Goal: Task Accomplishment & Management: Manage account settings

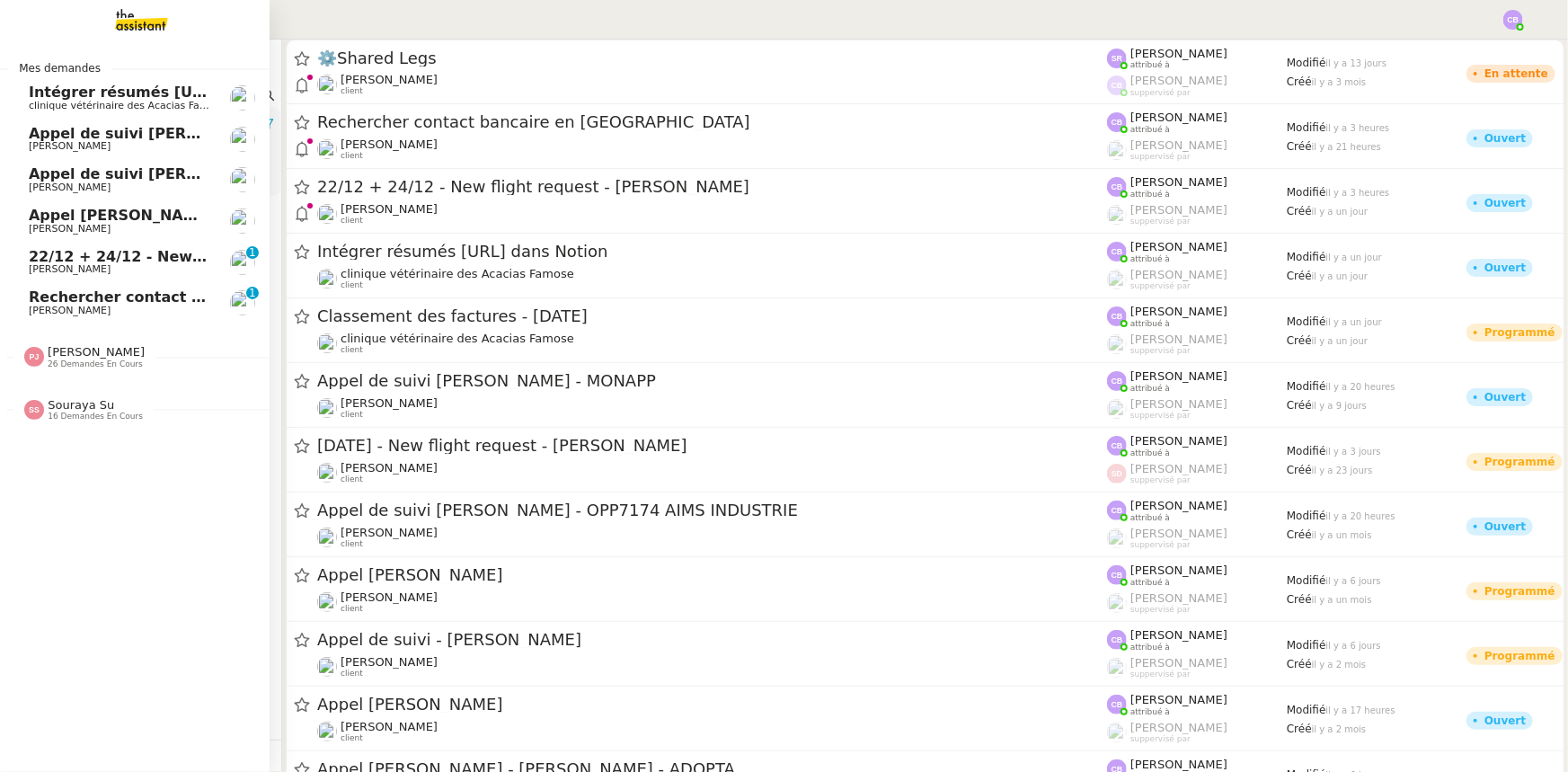
click at [100, 259] on span "22/12 + 24/12 - New flight request - [PERSON_NAME]" at bounding box center [243, 257] width 428 height 18
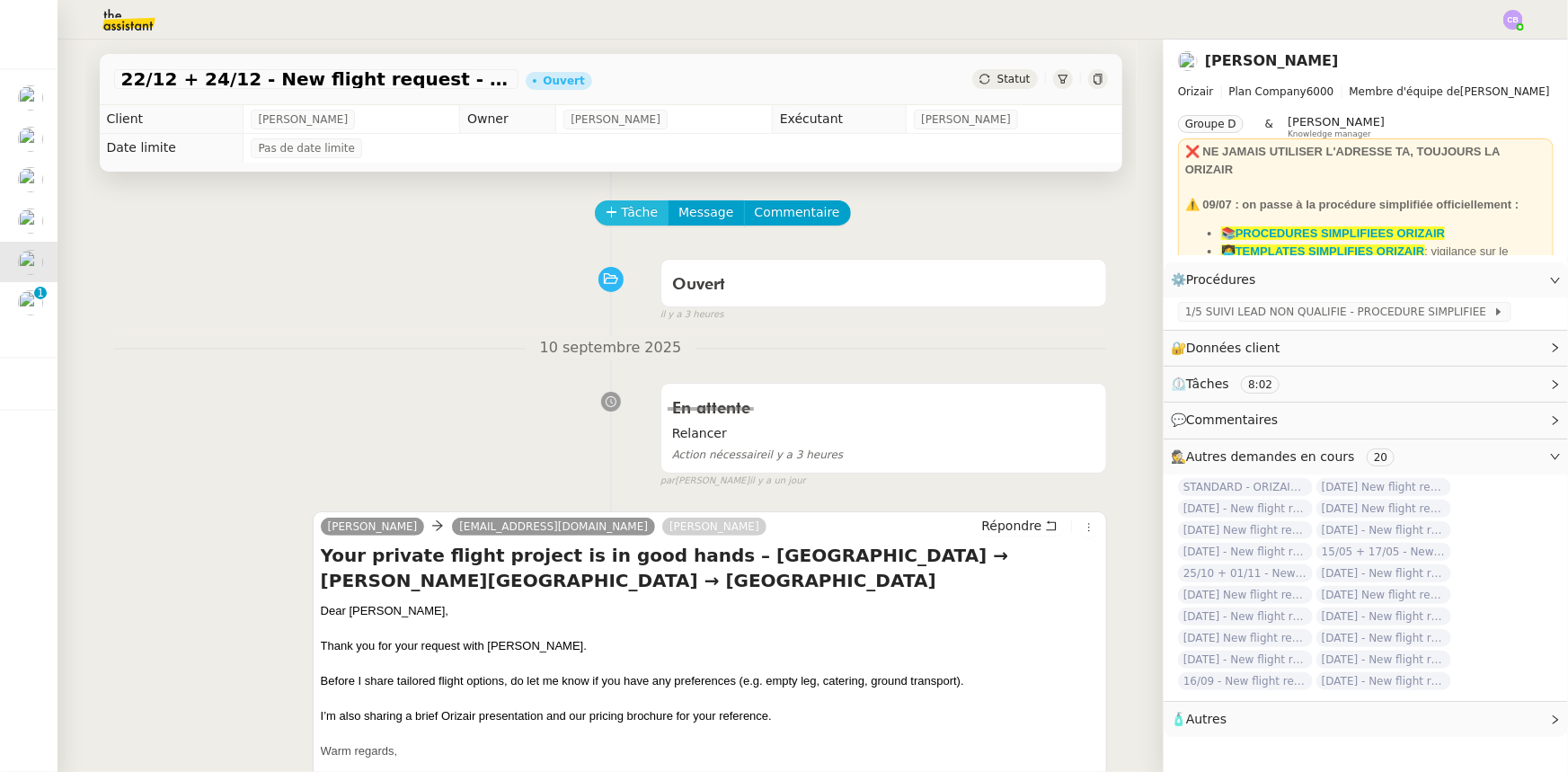
click at [622, 217] on span "Tâche" at bounding box center [640, 212] width 37 height 20
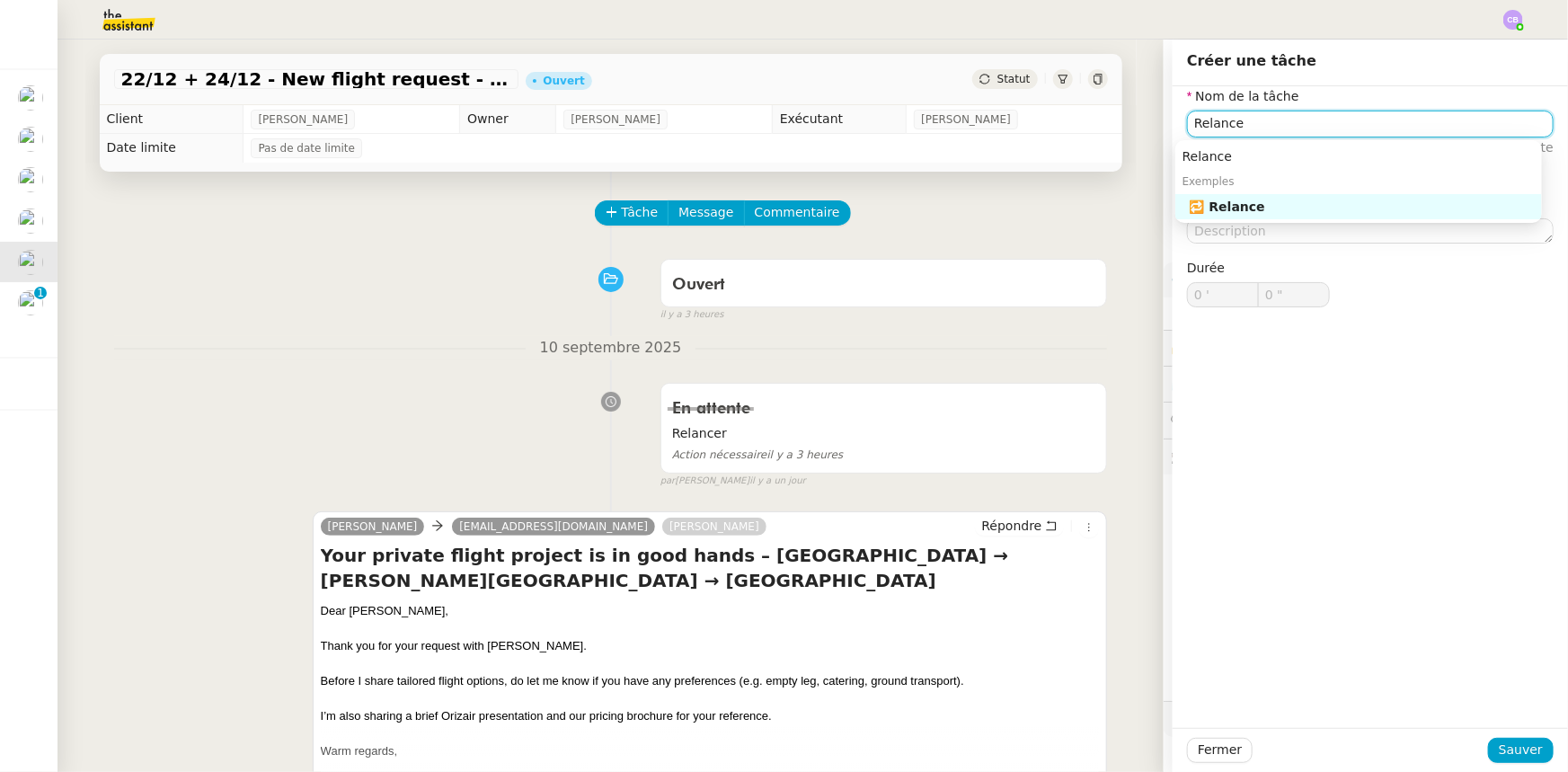
click at [1043, 209] on div "🔁 Relance" at bounding box center [1362, 206] width 345 height 17
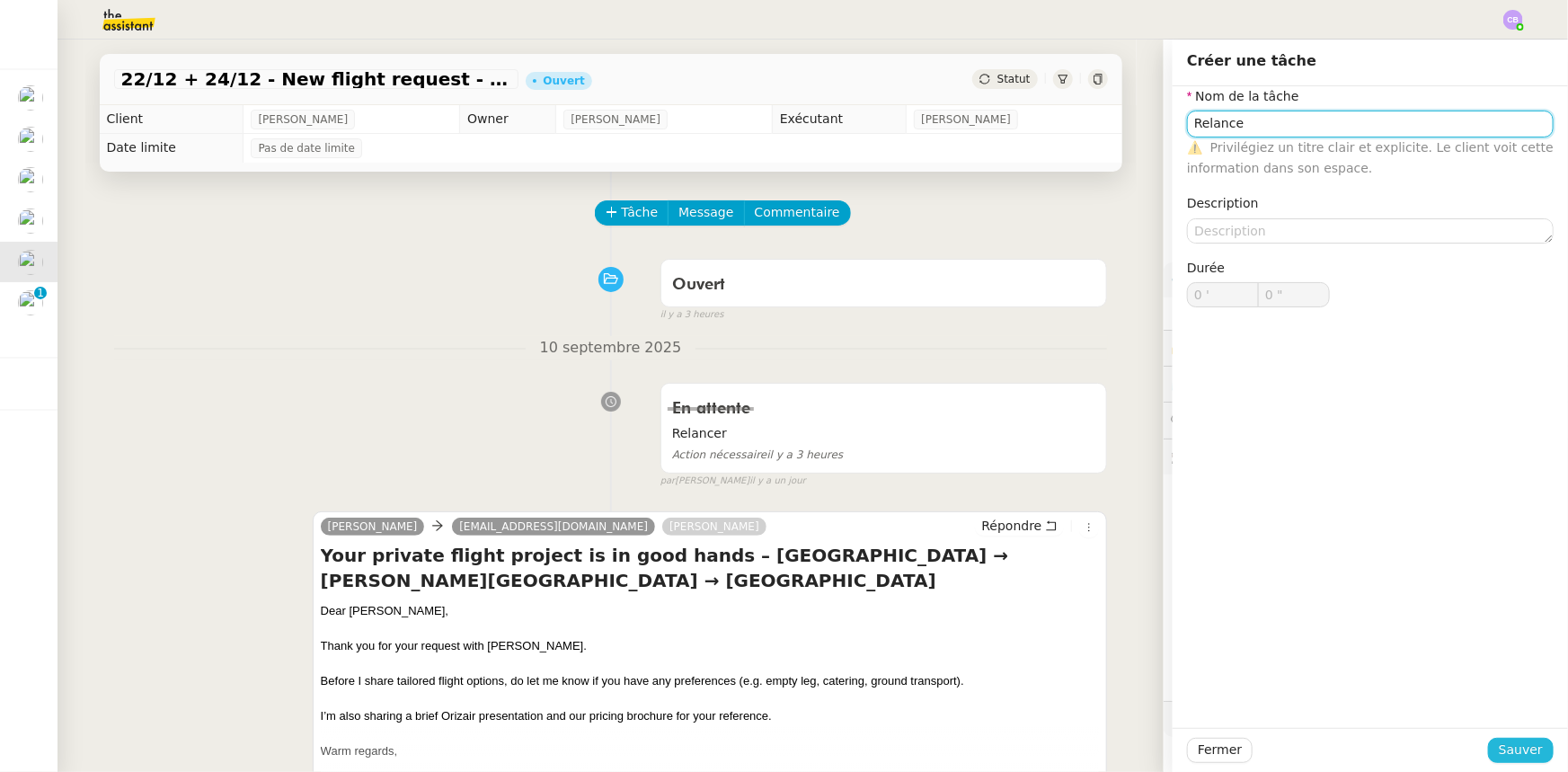
type input "Relance"
click at [1043, 477] on span "Sauver" at bounding box center [1520, 750] width 44 height 20
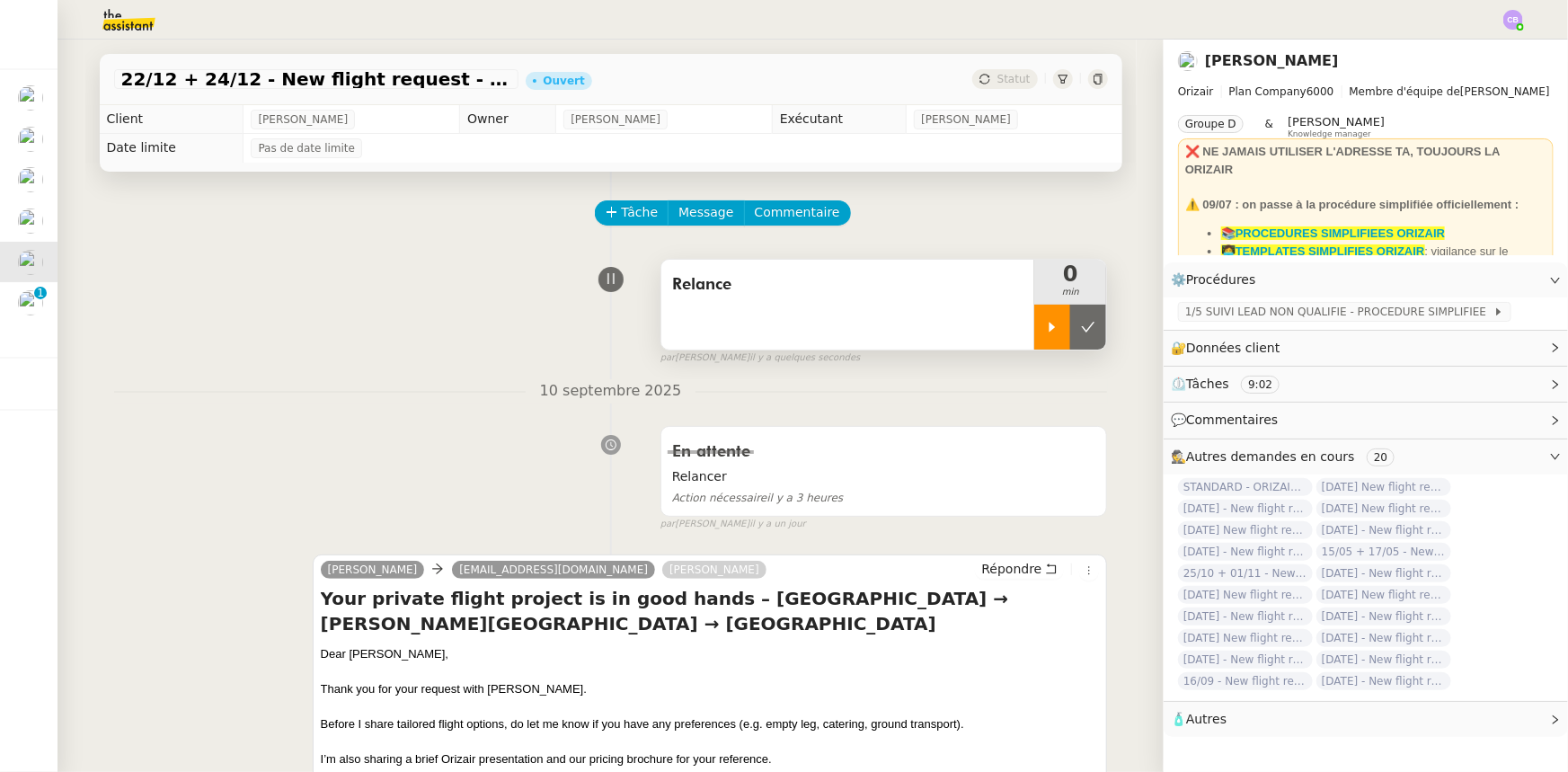
click at [1034, 342] on div at bounding box center [1051, 327] width 36 height 45
click at [1043, 313] on span "1/5 SUIVI LEAD NON QUALIFIE - PROCEDURE SIMPLIFIEE" at bounding box center [1338, 312] width 309 height 18
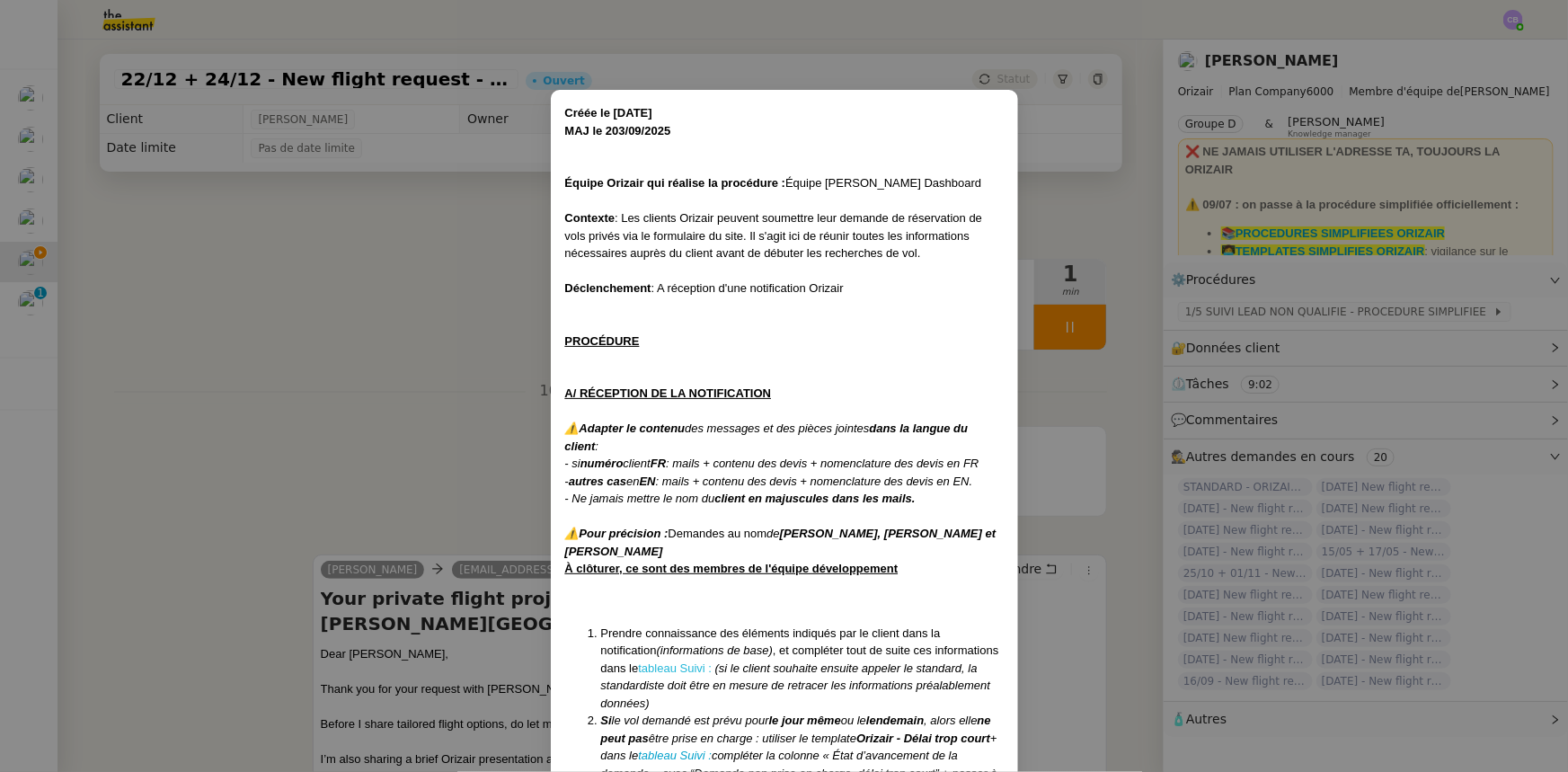
click at [671, 477] on link "tableau Suivi :" at bounding box center [675, 668] width 74 height 14
click at [379, 301] on nz-modal-container "Créée le [DATE] MAJ le 203/09 /2025 Équipe Orizair qui réalise la procédure : É…" at bounding box center [784, 386] width 1568 height 772
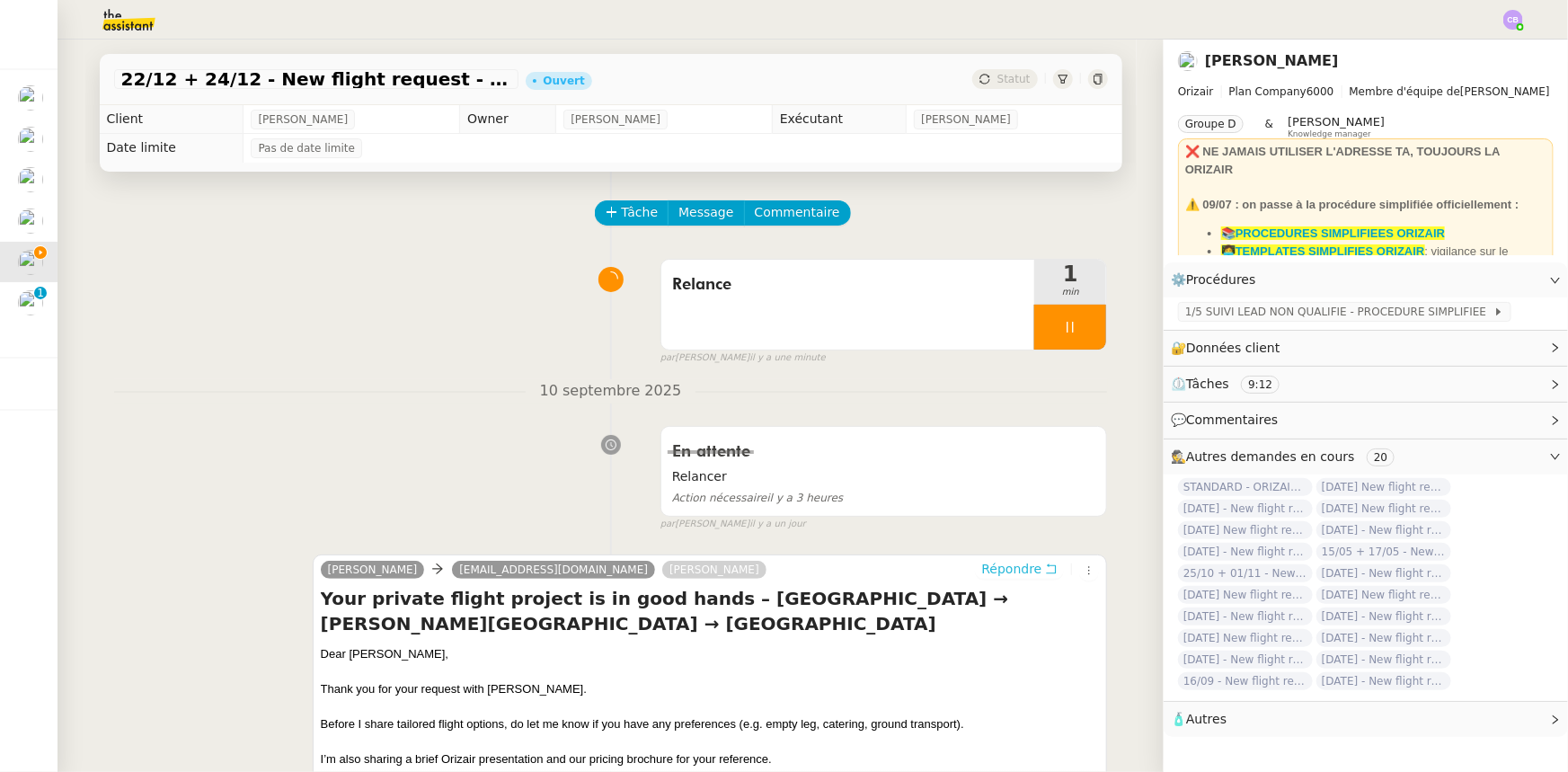
click at [986, 477] on span "Répondre" at bounding box center [1011, 569] width 60 height 18
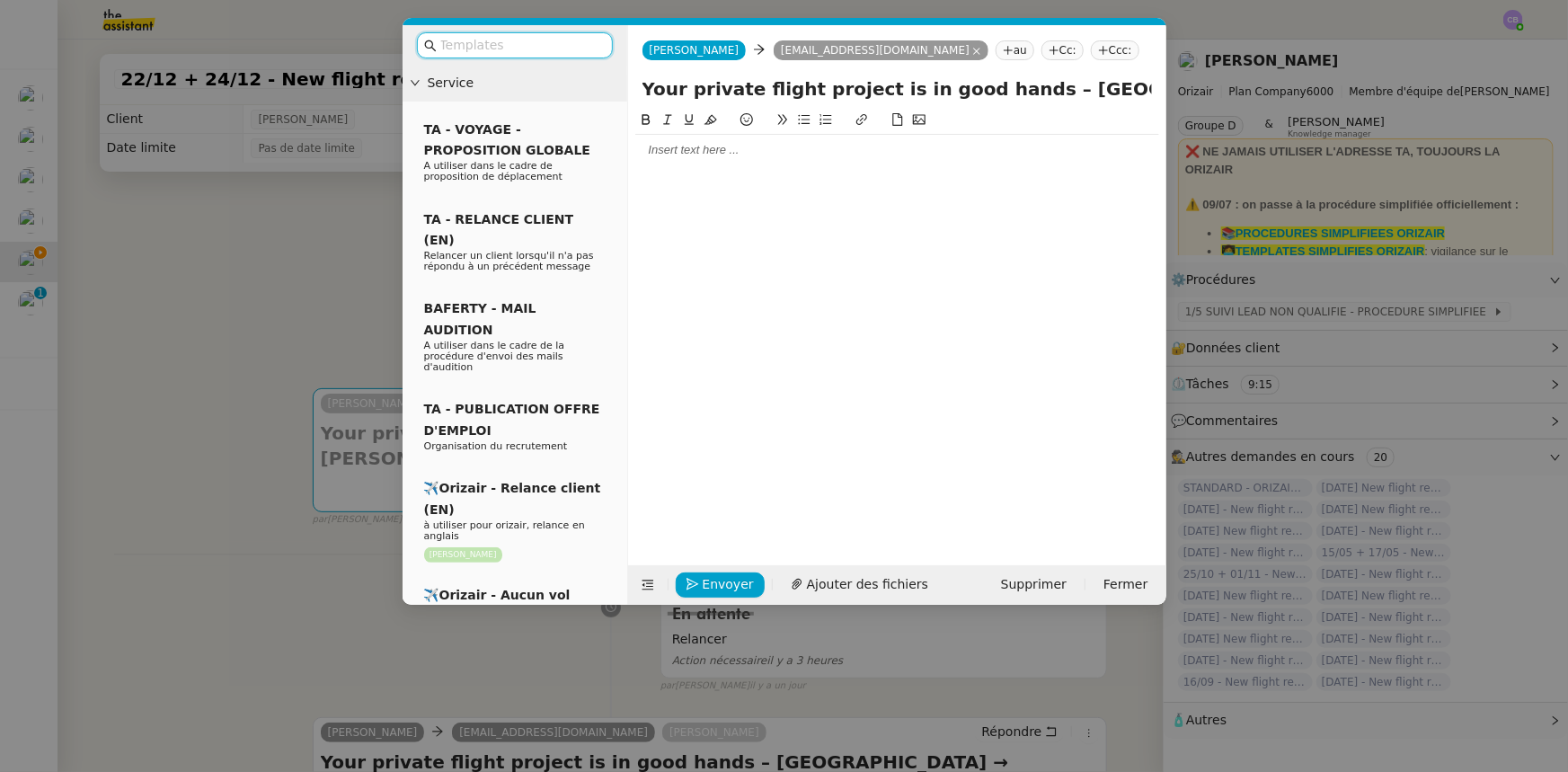
click at [541, 49] on input "text" at bounding box center [521, 45] width 162 height 20
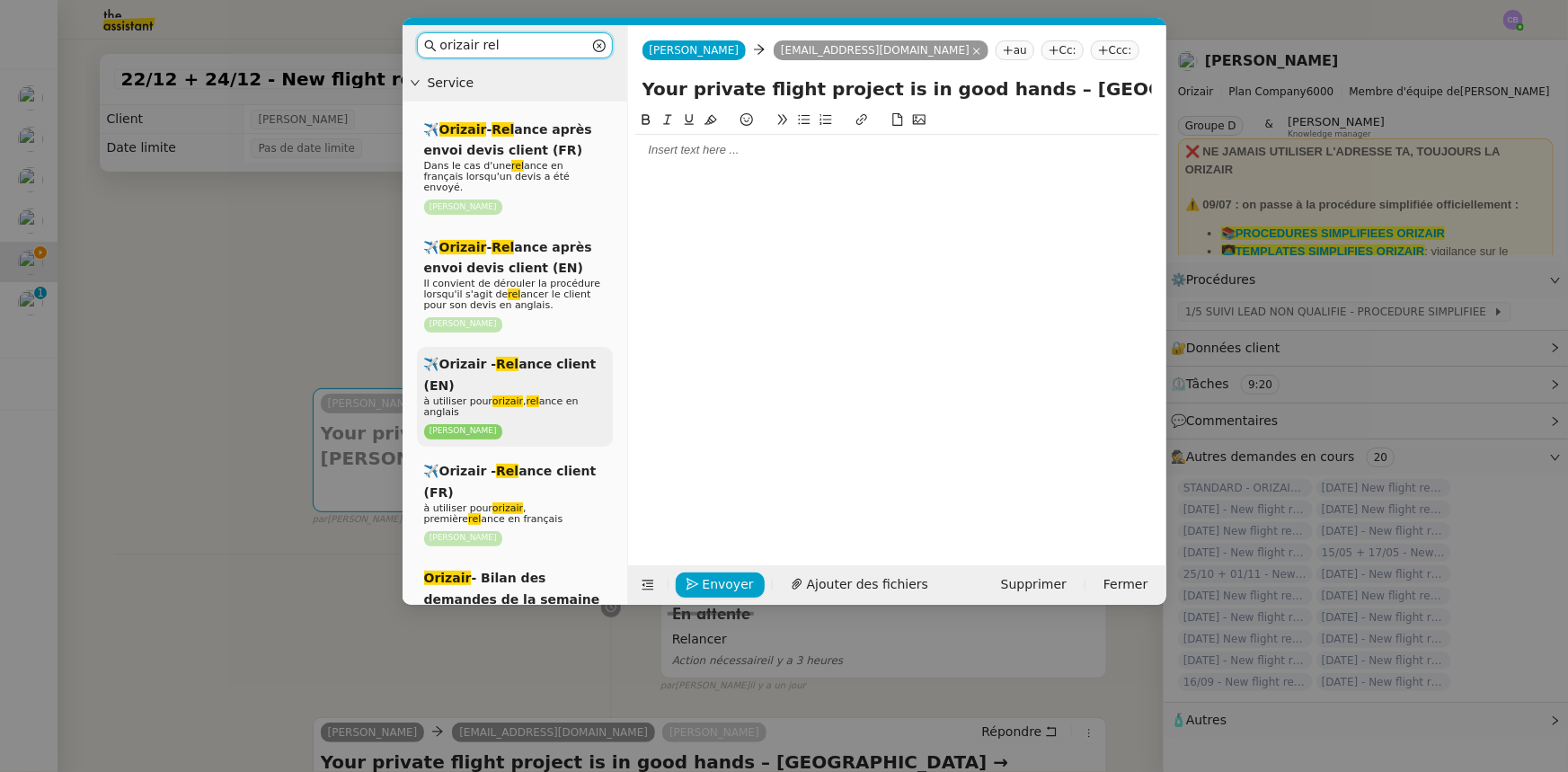
type input "orizair rel"
click at [530, 364] on div "✈️Orizair - Rel ance client (EN) à utiliser pour orizair , rel ance en anglais …" at bounding box center [514, 396] width 196 height 99
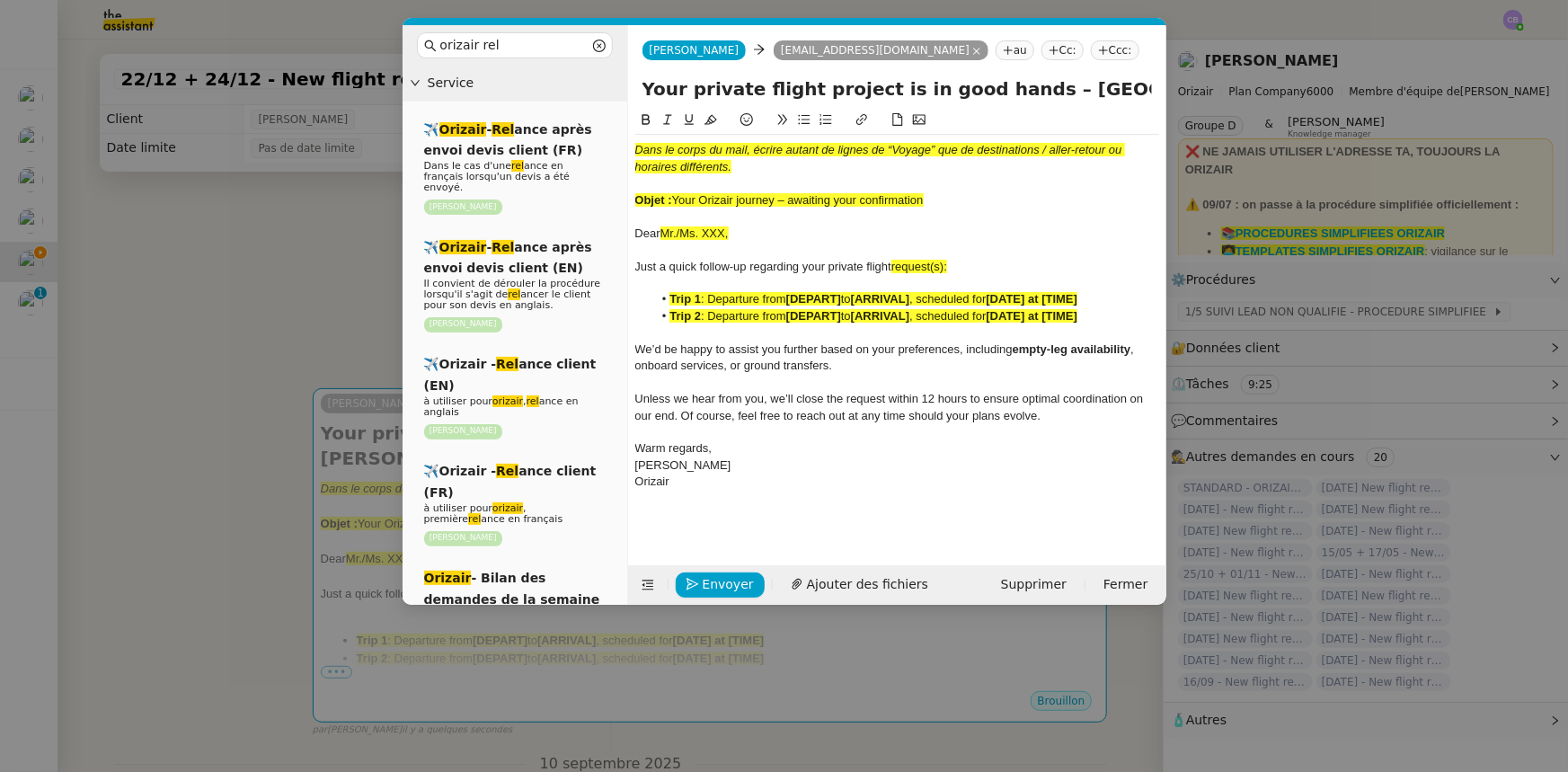
drag, startPoint x: 927, startPoint y: 197, endPoint x: 675, endPoint y: 194, distance: 252.0
click at [675, 194] on div "Objet : Your Orizair journey – awaiting your confirmation" at bounding box center [897, 201] width 524 height 17
copy span "Your Orizair journey – awaiting your confirmation"
drag, startPoint x: 1000, startPoint y: 92, endPoint x: 610, endPoint y: 92, distance: 390.0
click at [610, 92] on nz-layout "orizair rel Service ✈️ Orizair - Rel ance après envoi devis client (FR) Dans le…" at bounding box center [784, 314] width 764 height 579
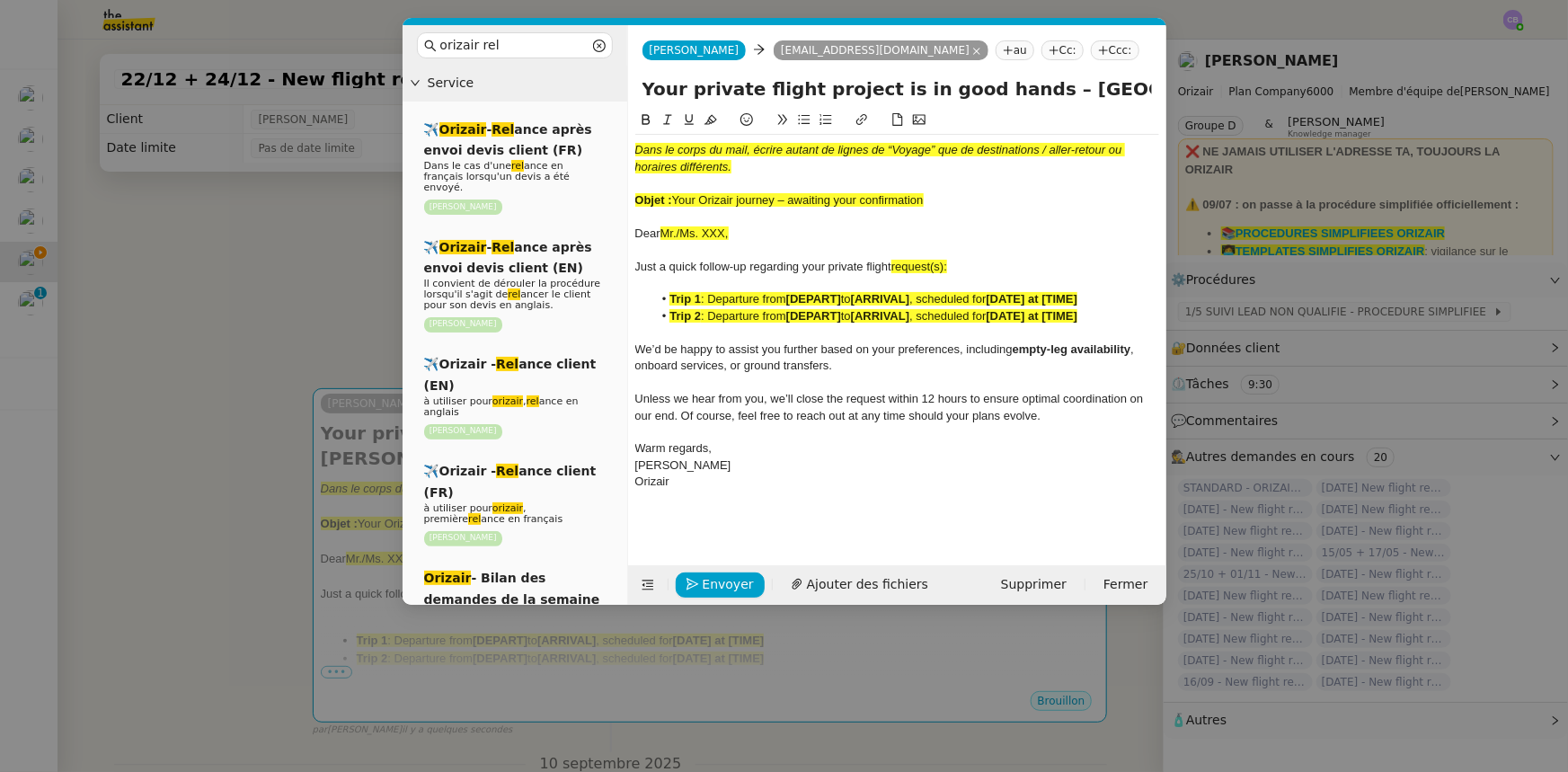
paste input "Orizair journey – awaiting your confirmation"
type input "Your Orizair journey – awaiting your confirmation – [GEOGRAPHIC_DATA] → [PERSON…"
drag, startPoint x: 945, startPoint y: 202, endPoint x: 634, endPoint y: 150, distance: 315.3
click at [634, 150] on nz-spin "Dans le corps du mail, écrire autant de lignes de “Voyage” que de destinations …" at bounding box center [896, 327] width 538 height 435
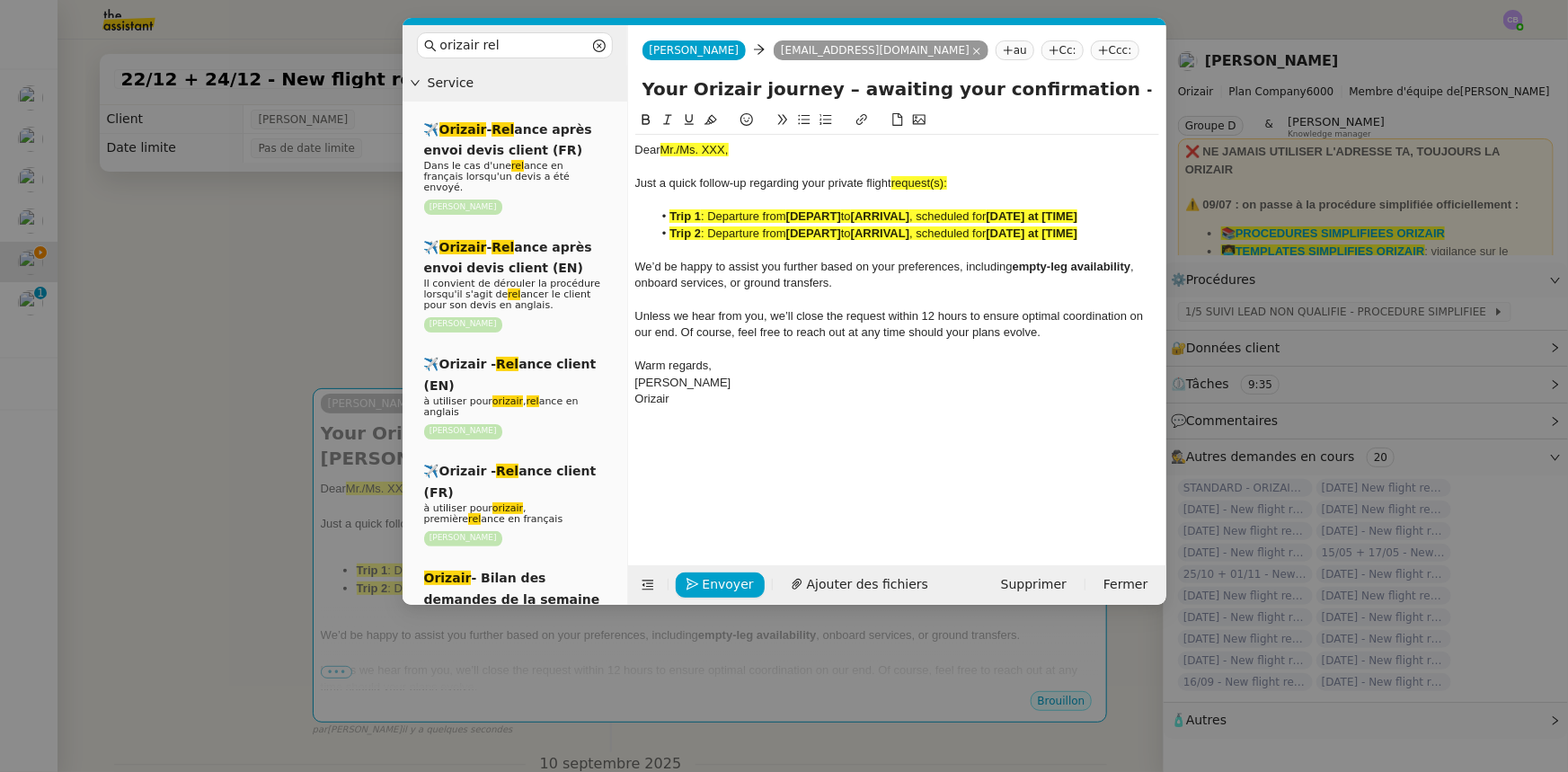
click at [338, 316] on nz-modal-container "orizair rel Service ✈️ Orizair - Rel ance après envoi devis client (FR) Dans le…" at bounding box center [784, 386] width 1568 height 772
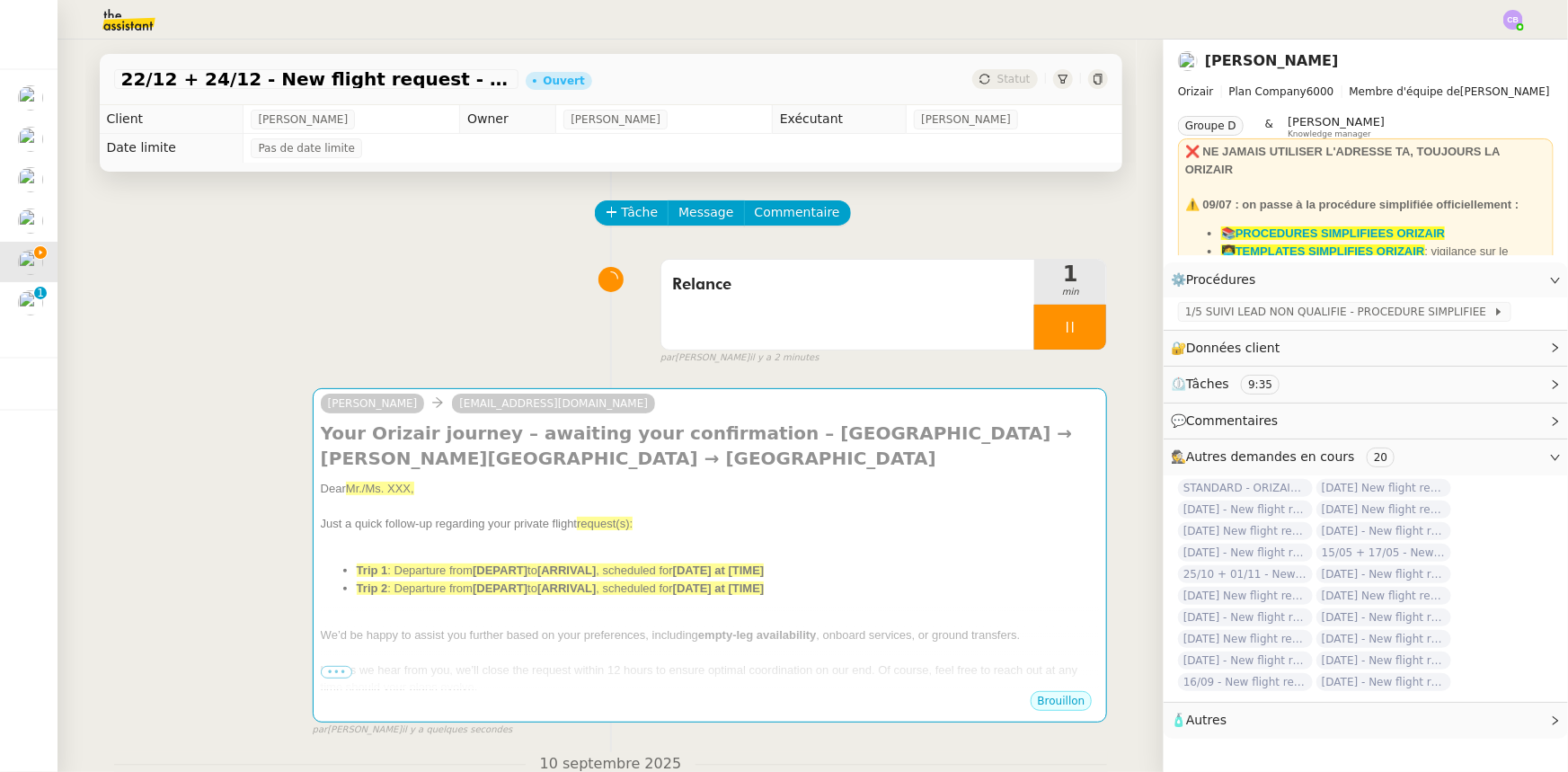
scroll to position [542, 0]
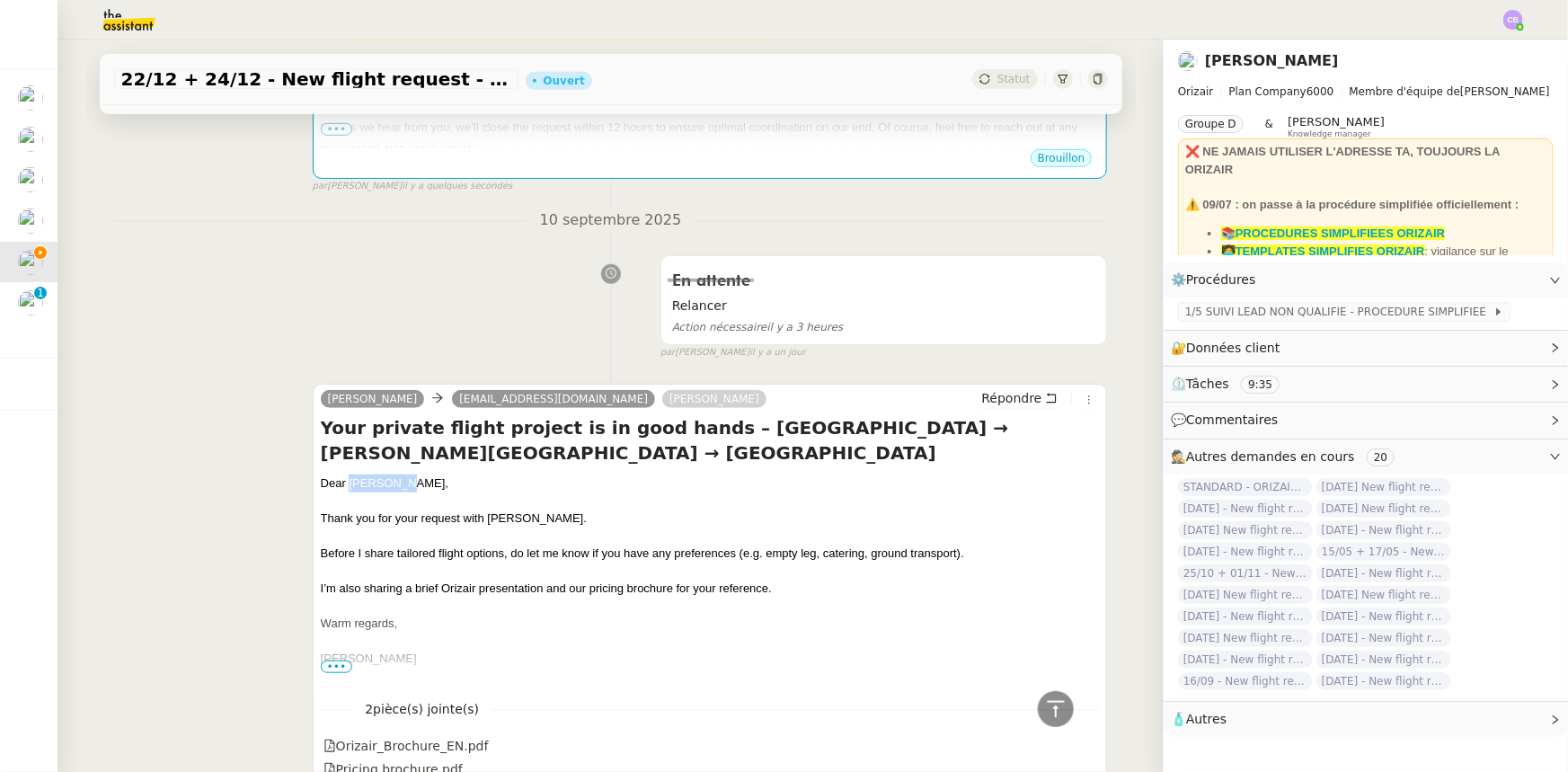
drag, startPoint x: 393, startPoint y: 486, endPoint x: 345, endPoint y: 482, distance: 48.2
click at [345, 477] on div "Dear [PERSON_NAME]," at bounding box center [711, 483] width 779 height 18
copy div "[PERSON_NAME]"
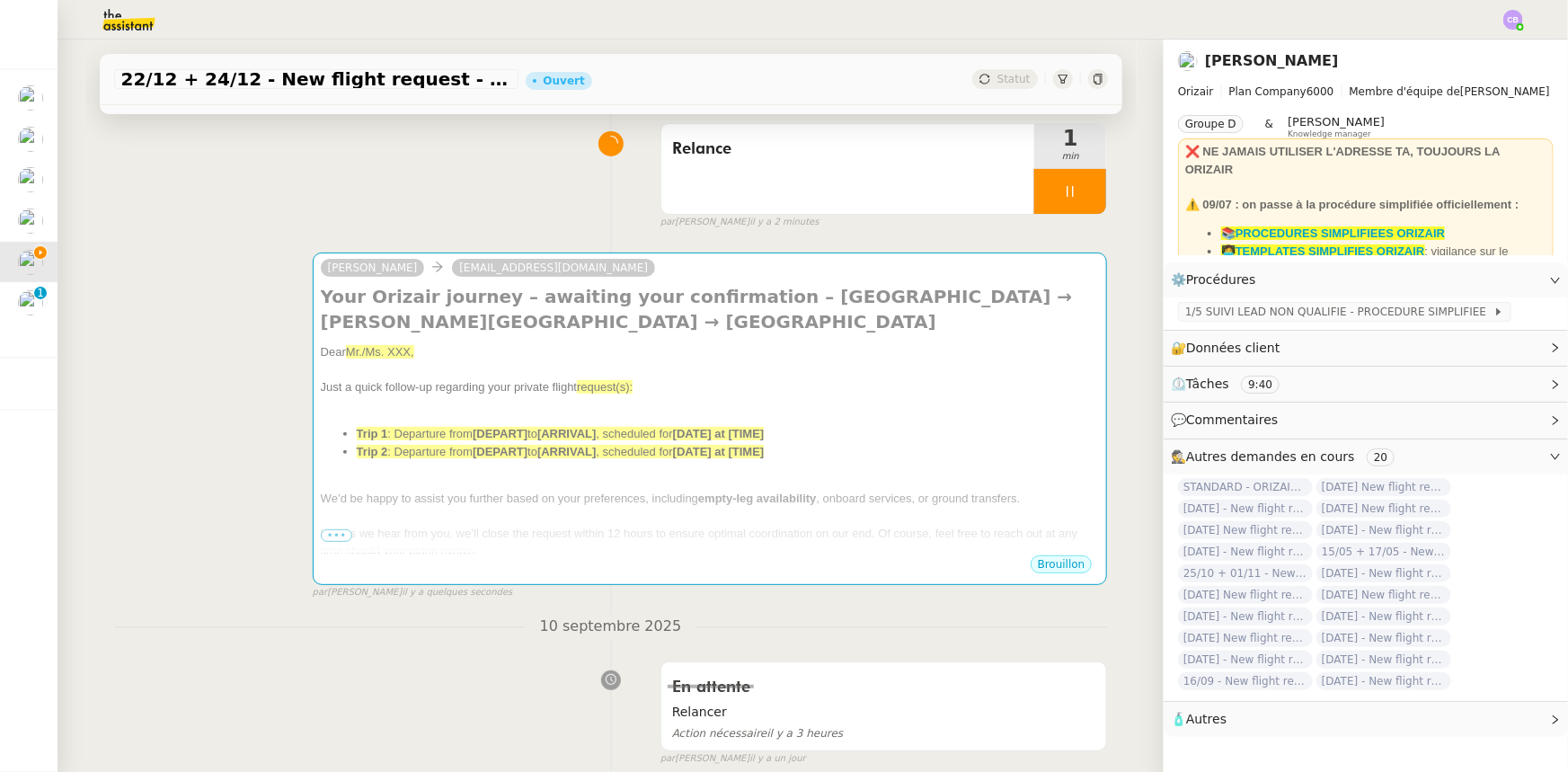
scroll to position [134, 0]
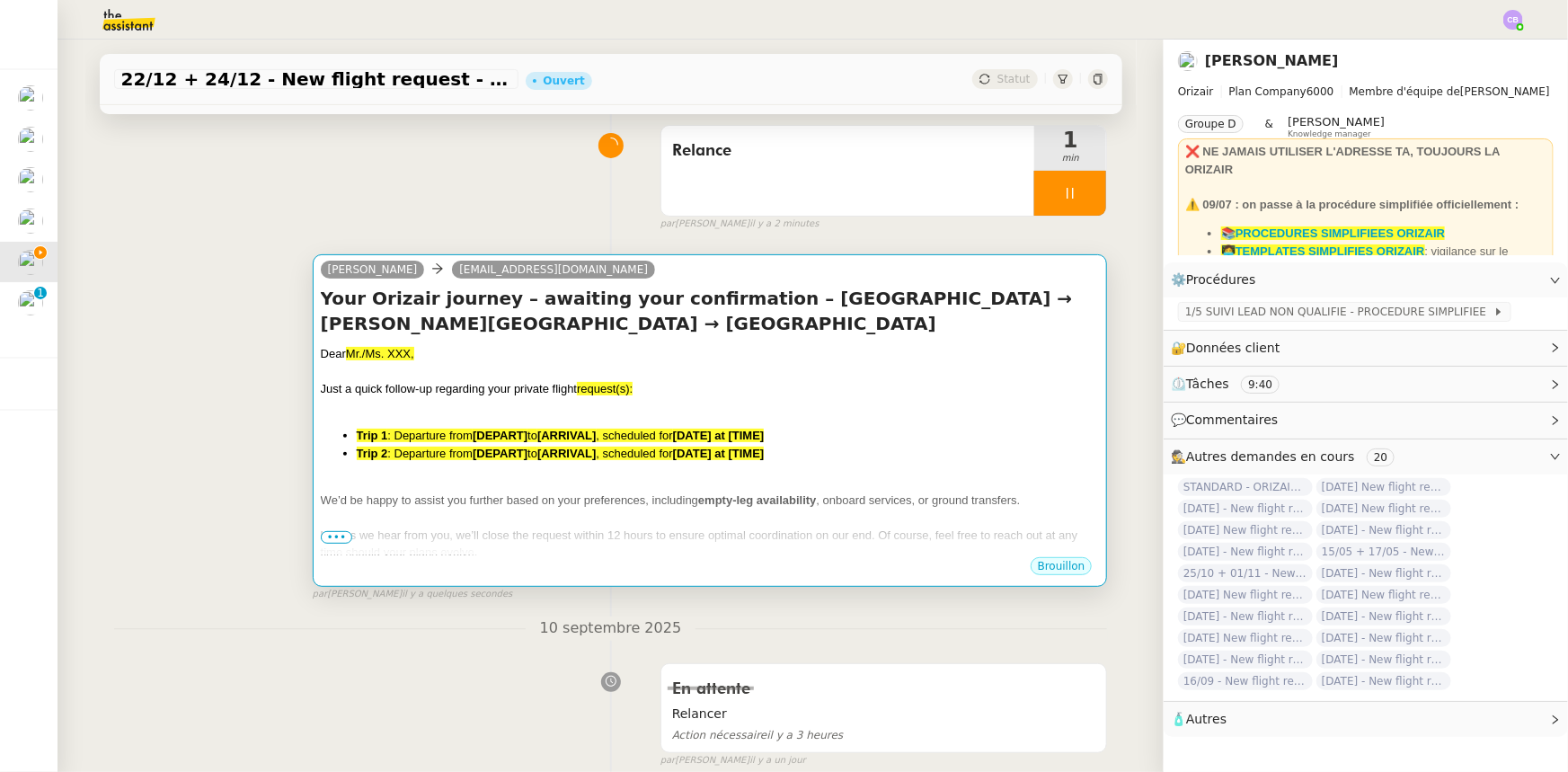
click at [421, 462] on li "Trip 2 : Departure from [DEPART] to [ARRIVAL] , scheduled for [DATE] at [TIME]" at bounding box center [727, 454] width 743 height 18
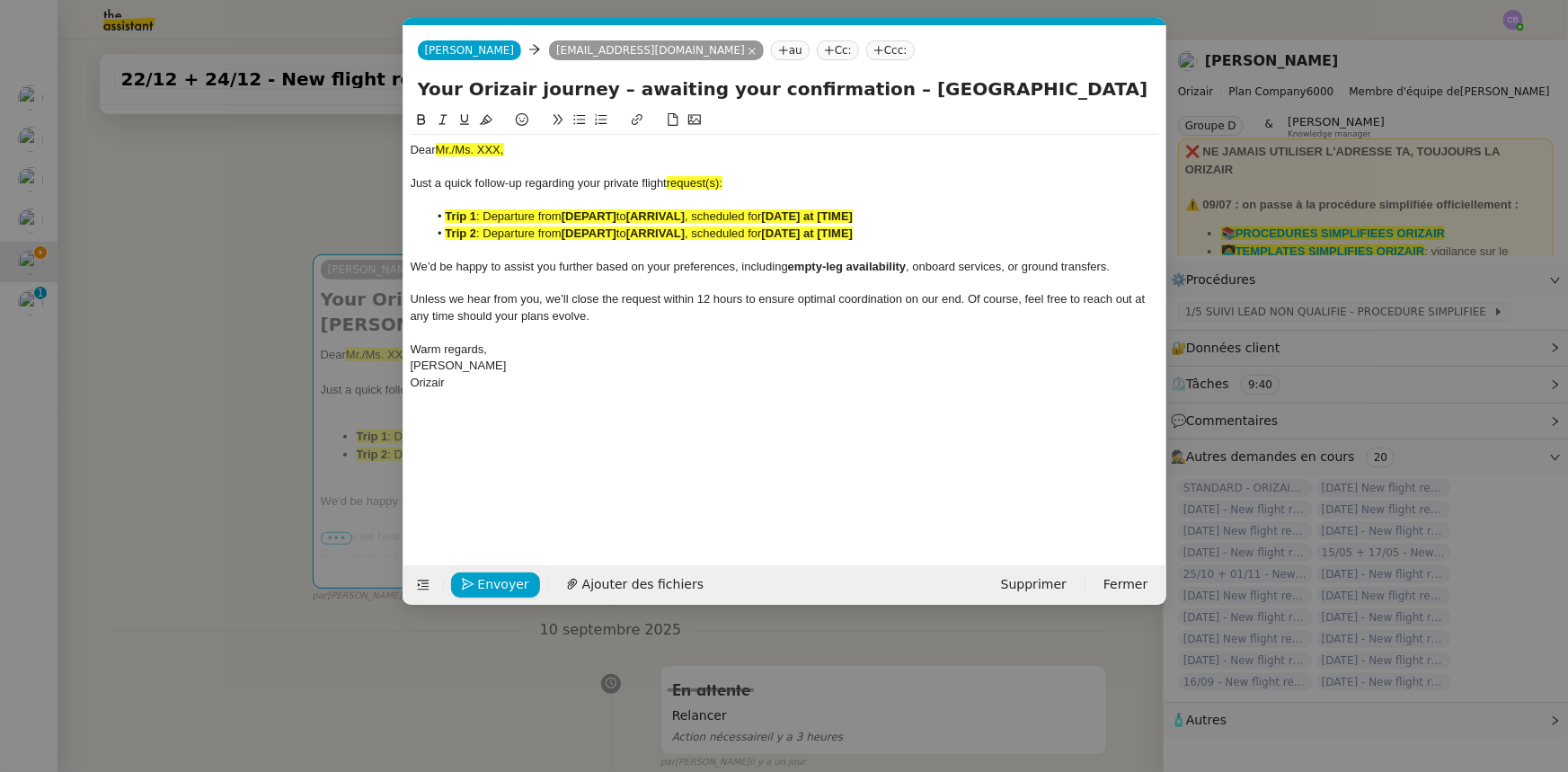
scroll to position [0, 89]
drag, startPoint x: 512, startPoint y: 146, endPoint x: 437, endPoint y: 146, distance: 75.0
click at [437, 146] on div "Dear Mr./Ms. XXX," at bounding box center [784, 150] width 748 height 17
click at [485, 121] on icon at bounding box center [486, 120] width 13 height 10
click at [503, 146] on div "Dear Mr./Ms. XXX," at bounding box center [784, 150] width 748 height 17
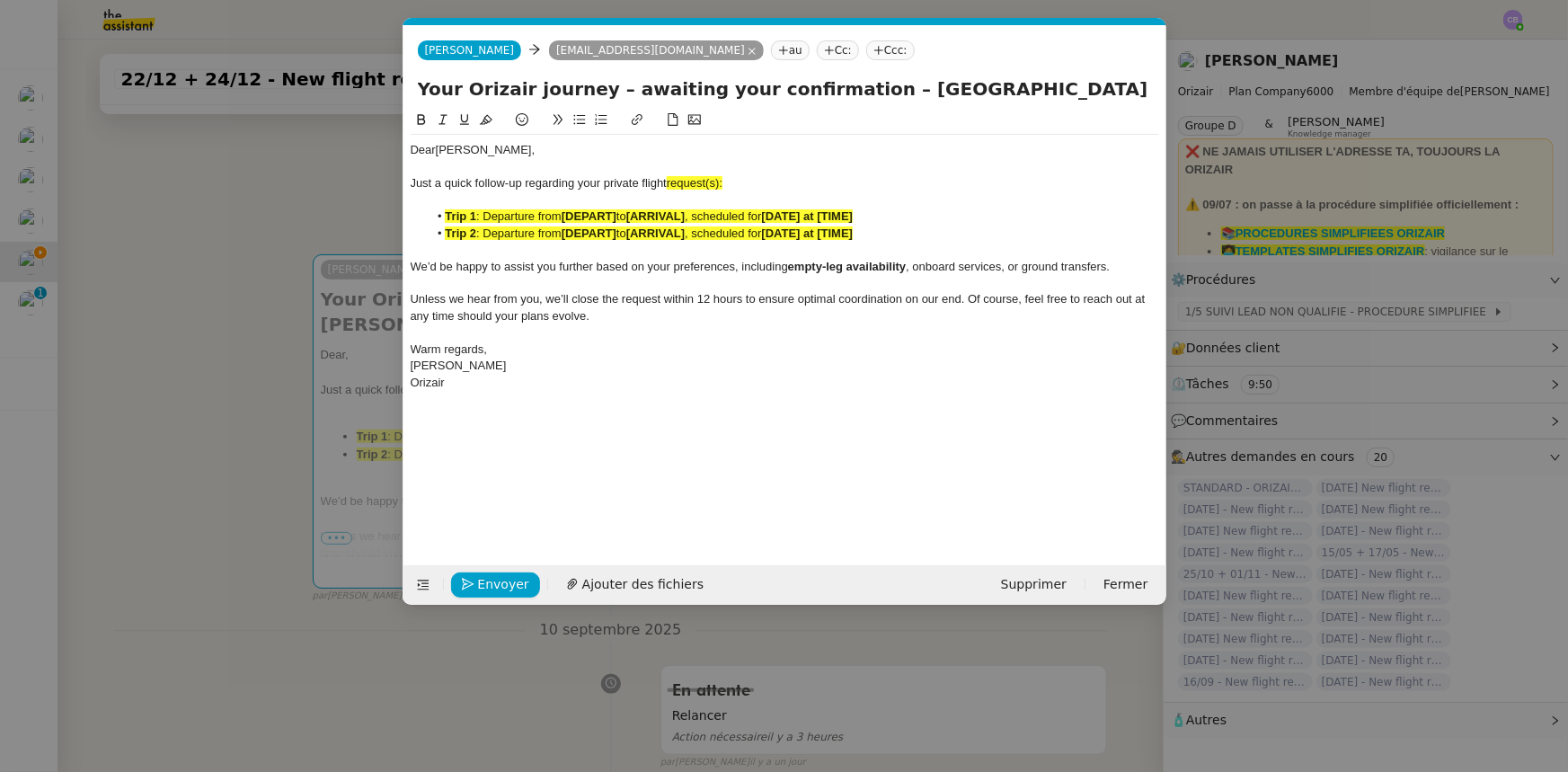
scroll to position [0, 0]
click at [722, 186] on span "request(s):" at bounding box center [694, 183] width 55 height 14
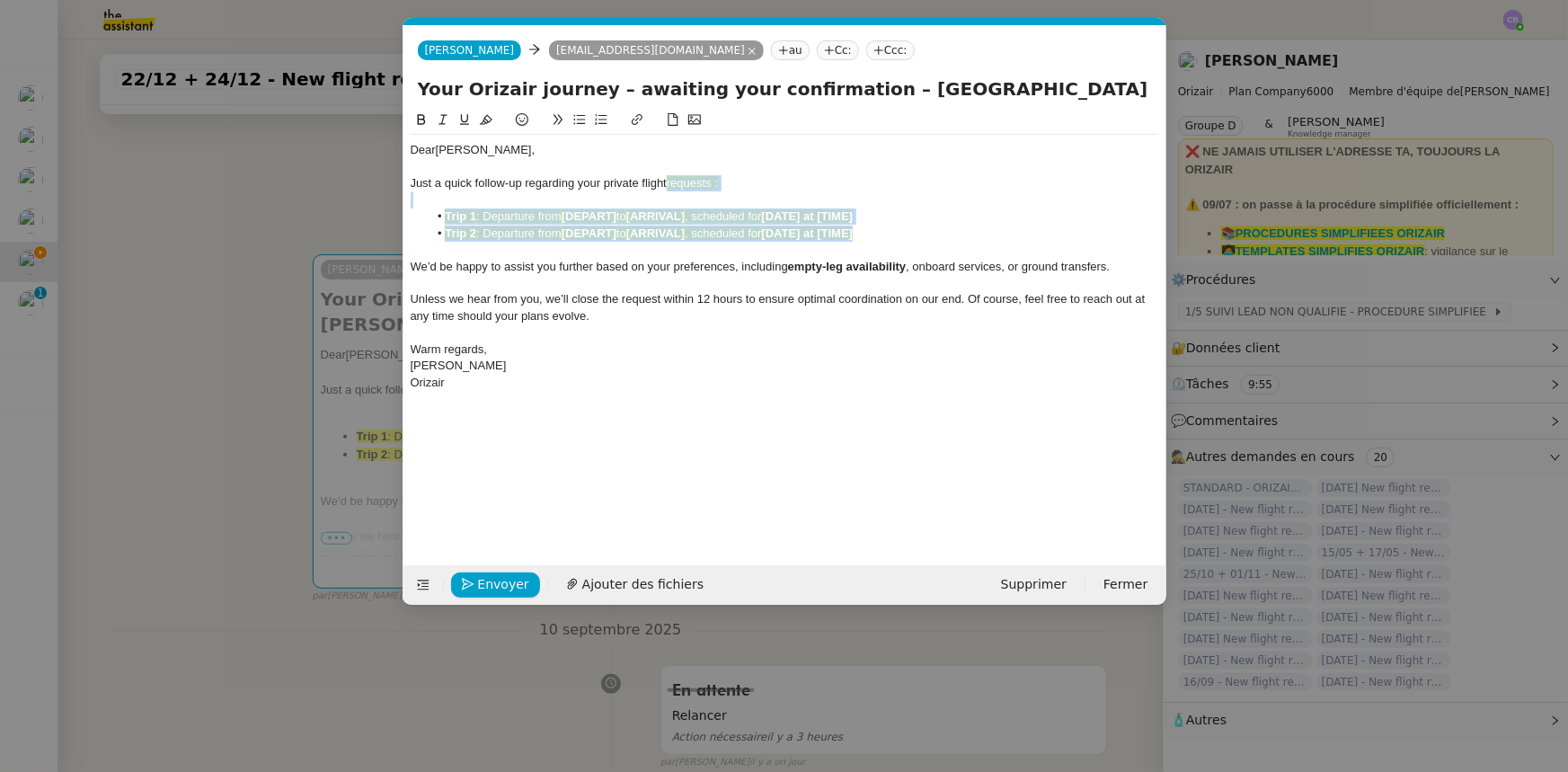
drag, startPoint x: 871, startPoint y: 235, endPoint x: 671, endPoint y: 188, distance: 205.4
click at [671, 188] on div "Dear [PERSON_NAME] a quick follow-up regarding your private flight requests : T…" at bounding box center [784, 266] width 748 height 263
click at [486, 119] on icon at bounding box center [486, 119] width 13 height 13
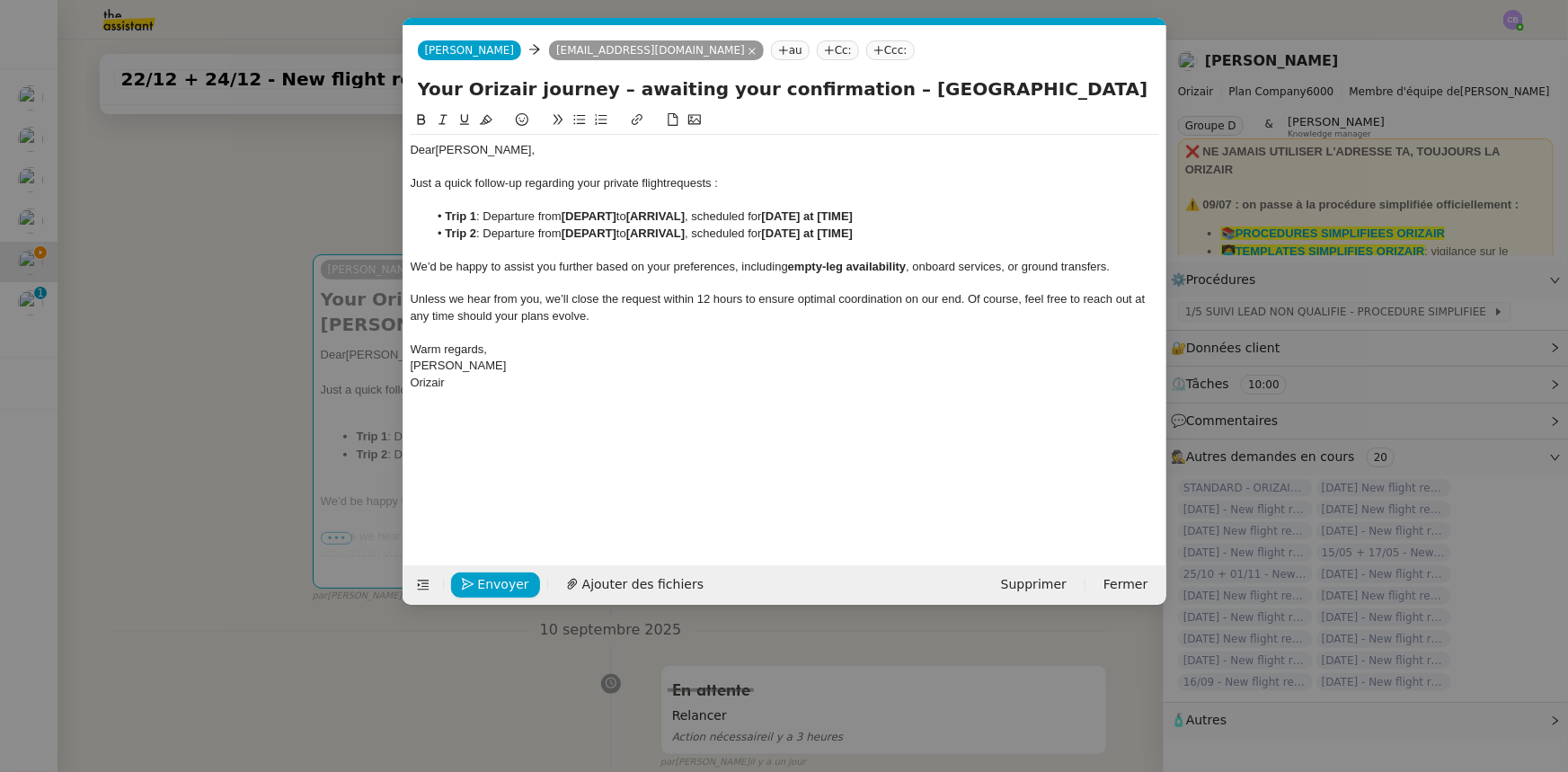
drag, startPoint x: 857, startPoint y: 92, endPoint x: 1055, endPoint y: 85, distance: 198.1
click at [1043, 85] on input "Your Orizair journey – awaiting your confirmation – [GEOGRAPHIC_DATA] → [PERSON…" at bounding box center [784, 90] width 734 height 27
drag, startPoint x: 619, startPoint y: 215, endPoint x: 565, endPoint y: 217, distance: 54.0
click at [565, 217] on strong "[DEPART]" at bounding box center [589, 216] width 55 height 14
drag, startPoint x: 565, startPoint y: 217, endPoint x: 683, endPoint y: 212, distance: 118.1
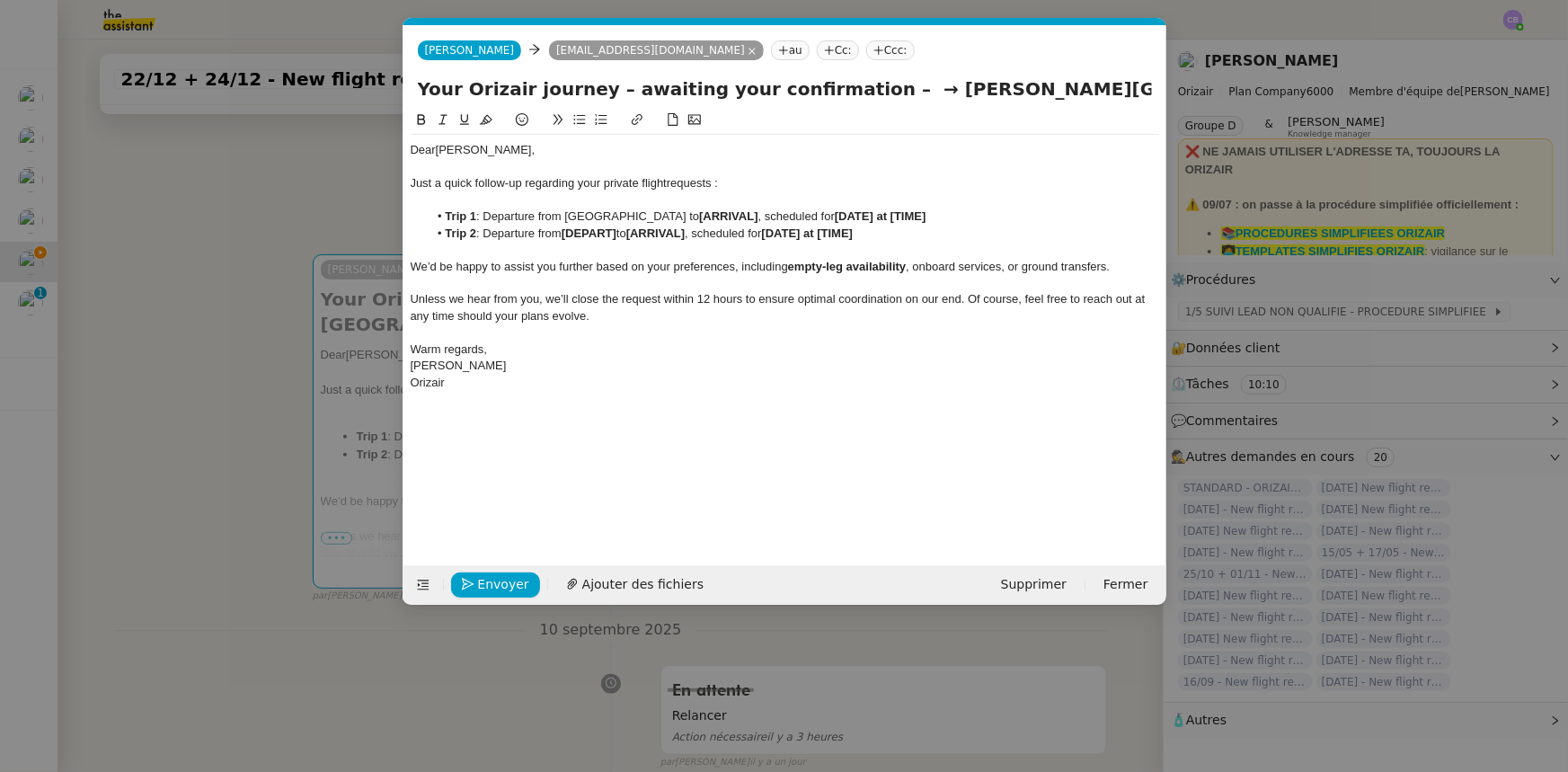
click at [683, 212] on li "Trip 1 : Departure from [GEOGRAPHIC_DATA] to [ARRIVAL] , scheduled for [DATE] a…" at bounding box center [792, 216] width 731 height 17
drag, startPoint x: 423, startPoint y: 117, endPoint x: 440, endPoint y: 143, distance: 31.1
click at [425, 117] on icon at bounding box center [420, 119] width 13 height 13
drag, startPoint x: 881, startPoint y: 90, endPoint x: 958, endPoint y: 87, distance: 77.1
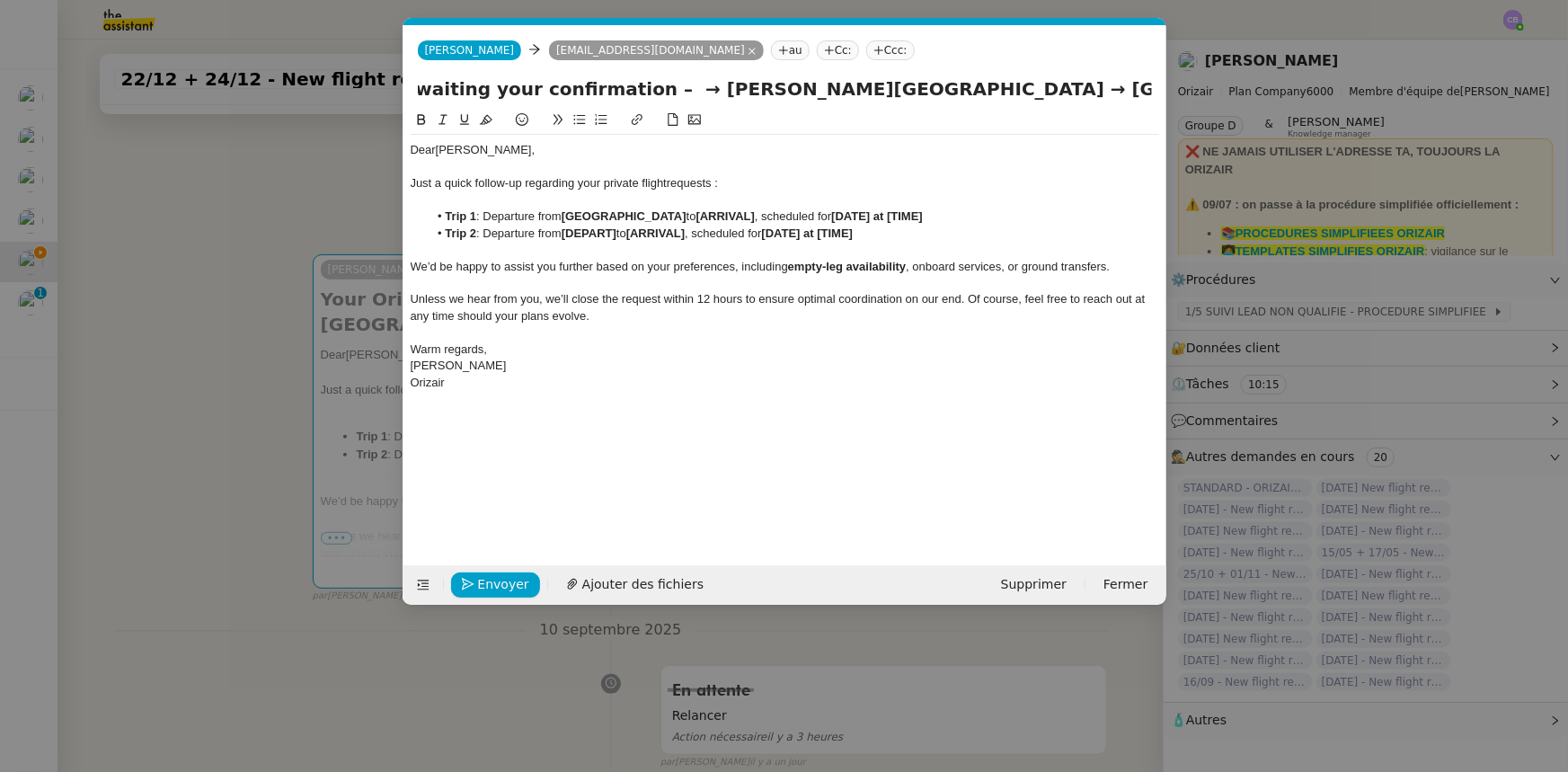
click at [958, 87] on input "Your Orizair journey – awaiting your confirmation – → [PERSON_NAME][GEOGRAPHIC_…" at bounding box center [784, 90] width 734 height 27
drag, startPoint x: 772, startPoint y: 214, endPoint x: 715, endPoint y: 214, distance: 57.0
click at [715, 214] on li "Trip 1 : Departure from [GEOGRAPHIC_DATA] to [ARRIVAL] , scheduled for [DATE] a…" at bounding box center [792, 216] width 731 height 17
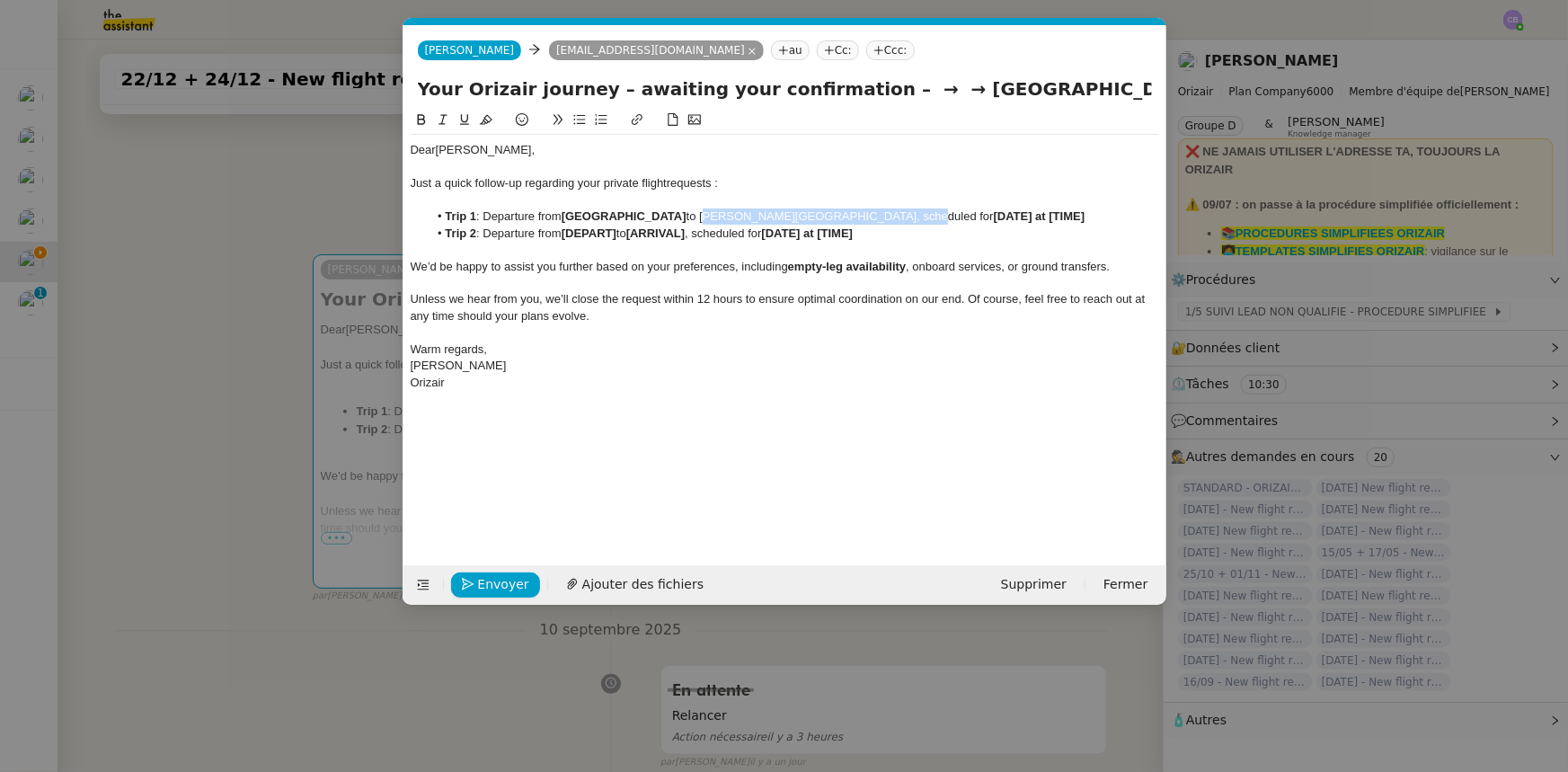
drag, startPoint x: 714, startPoint y: 218, endPoint x: 900, endPoint y: 211, distance: 186.1
click at [900, 211] on li "Trip 1 : Departure from [GEOGRAPHIC_DATA] to [PERSON_NAME][GEOGRAPHIC_DATA], sc…" at bounding box center [792, 216] width 731 height 17
drag, startPoint x: 903, startPoint y: 216, endPoint x: 716, endPoint y: 217, distance: 187.0
click at [716, 217] on li "Trip 1 : Departure from [GEOGRAPHIC_DATA] to [PERSON_NAME][GEOGRAPHIC_DATA], sc…" at bounding box center [792, 216] width 731 height 17
click at [419, 123] on icon at bounding box center [420, 119] width 13 height 13
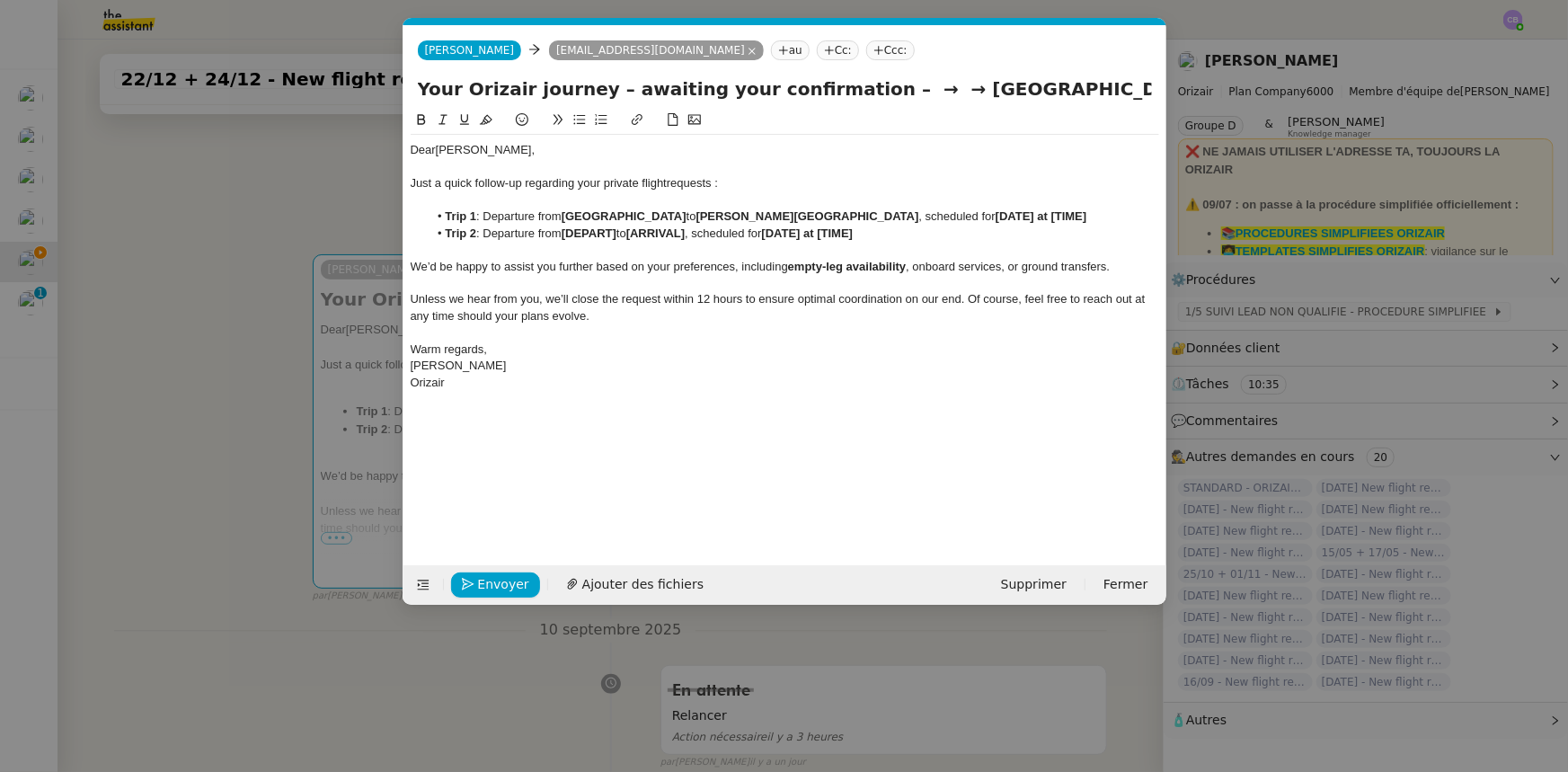
click at [736, 274] on div "We’d be happy to assist you further based on your preferences, including empty-…" at bounding box center [784, 267] width 748 height 17
drag, startPoint x: 715, startPoint y: 215, endPoint x: 918, endPoint y: 216, distance: 203.0
click at [918, 216] on strong "[PERSON_NAME][GEOGRAPHIC_DATA]" at bounding box center [807, 216] width 223 height 14
copy strong "[PERSON_NAME][GEOGRAPHIC_DATA]"
drag, startPoint x: 622, startPoint y: 234, endPoint x: 568, endPoint y: 231, distance: 54.1
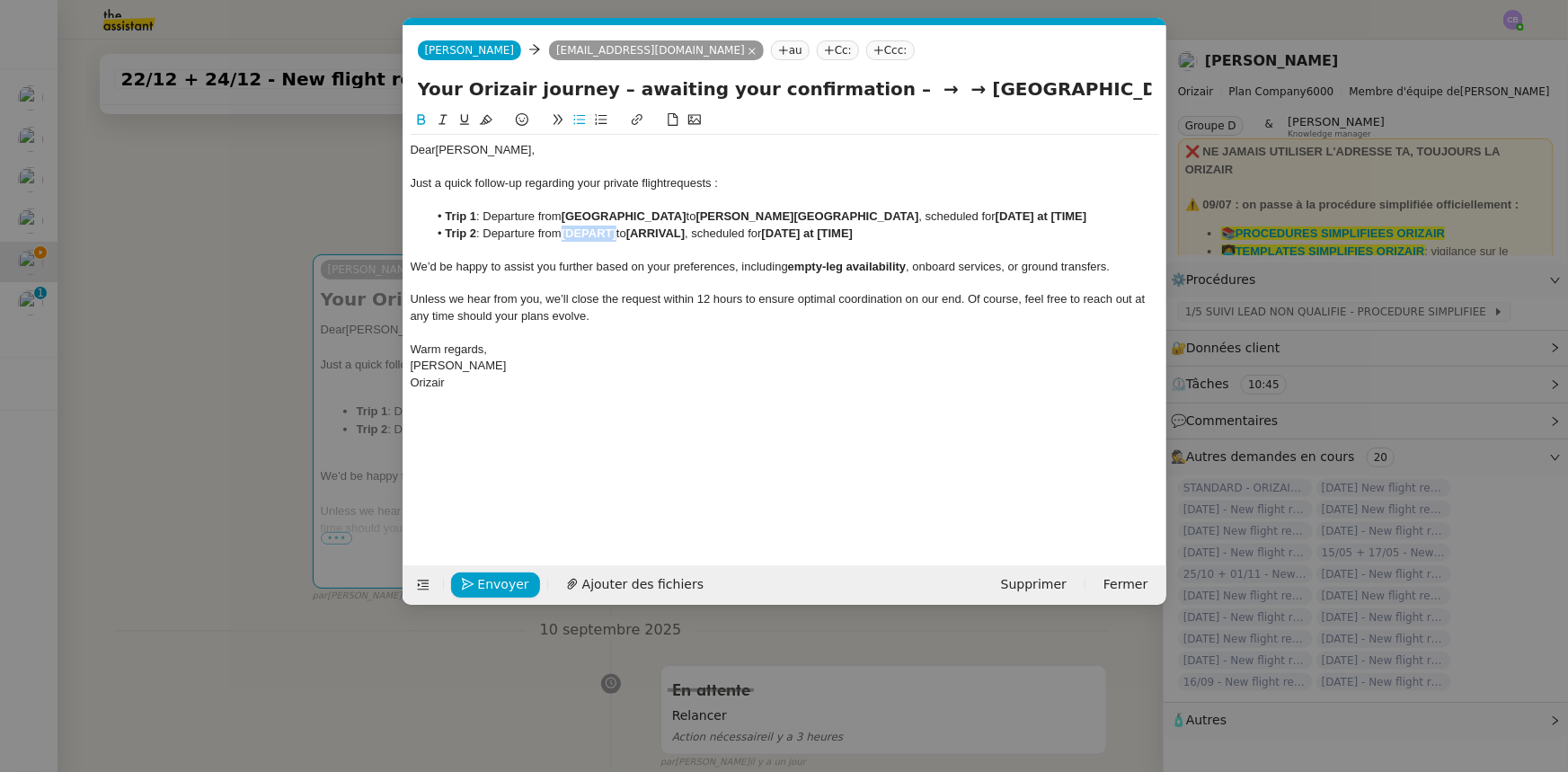
click at [568, 231] on strong "[DEPART]" at bounding box center [589, 234] width 55 height 14
drag, startPoint x: 565, startPoint y: 216, endPoint x: 697, endPoint y: 213, distance: 132.0
click at [697, 213] on li "Trip 1 : Departure from [GEOGRAPHIC_DATA] to [PERSON_NAME][GEOGRAPHIC_DATA] , s…" at bounding box center [792, 216] width 731 height 17
copy strong "[GEOGRAPHIC_DATA]"
drag, startPoint x: 847, startPoint y: 233, endPoint x: 790, endPoint y: 233, distance: 57.0
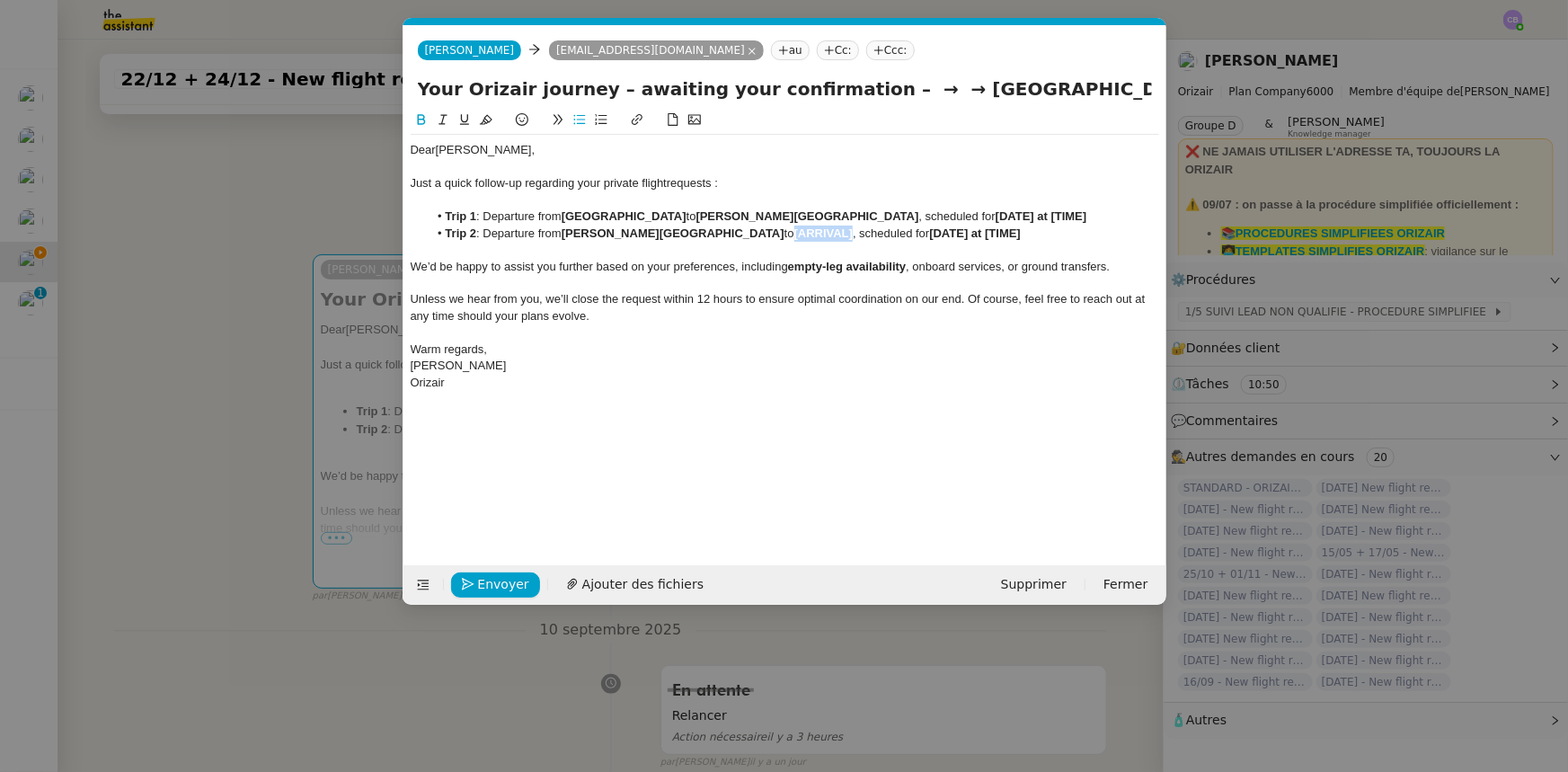
click at [794, 233] on strong "[ARRIVAL]" at bounding box center [823, 234] width 58 height 14
drag, startPoint x: 1113, startPoint y: 93, endPoint x: 844, endPoint y: 94, distance: 269.0
click at [844, 94] on input "Your Orizair journey – awaiting your confirmation – → → [GEOGRAPHIC_DATA]" at bounding box center [784, 90] width 734 height 27
type input "Your Orizair journey – awaiting your confirmation"
click at [1038, 215] on strong "[DATE] at [TIME]" at bounding box center [1041, 216] width 91 height 14
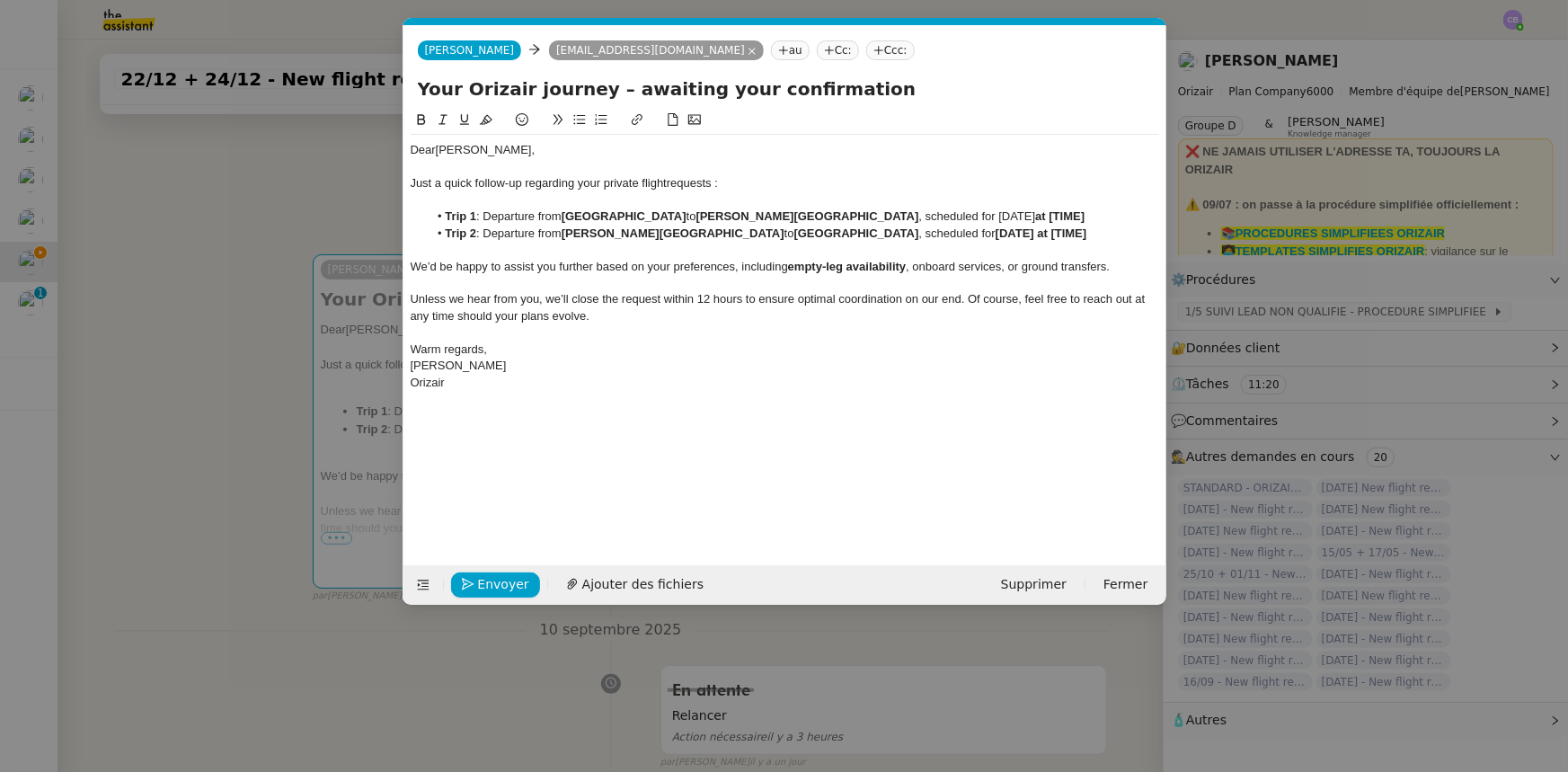
drag, startPoint x: 1110, startPoint y: 216, endPoint x: 999, endPoint y: 213, distance: 111.0
click at [999, 213] on li "Trip 1 : Departure from [GEOGRAPHIC_DATA] to [PERSON_NAME][GEOGRAPHIC_DATA] , s…" at bounding box center [792, 216] width 731 height 17
click at [421, 120] on icon at bounding box center [420, 119] width 8 height 11
click at [1042, 239] on strong "[DATE] at [TIME]" at bounding box center [1041, 234] width 91 height 14
drag, startPoint x: 1110, startPoint y: 251, endPoint x: 1003, endPoint y: 250, distance: 107.0
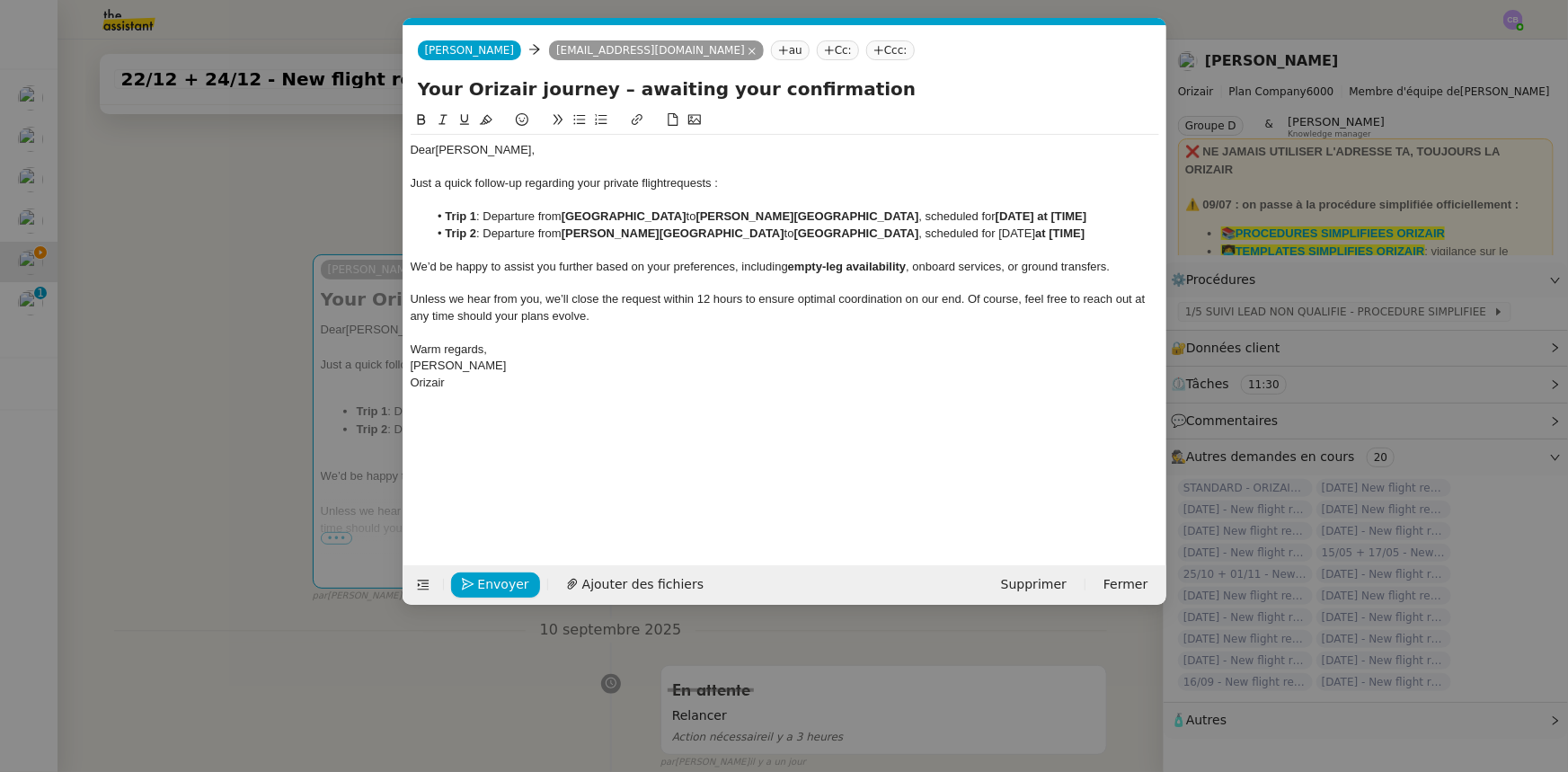
click at [1003, 241] on li "Trip 2 : Departure from [PERSON_NAME][GEOGRAPHIC_DATA] to [GEOGRAPHIC_DATA] , s…" at bounding box center [792, 234] width 731 height 17
click at [422, 119] on icon at bounding box center [420, 119] width 8 height 11
click at [737, 291] on div at bounding box center [784, 282] width 748 height 17
click at [483, 225] on li "Trip 1 : Departure from [GEOGRAPHIC_DATA] to [PERSON_NAME][GEOGRAPHIC_DATA] , s…" at bounding box center [792, 216] width 731 height 17
click at [481, 241] on li "Trip 2 : Departure from [PERSON_NAME][GEOGRAPHIC_DATA] to [GEOGRAPHIC_DATA] , s…" at bounding box center [792, 234] width 731 height 17
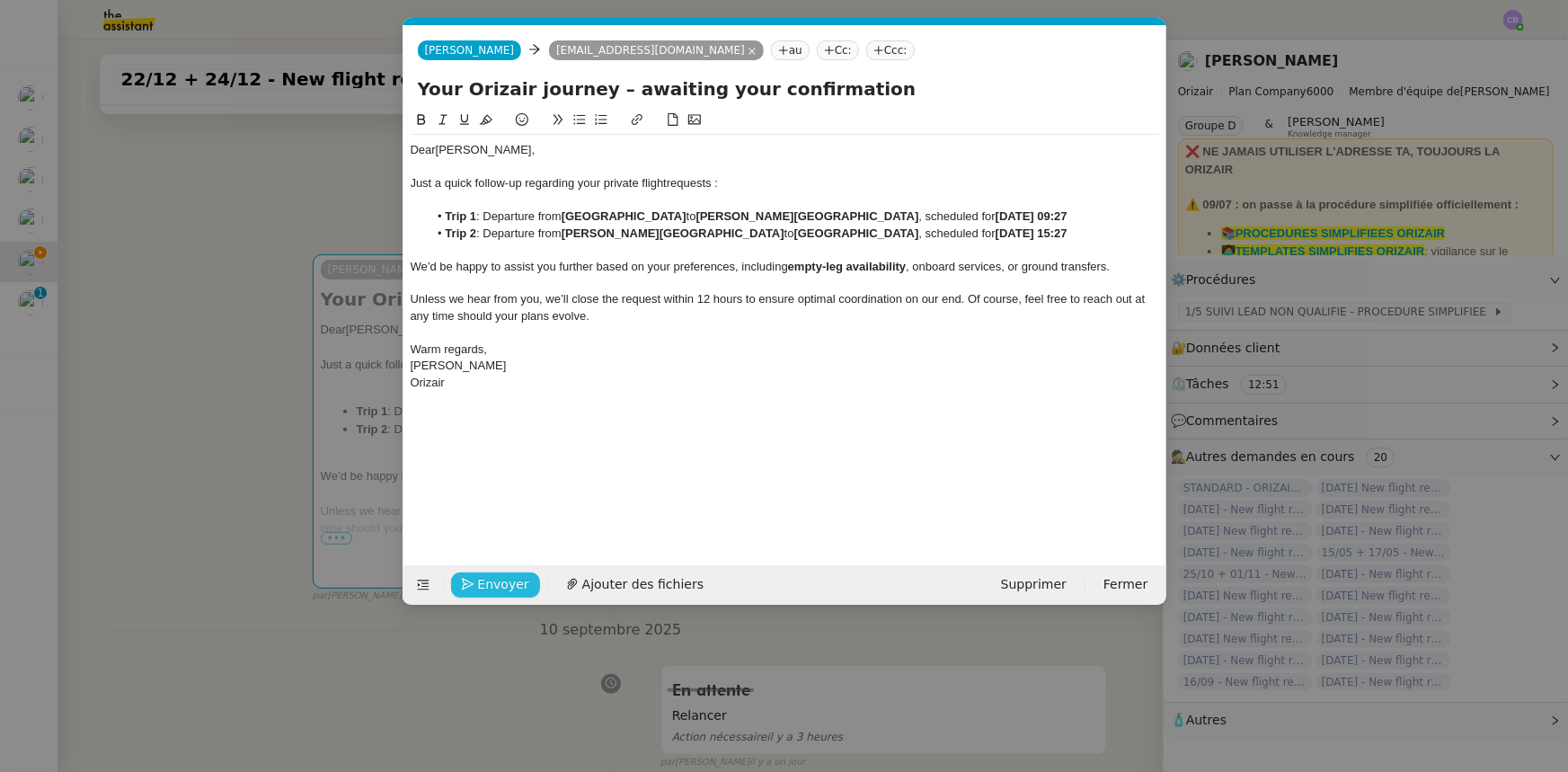
click at [503, 477] on span "Envoyer" at bounding box center [503, 584] width 52 height 20
click at [513, 477] on span "Confirmer l'envoi" at bounding box center [531, 584] width 108 height 20
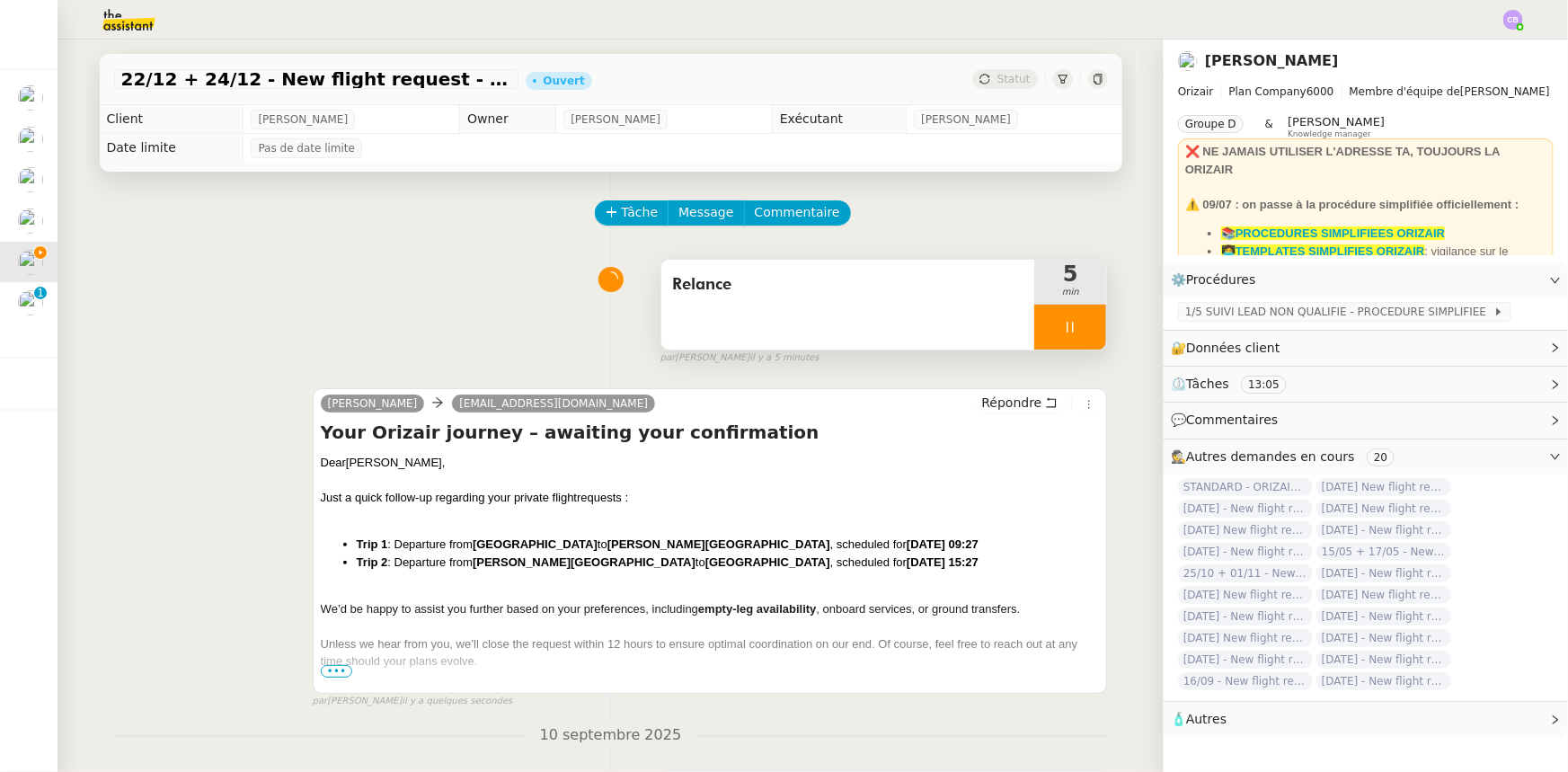
click at [1035, 319] on div at bounding box center [1070, 327] width 72 height 45
click at [1043, 338] on button at bounding box center [1087, 327] width 36 height 45
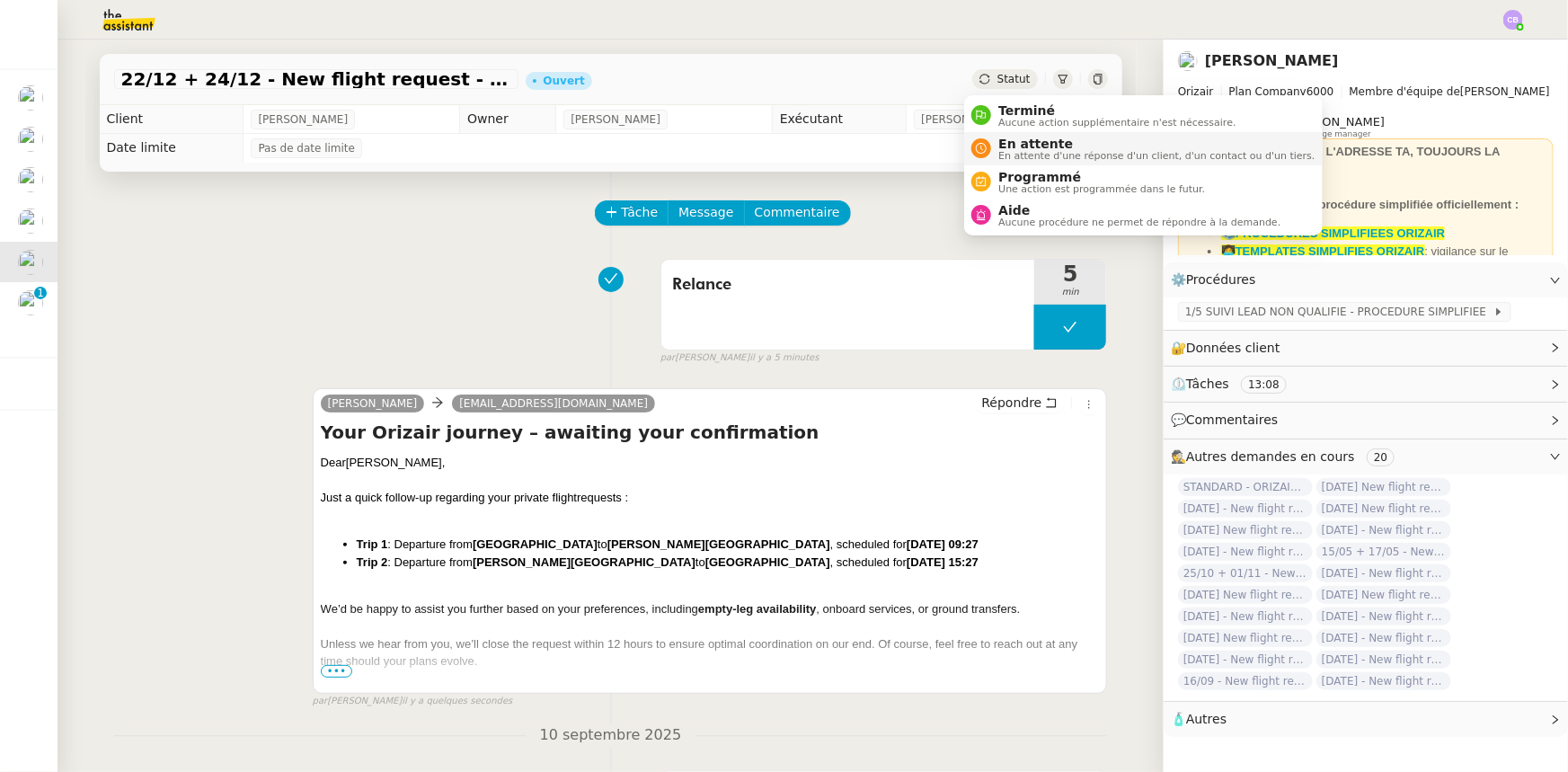
click at [1033, 146] on span "En attente" at bounding box center [1155, 143] width 316 height 15
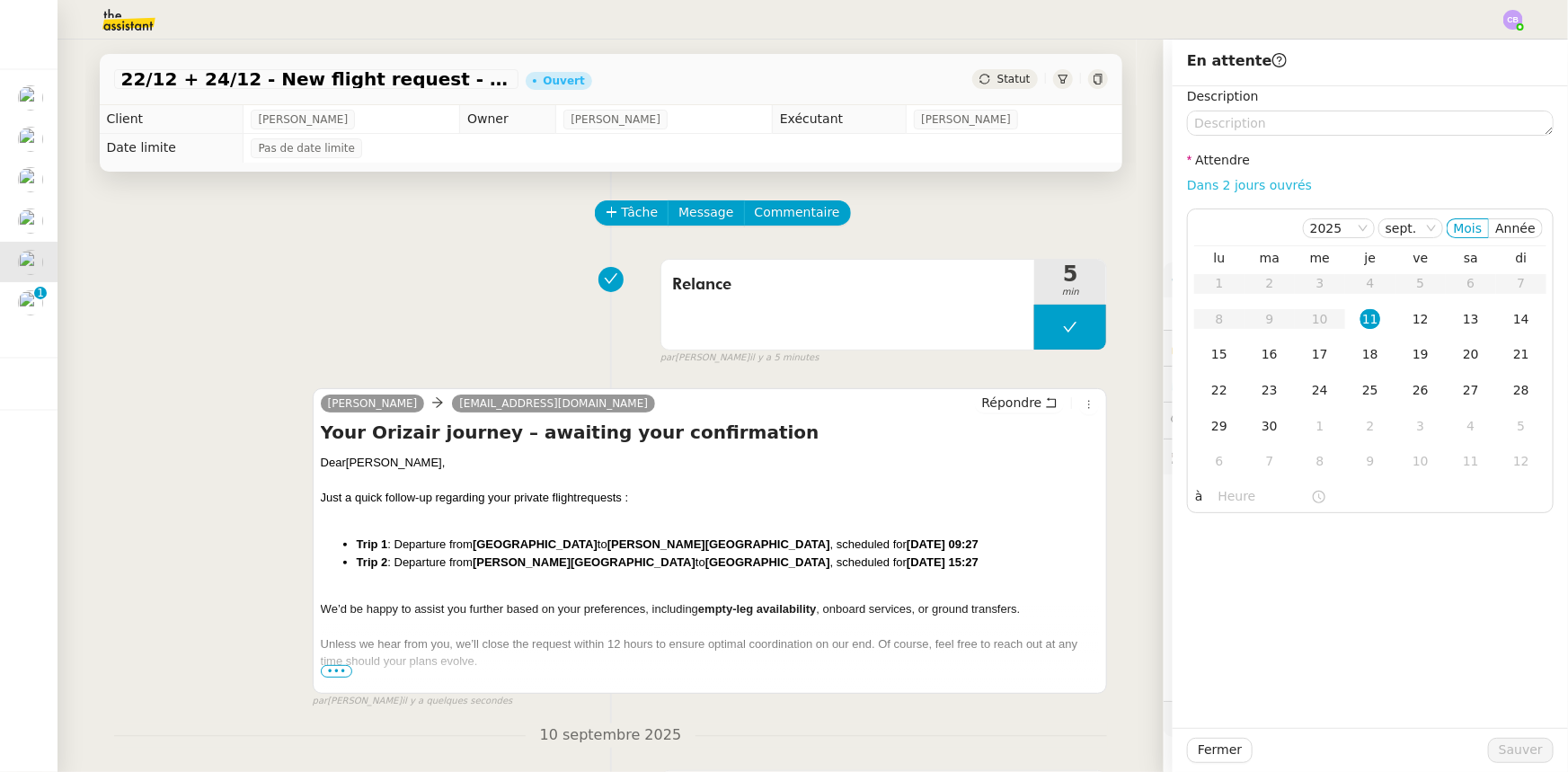
click at [1043, 184] on link "Dans 2 jours ouvrés" at bounding box center [1249, 185] width 125 height 15
type input "07:00"
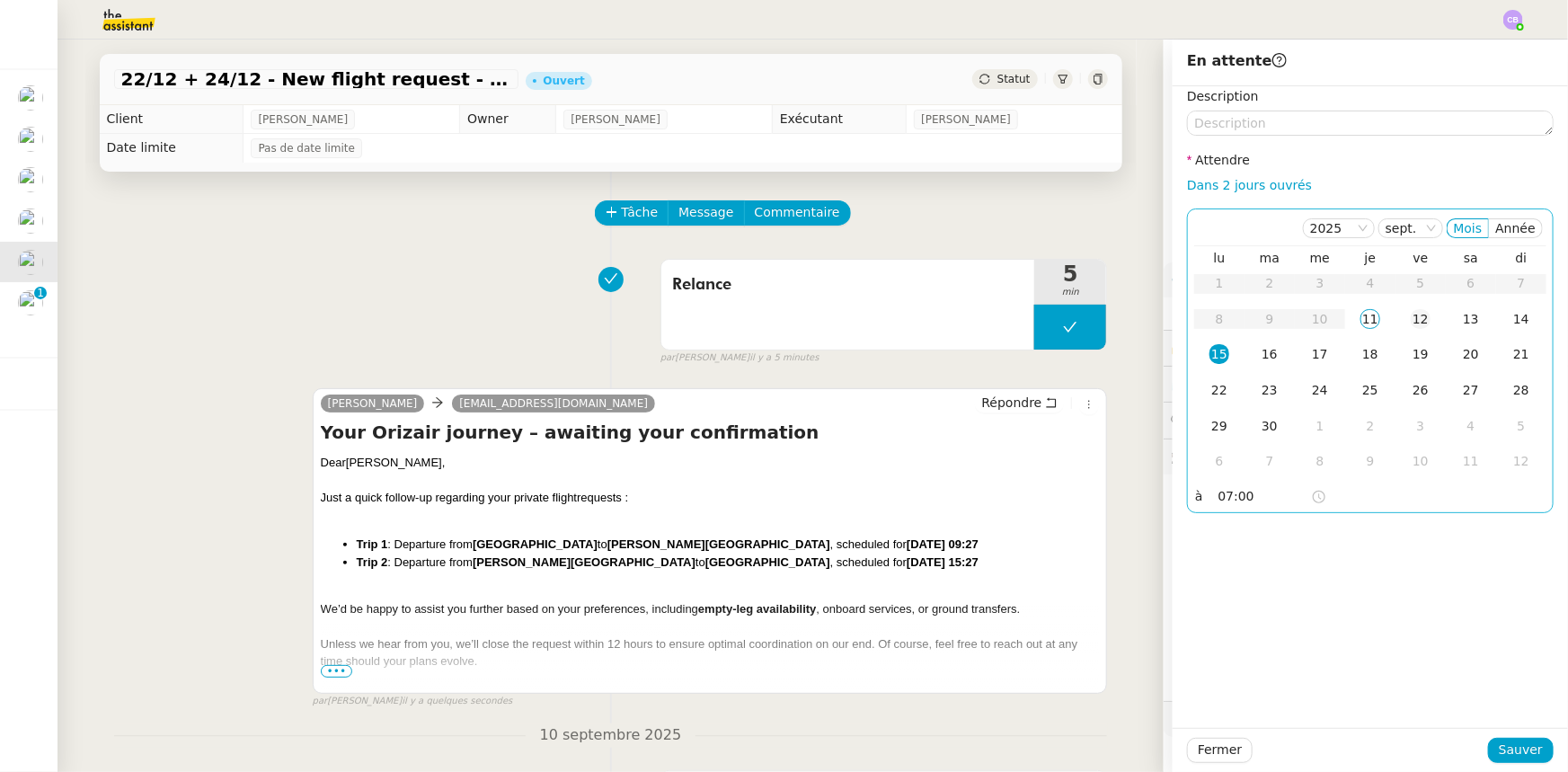
click at [1043, 318] on div "12" at bounding box center [1420, 319] width 19 height 19
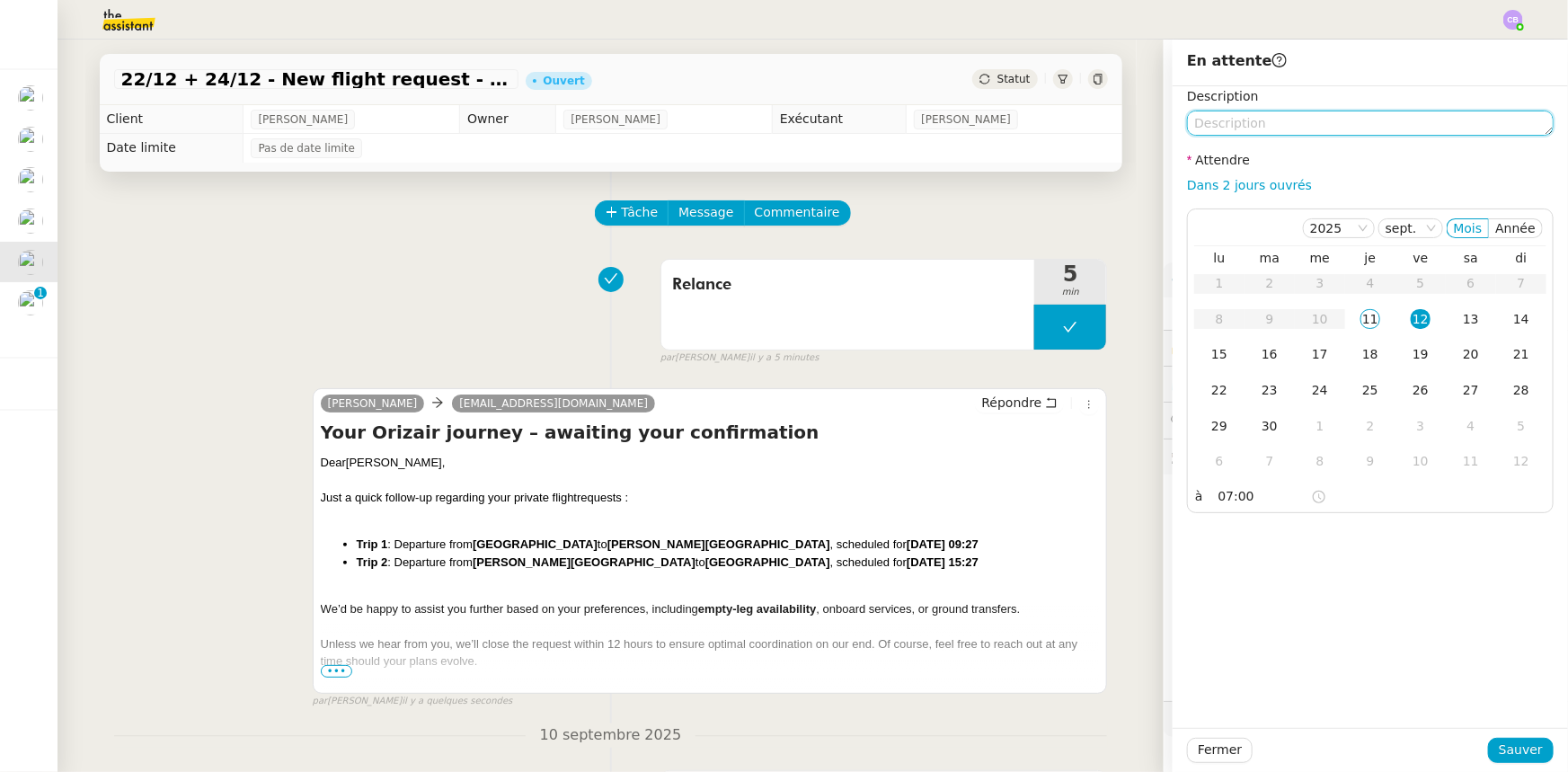
click at [1043, 119] on textarea at bounding box center [1369, 124] width 367 height 25
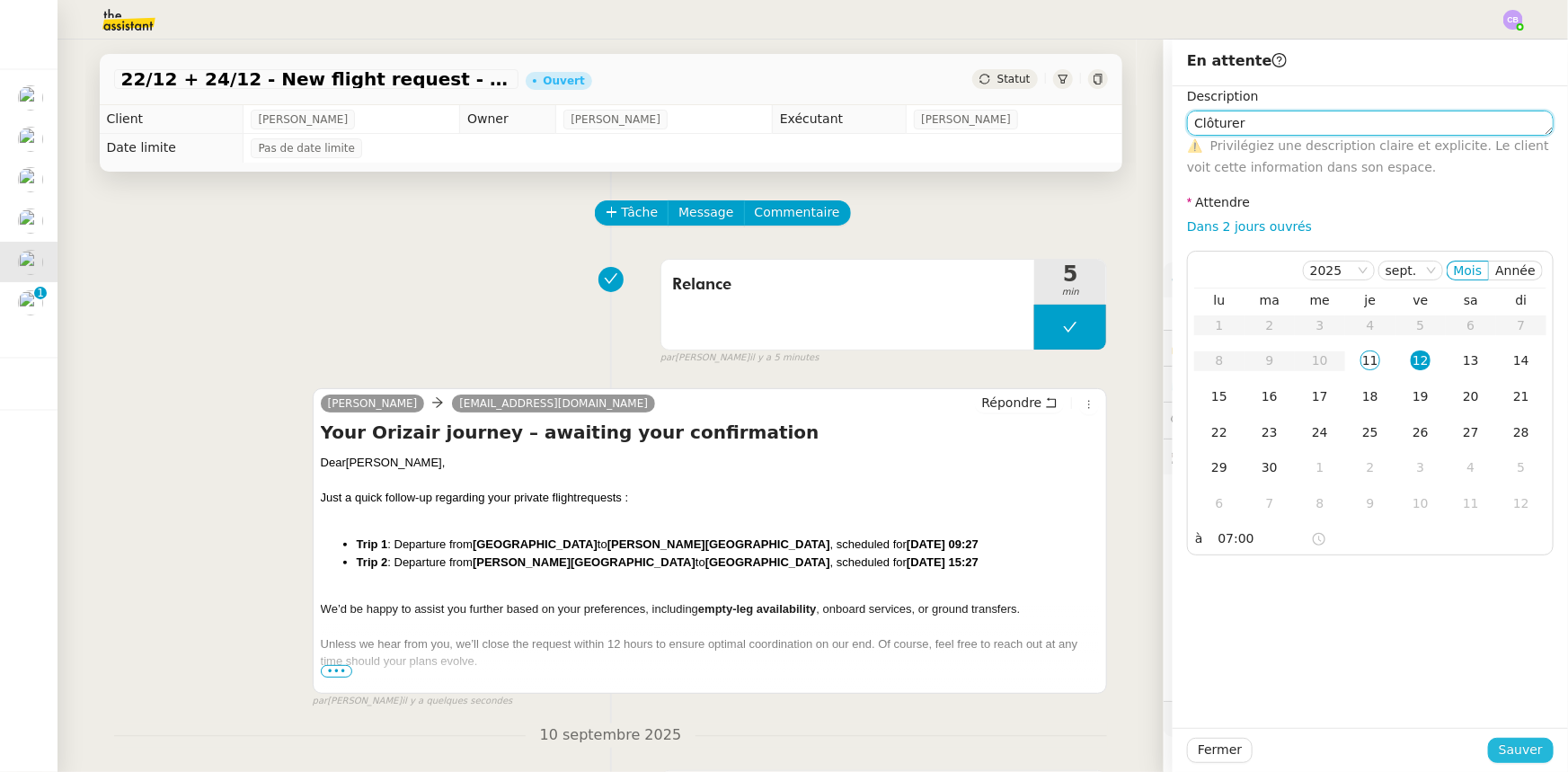
type textarea "Clôturer"
click at [1043, 477] on span "Sauver" at bounding box center [1520, 750] width 44 height 20
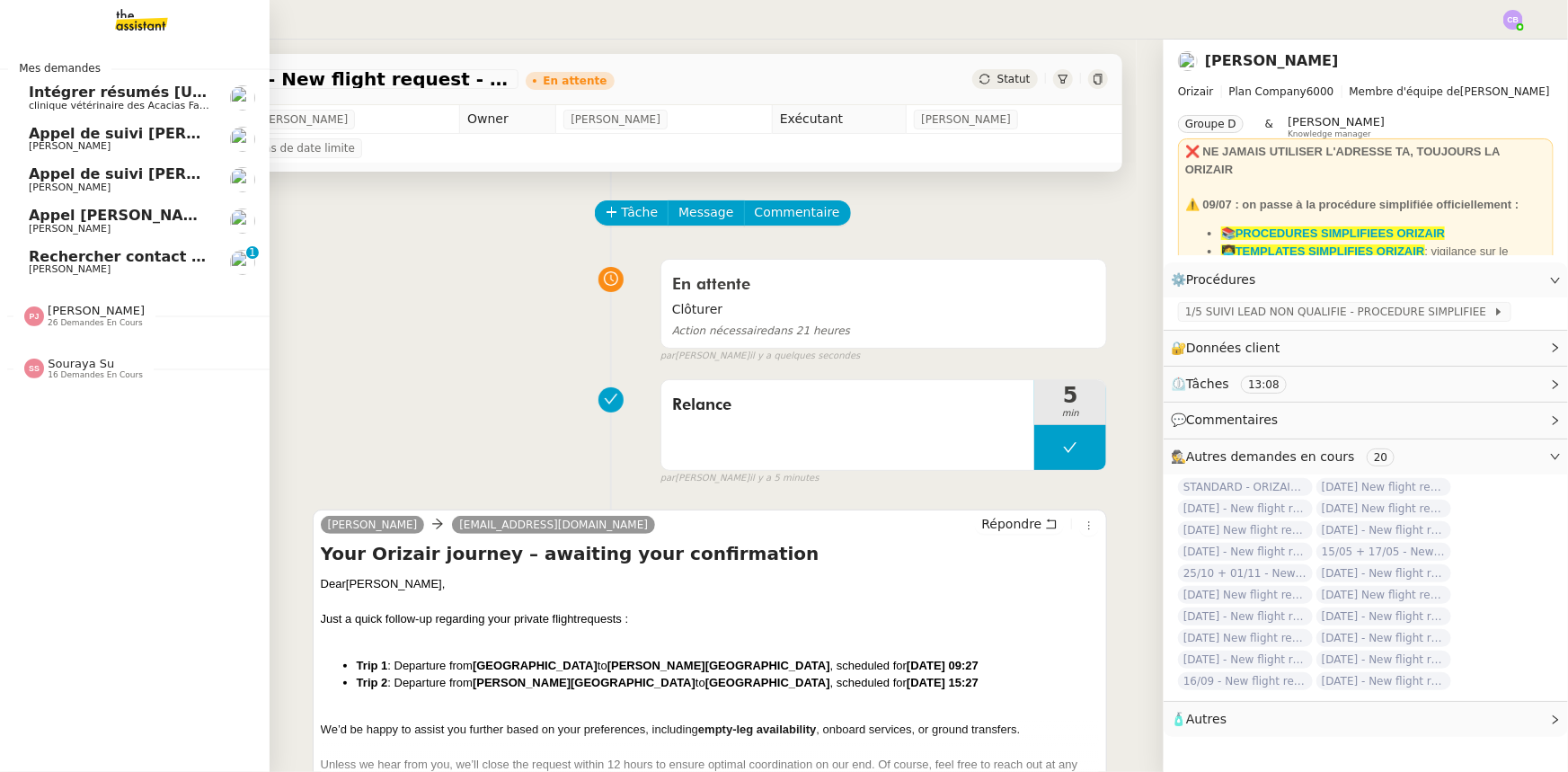
click at [90, 311] on span "[PERSON_NAME]" at bounding box center [96, 311] width 97 height 14
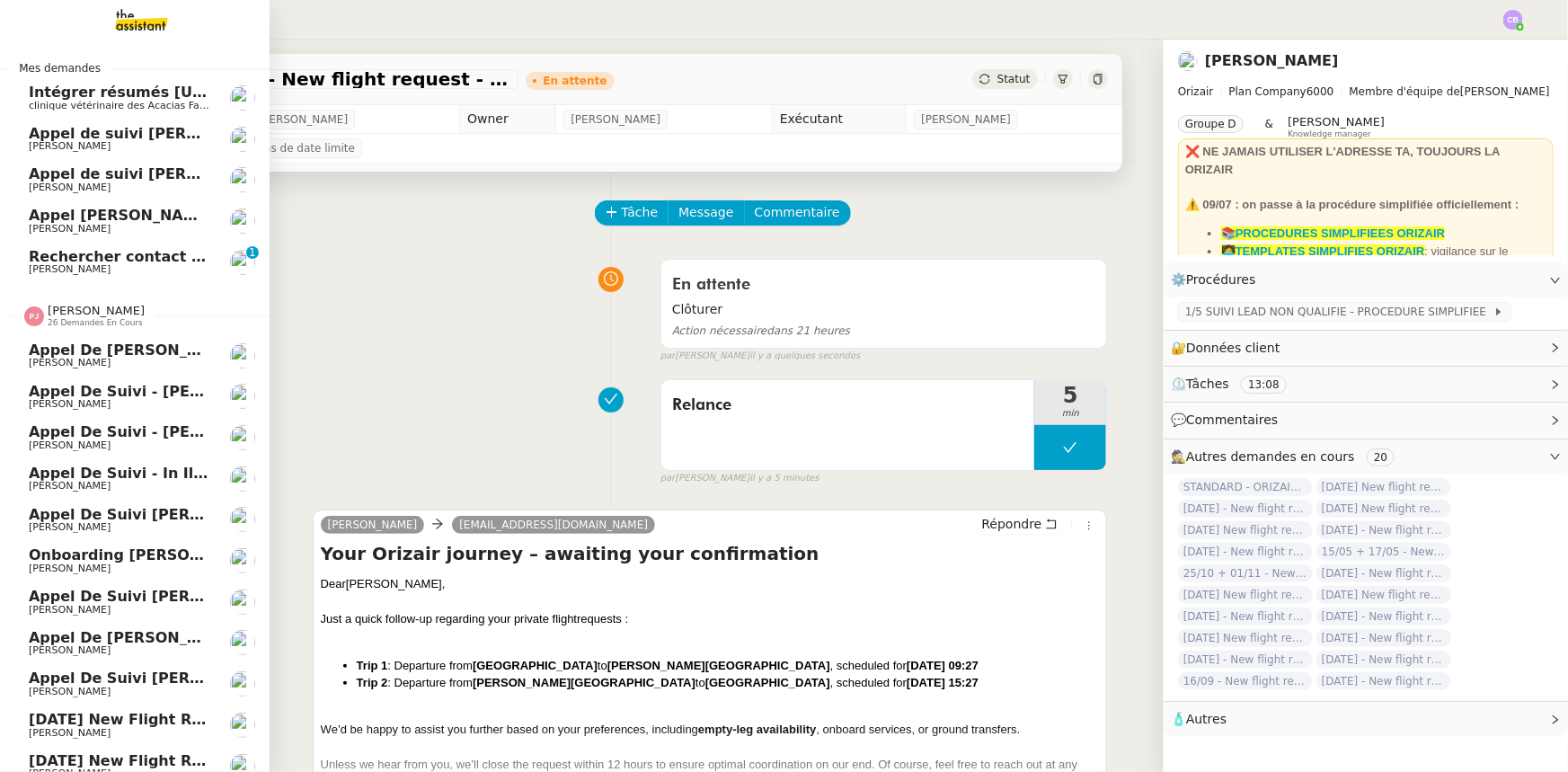
click at [94, 318] on span "26 demandes en cours" at bounding box center [95, 323] width 95 height 10
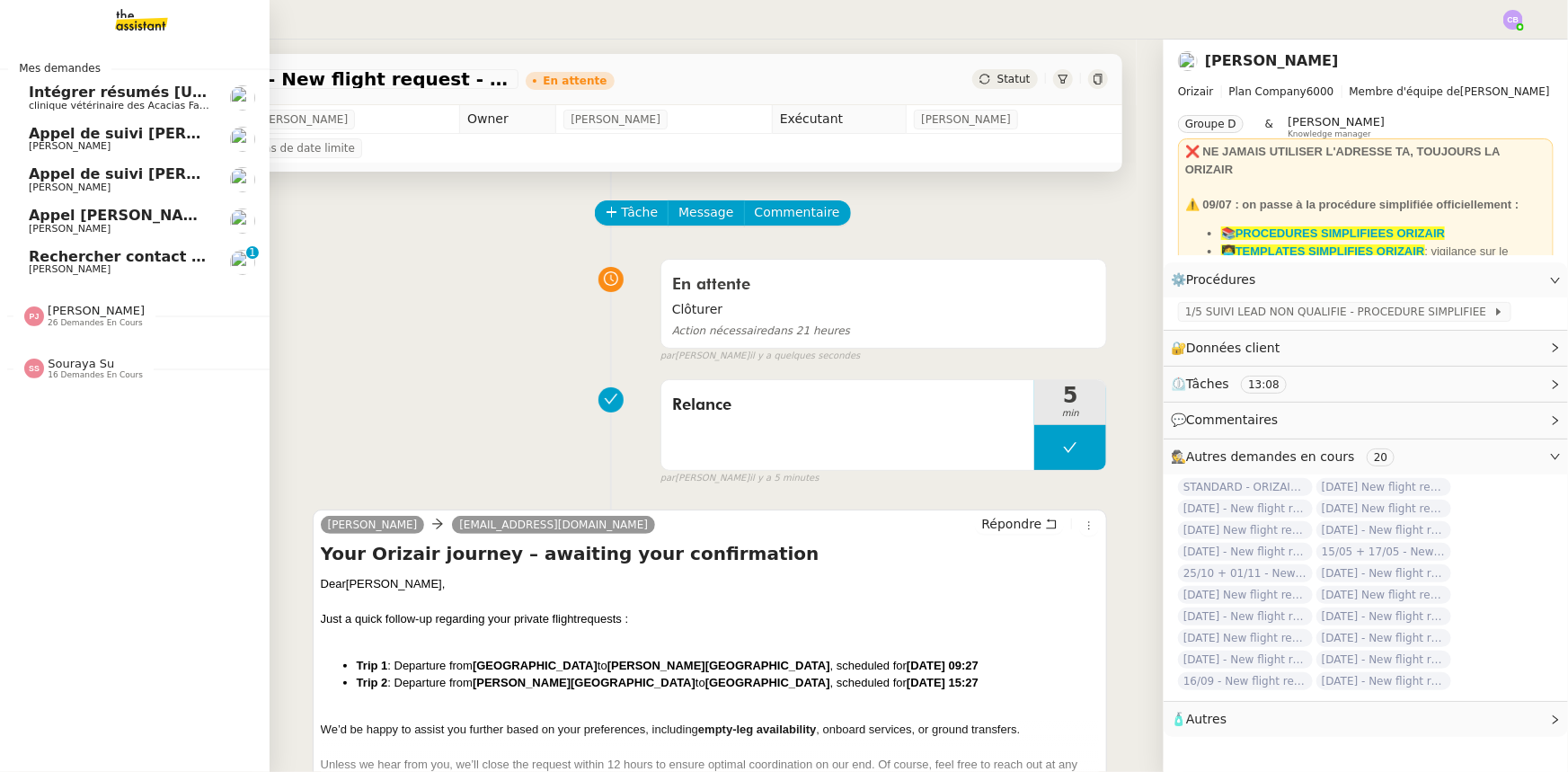
click at [79, 368] on span "Souraya Su" at bounding box center [81, 363] width 66 height 14
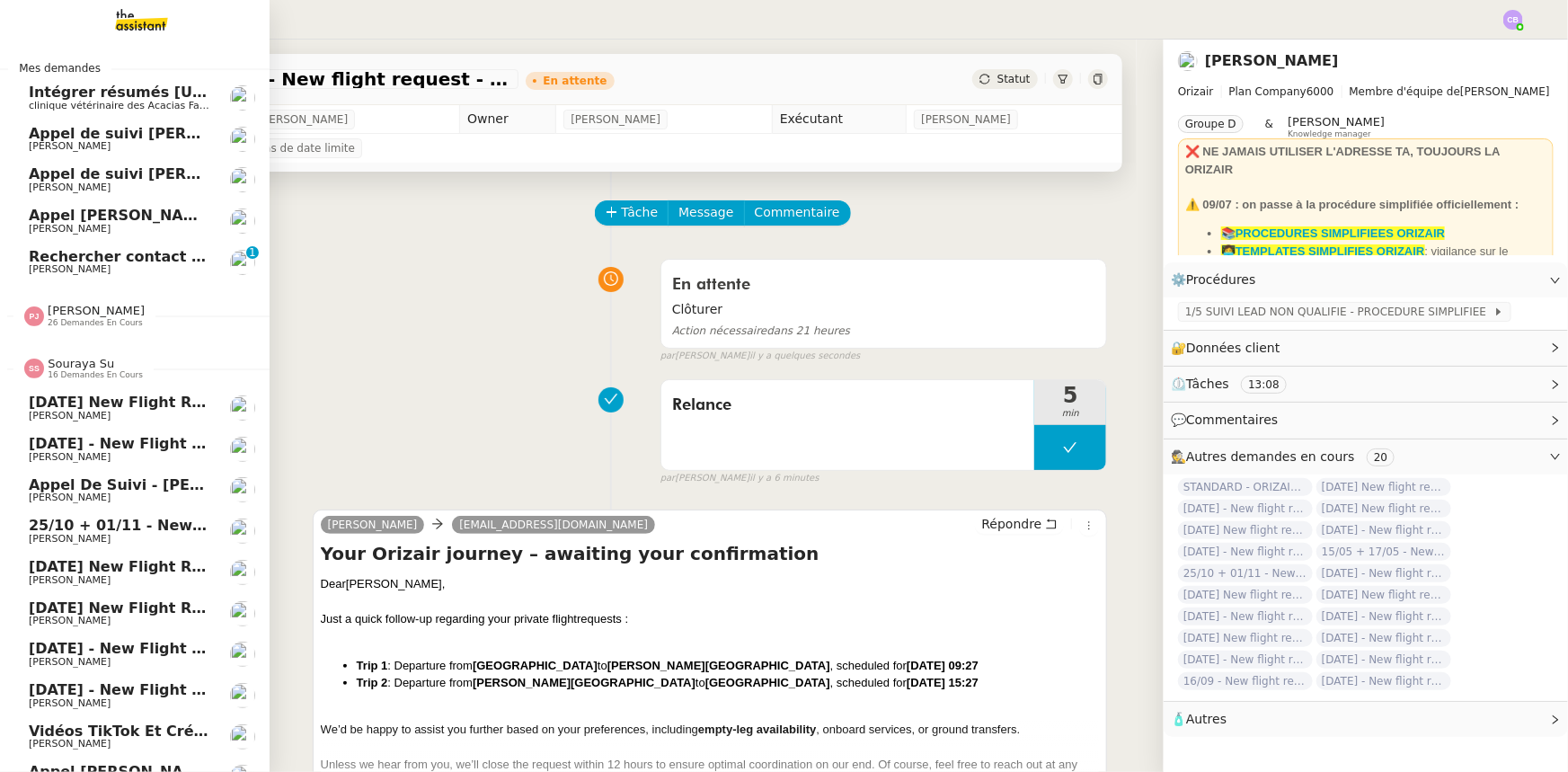
click at [71, 367] on span "Souraya Su" at bounding box center [81, 363] width 66 height 14
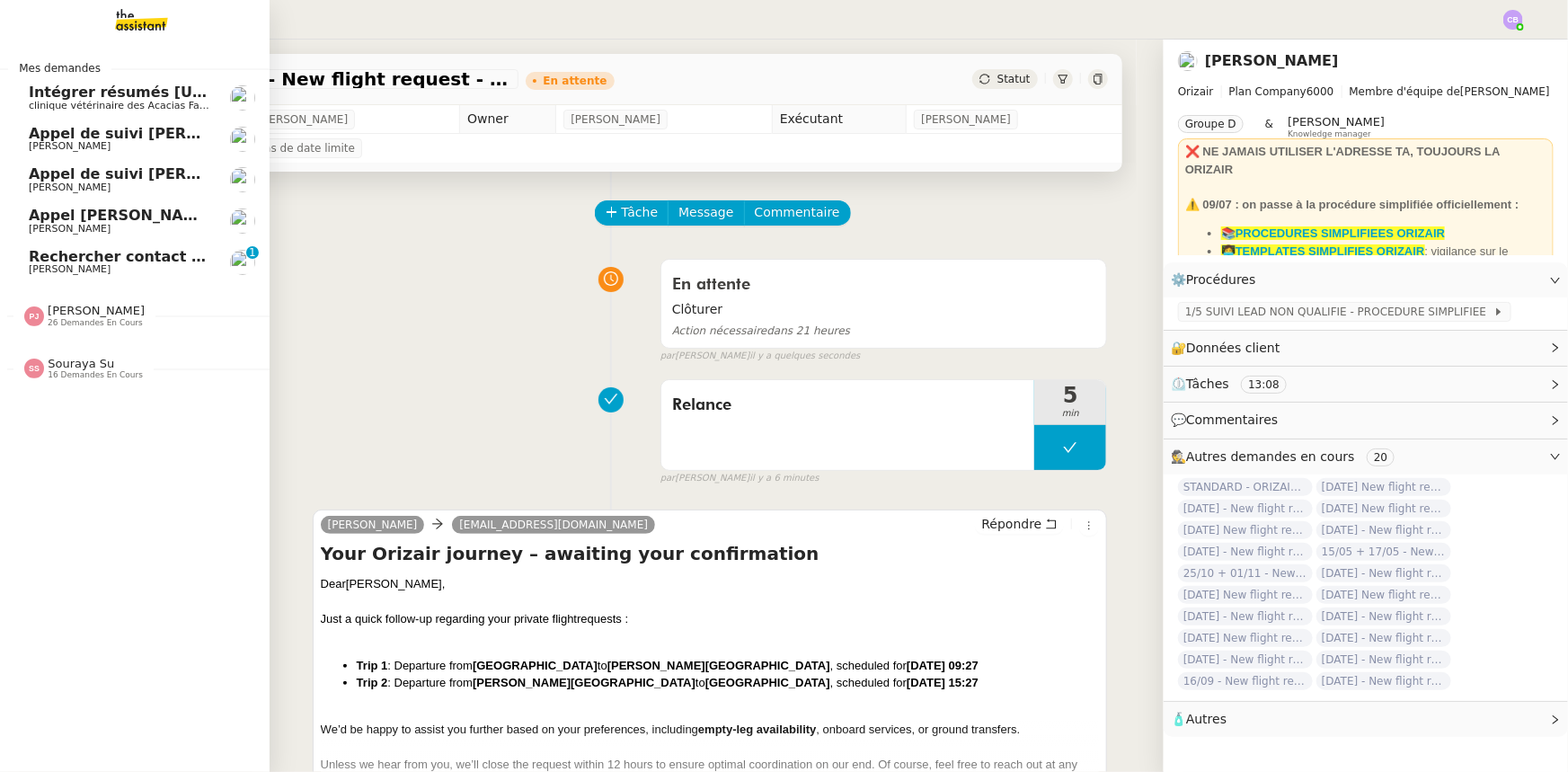
click at [111, 257] on span "Rechercher contact bancaire en [GEOGRAPHIC_DATA]" at bounding box center [244, 257] width 431 height 18
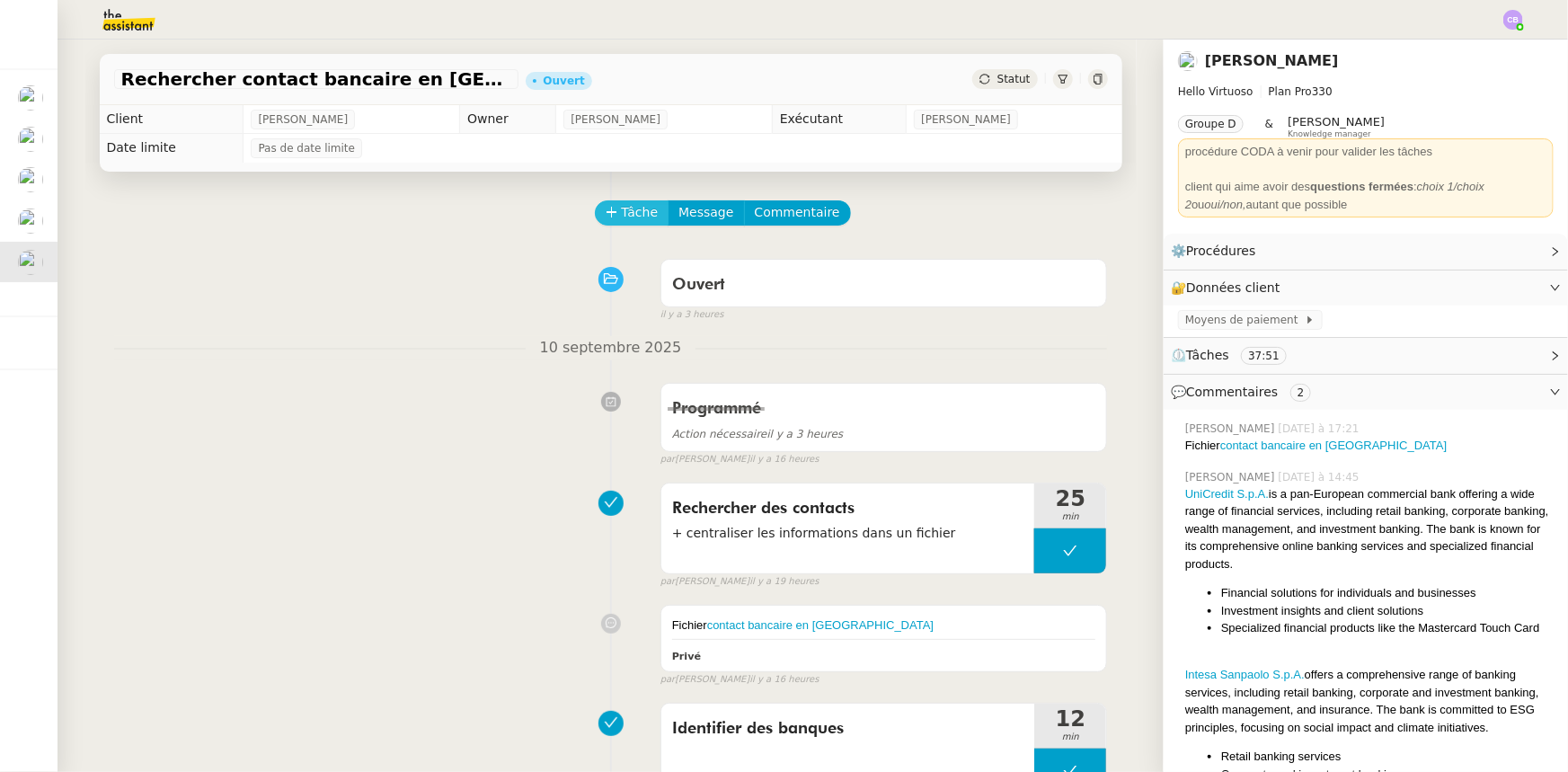
click at [622, 221] on span "Tâche" at bounding box center [640, 212] width 37 height 20
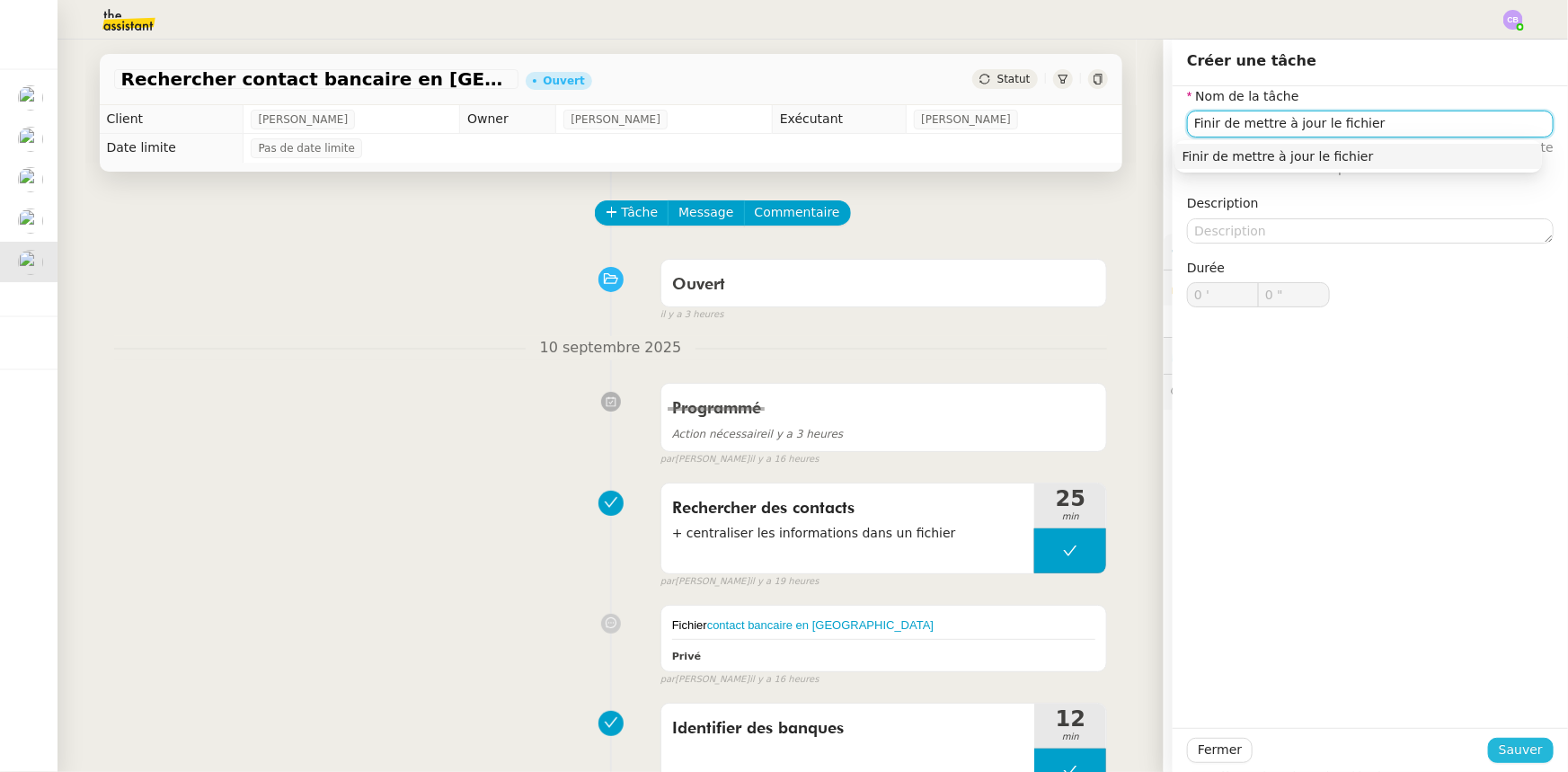
type input "Finir de mettre à jour le fichier"
click at [1043, 477] on span "Sauver" at bounding box center [1520, 750] width 44 height 20
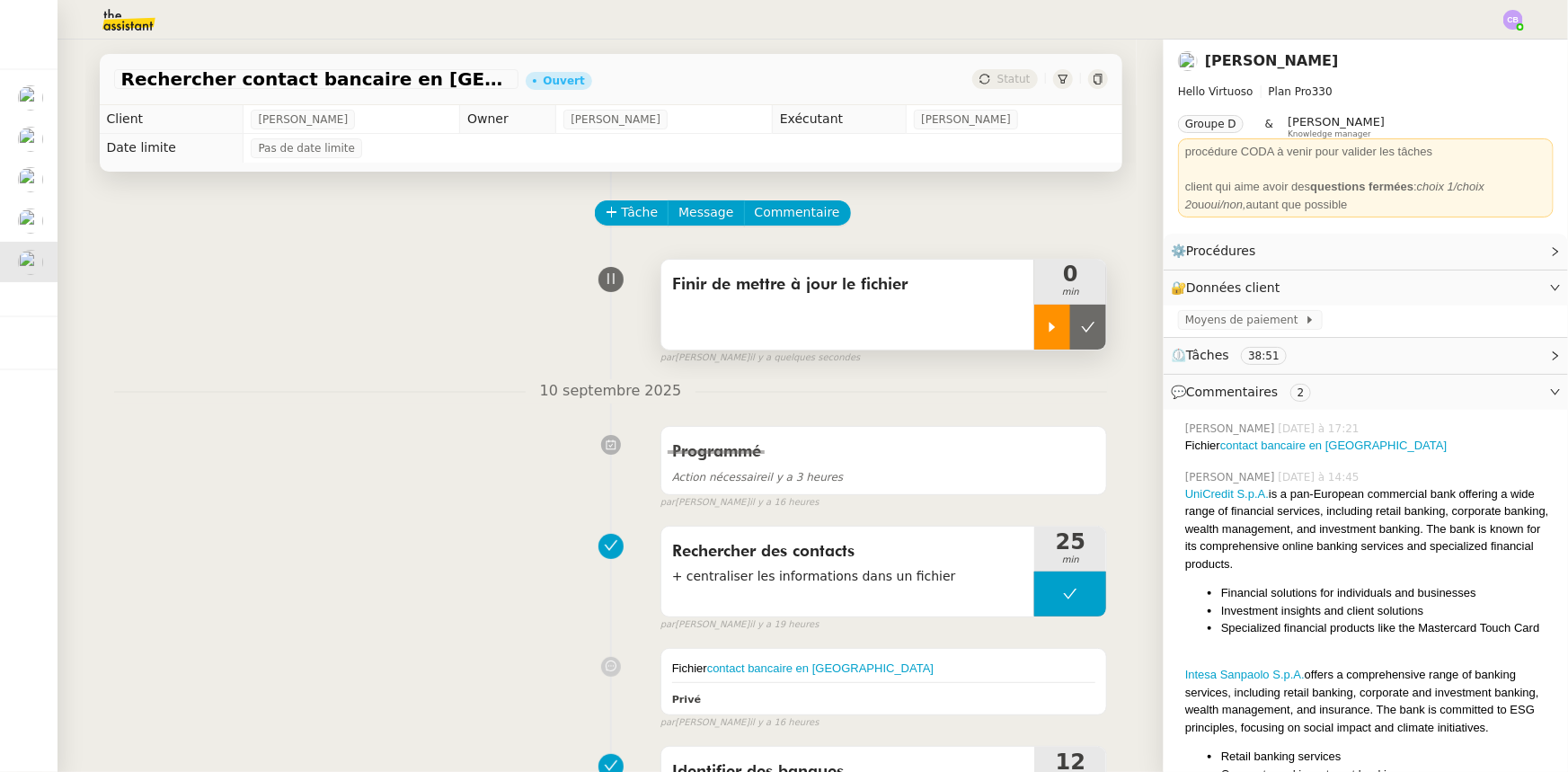
click at [1034, 326] on div at bounding box center [1051, 327] width 36 height 45
click at [1043, 449] on link "contact bancaire en [GEOGRAPHIC_DATA]" at bounding box center [1332, 445] width 227 height 14
click at [1034, 319] on div at bounding box center [1070, 327] width 72 height 45
click at [1043, 333] on icon at bounding box center [1051, 327] width 15 height 15
click at [1034, 332] on div at bounding box center [1070, 327] width 72 height 45
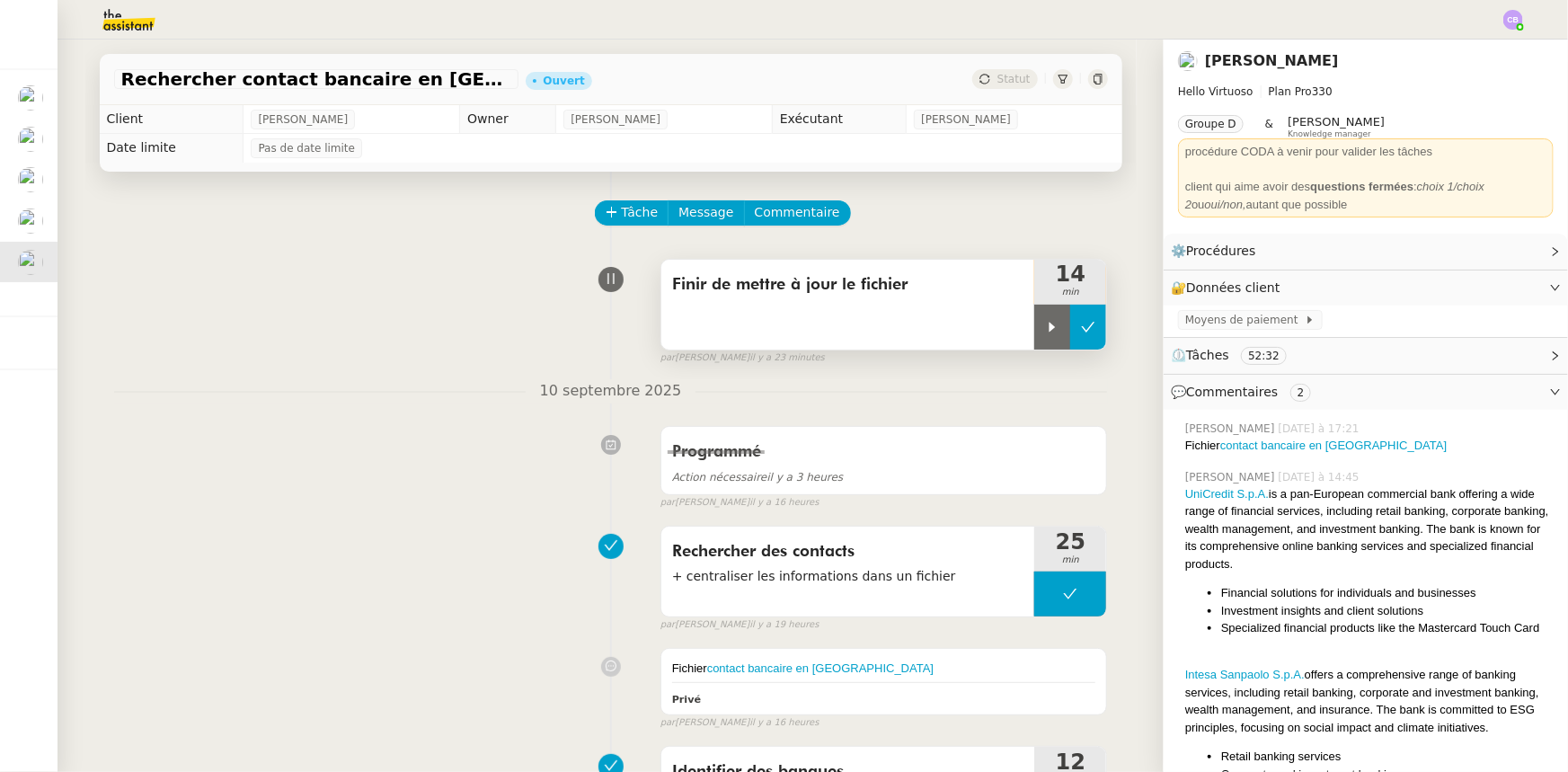
click at [1043, 337] on button at bounding box center [1087, 327] width 36 height 45
click at [629, 211] on span "Tâche" at bounding box center [640, 212] width 37 height 20
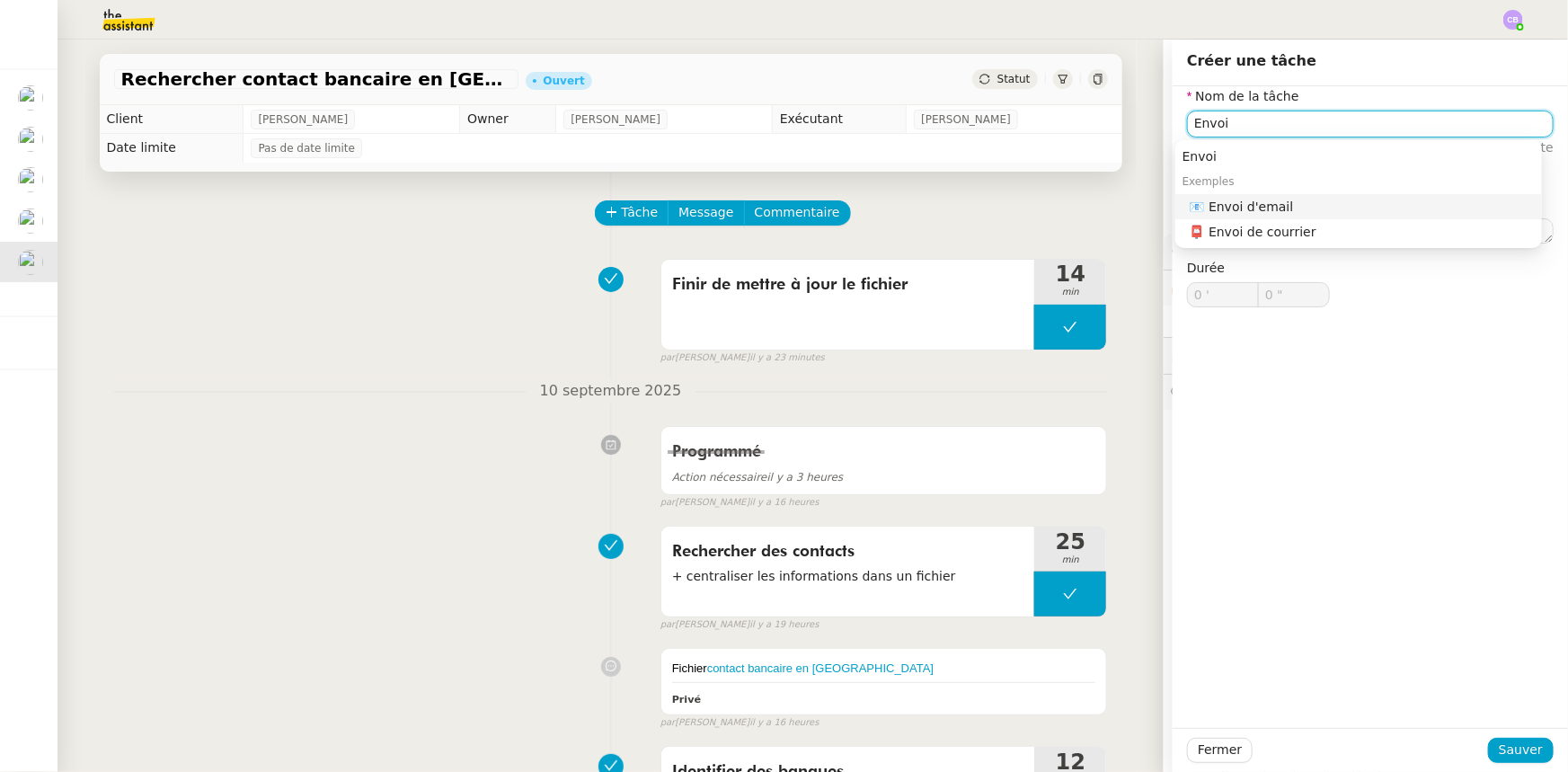
click at [1043, 206] on div "📧 Envoi d'email" at bounding box center [1362, 206] width 345 height 17
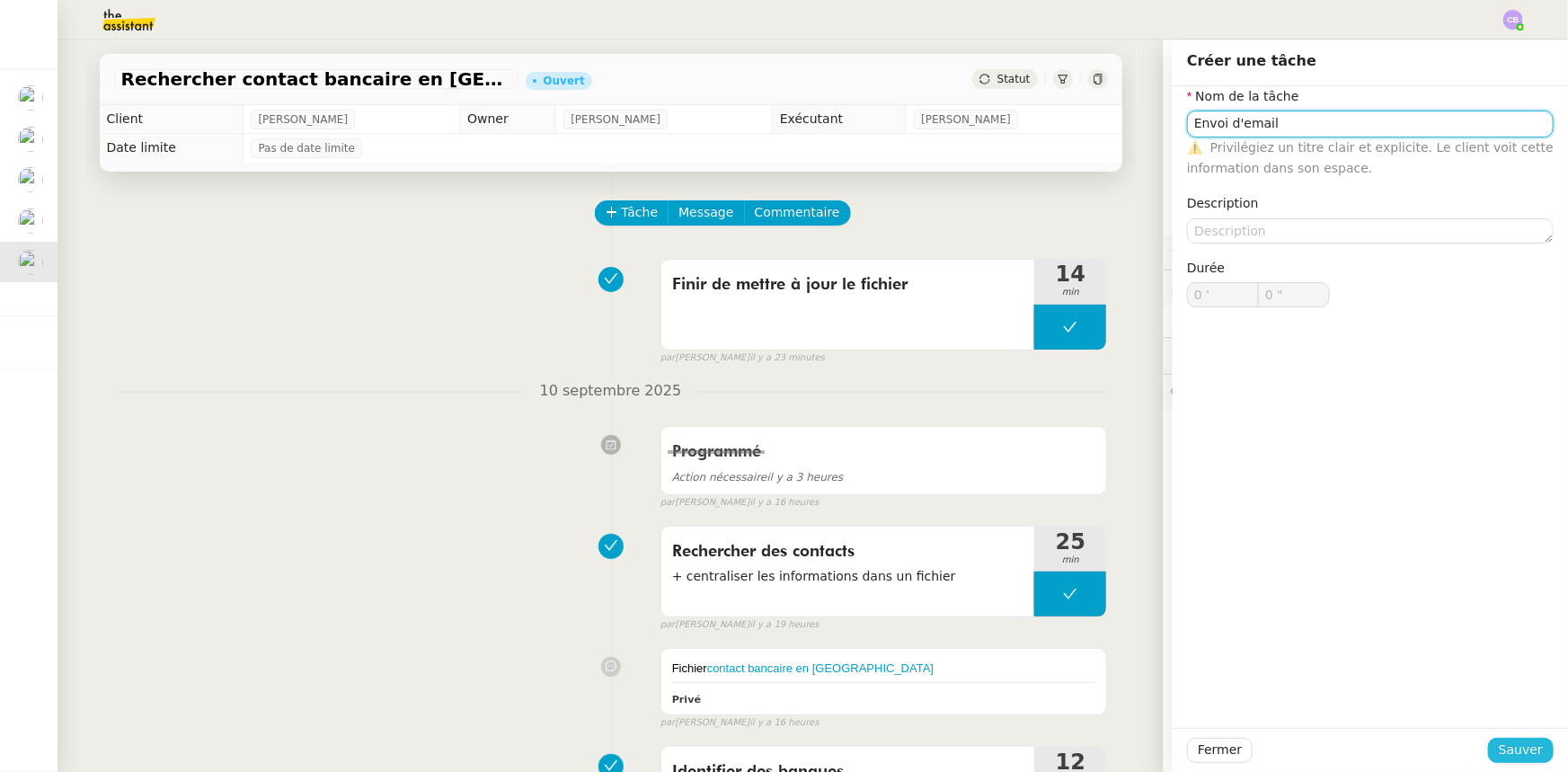
type input "Envoi d'email"
click at [1043, 477] on span "Sauver" at bounding box center [1520, 750] width 44 height 20
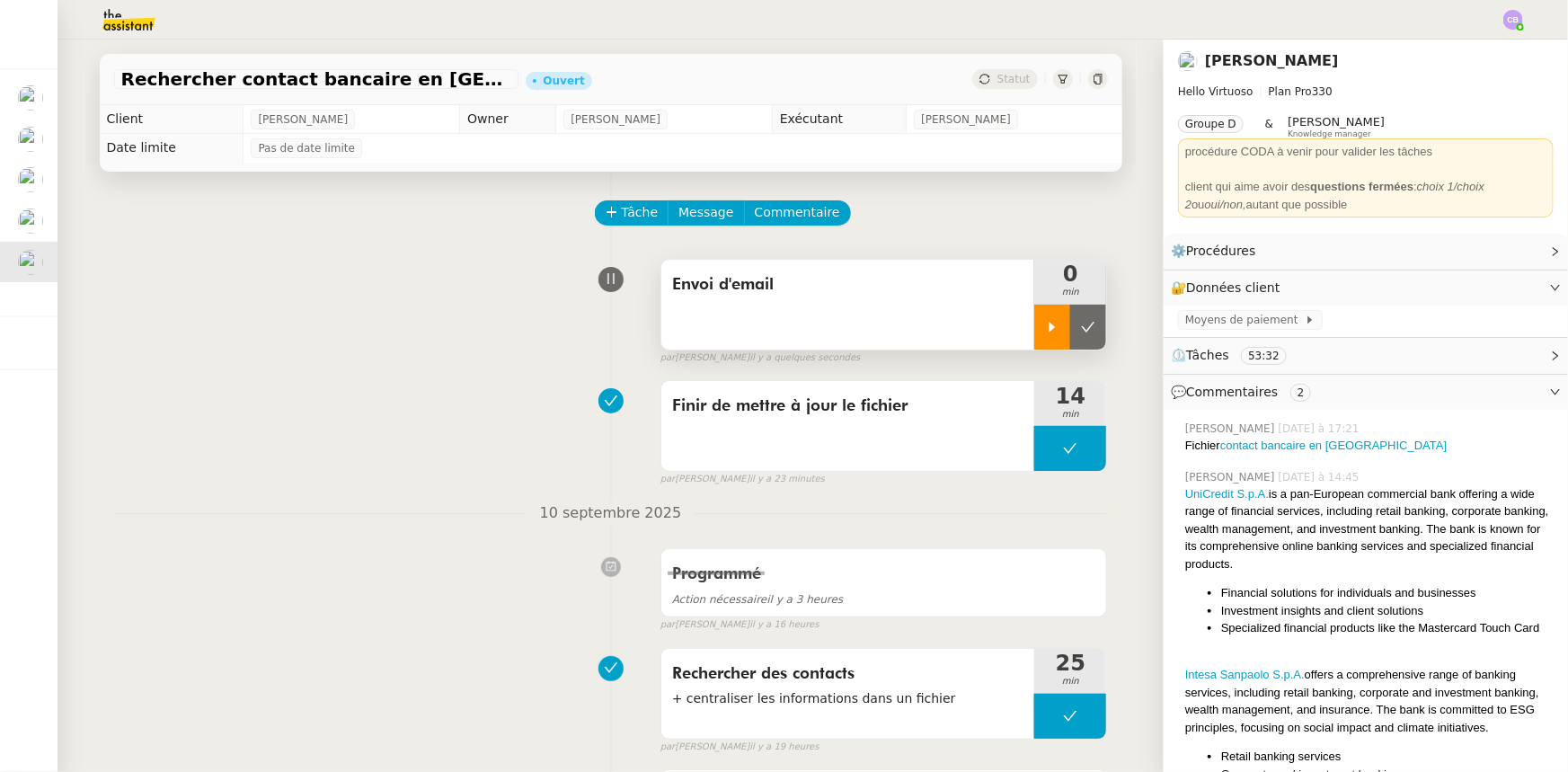
click at [1043, 326] on icon at bounding box center [1052, 326] width 6 height 10
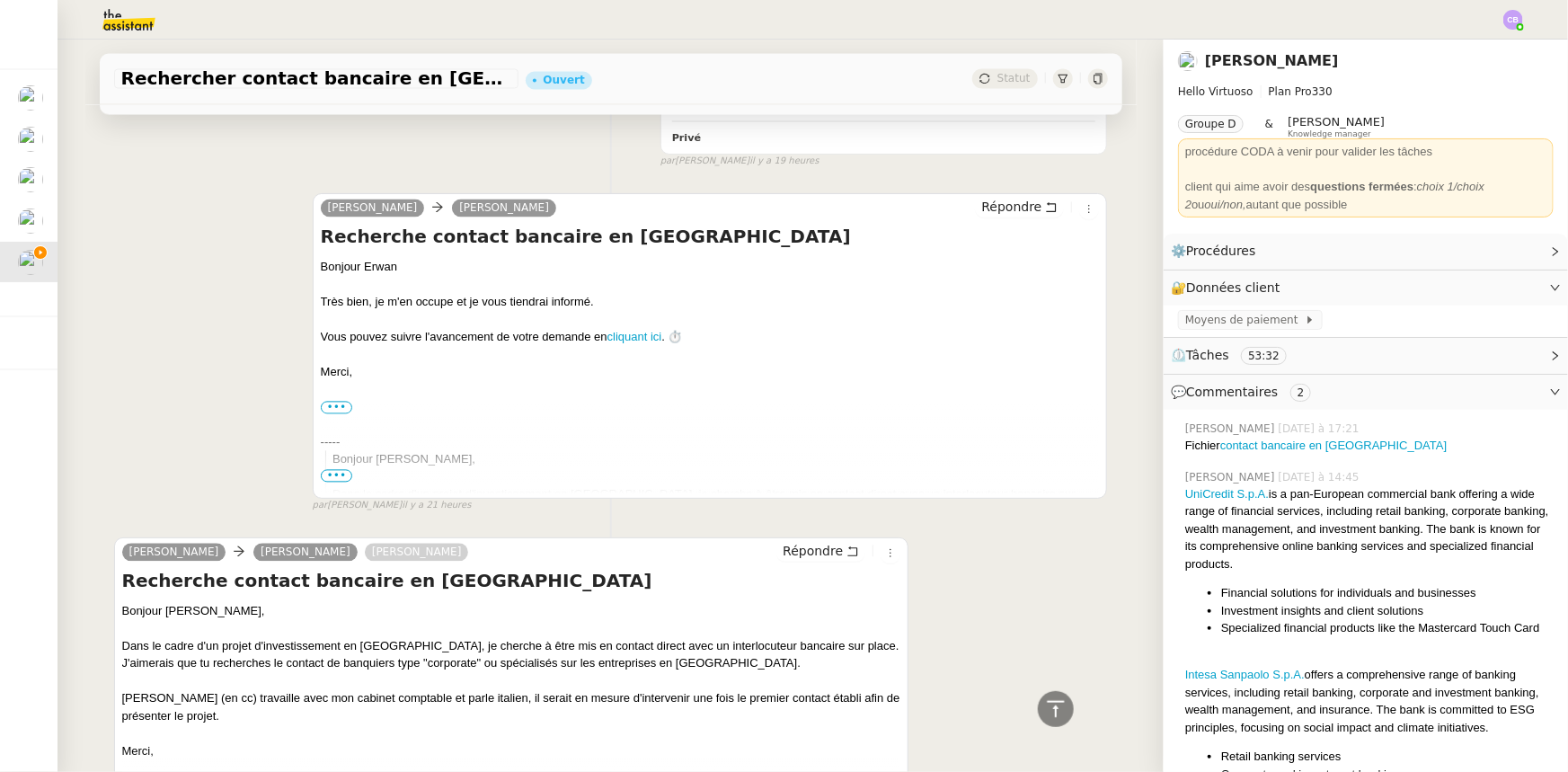
scroll to position [1835, 0]
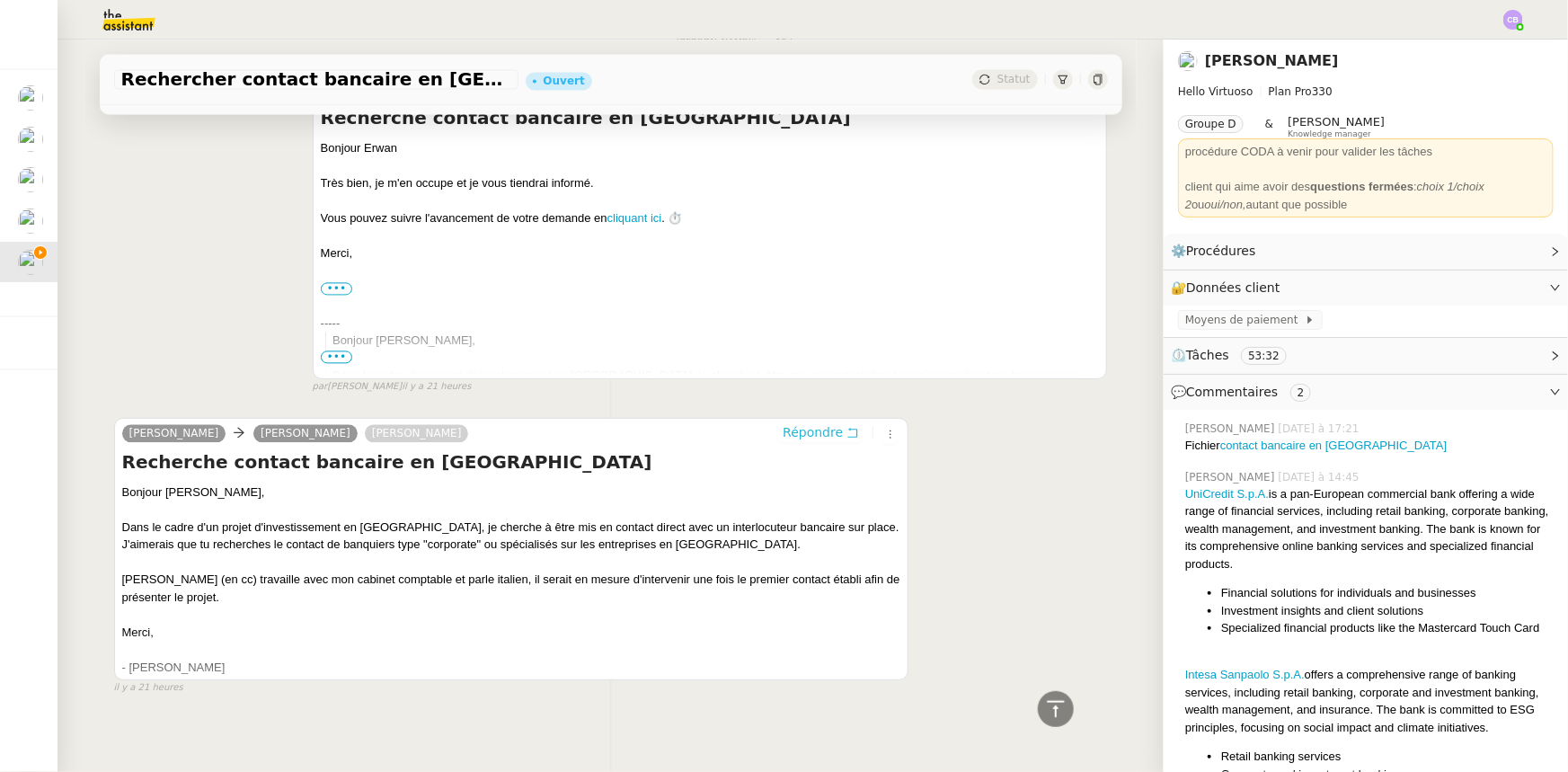
click at [796, 423] on span "Répondre" at bounding box center [813, 432] width 60 height 18
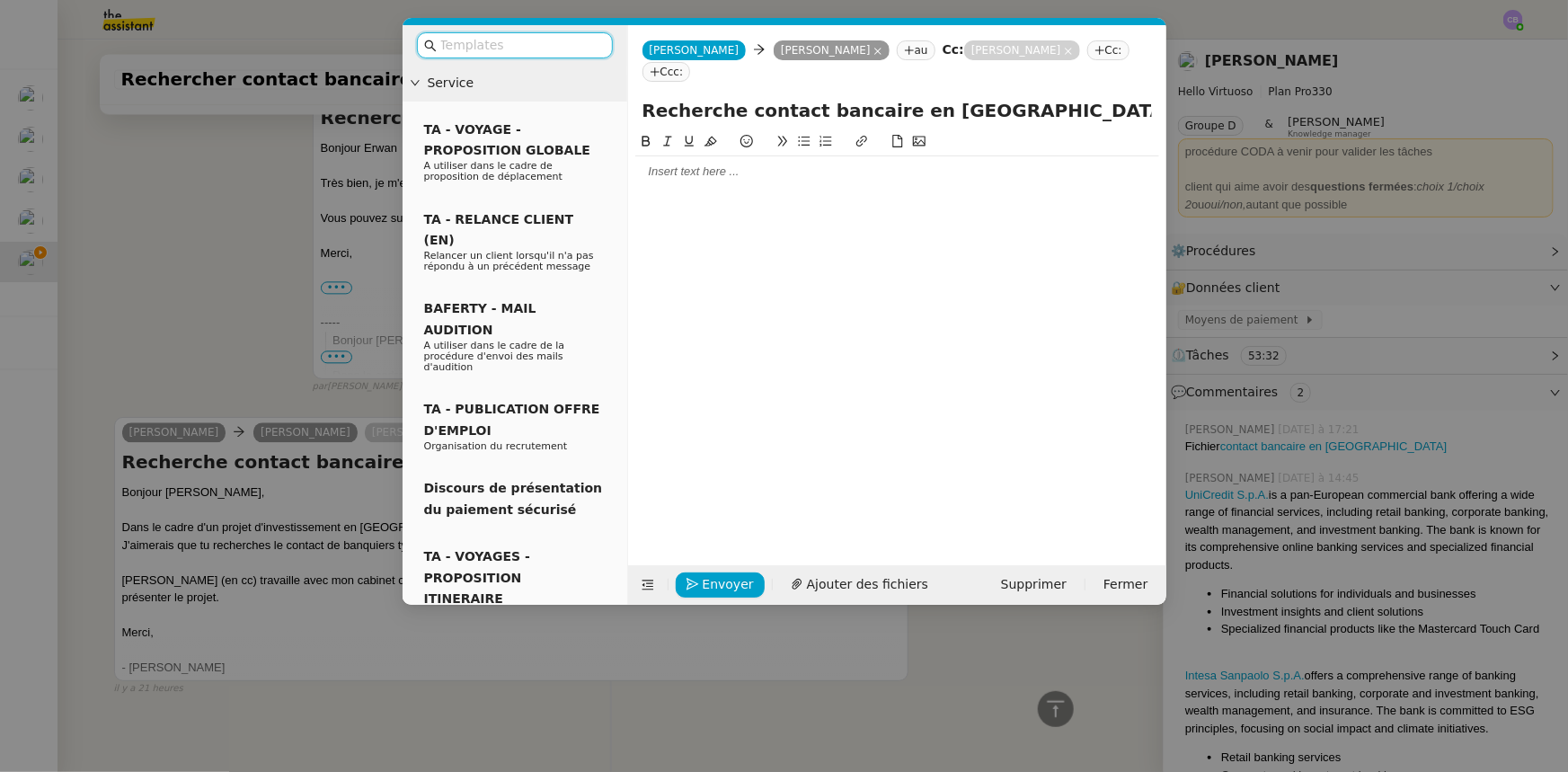
scroll to position [1973, 0]
click at [674, 164] on div at bounding box center [897, 171] width 524 height 17
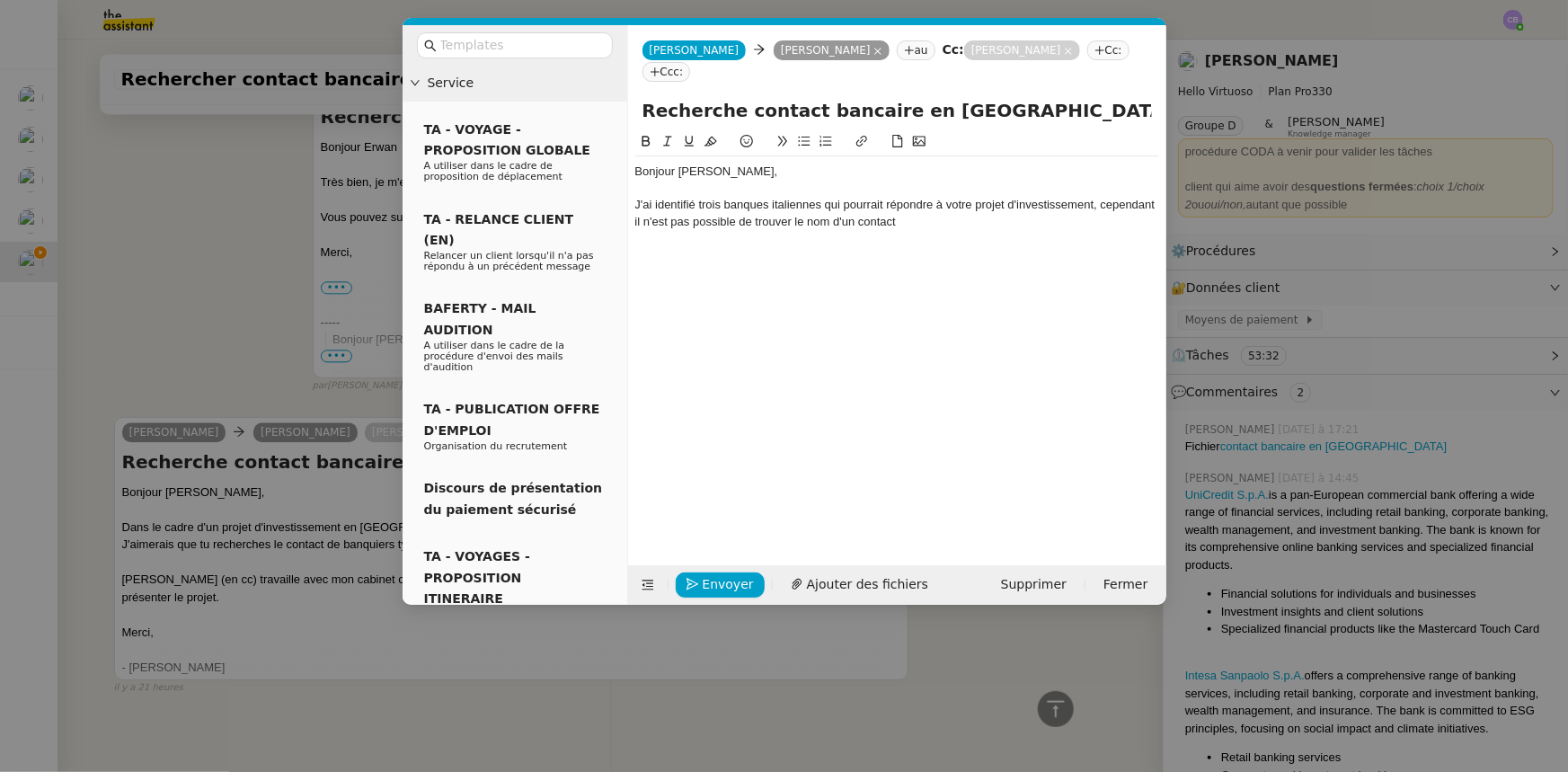
scroll to position [2043, 0]
drag, startPoint x: 1096, startPoint y: 179, endPoint x: 1101, endPoint y: 193, distance: 14.9
click at [1043, 197] on div "J'ai identifié trois banques italiennes qui pourrait répondre à votre projet d'…" at bounding box center [897, 213] width 524 height 33
drag, startPoint x: 1027, startPoint y: 199, endPoint x: 897, endPoint y: 202, distance: 130.0
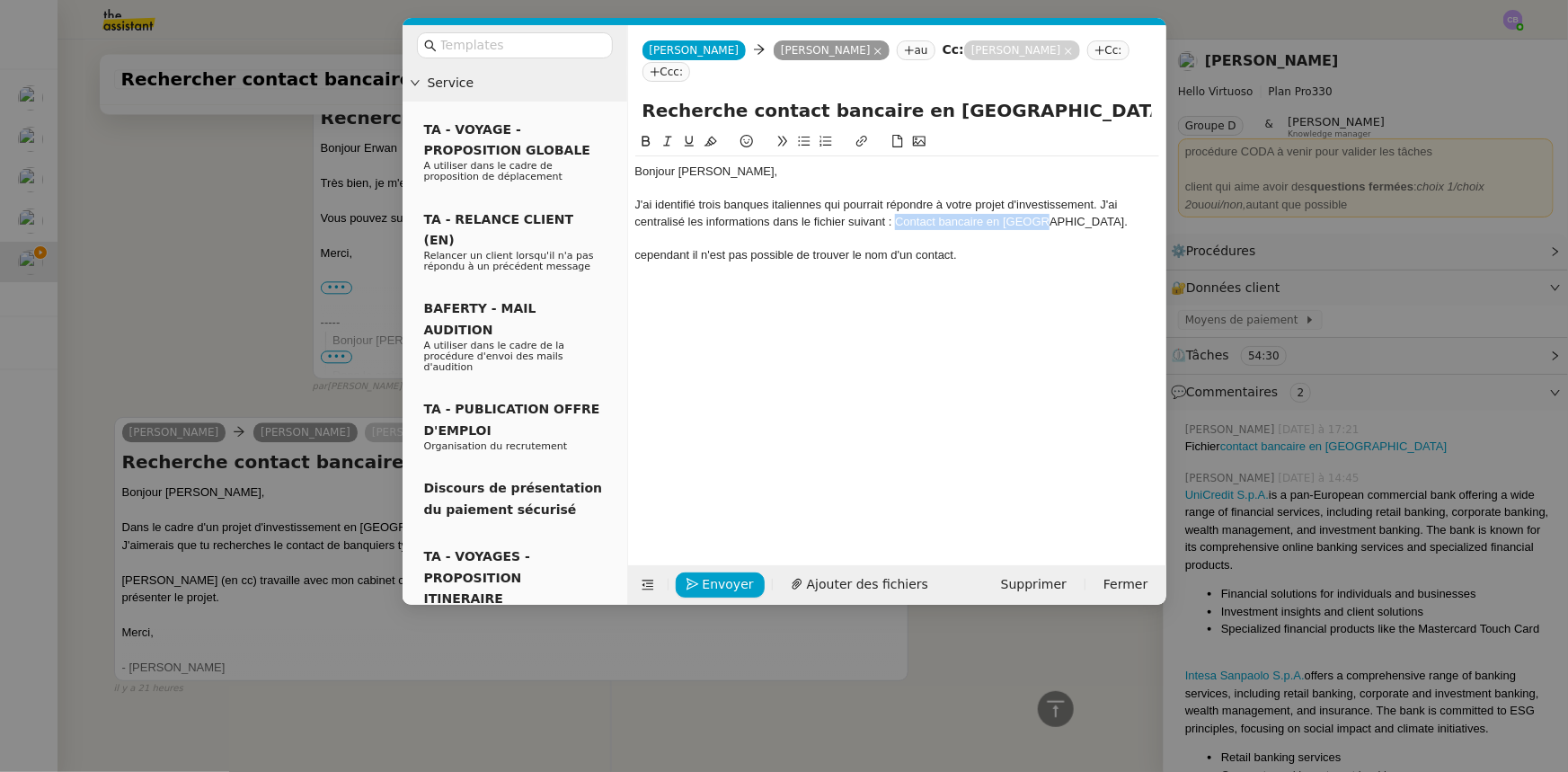
click at [897, 202] on div "J'ai identifié trois banques italiennes qui pourrait répondre à votre projet d'…" at bounding box center [897, 213] width 524 height 33
click at [861, 134] on icon at bounding box center [861, 140] width 13 height 13
paste input "[URL][DOMAIN_NAME]"
type input "[URL][DOMAIN_NAME]"
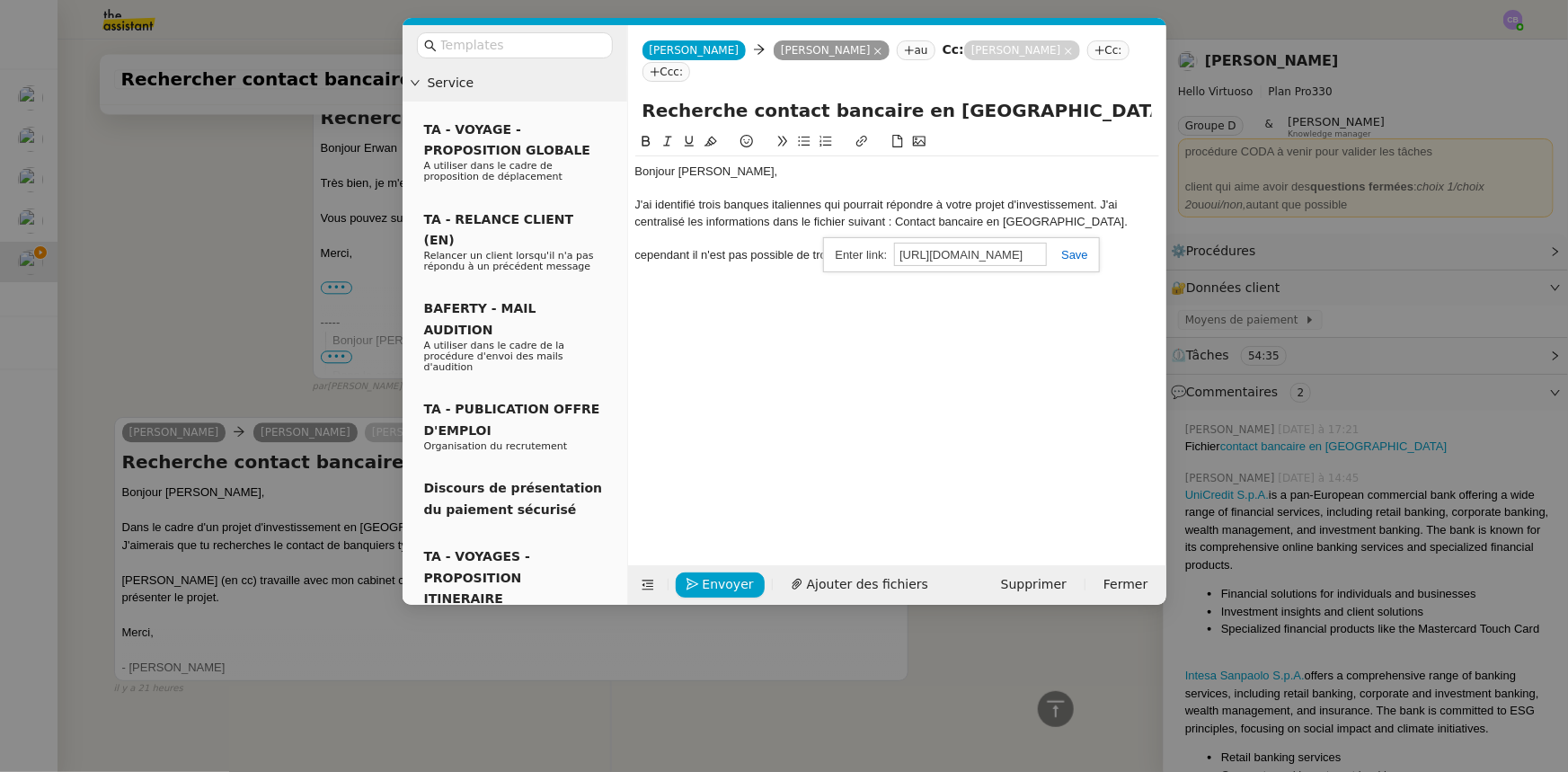
click at [1043, 248] on link at bounding box center [1067, 255] width 41 height 14
click at [645, 247] on div "cependant il n'est pas possible de trouver le nom d'un contact." at bounding box center [897, 255] width 524 height 17
click at [692, 247] on div "Cependant il n'est pas possible de trouver le nom d'un contact." at bounding box center [897, 255] width 524 height 17
click at [972, 247] on div "Cependant, il n'est pas possible de trouver le nom d'un contact." at bounding box center [897, 255] width 524 height 17
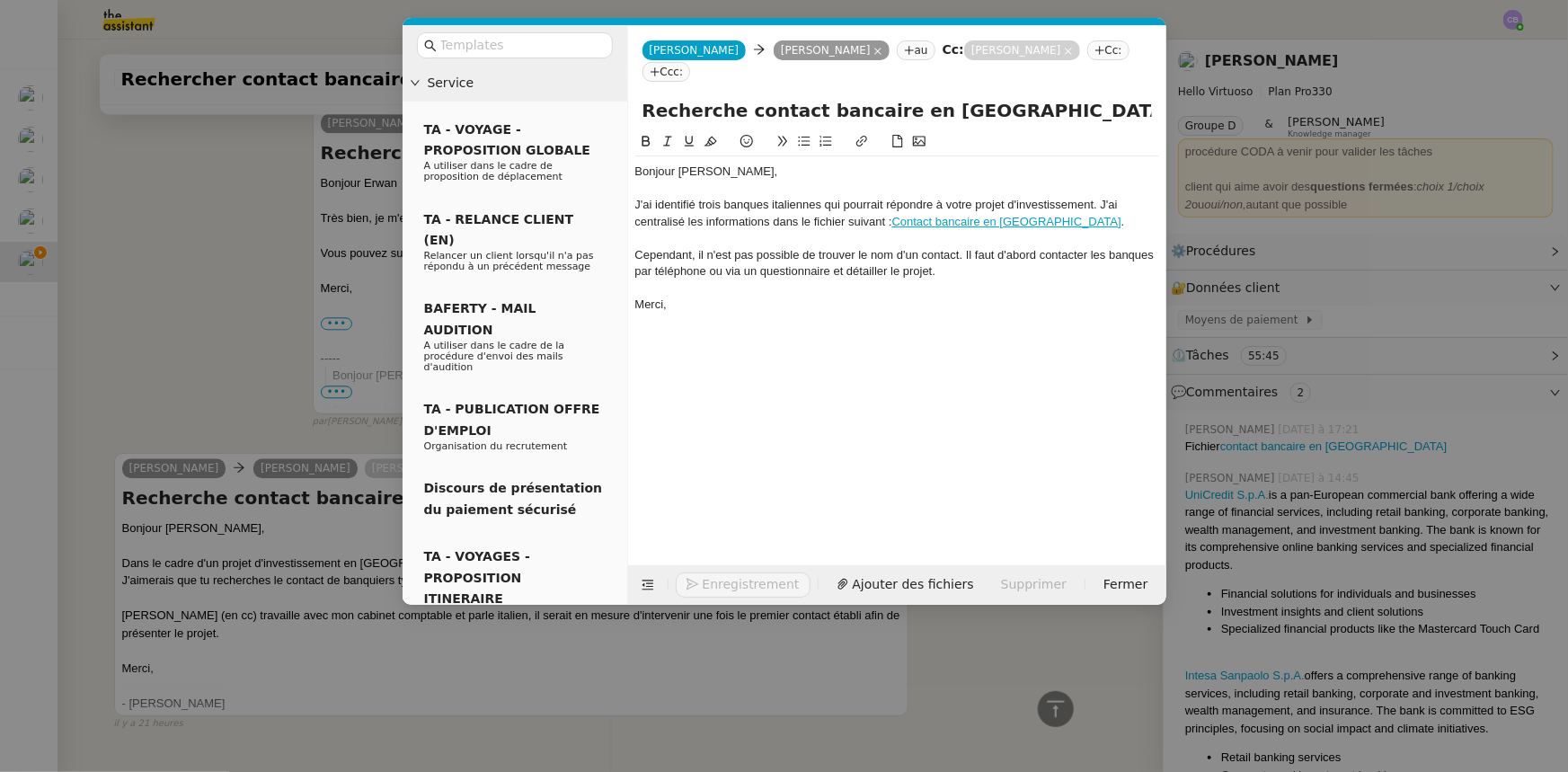
scroll to position [2130, 0]
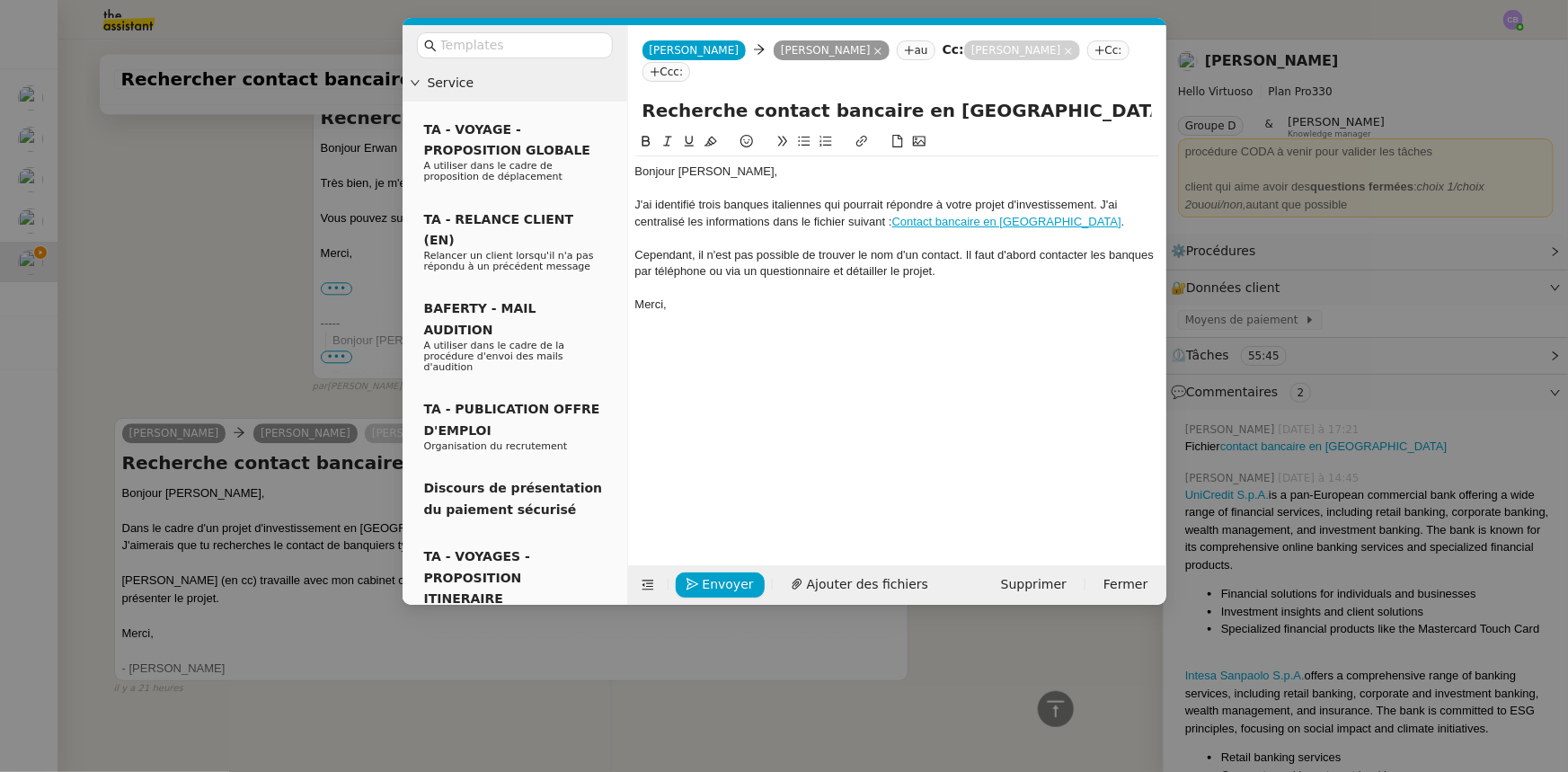
click at [958, 251] on div "Cependant, il n'est pas possible de trouver le nom d'un contact. Il faut d'abor…" at bounding box center [897, 264] width 524 height 33
click at [1043, 202] on div "J'ai identifié trois banques italiennes qui pourrait répondre à votre projet d'…" at bounding box center [897, 213] width 524 height 33
click at [669, 280] on div at bounding box center [897, 288] width 524 height 17
click at [666, 297] on div at bounding box center [897, 305] width 524 height 17
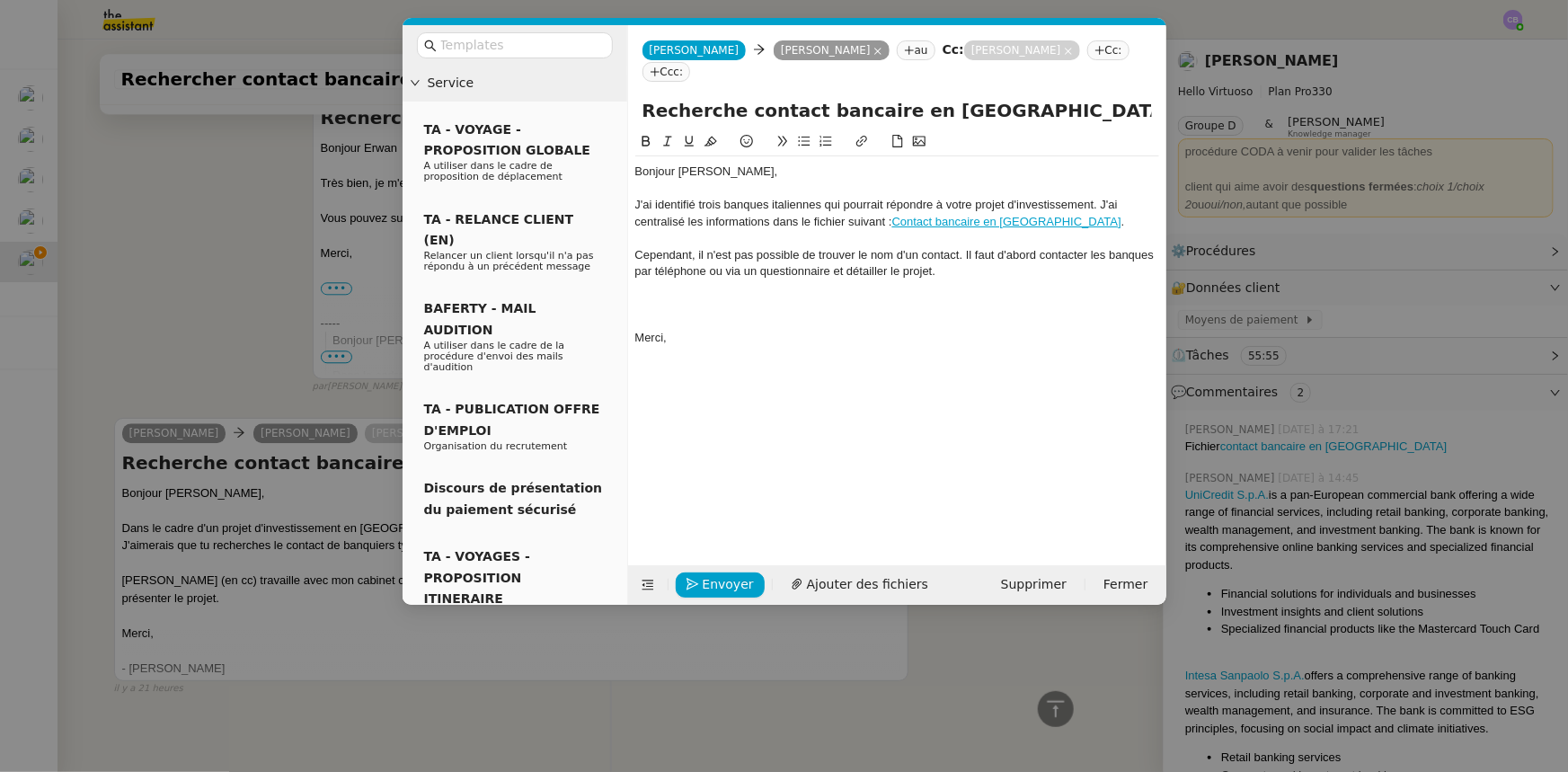
click at [808, 136] on icon at bounding box center [804, 141] width 12 height 10
drag, startPoint x: 808, startPoint y: 281, endPoint x: 807, endPoint y: 301, distance: 20.0
click at [807, 297] on li "Souhaitez-vous que je les contacte via questionnaire ?" at bounding box center [905, 305] width 507 height 17
click at [830, 297] on li "Souhaitez-vous que je contacte via questionnaire ?" at bounding box center [905, 305] width 507 height 17
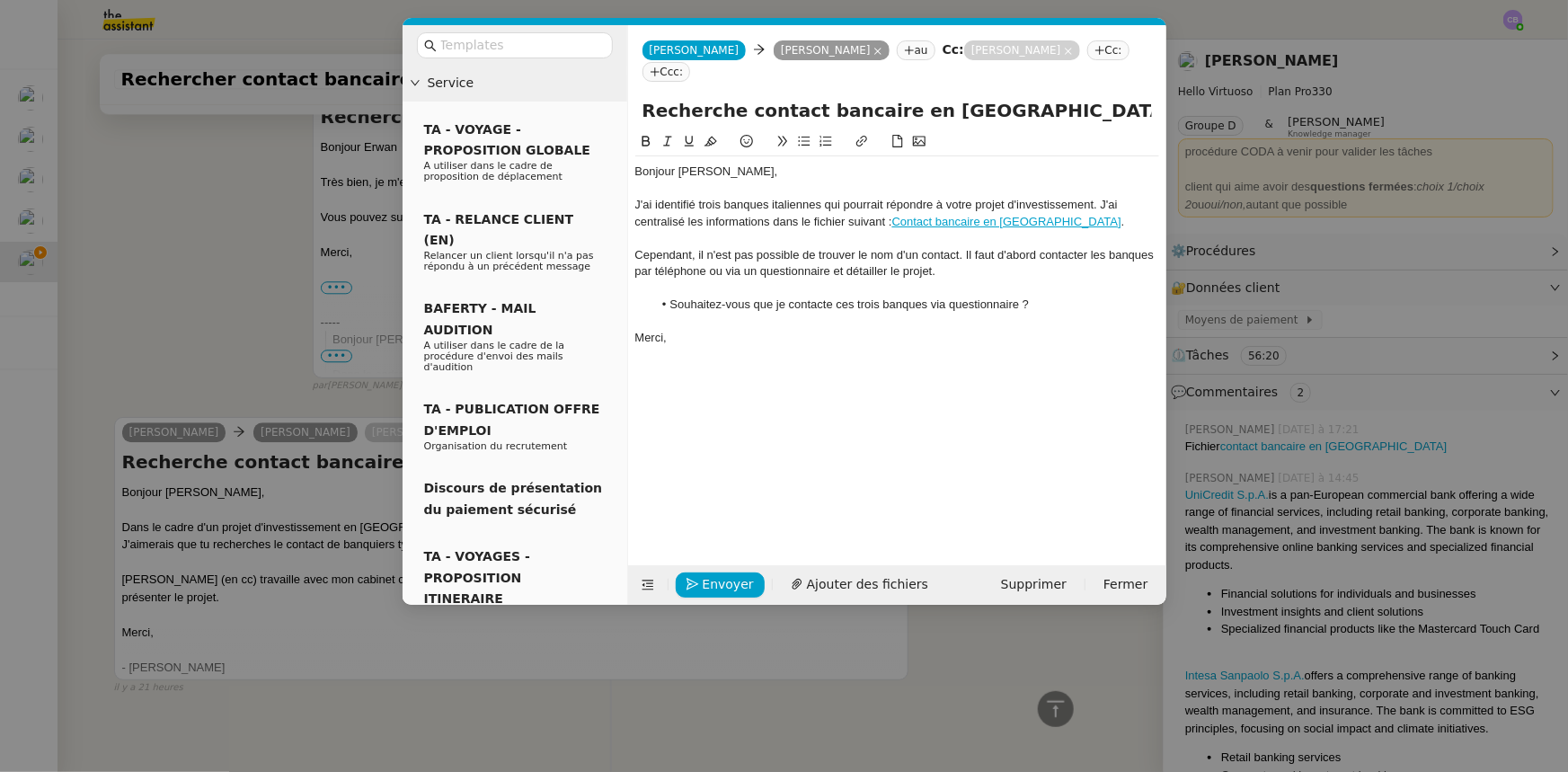
click at [951, 297] on li "Souhaitez-vous que je contacte ces trois banques via questionnaire ?" at bounding box center [905, 305] width 507 height 17
click at [1043, 297] on li "Souhaitez-vous que je contacte ces trois banques via leur questionnaire ?" at bounding box center [905, 305] width 507 height 17
click at [671, 312] on li "Si c'est le cas" at bounding box center [905, 320] width 507 height 17
click at [1043, 297] on li "Souhaitez-vous que je contacte ces trois banques via leur questionnaire ?" at bounding box center [905, 305] width 507 height 17
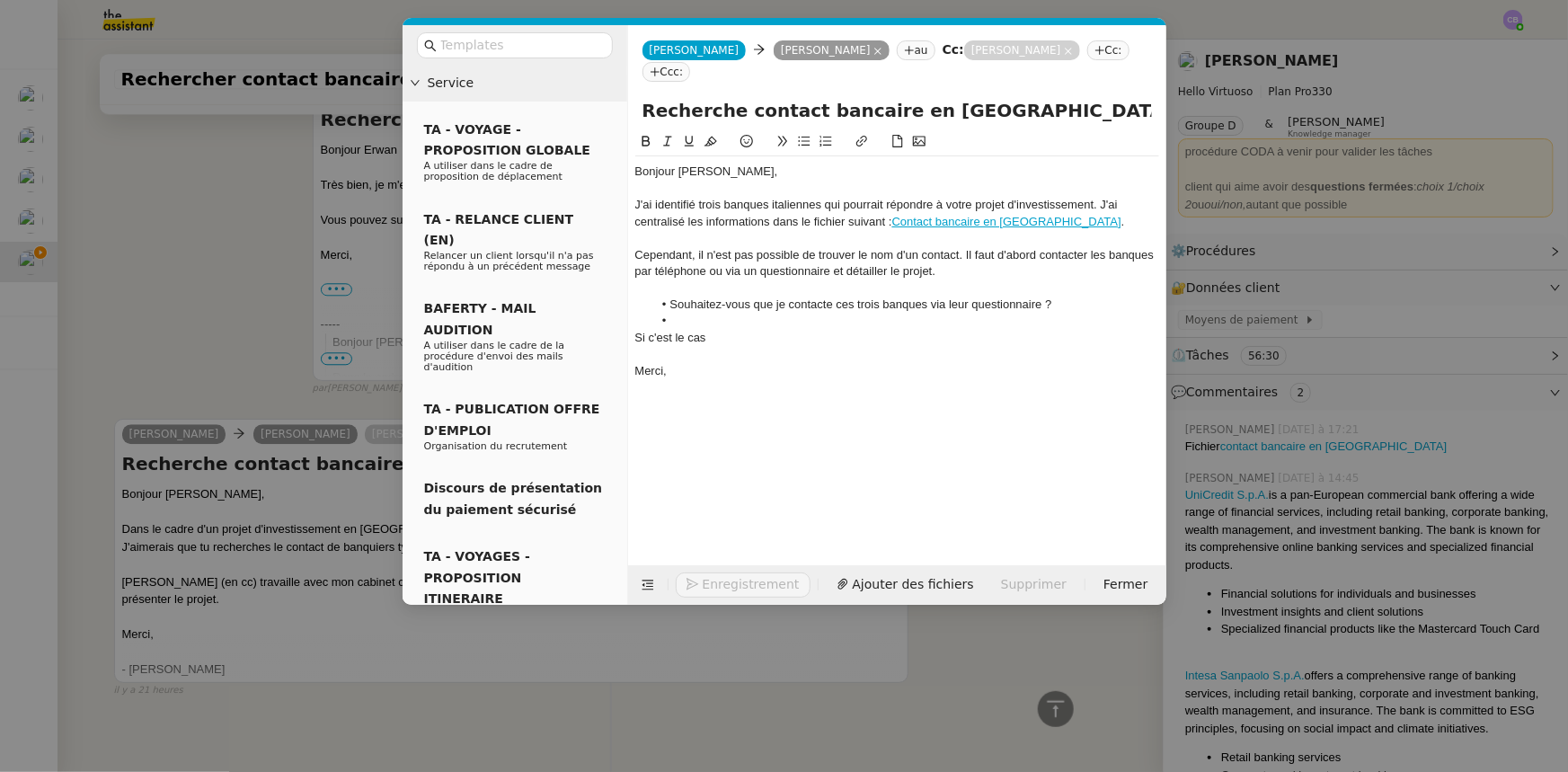
scroll to position [2210, 0]
click at [709, 330] on div "Si c'est le cas" at bounding box center [897, 338] width 524 height 17
click at [802, 131] on button at bounding box center [804, 141] width 21 height 20
click at [257, 215] on nz-modal-container "Service TA - VOYAGE - PROPOSITION GLOBALE A utiliser dans le cadre de propositi…" at bounding box center [784, 386] width 1568 height 772
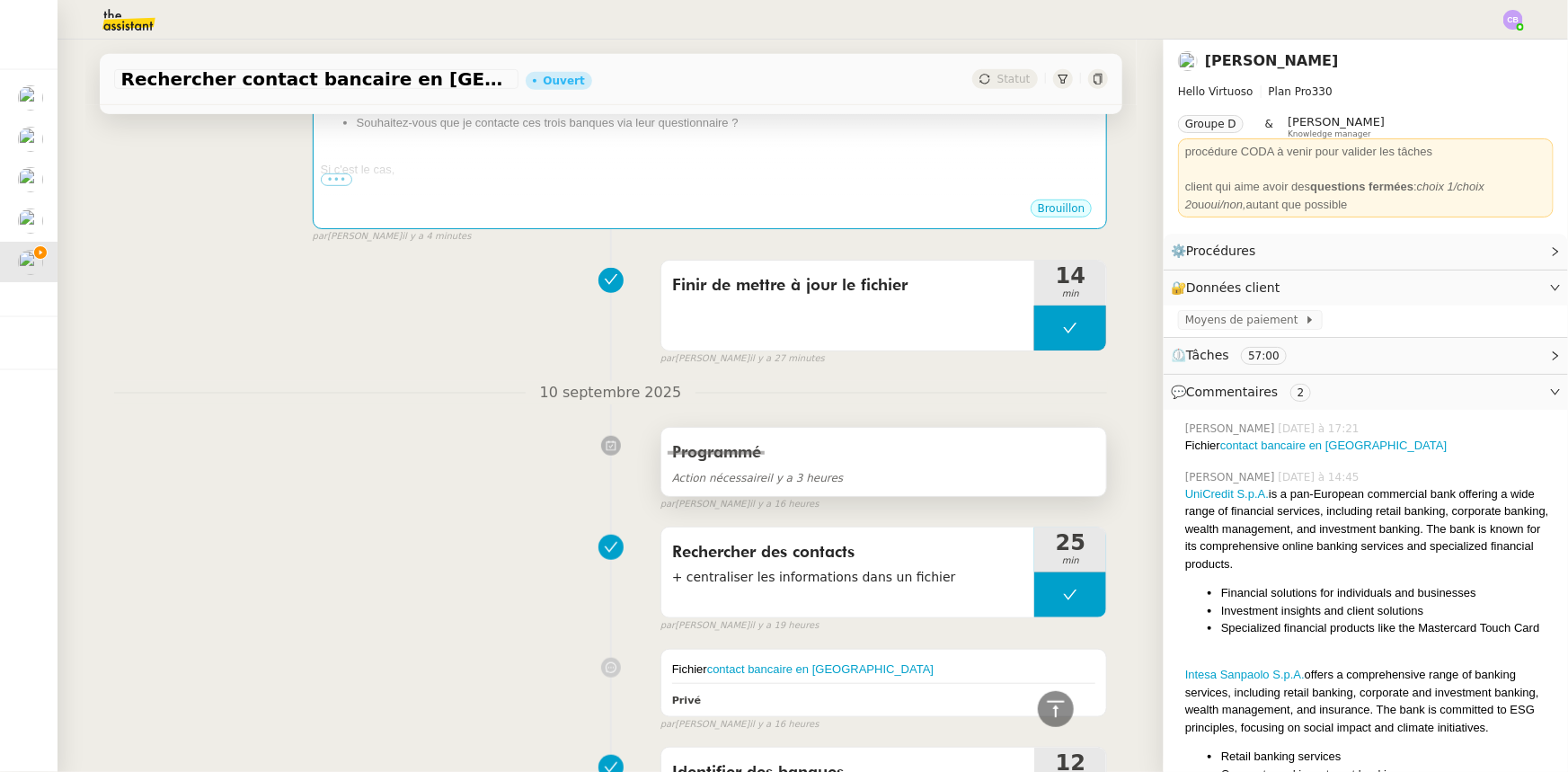
scroll to position [0, 0]
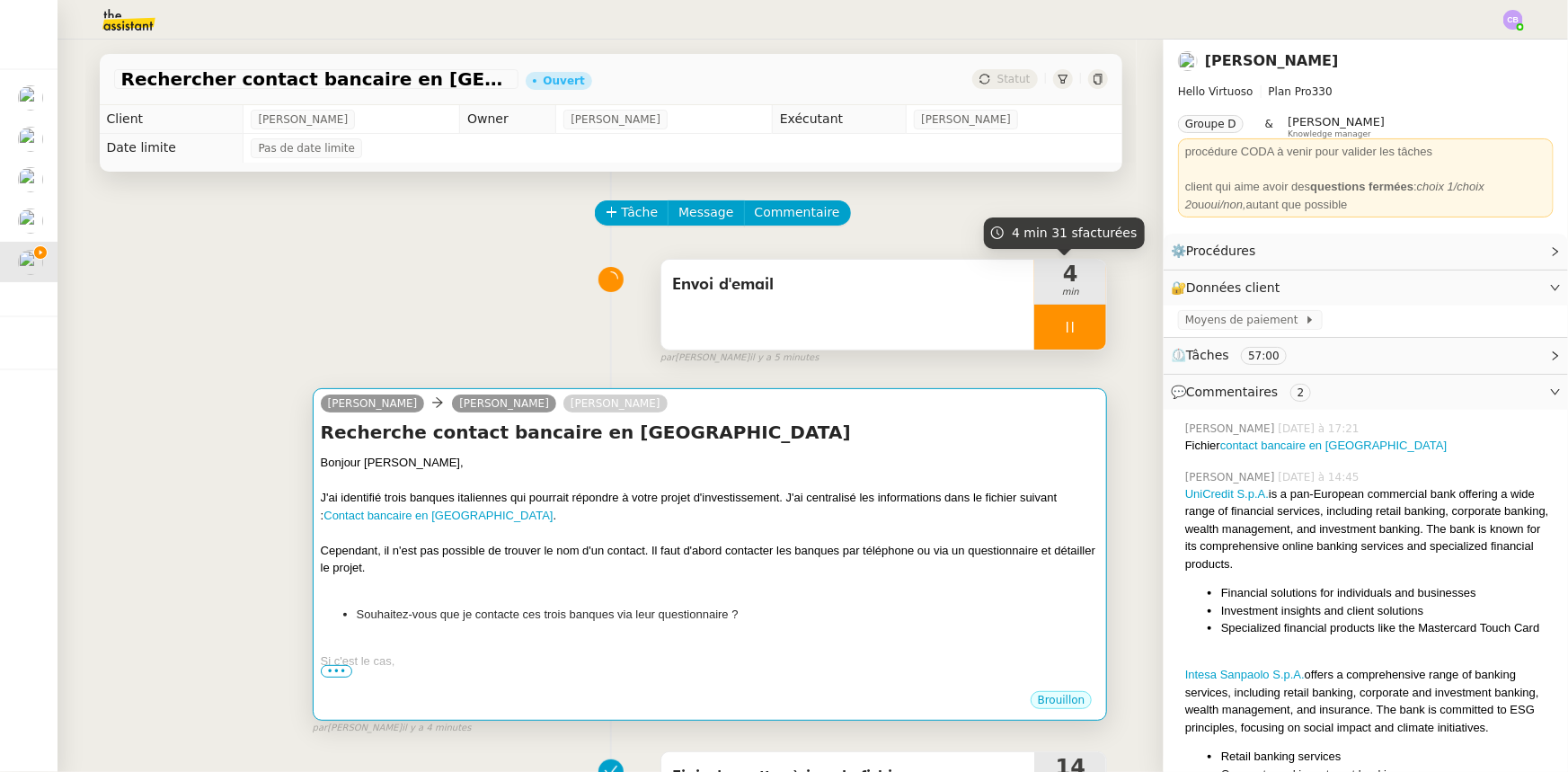
click at [936, 477] on div at bounding box center [711, 481] width 779 height 18
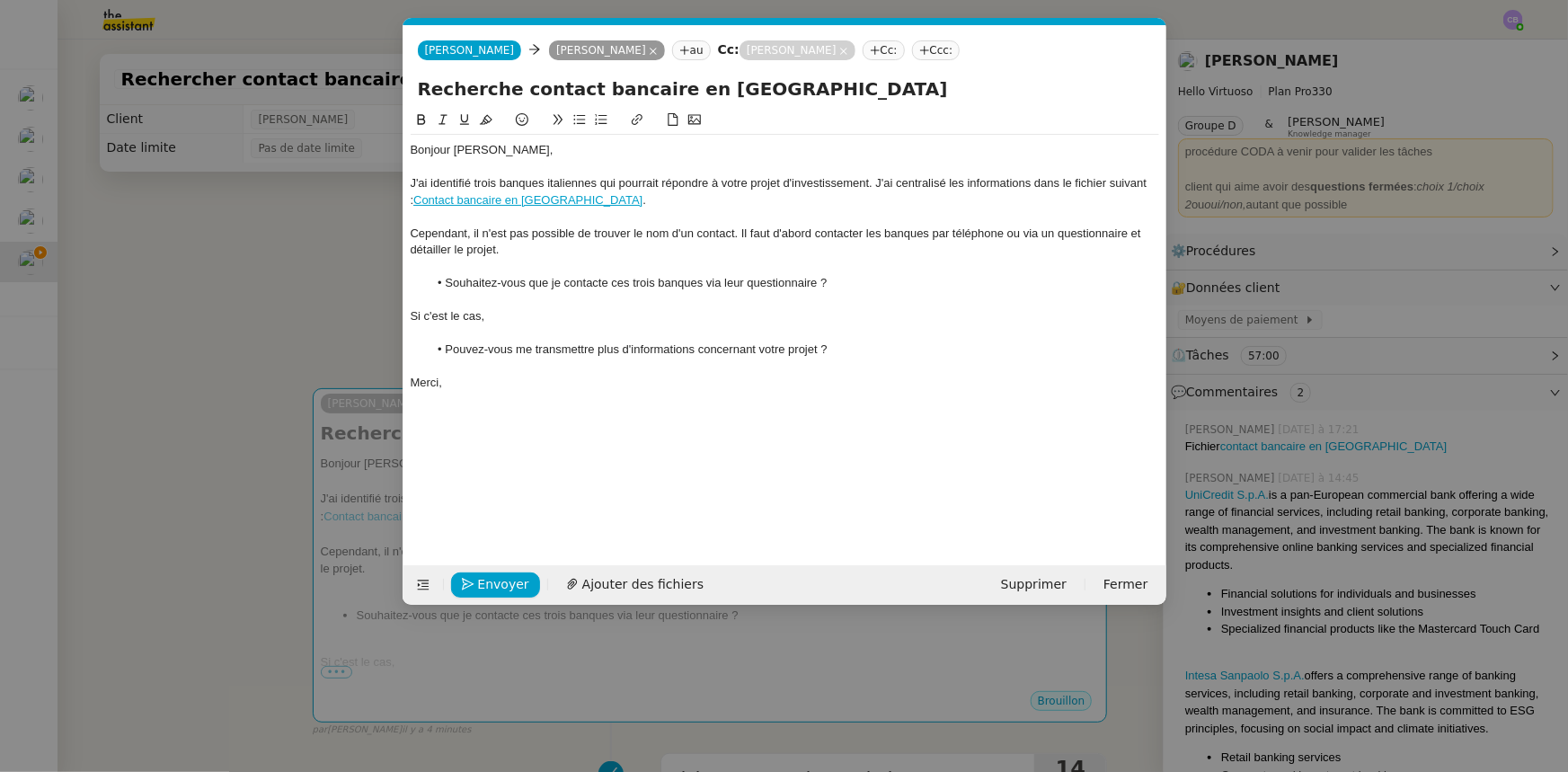
scroll to position [0, 38]
drag, startPoint x: 1139, startPoint y: 230, endPoint x: 1149, endPoint y: 253, distance: 25.1
click at [1043, 232] on div "Cependant, il n'est pas possible de trouver le nom d'un contact. Il faut d'abor…" at bounding box center [784, 242] width 748 height 33
click at [450, 247] on div "Cependant, il n'est pas possible de trouver le nom d'un contact. Il faut d'abor…" at bounding box center [784, 242] width 748 height 33
click at [568, 336] on div at bounding box center [784, 332] width 748 height 17
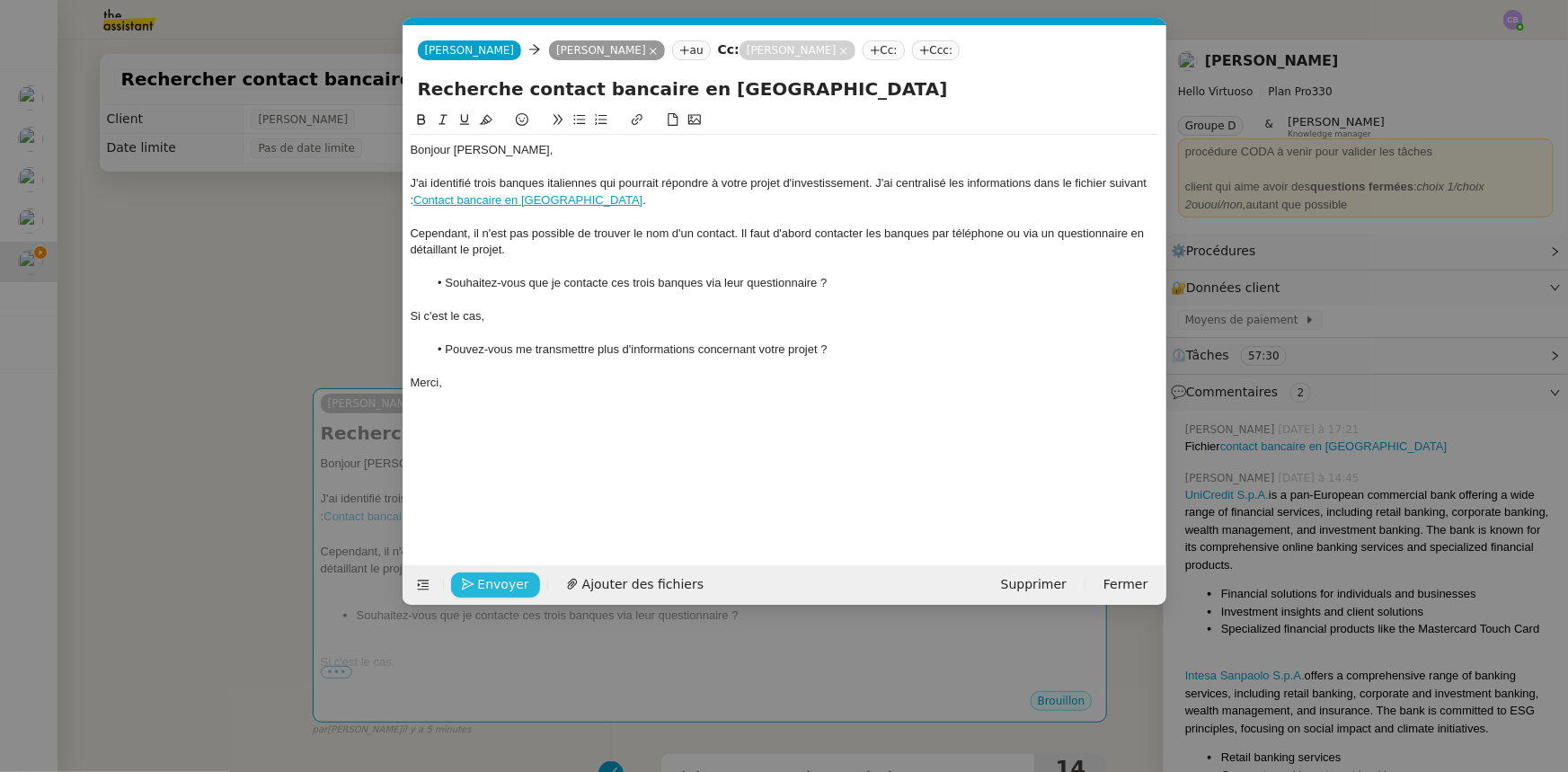
click at [521, 477] on span "Envoyer" at bounding box center [503, 584] width 52 height 20
click at [521, 477] on span "Confirmer l'envoi" at bounding box center [531, 584] width 108 height 20
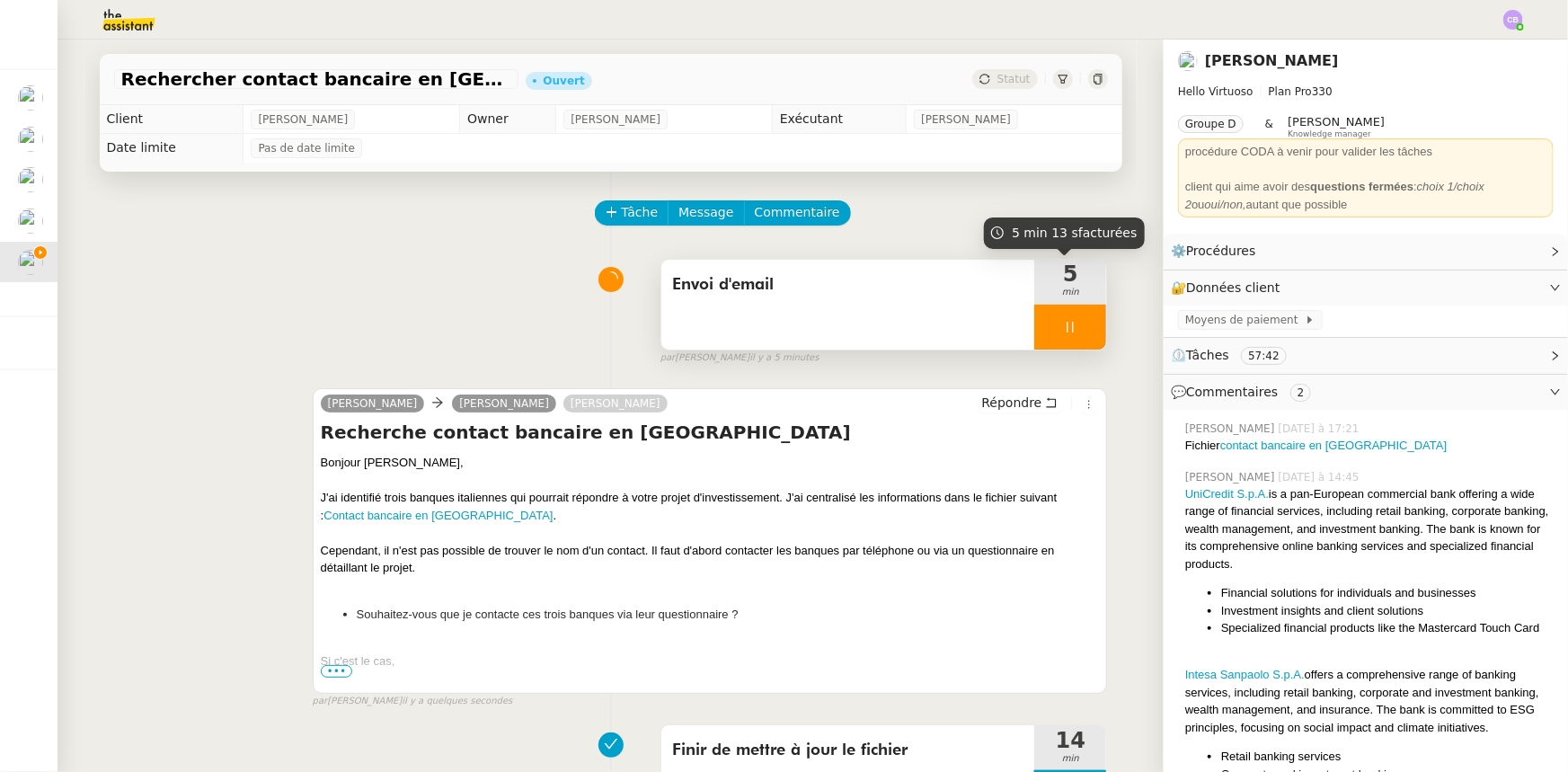
click at [1036, 323] on div at bounding box center [1070, 327] width 72 height 45
click at [1043, 339] on button at bounding box center [1087, 327] width 36 height 45
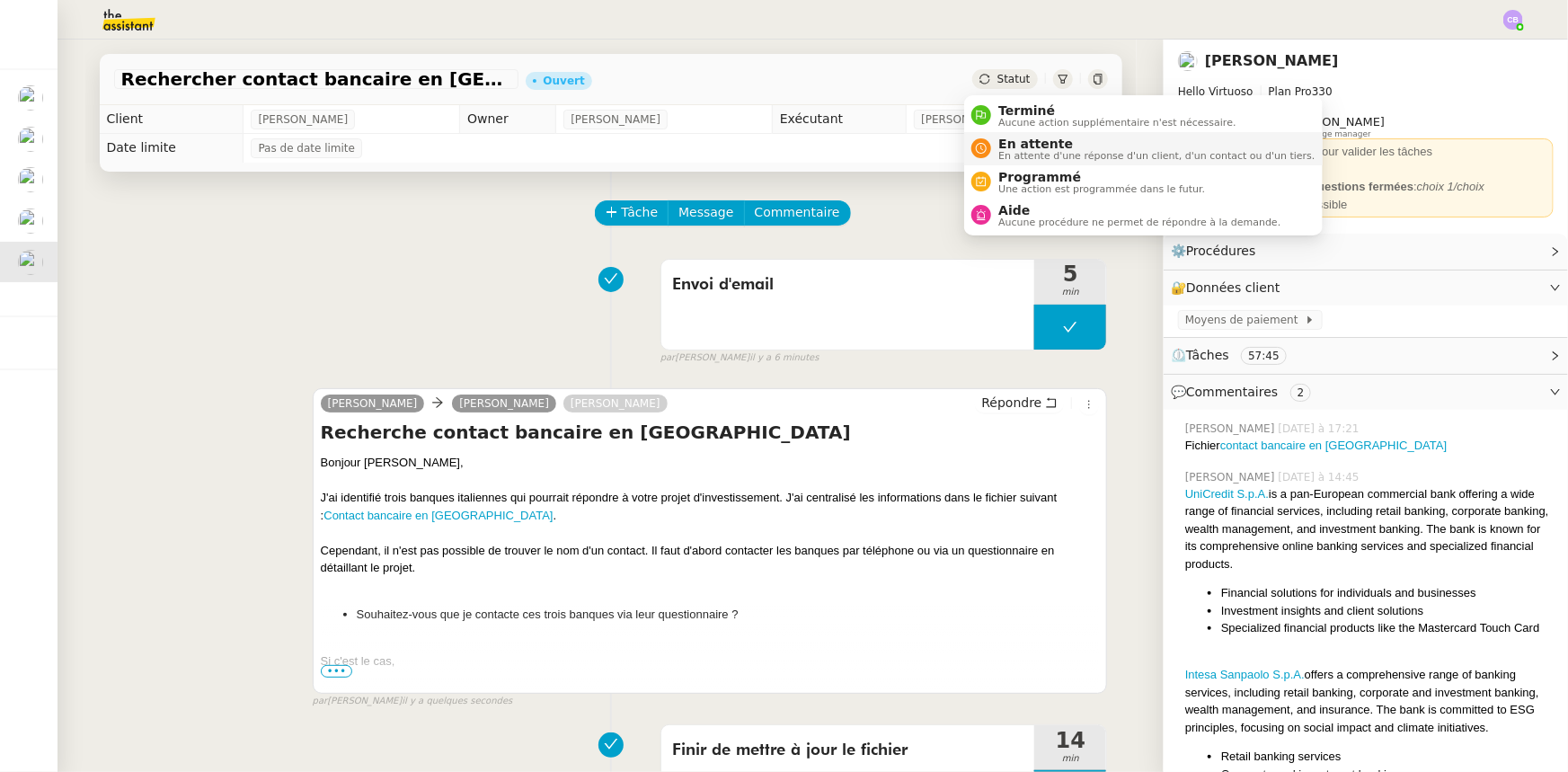
click at [1021, 142] on span "En attente" at bounding box center [1155, 143] width 316 height 15
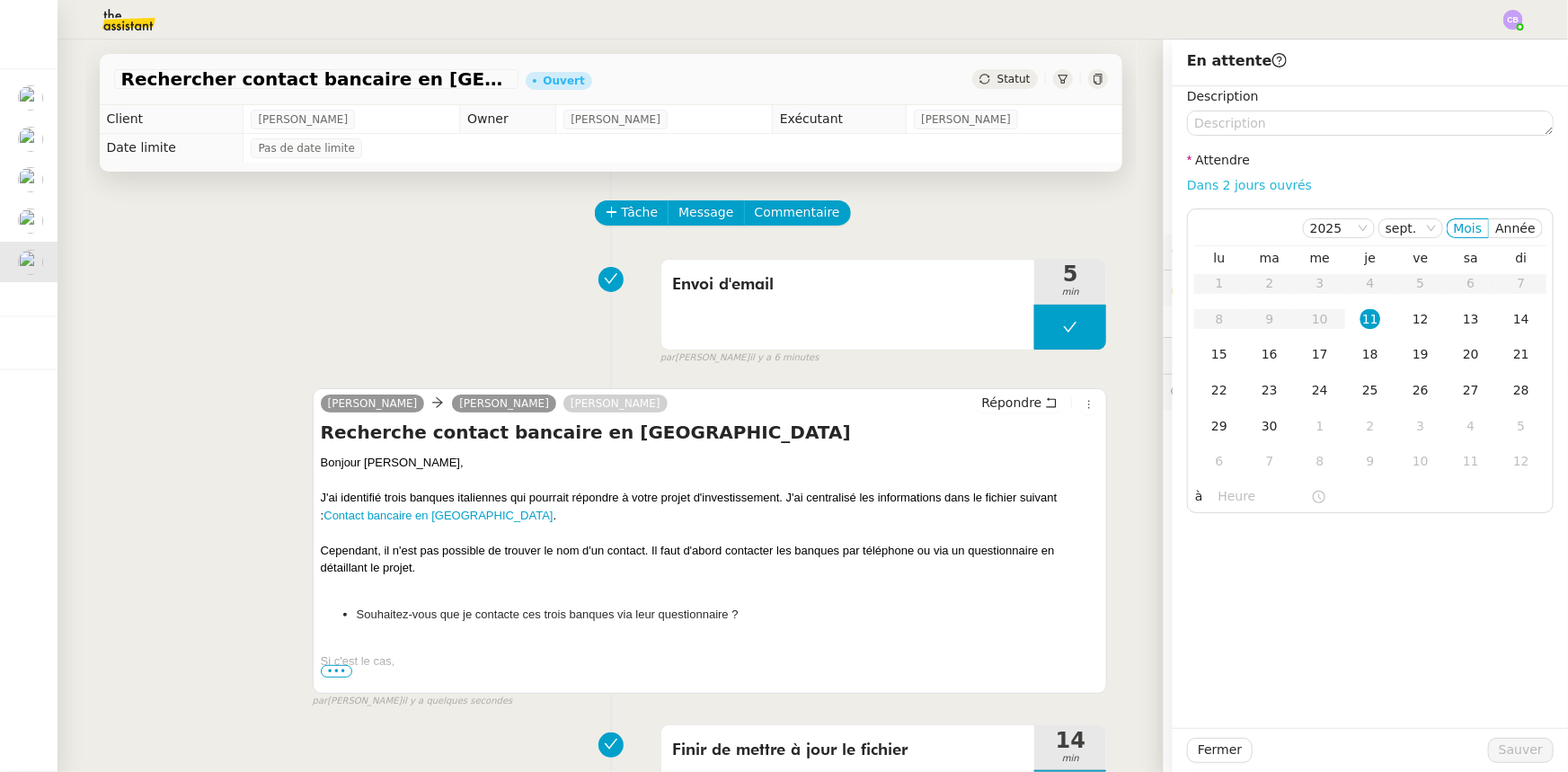
click at [1043, 182] on link "Dans 2 jours ouvrés" at bounding box center [1249, 185] width 125 height 15
type input "07:00"
click at [1043, 477] on span "Sauver" at bounding box center [1520, 750] width 44 height 20
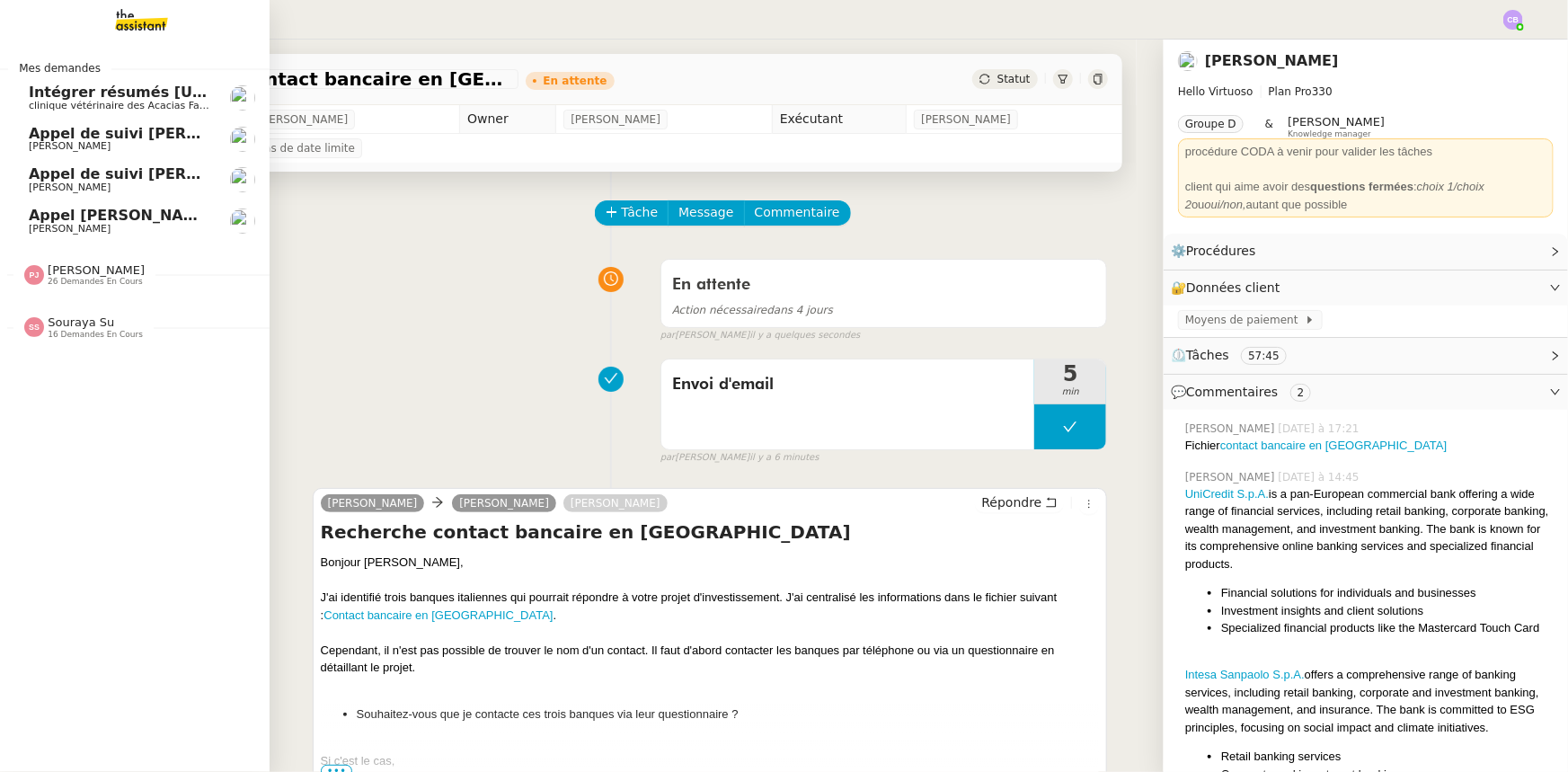
click at [79, 324] on span "Souraya Su" at bounding box center [81, 322] width 66 height 14
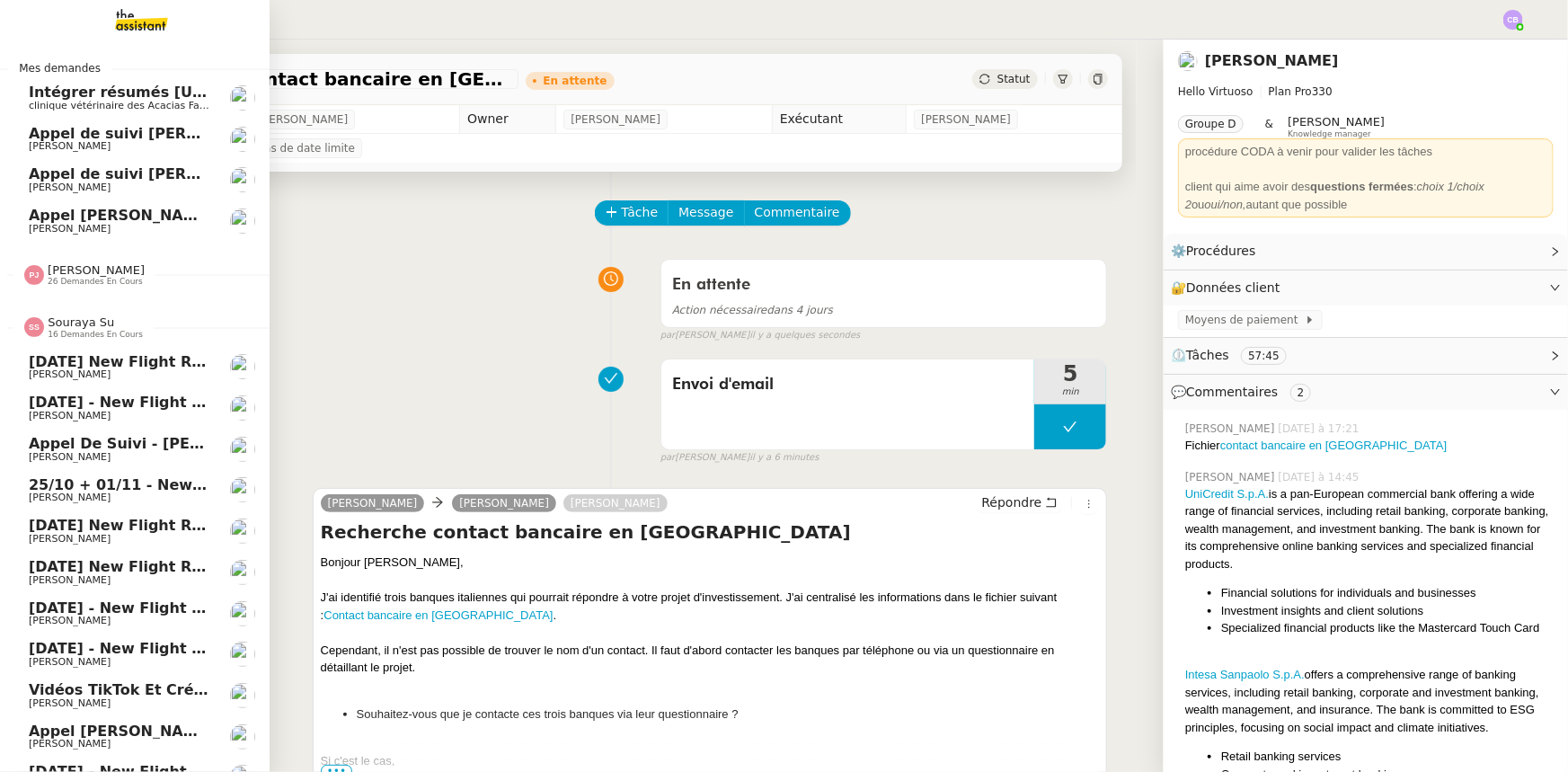
click at [65, 330] on span "16 demandes en cours" at bounding box center [95, 335] width 95 height 10
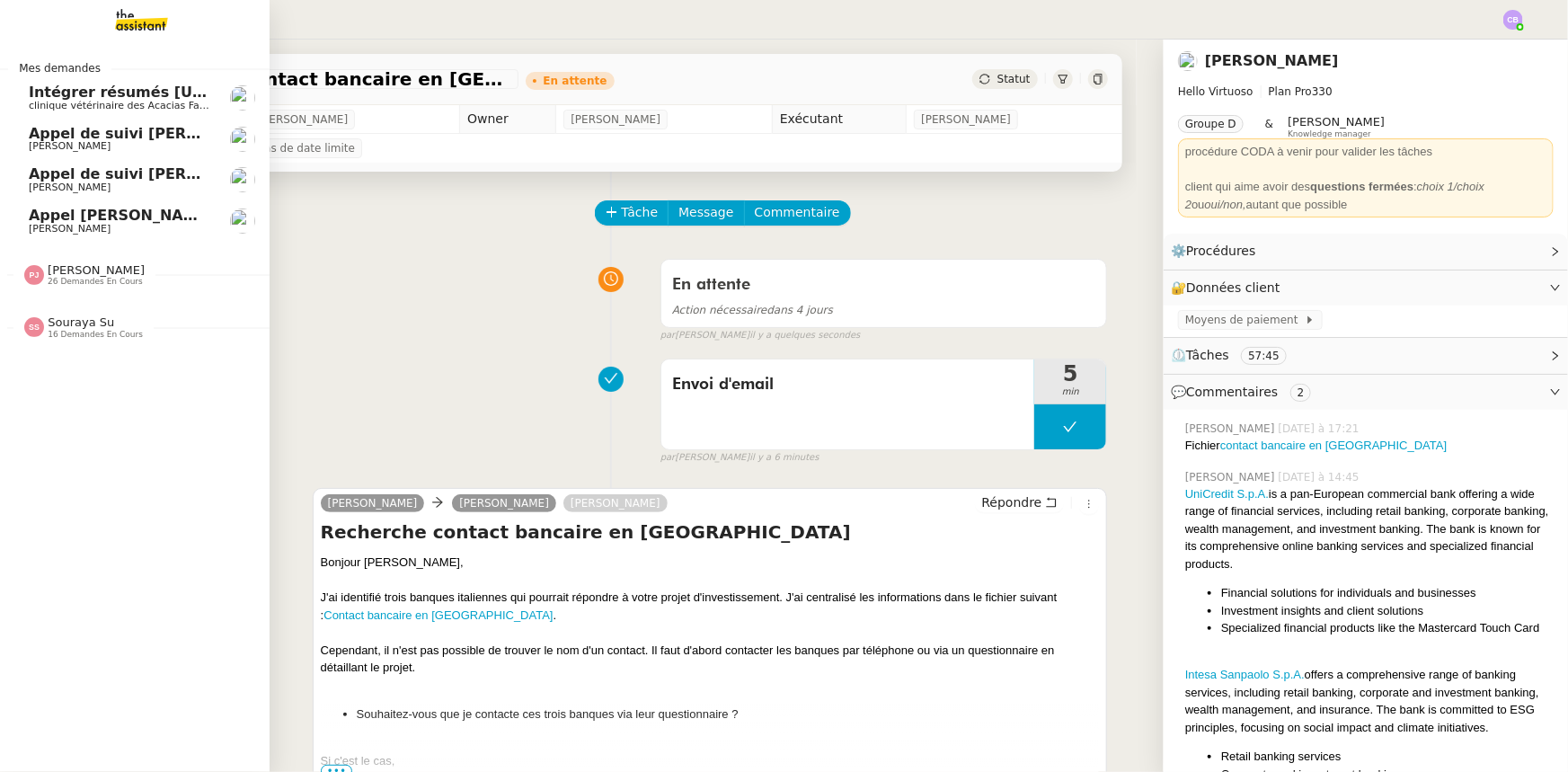
click at [68, 278] on span "26 demandes en cours" at bounding box center [95, 281] width 95 height 10
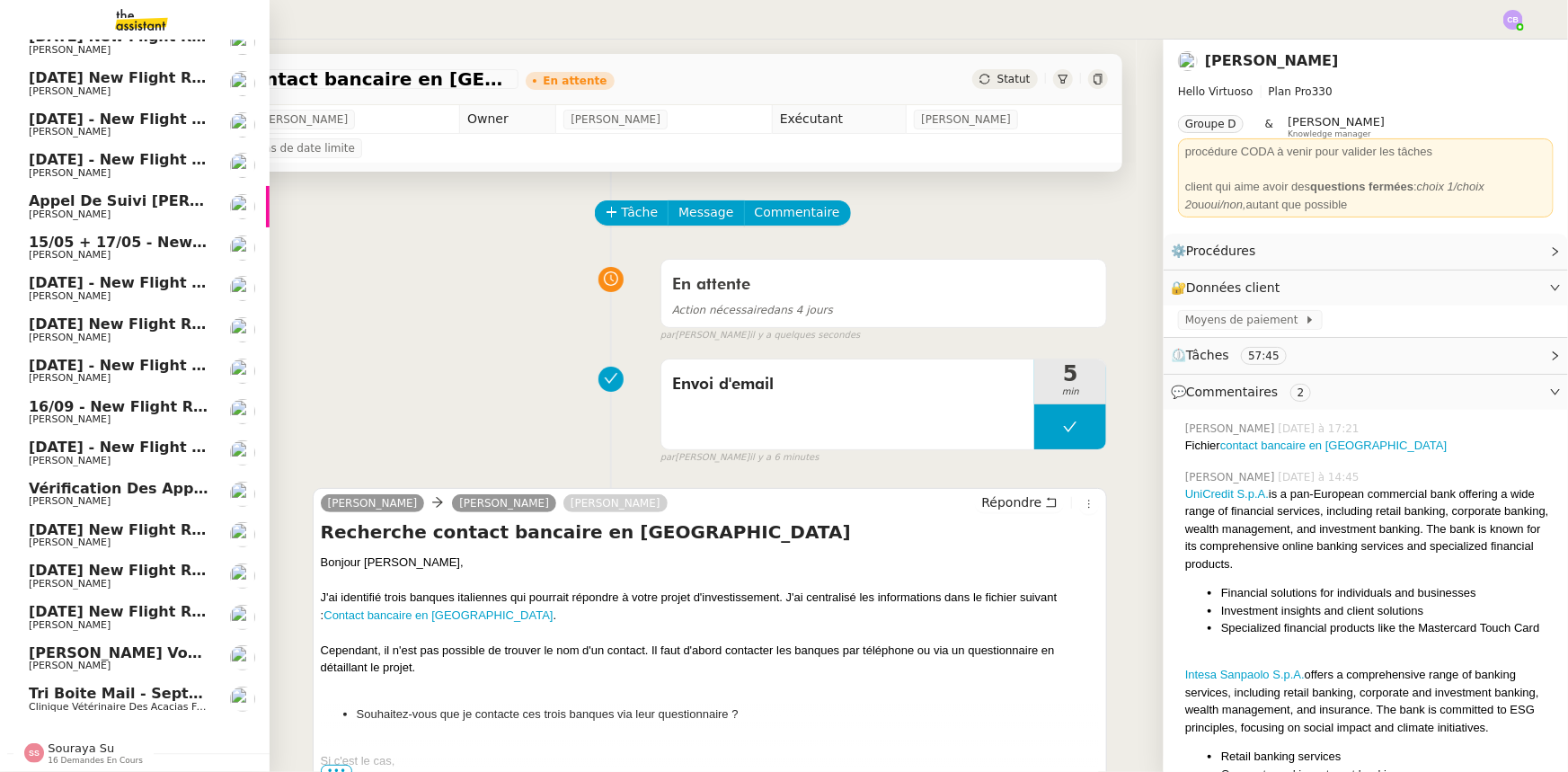
scroll to position [568, 0]
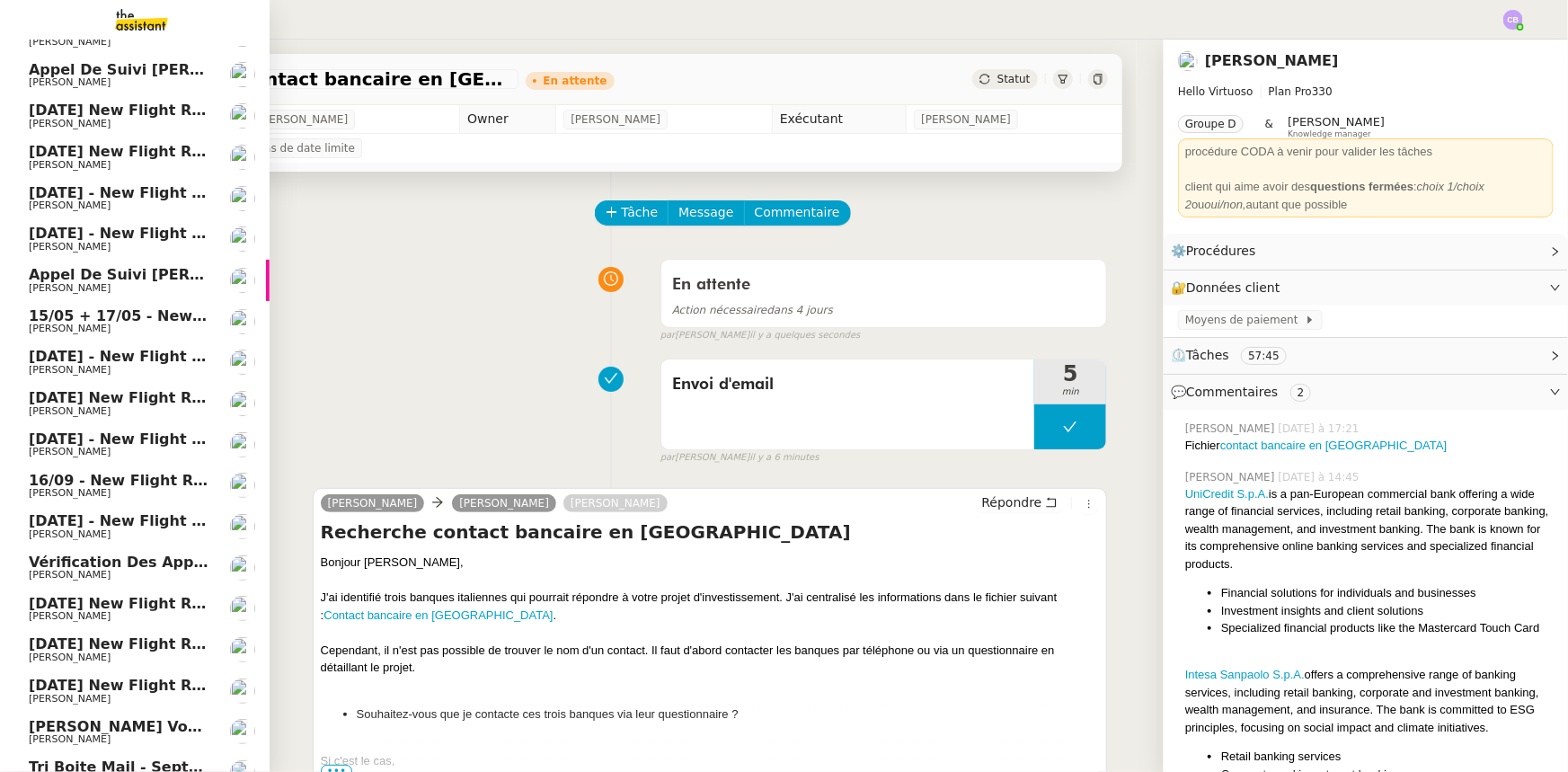
click at [78, 477] on span "Vérification des appels sortants - septembre 2025" at bounding box center [236, 563] width 413 height 18
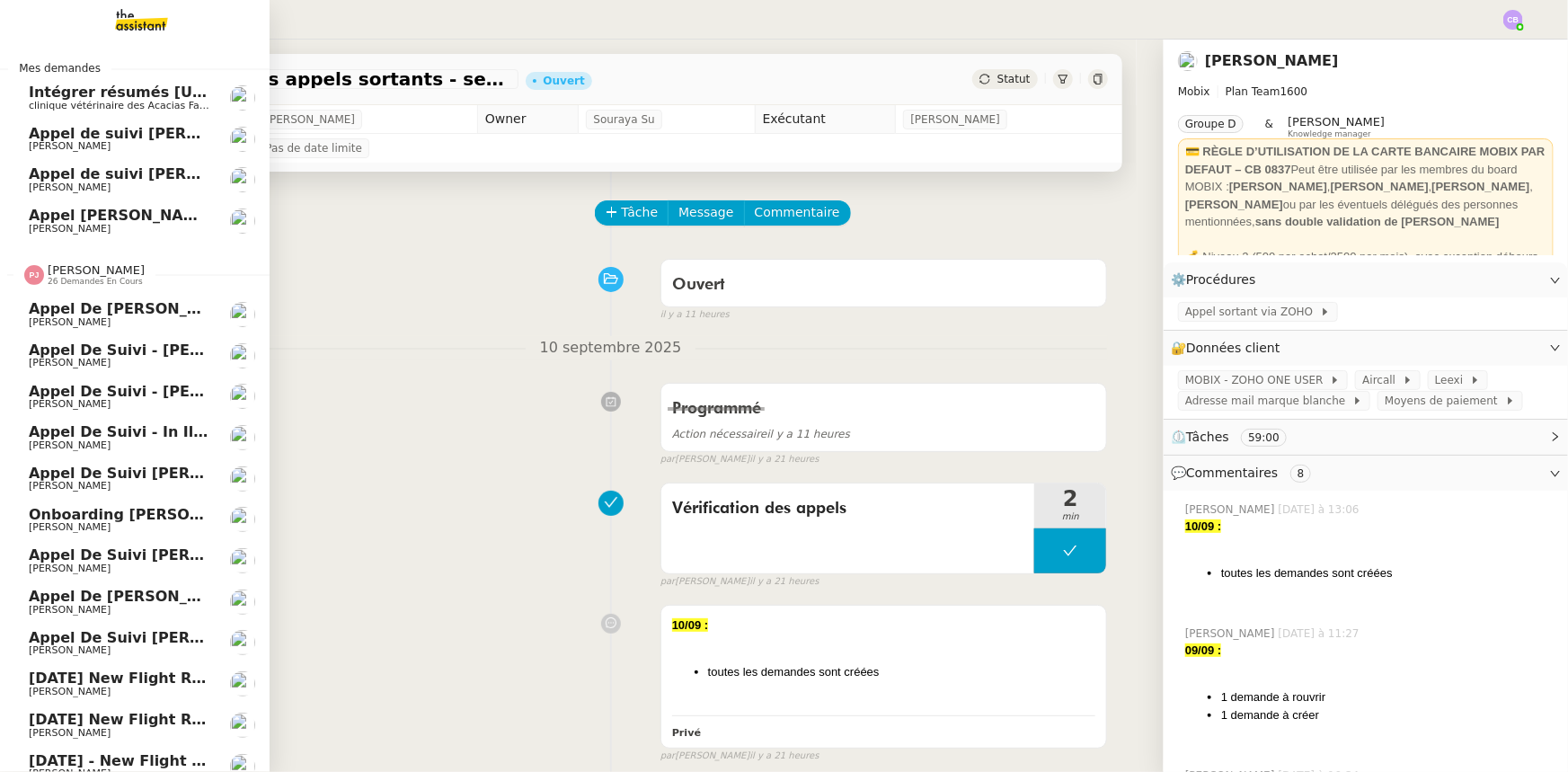
click at [83, 274] on span "[PERSON_NAME]" at bounding box center [96, 270] width 97 height 14
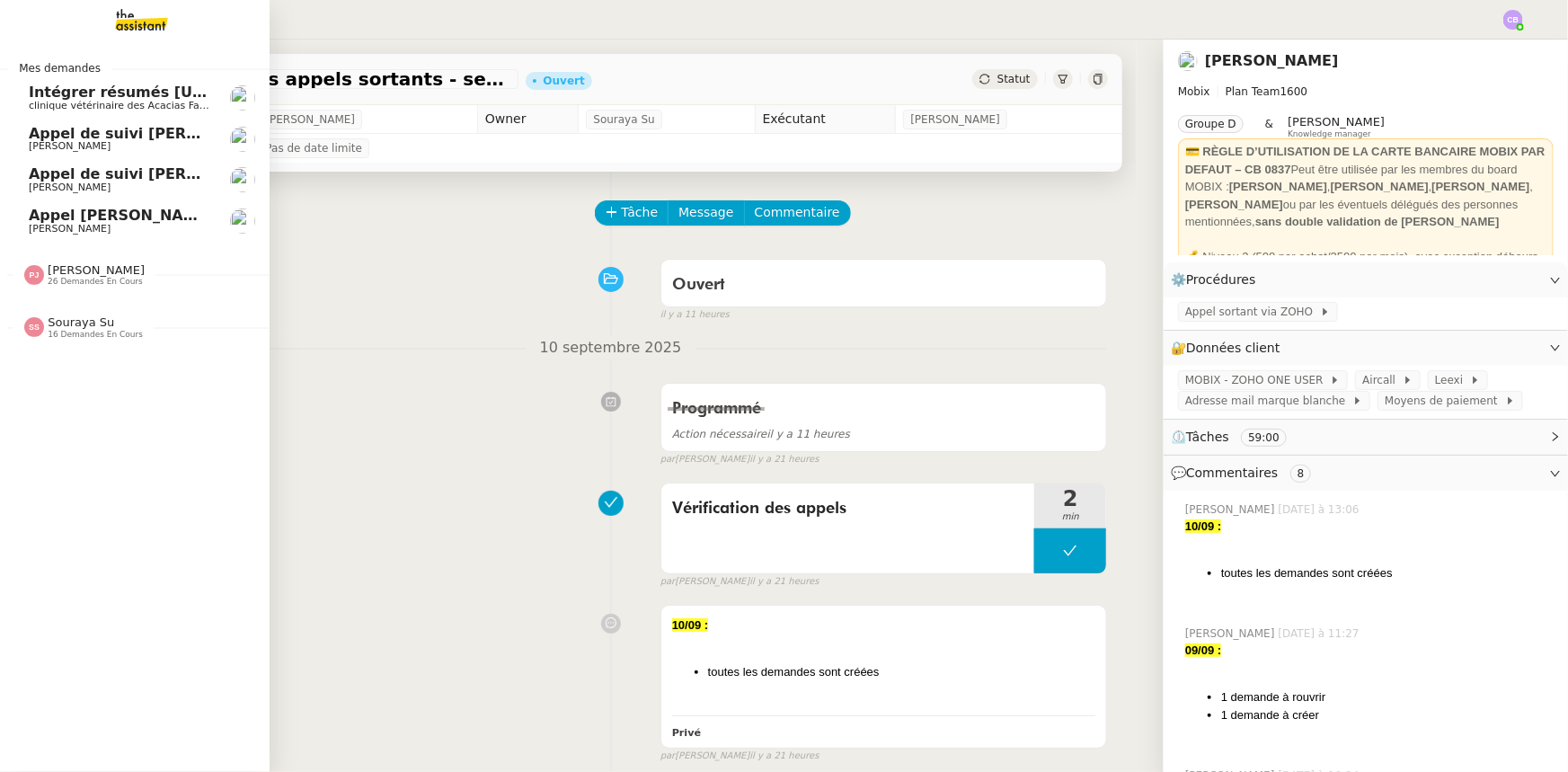
click at [96, 136] on span "Appel de suivi [PERSON_NAME] - MONAPP" at bounding box center [199, 133] width 340 height 18
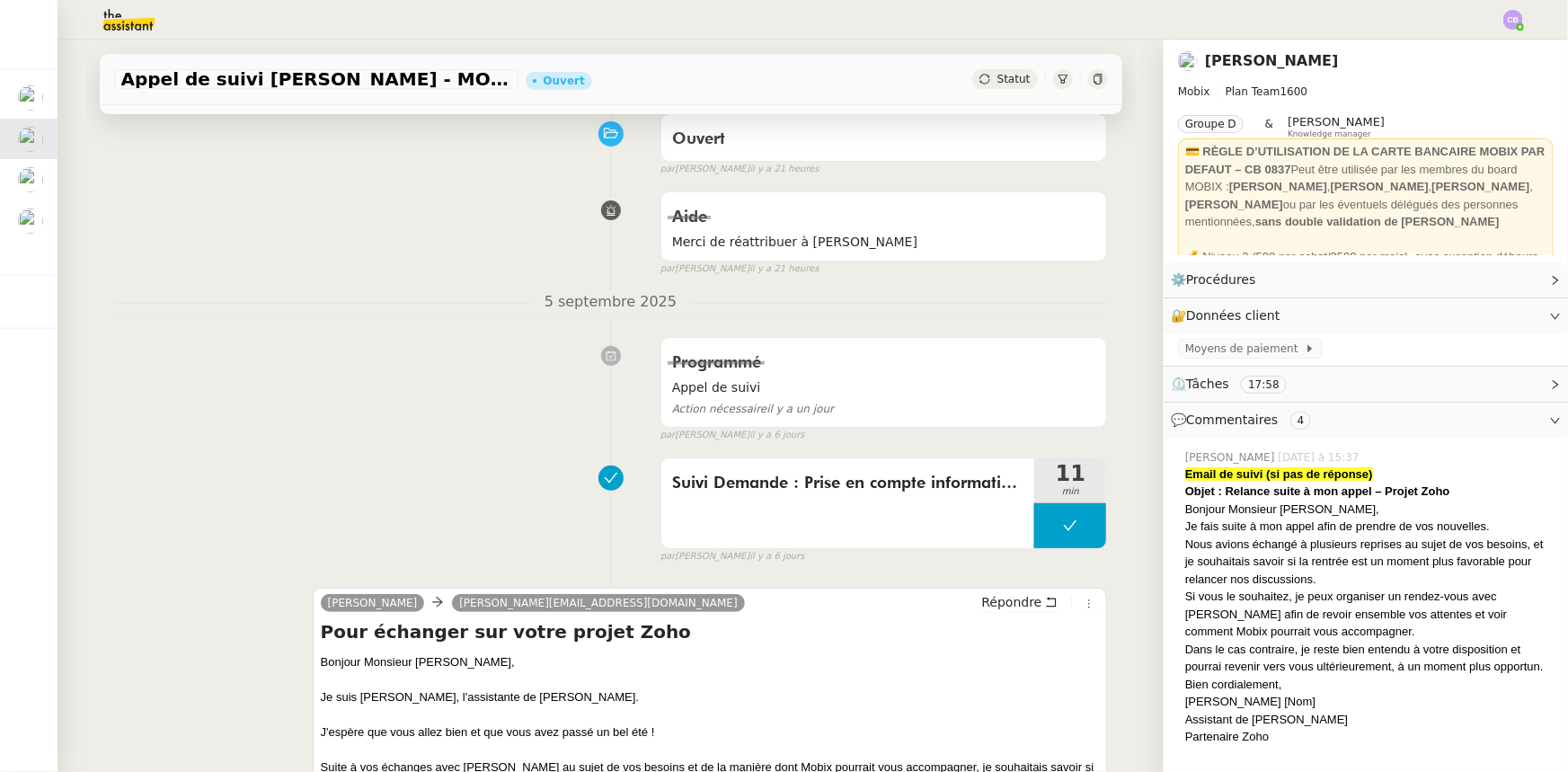
scroll to position [326, 0]
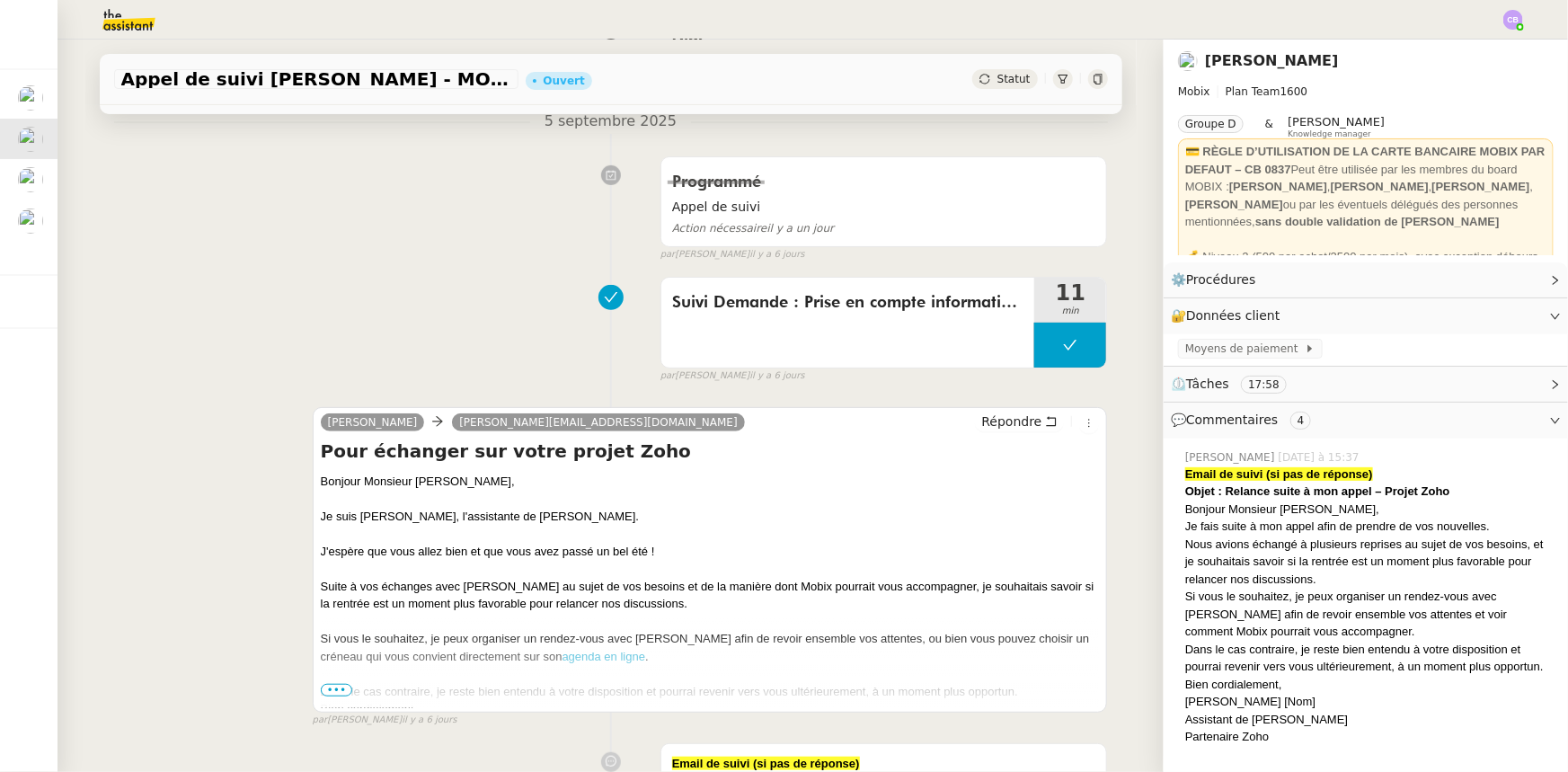
drag, startPoint x: 380, startPoint y: 514, endPoint x: 318, endPoint y: 636, distance: 136.9
drag, startPoint x: 318, startPoint y: 636, endPoint x: 232, endPoint y: 259, distance: 386.7
click at [232, 259] on div "Programmé Appel de suivi Action nécessaire [DATE] false par [PERSON_NAME] [DATE]" at bounding box center [610, 204] width 994 height 113
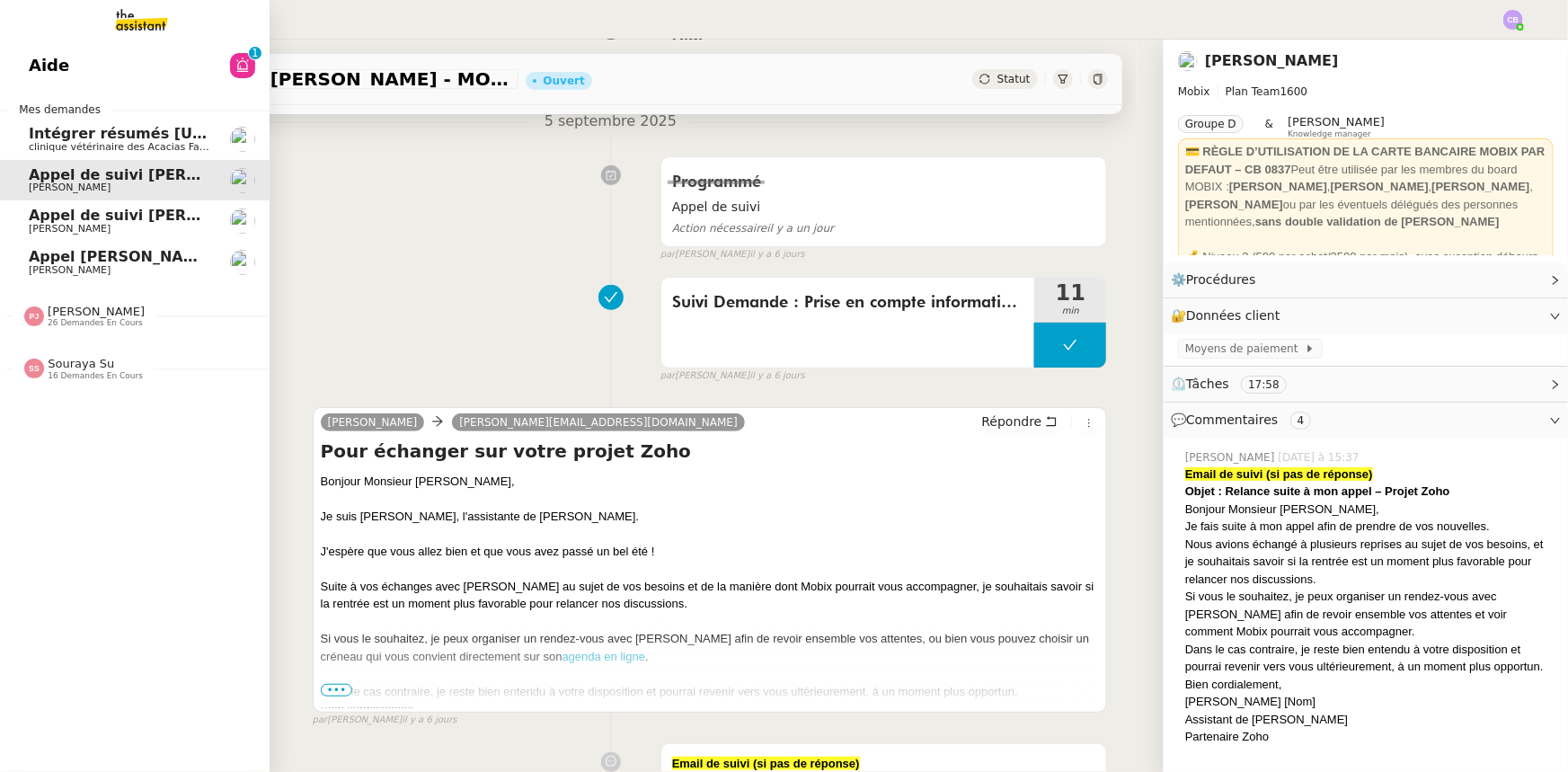
click at [38, 63] on span "Aide" at bounding box center [50, 66] width 41 height 27
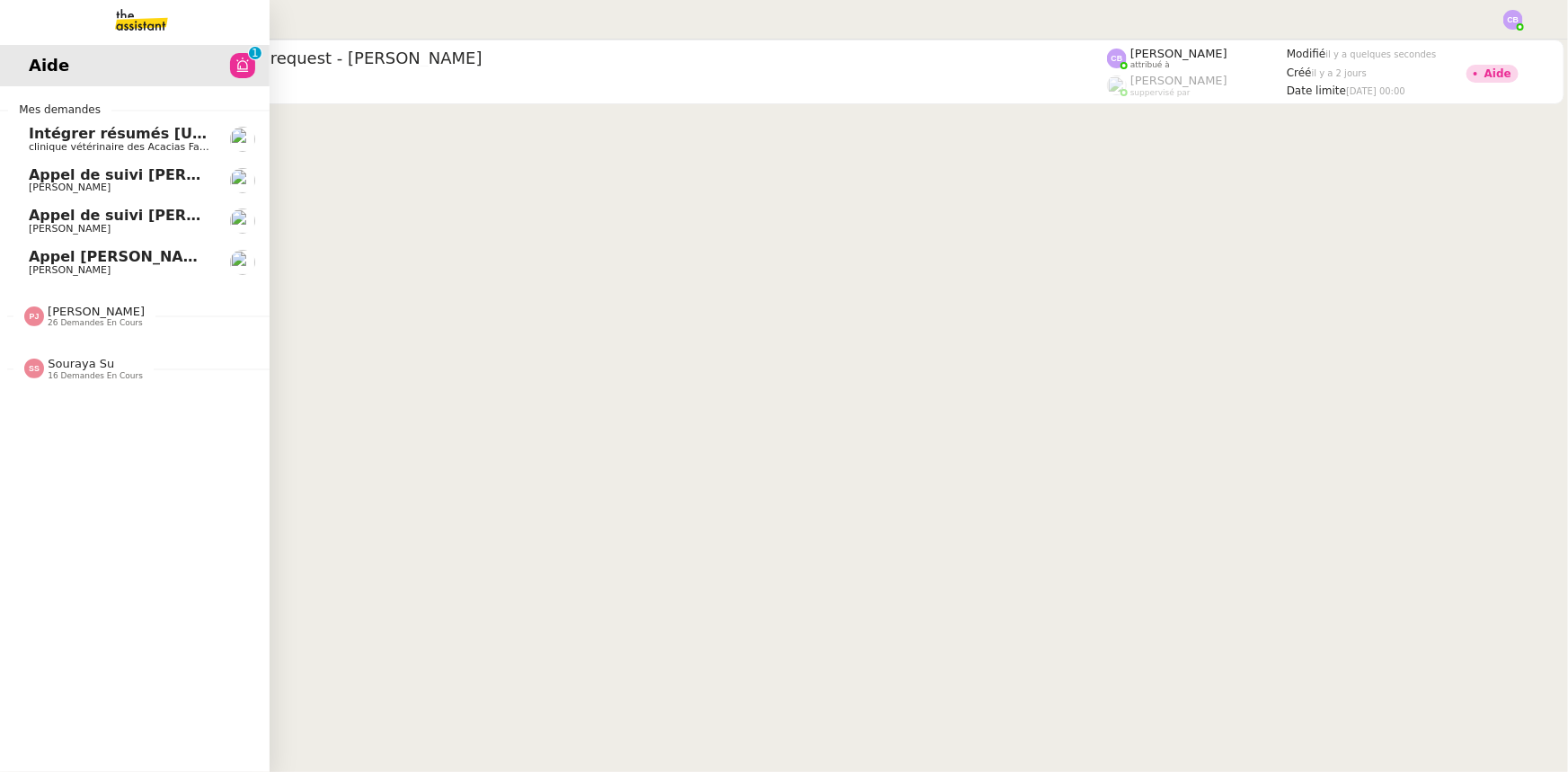
click at [81, 184] on span "[PERSON_NAME]" at bounding box center [120, 187] width 181 height 11
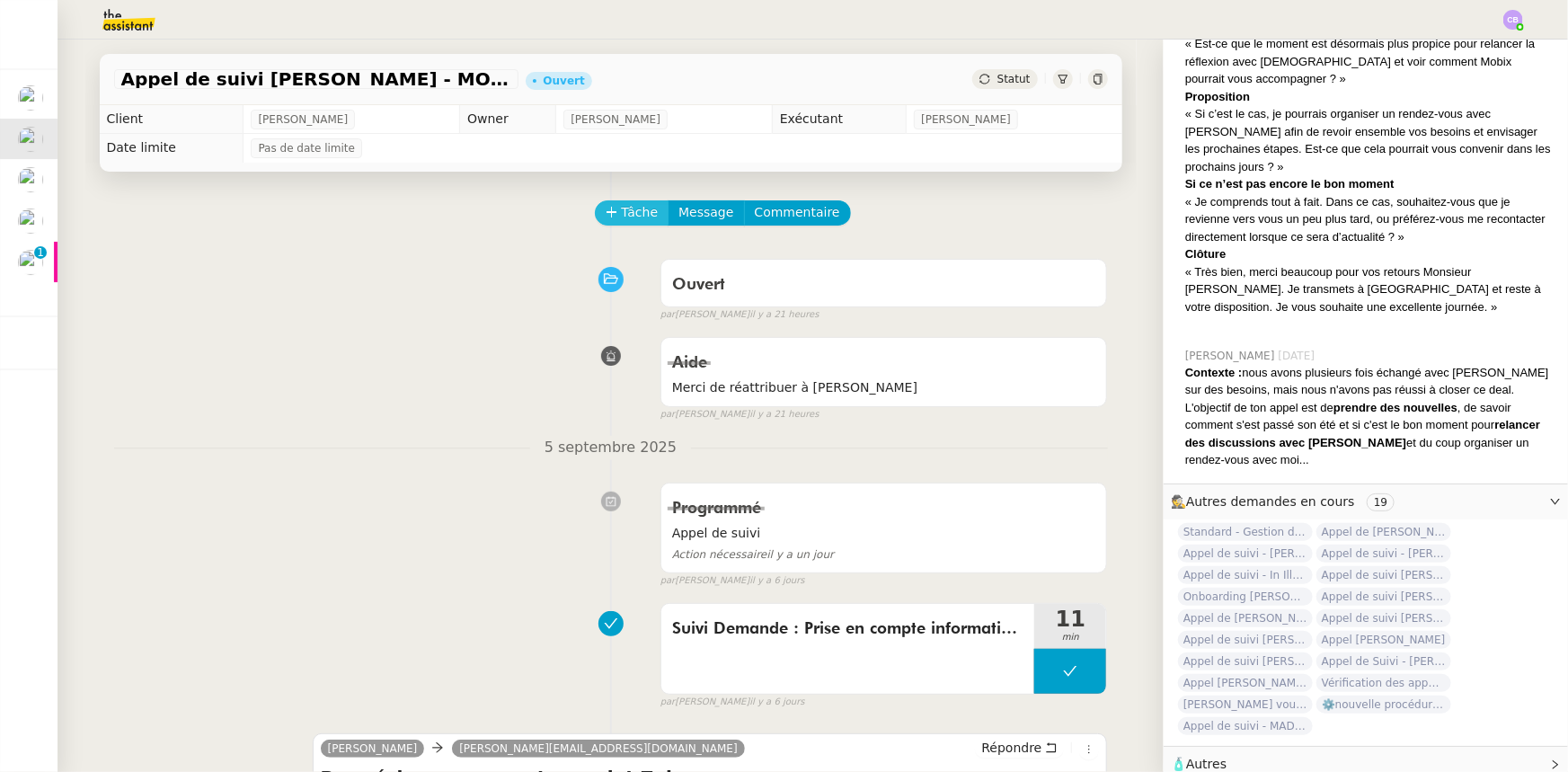
click at [628, 220] on span "Tâche" at bounding box center [640, 212] width 37 height 20
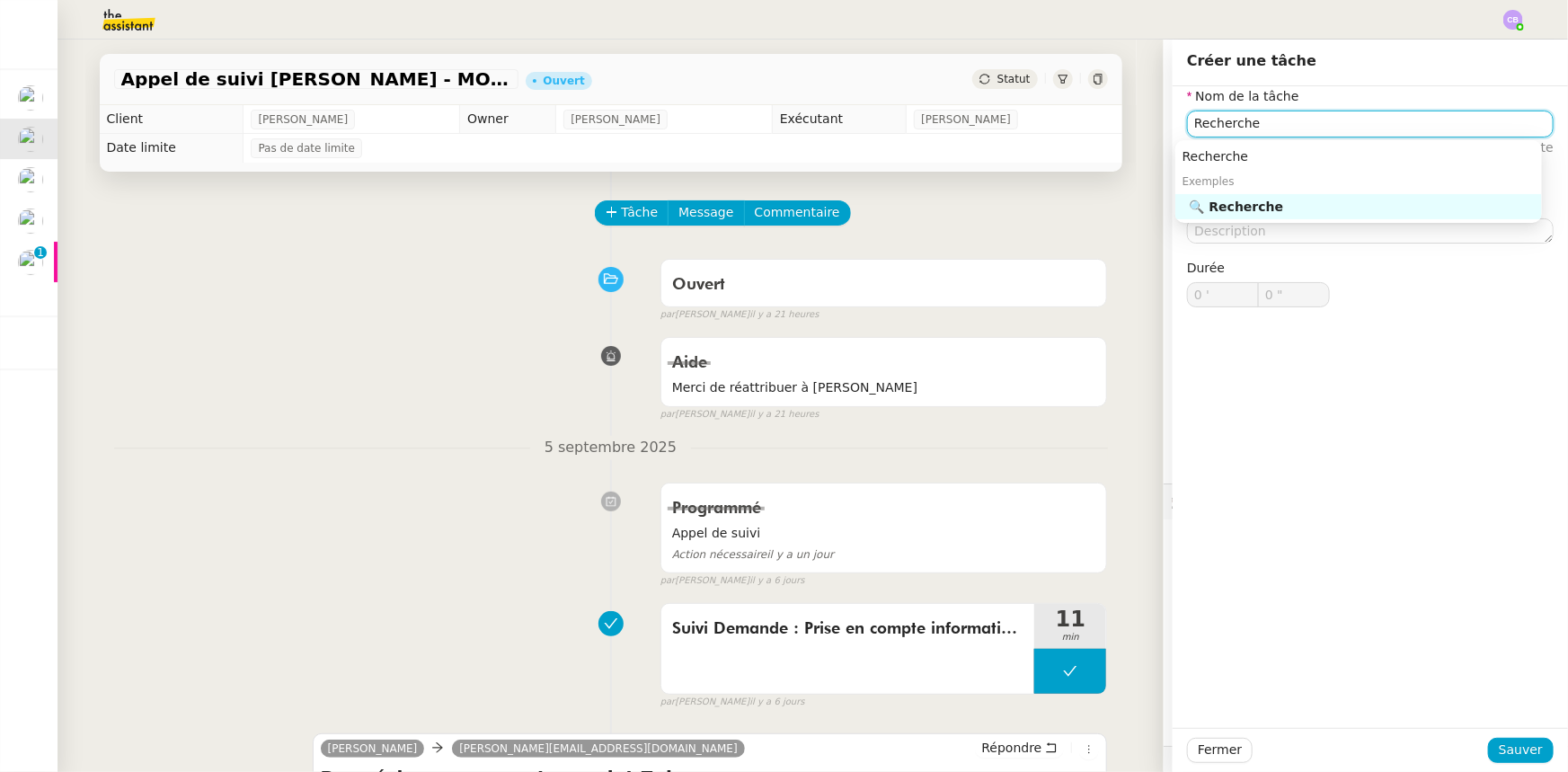
click at [1043, 215] on nz-auto-option "🔍 Recherche" at bounding box center [1358, 206] width 367 height 25
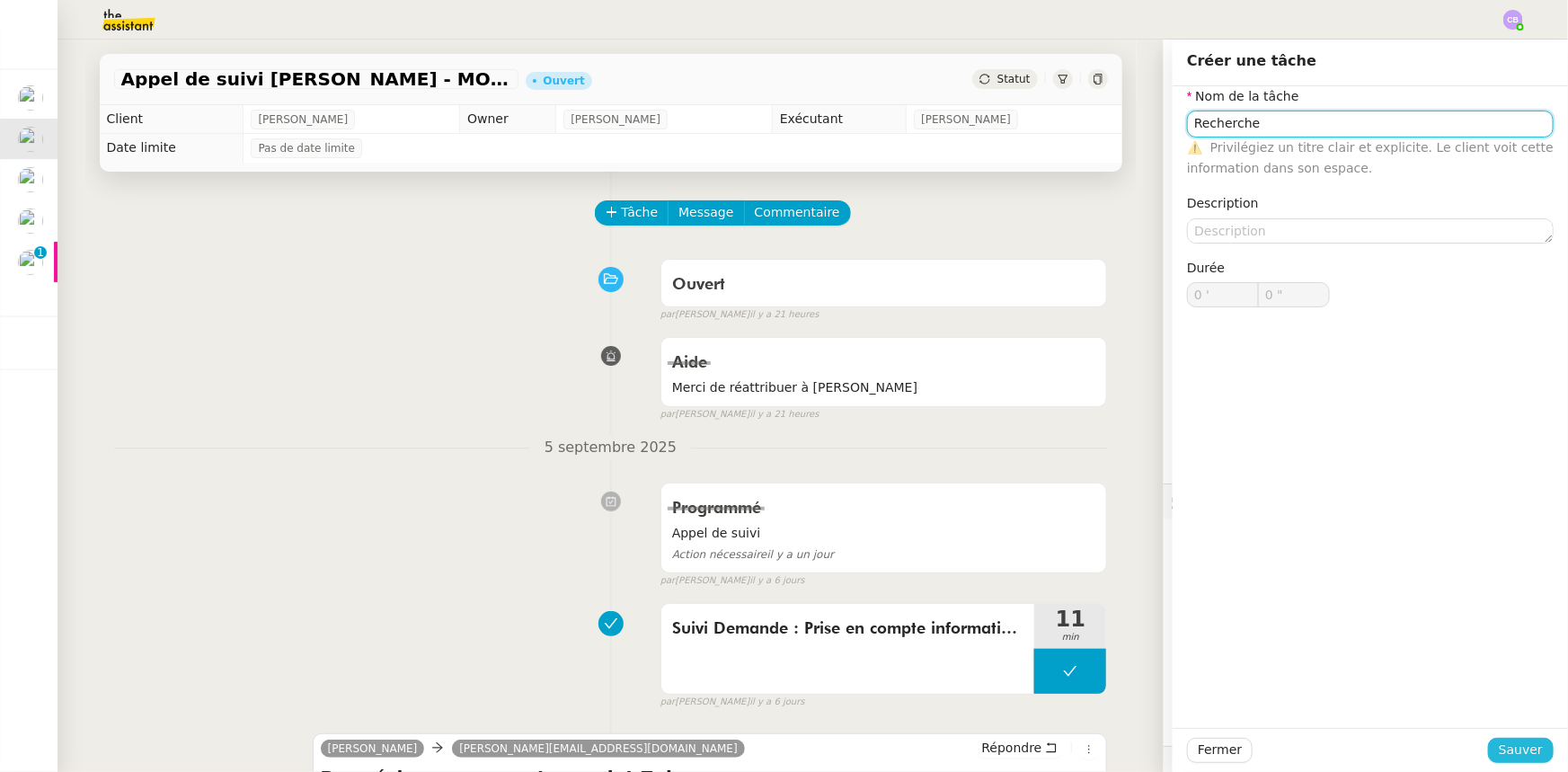
type input "Recherche"
click at [1043, 477] on span "Sauver" at bounding box center [1520, 750] width 44 height 20
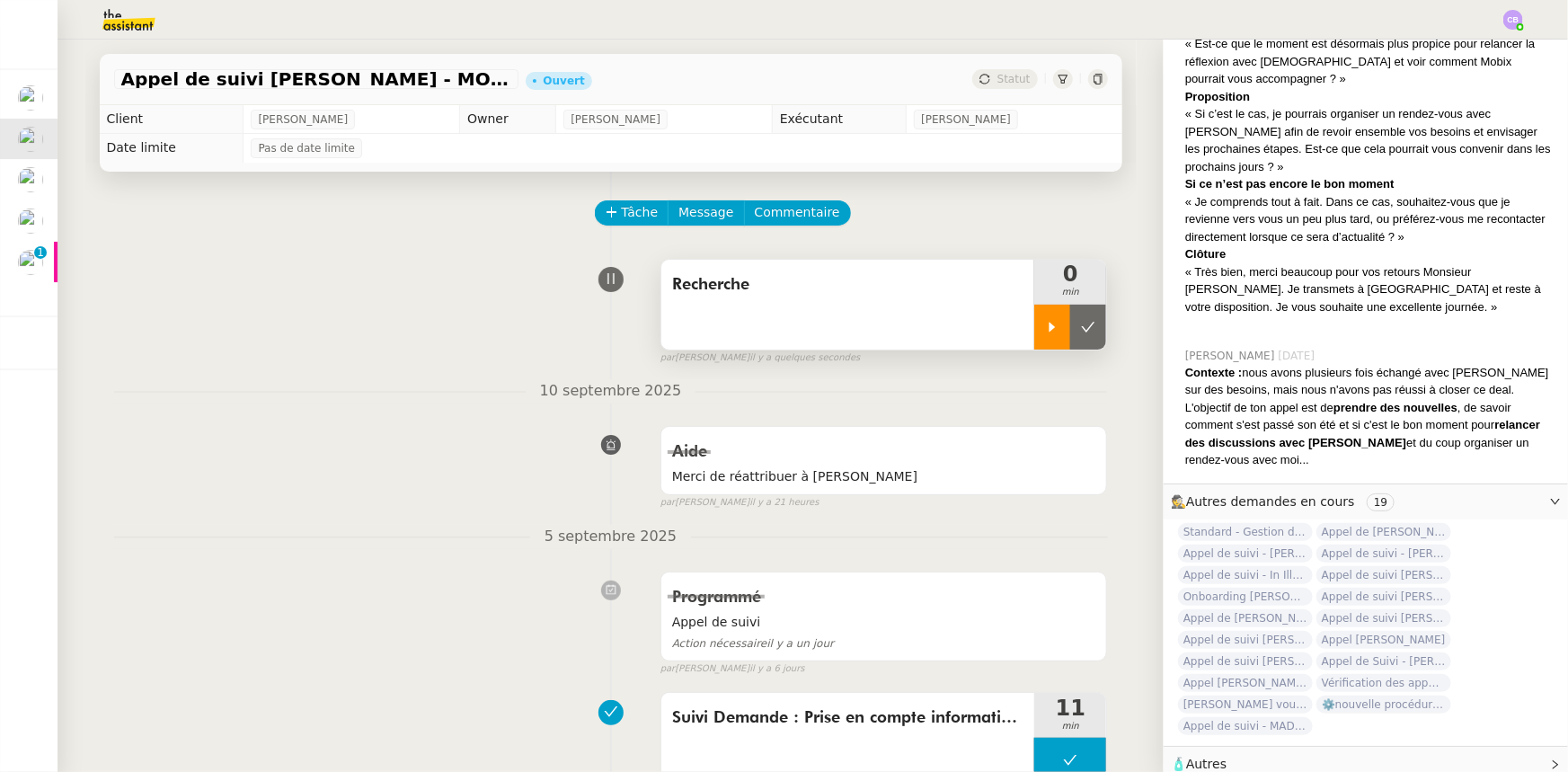
click at [1043, 333] on icon at bounding box center [1051, 327] width 15 height 15
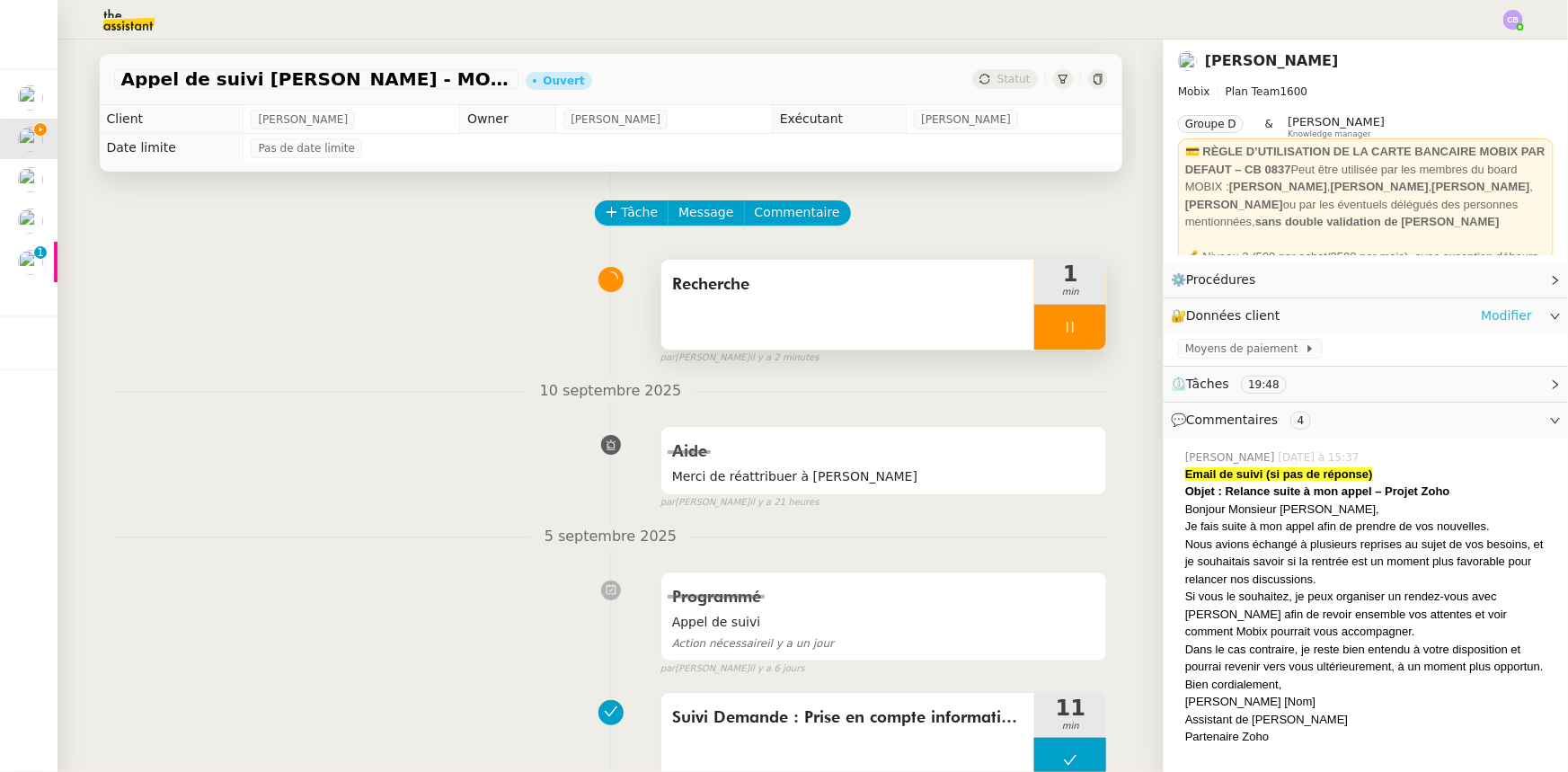
click at [1043, 318] on link "Modifier" at bounding box center [1506, 315] width 52 height 20
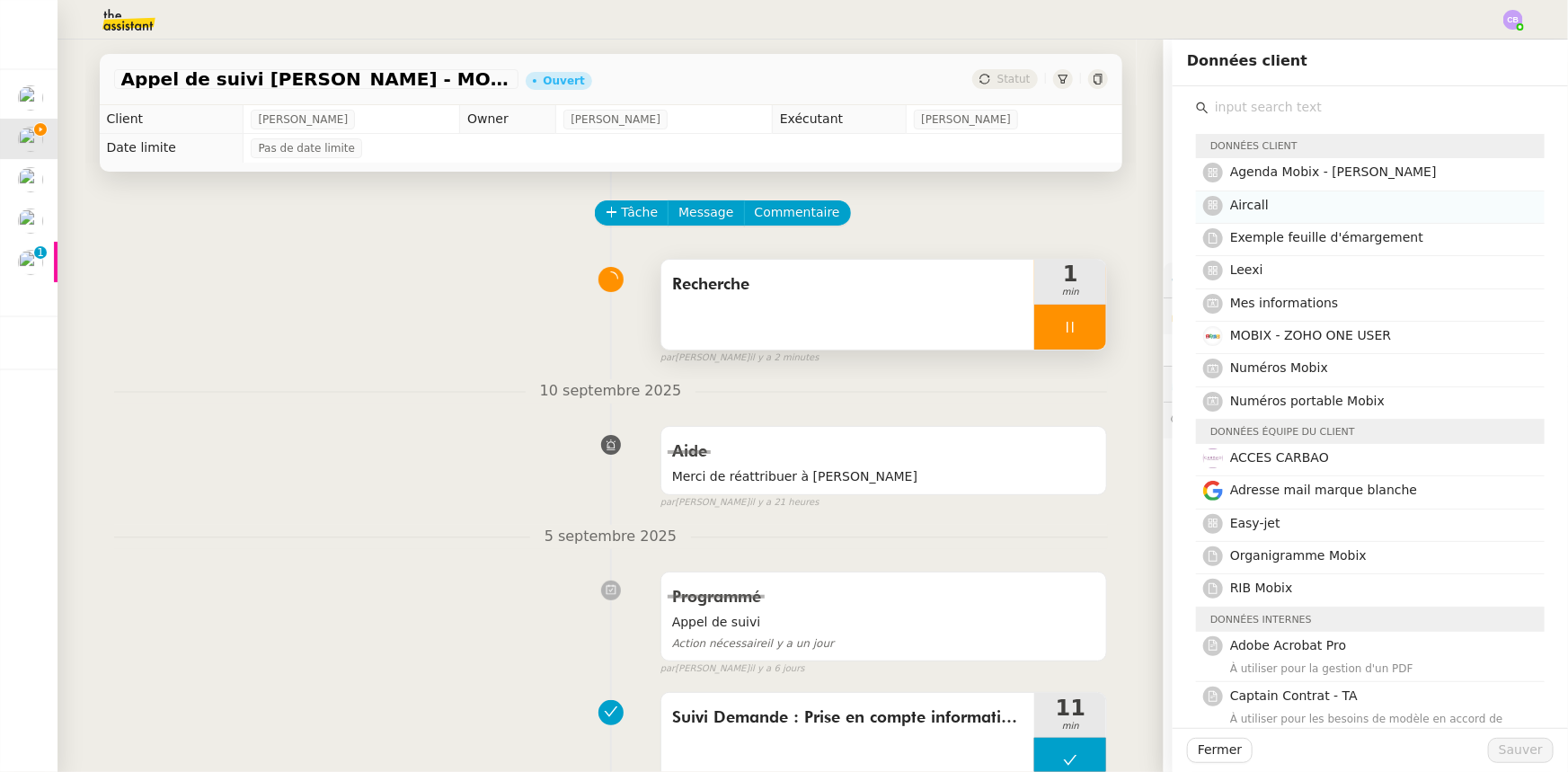
click at [1043, 209] on span "Aircall" at bounding box center [1250, 204] width 39 height 15
click at [1043, 477] on h4 "Adresse mail marque blanche" at bounding box center [1382, 490] width 304 height 20
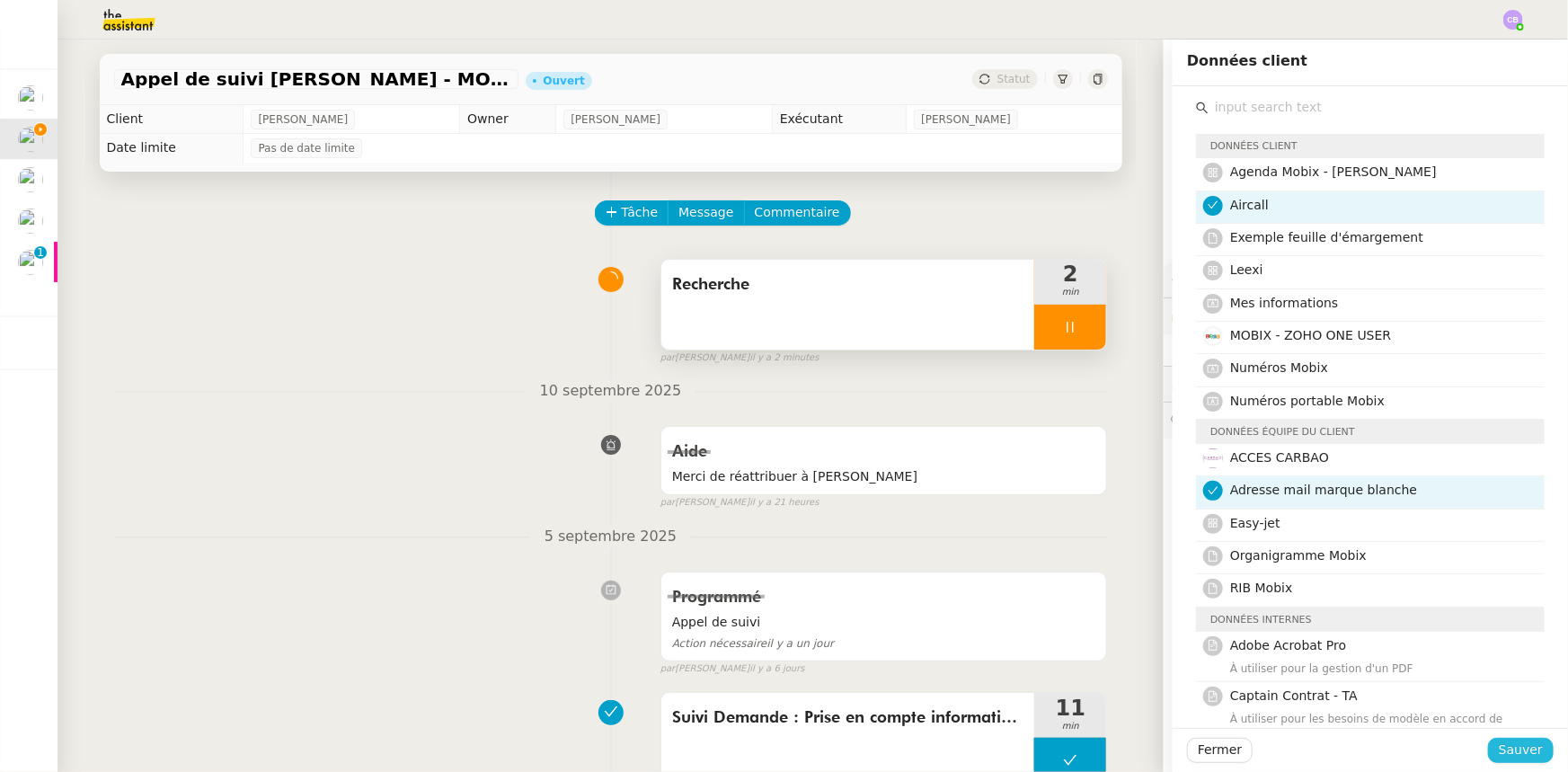
click at [1043, 477] on span "Sauver" at bounding box center [1520, 750] width 44 height 20
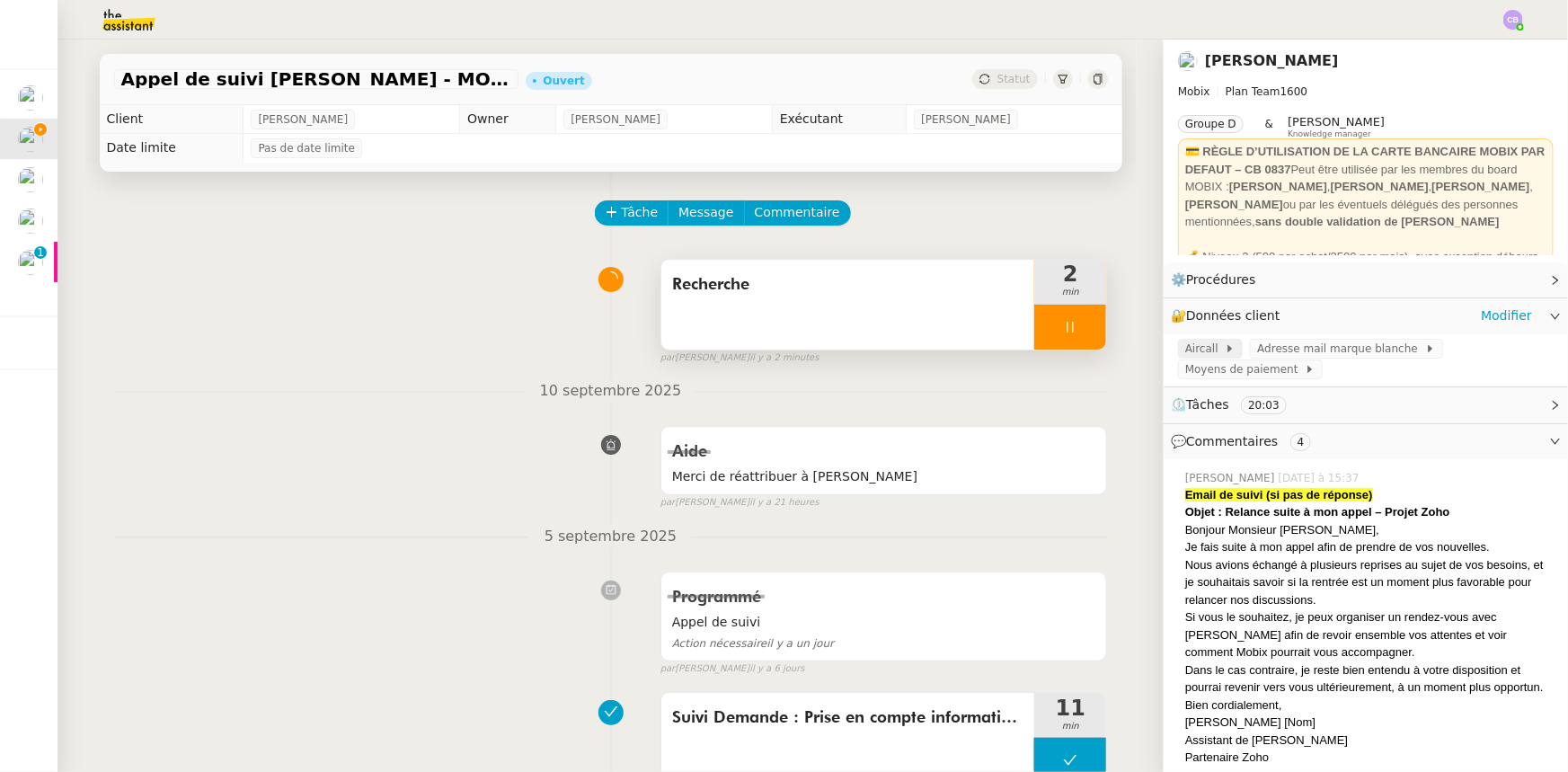
click at [1043, 351] on span "Aircall" at bounding box center [1204, 349] width 40 height 18
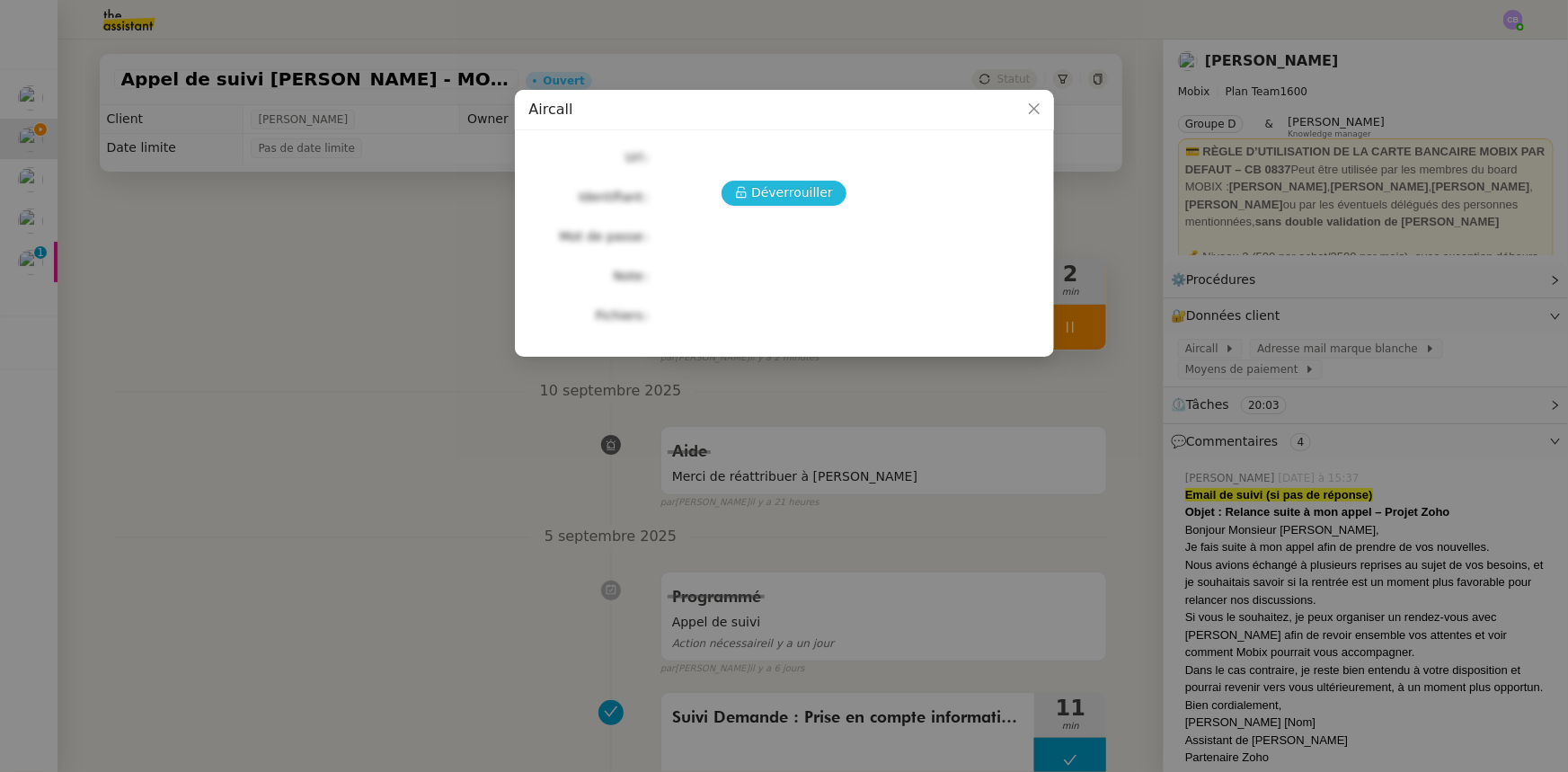
click at [804, 195] on span "Déverrouiller" at bounding box center [792, 192] width 82 height 20
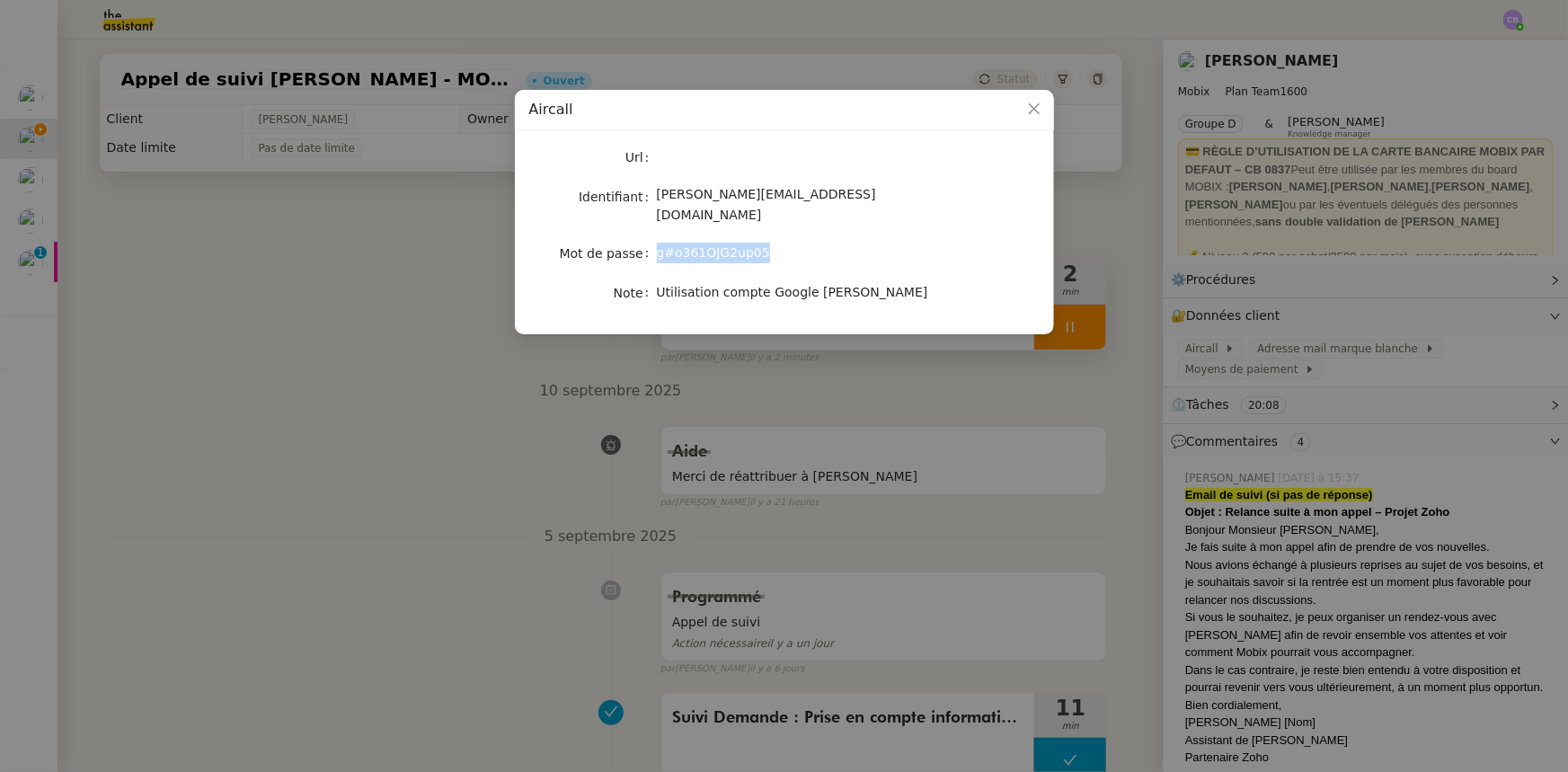
drag, startPoint x: 753, startPoint y: 236, endPoint x: 659, endPoint y: 236, distance: 94.0
click at [659, 245] on span "g#o361OJG2up05" at bounding box center [713, 252] width 113 height 15
copy span "g#o361OJG2up05"
click at [1033, 100] on span "Close" at bounding box center [1034, 109] width 40 height 40
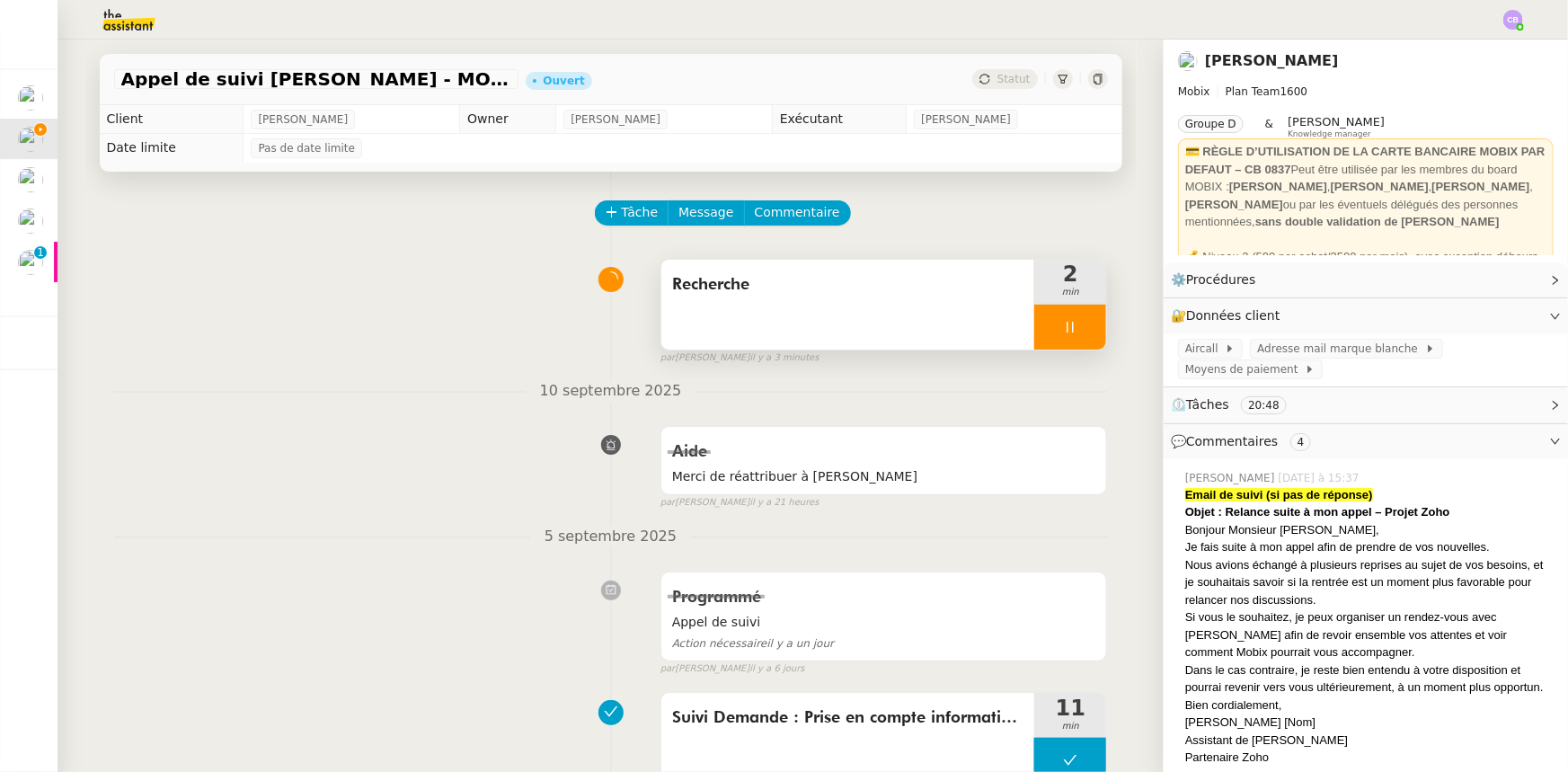
click at [1043, 326] on icon at bounding box center [1070, 327] width 15 height 15
click at [1043, 328] on icon at bounding box center [1052, 326] width 6 height 10
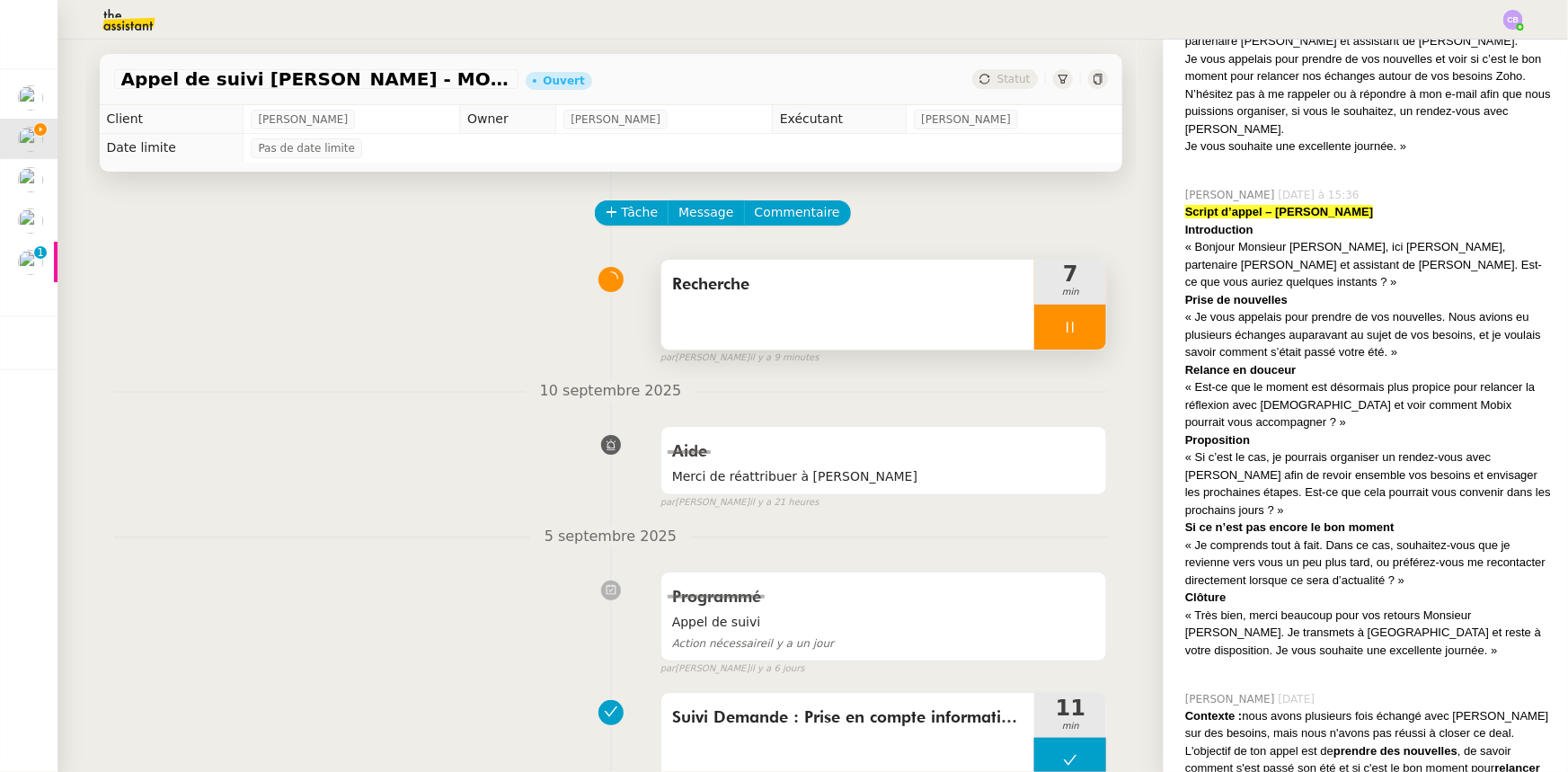
click at [1034, 331] on div at bounding box center [1070, 327] width 72 height 45
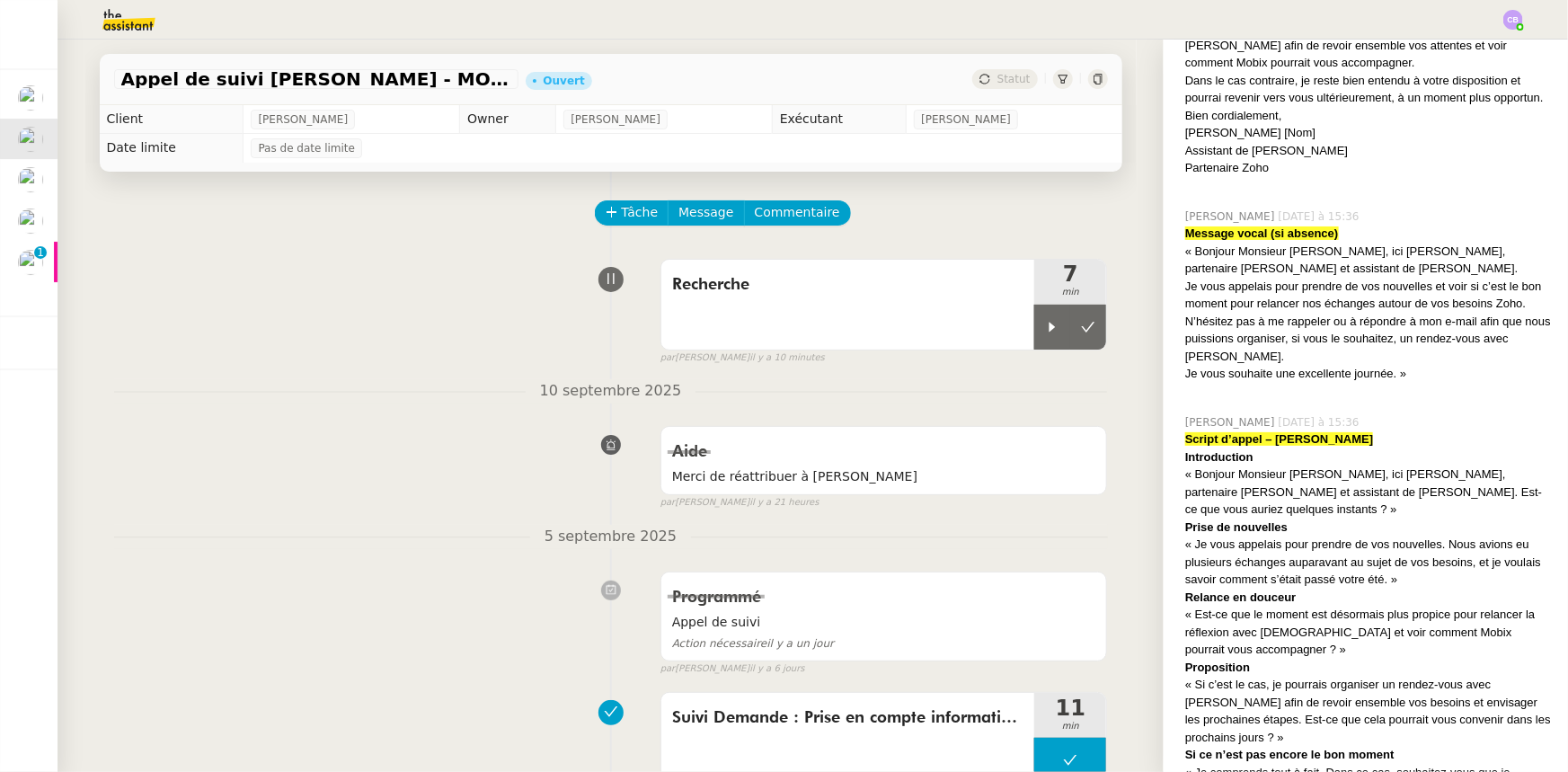
scroll to position [18, 0]
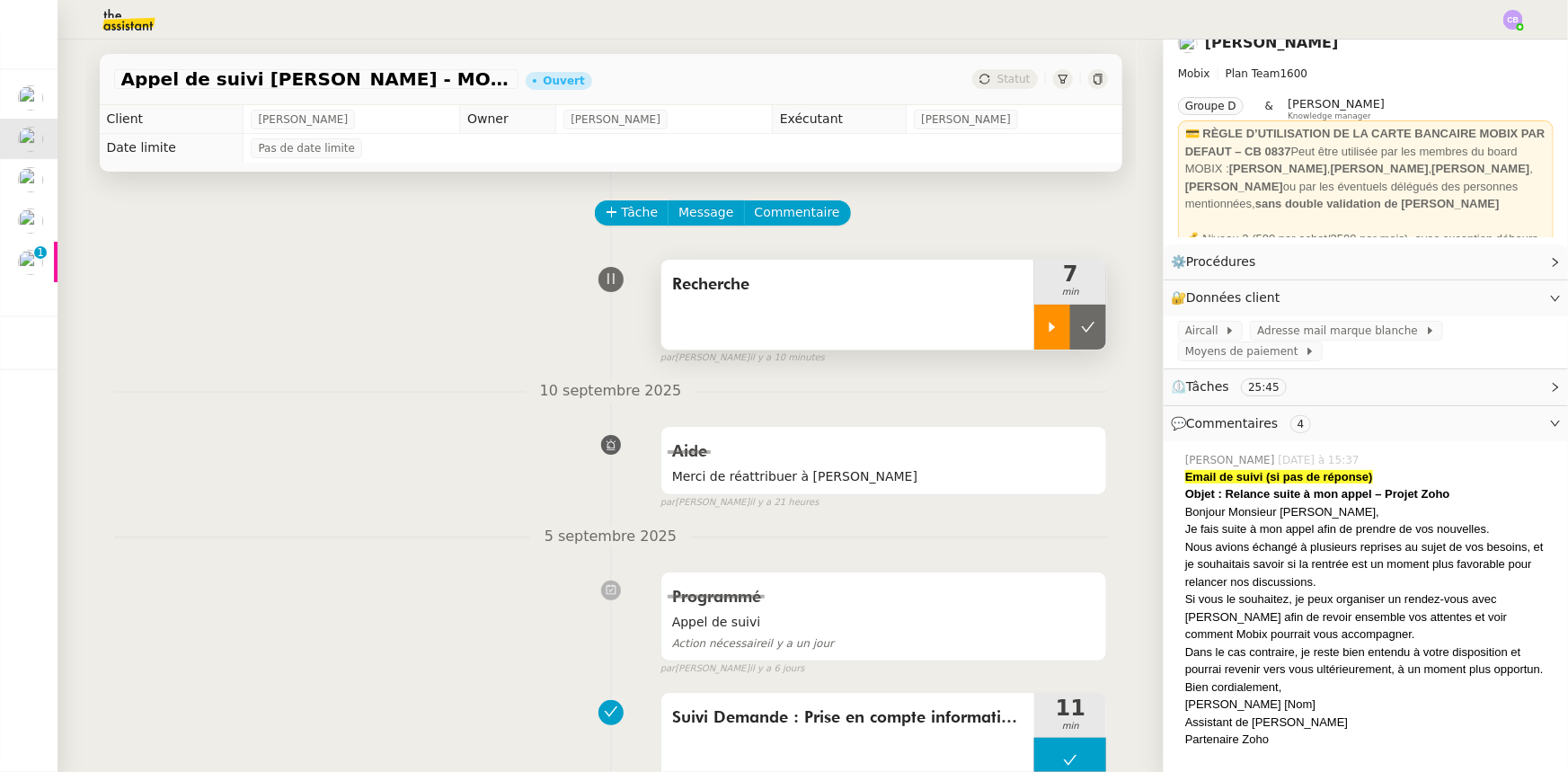
click at [1035, 336] on div at bounding box center [1051, 327] width 36 height 45
click at [792, 219] on span "Commentaire" at bounding box center [797, 212] width 86 height 20
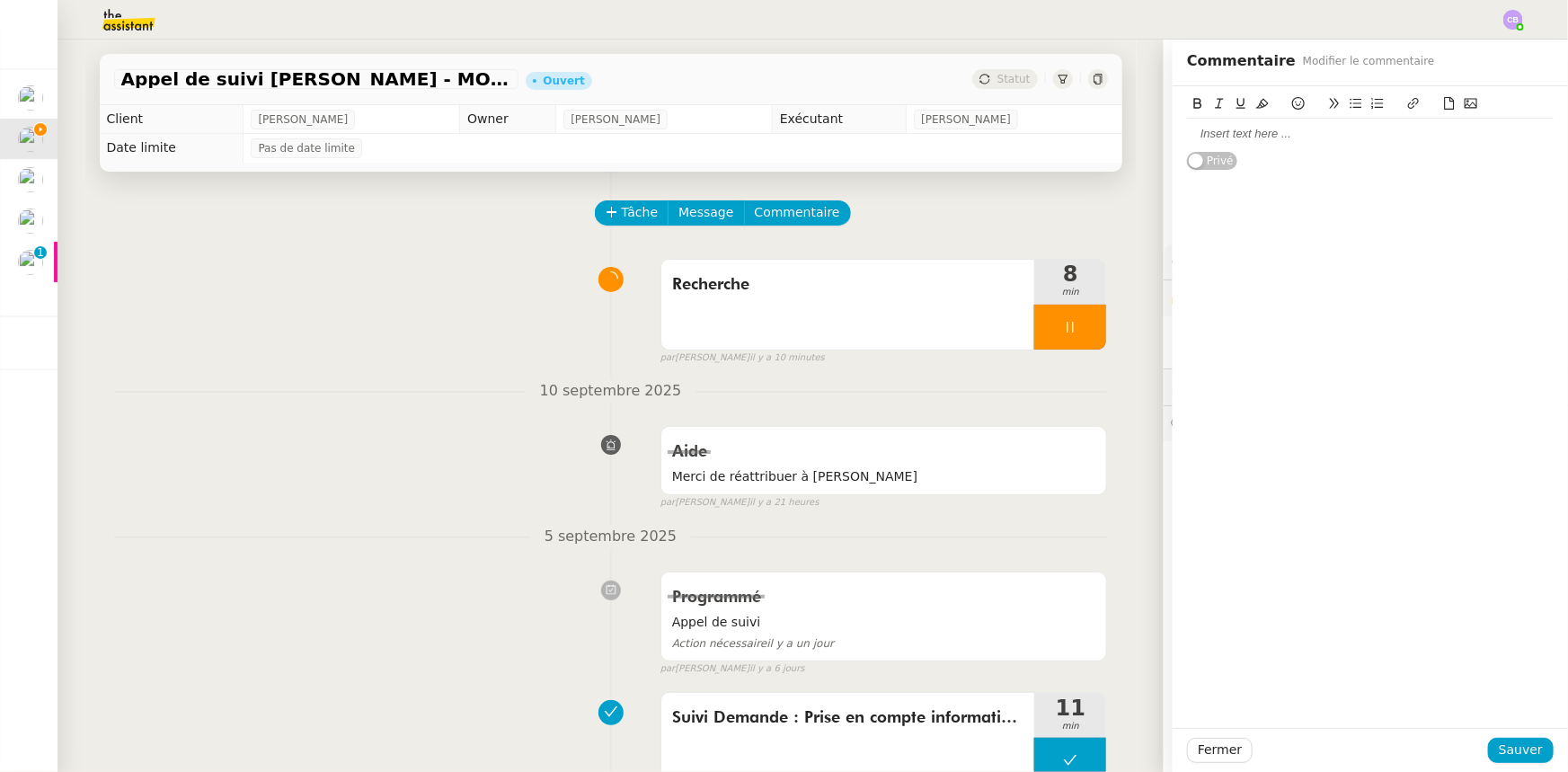
click at [1043, 135] on div at bounding box center [1369, 133] width 367 height 17
click at [1043, 477] on button "Sauver" at bounding box center [1519, 751] width 65 height 25
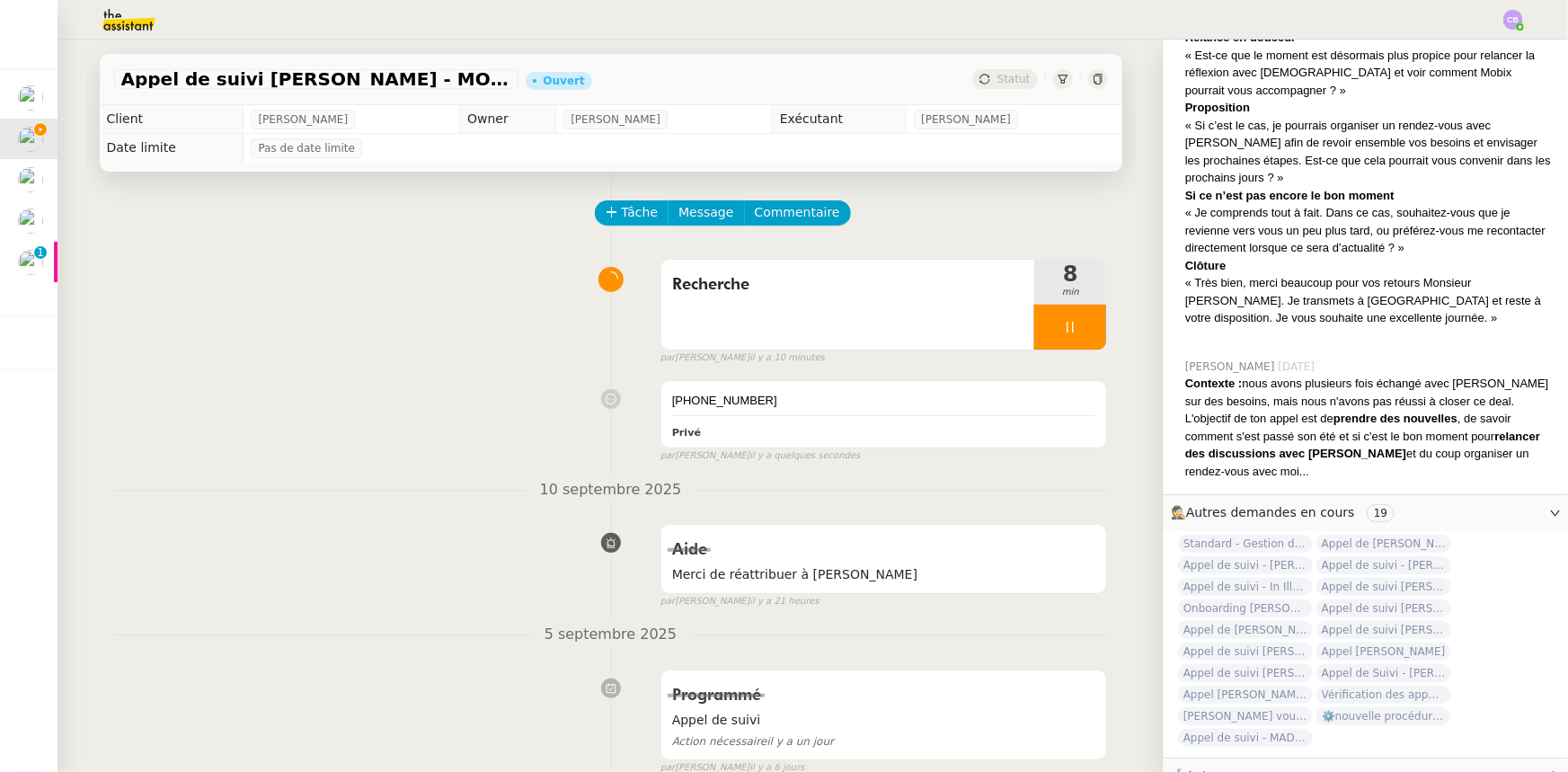
scroll to position [1209, 0]
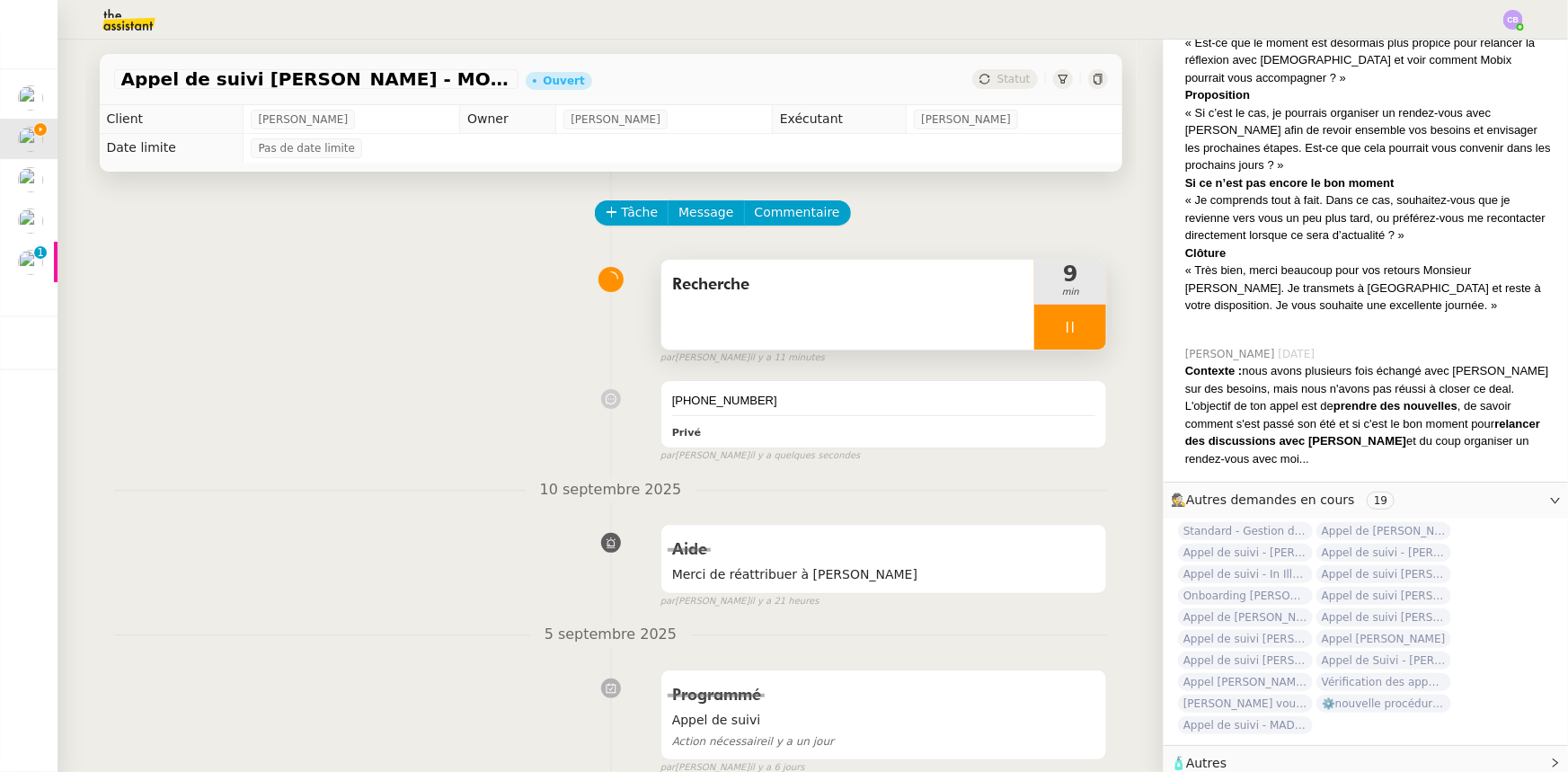
click at [1034, 328] on div at bounding box center [1070, 327] width 72 height 45
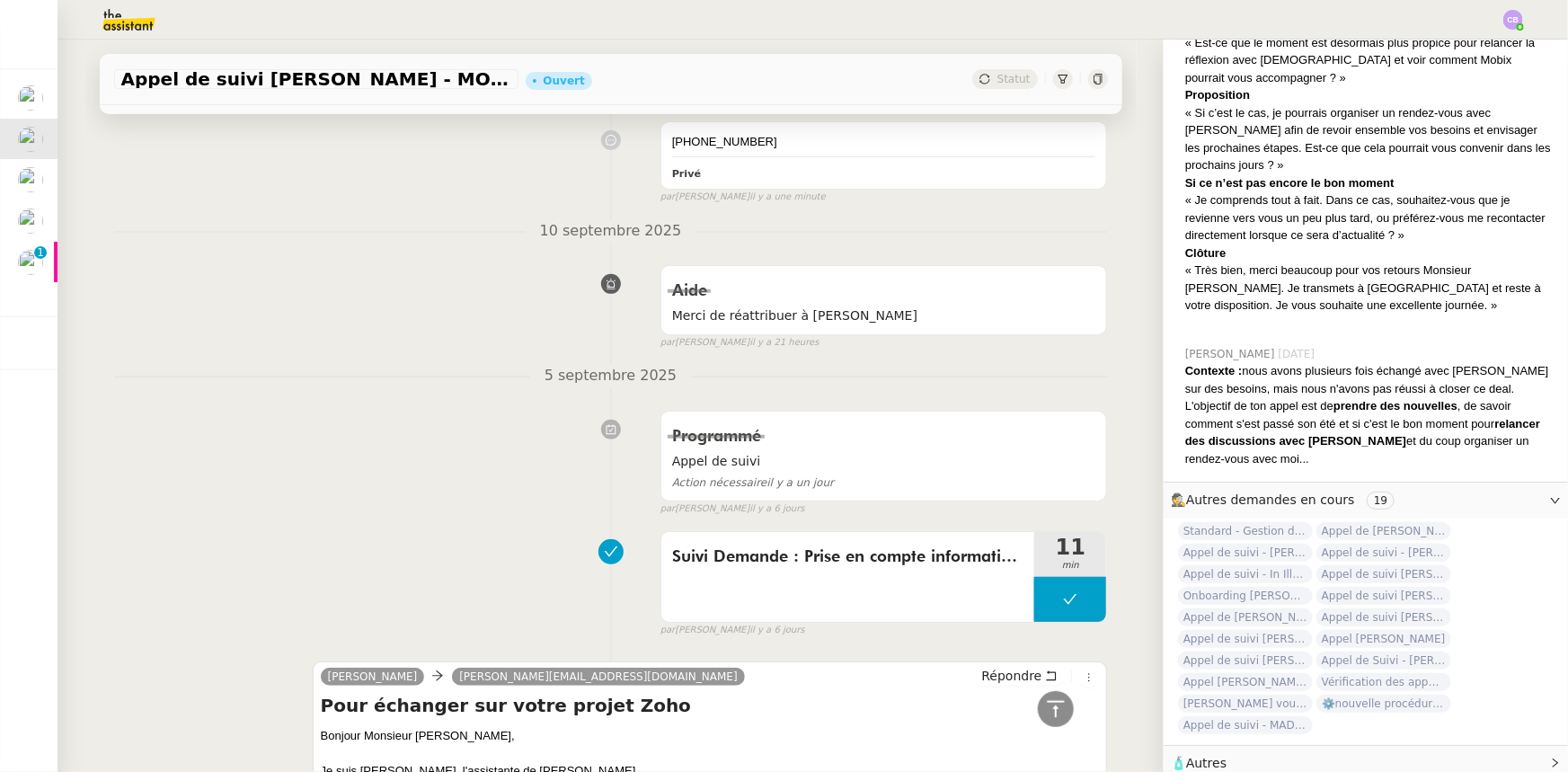
scroll to position [0, 0]
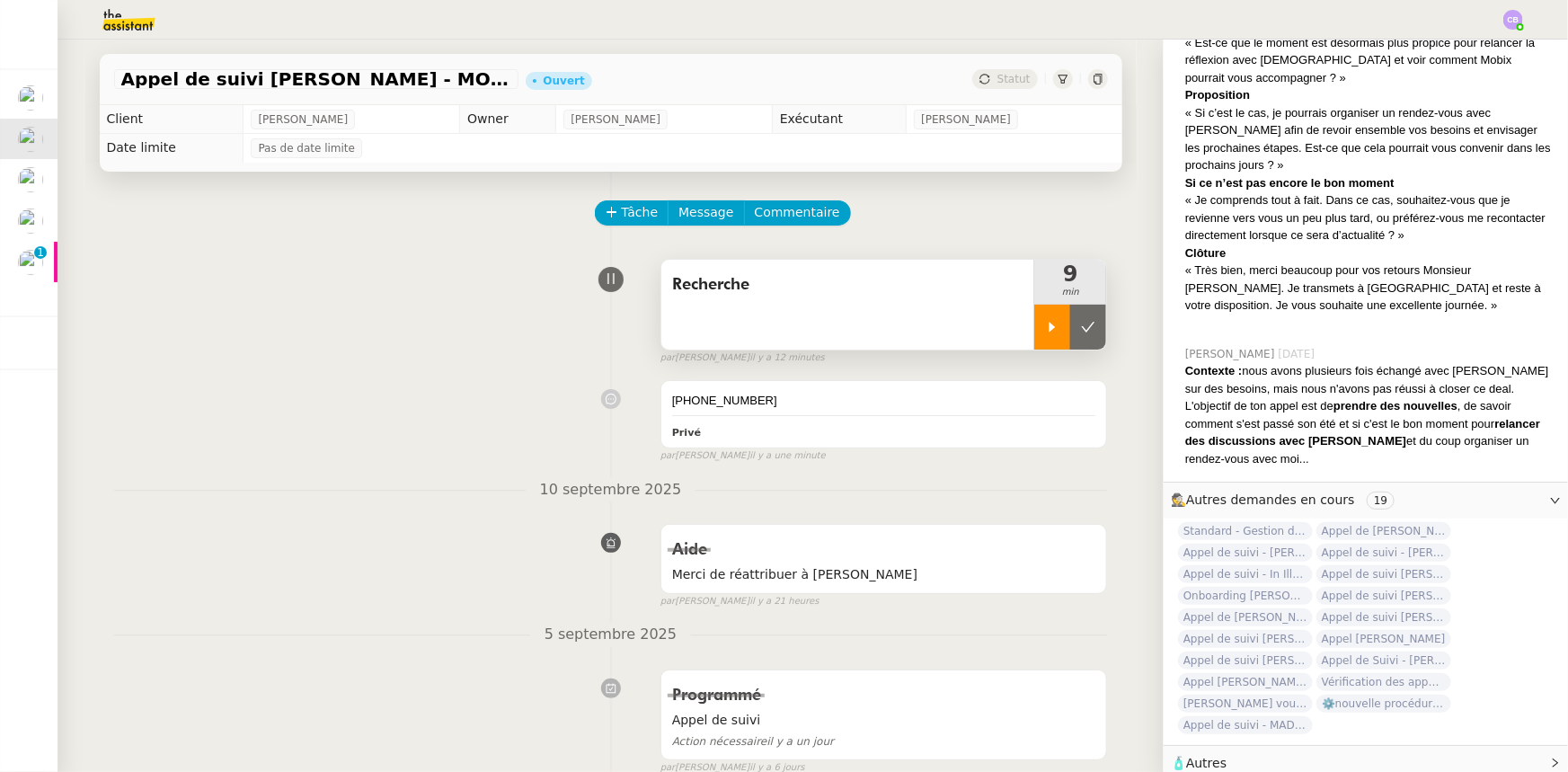
click at [1043, 329] on icon at bounding box center [1052, 326] width 6 height 10
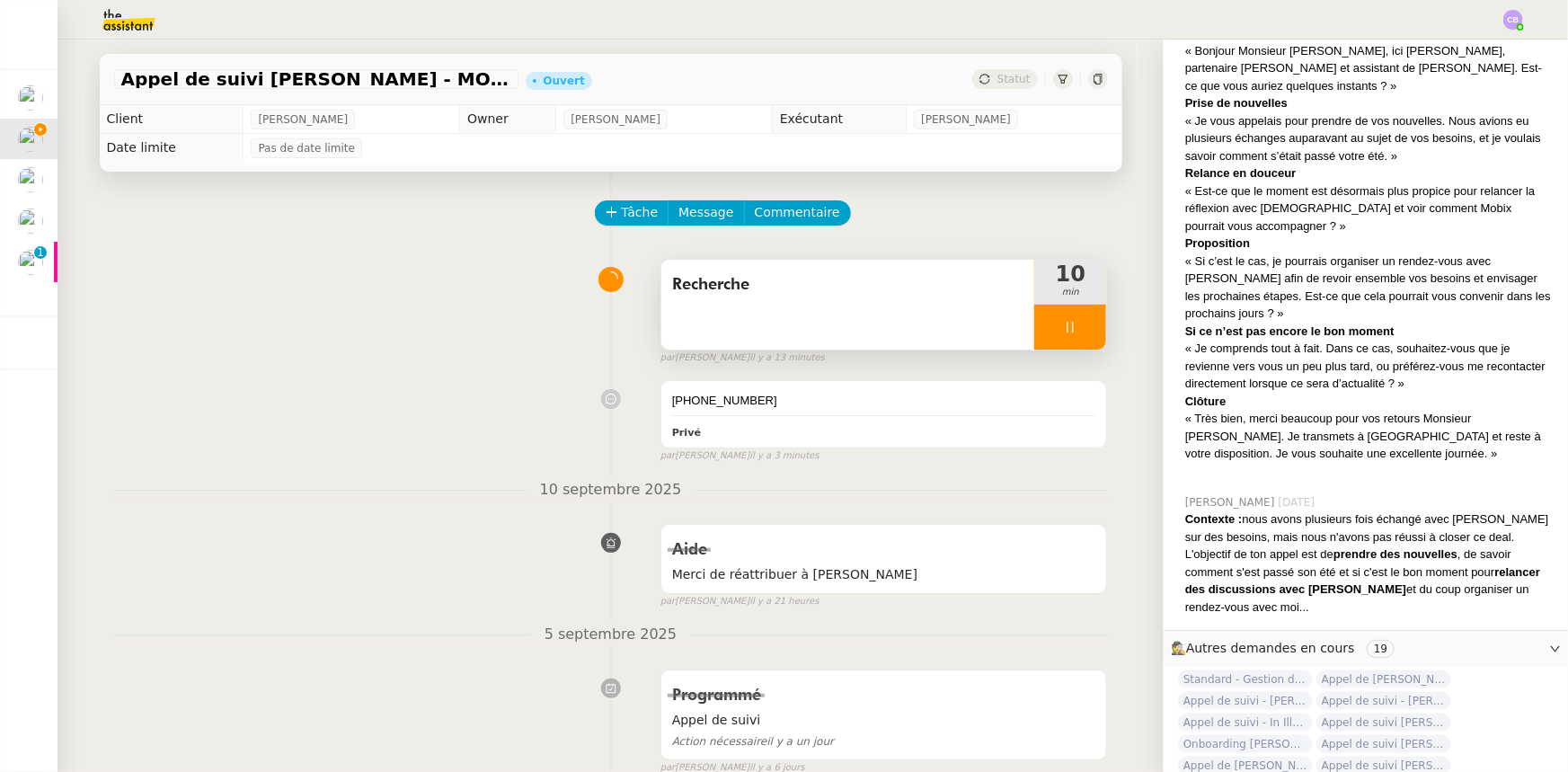
click at [812, 323] on div "Recherche" at bounding box center [848, 305] width 374 height 90
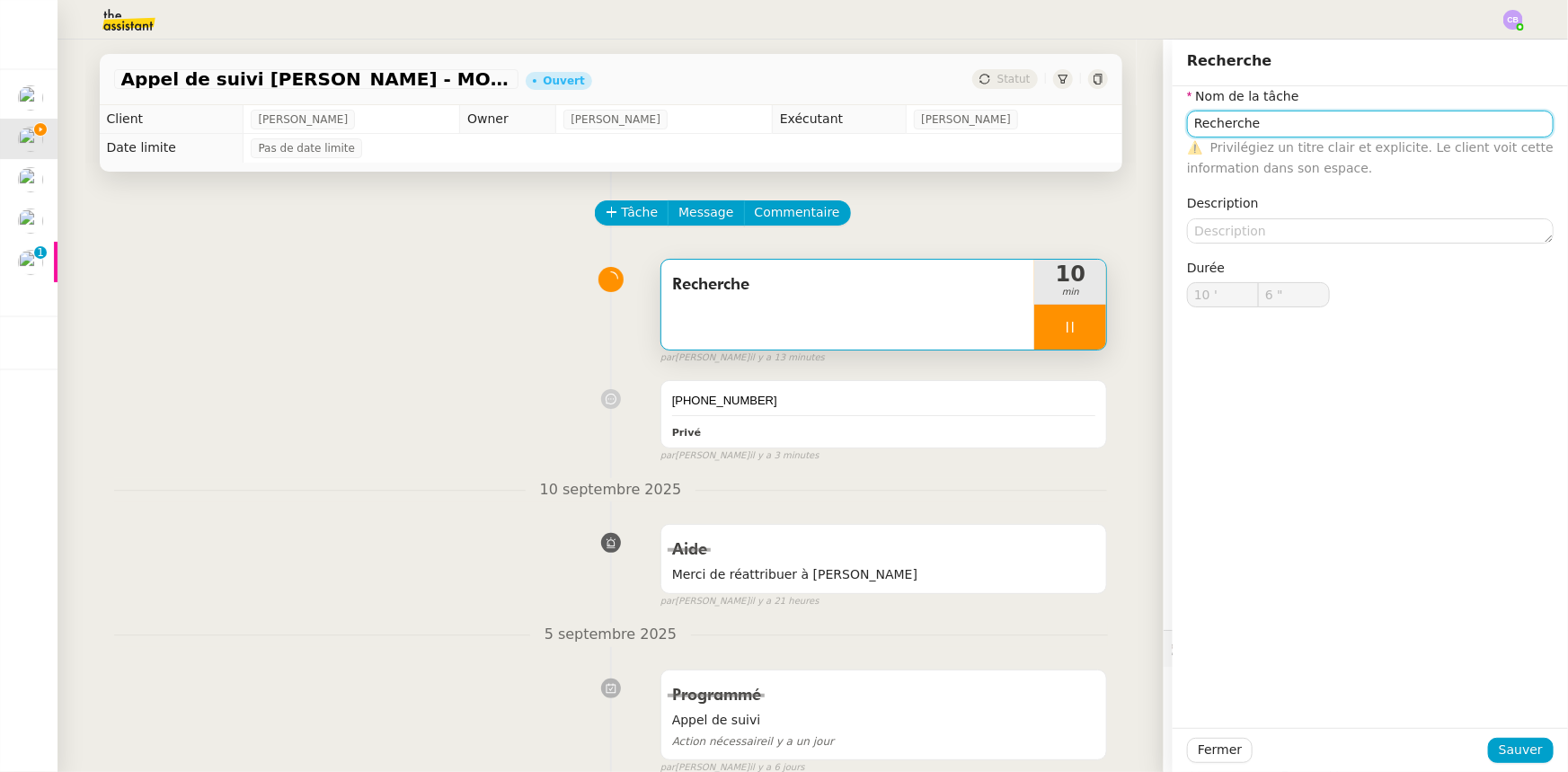
click at [1043, 127] on input "Recherche" at bounding box center [1369, 124] width 367 height 26
type input "7 ""
type input "Recherche +"
type input "8 ""
type input "Recherche + a"
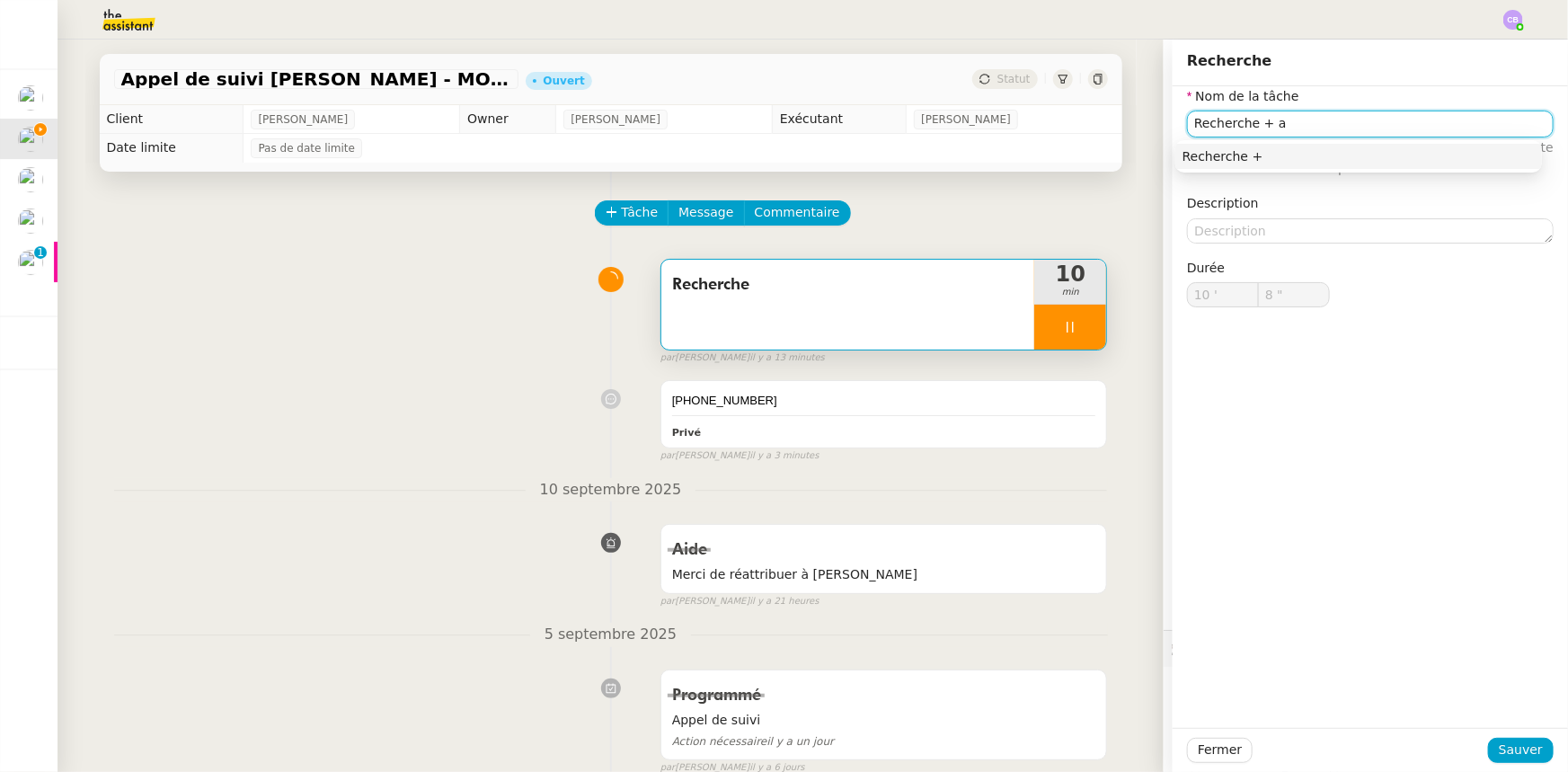
type input "9 ""
type input "Recherche + appel"
type input "10 ""
type input "Recherche + appel +"
type input "11 ""
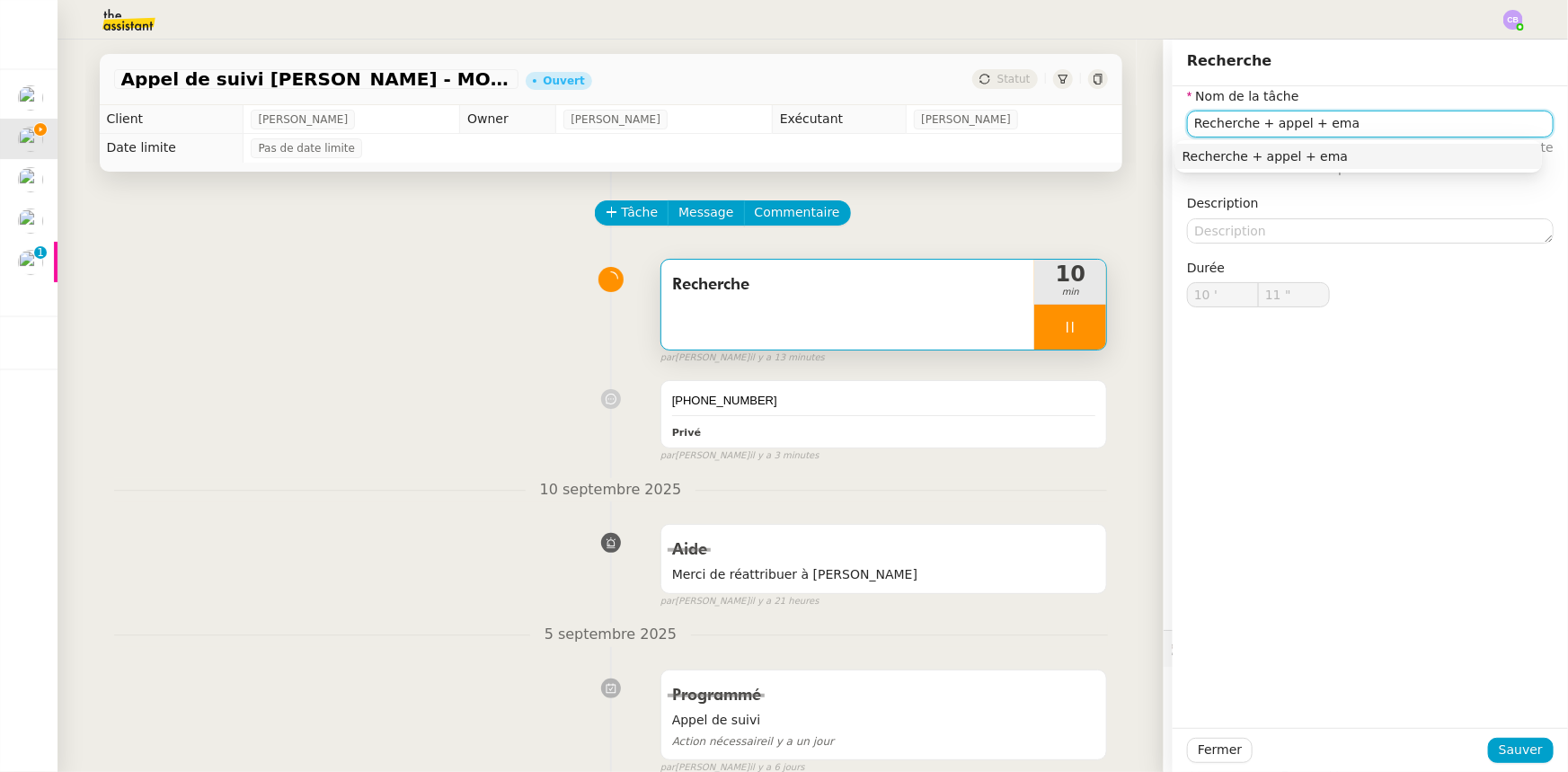
type input "Recherche + appel + emai"
type input "12 ""
type input "Recherche + appel + email"
type input "14 ""
click at [1043, 477] on span "Sauver" at bounding box center [1520, 750] width 44 height 20
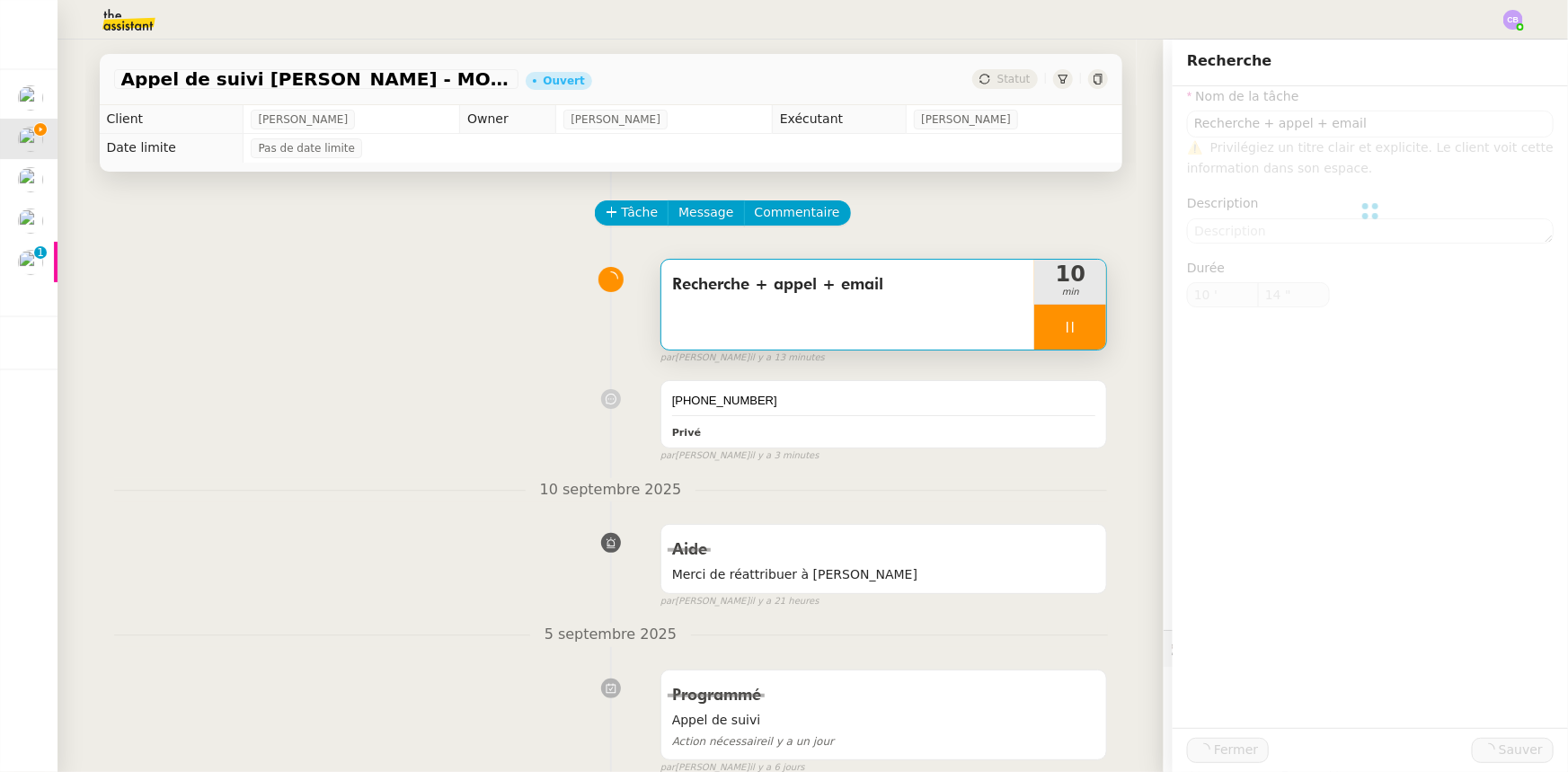
type input "Recherche + appel + email"
type input "10 '"
type input "15 ""
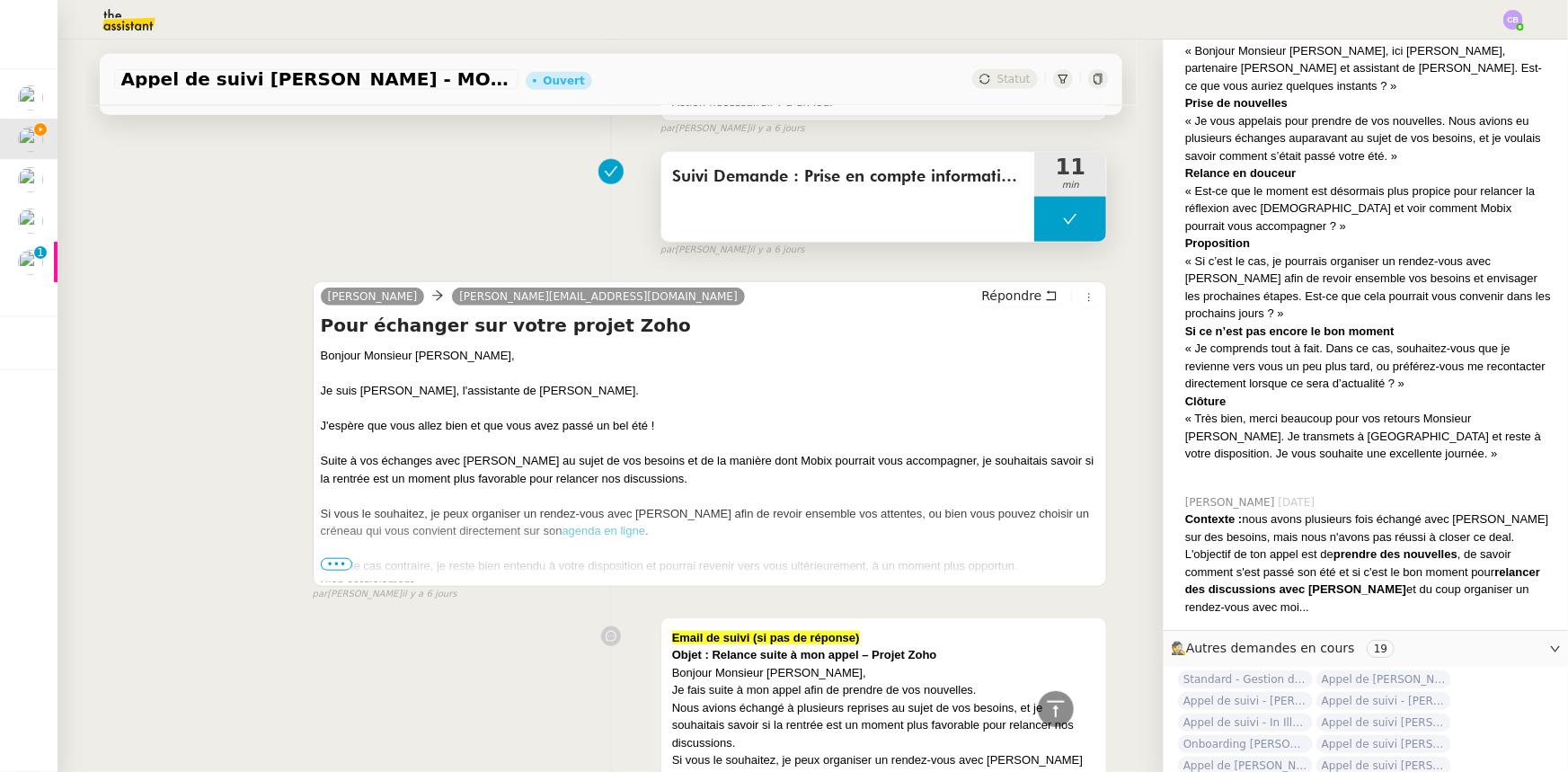
scroll to position [653, 0]
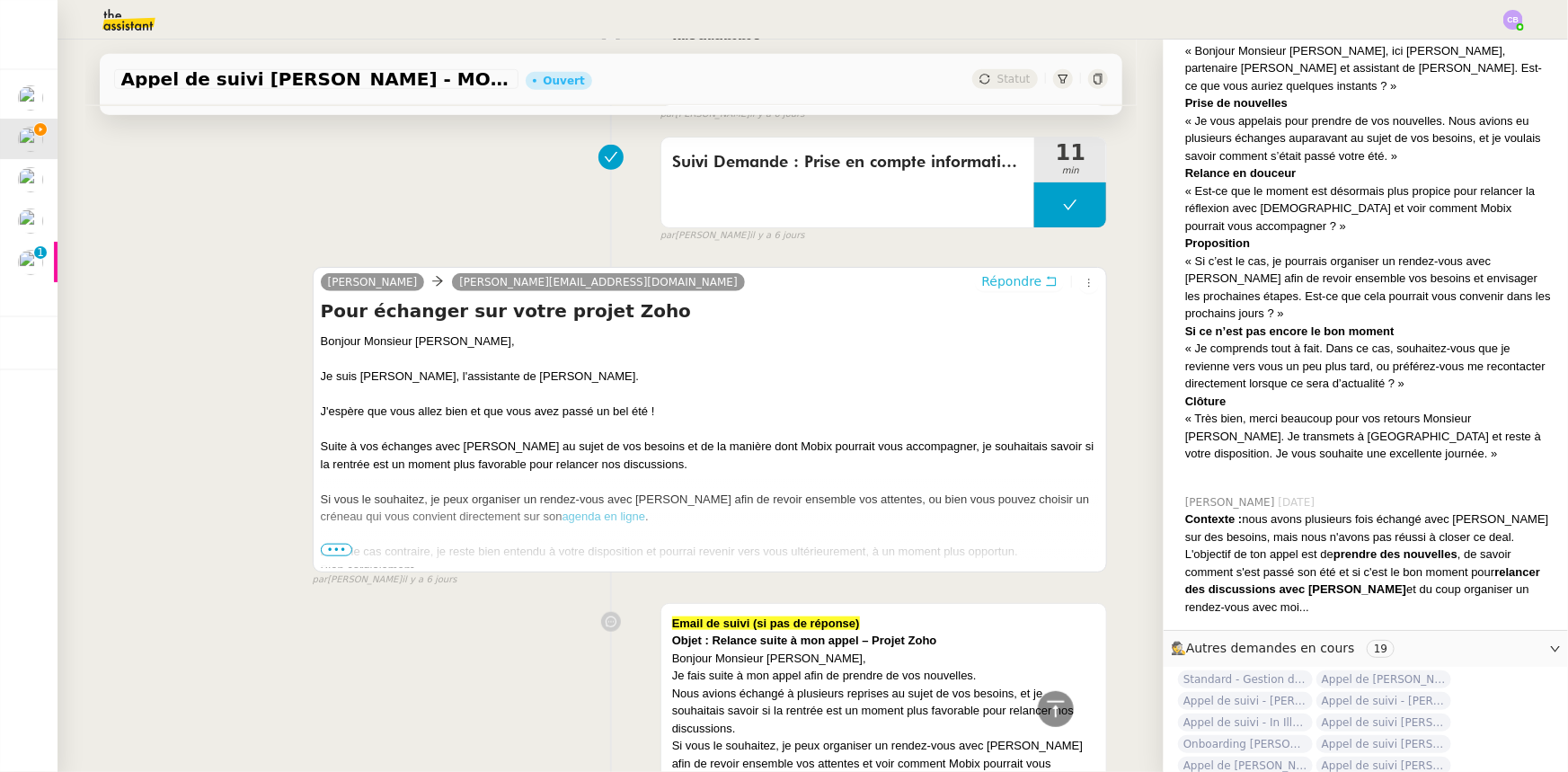
click at [993, 286] on span "Répondre" at bounding box center [1011, 281] width 60 height 18
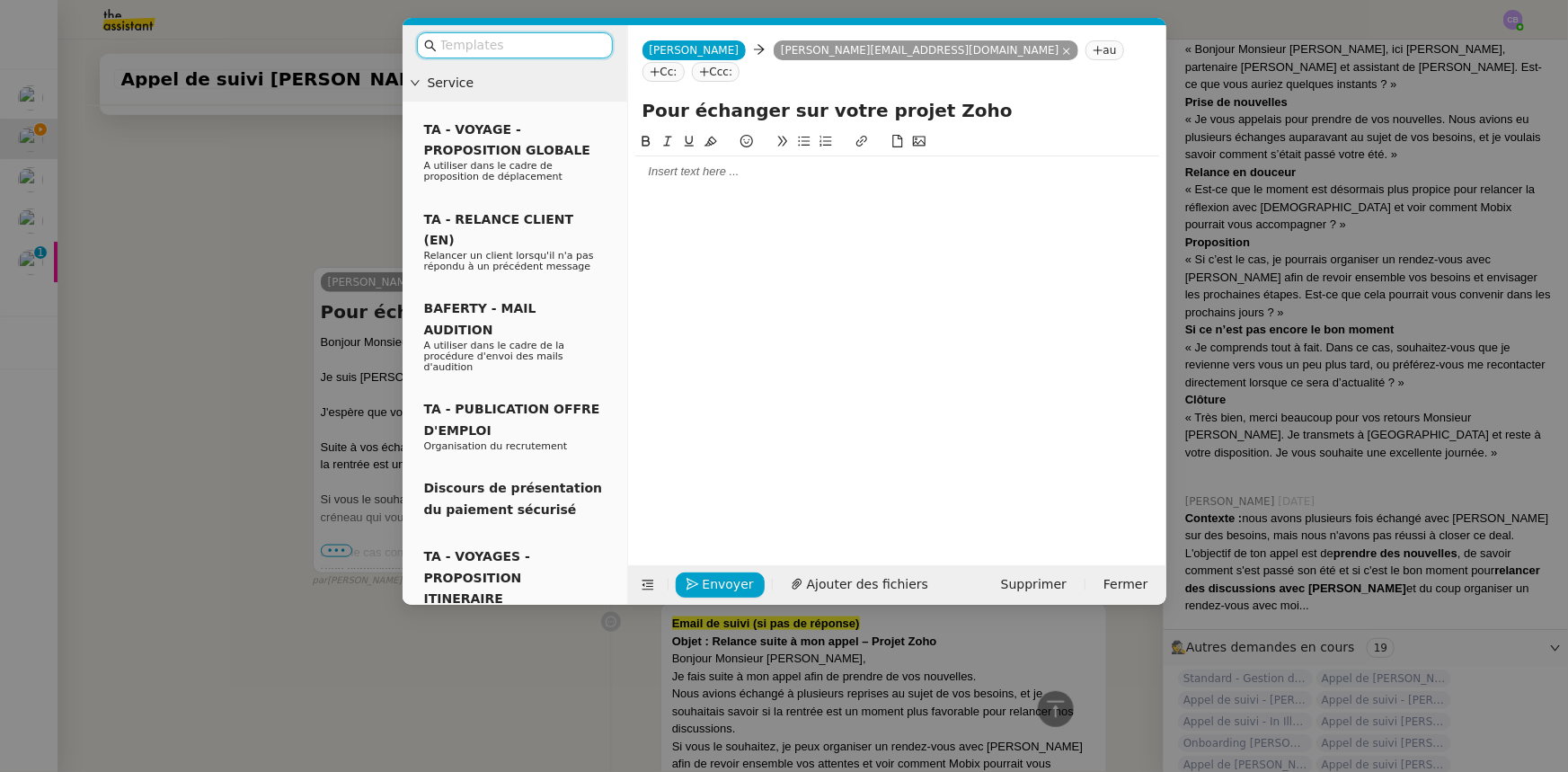
scroll to position [1064, 0]
click at [307, 216] on nz-modal-container "Service TA - VOYAGE - PROPOSITION GLOBALE A utiliser dans le cadre de propositi…" at bounding box center [784, 386] width 1568 height 772
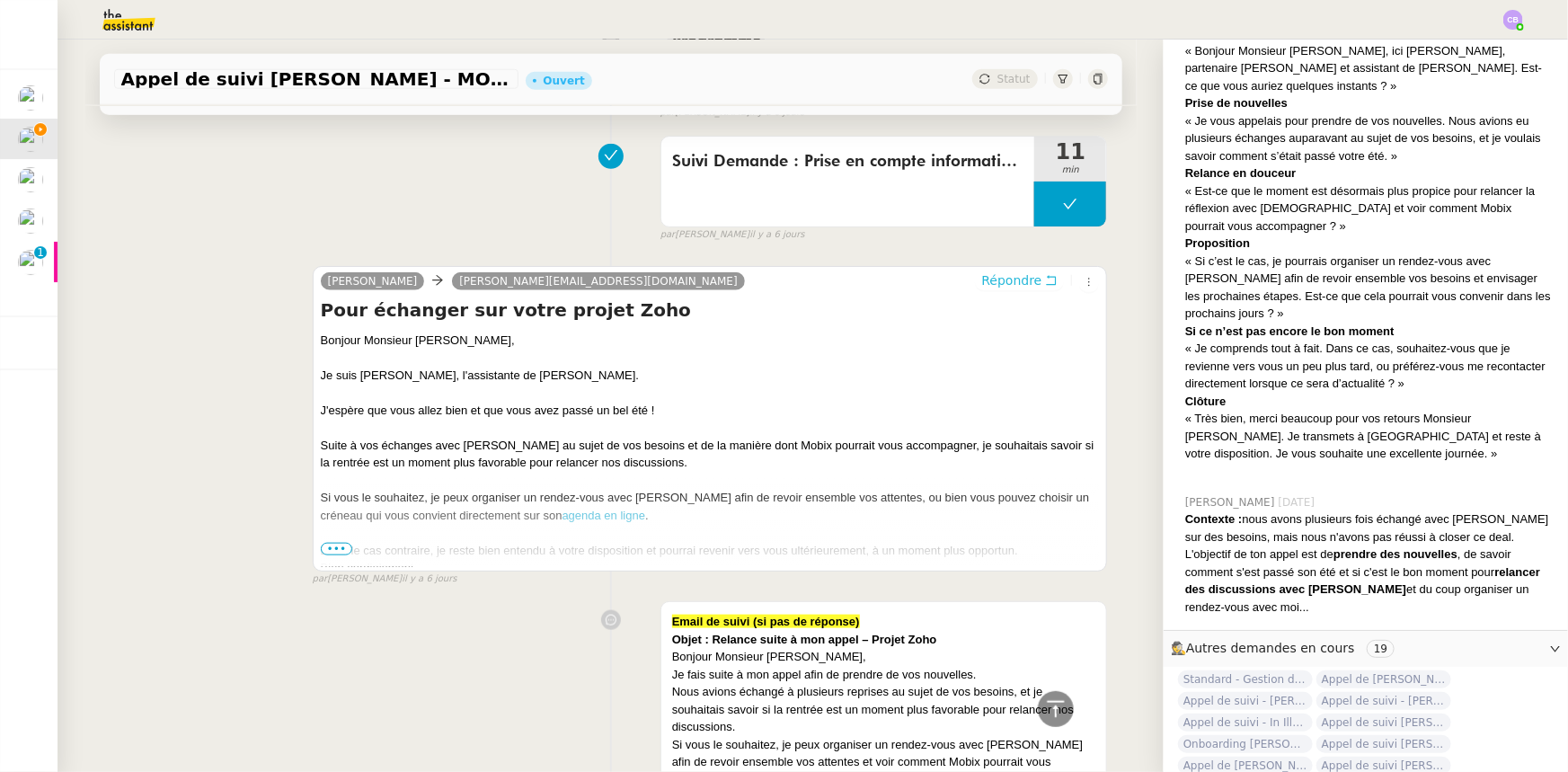
scroll to position [789, 0]
click at [332, 477] on span "•••" at bounding box center [337, 549] width 32 height 13
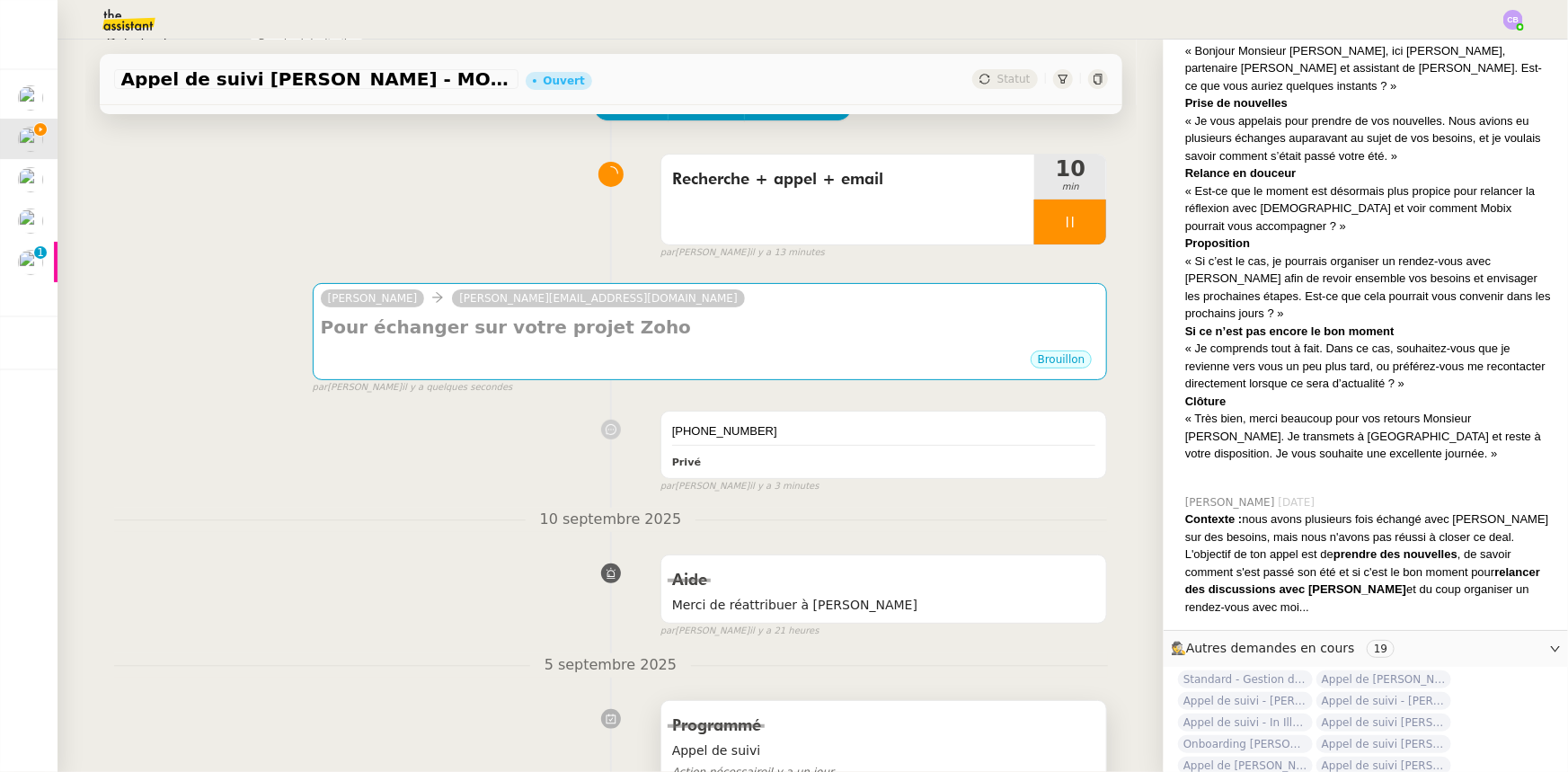
scroll to position [0, 0]
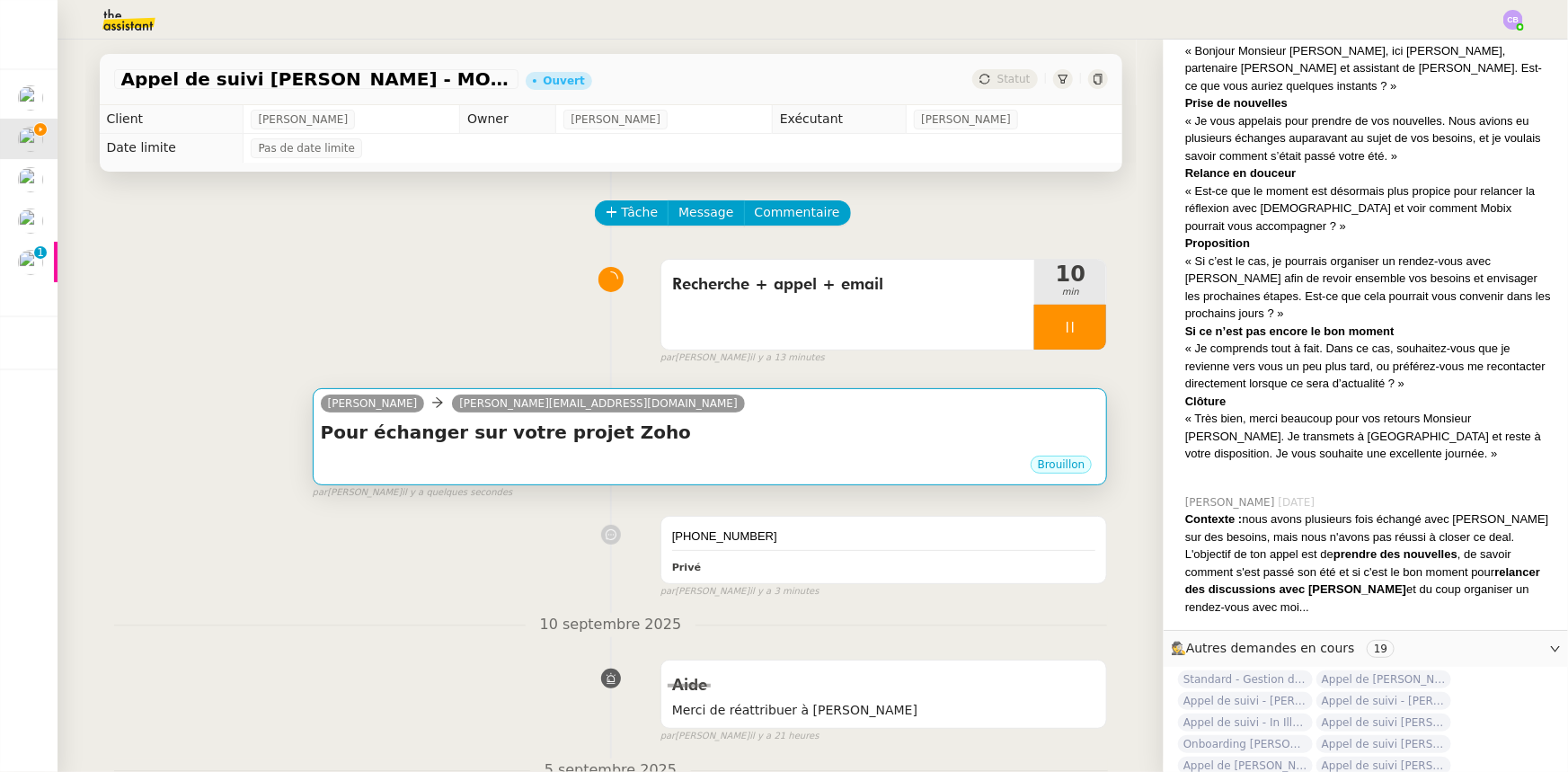
click at [728, 444] on h4 "Pour échanger sur votre projet Zoho" at bounding box center [711, 432] width 779 height 25
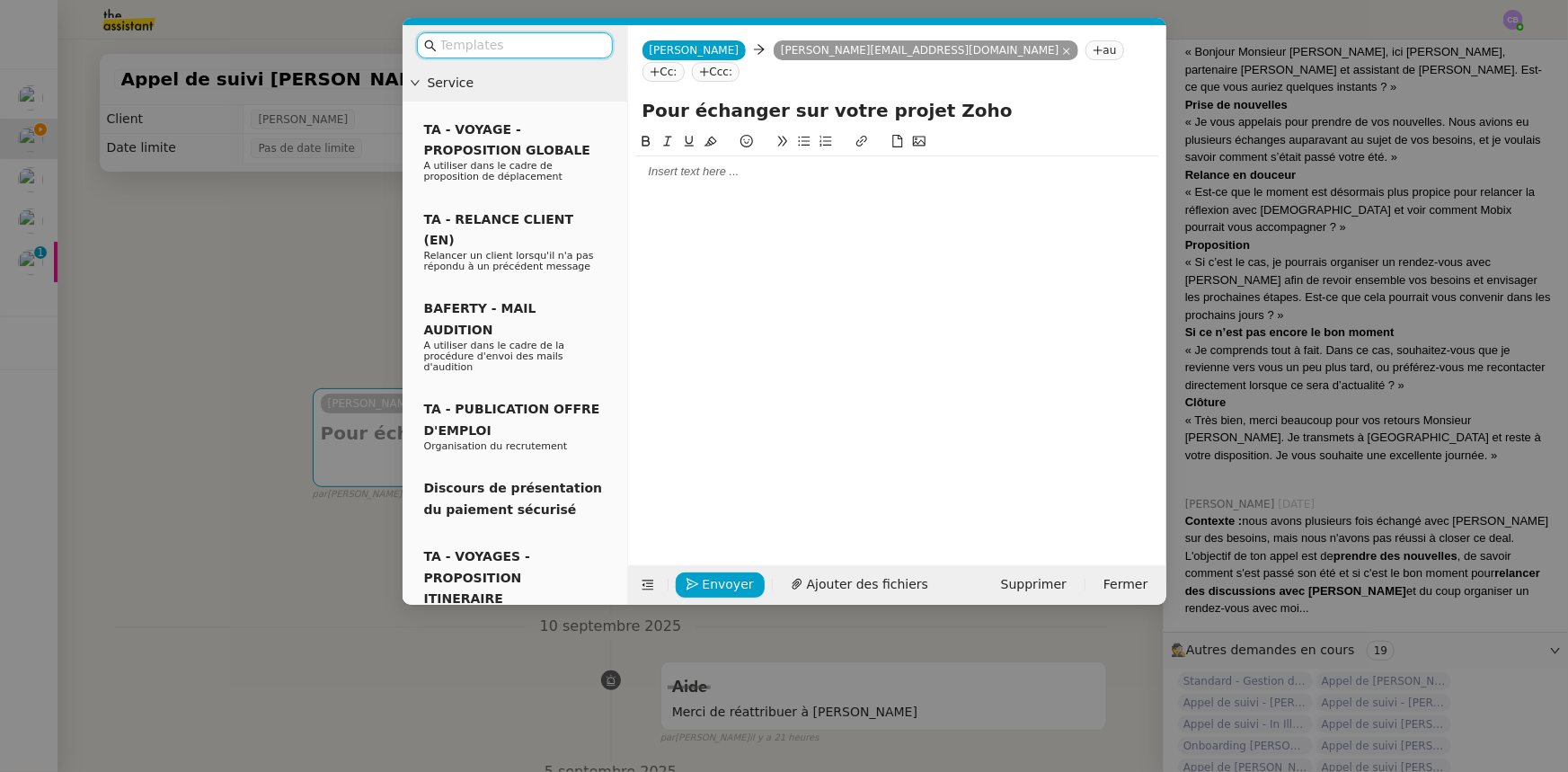
scroll to position [1064, 0]
click at [684, 62] on nz-tag "Cc:" at bounding box center [663, 72] width 42 height 19
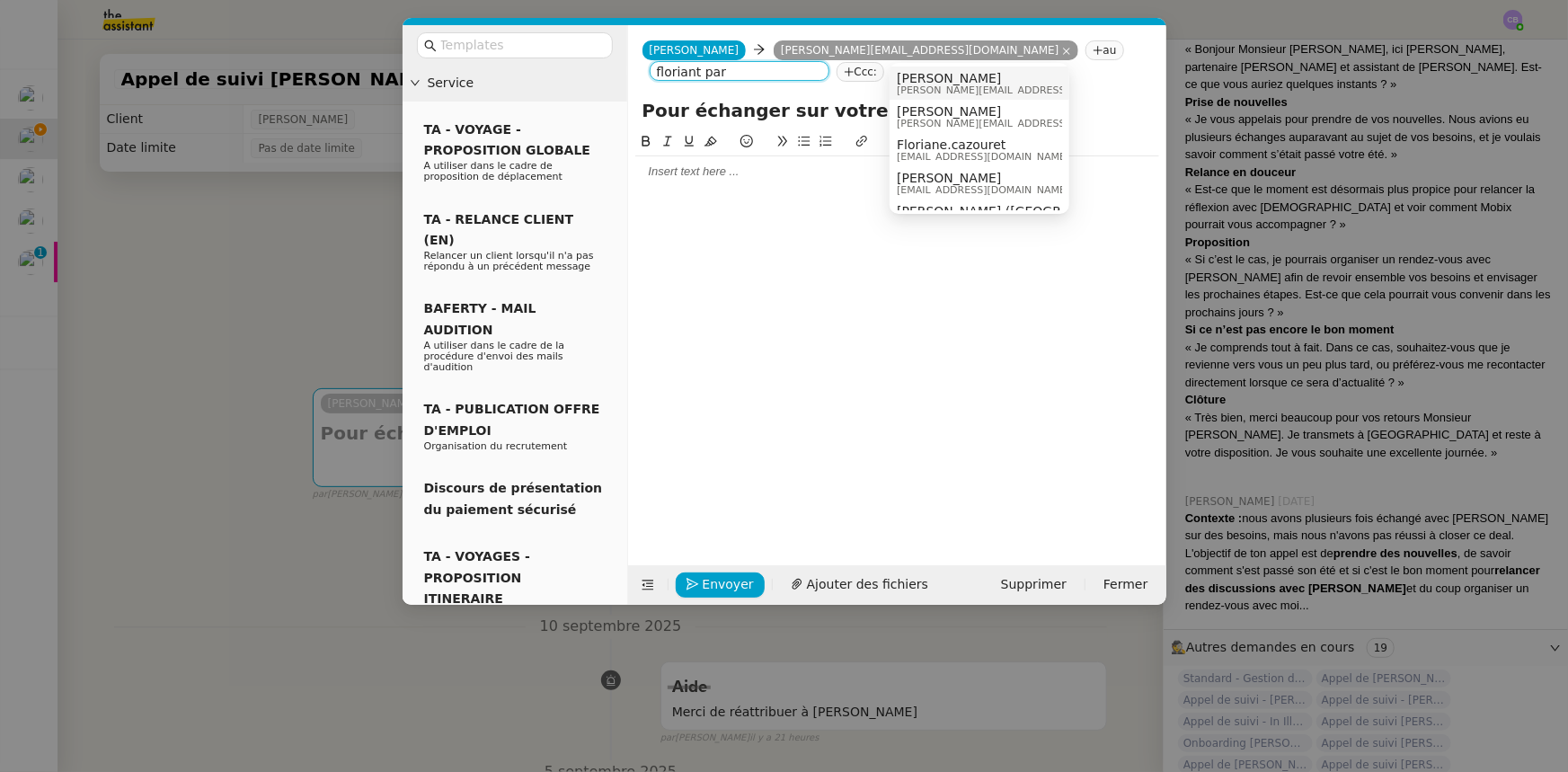
type input "floriant par"
click at [933, 76] on span "[PERSON_NAME]" at bounding box center [1024, 78] width 255 height 15
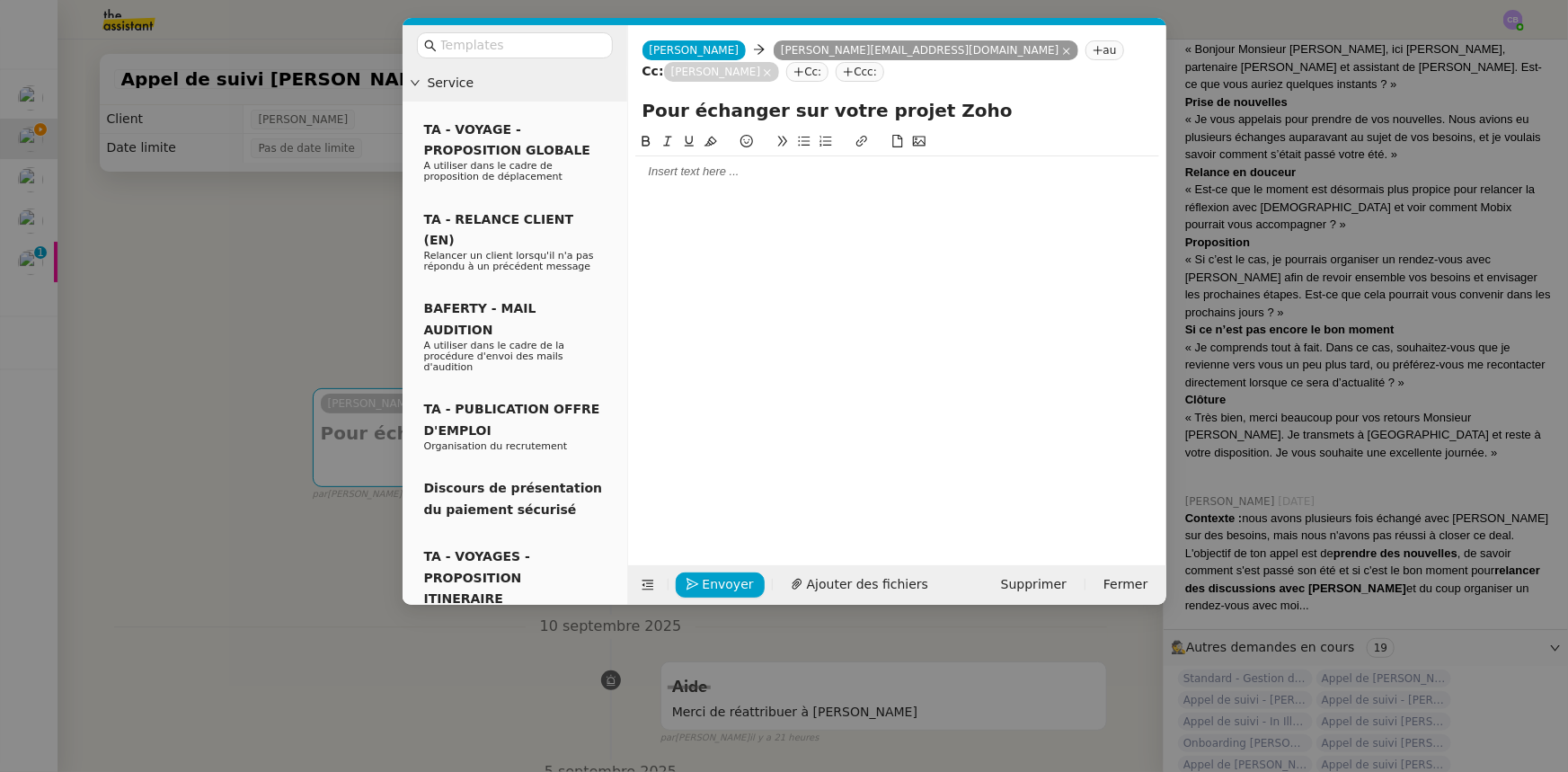
click at [779, 164] on div at bounding box center [897, 171] width 524 height 17
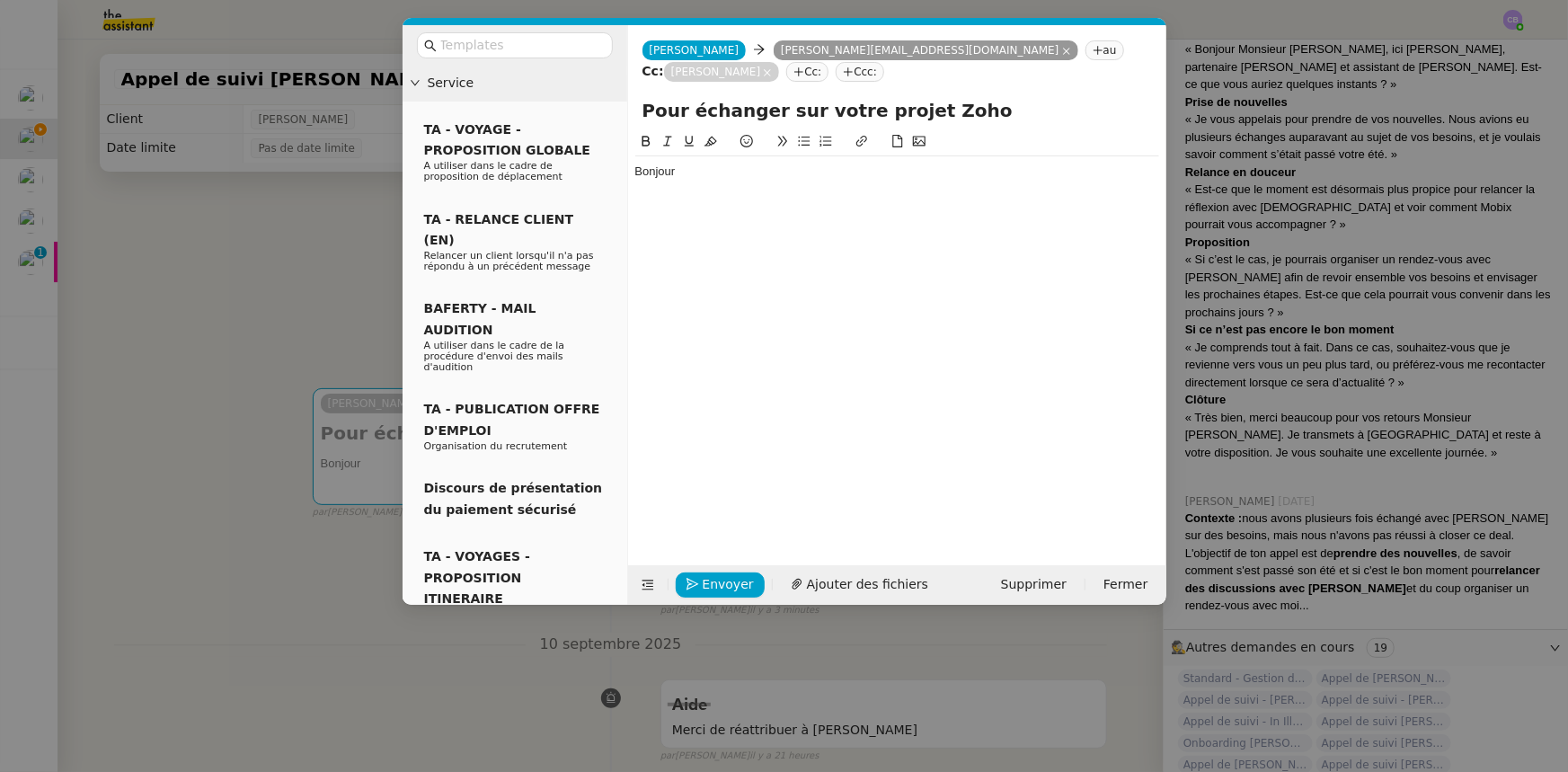
drag, startPoint x: 296, startPoint y: 273, endPoint x: 320, endPoint y: 294, distance: 31.9
click at [297, 273] on nz-modal-container "Service TA - VOYAGE - PROPOSITION GLOBALE A utiliser dans le cadre de propositi…" at bounding box center [784, 386] width 1568 height 772
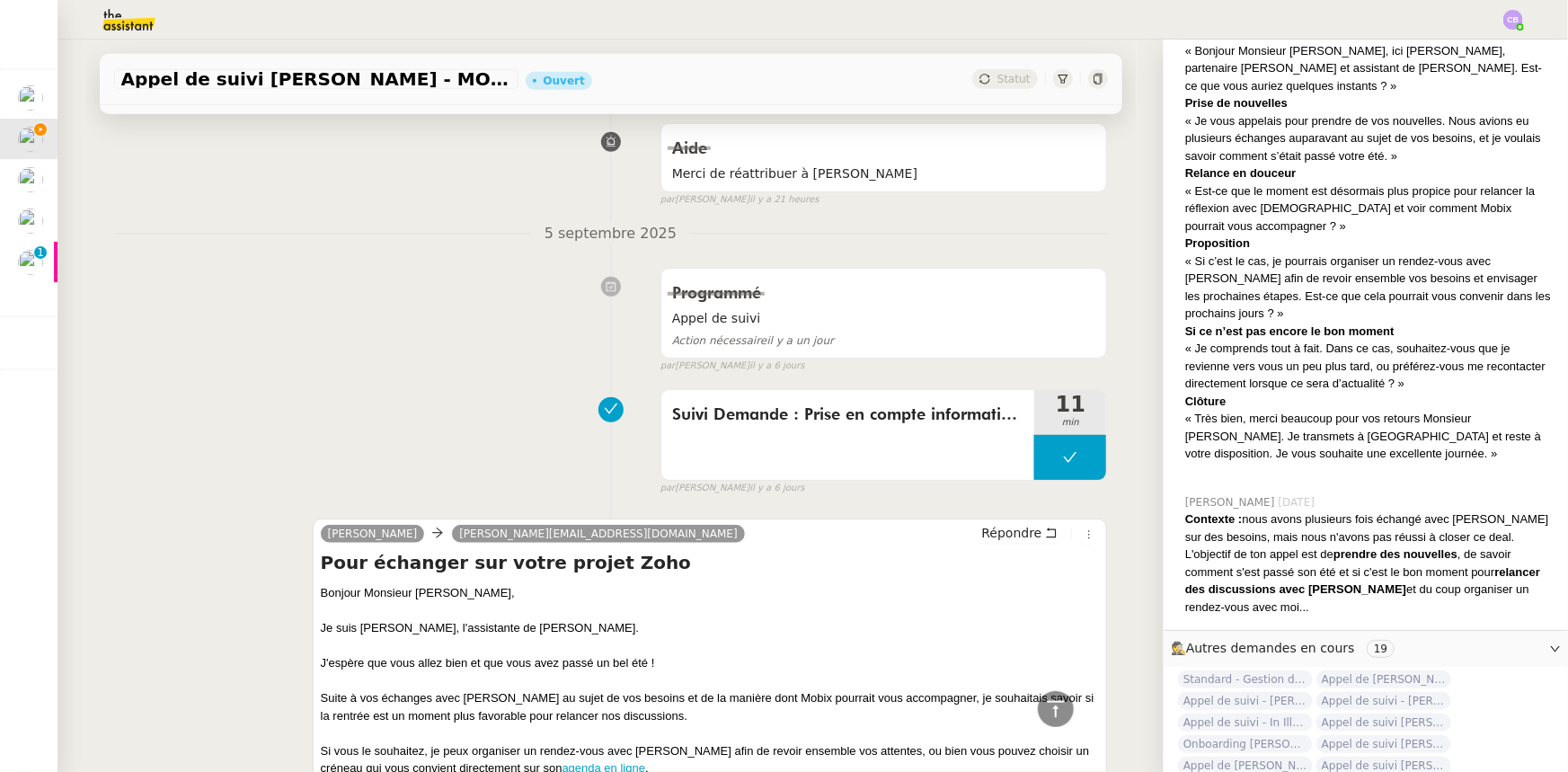
scroll to position [571, 0]
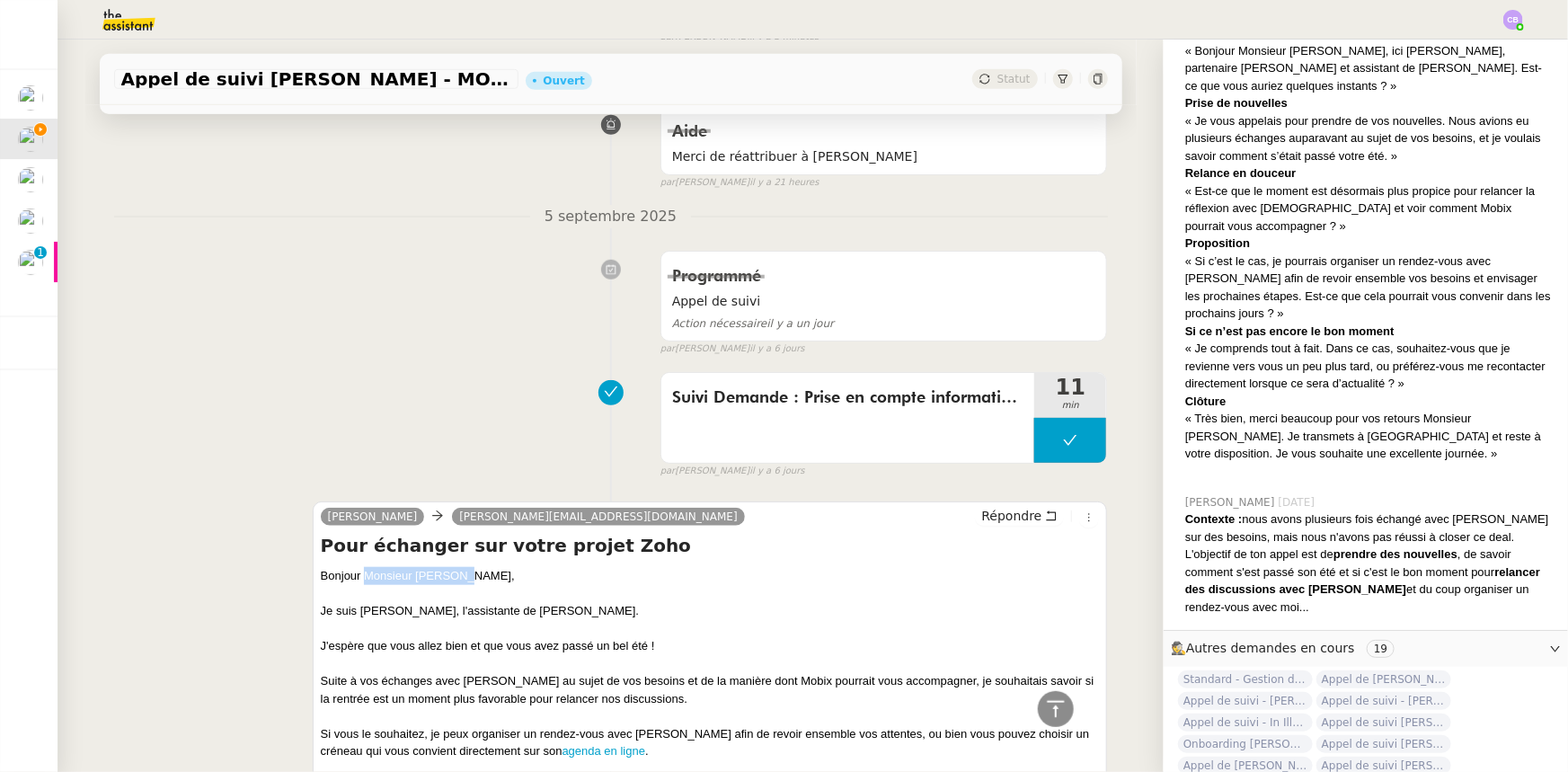
drag, startPoint x: 452, startPoint y: 577, endPoint x: 359, endPoint y: 577, distance: 93.0
click at [359, 477] on div "Bonjour Monsieur [PERSON_NAME]," at bounding box center [711, 575] width 779 height 18
copy div "Monsieur [PERSON_NAME]"
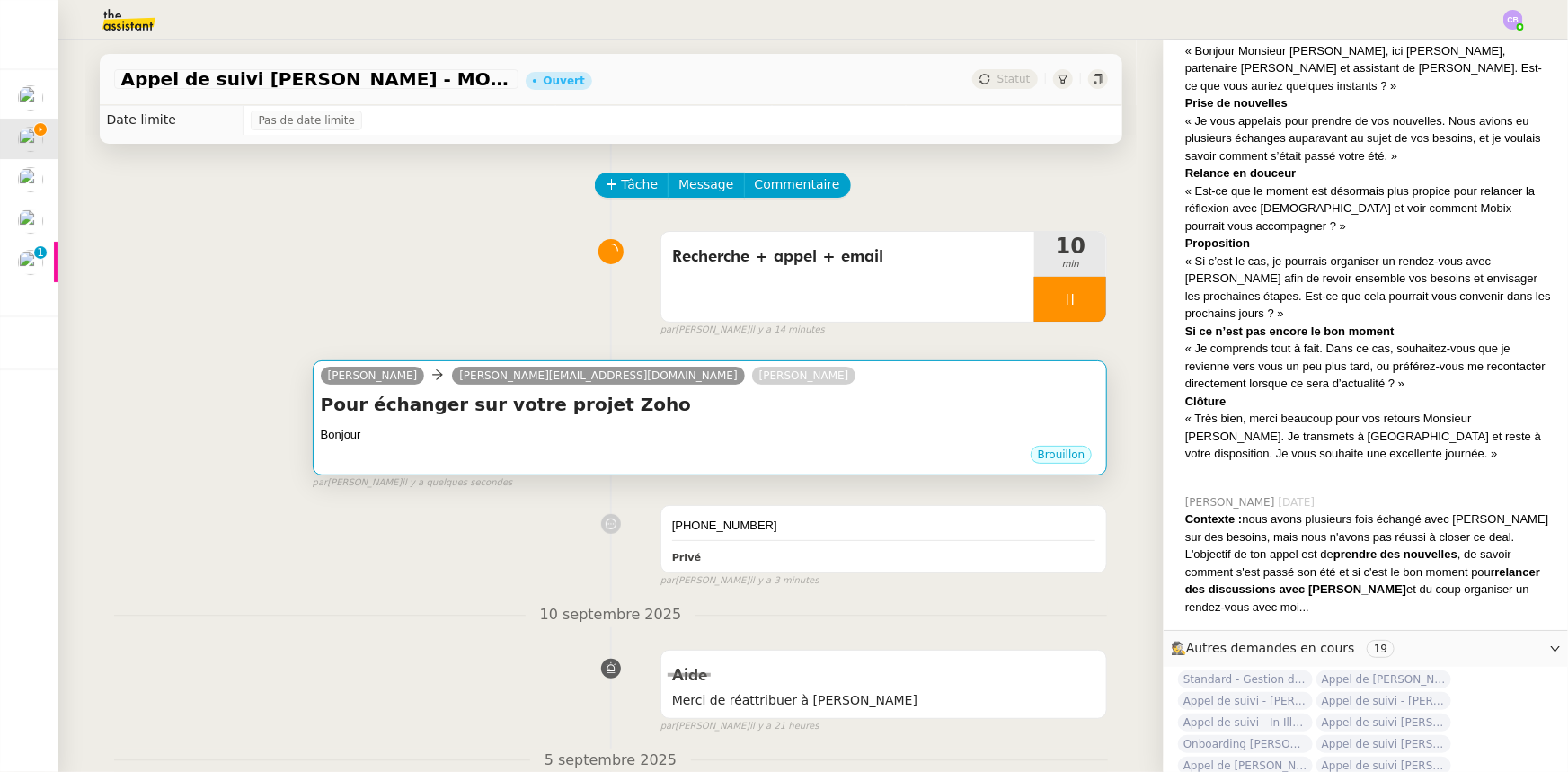
scroll to position [0, 0]
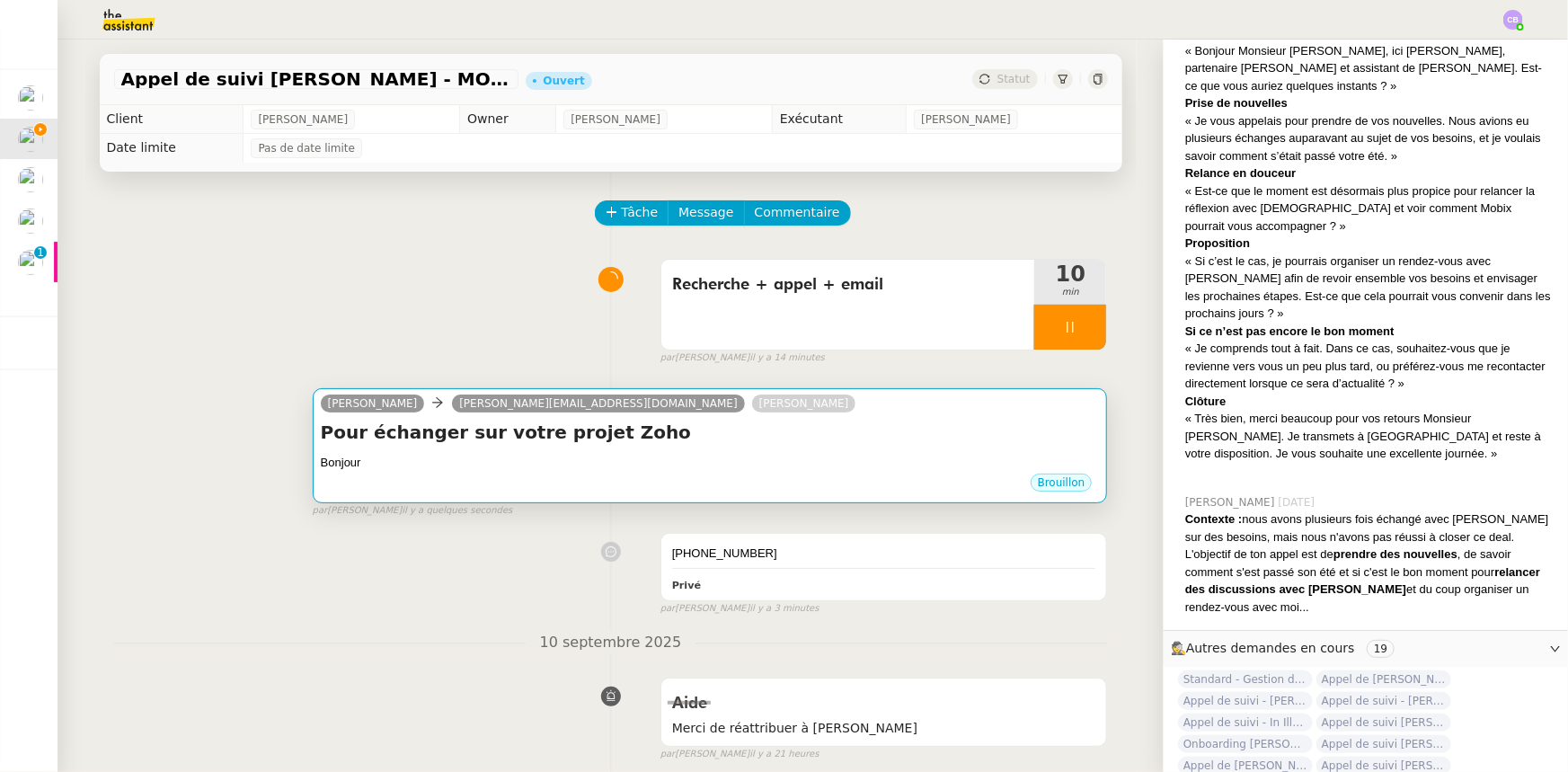
click at [548, 477] on div "Brouillon" at bounding box center [711, 486] width 779 height 27
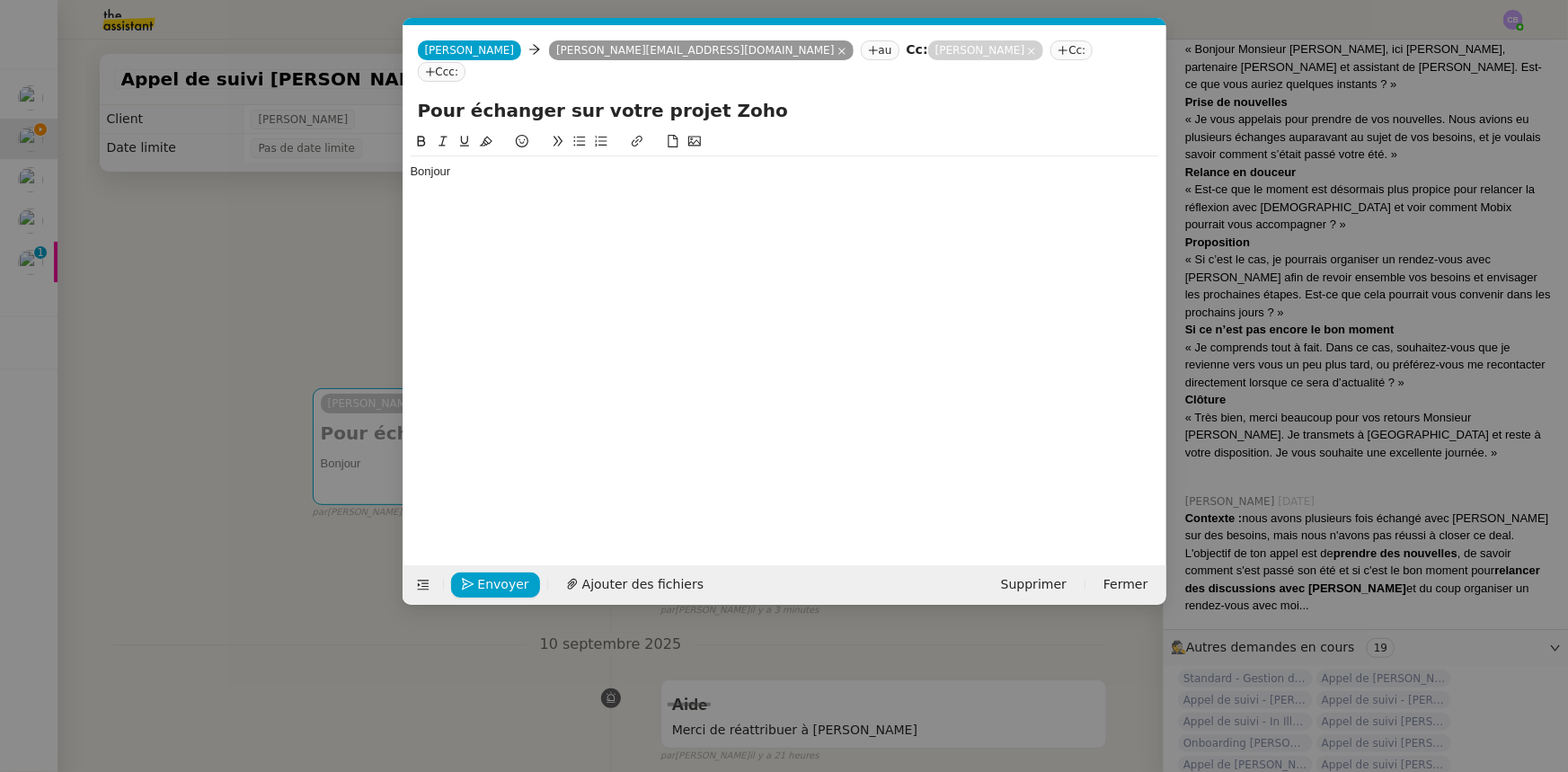
scroll to position [0, 38]
click at [495, 161] on div "Bonjour" at bounding box center [784, 171] width 748 height 30
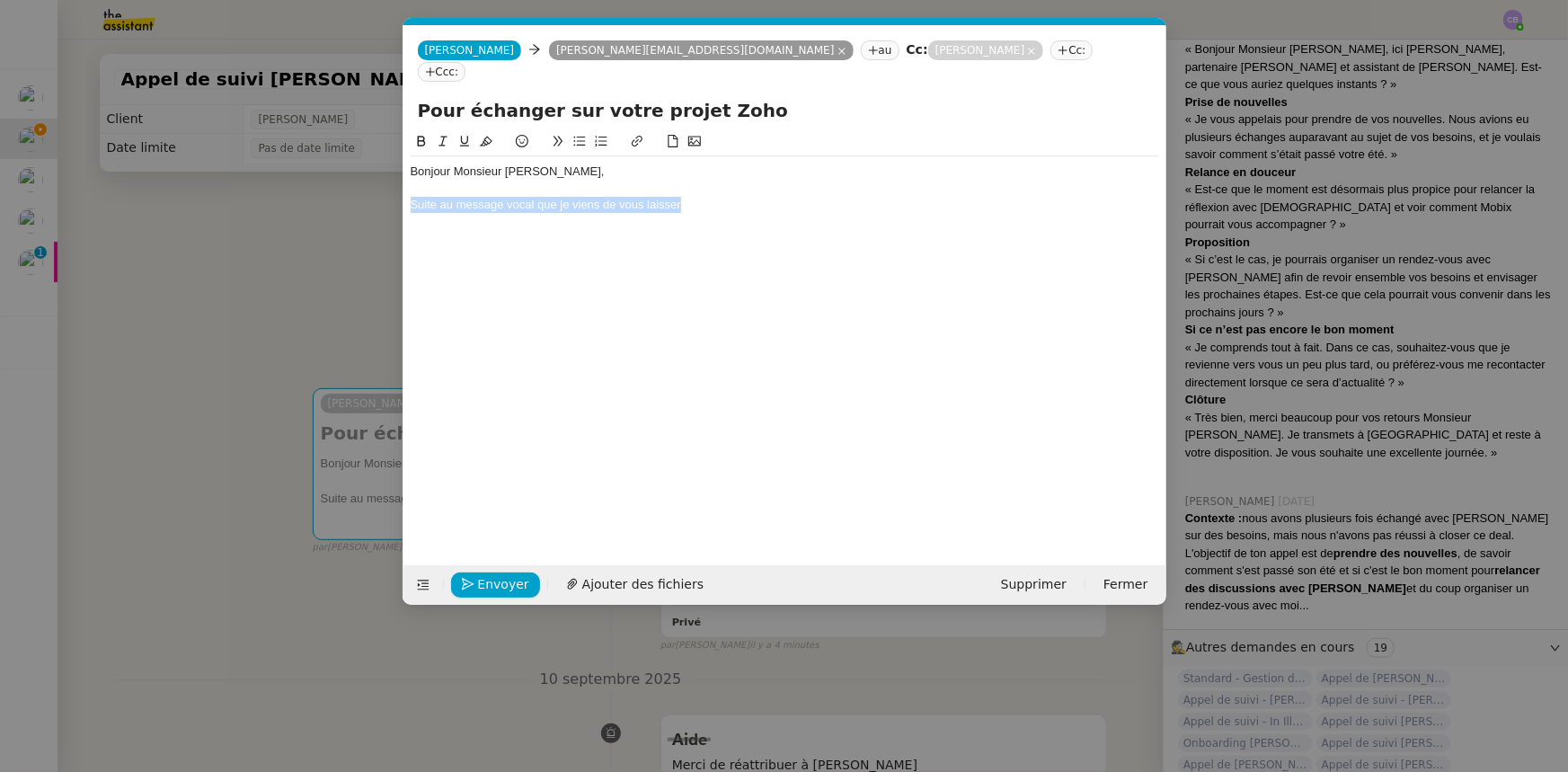
drag, startPoint x: 683, startPoint y: 184, endPoint x: 410, endPoint y: 181, distance: 273.0
click at [411, 197] on div "Suite au message vocal que je viens de vous laisser" at bounding box center [784, 204] width 748 height 17
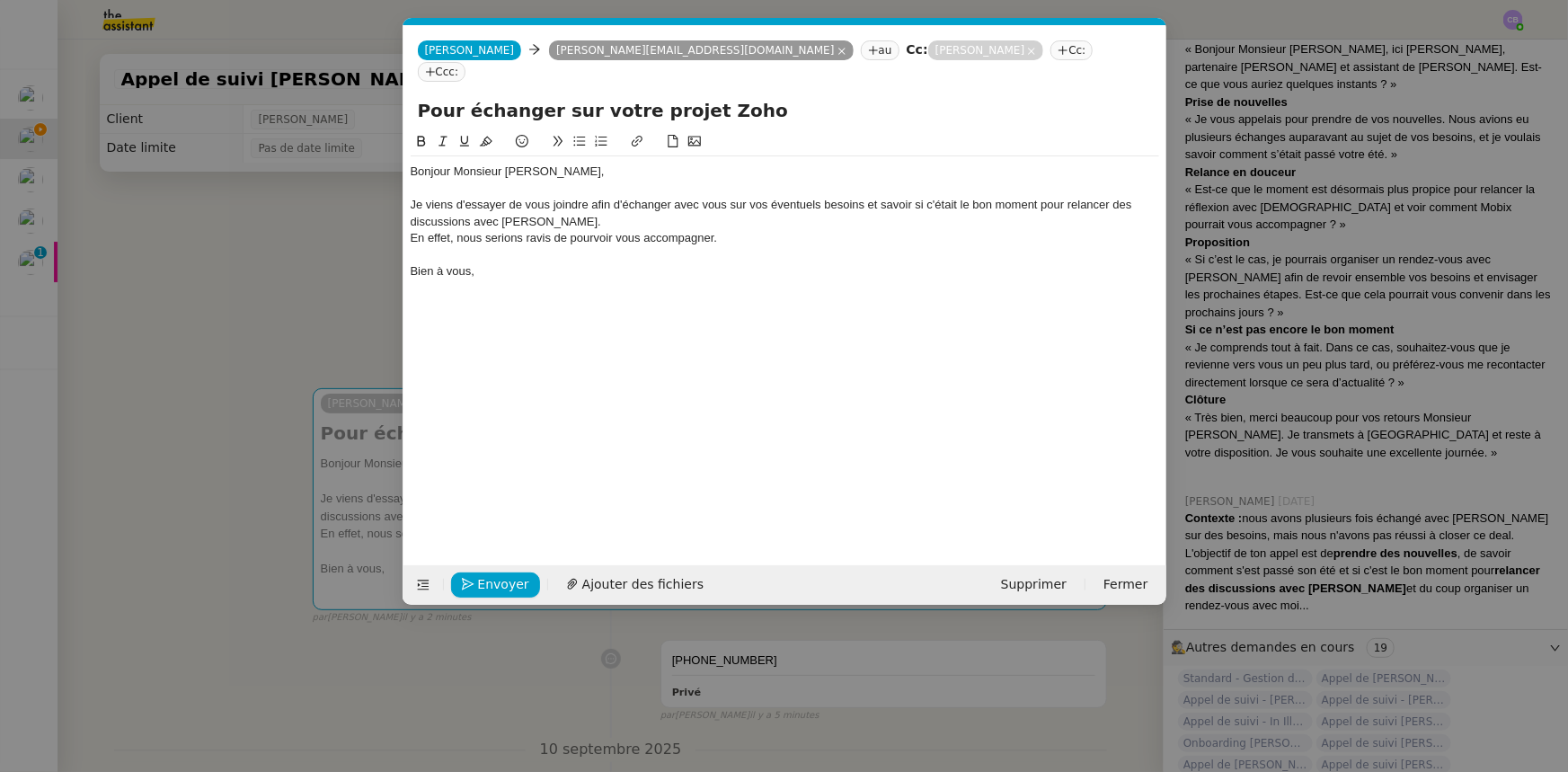
click at [352, 273] on nz-modal-container "Service TA - VOYAGE - PROPOSITION GLOBALE A utiliser dans le cadre de propositi…" at bounding box center [784, 386] width 1568 height 772
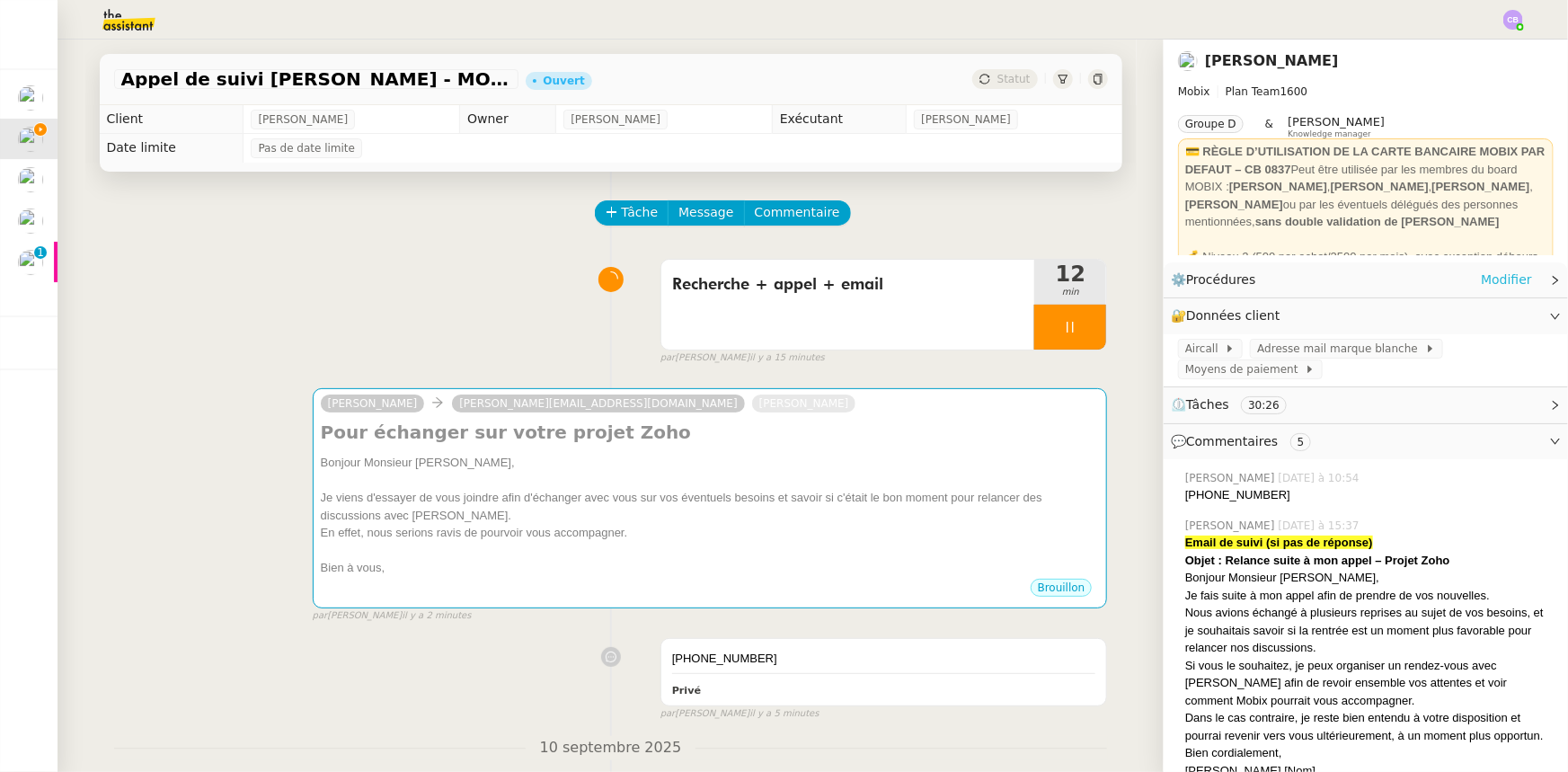
click at [1043, 278] on link "Modifier" at bounding box center [1506, 279] width 52 height 20
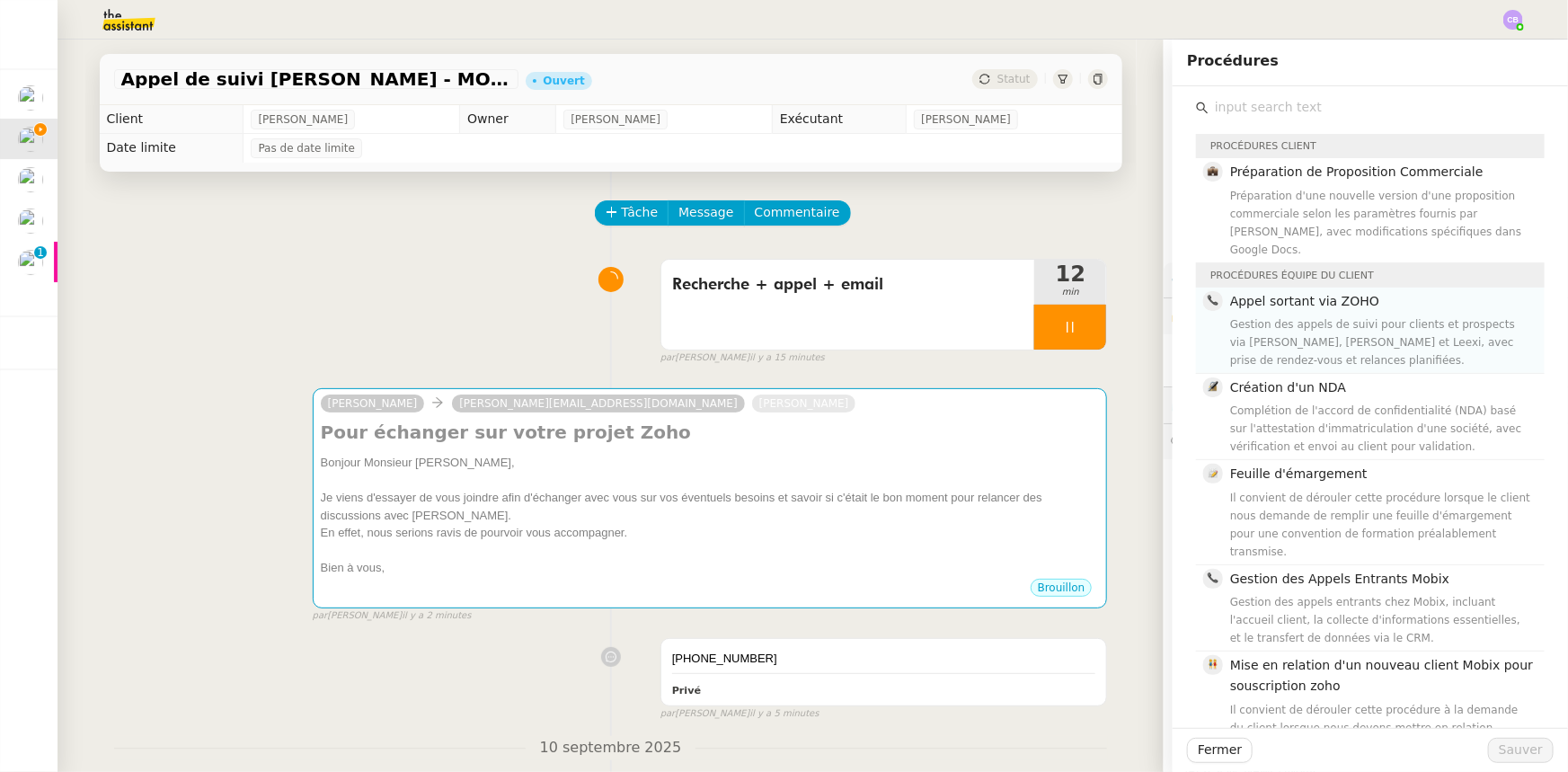
click at [1043, 315] on div "Gestion des appels de suivi pour clients et prospects via [PERSON_NAME], [PERSO…" at bounding box center [1382, 342] width 304 height 54
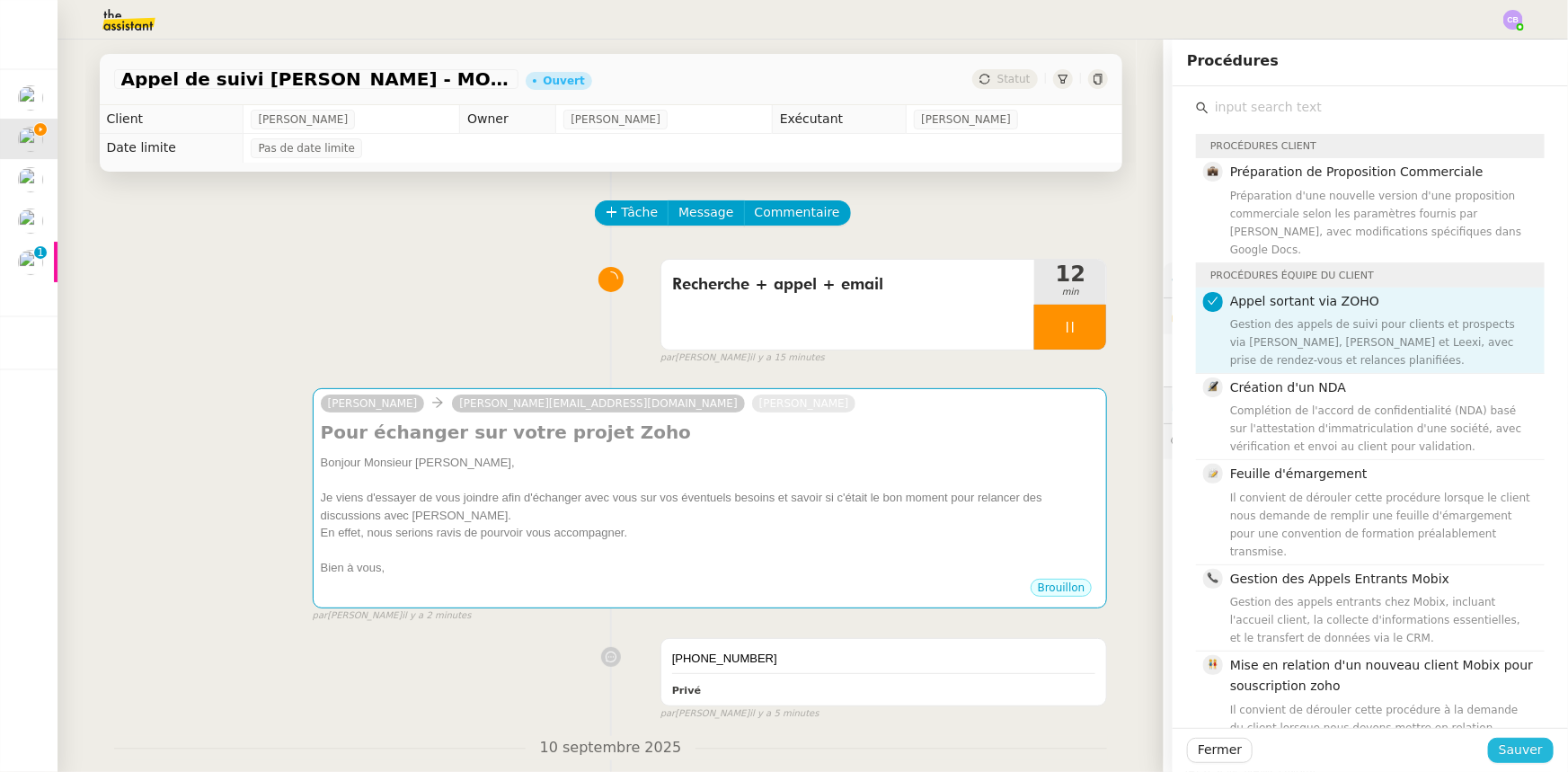
click at [1043, 477] on span "Sauver" at bounding box center [1520, 750] width 44 height 20
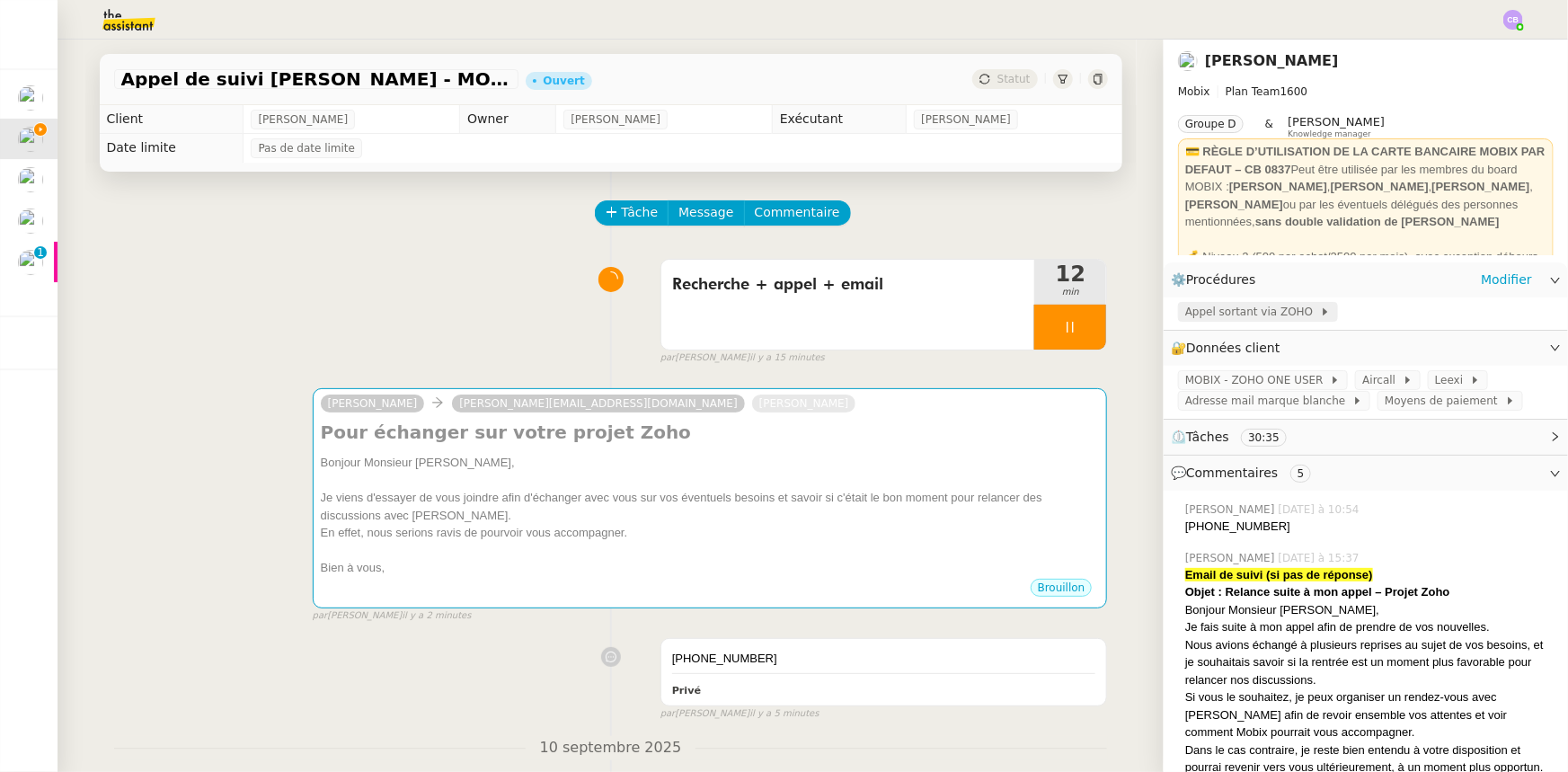
click at [1043, 319] on span "Appel sortant via ZOHO" at bounding box center [1252, 312] width 134 height 18
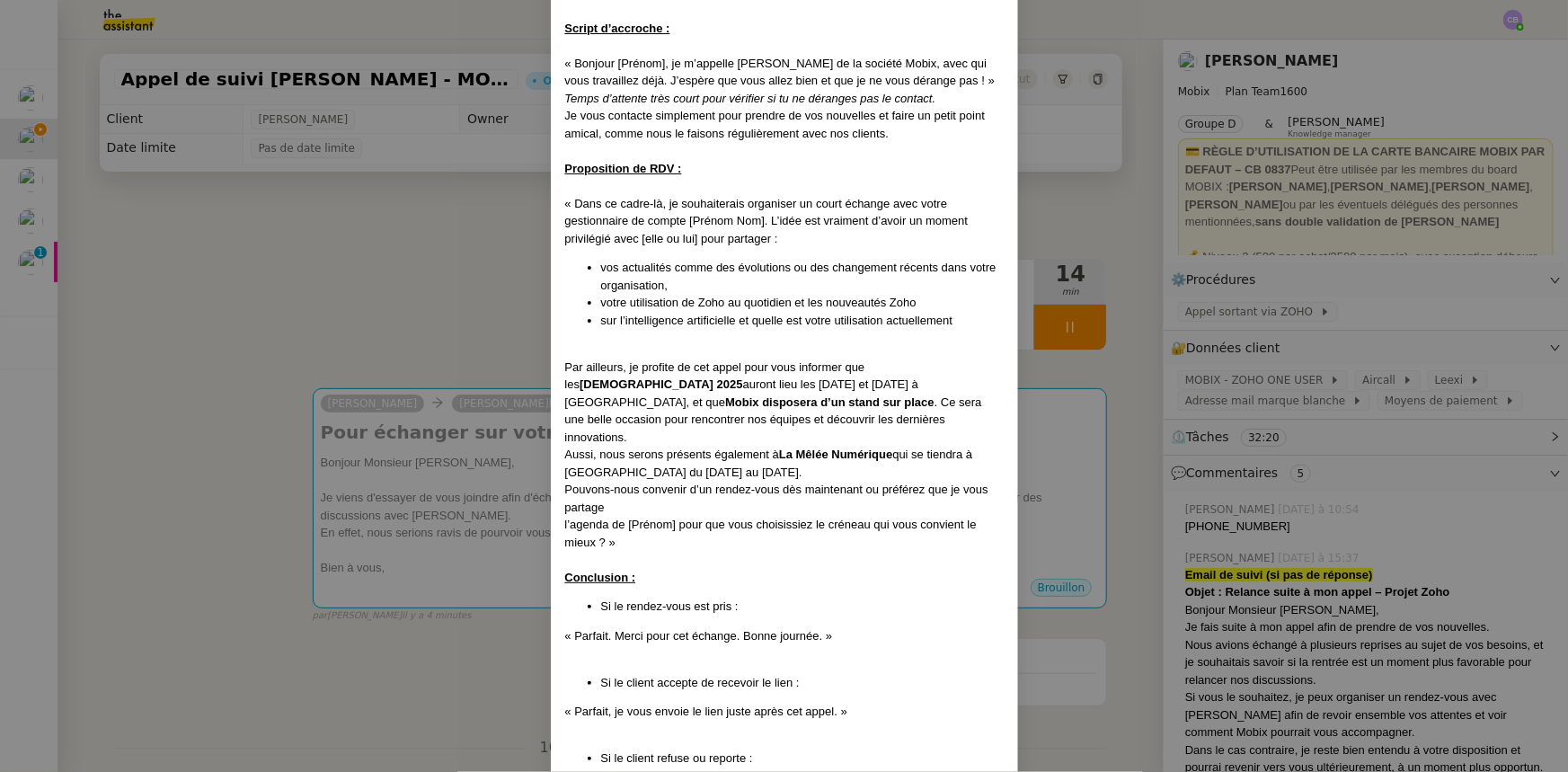
scroll to position [899, 0]
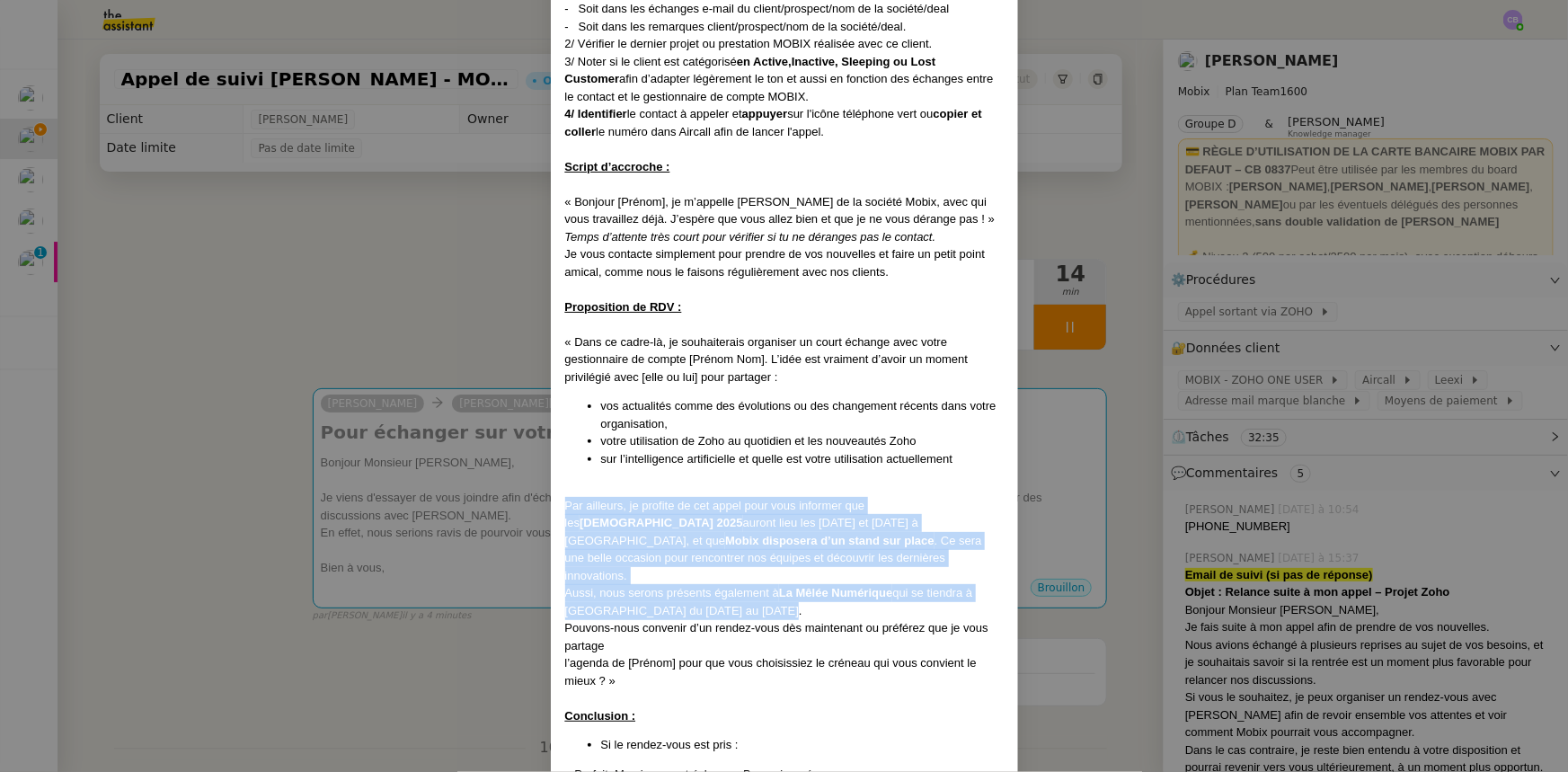
drag, startPoint x: 785, startPoint y: 575, endPoint x: 559, endPoint y: 489, distance: 241.8
copy div "Par ailleurs, je profite de cet appel pour vous informer que les [DEMOGRAPHIC_D…"
click at [478, 477] on nz-modal-container "Créé le [DATE] MAJ le [DATE] Contexte : Cette procédure s’applique lors du trai…" at bounding box center [784, 386] width 1568 height 772
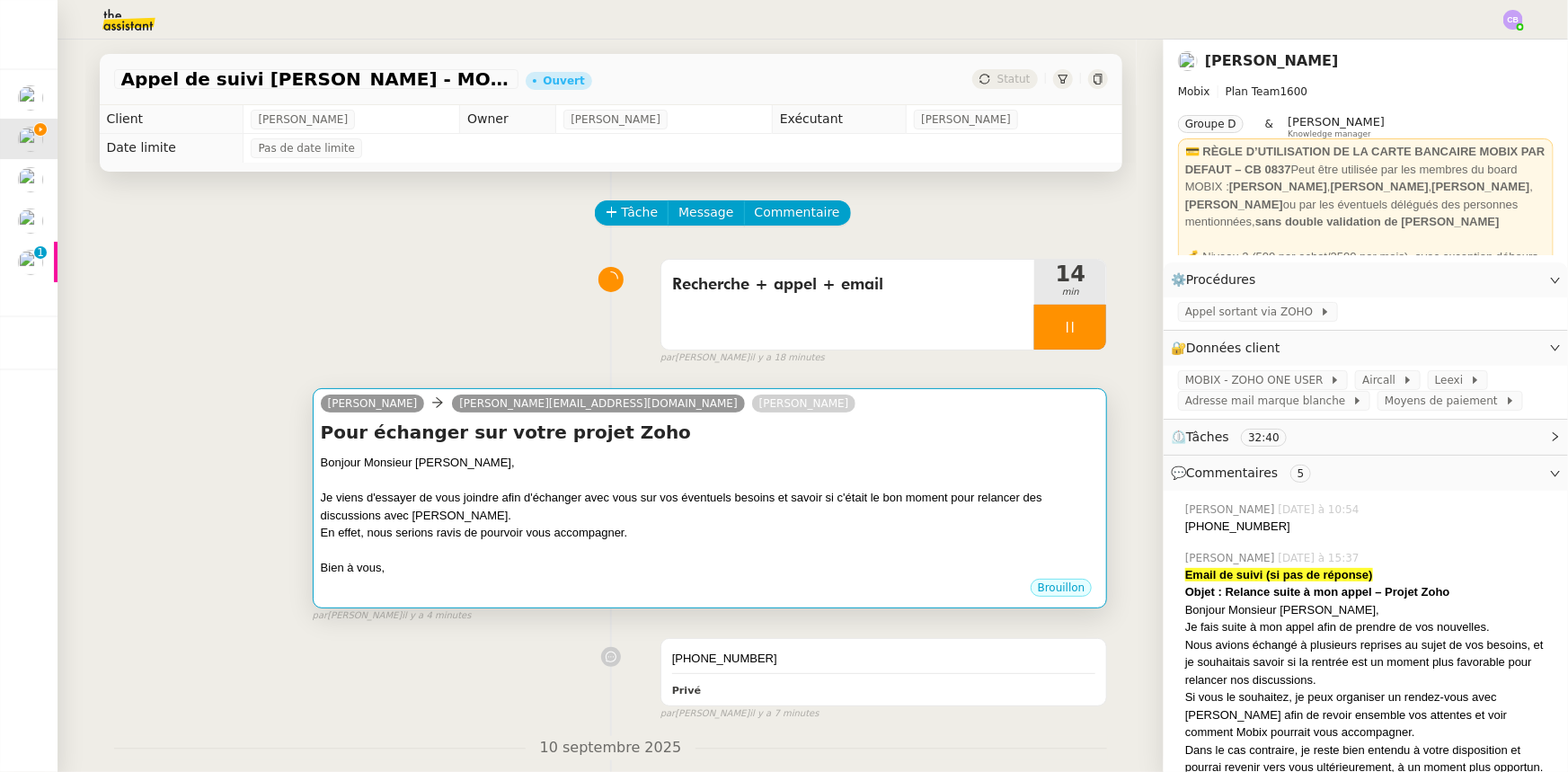
click at [718, 477] on div "En effet, nous serions ravis de pourvoir vous accompagner." at bounding box center [711, 533] width 779 height 18
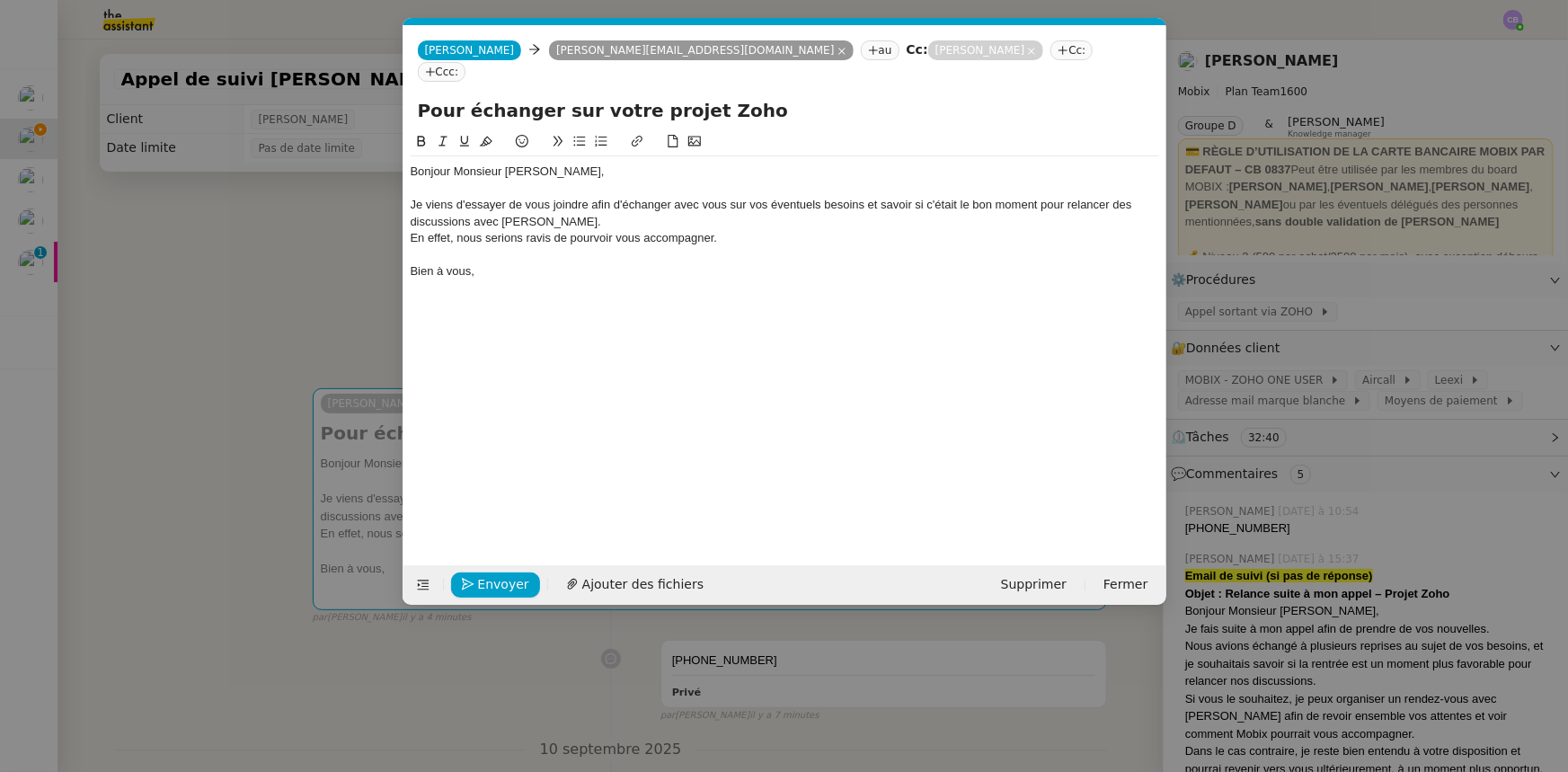
scroll to position [0, 38]
click at [726, 230] on div "En effet, nous serions ravis de pourvoir vous accompagner." at bounding box center [784, 238] width 748 height 17
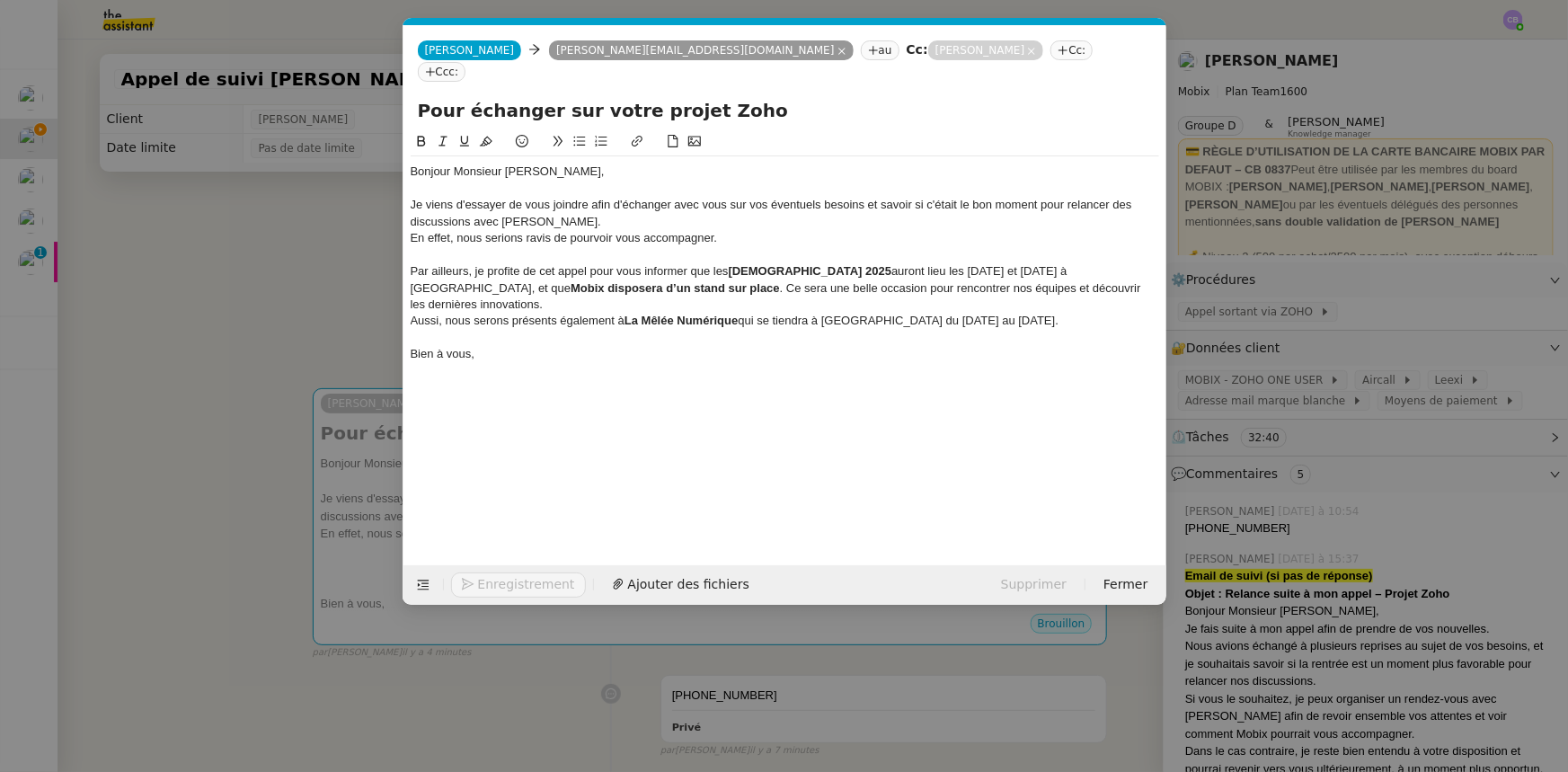
scroll to position [0, 0]
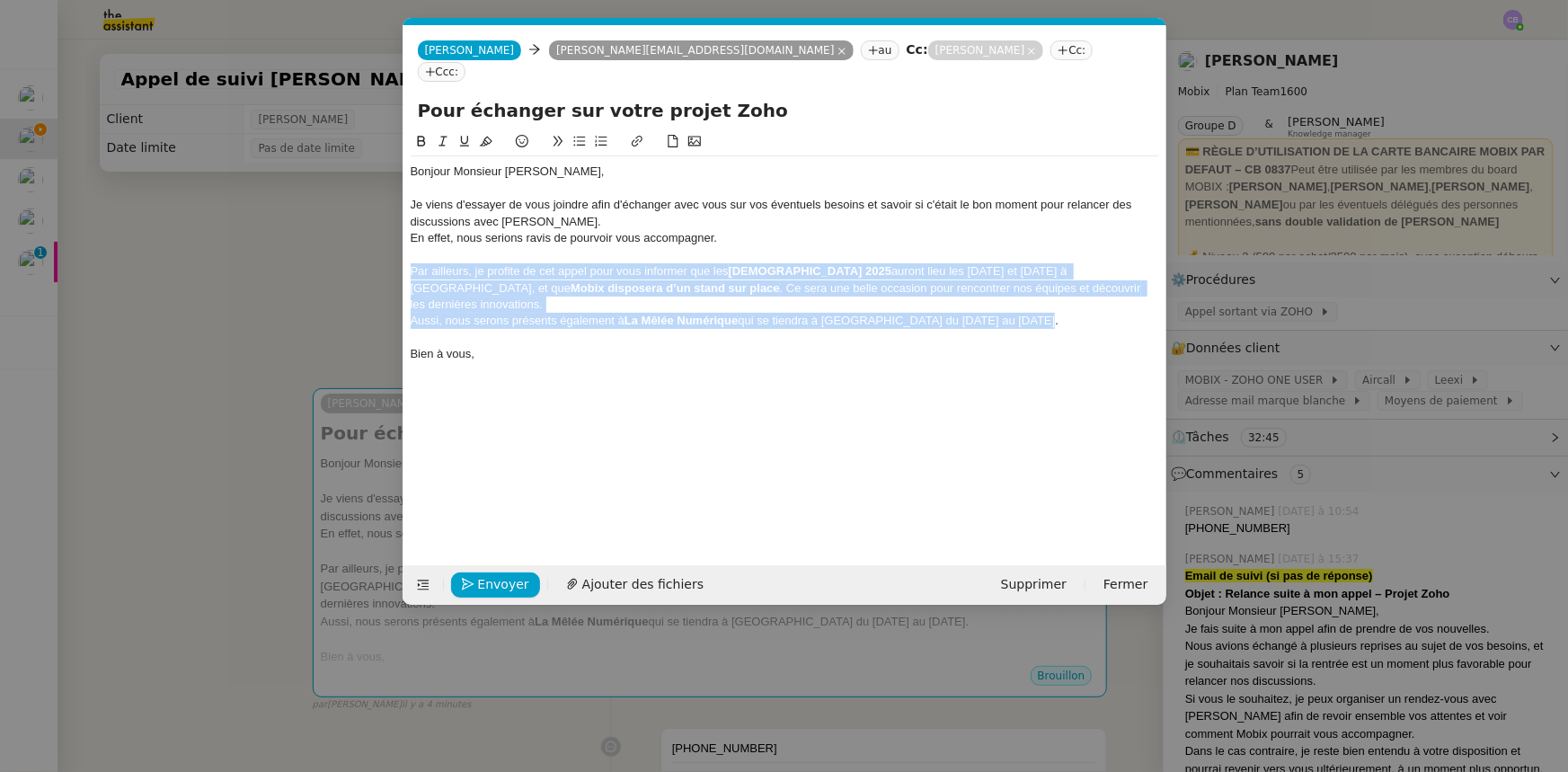
drag, startPoint x: 1047, startPoint y: 283, endPoint x: 409, endPoint y: 251, distance: 638.8
click at [409, 251] on nz-spin "Bonjour Monsieur [PERSON_NAME], Je viens d'essayer de vous joindre afin d'échan…" at bounding box center [784, 338] width 763 height 414
click at [443, 134] on icon at bounding box center [443, 140] width 13 height 13
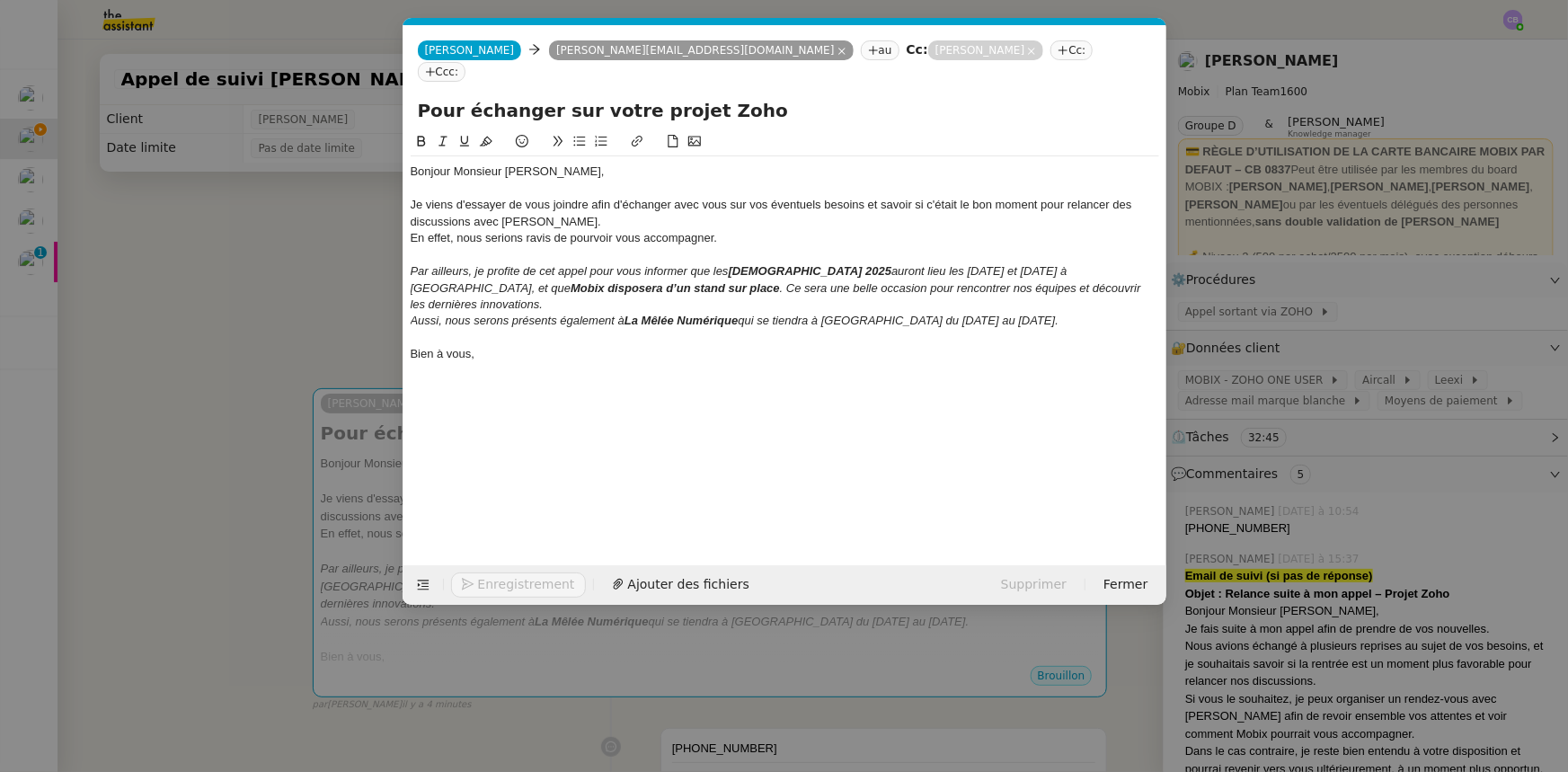
click at [745, 205] on div "Je viens d'essayer de vous joindre afin d'échanger avec vous sur vos éventuels …" at bounding box center [784, 213] width 748 height 33
click at [350, 286] on nz-modal-container "Service TA - VOYAGE - PROPOSITION GLOBALE A utiliser dans le cadre de propositi…" at bounding box center [784, 386] width 1568 height 772
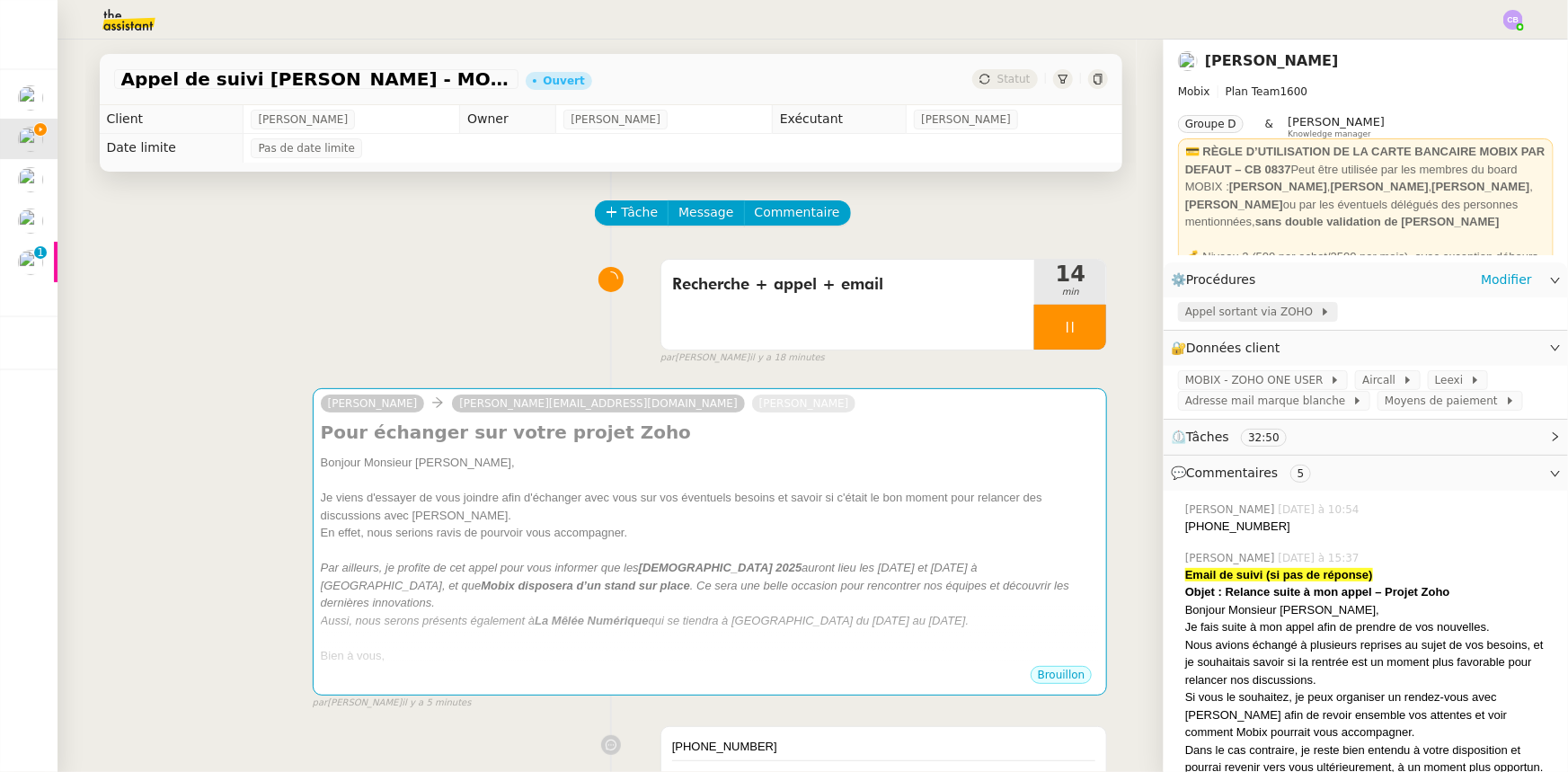
click at [1043, 312] on span "Appel sortant via ZOHO" at bounding box center [1252, 312] width 134 height 18
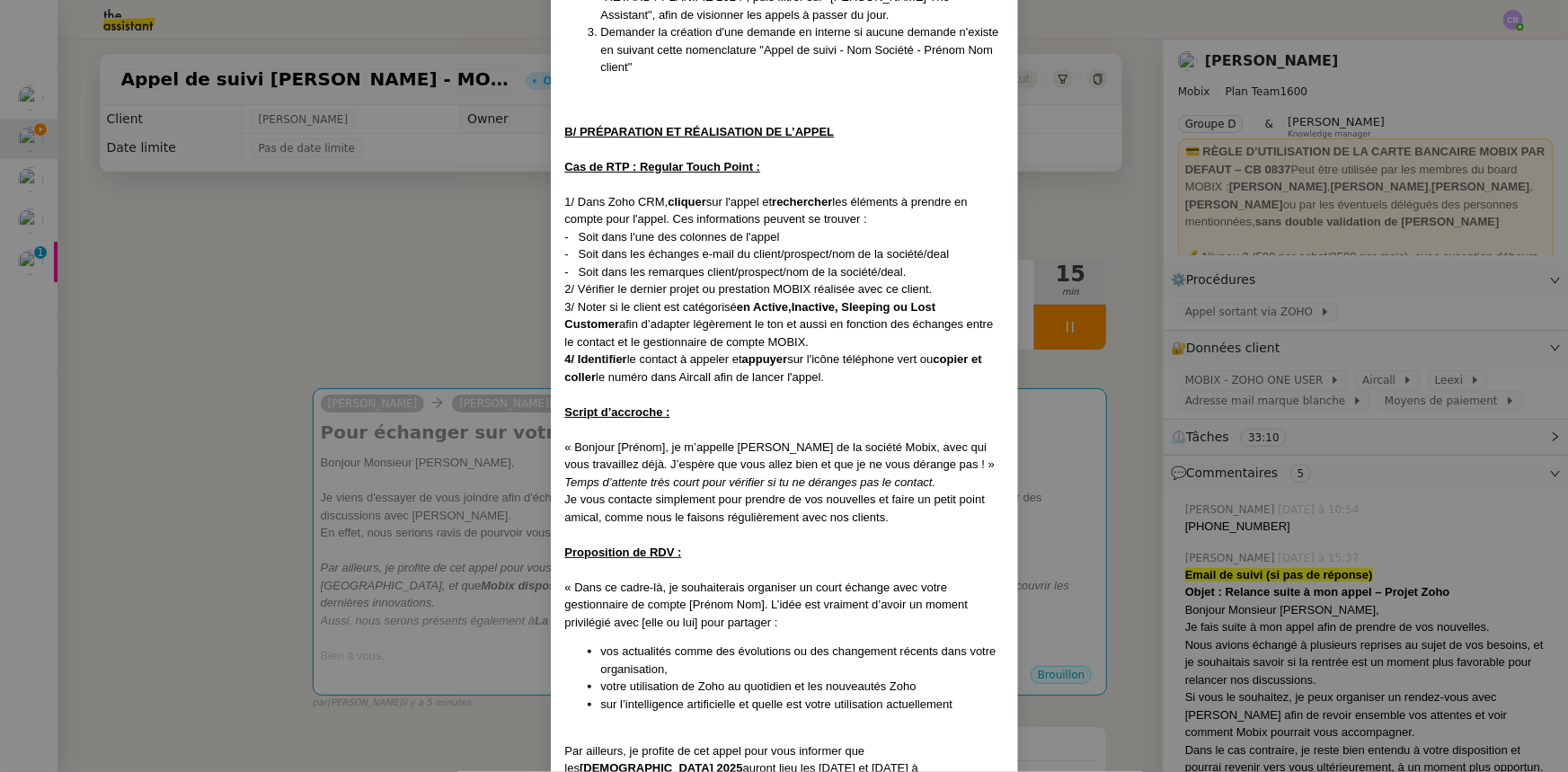
scroll to position [735, 0]
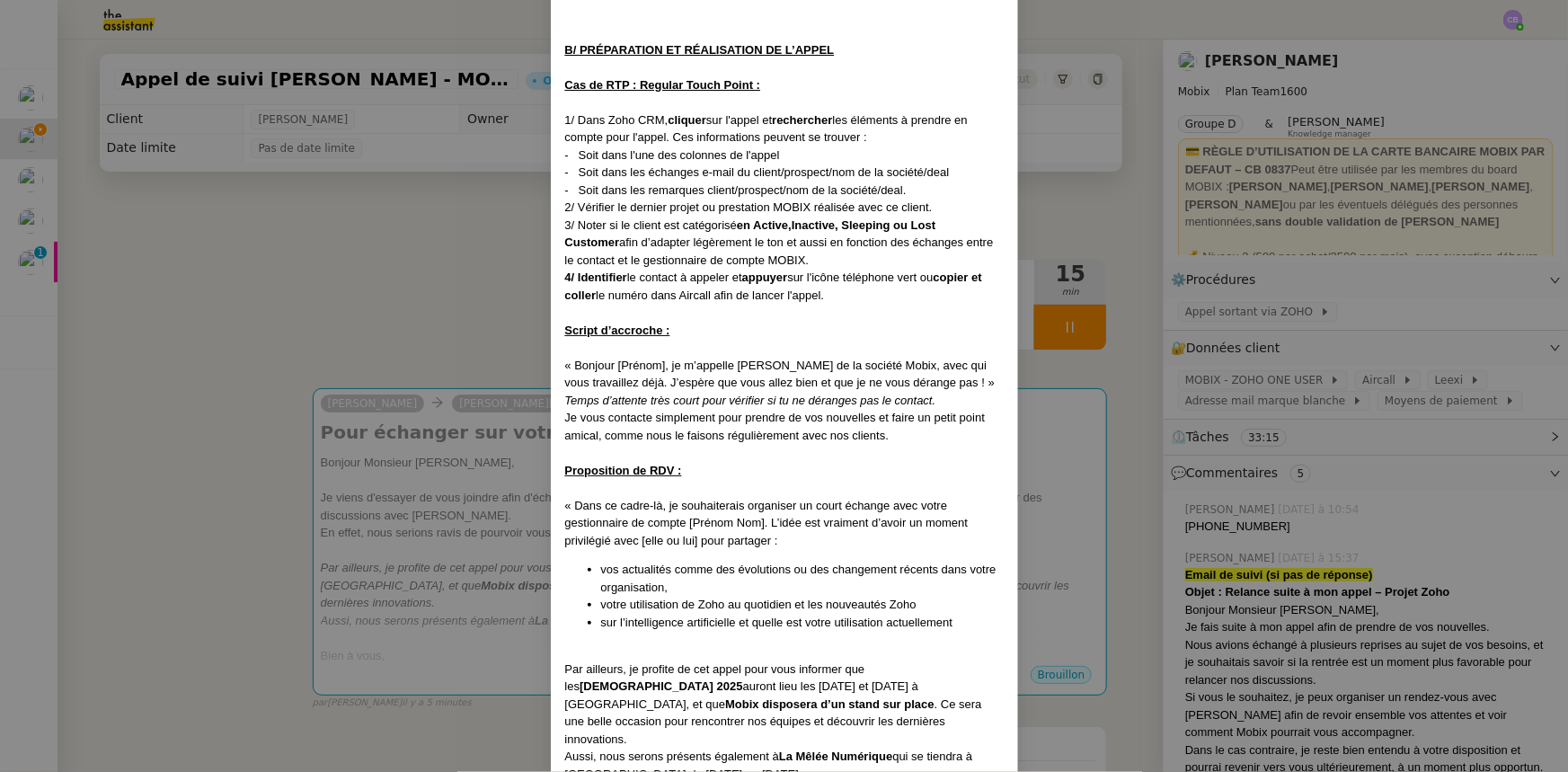
drag, startPoint x: 888, startPoint y: 417, endPoint x: 562, endPoint y: 401, distance: 326.4
click at [565, 409] on div "Je vous contacte simplement pour prendre de vos nouvelles et faire un petit poi…" at bounding box center [784, 426] width 438 height 35
click at [906, 423] on div "Je vous contacte simplement pour prendre de vos nouvelles et faire un petit poi…" at bounding box center [784, 426] width 438 height 35
drag, startPoint x: 902, startPoint y: 419, endPoint x: 742, endPoint y: 396, distance: 161.6
click at [742, 409] on div "Je vous contacte simplement pour prendre de vos nouvelles et faire un petit poi…" at bounding box center [784, 426] width 438 height 35
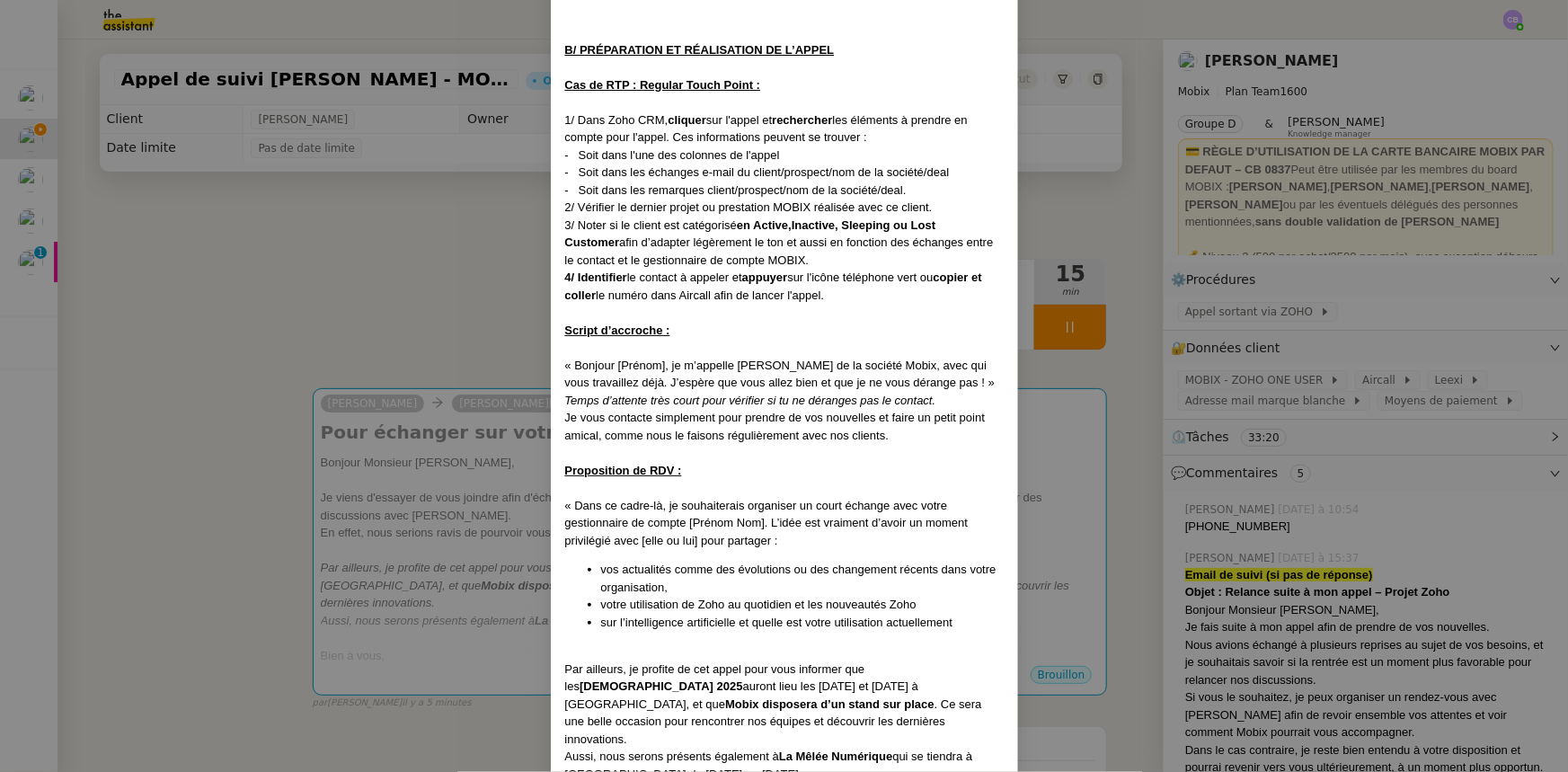
copy div "prendre de vos nouvelles et faire un petit point amical, comme nous le faisons …"
click at [454, 477] on nz-modal-container "Créé le [DATE] MAJ le [DATE] Contexte : Cette procédure s’applique lors du trai…" at bounding box center [784, 386] width 1568 height 772
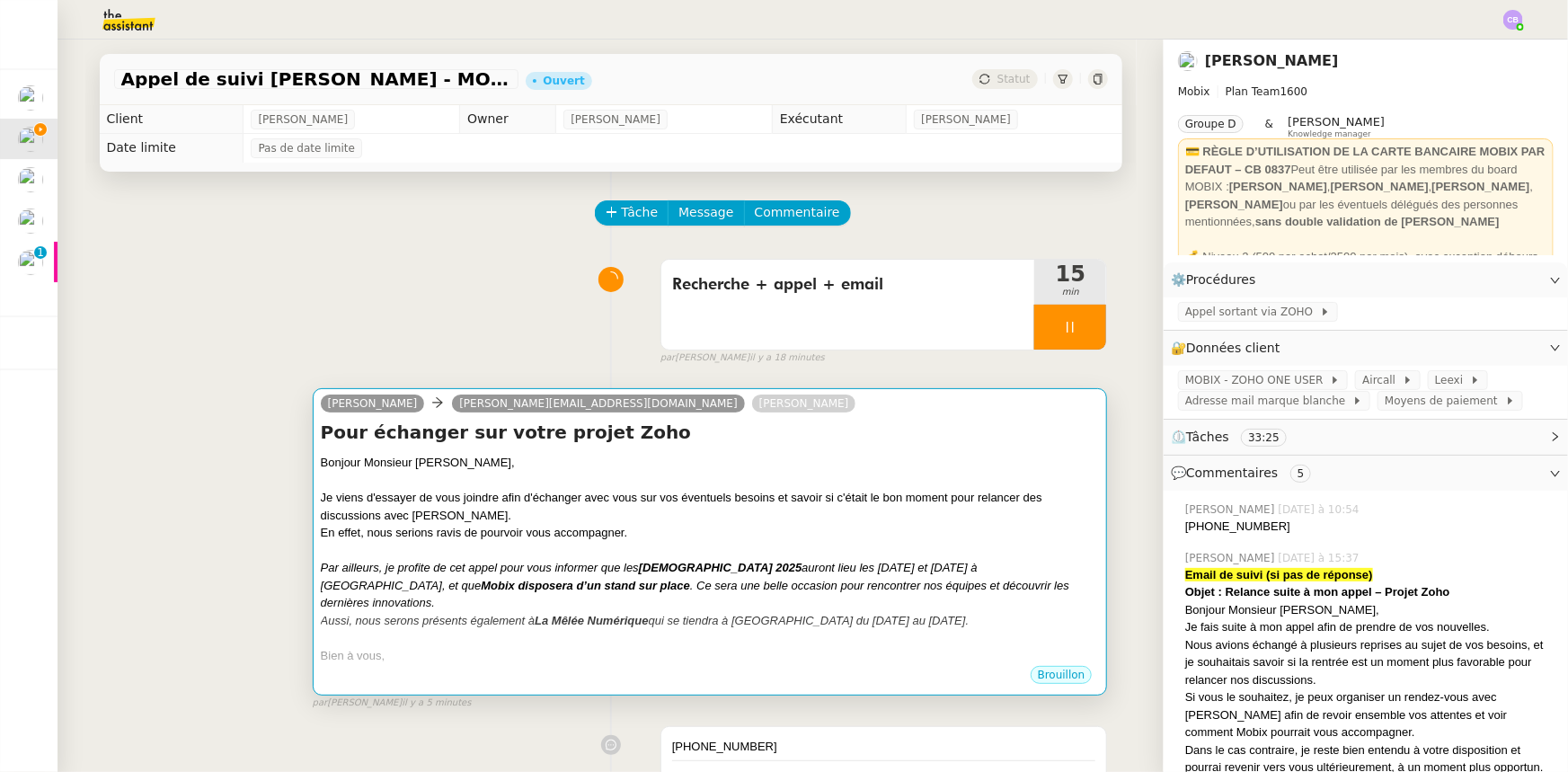
click at [701, 477] on em "[DEMOGRAPHIC_DATA] 2025" at bounding box center [720, 568] width 164 height 14
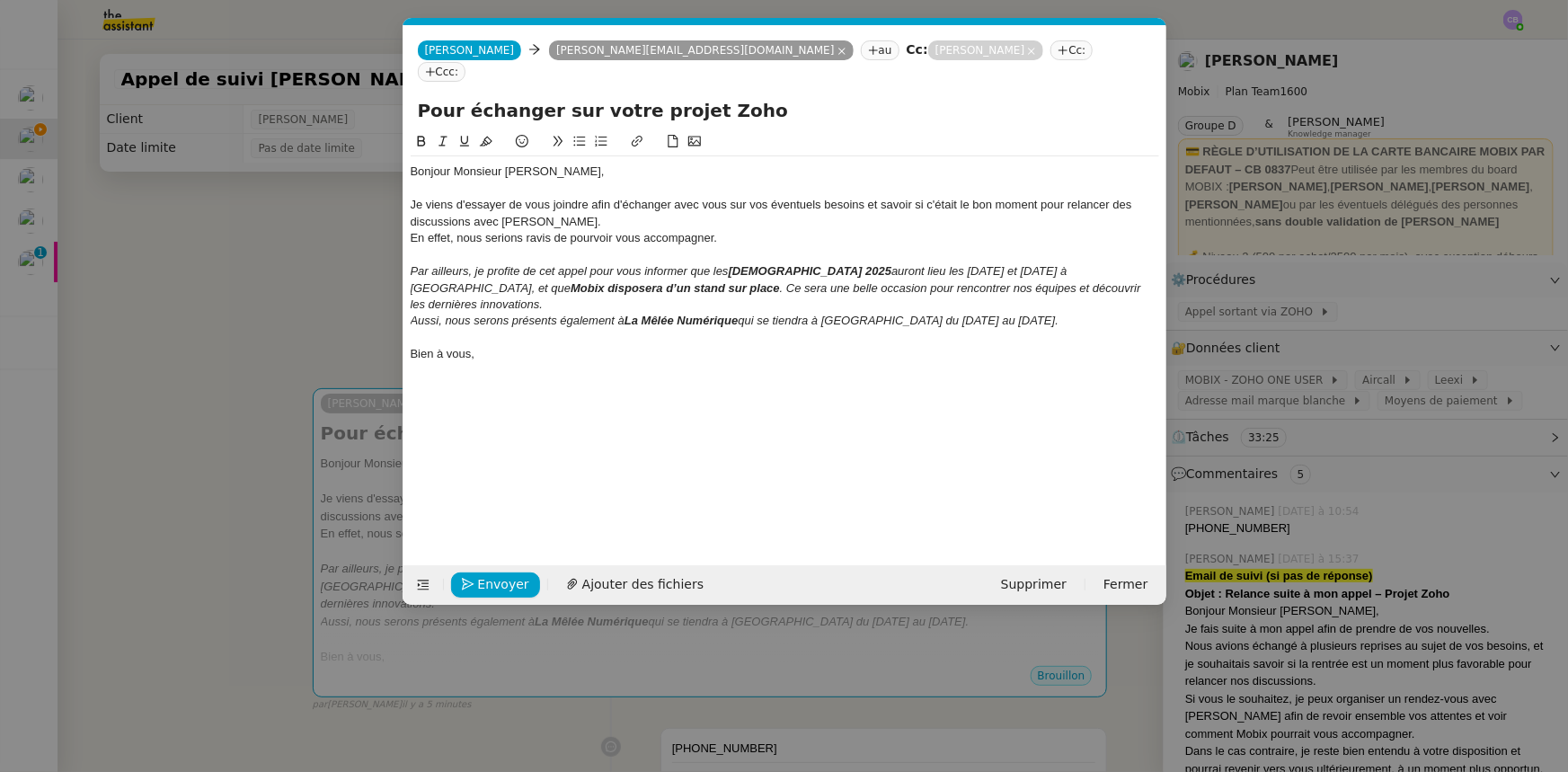
scroll to position [0, 38]
click at [743, 230] on div "En effet, nous serions ravis de pourvoir vous accompagner." at bounding box center [784, 238] width 748 height 17
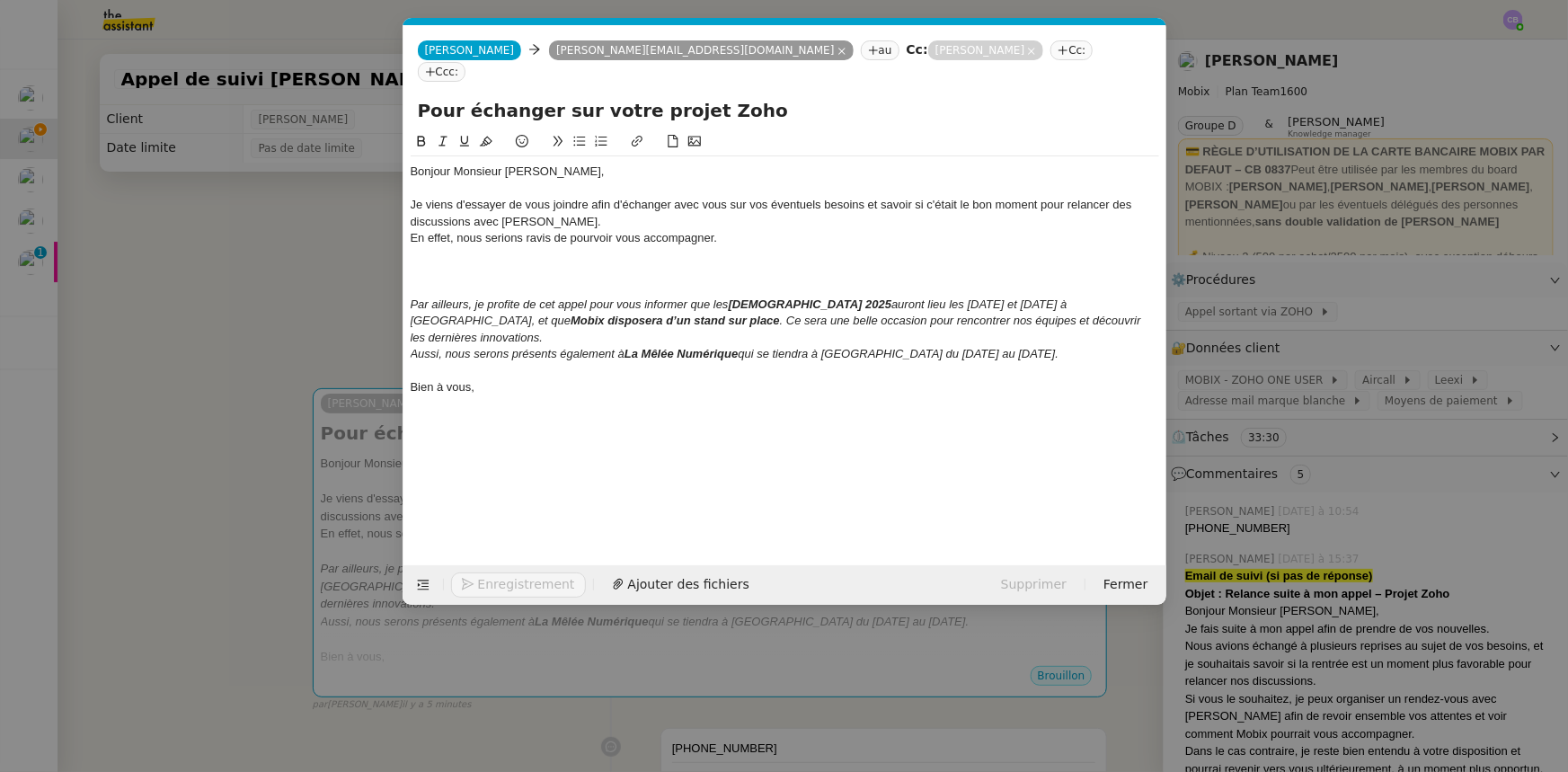
scroll to position [0, 0]
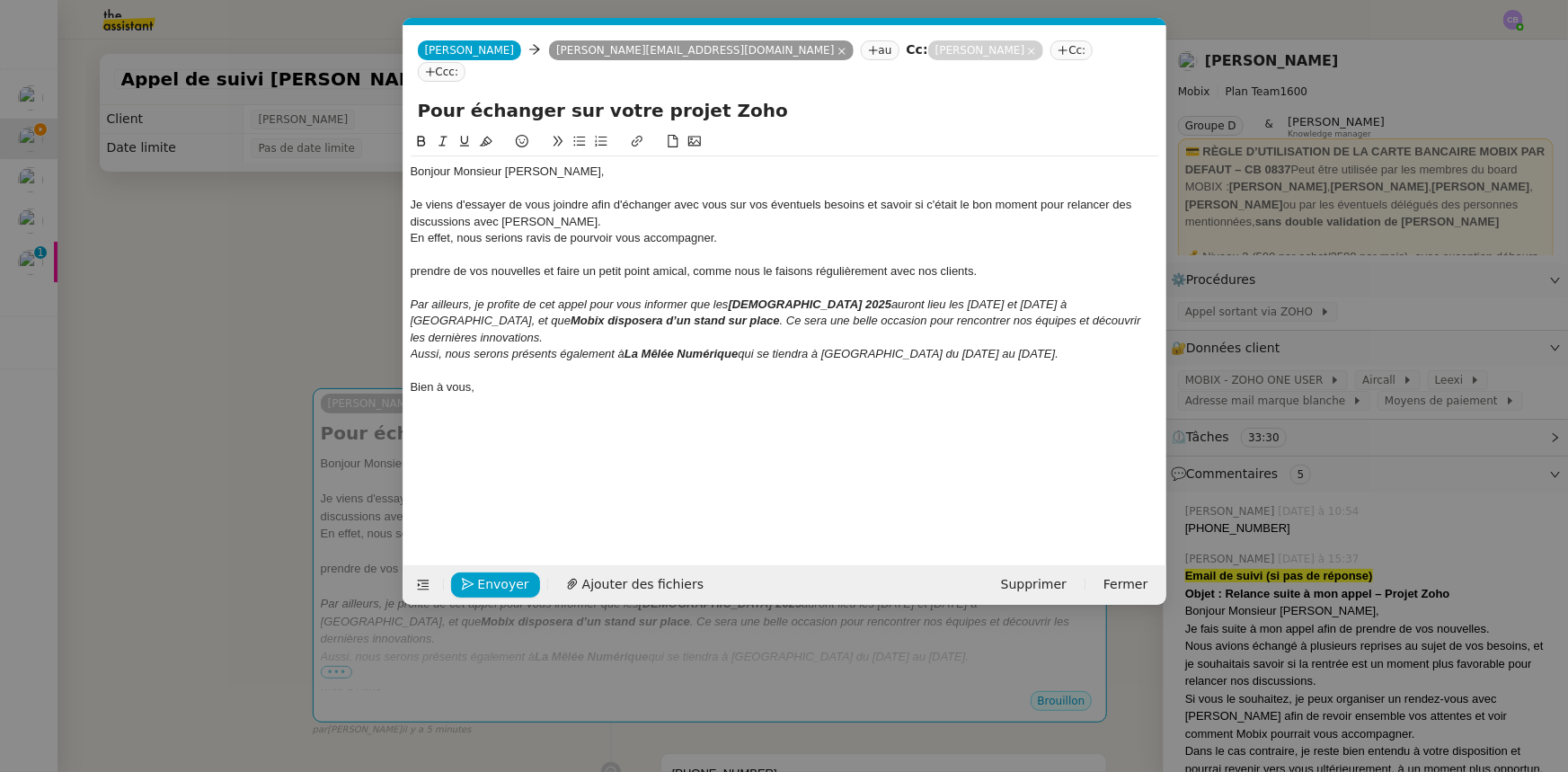
click at [330, 251] on nz-modal-container "Service TA - VOYAGE - PROPOSITION GLOBALE A utiliser dans le cadre de propositi…" at bounding box center [784, 386] width 1568 height 772
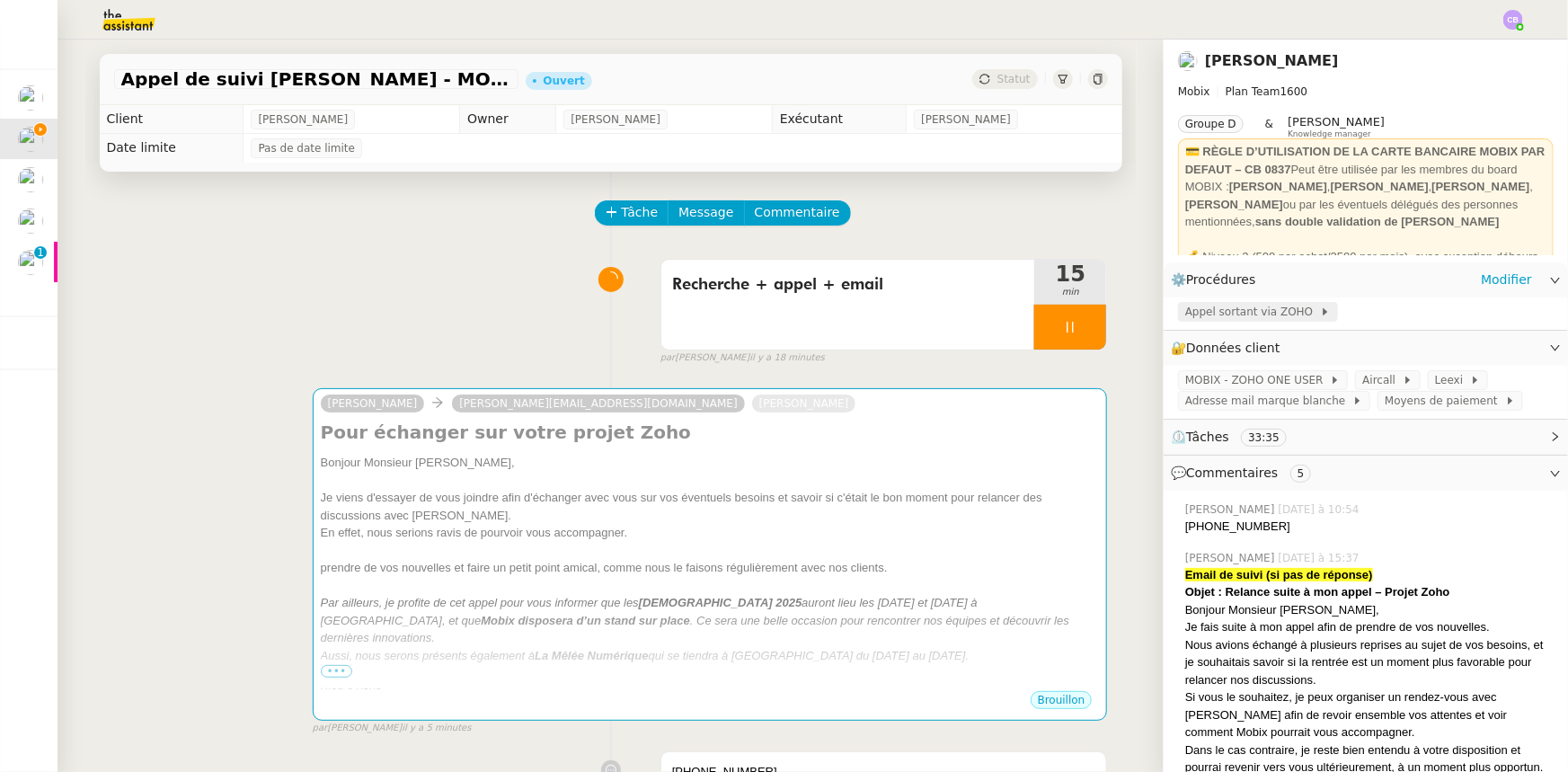
click at [1043, 314] on span "Appel sortant via ZOHO" at bounding box center [1252, 312] width 134 height 18
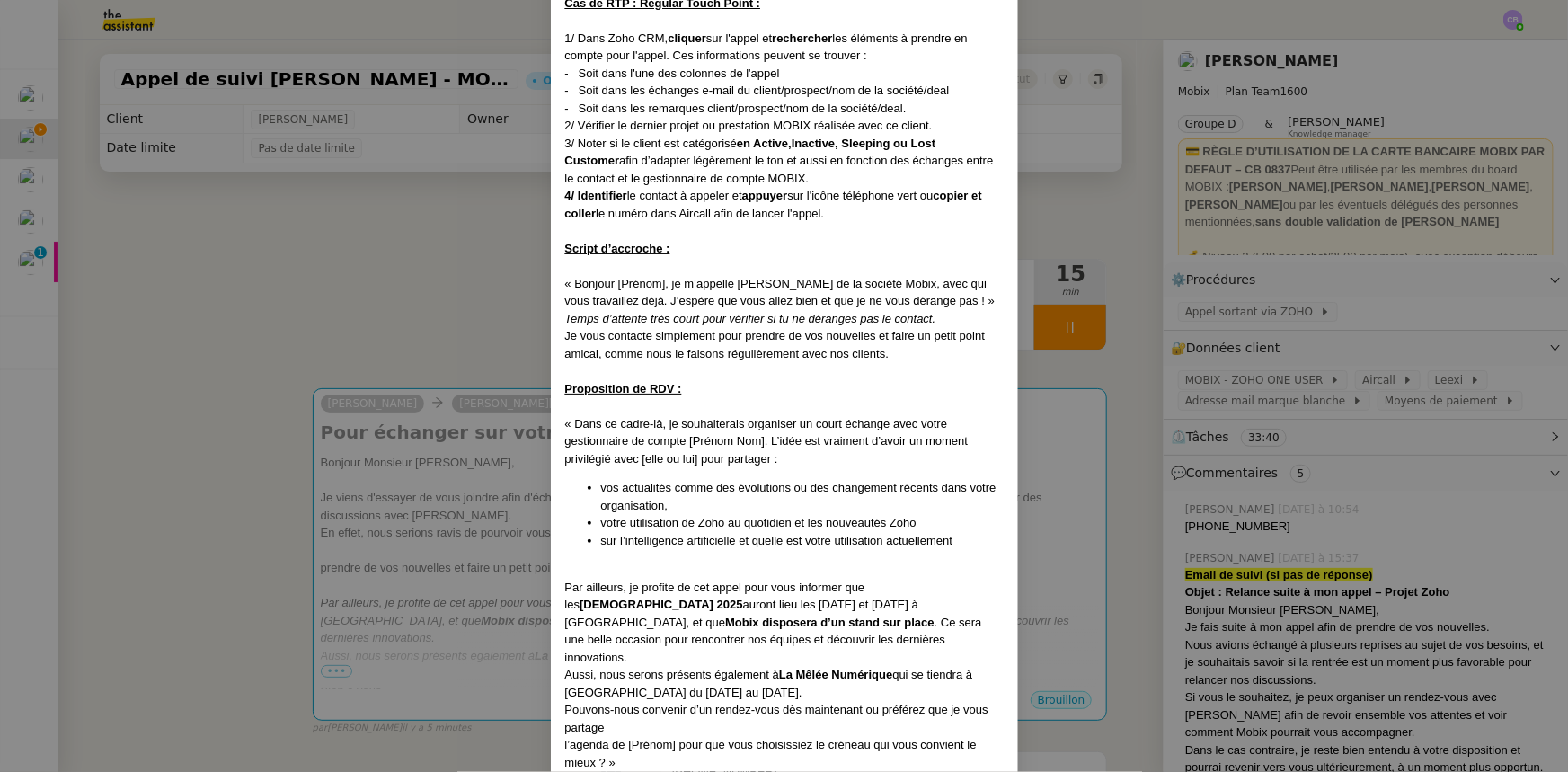
scroll to position [899, 0]
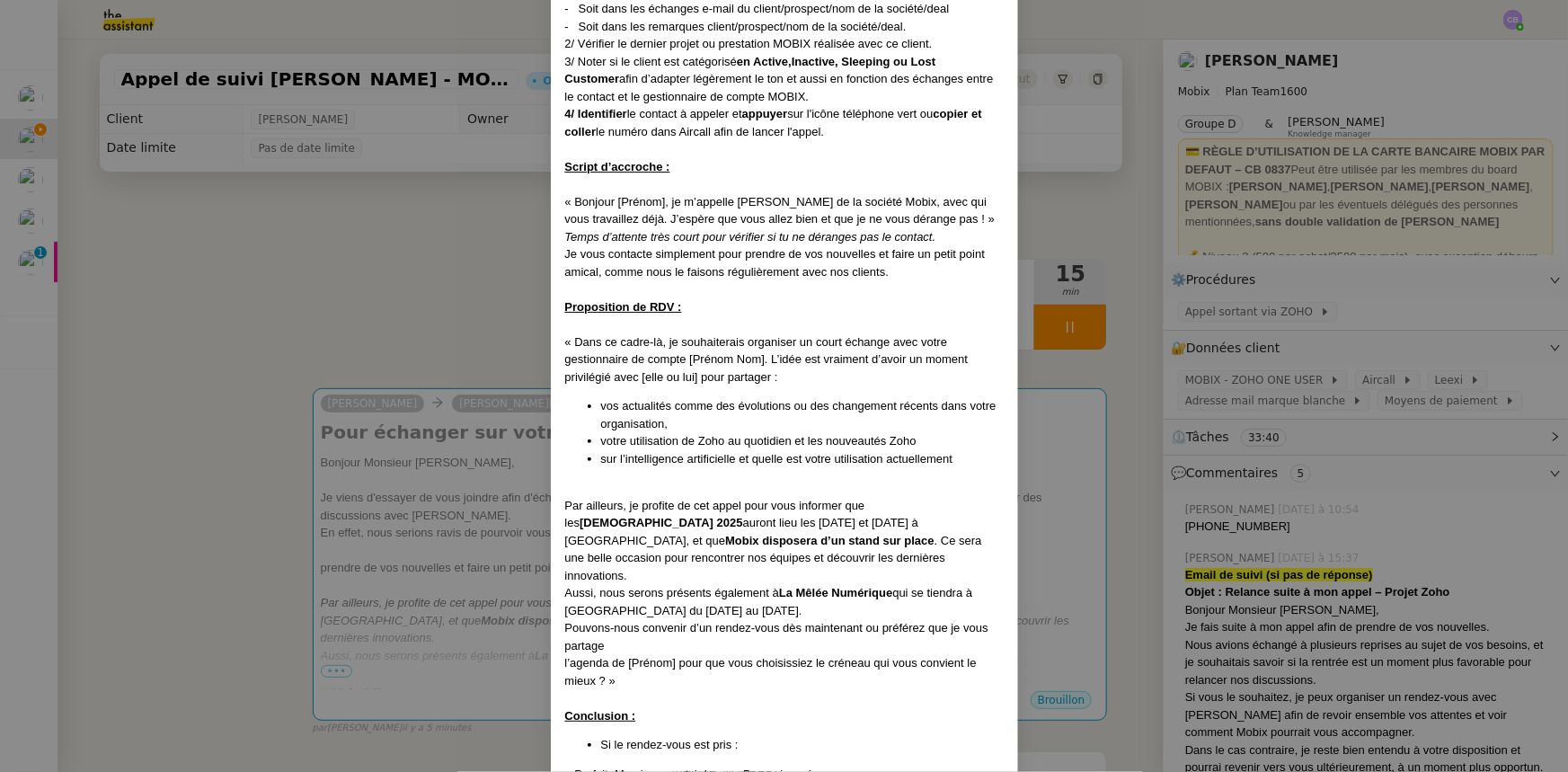
click at [449, 476] on nz-modal-container "Créé le [DATE] MAJ le [DATE] Contexte : Cette procédure s’applique lors du trai…" at bounding box center [784, 386] width 1568 height 772
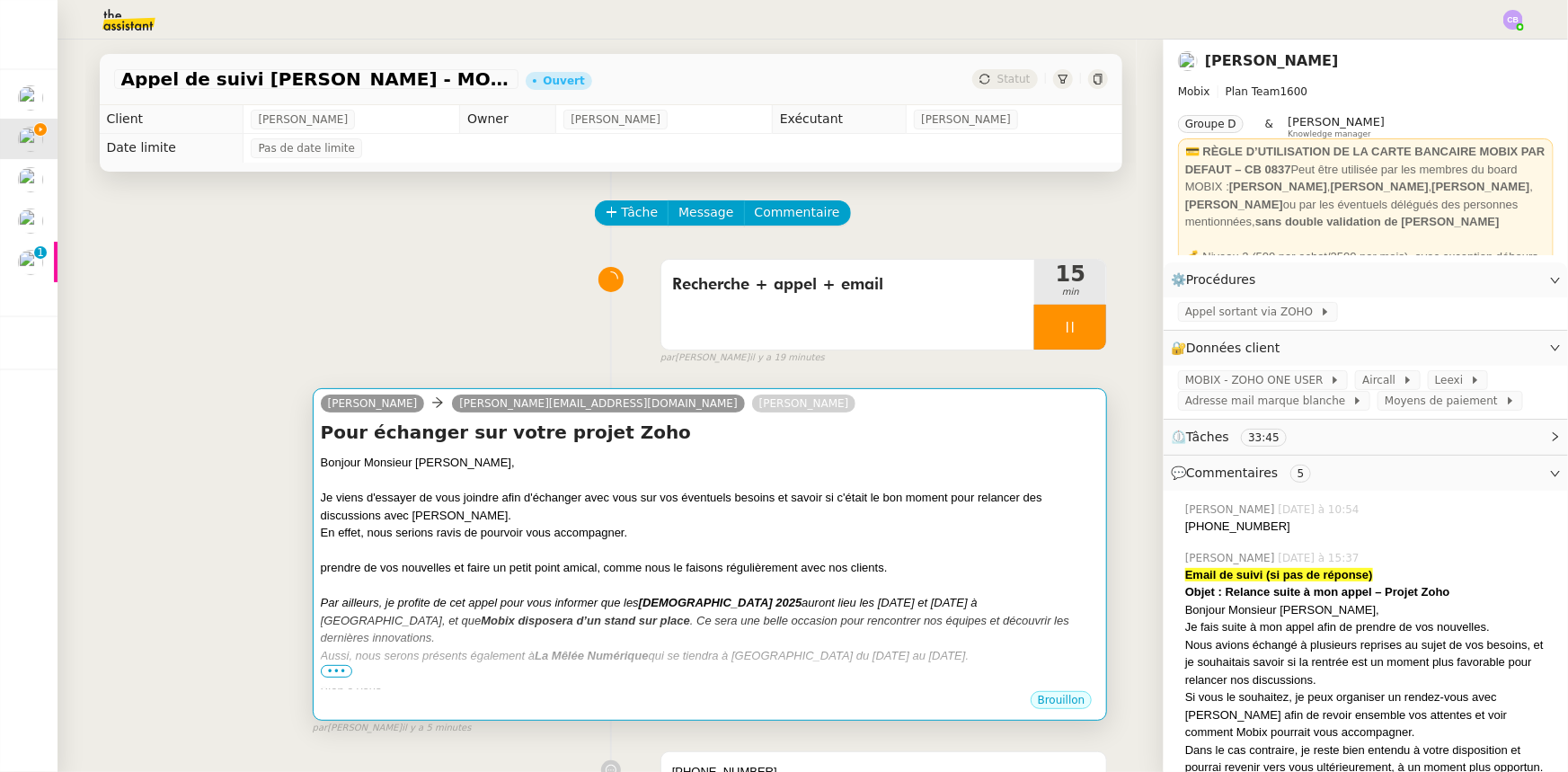
click at [558, 477] on div "Je viens d'essayer de vous joindre afin d'échanger avec vous sur vos éventuels …" at bounding box center [711, 506] width 779 height 35
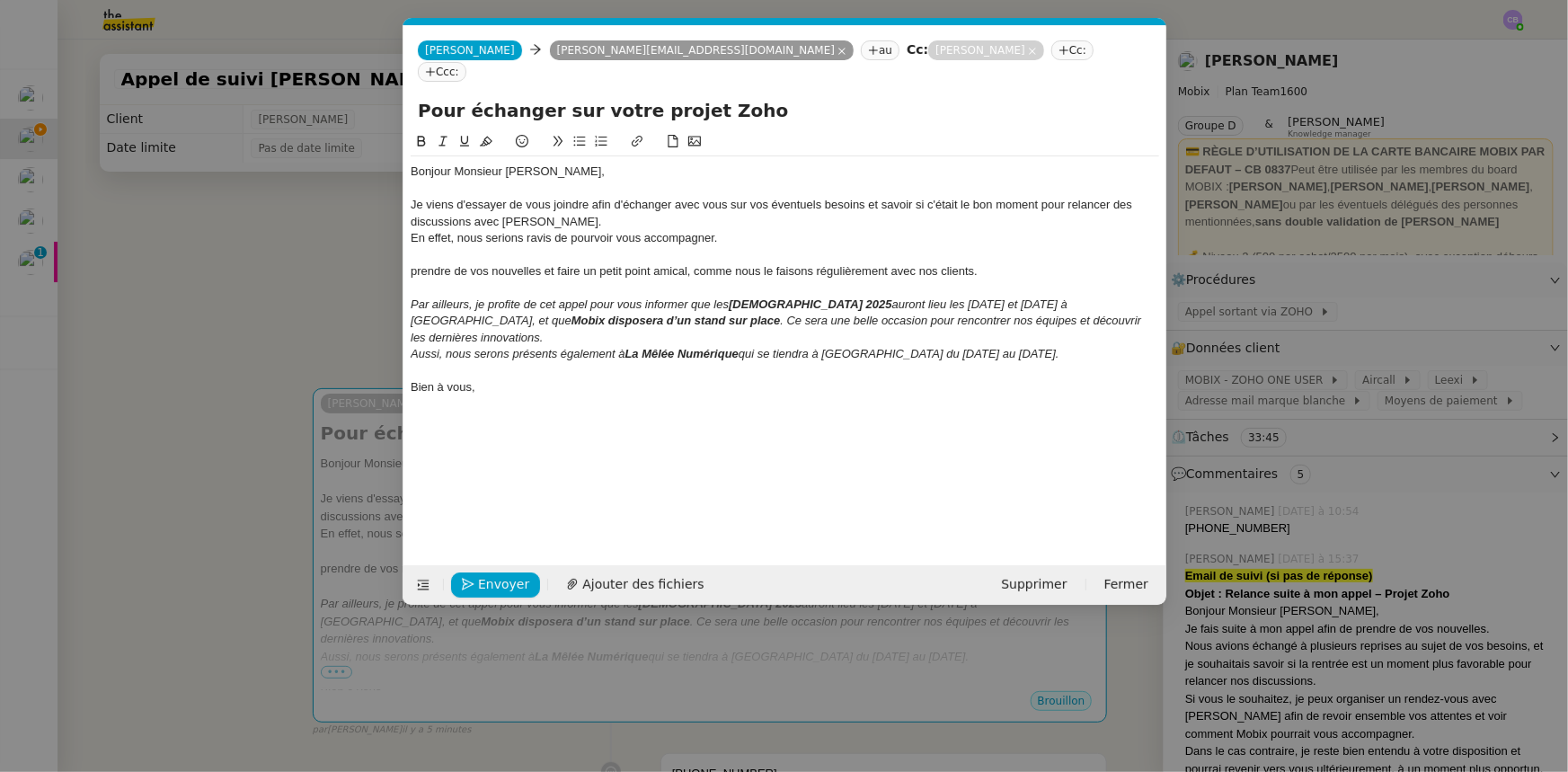
scroll to position [0, 38]
drag, startPoint x: 411, startPoint y: 251, endPoint x: 975, endPoint y: 249, distance: 564.0
click at [975, 263] on div "prendre de vos nouvelles et faire un petit point amical, comme nous le faisons …" at bounding box center [784, 271] width 748 height 17
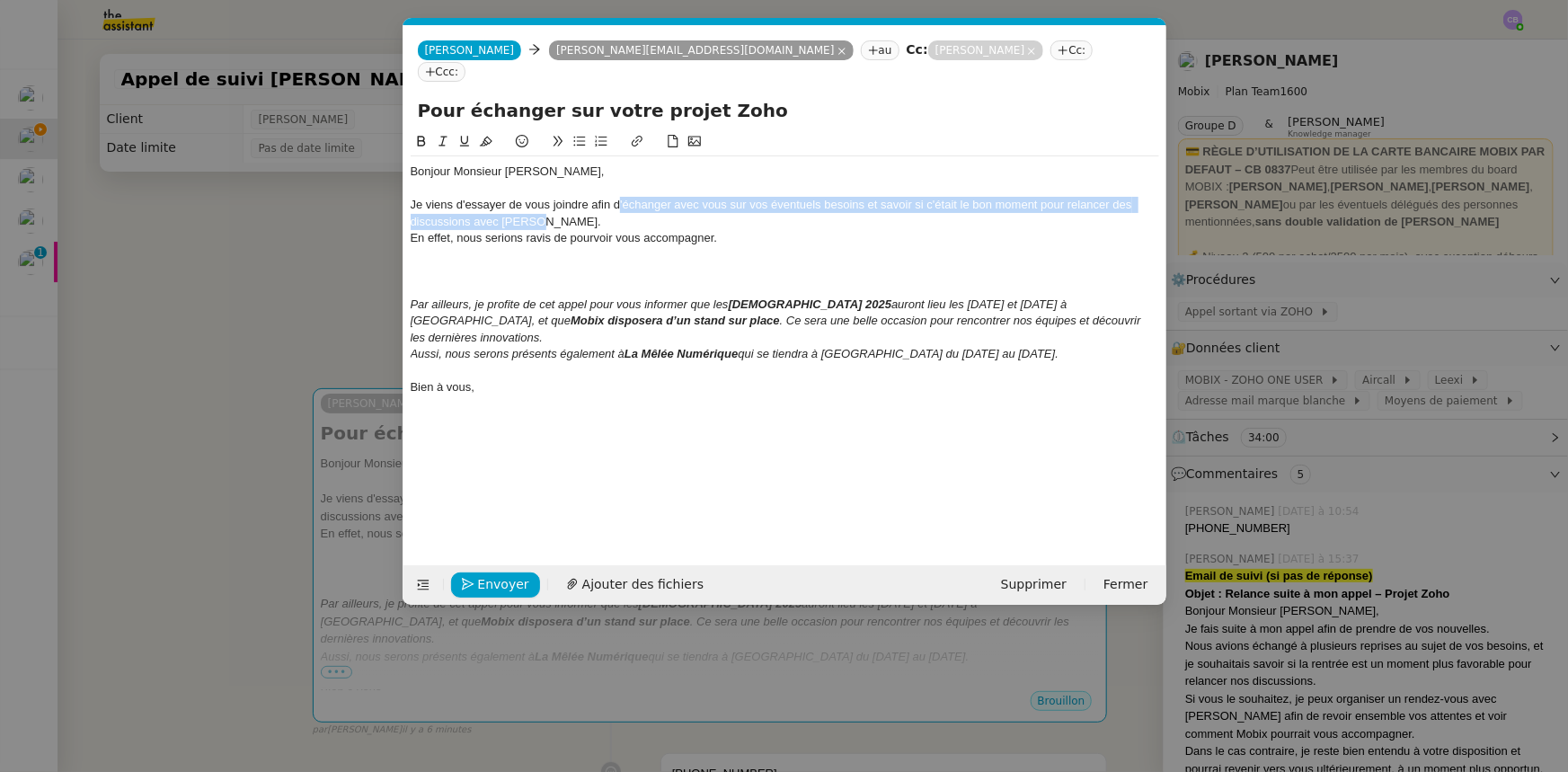
drag, startPoint x: 535, startPoint y: 200, endPoint x: 618, endPoint y: 177, distance: 86.1
click at [618, 197] on div "Je viens d'essayer de vous joindre afin d'échanger avec vous sur vos éventuels …" at bounding box center [784, 213] width 748 height 33
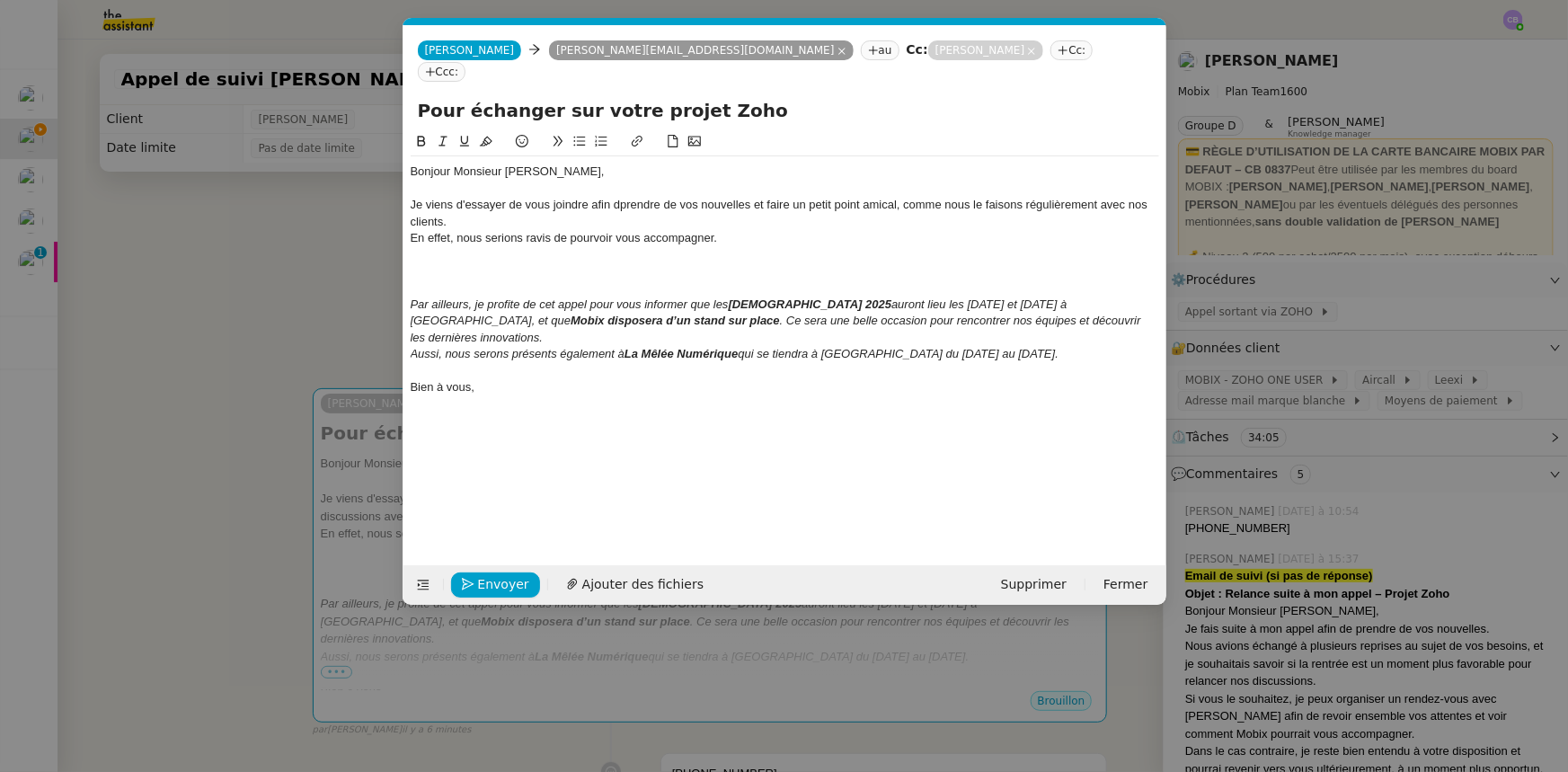
scroll to position [0, 0]
click at [620, 197] on div "Je viens d'essayer de vous joindre afin dprendre de vos nouvelles et faire un p…" at bounding box center [784, 213] width 748 height 33
drag, startPoint x: 1139, startPoint y: 180, endPoint x: 1147, endPoint y: 194, distance: 16.1
click at [1043, 197] on div "Je viens d'essayer de vous joindre afin de prendre de vos nouvelles et faire un…" at bounding box center [784, 213] width 748 height 33
click at [497, 199] on div "Je viens d'essayer de vous joindre afin de prendre de vos nouvelles et faire un…" at bounding box center [784, 213] width 748 height 33
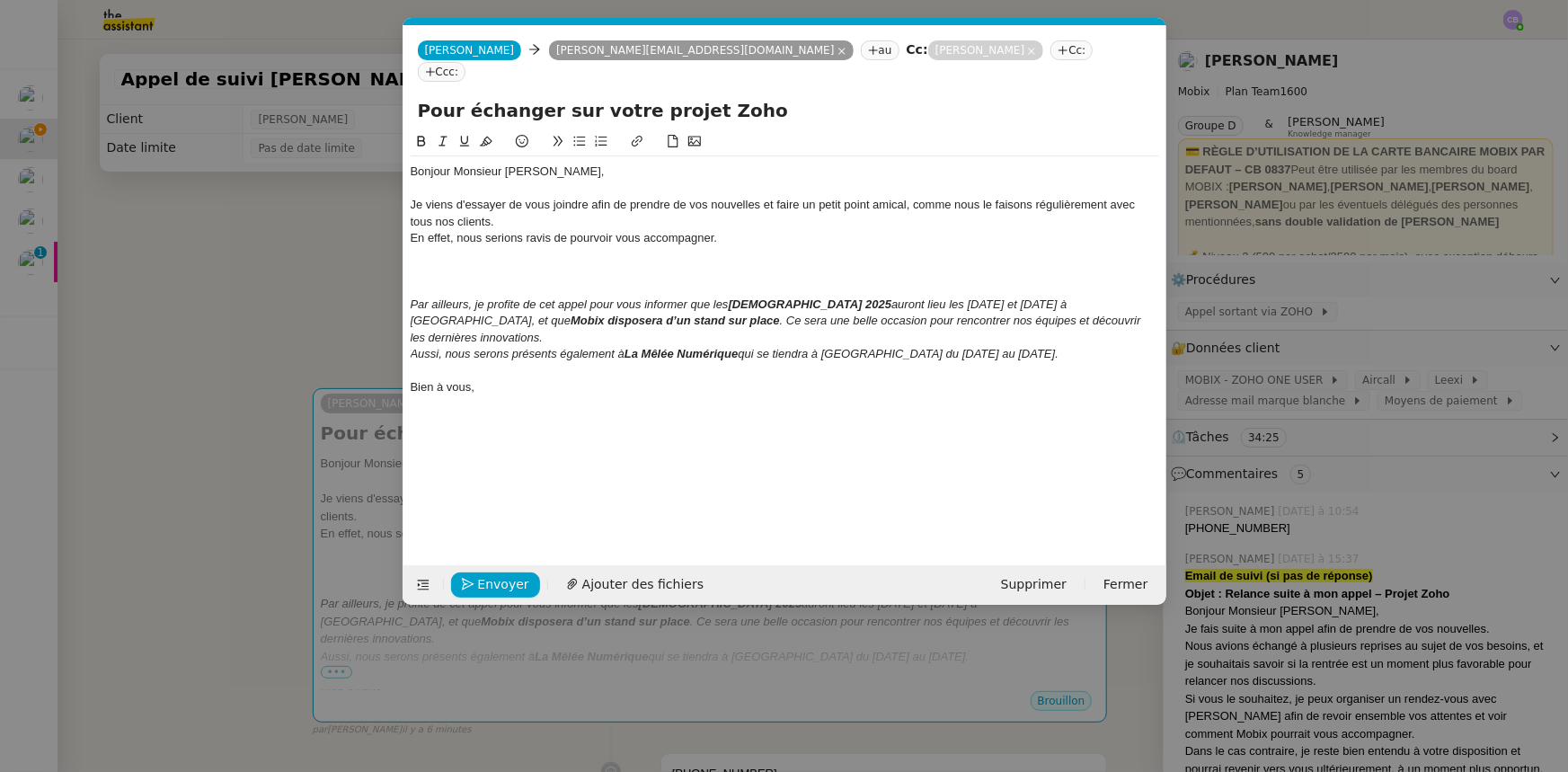
click at [282, 270] on nz-modal-container "Service TA - VOYAGE - PROPOSITION GLOBALE A utiliser dans le cadre de propositi…" at bounding box center [784, 386] width 1568 height 772
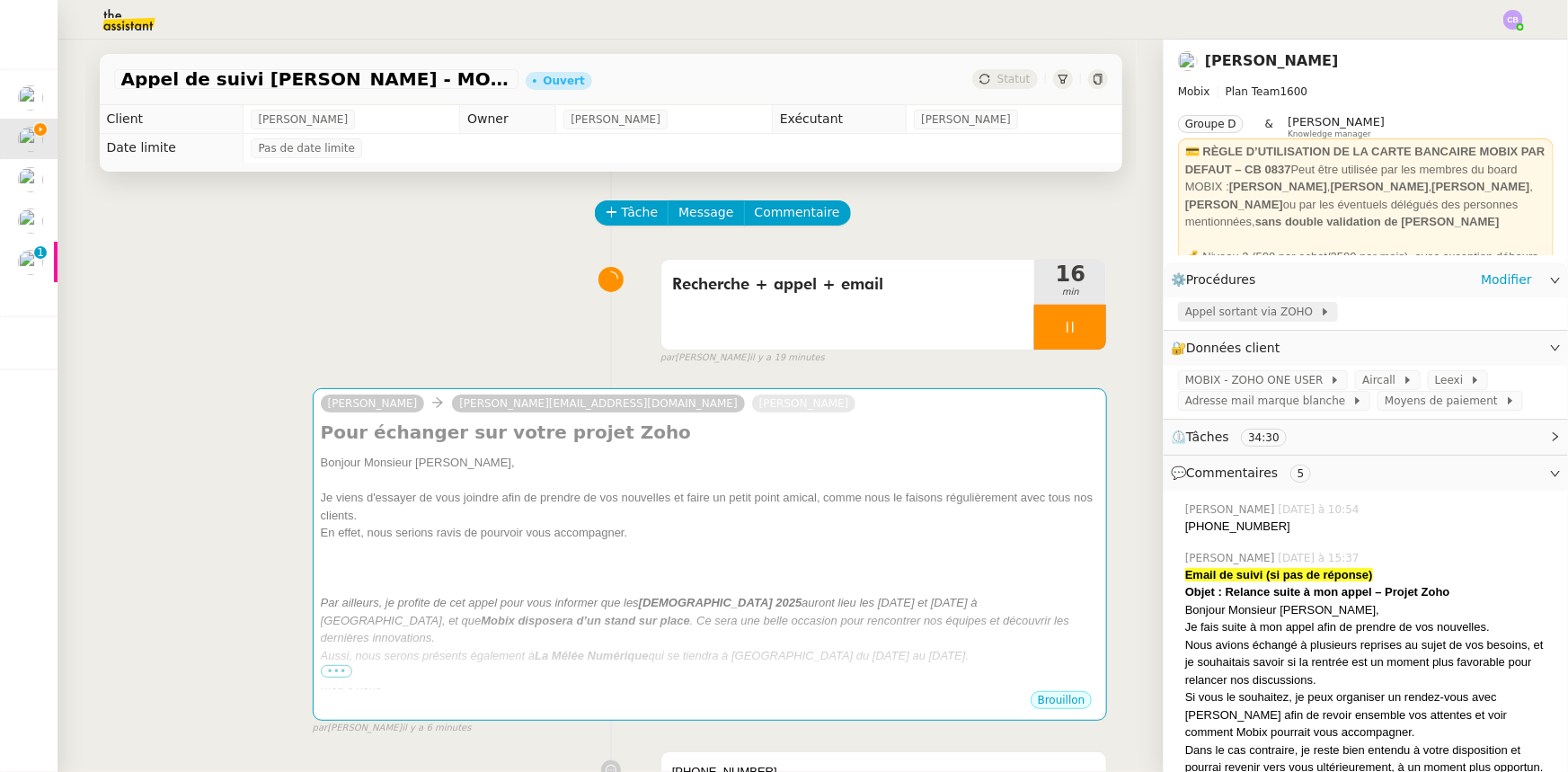
click at [1043, 315] on span "Appel sortant via ZOHO" at bounding box center [1252, 312] width 134 height 18
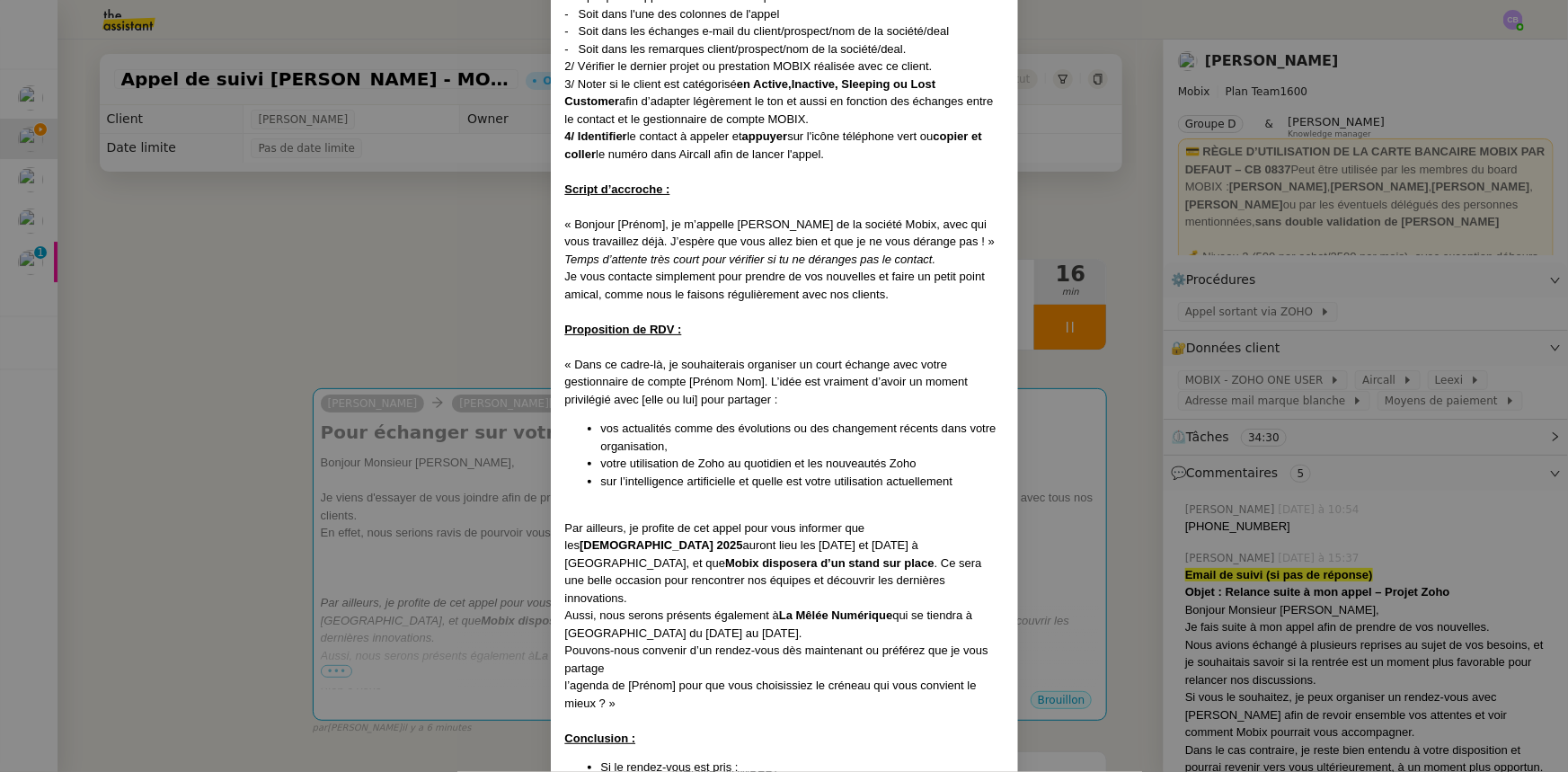
scroll to position [979, 0]
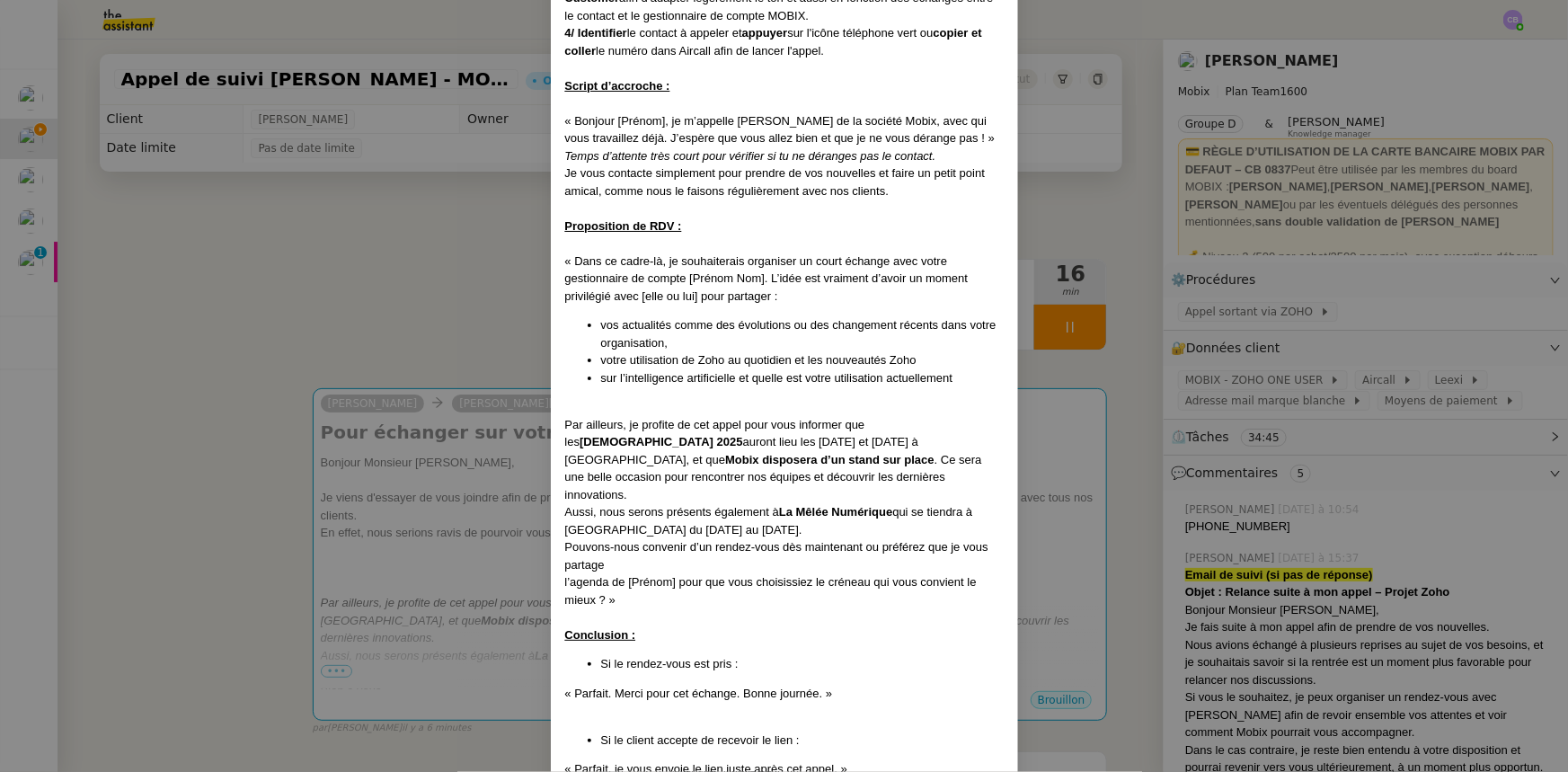
click at [454, 332] on nz-modal-container "Créé le [DATE] MAJ le [DATE] Contexte : Cette procédure s’applique lors du trai…" at bounding box center [784, 386] width 1568 height 772
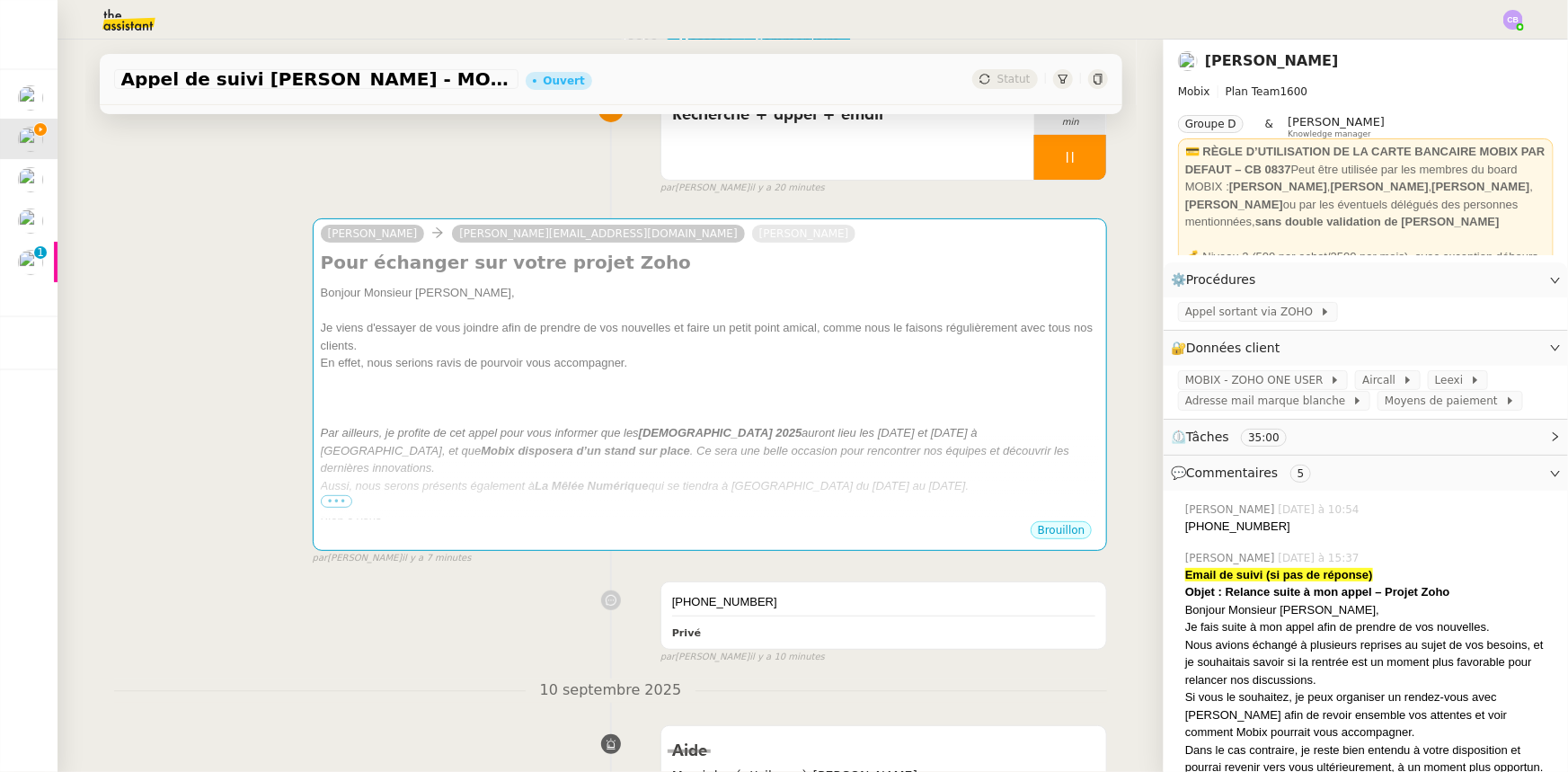
scroll to position [163, 0]
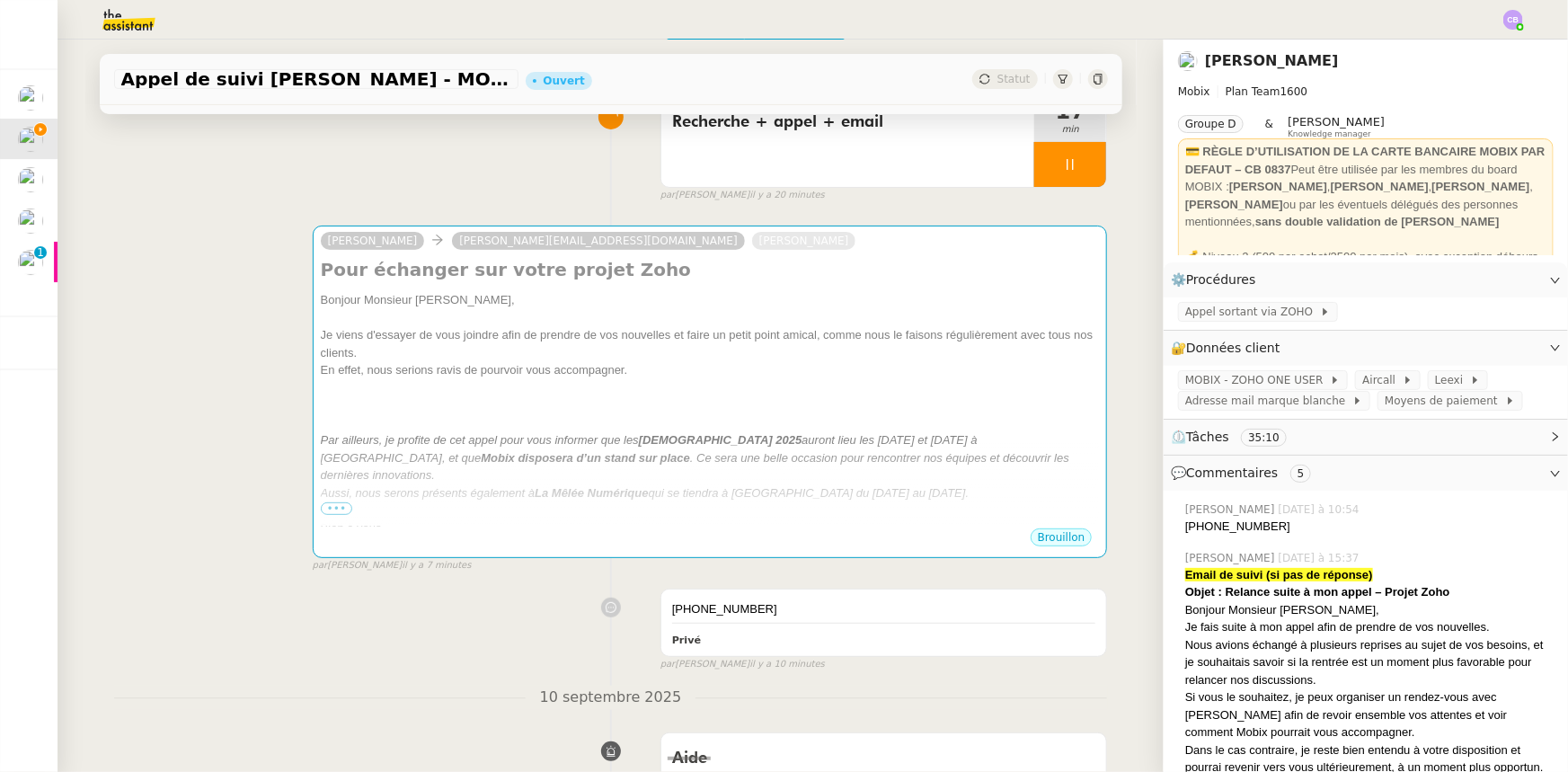
click at [241, 380] on div "[PERSON_NAME] [PERSON_NAME][EMAIL_ADDRESS][DOMAIN_NAME] [PERSON_NAME] Pour écha…" at bounding box center [610, 391] width 994 height 364
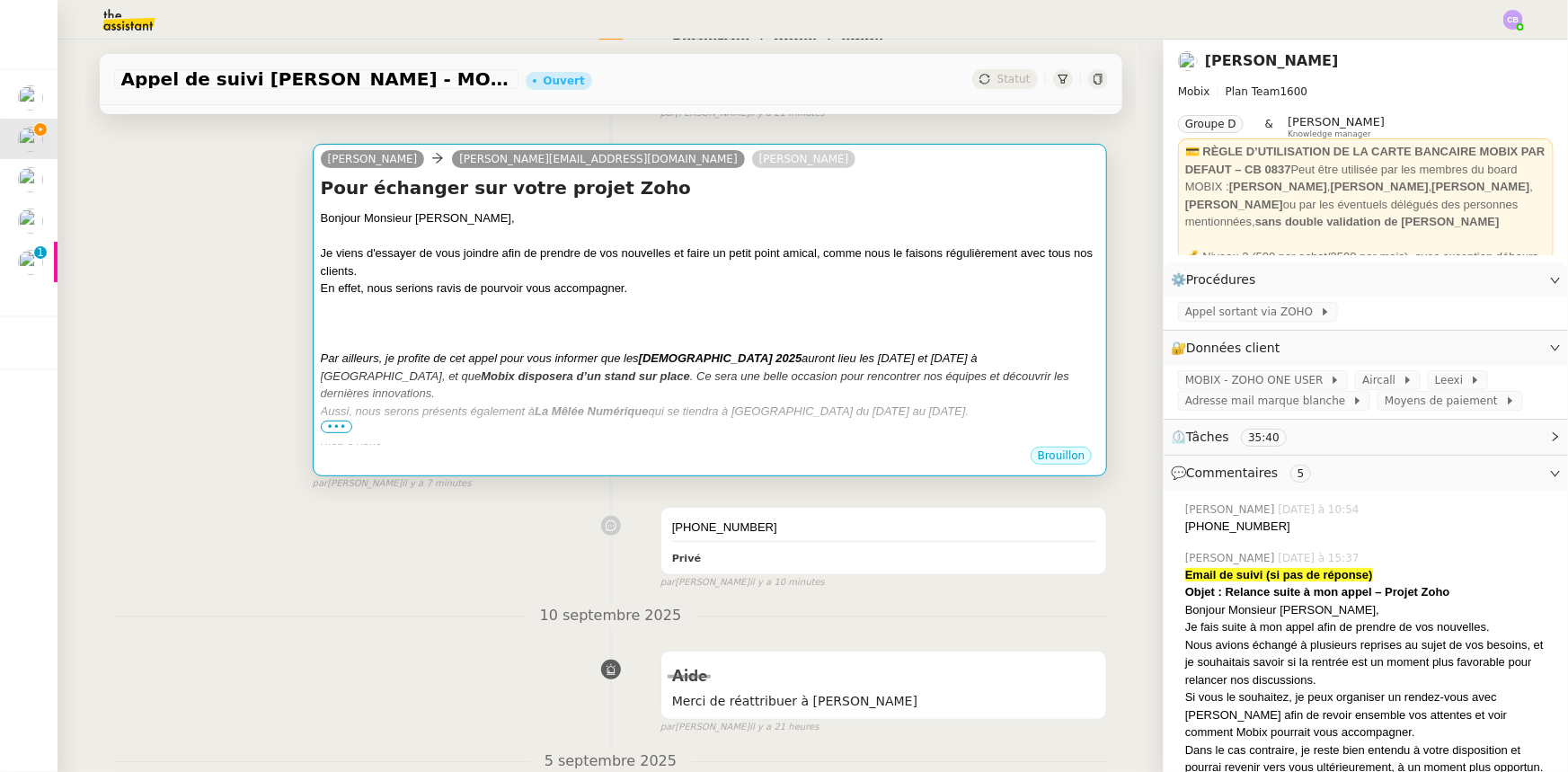
scroll to position [0, 0]
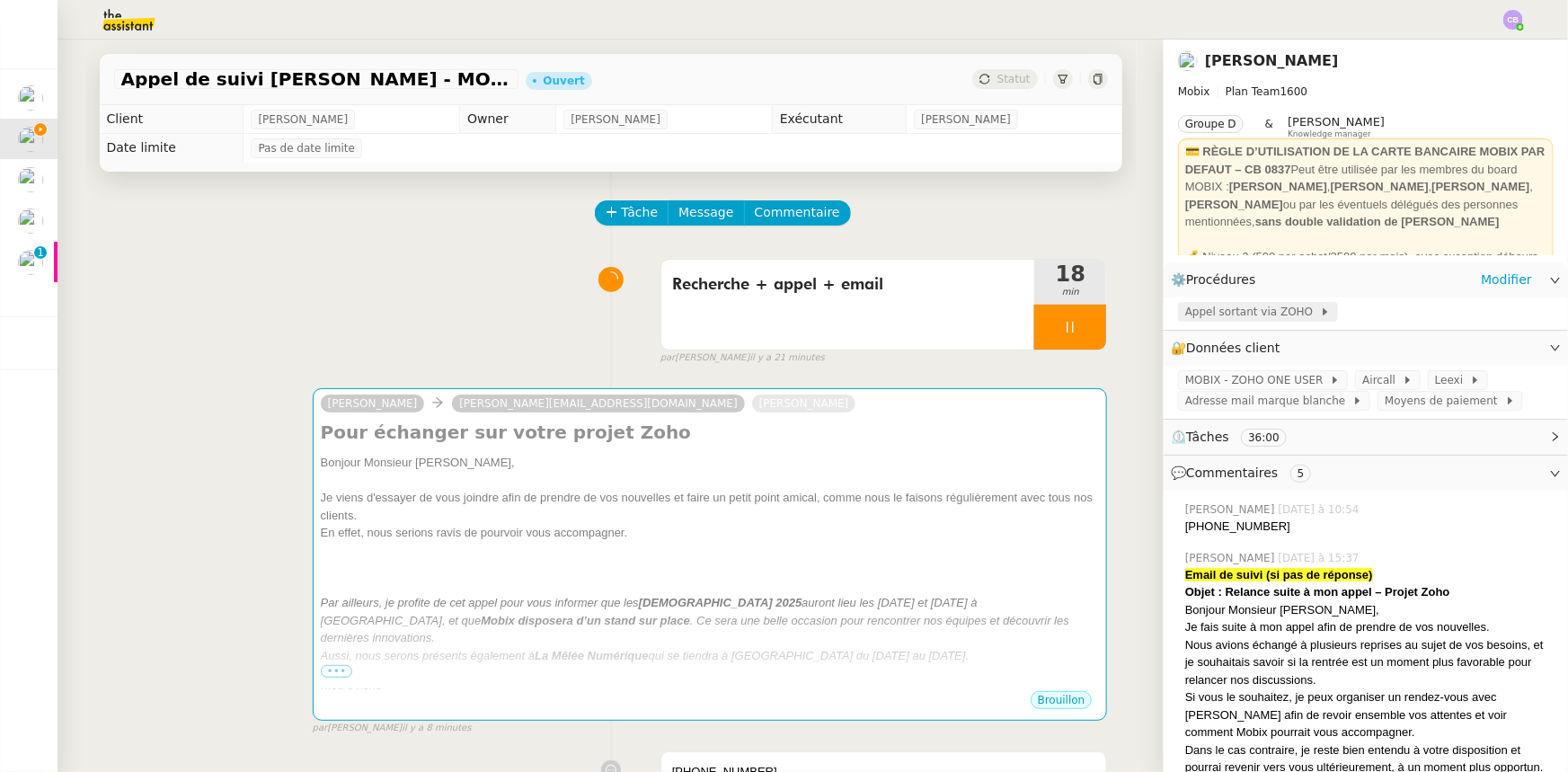
click at [1043, 313] on span "Appel sortant via ZOHO" at bounding box center [1252, 312] width 134 height 18
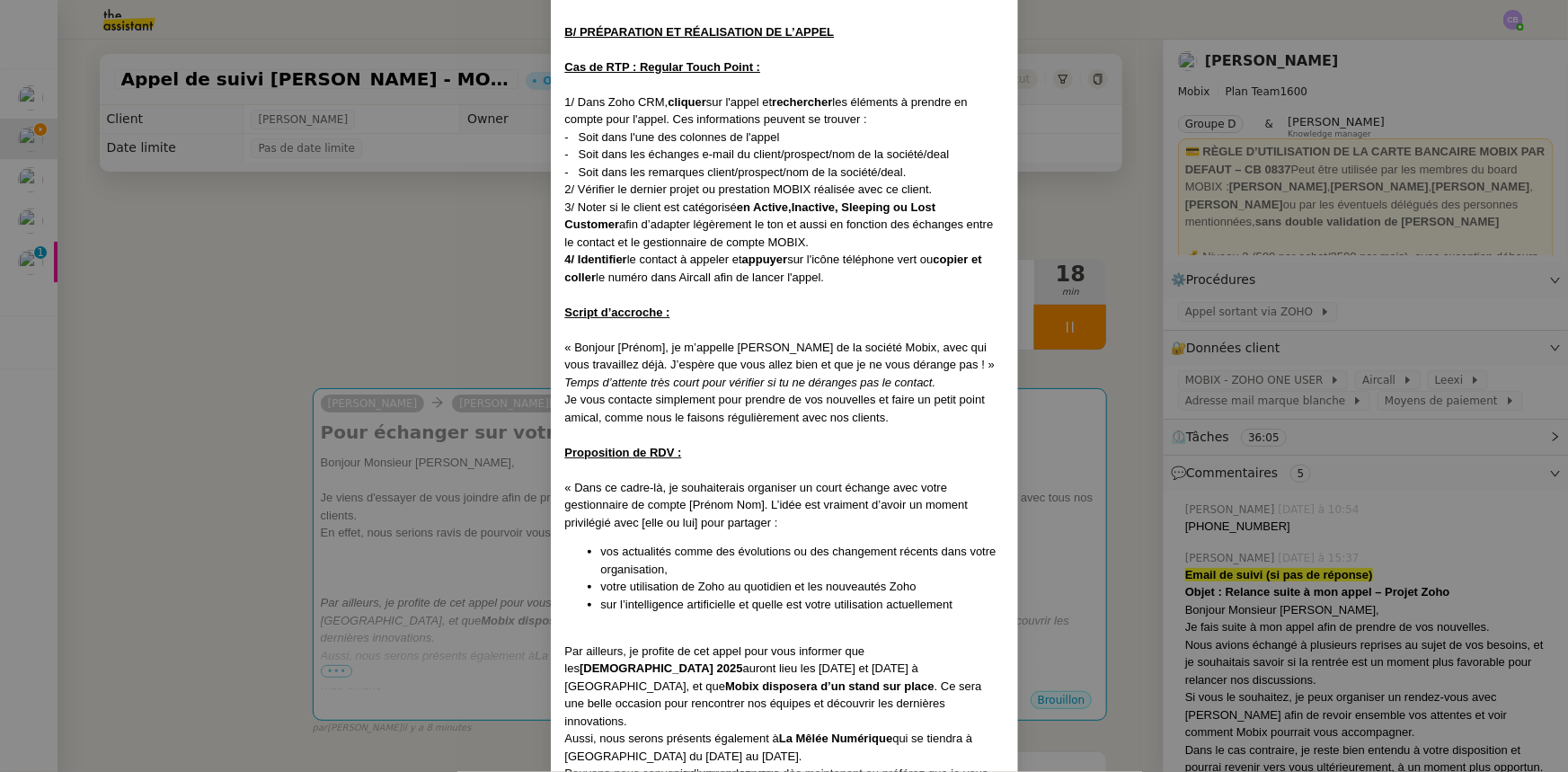
scroll to position [899, 0]
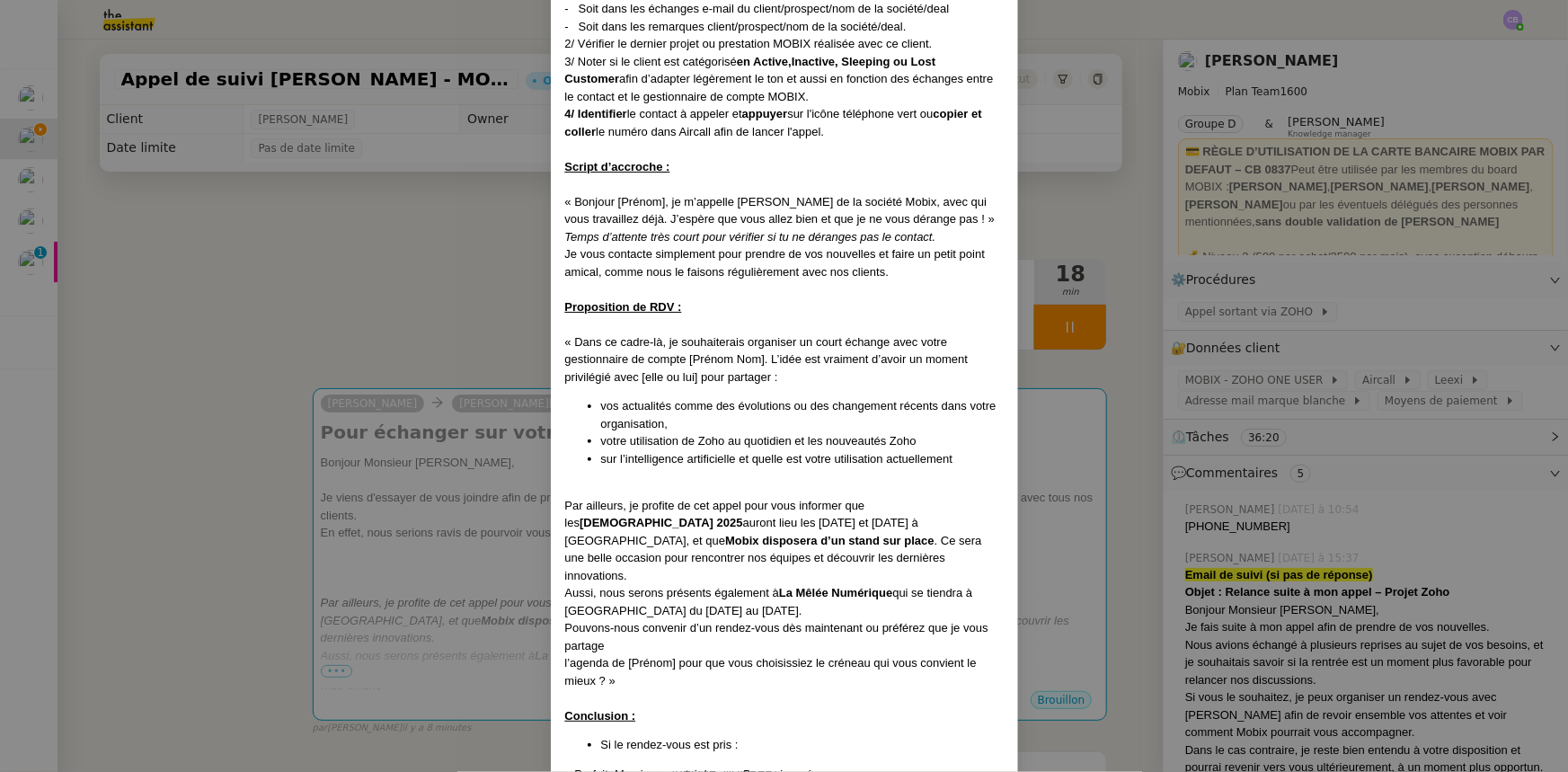
click at [468, 477] on nz-modal-container "Créé le [DATE] MAJ le [DATE] Contexte : Cette procédure s’applique lors du trai…" at bounding box center [784, 386] width 1568 height 772
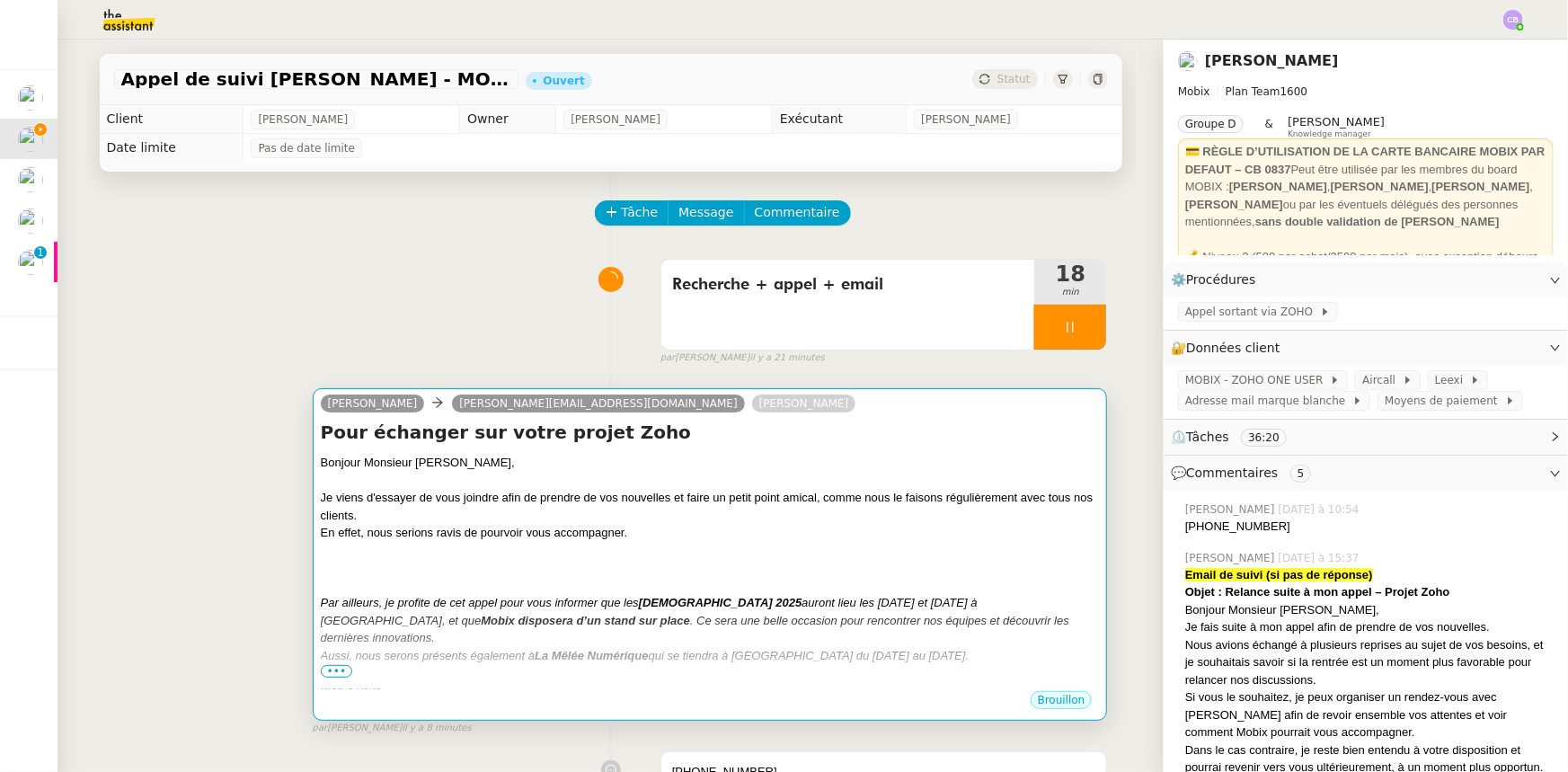
click at [487, 477] on div "Je viens d'essayer de vous joindre afin de prendre de vos nouvelles et faire un…" at bounding box center [711, 506] width 779 height 35
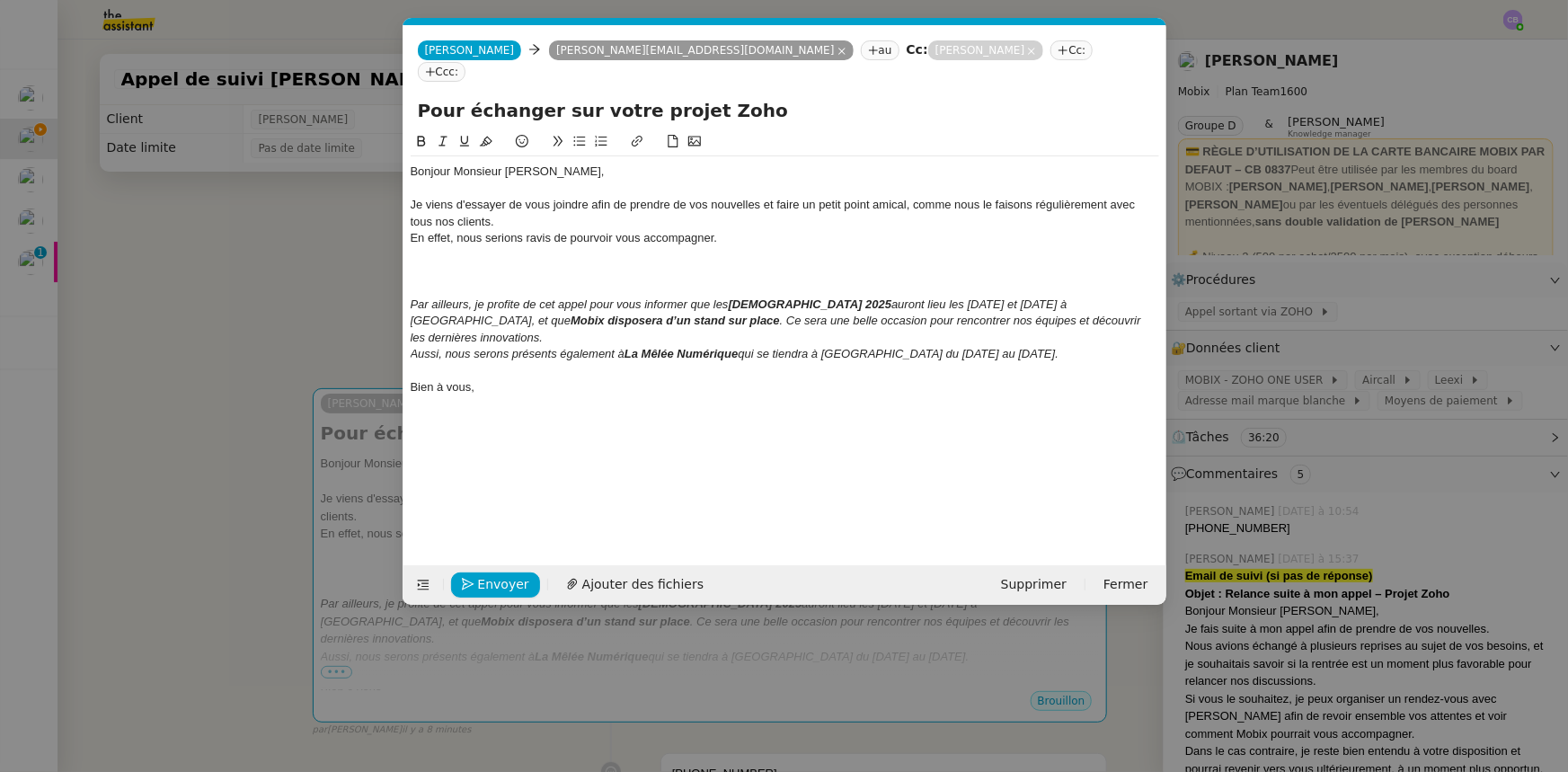
scroll to position [0, 38]
click at [411, 230] on div "En effet, nous serions ravis de pourvoir vous accompagner." at bounding box center [784, 238] width 748 height 17
click at [411, 298] on em "Par ailleurs, je profite de cet appel pour vous informer que les" at bounding box center [569, 305] width 318 height 14
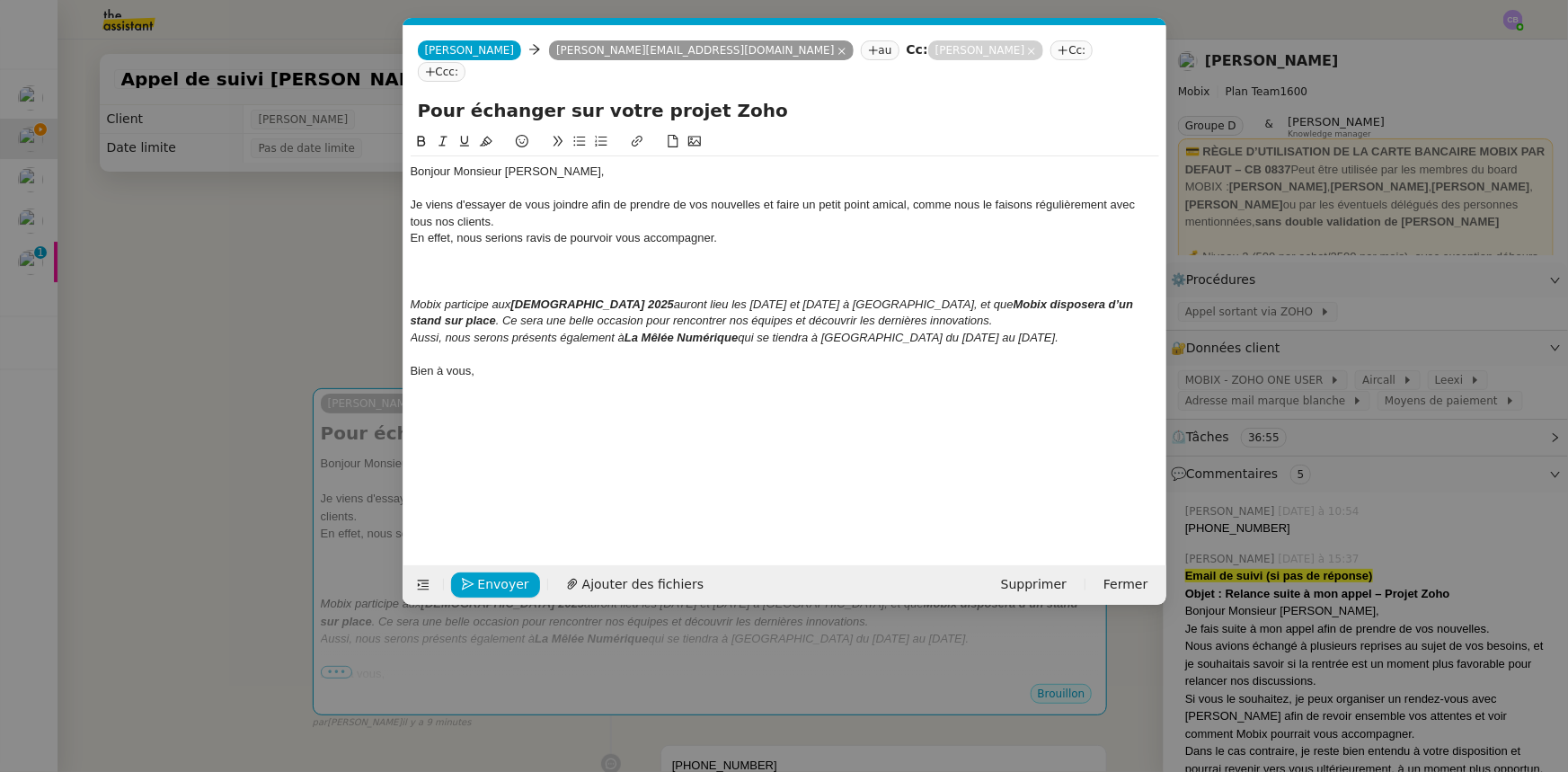
click at [674, 298] on em "auront lieu les [DATE] et [DATE] à [GEOGRAPHIC_DATA], et que" at bounding box center [843, 305] width 340 height 14
click at [674, 298] on em "qui auront lieu les [DATE] et [DATE] à [GEOGRAPHIC_DATA], et que" at bounding box center [853, 305] width 358 height 14
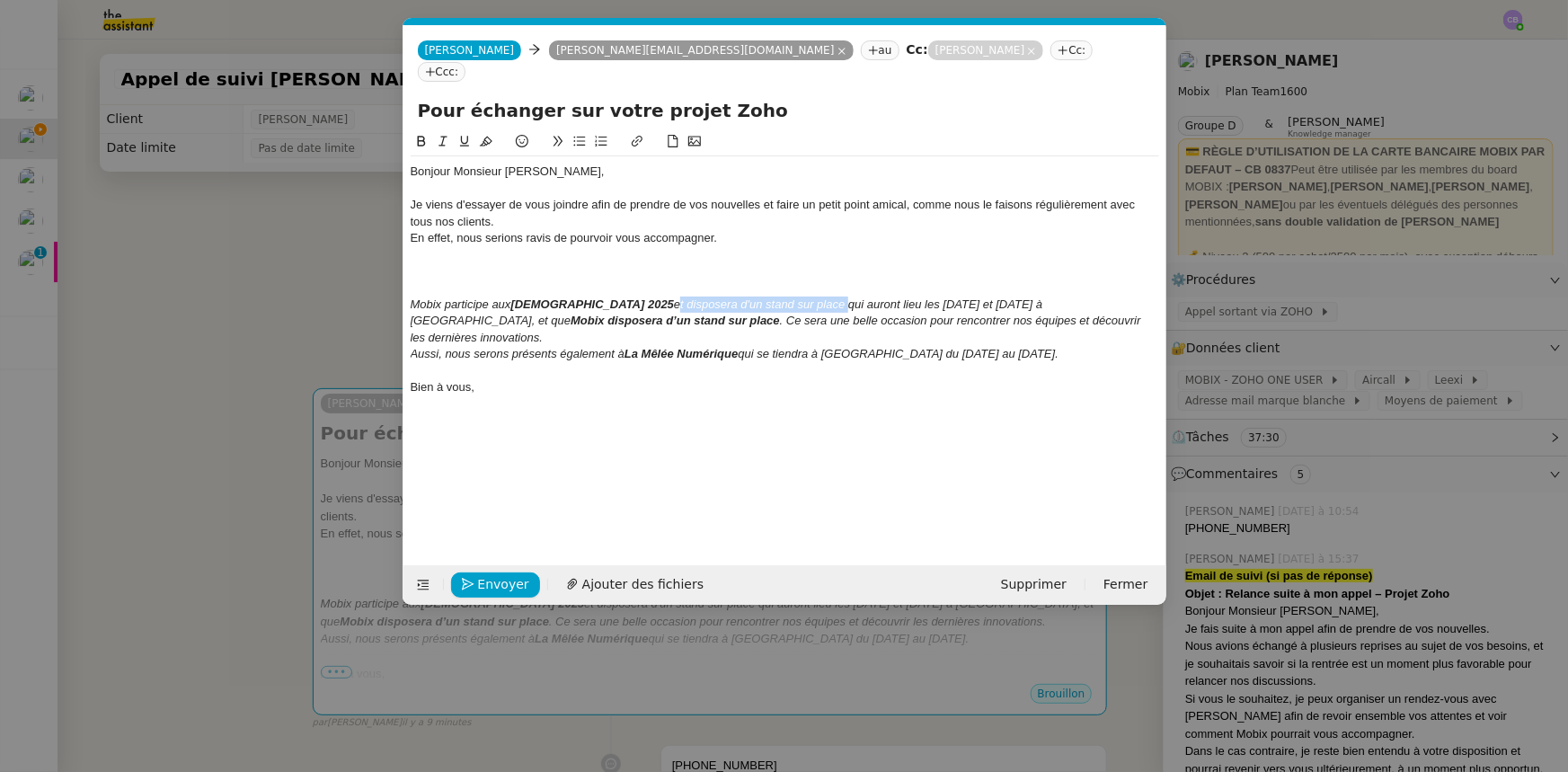
drag, startPoint x: 764, startPoint y: 284, endPoint x: 594, endPoint y: 280, distance: 170.0
click at [594, 298] on em "et disposera d'un stand sur place qui auront lieu les [DATE] et [DATE] à [GEOGR…" at bounding box center [728, 312] width 636 height 29
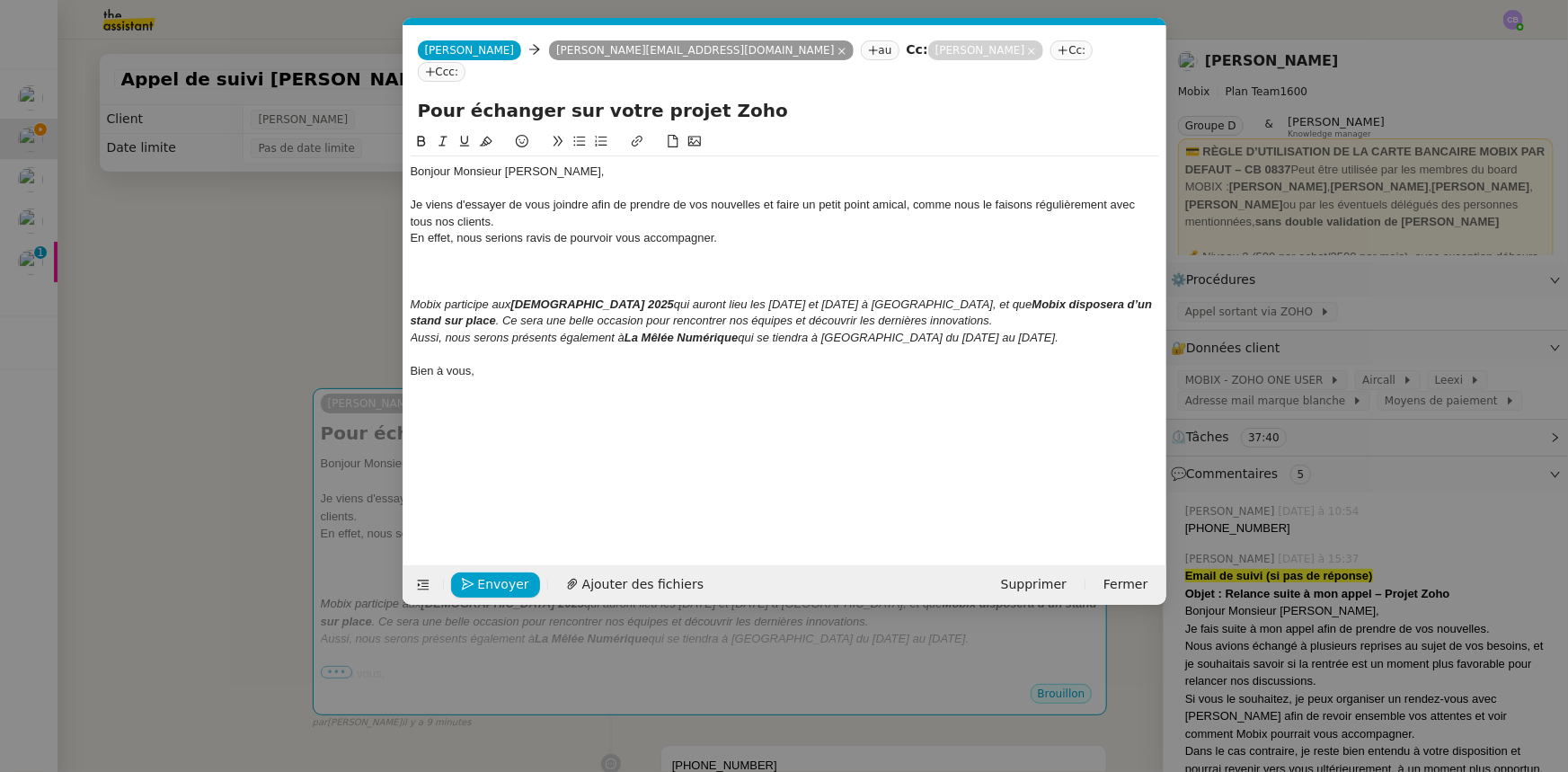
click at [835, 298] on em "qui auront lieu les [DATE] et [DATE] à [GEOGRAPHIC_DATA], et que" at bounding box center [853, 305] width 358 height 14
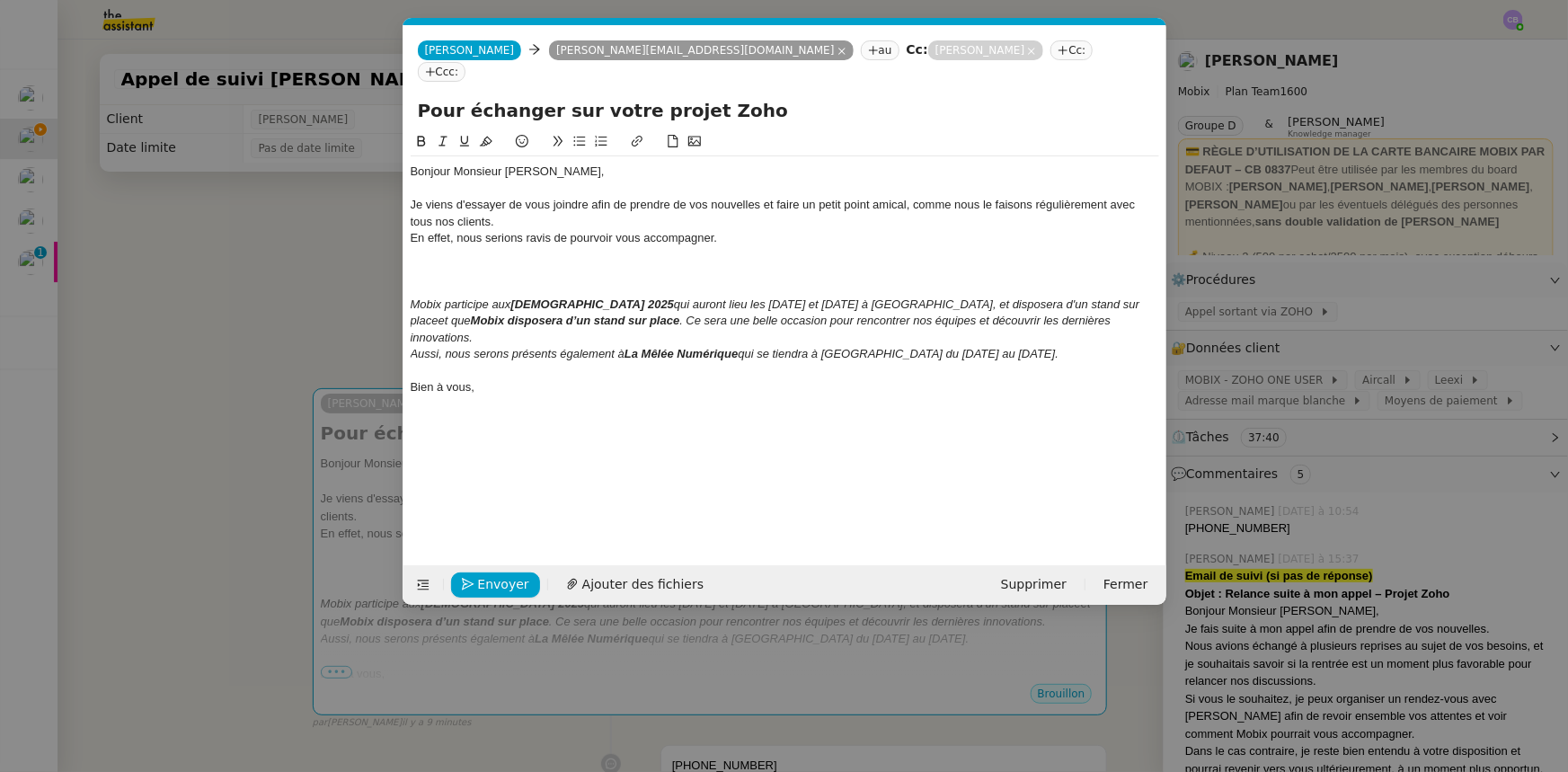
drag, startPoint x: 831, startPoint y: 282, endPoint x: 841, endPoint y: 309, distance: 28.8
click at [836, 298] on em "qui auront lieu les [DATE] et [DATE] à [GEOGRAPHIC_DATA], et disposera d'un sta…" at bounding box center [777, 312] width 732 height 29
click at [1004, 298] on em "qui auront lieu les [DATE] et [DATE] à [GEOGRAPHIC_DATA] et disposera d'un stan…" at bounding box center [775, 312] width 729 height 29
click at [994, 300] on div "Mobix participe aux [DEMOGRAPHIC_DATA] 2025 qui auront lieu les [DATE] et [DATE…" at bounding box center [784, 321] width 748 height 50
drag, startPoint x: 504, startPoint y: 300, endPoint x: 1009, endPoint y: 280, distance: 505.4
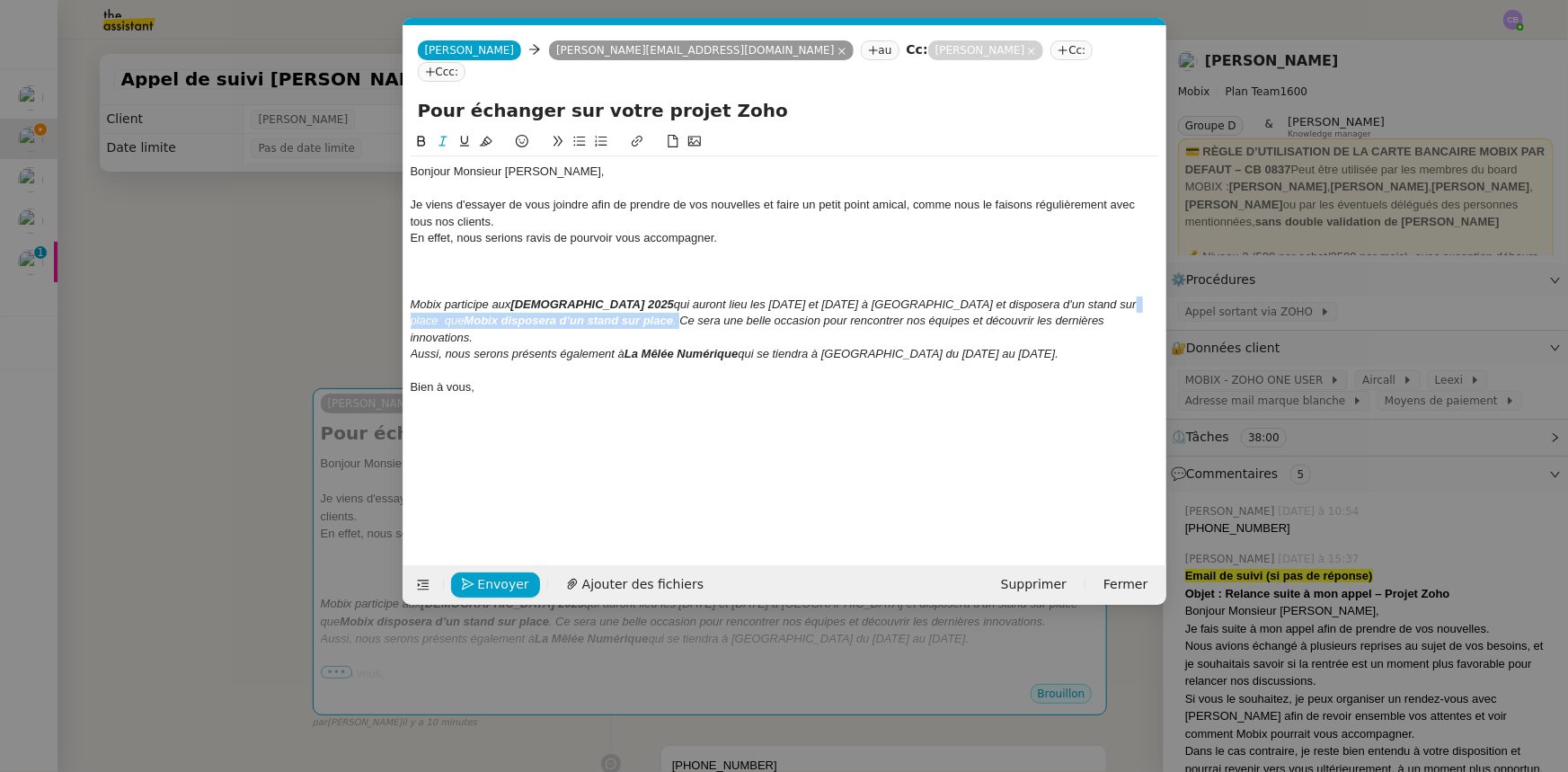
click at [1009, 297] on div "Mobix participe aux [DEMOGRAPHIC_DATA] 2025 qui auront lieu les [DATE] et [DATE…" at bounding box center [784, 321] width 748 height 50
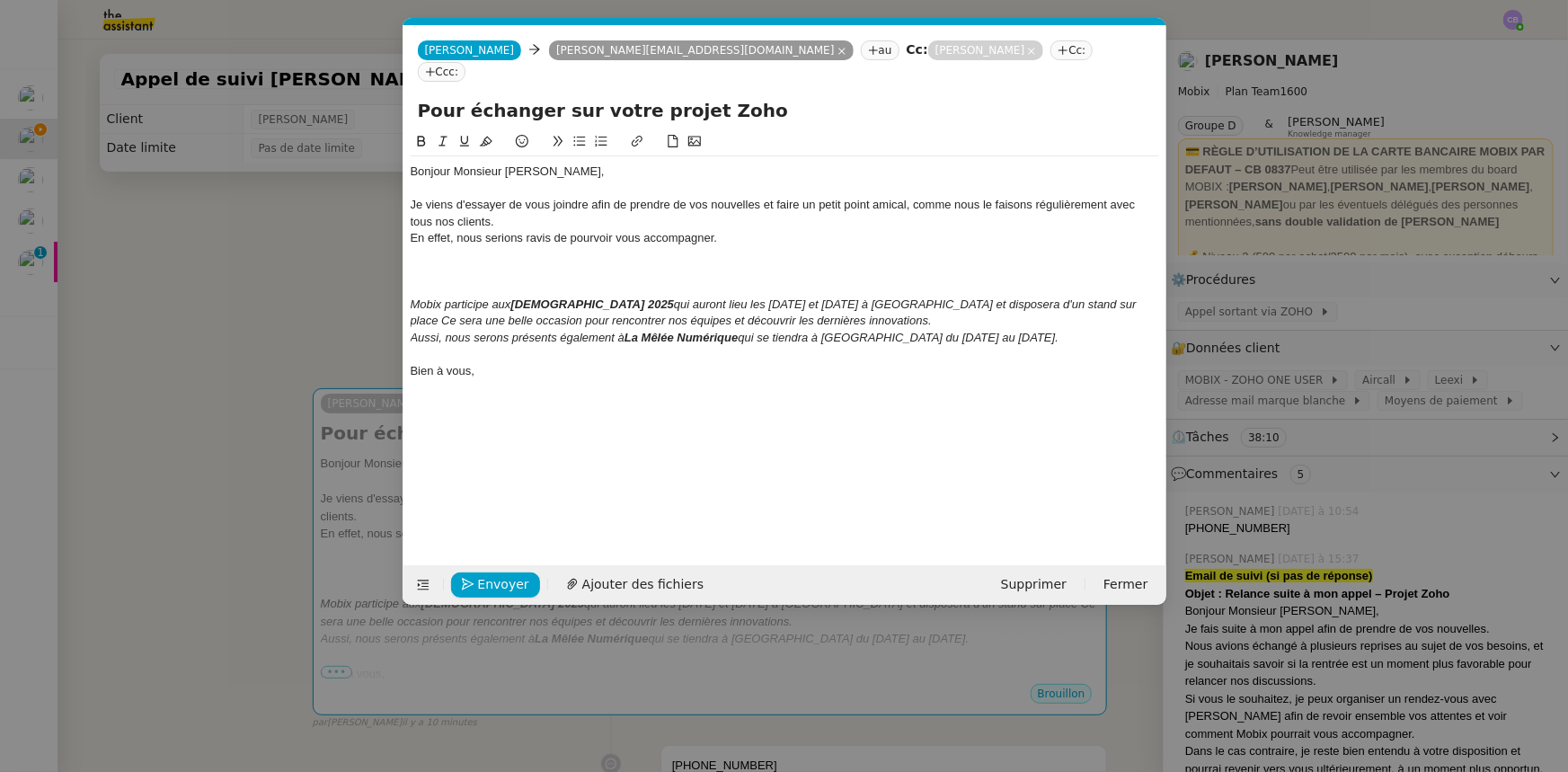
click at [487, 298] on em "Mobix participe aux" at bounding box center [460, 305] width 100 height 14
click at [755, 300] on div "Mobix participera aux [DEMOGRAPHIC_DATA] 2025 qui auront lieu les [DATE] et [DA…" at bounding box center [784, 313] width 748 height 33
click at [412, 331] on em "Aussi, nous serons présents également à" at bounding box center [518, 338] width 214 height 14
drag, startPoint x: 765, startPoint y: 300, endPoint x: 1018, endPoint y: 276, distance: 254.1
click at [1018, 297] on div "Mobix participera aux [DEMOGRAPHIC_DATA] 2025 qui auront lieu les [DATE] et [DA…" at bounding box center [784, 313] width 748 height 33
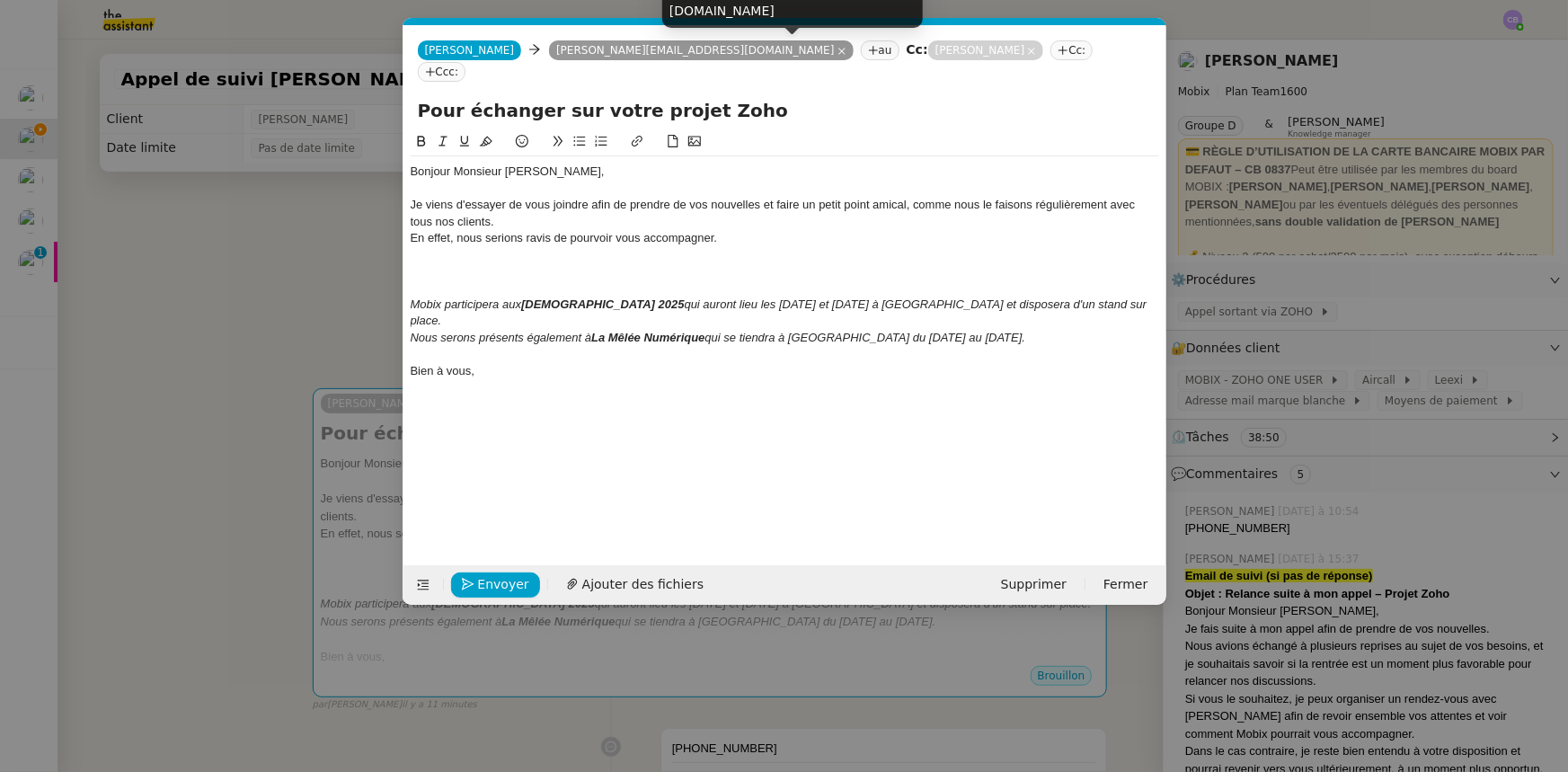
click at [1027, 53] on icon at bounding box center [1031, 51] width 9 height 9
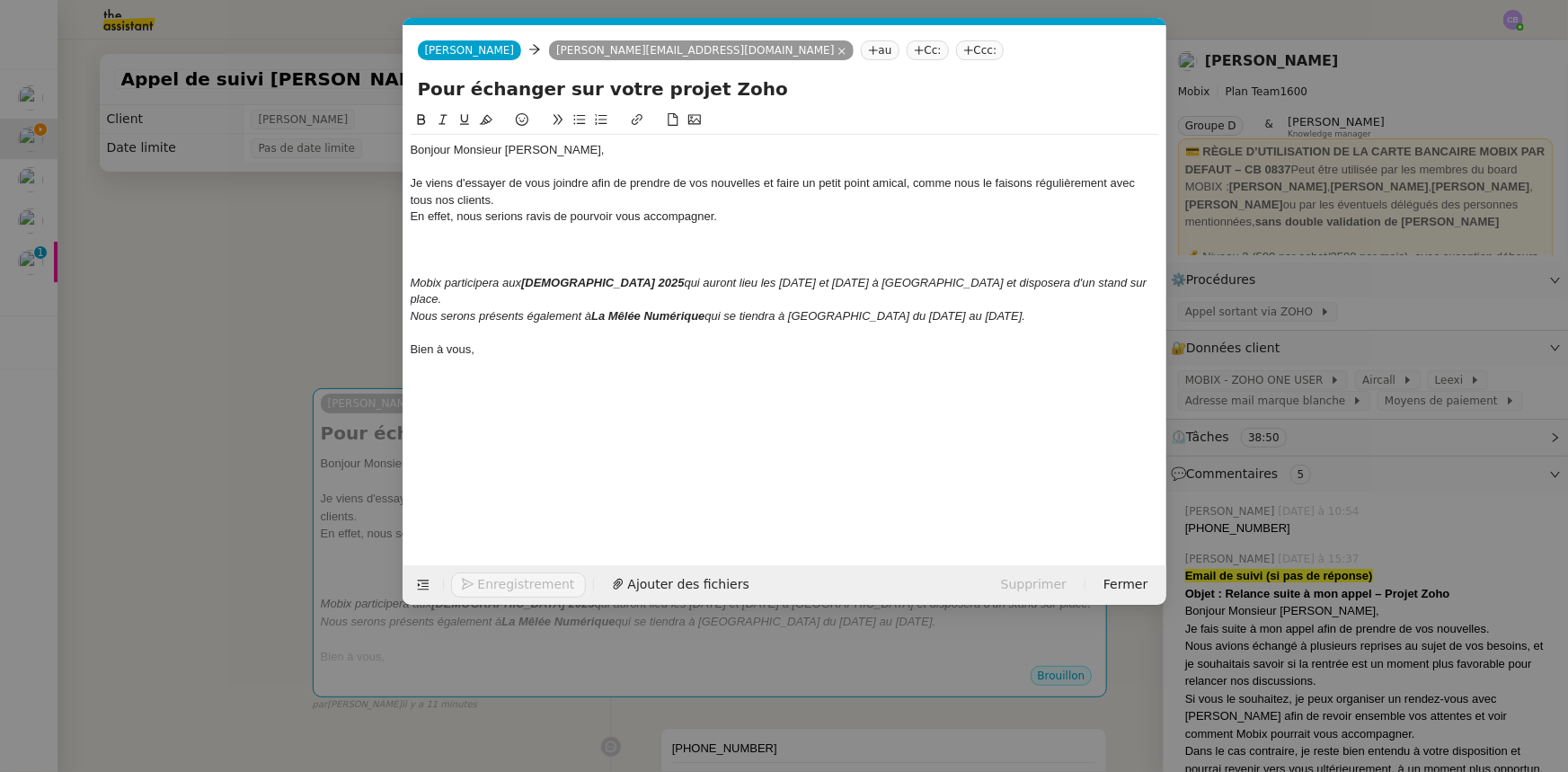
click at [528, 200] on div "Je viens d'essayer de vous joindre afin de prendre de vos nouvelles et faire un…" at bounding box center [784, 192] width 748 height 33
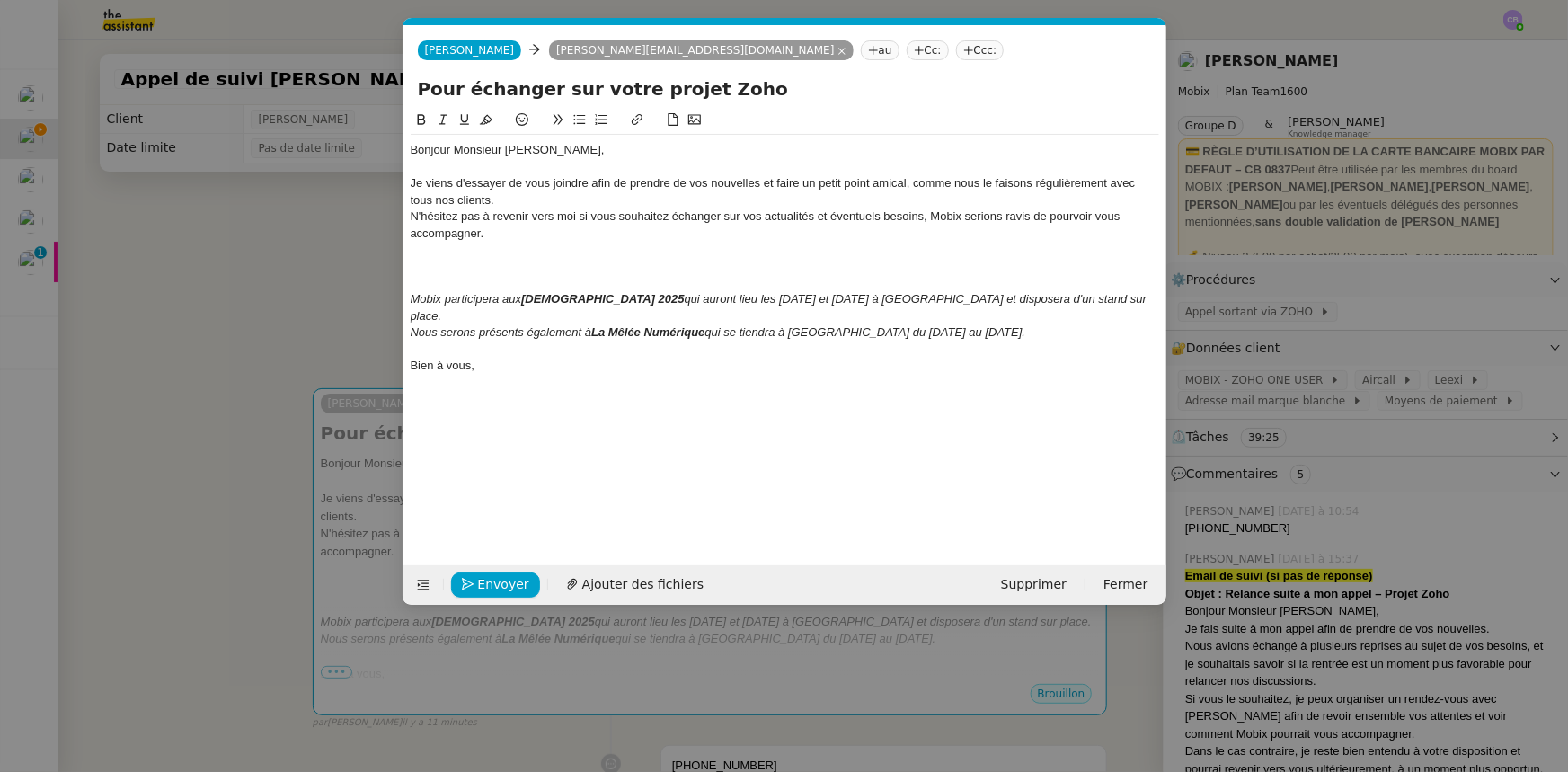
drag, startPoint x: 1003, startPoint y: 214, endPoint x: 998, endPoint y: 249, distance: 35.4
click at [1003, 216] on div "N'hésitez pas à revenir vers moi si vous souhaitez échanger sur vos actualités …" at bounding box center [784, 225] width 748 height 33
drag, startPoint x: 1020, startPoint y: 212, endPoint x: 1020, endPoint y: 226, distance: 14.0
click at [1020, 216] on div "N'hésitez pas à revenir vers moi si vous souhaitez échanger sur vos actualités …" at bounding box center [784, 225] width 748 height 33
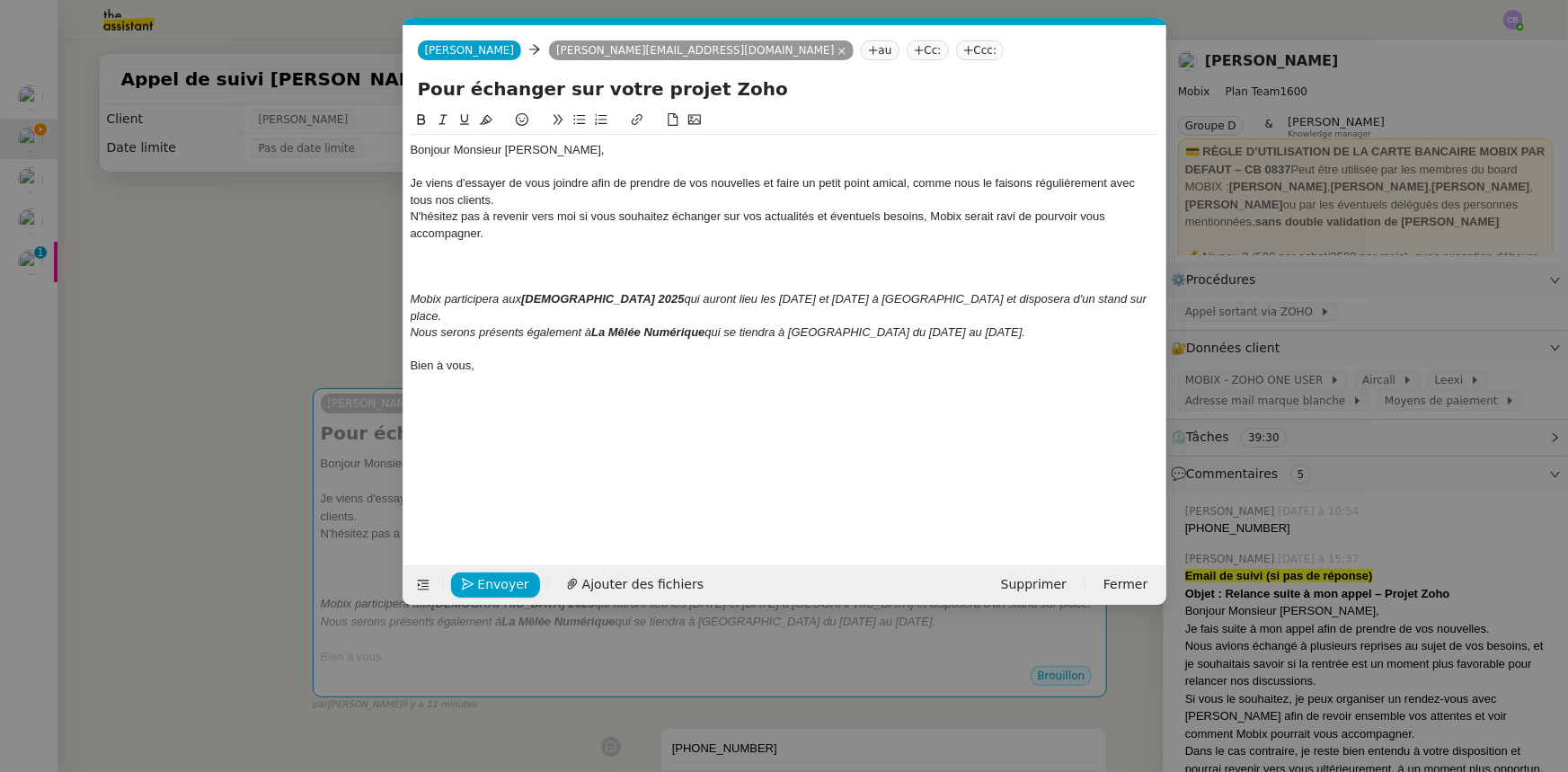
click at [513, 227] on div "N'hésitez pas à revenir vers moi si vous souhaitez échanger sur vos actualités …" at bounding box center [784, 225] width 748 height 33
click at [349, 289] on nz-modal-container "Service TA - VOYAGE - PROPOSITION GLOBALE A utiliser dans le cadre de propositi…" at bounding box center [784, 386] width 1568 height 772
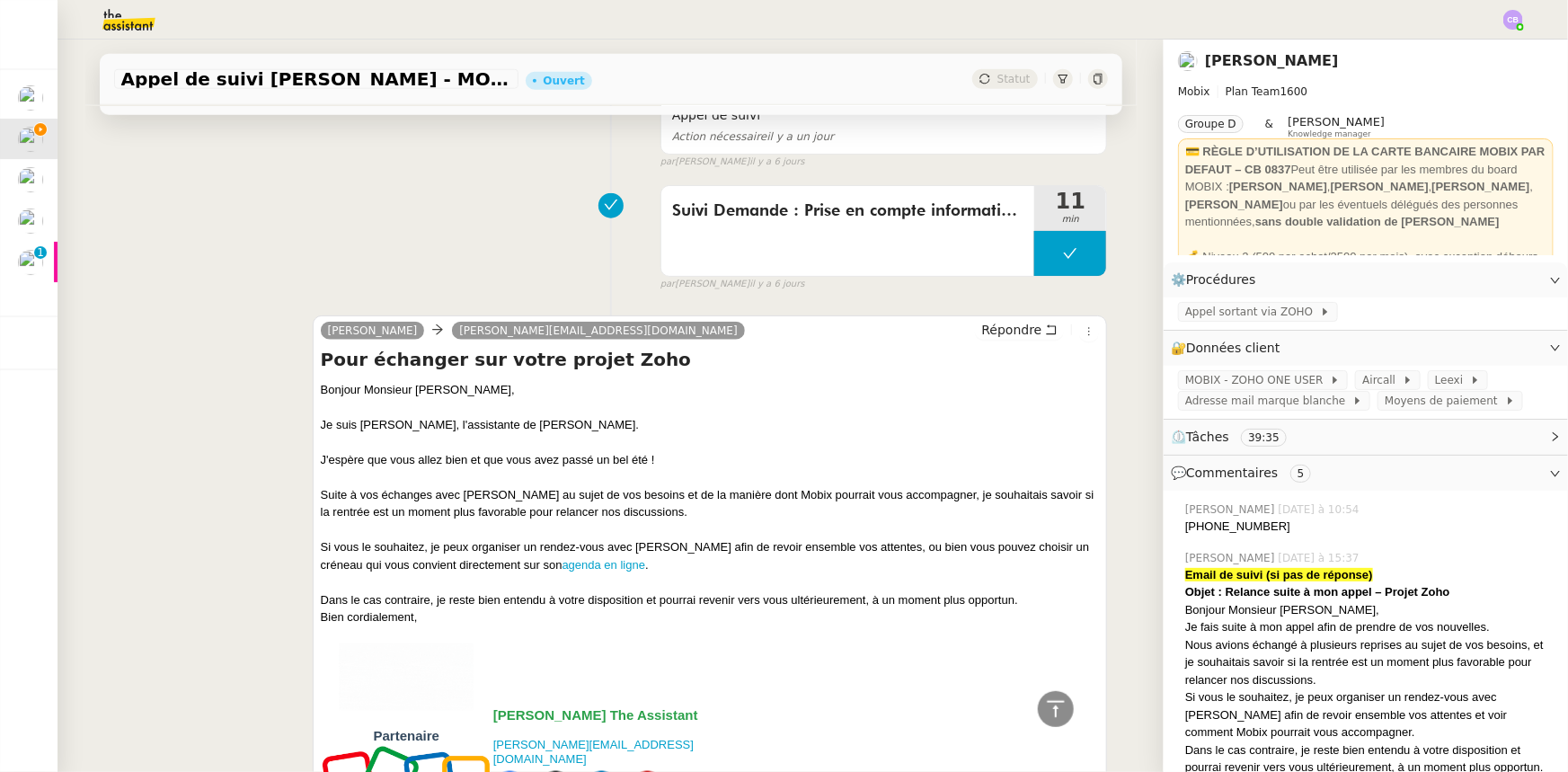
scroll to position [979, 0]
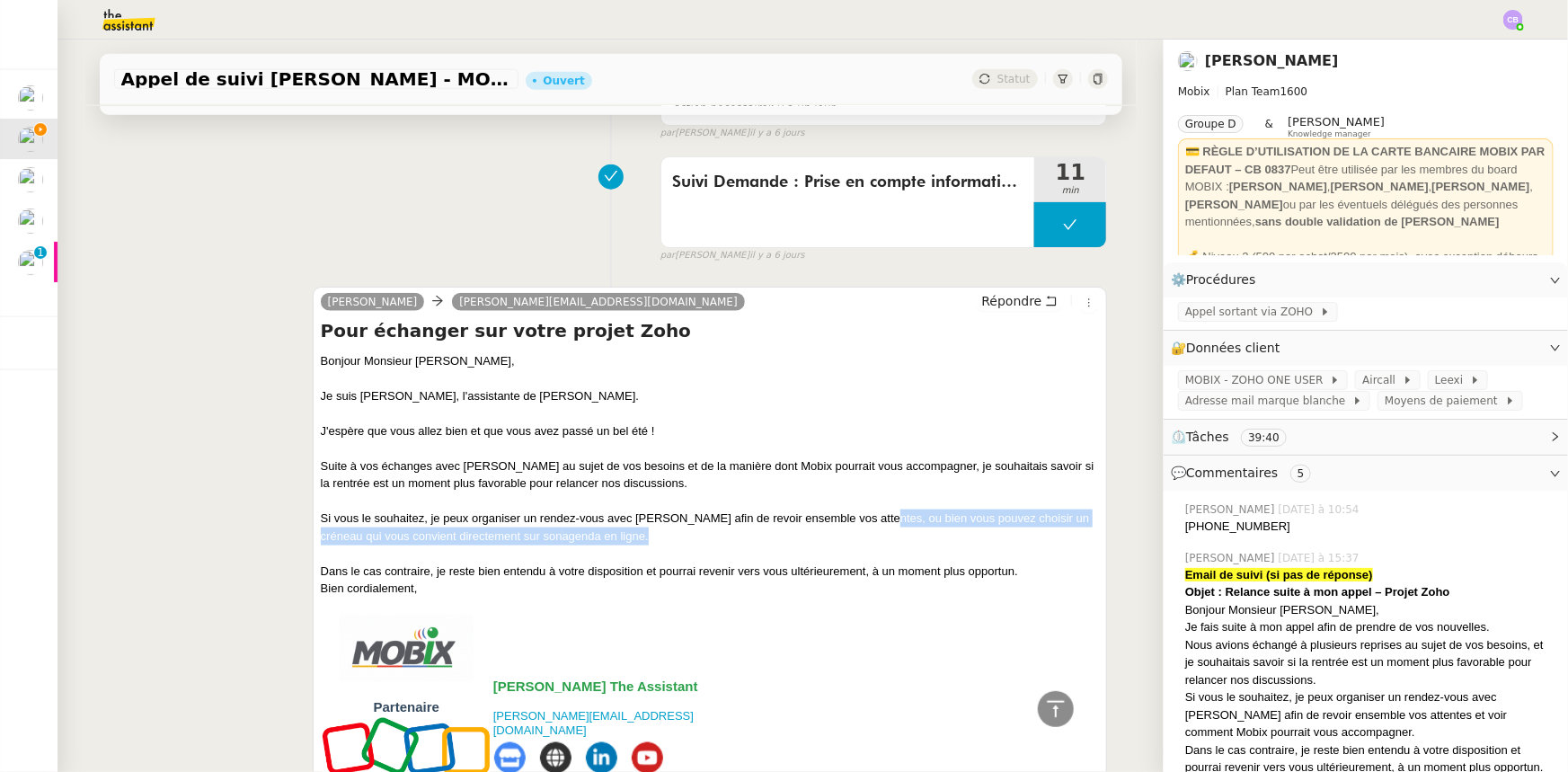
drag, startPoint x: 614, startPoint y: 539, endPoint x: 858, endPoint y: 518, distance: 244.9
click at [858, 477] on div "Si vous le souhaitez, je peux organiser un rendez-vous avec [PERSON_NAME] afin …" at bounding box center [711, 527] width 779 height 35
copy div "ou bien vous pouvez choisir un créneau qui vous convient directement sur son ag…"
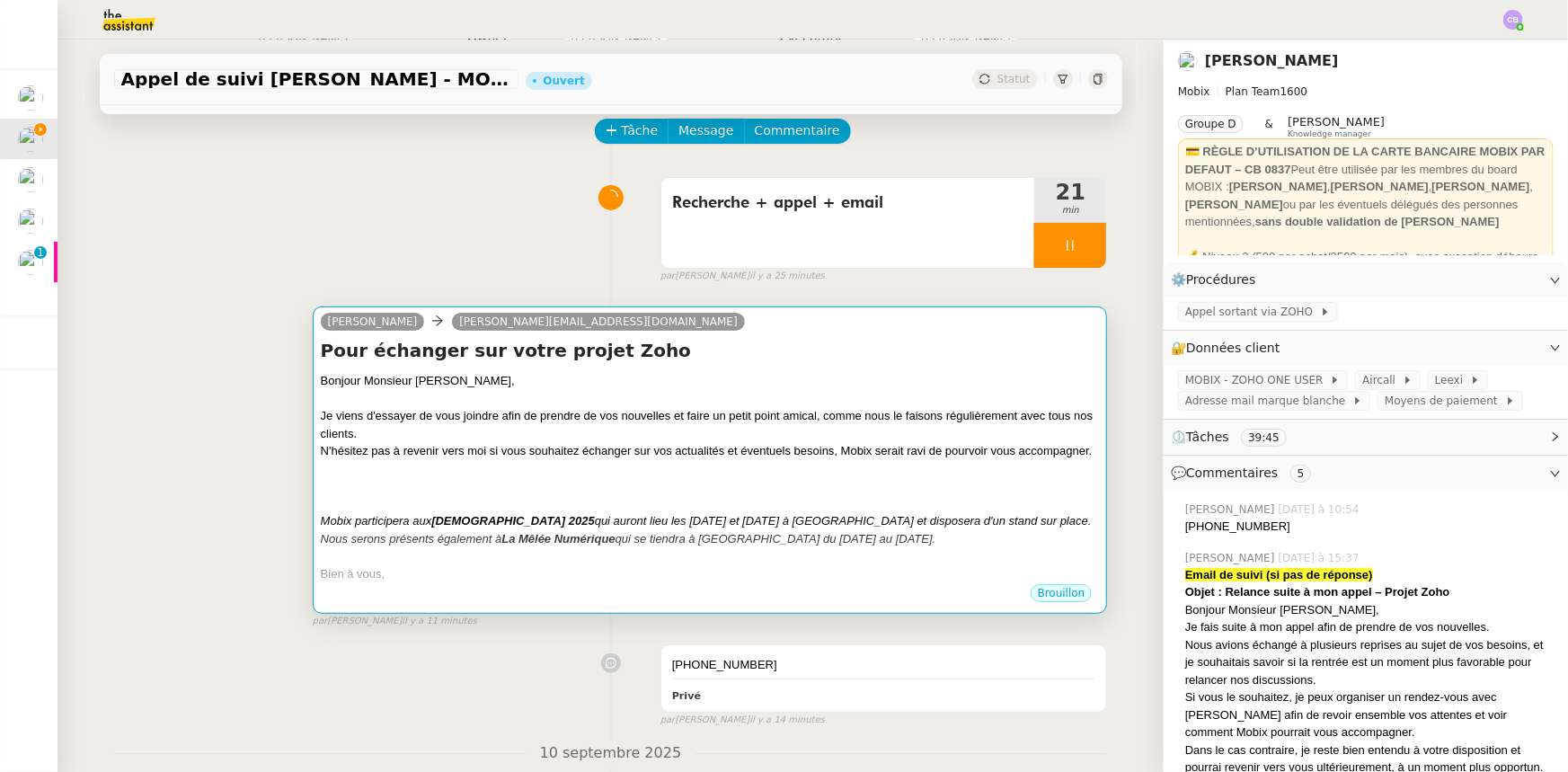
scroll to position [81, 0]
click at [882, 476] on div at bounding box center [711, 469] width 779 height 18
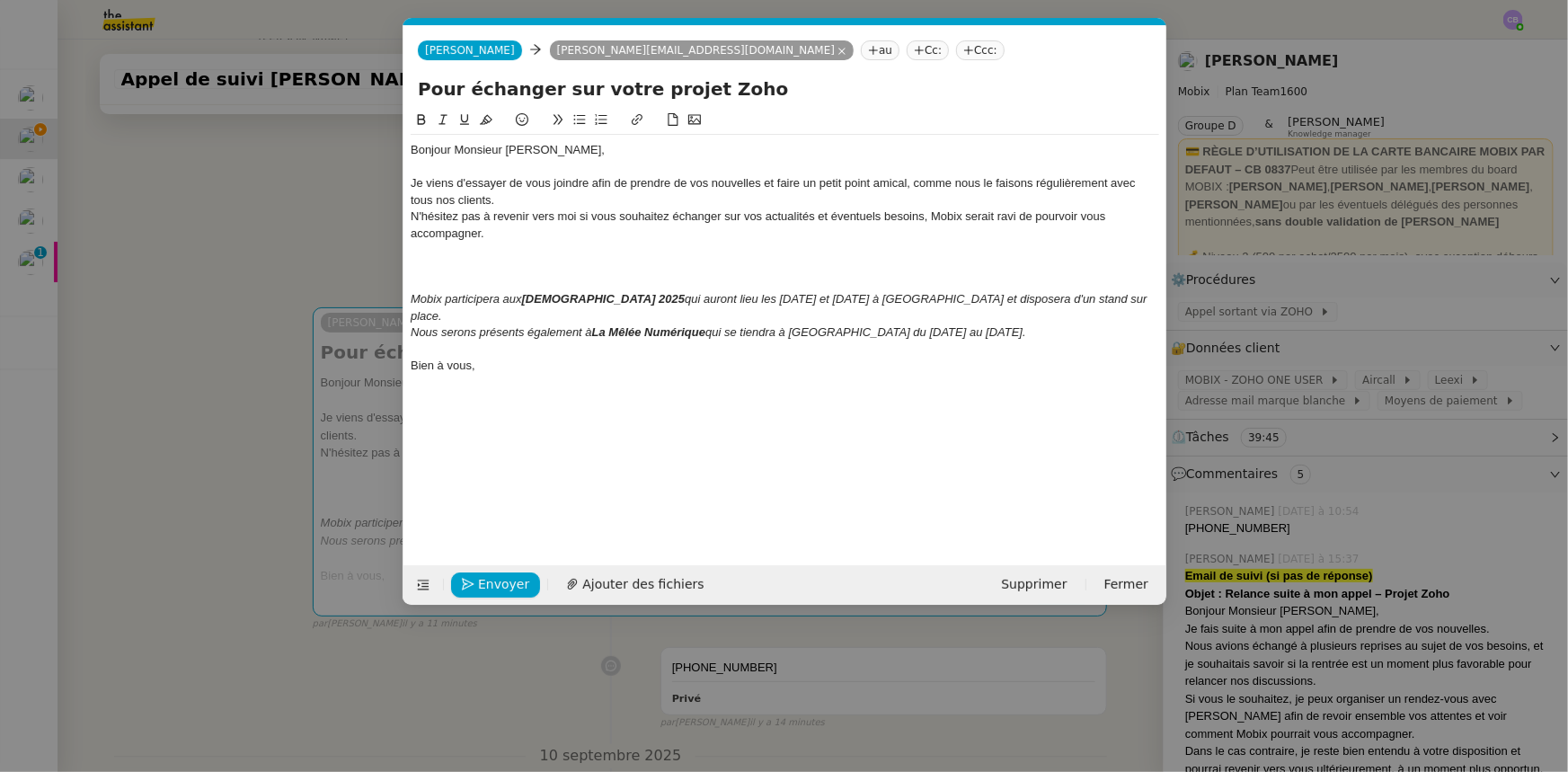
scroll to position [0, 38]
click at [504, 234] on div "N'hésitez pas à revenir vers moi si vous souhaitez échanger sur vos actualités …" at bounding box center [784, 225] width 748 height 33
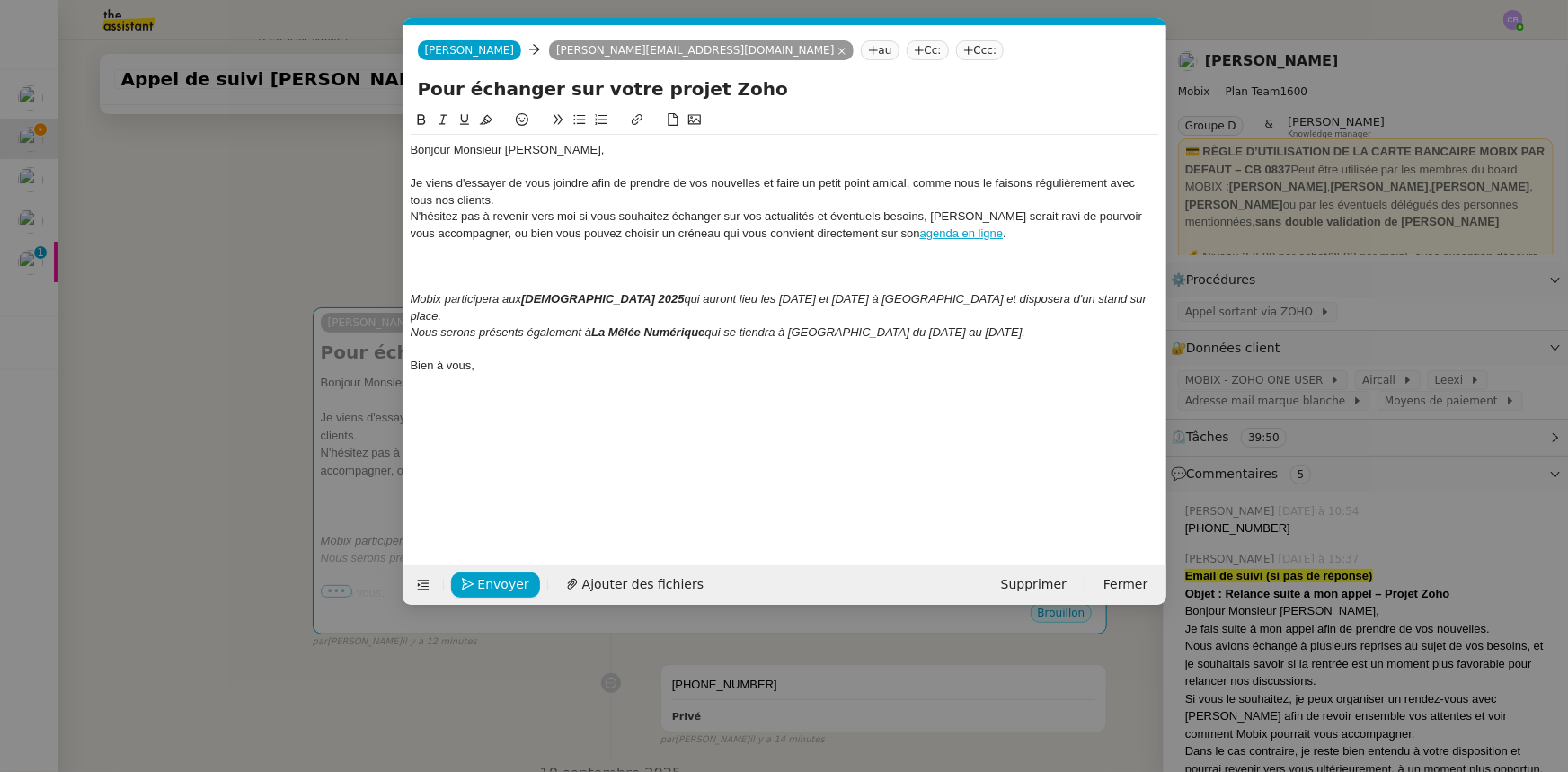
click at [469, 266] on div at bounding box center [784, 267] width 748 height 17
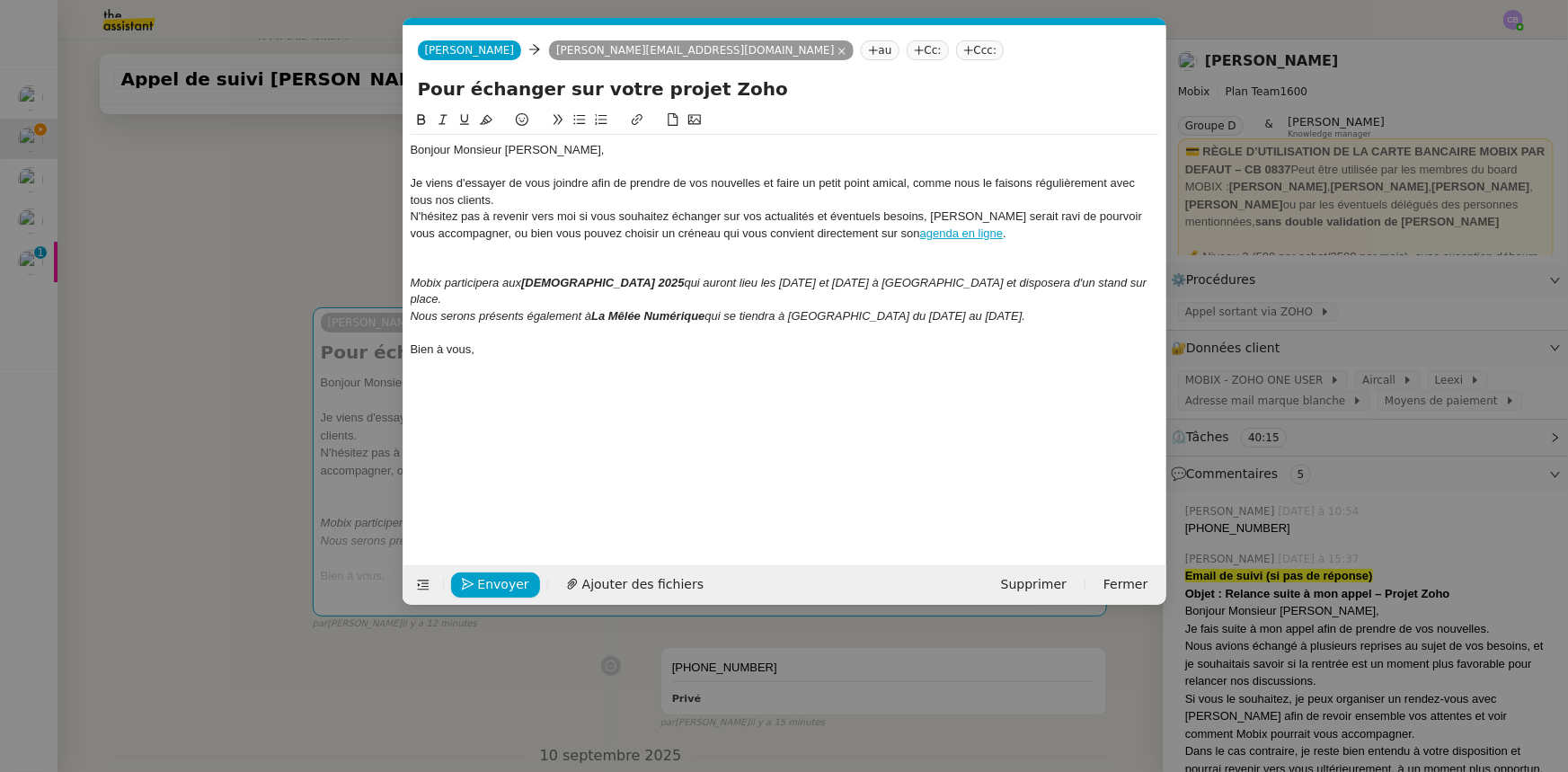
click at [518, 256] on div at bounding box center [784, 249] width 748 height 17
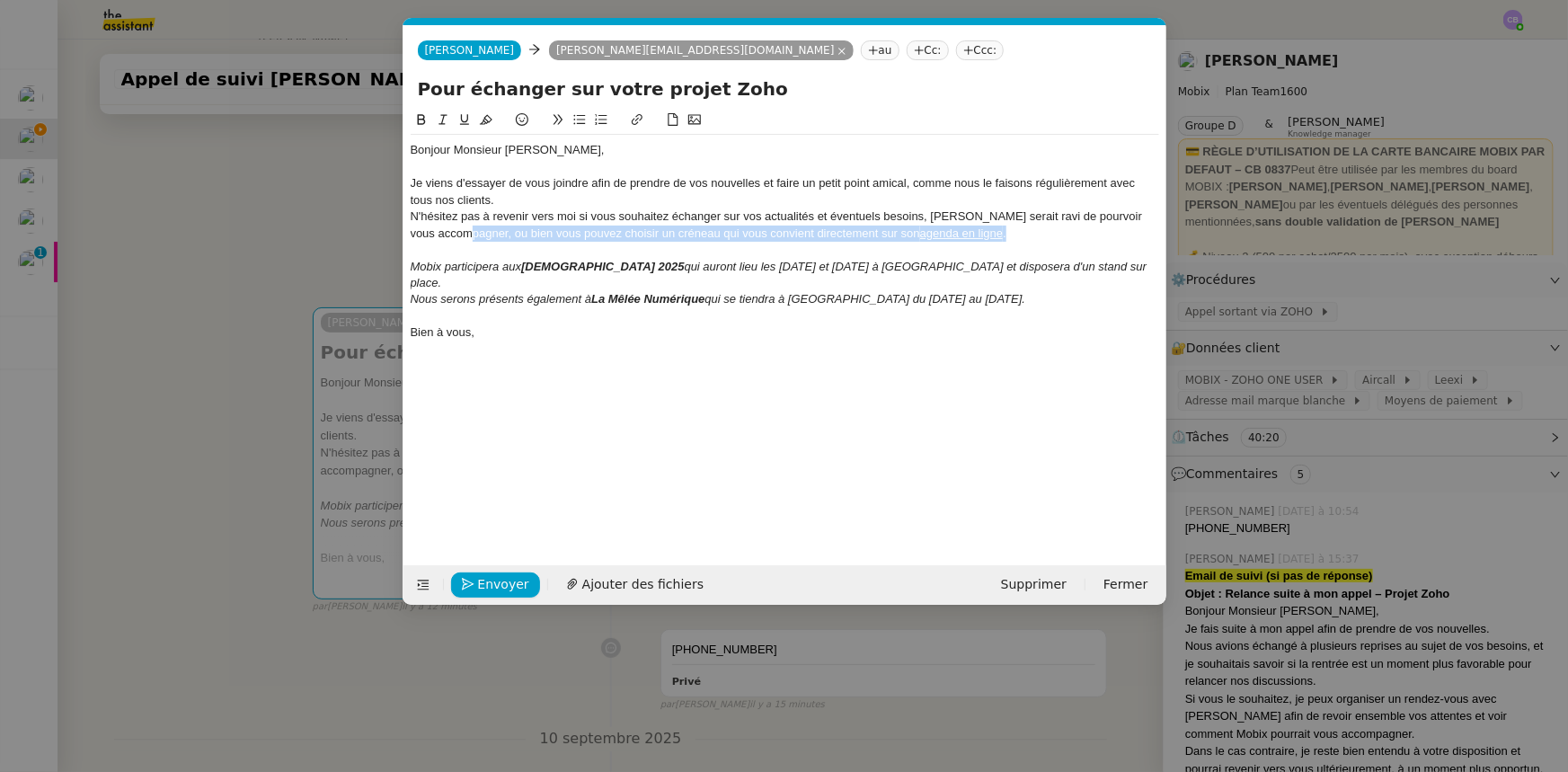
drag, startPoint x: 992, startPoint y: 236, endPoint x: 489, endPoint y: 237, distance: 503.0
click at [489, 237] on div "N'hésitez pas à revenir vers moi si vous souhaitez échanger sur vos actualités …" at bounding box center [784, 225] width 748 height 33
click at [332, 263] on nz-modal-container "Service TA - VOYAGE - PROPOSITION GLOBALE A utiliser dans le cadre de propositi…" at bounding box center [784, 386] width 1568 height 772
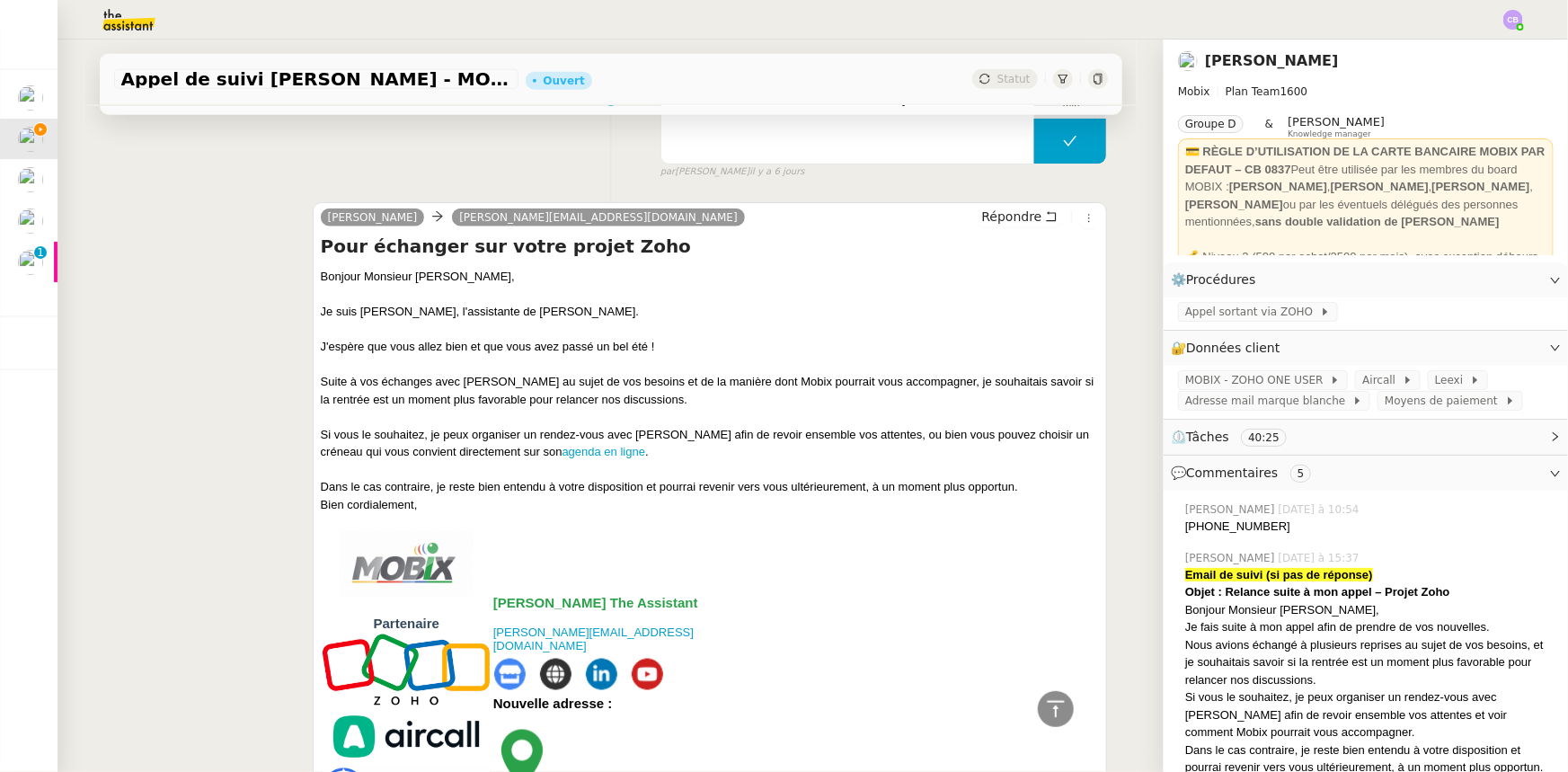
scroll to position [1061, 0]
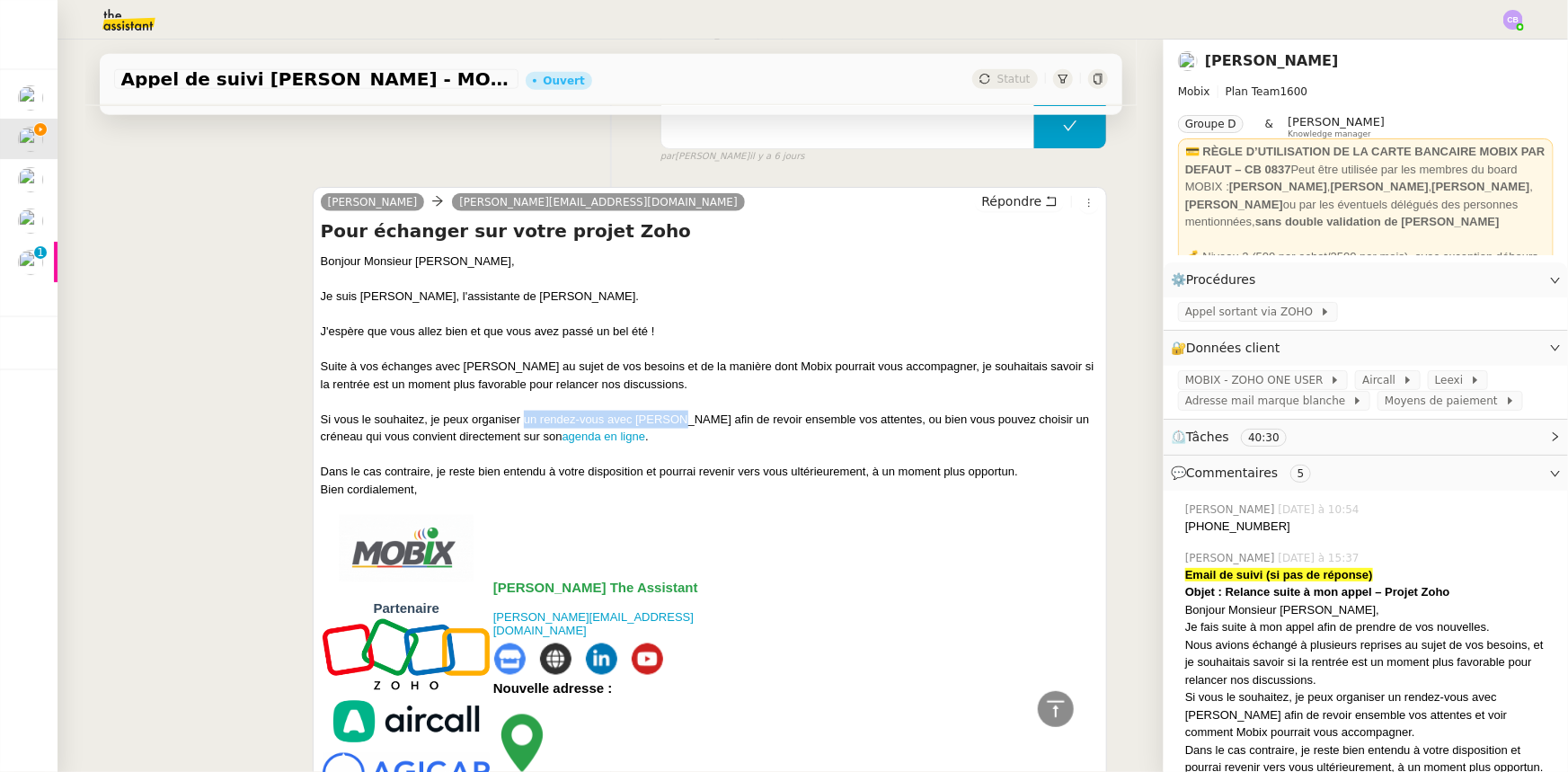
drag, startPoint x: 660, startPoint y: 419, endPoint x: 519, endPoint y: 419, distance: 141.0
click at [519, 419] on div "Si vous le souhaitez, je peux organiser un rendez-vous avec [PERSON_NAME] afin …" at bounding box center [711, 428] width 779 height 35
copy div "un rendez-vous avec [PERSON_NAME]"
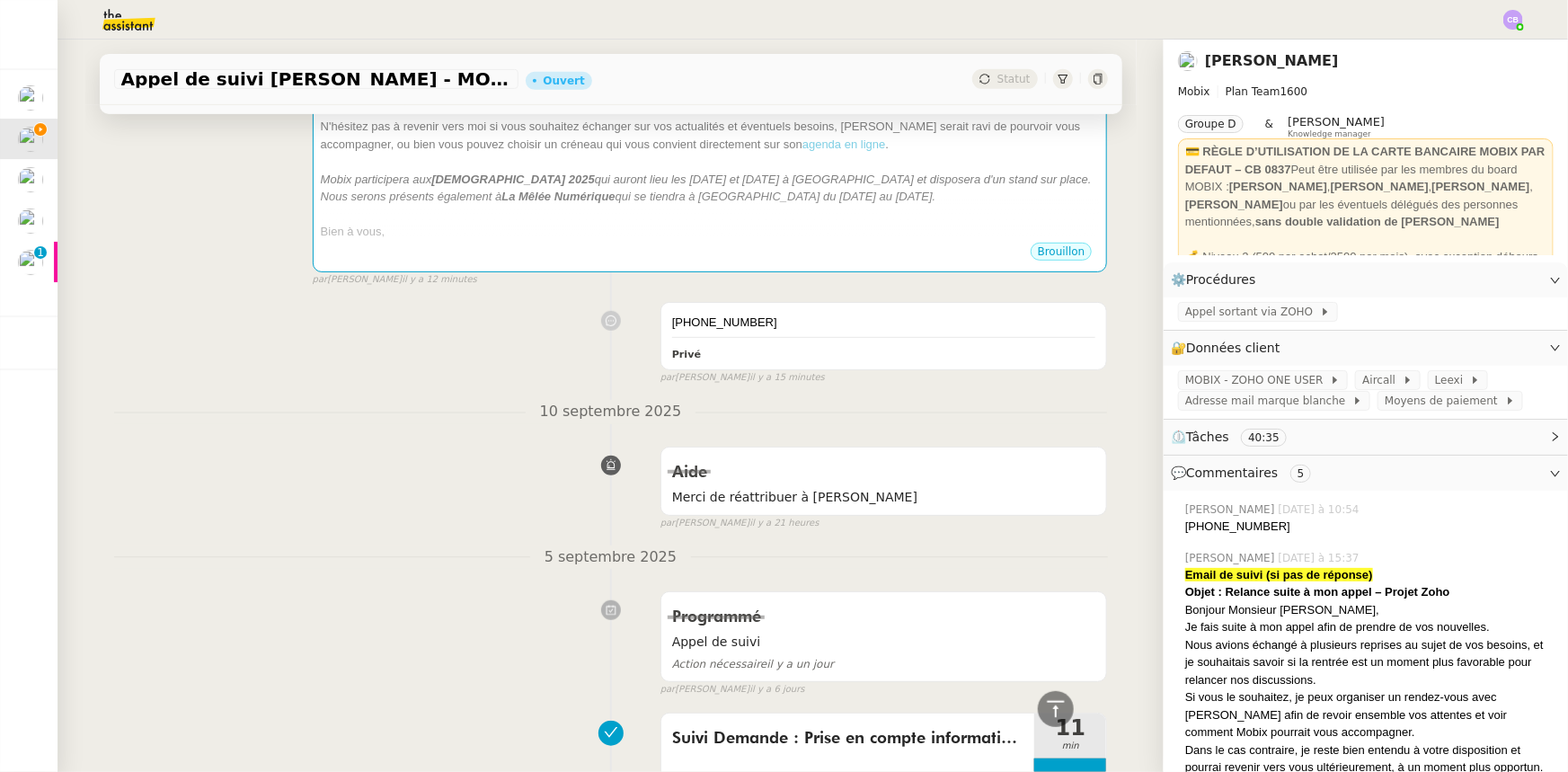
scroll to position [81, 0]
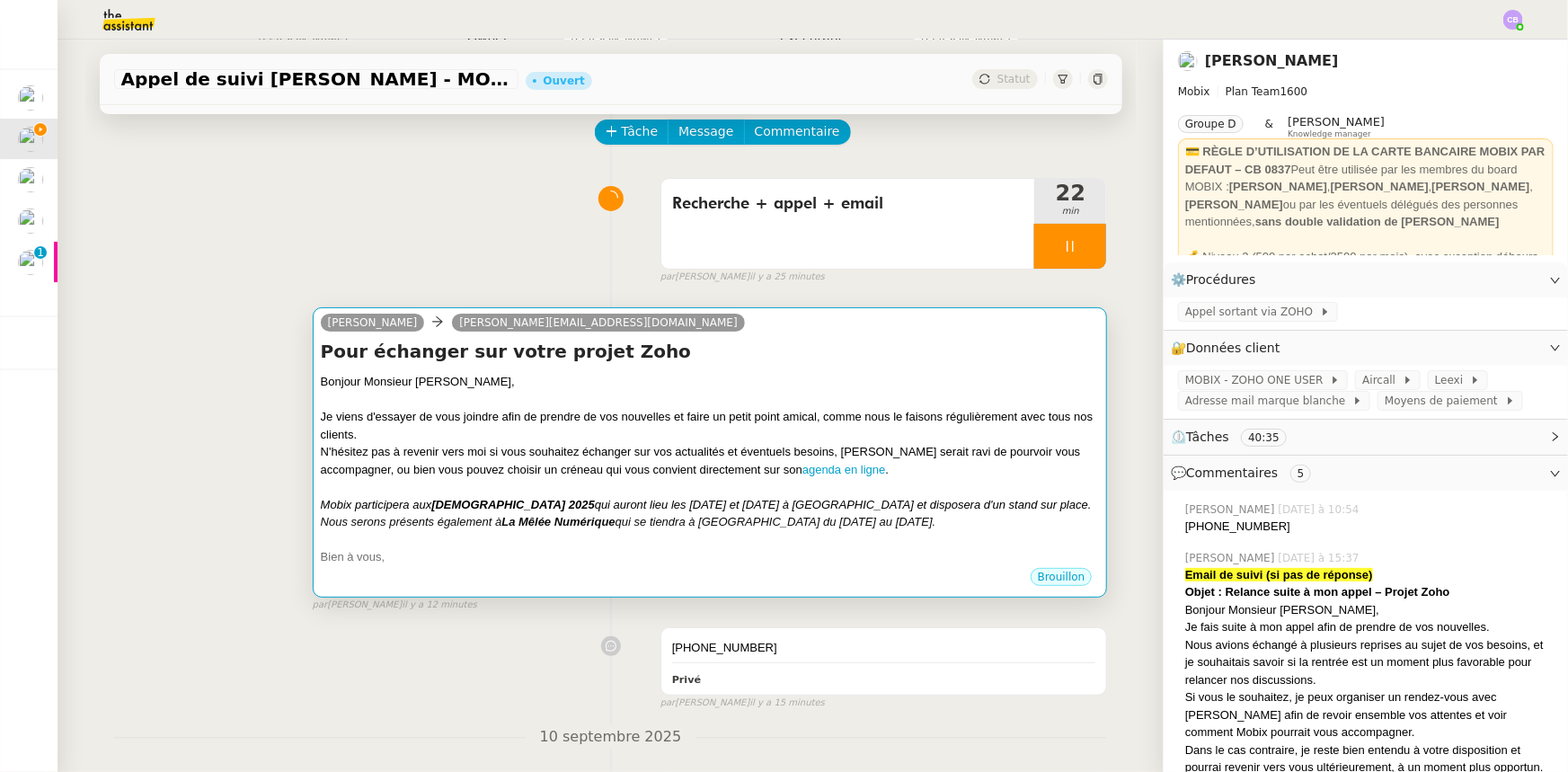
click at [616, 406] on div at bounding box center [711, 399] width 779 height 18
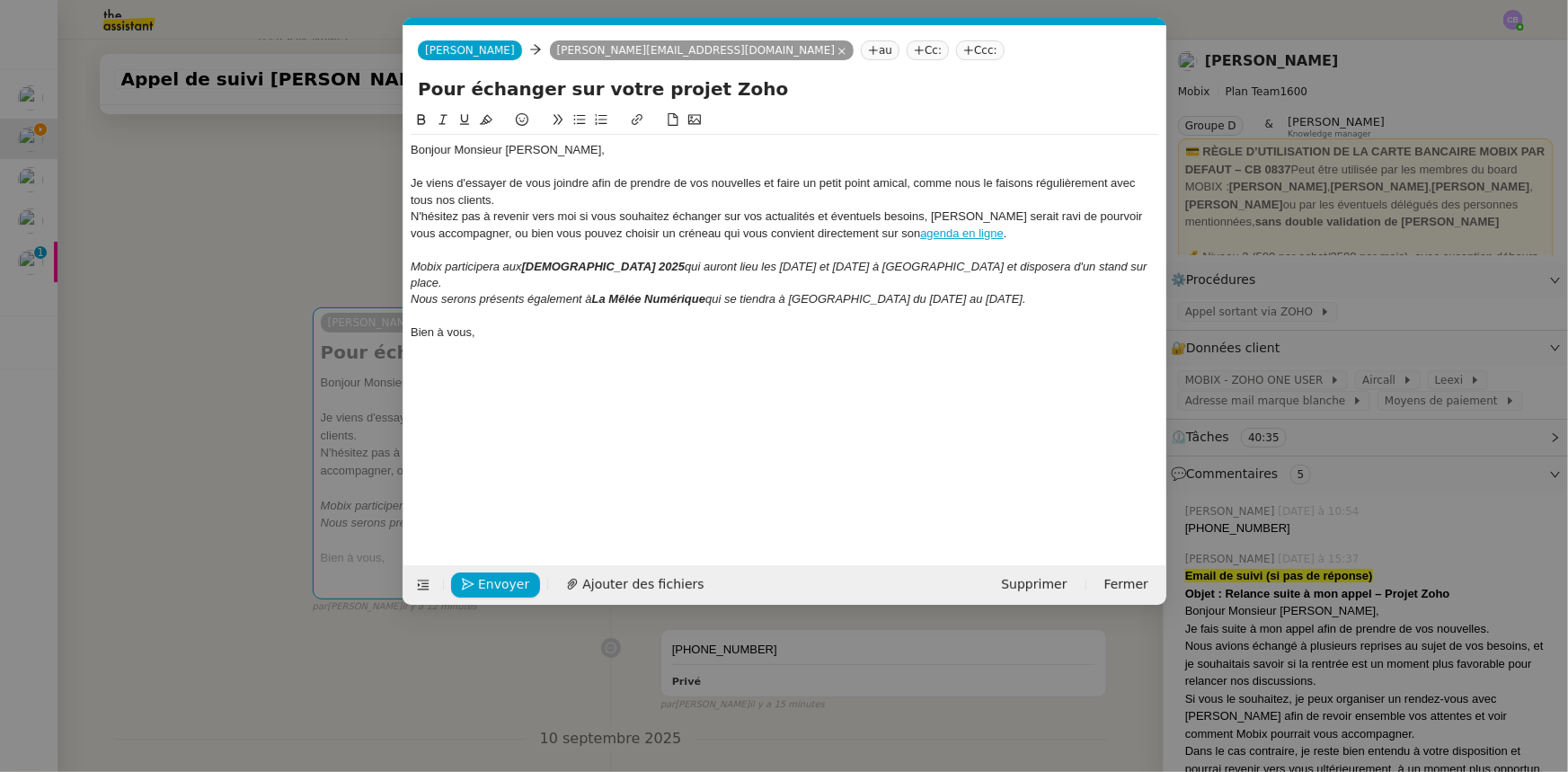
scroll to position [0, 38]
drag, startPoint x: 987, startPoint y: 234, endPoint x: 487, endPoint y: 233, distance: 500.0
click at [487, 233] on div "N'hésitez pas à revenir vers moi si vous souhaitez échanger sur vos actualités …" at bounding box center [784, 225] width 748 height 33
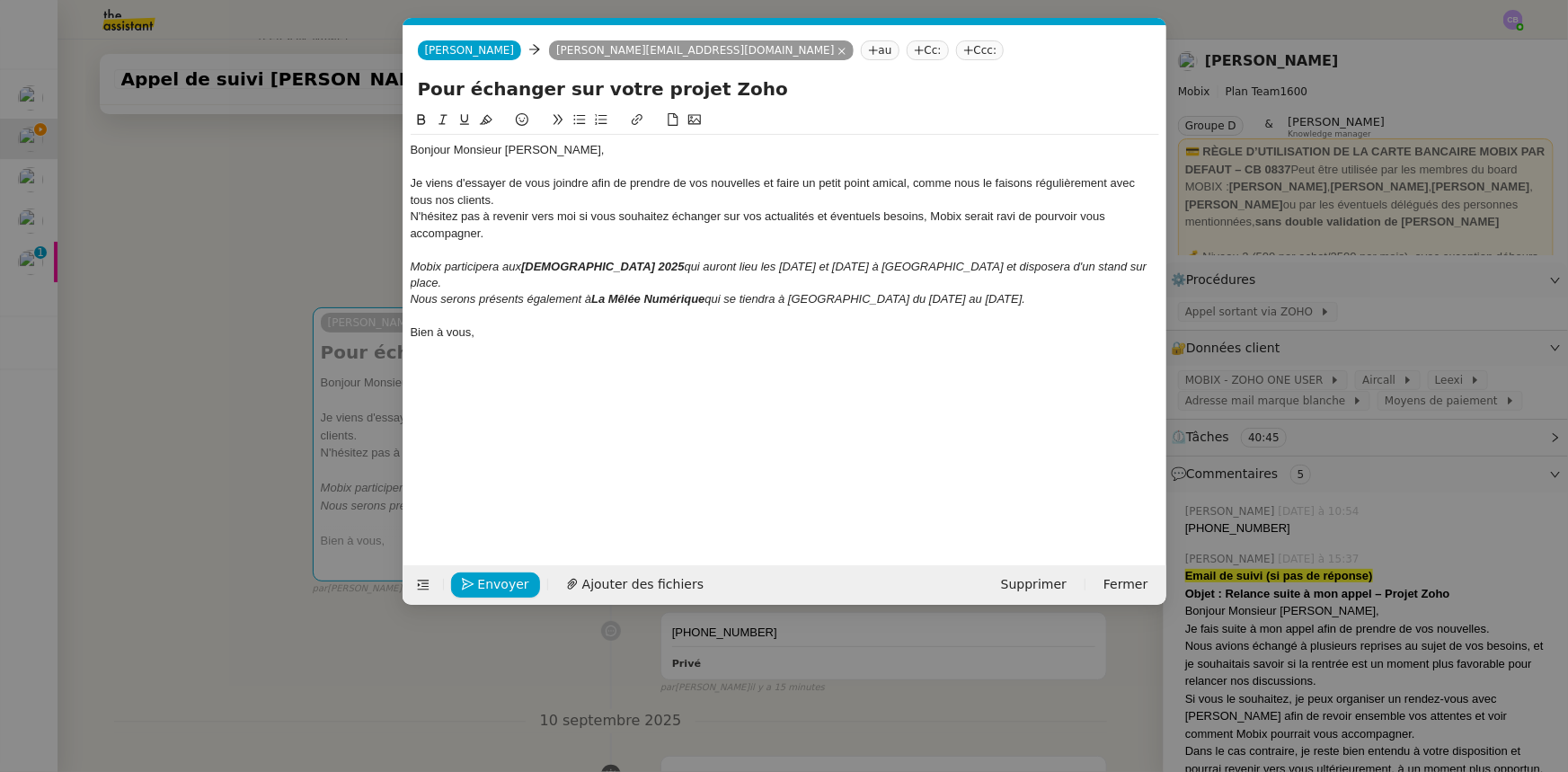
click at [313, 225] on nz-modal-container "Service TA - VOYAGE - PROPOSITION GLOBALE A utiliser dans le cadre de propositi…" at bounding box center [784, 386] width 1568 height 772
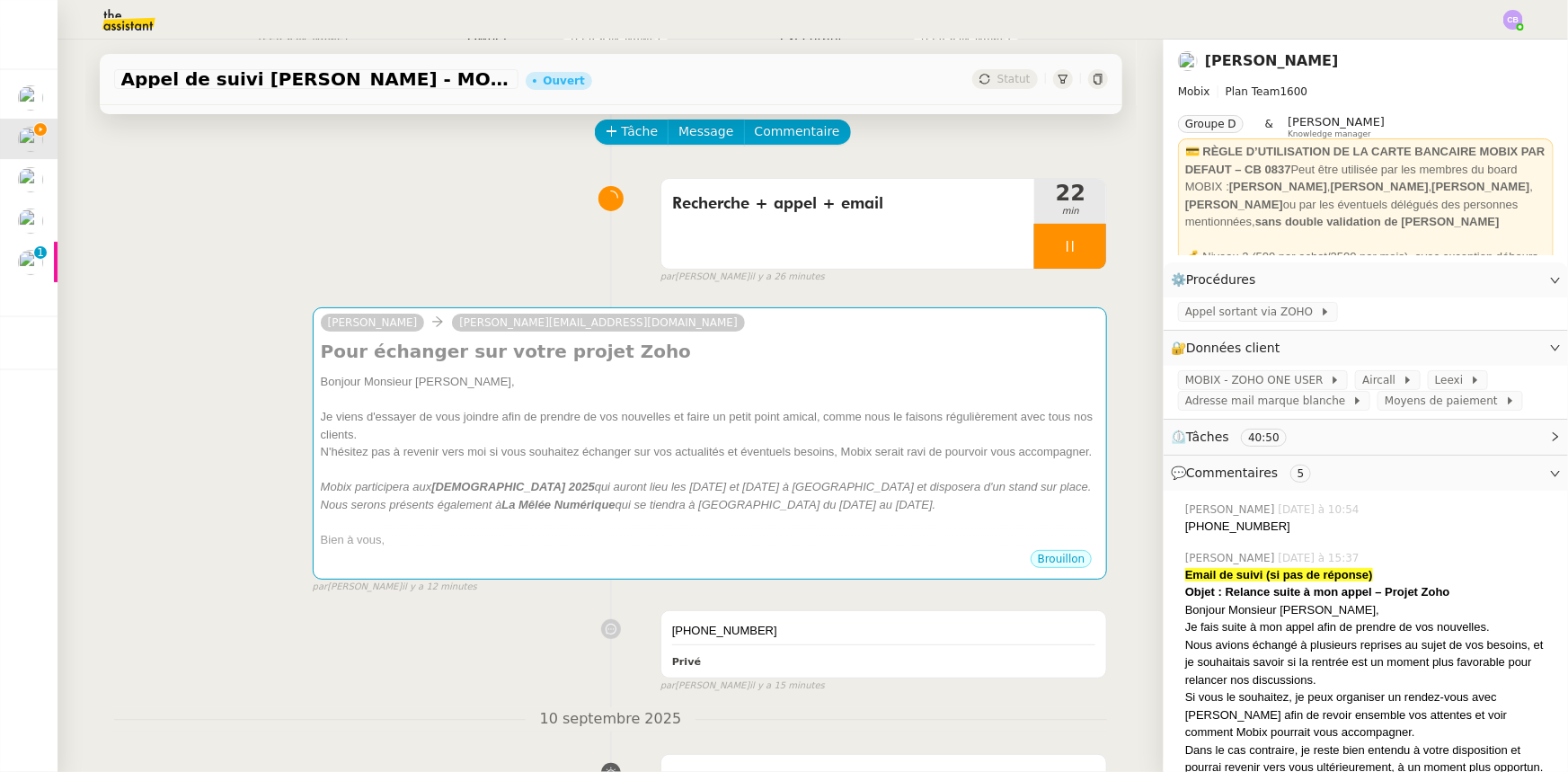
click at [1034, 251] on div at bounding box center [1070, 246] width 72 height 45
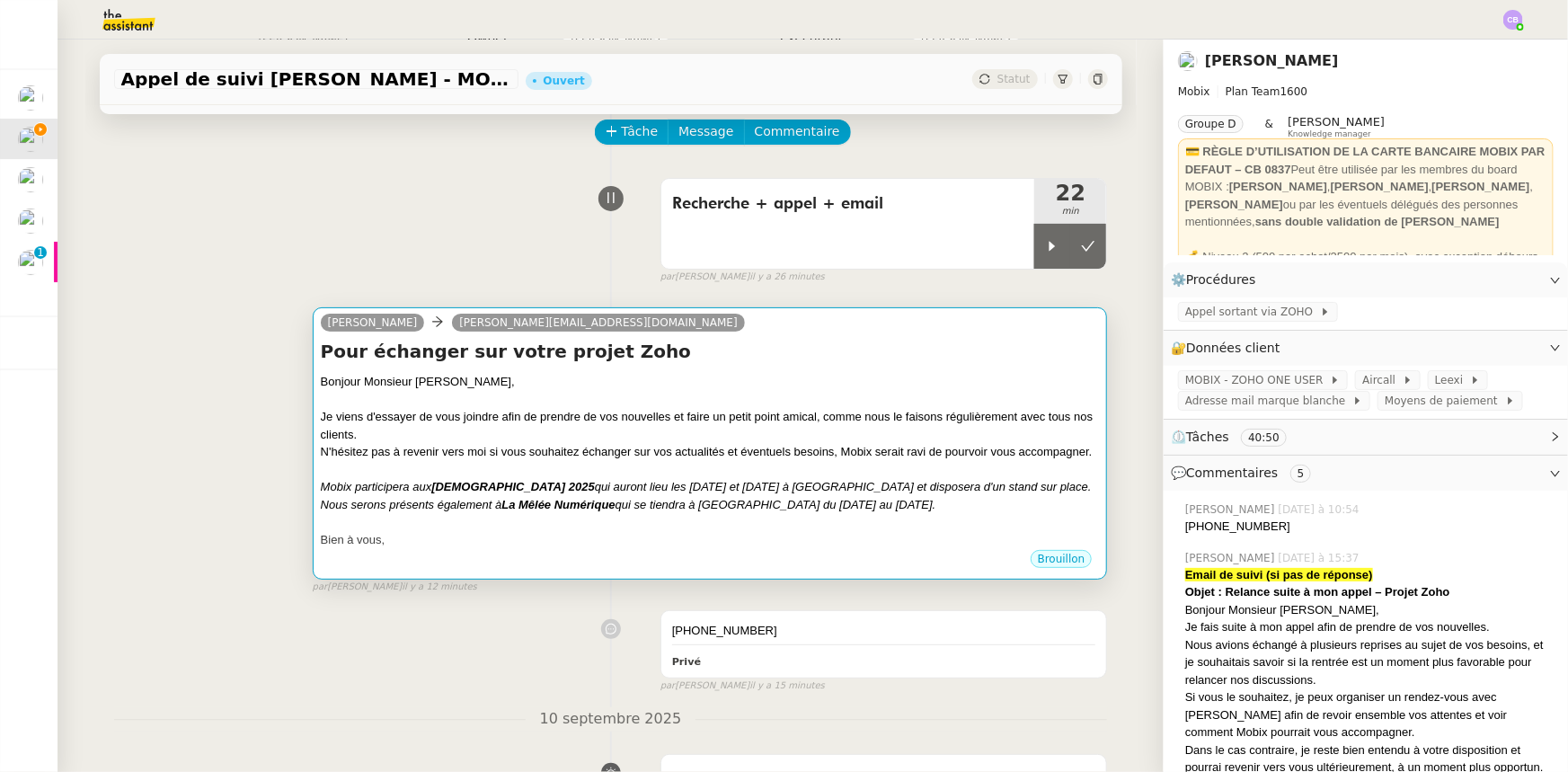
click at [946, 414] on div "Je viens d'essayer de vous joindre afin de prendre de vos nouvelles et faire un…" at bounding box center [711, 425] width 779 height 35
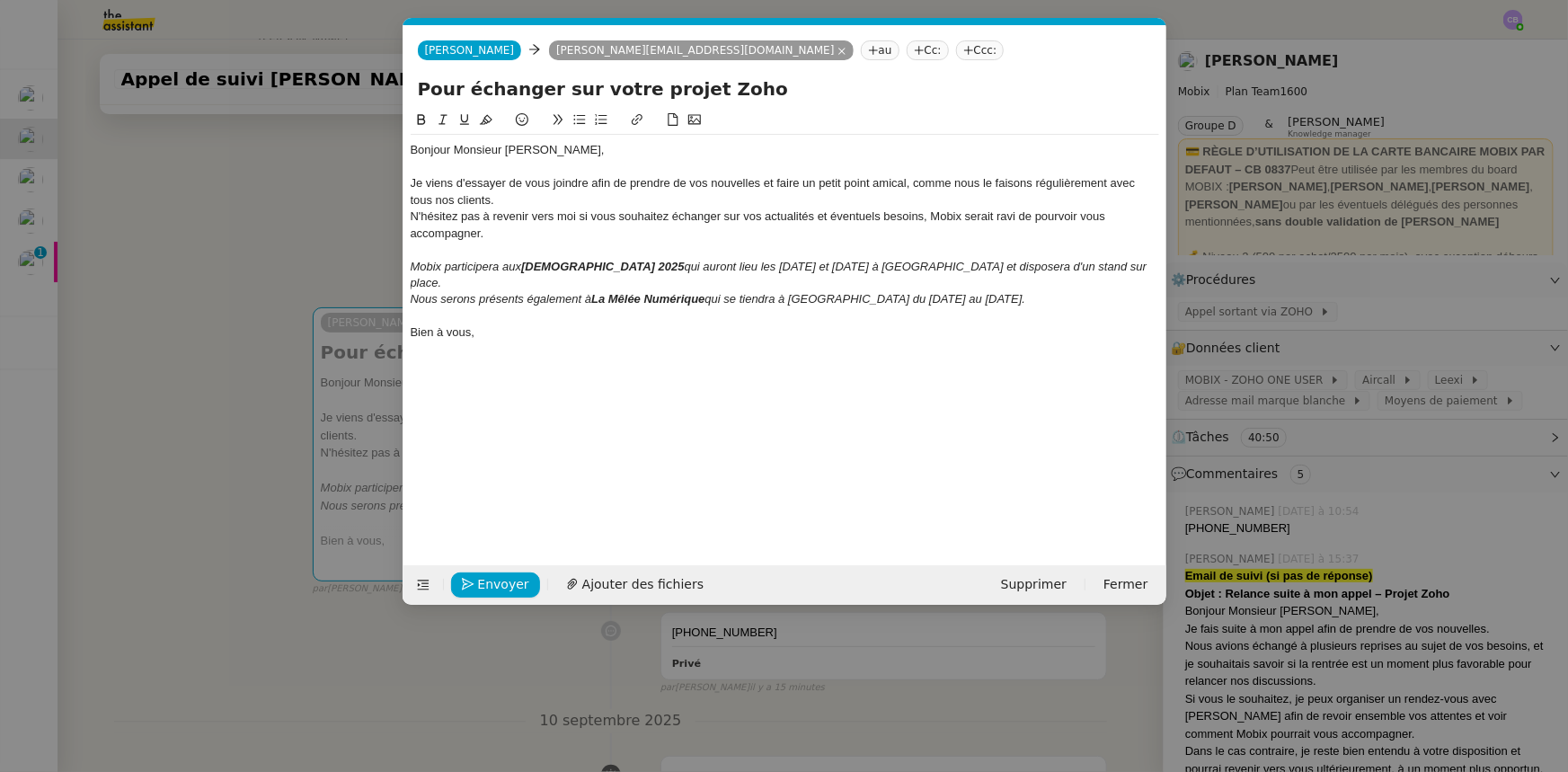
click at [515, 199] on div "Je viens d'essayer de vous joindre afin de prendre de vos nouvelles et faire un…" at bounding box center [784, 192] width 748 height 33
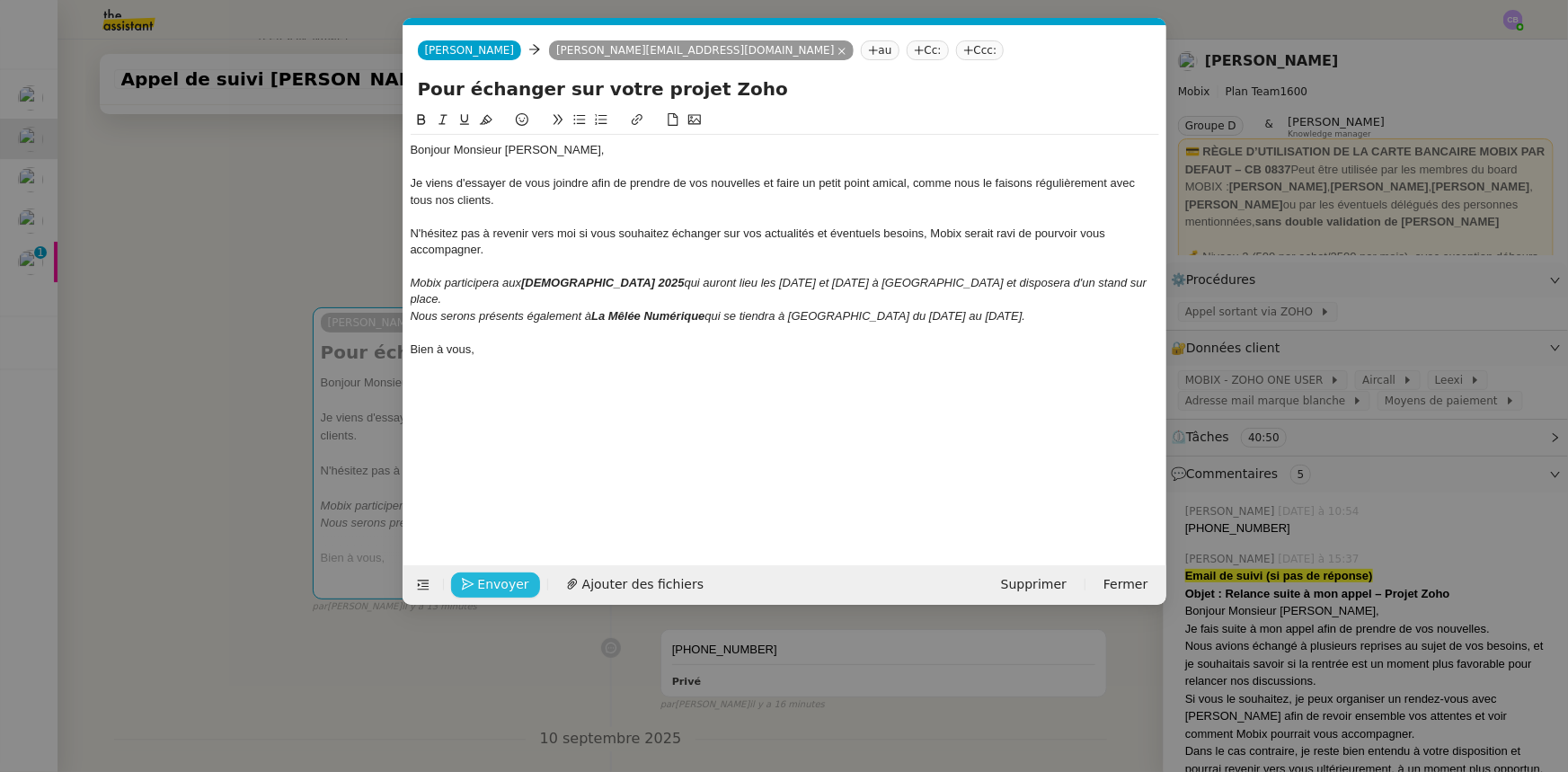
click at [527, 477] on button "Envoyer" at bounding box center [494, 585] width 89 height 25
click at [527, 477] on span "Confirmer l'envoi" at bounding box center [531, 584] width 108 height 20
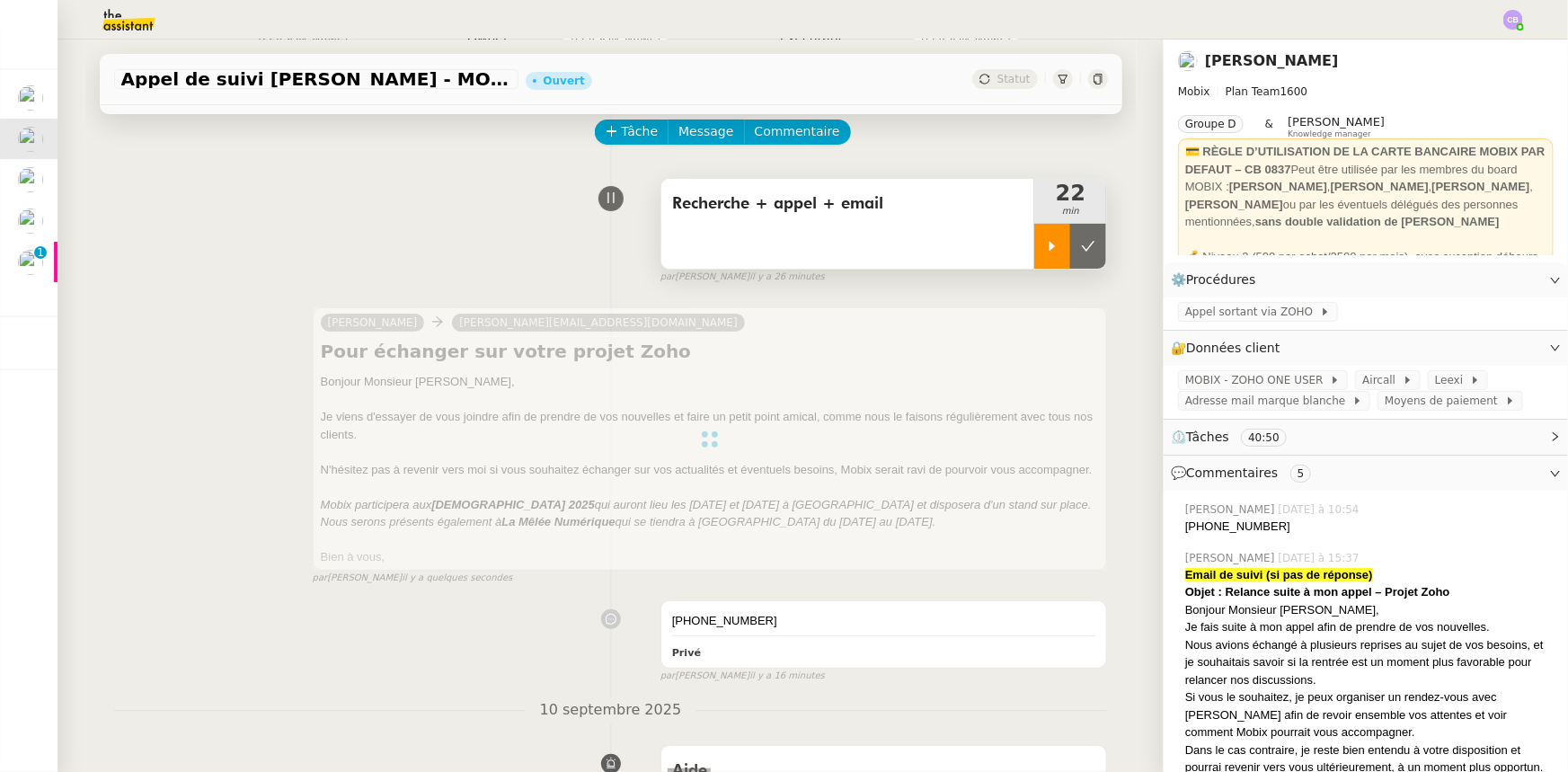
click at [1043, 243] on icon at bounding box center [1051, 246] width 15 height 15
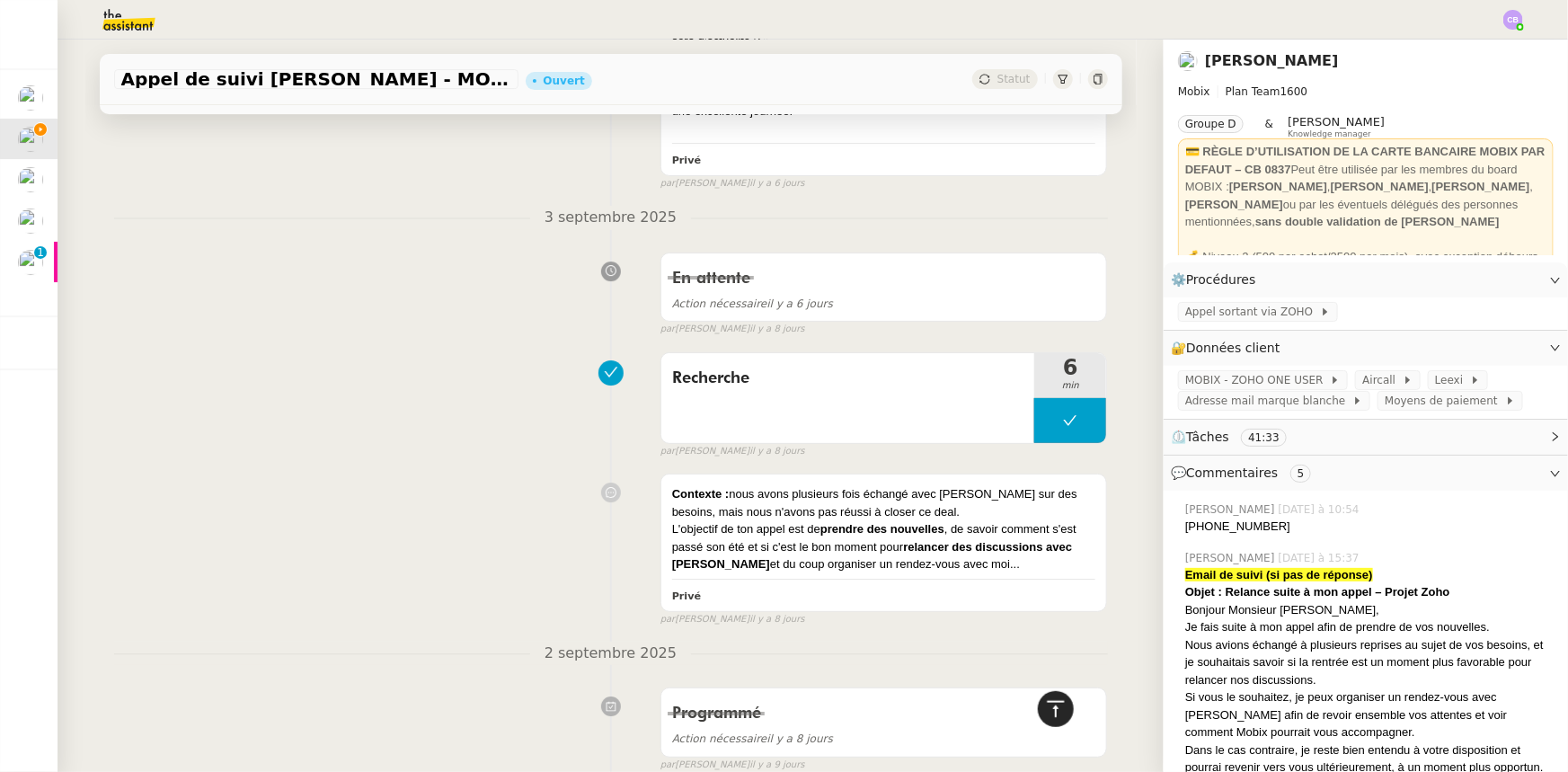
click at [1043, 477] on icon at bounding box center [1055, 709] width 21 height 21
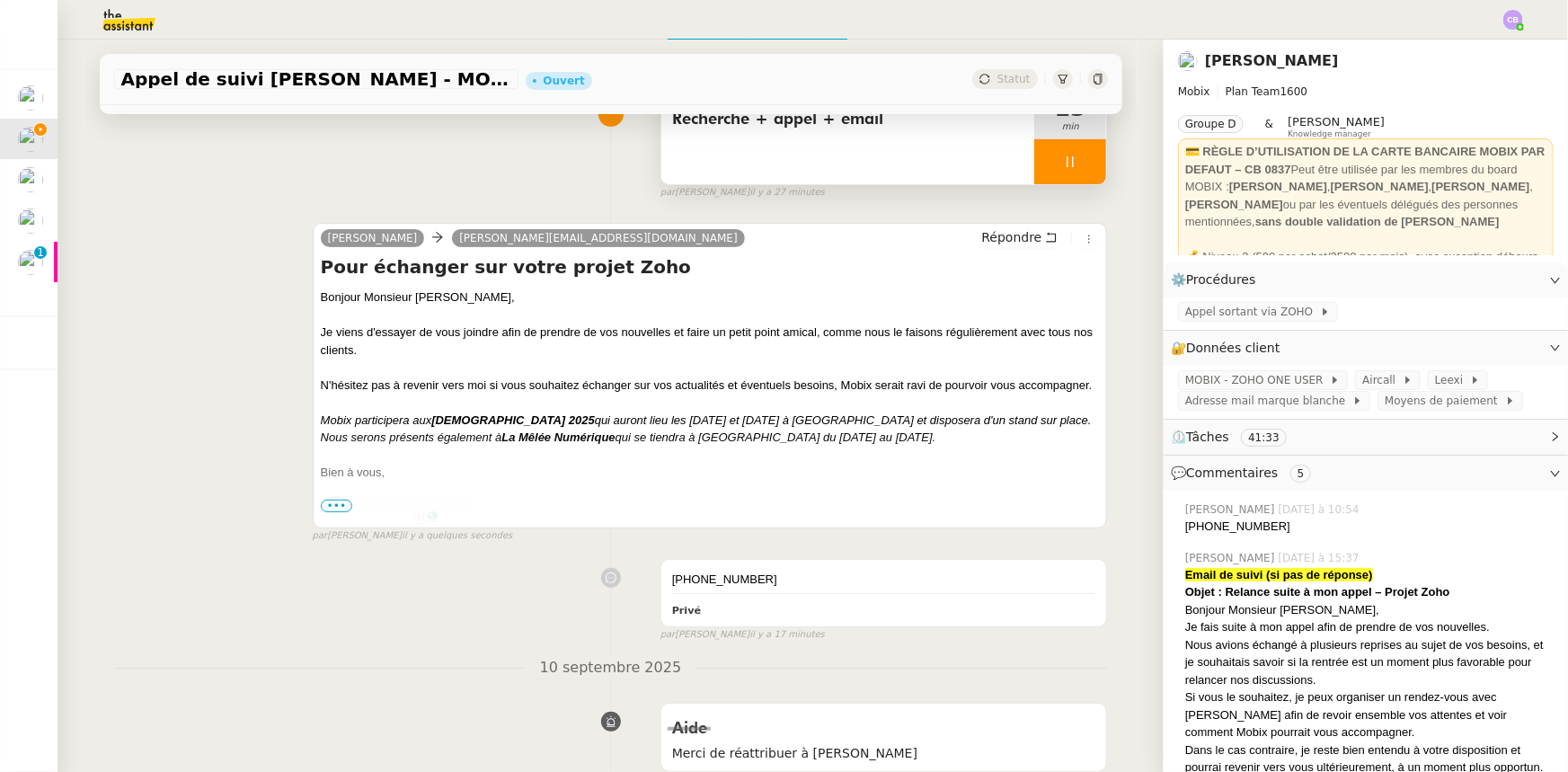
scroll to position [0, 0]
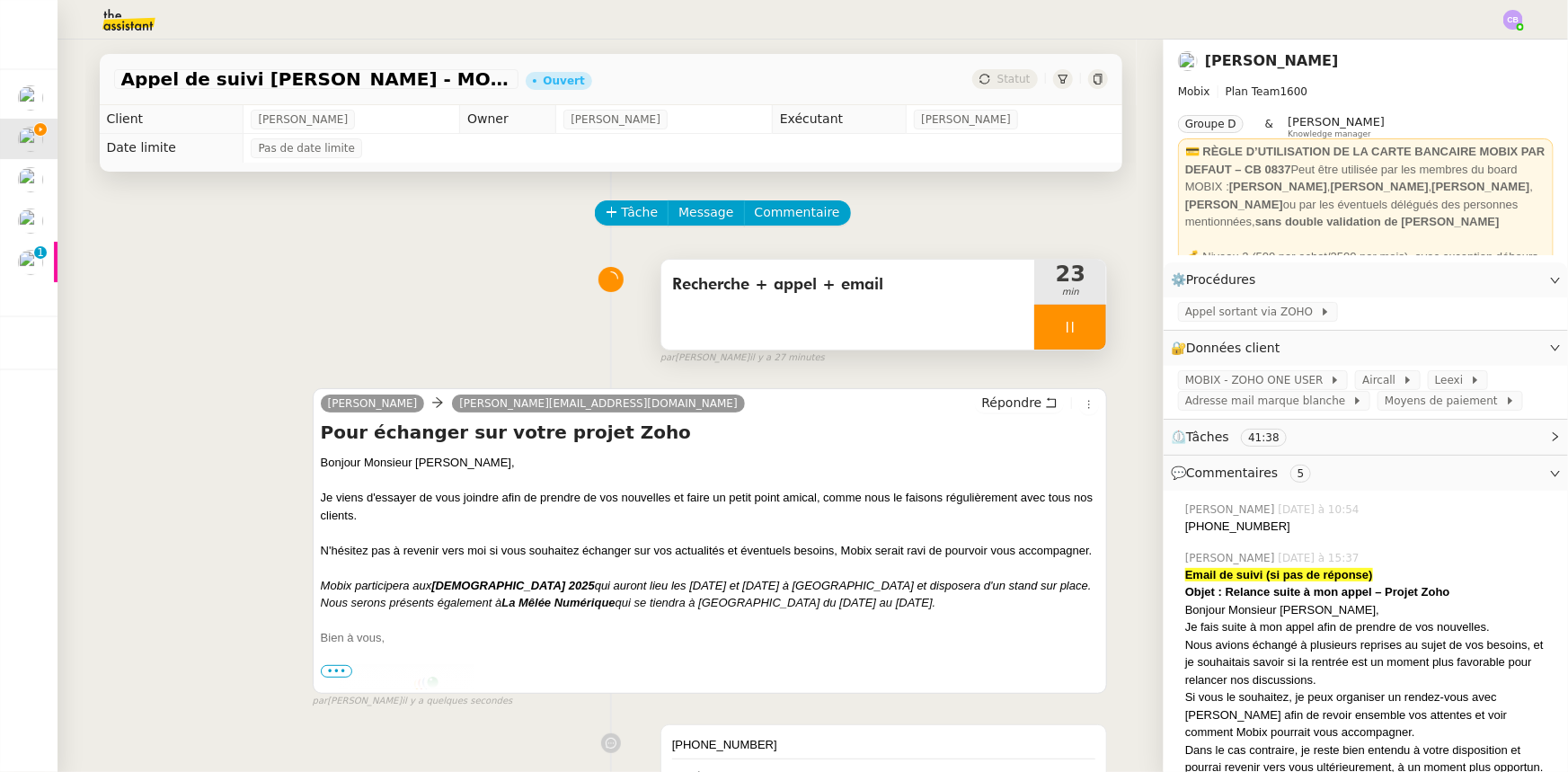
click at [1036, 323] on div at bounding box center [1070, 327] width 72 height 45
click at [1043, 332] on icon at bounding box center [1087, 327] width 15 height 15
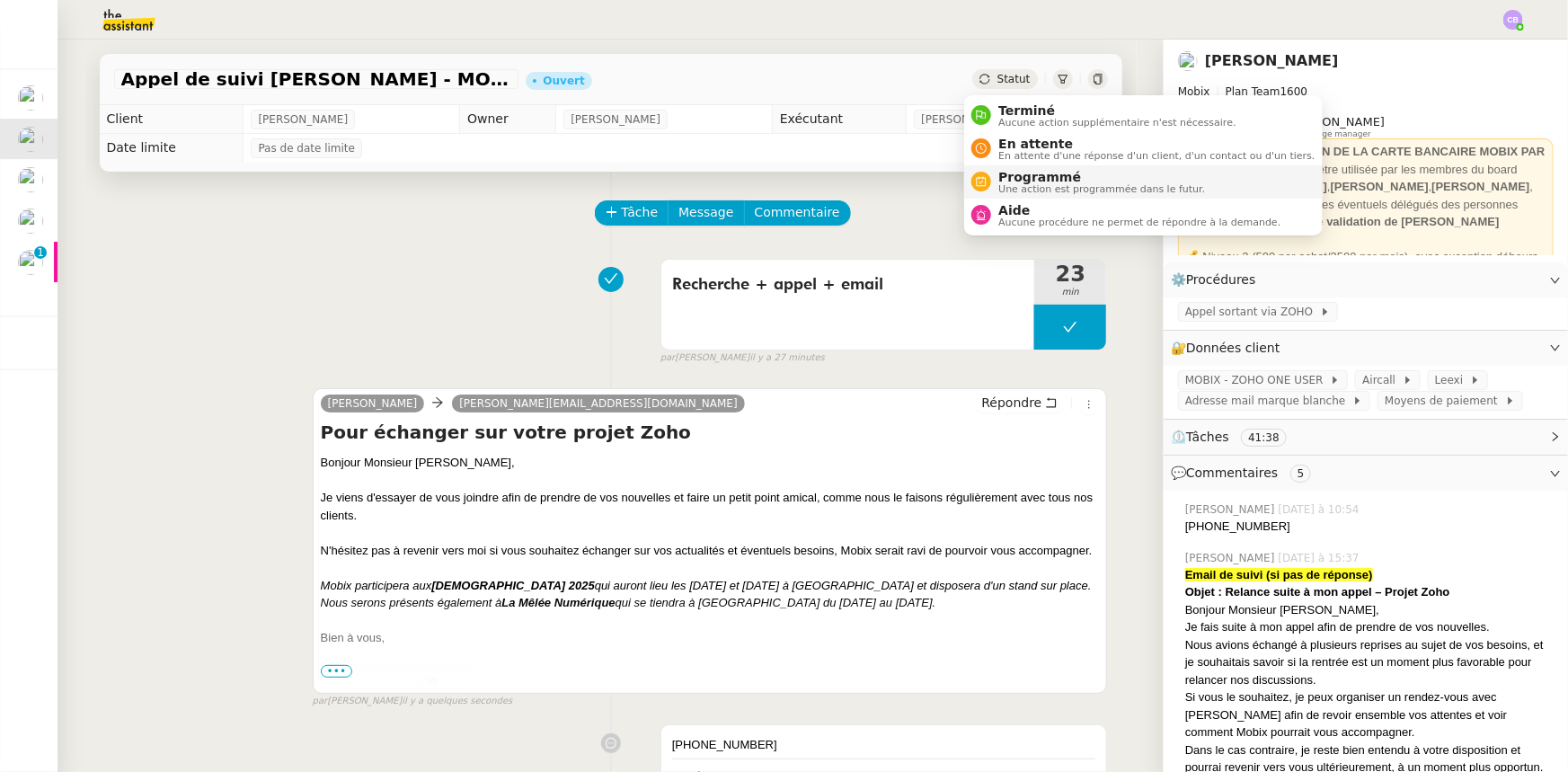
click at [1021, 187] on span "Une action est programmée dans le futur." at bounding box center [1101, 189] width 206 height 10
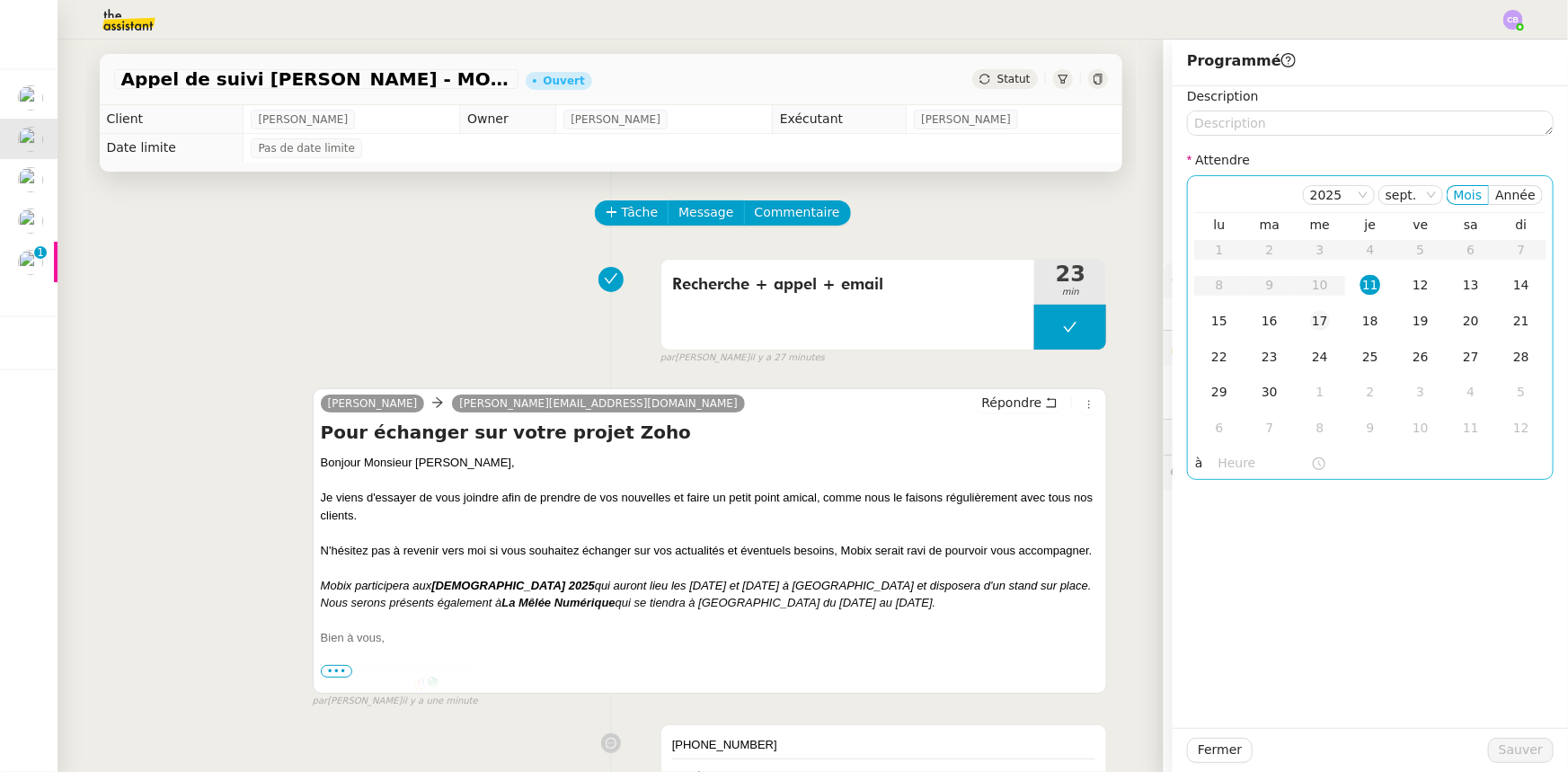
click at [1043, 321] on div "17" at bounding box center [1320, 320] width 19 height 19
click at [1043, 461] on input "text" at bounding box center [1264, 462] width 92 height 20
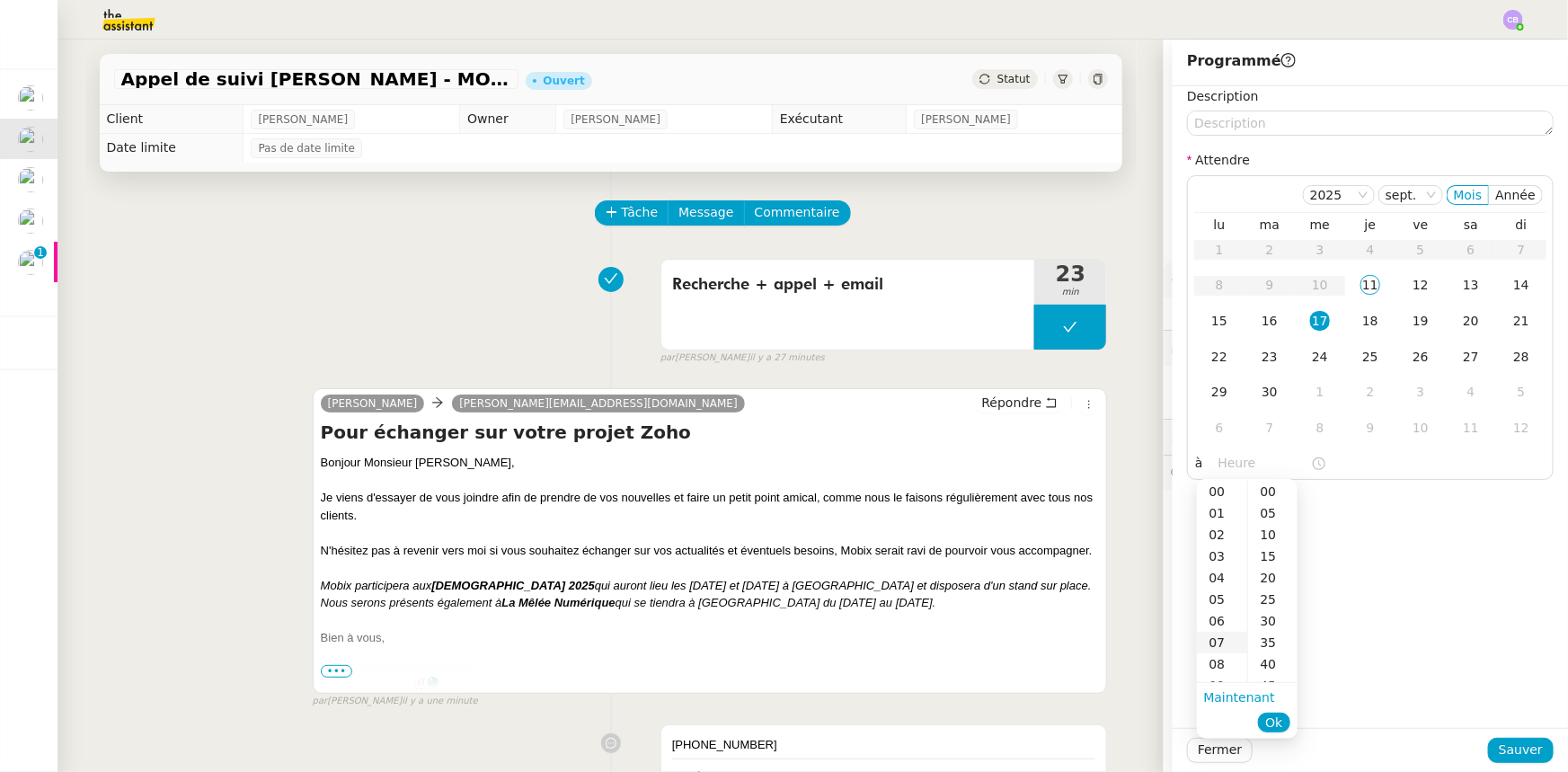
click at [1043, 477] on div "07" at bounding box center [1222, 643] width 51 height 21
click at [1043, 477] on div "00" at bounding box center [1272, 492] width 50 height 21
type input "07:00"
drag, startPoint x: 1270, startPoint y: 715, endPoint x: 1279, endPoint y: 659, distance: 56.7
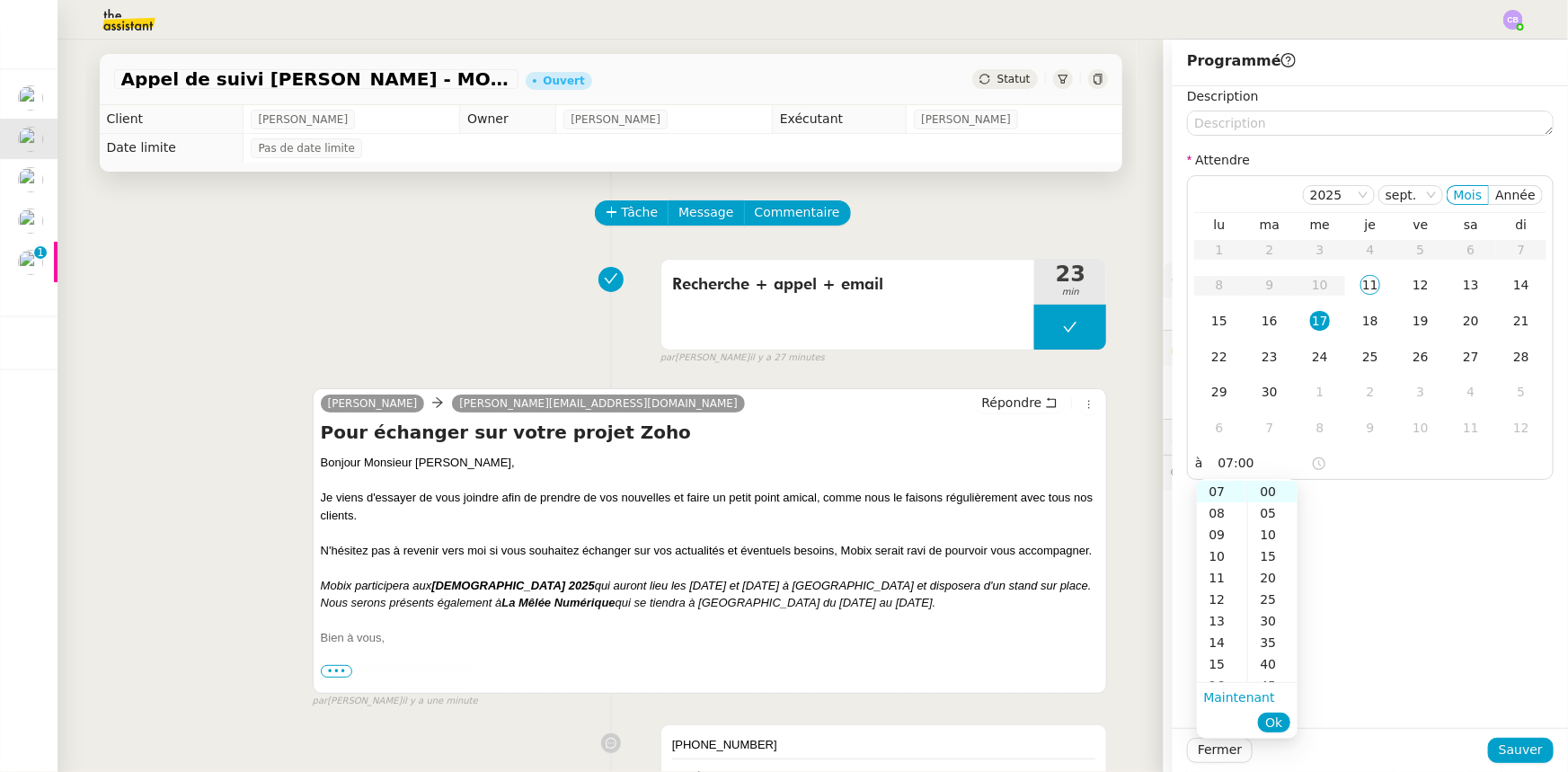
click at [1043, 477] on span "Ok" at bounding box center [1274, 722] width 18 height 18
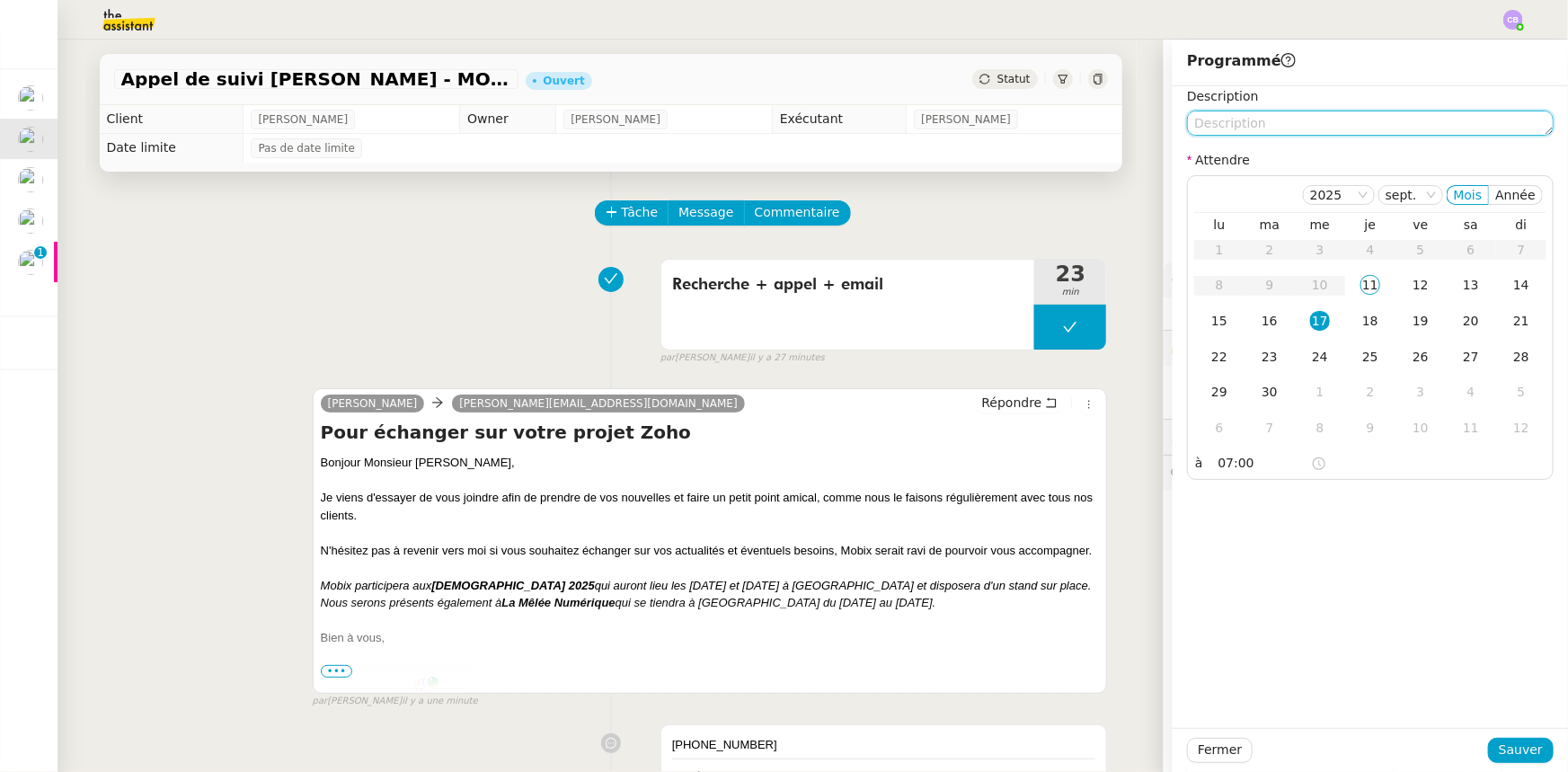
click at [1043, 129] on textarea at bounding box center [1369, 124] width 367 height 25
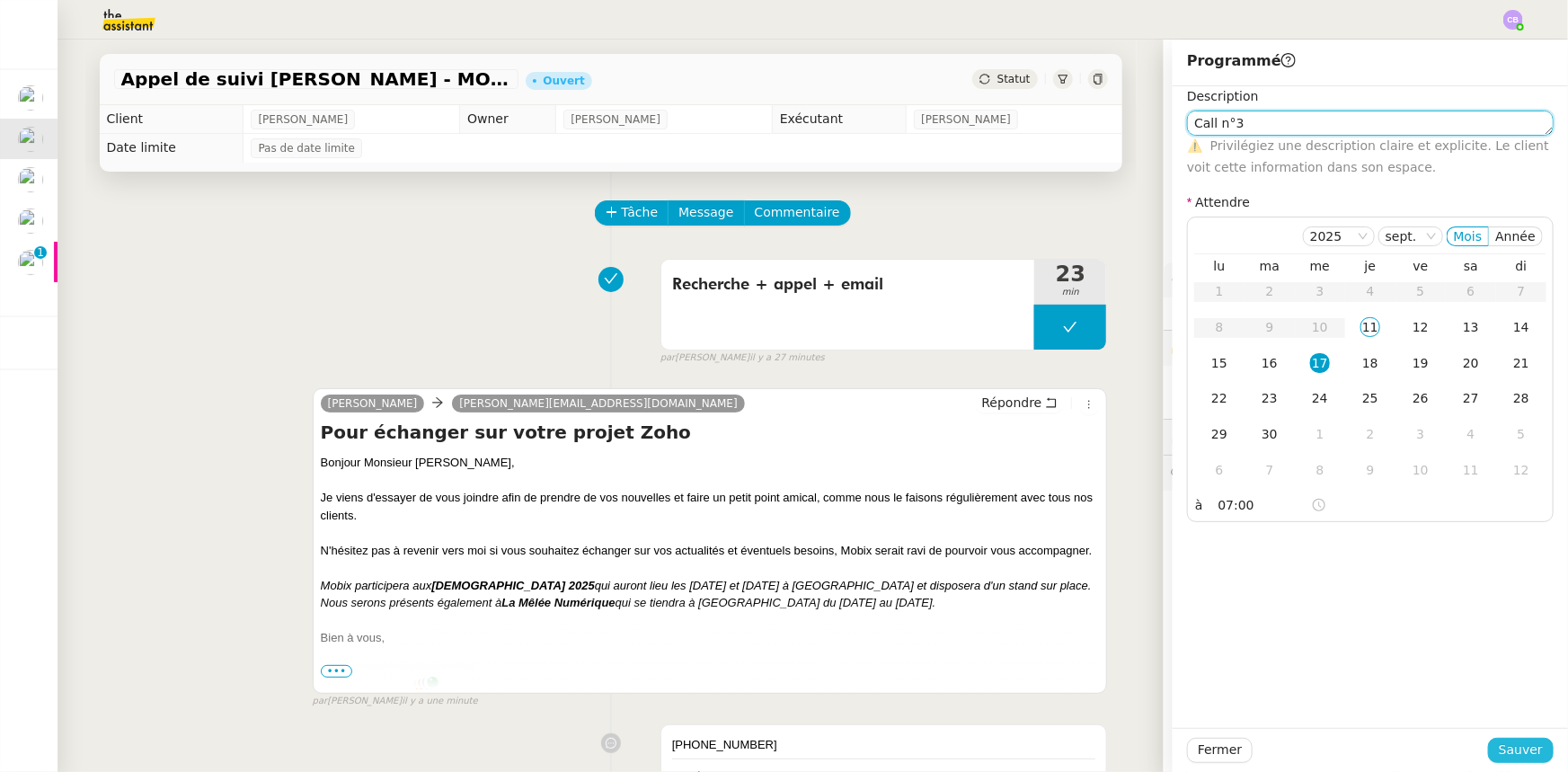
type textarea "Call n°3"
click at [1043, 477] on span "Sauver" at bounding box center [1520, 750] width 44 height 20
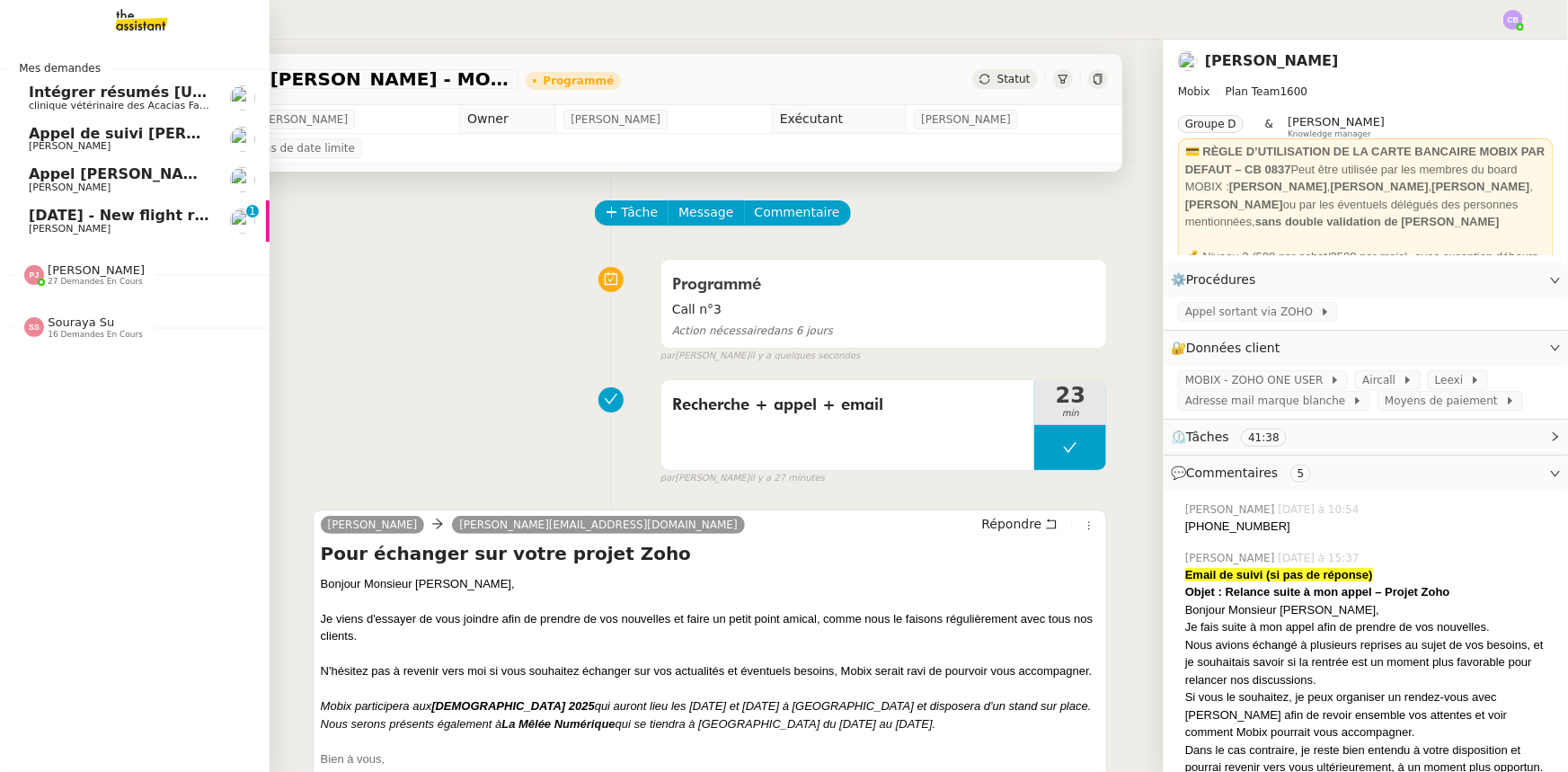
click at [98, 177] on span "Appel [PERSON_NAME]" at bounding box center [122, 174] width 185 height 18
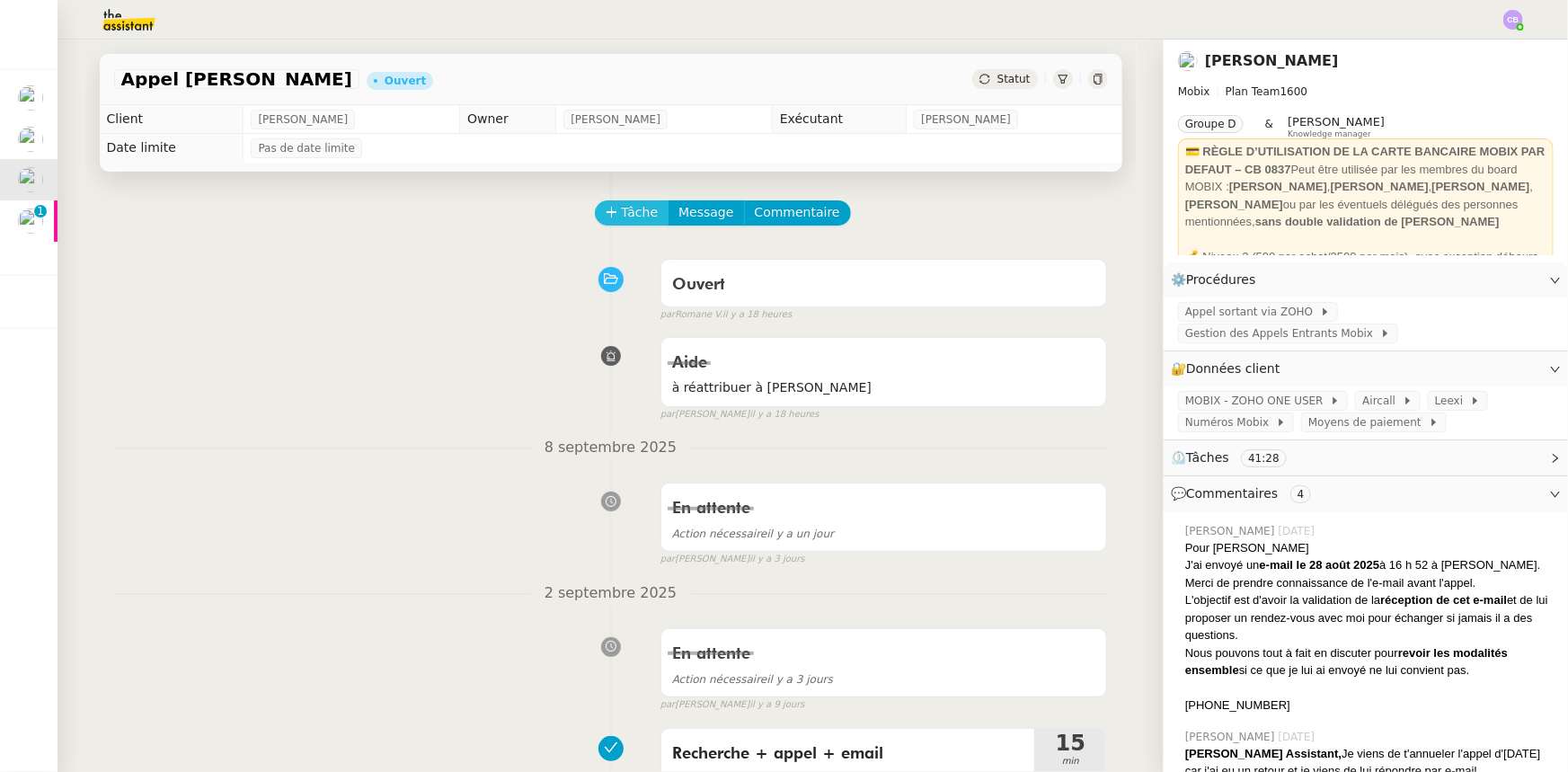
click at [622, 208] on span "Tâche" at bounding box center [640, 212] width 37 height 20
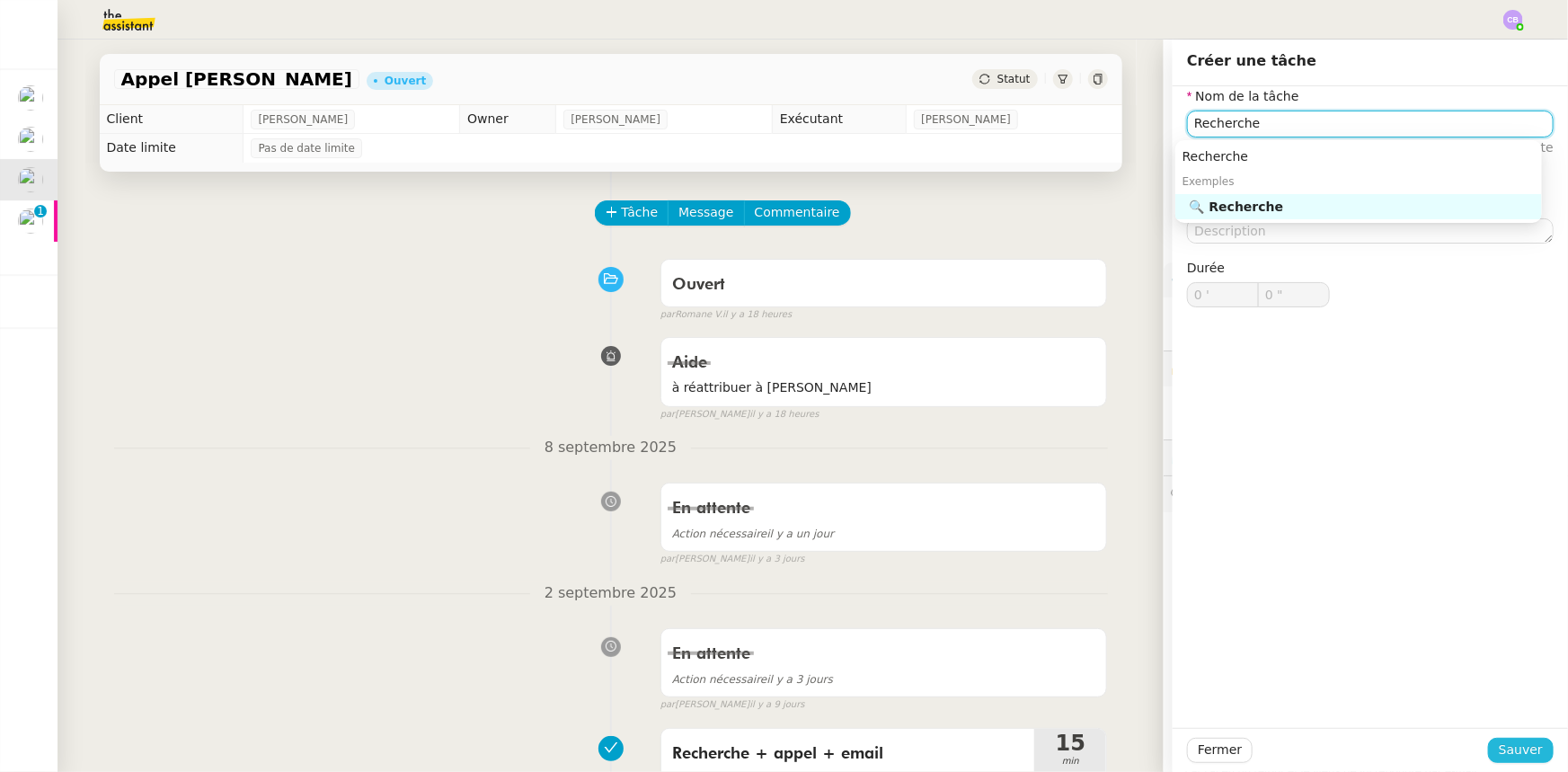
type input "Recherche"
click at [1043, 477] on span "Sauver" at bounding box center [1520, 750] width 44 height 20
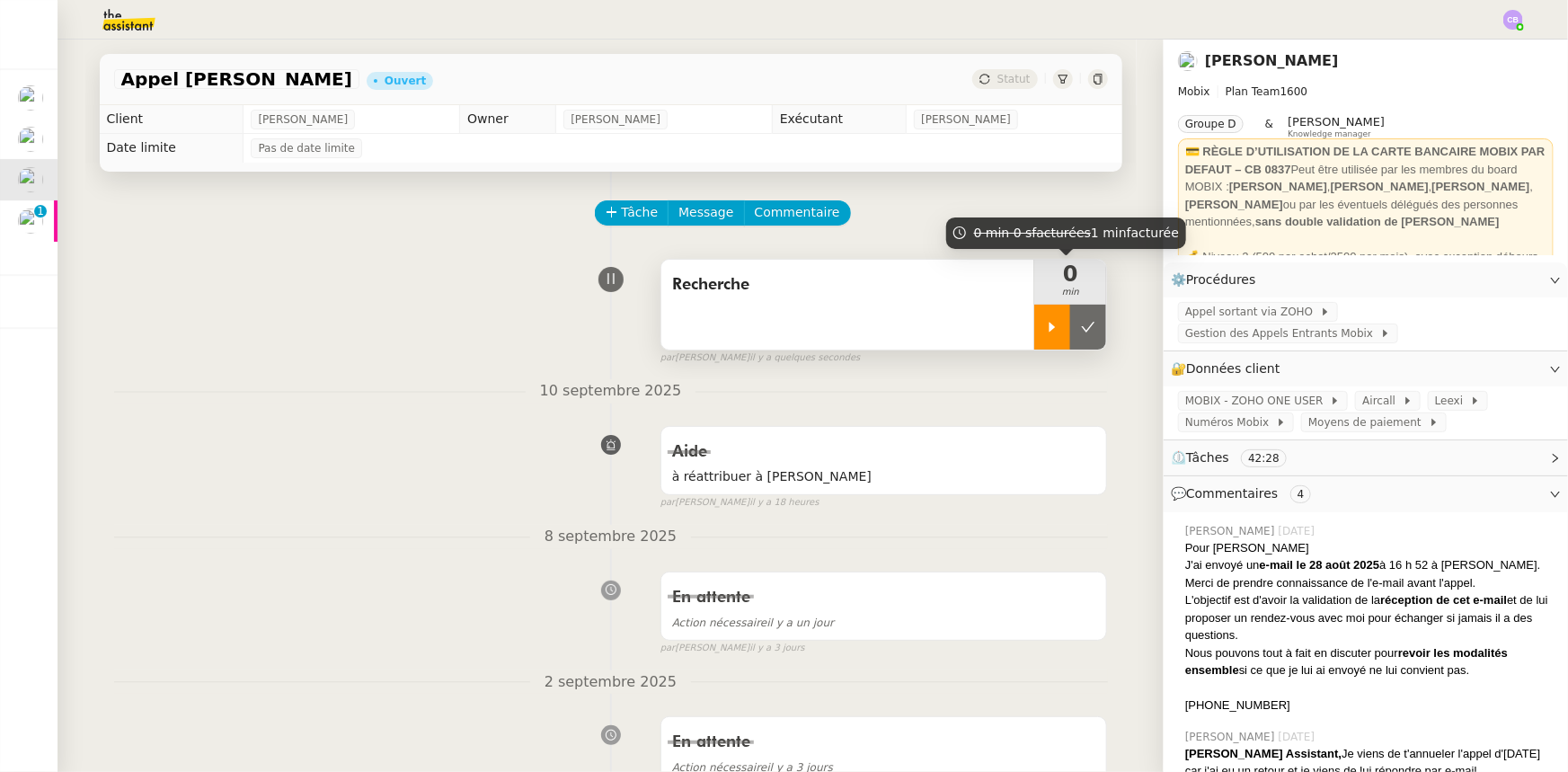
click at [1043, 324] on icon at bounding box center [1051, 327] width 15 height 15
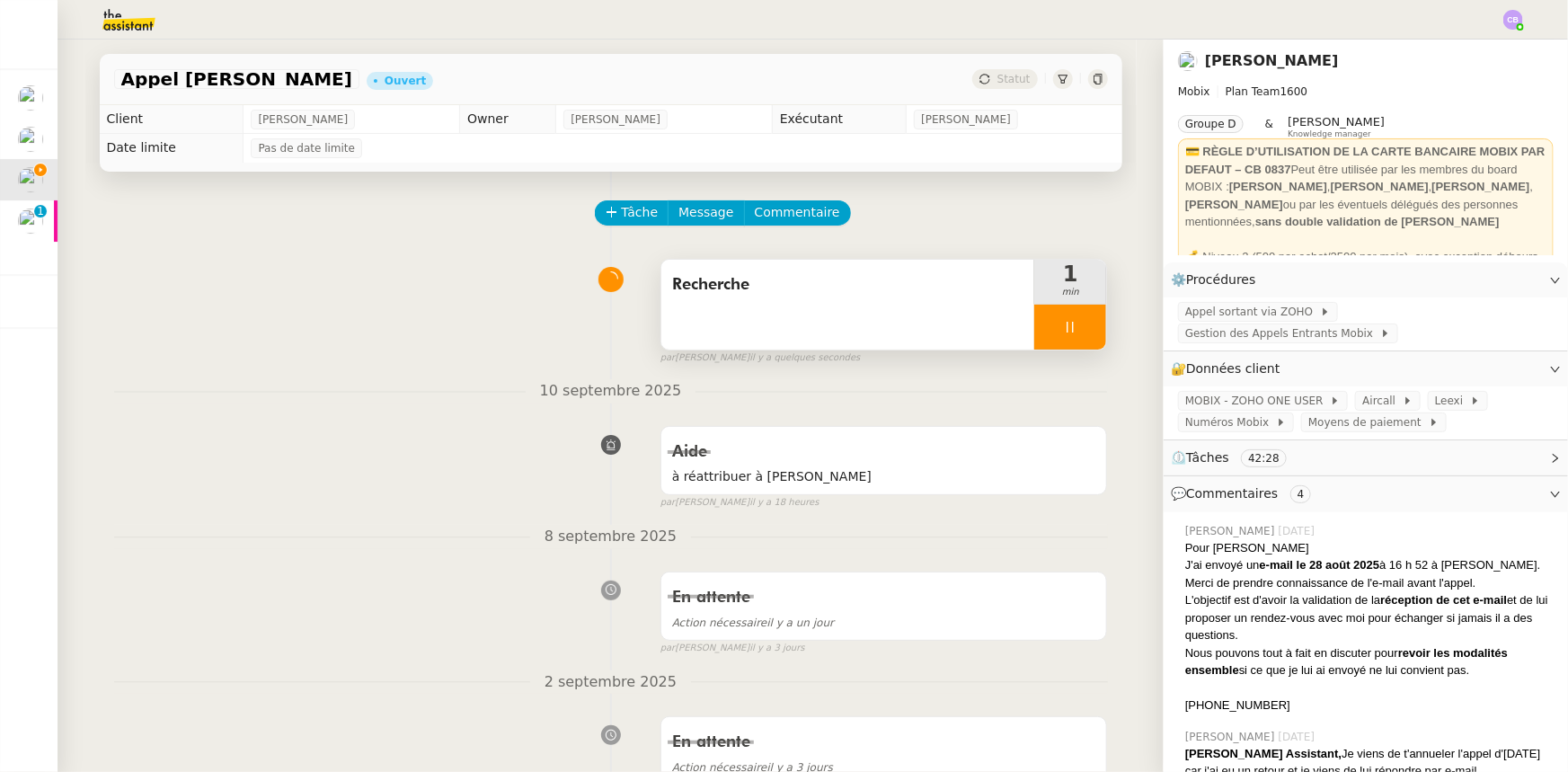
click at [1034, 330] on div at bounding box center [1070, 327] width 72 height 45
click at [112, 19] on img at bounding box center [114, 19] width 139 height 40
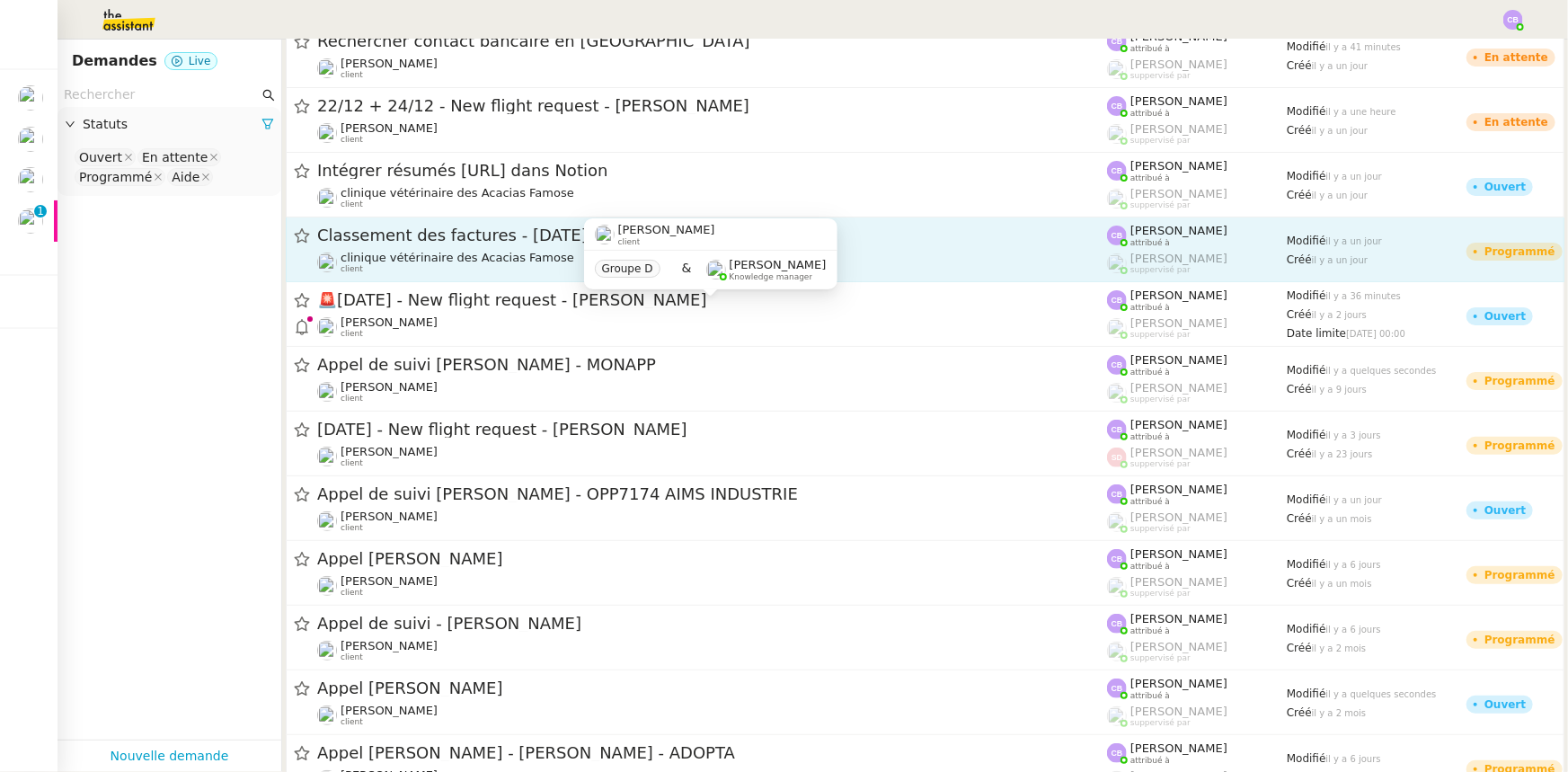
scroll to position [163, 0]
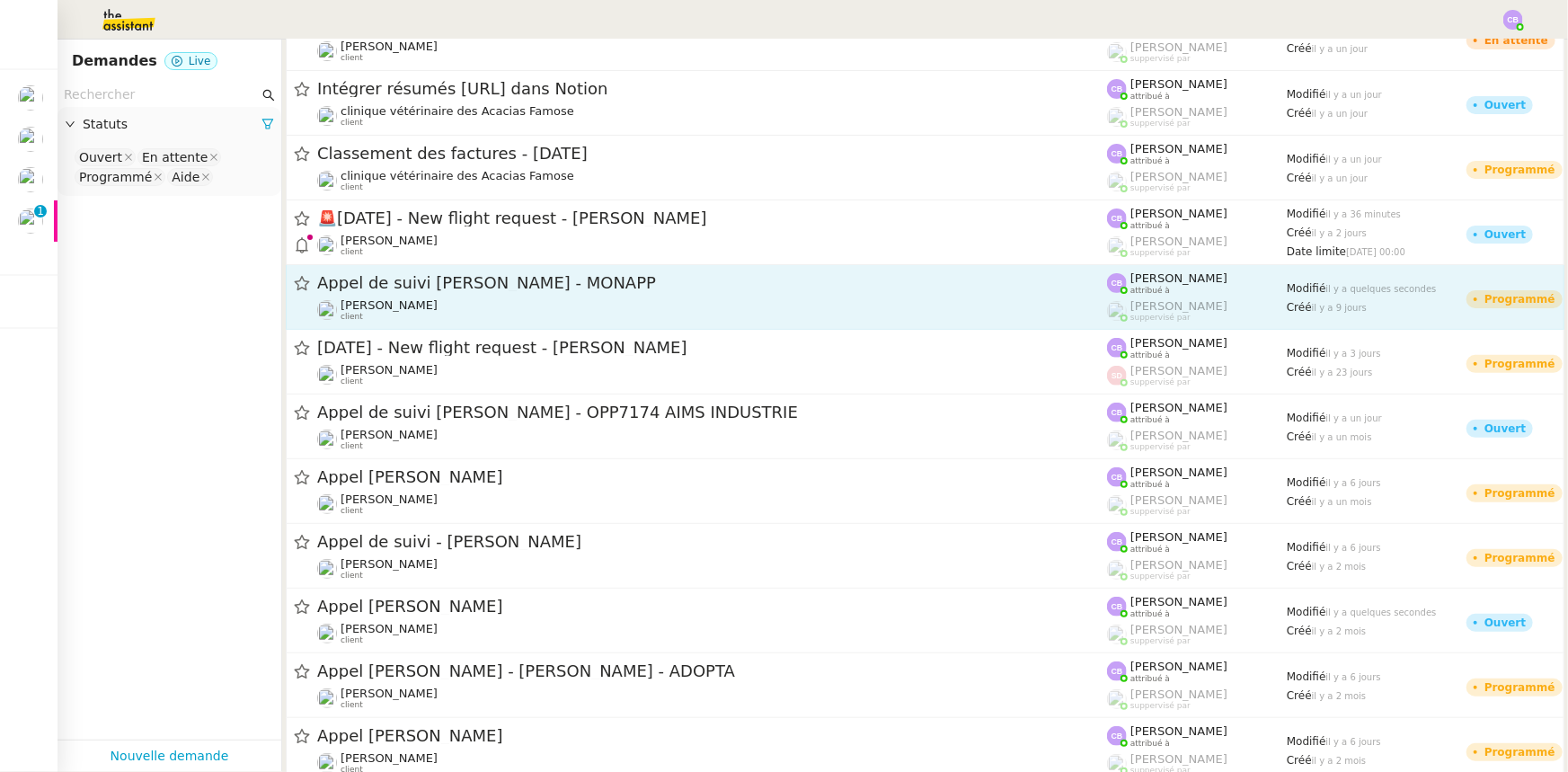
click at [449, 300] on div "[PERSON_NAME] client" at bounding box center [711, 310] width 789 height 23
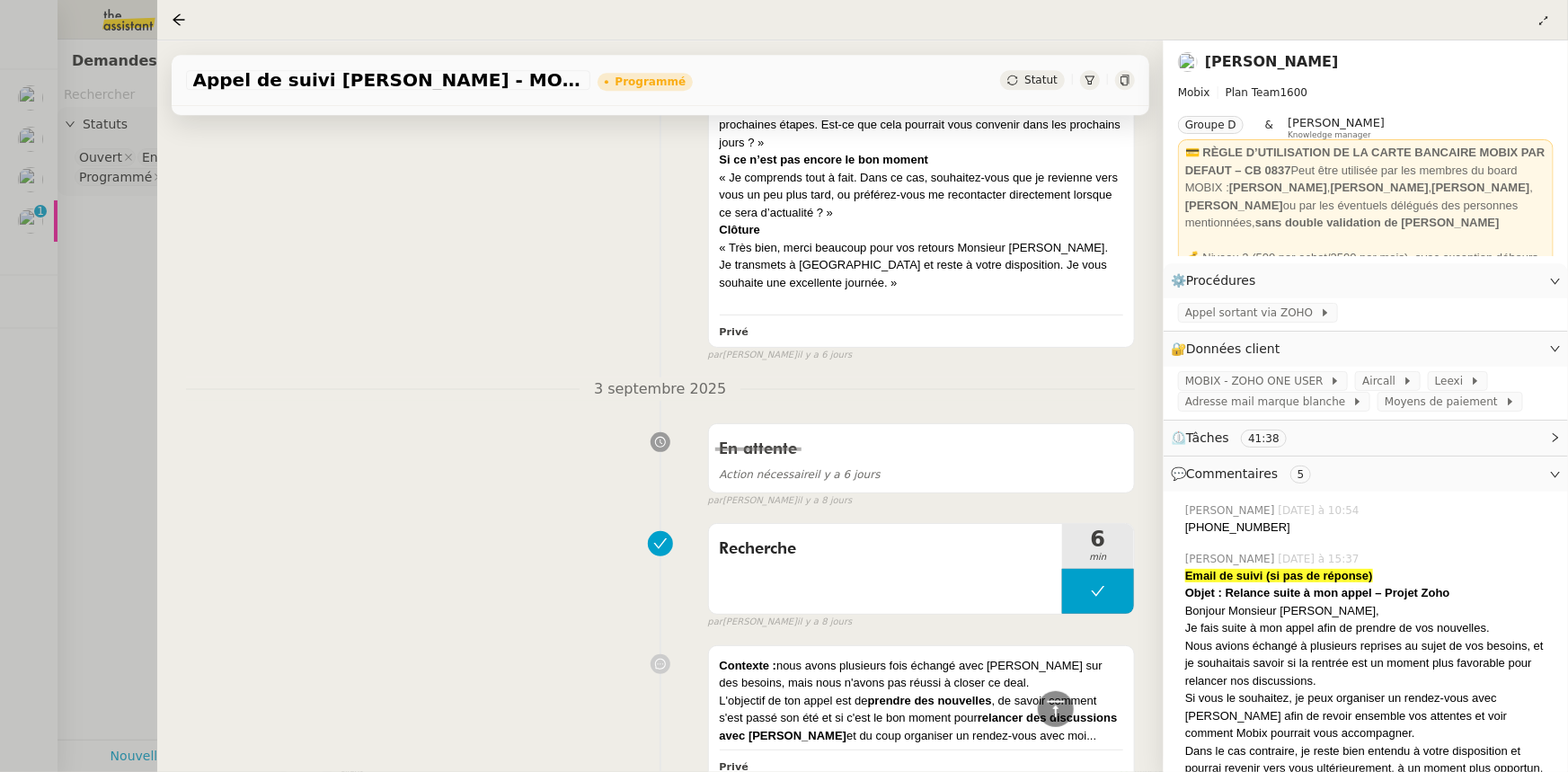
scroll to position [2729, 0]
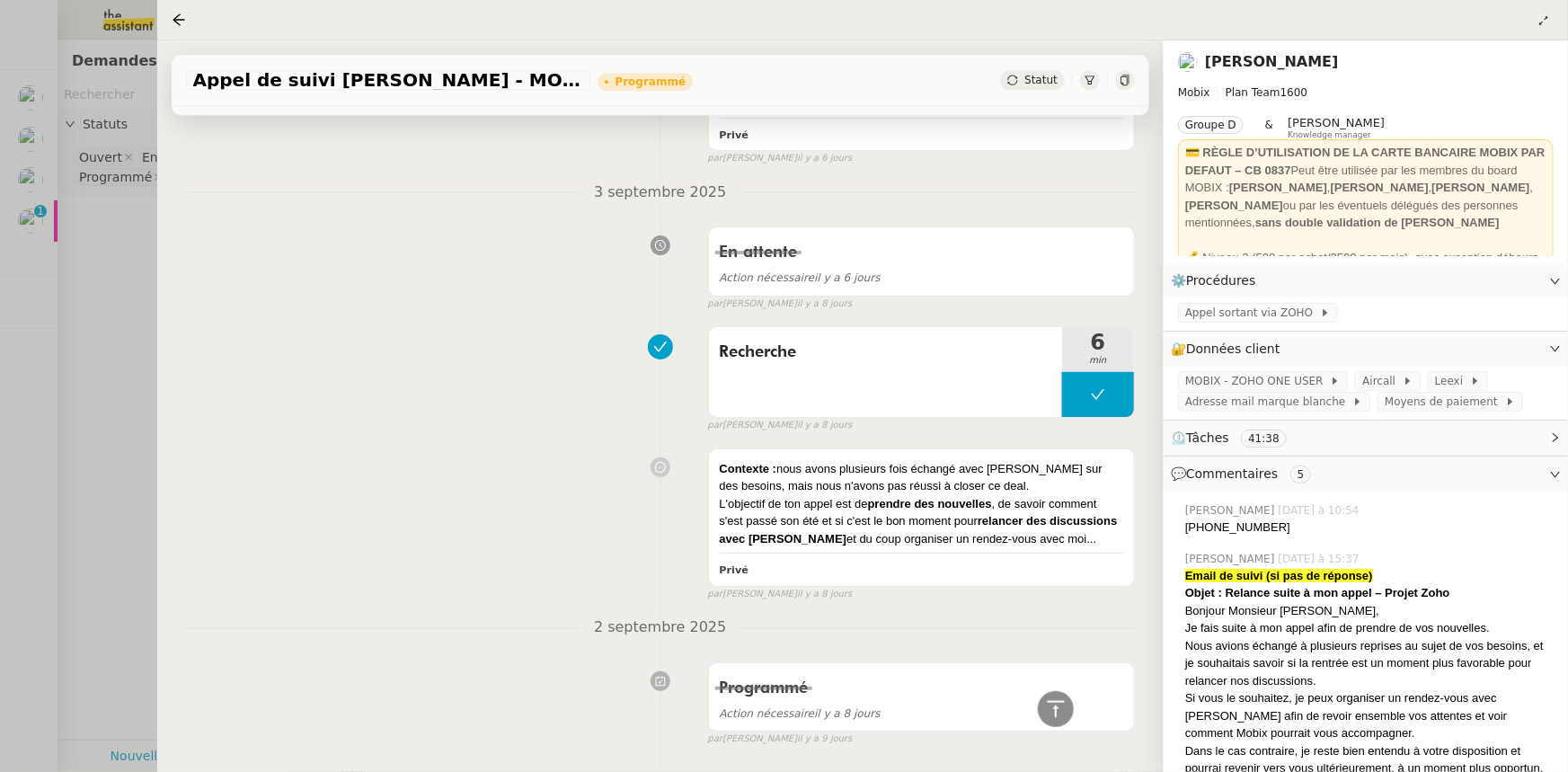
drag, startPoint x: 184, startPoint y: 18, endPoint x: 171, endPoint y: 60, distance: 44.0
click at [184, 18] on icon at bounding box center [178, 19] width 15 height 15
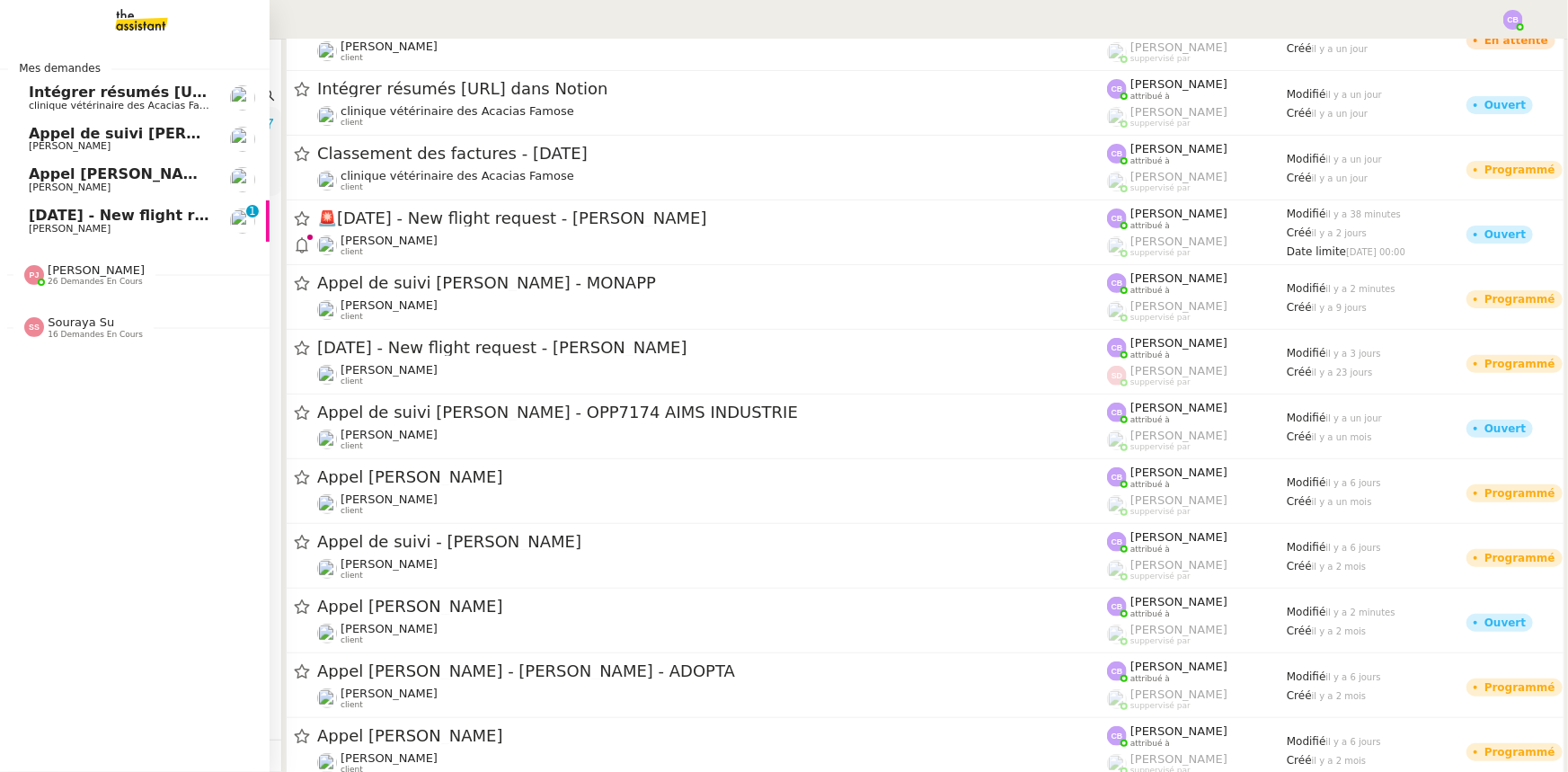
click at [63, 174] on span "Appel [PERSON_NAME]" at bounding box center [122, 174] width 185 height 18
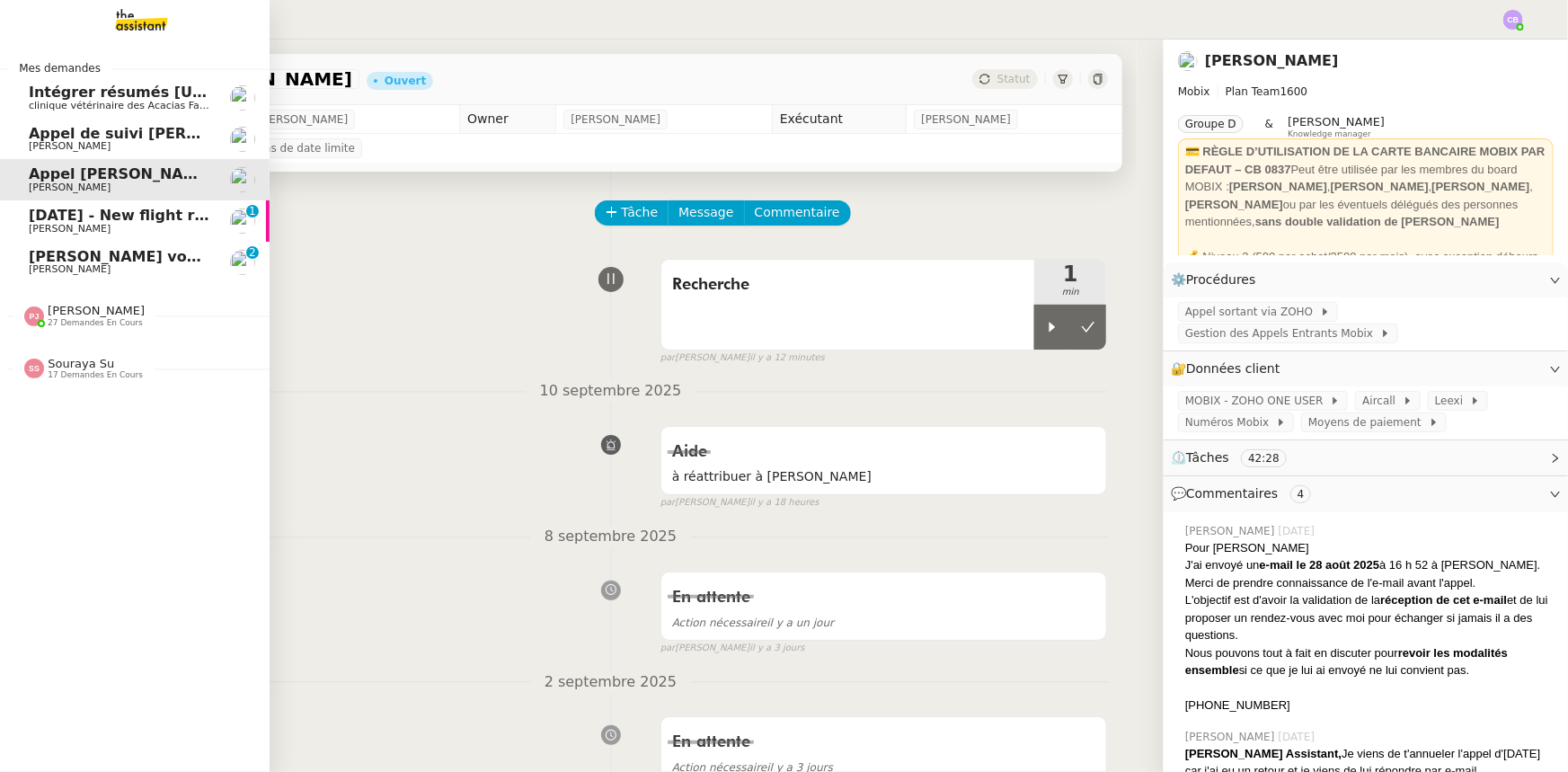
click at [76, 258] on span "[PERSON_NAME] vous a mentionné dans un Commentaire sur Deal €- OPP6453 - ALLOPN…" at bounding box center [486, 257] width 914 height 18
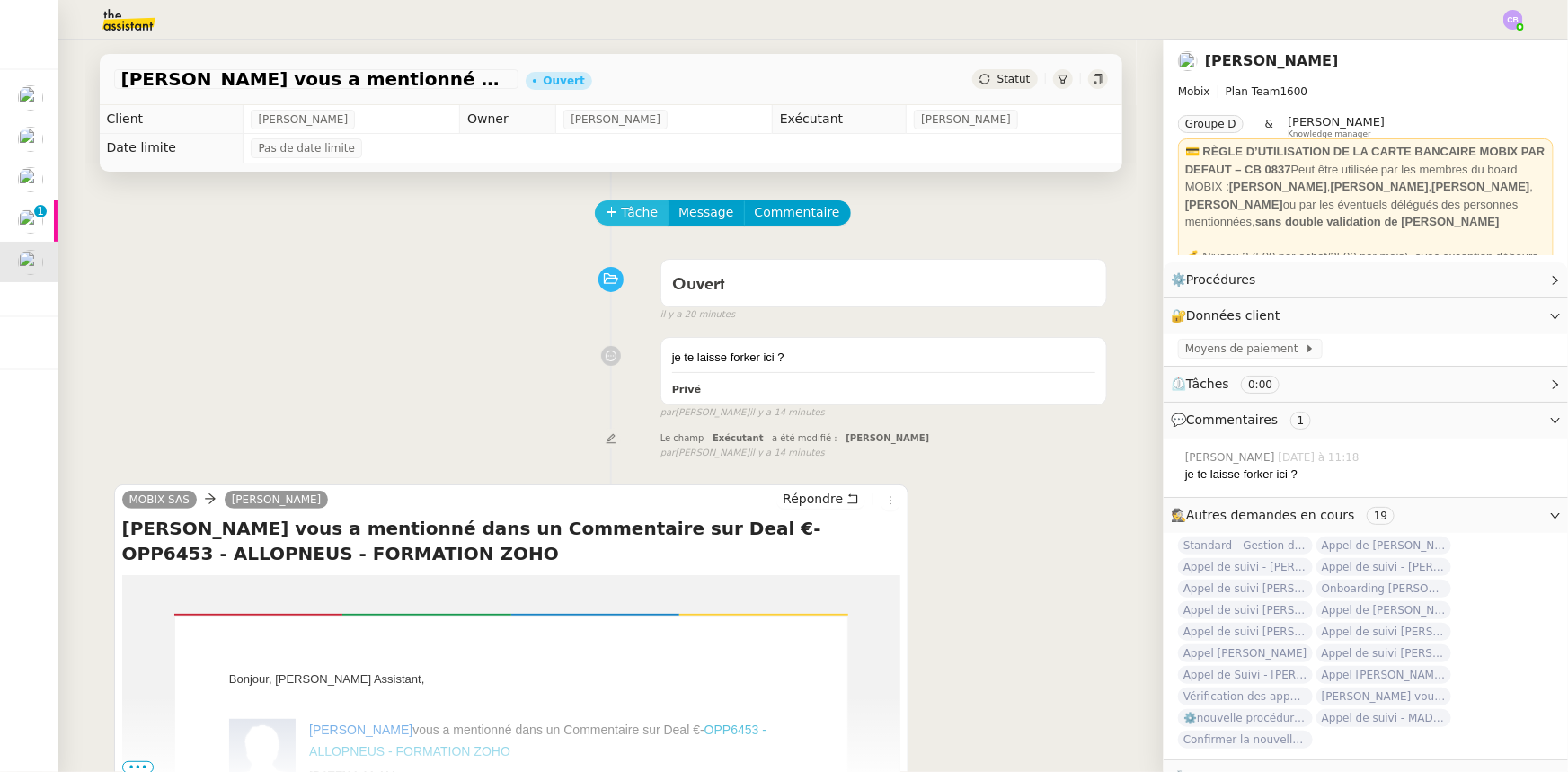
click at [622, 219] on span "Tâche" at bounding box center [640, 212] width 37 height 20
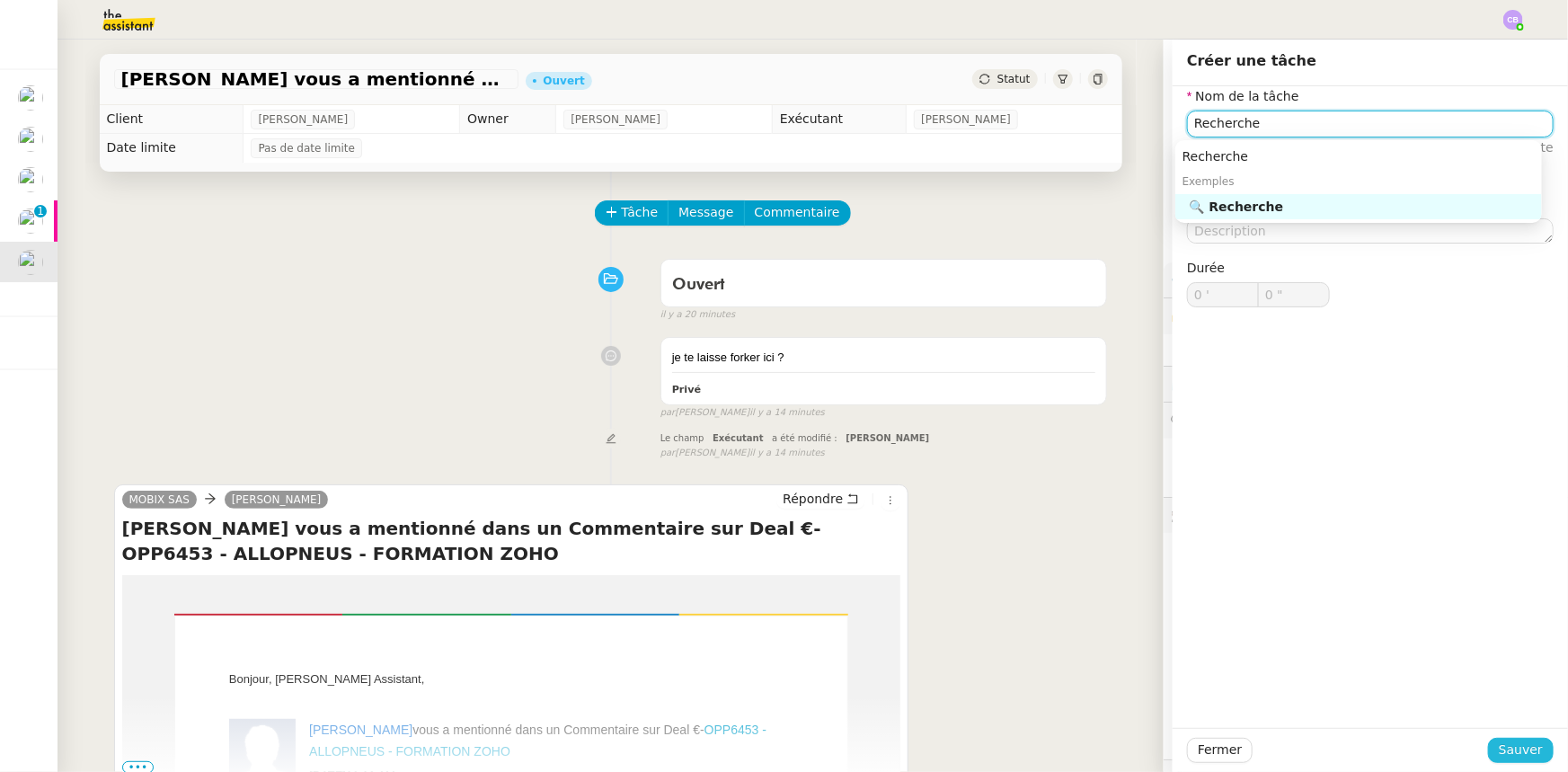
type input "Recherche"
click at [1043, 477] on span "Sauver" at bounding box center [1520, 750] width 44 height 20
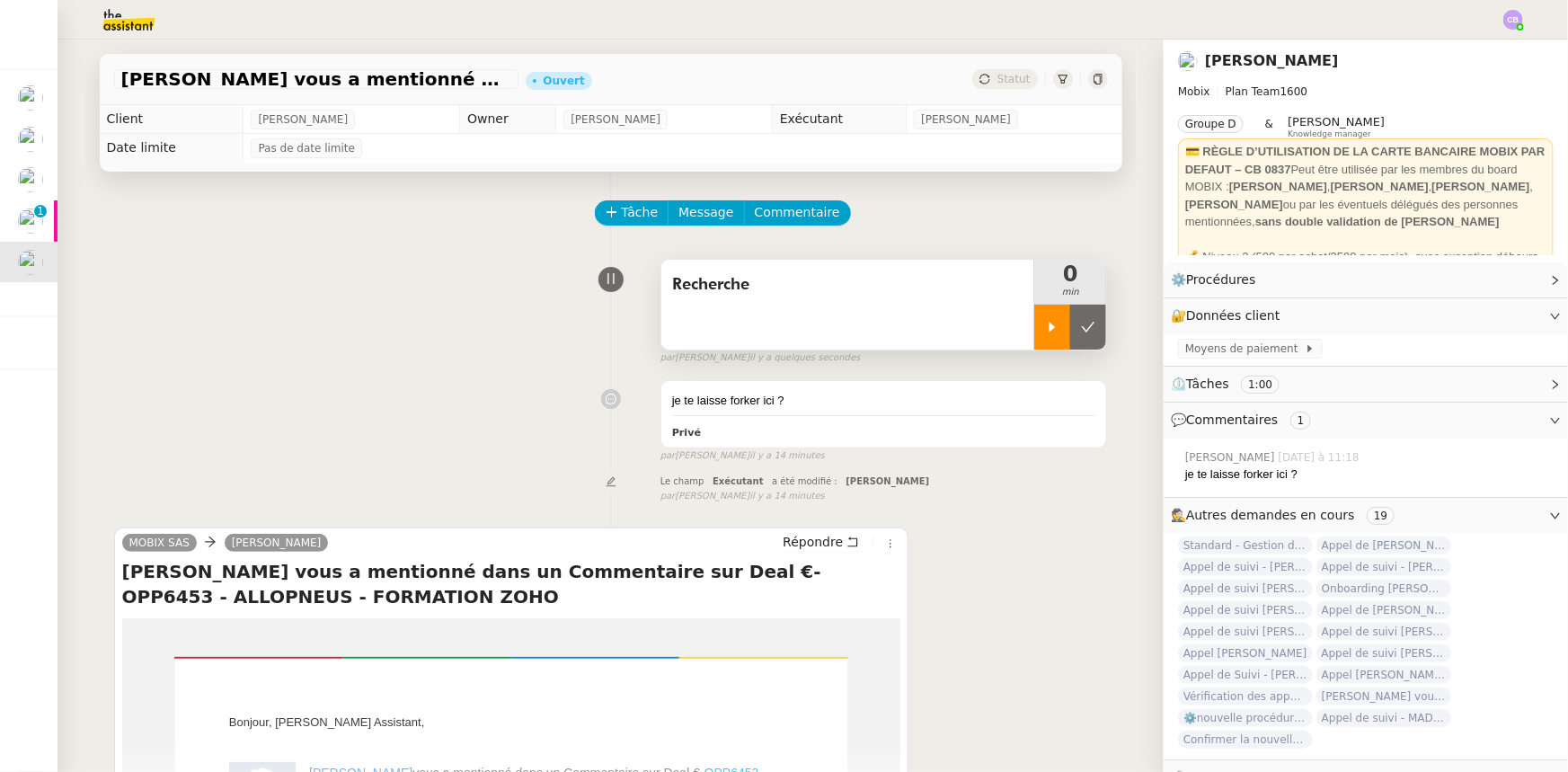
click at [1043, 323] on icon at bounding box center [1051, 327] width 15 height 15
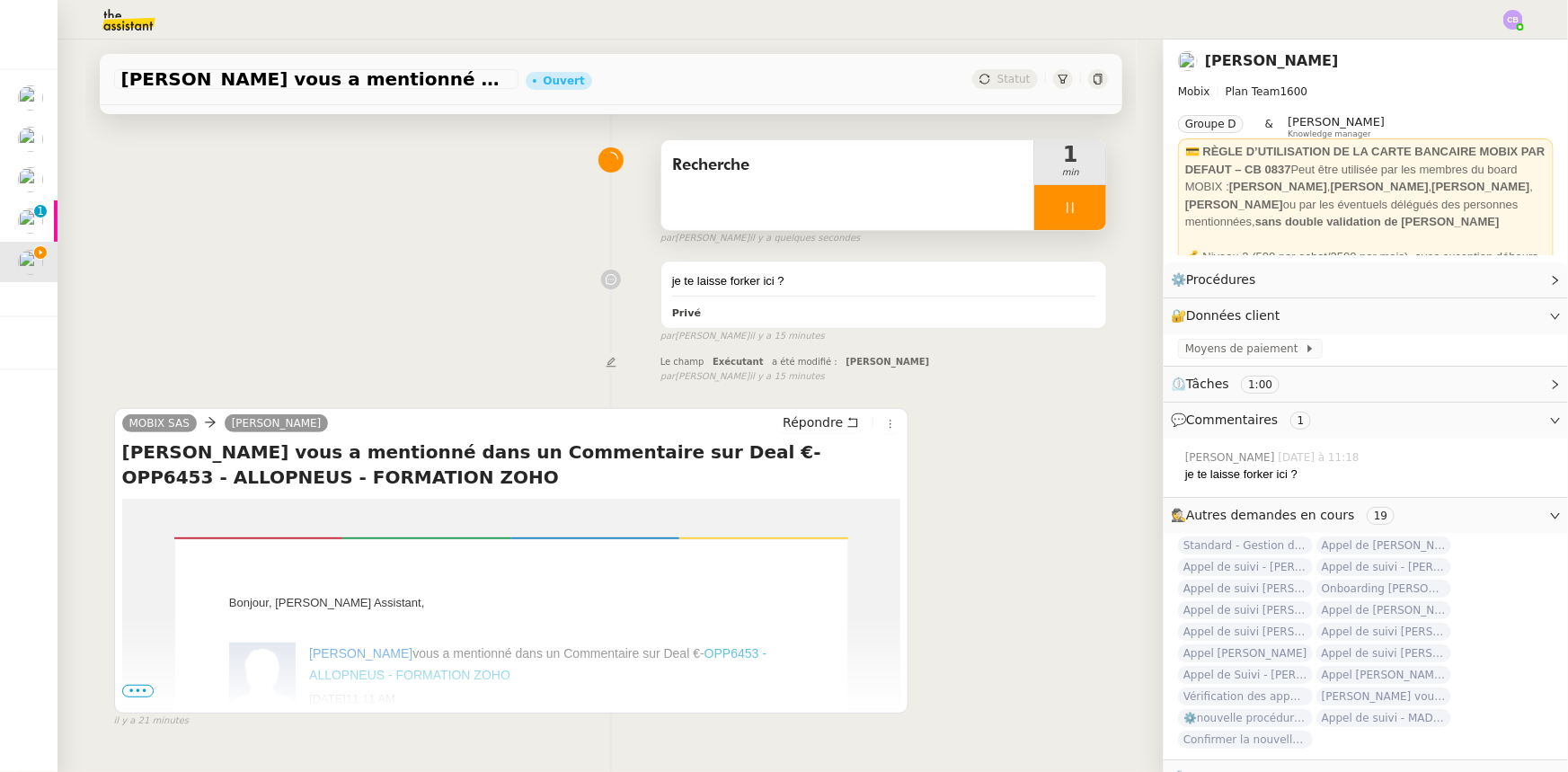
scroll to position [239, 0]
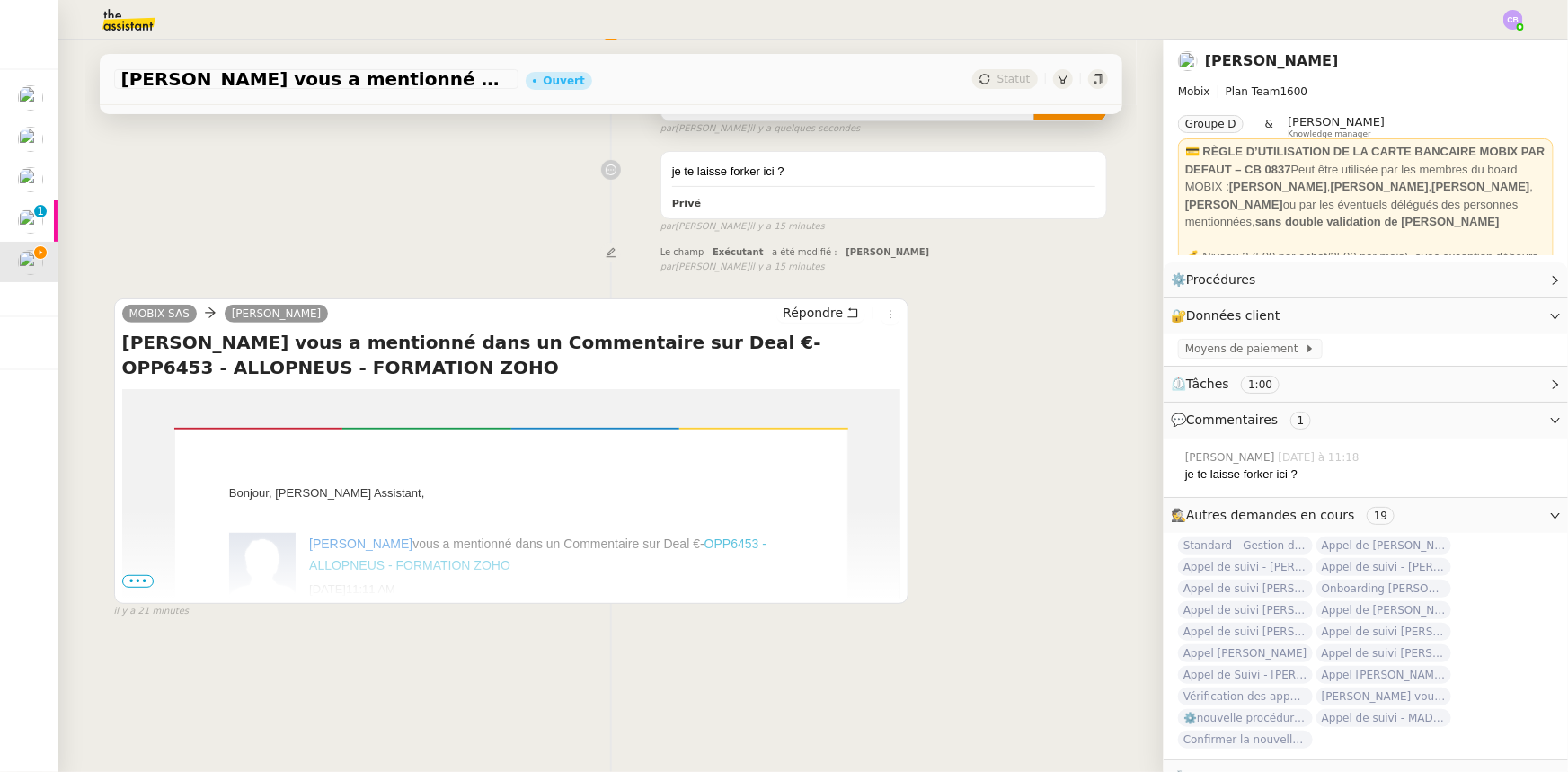
drag, startPoint x: 129, startPoint y: 574, endPoint x: 141, endPoint y: 574, distance: 12.0
click at [129, 477] on span "•••" at bounding box center [138, 581] width 32 height 13
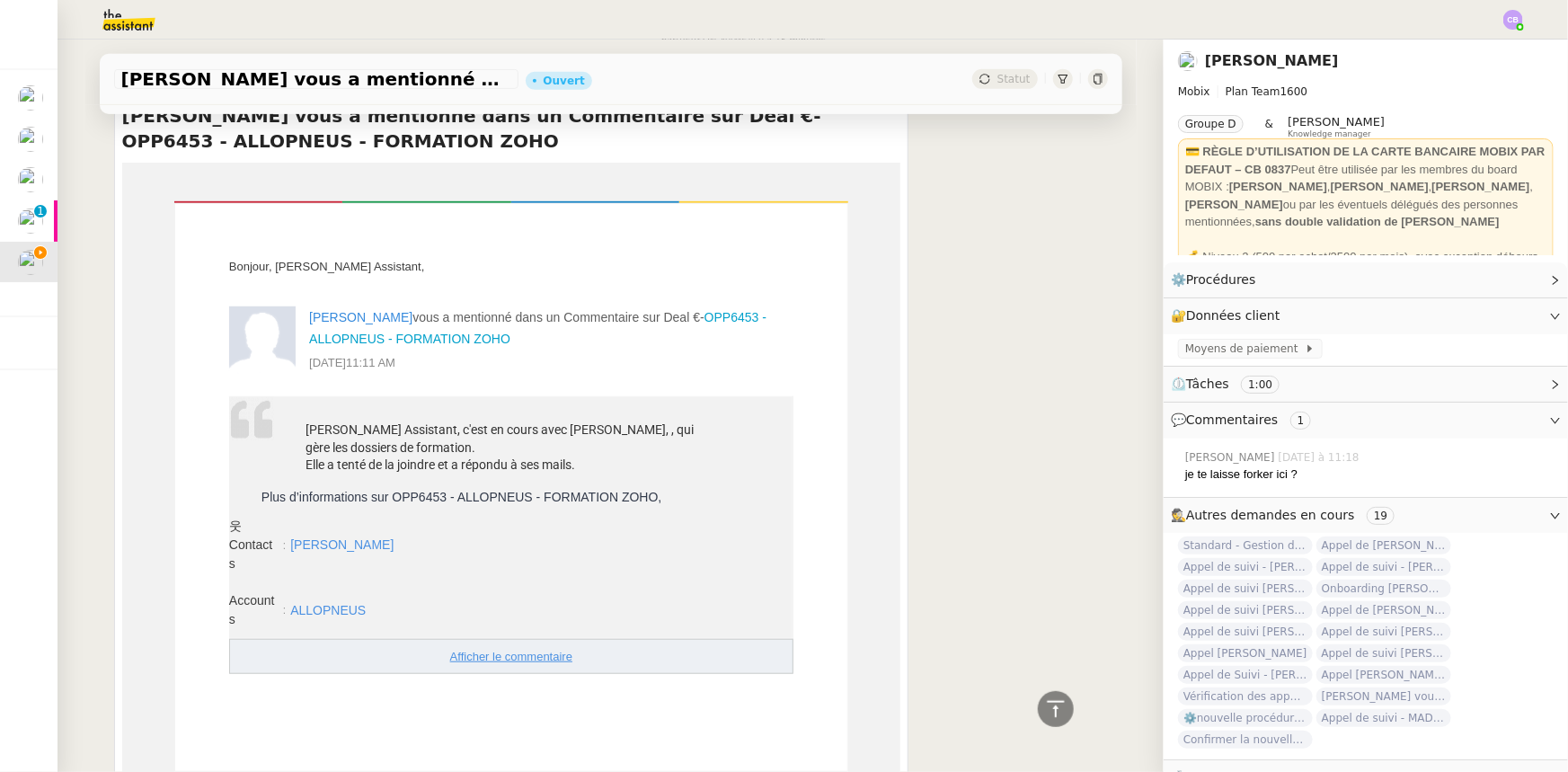
scroll to position [484, 0]
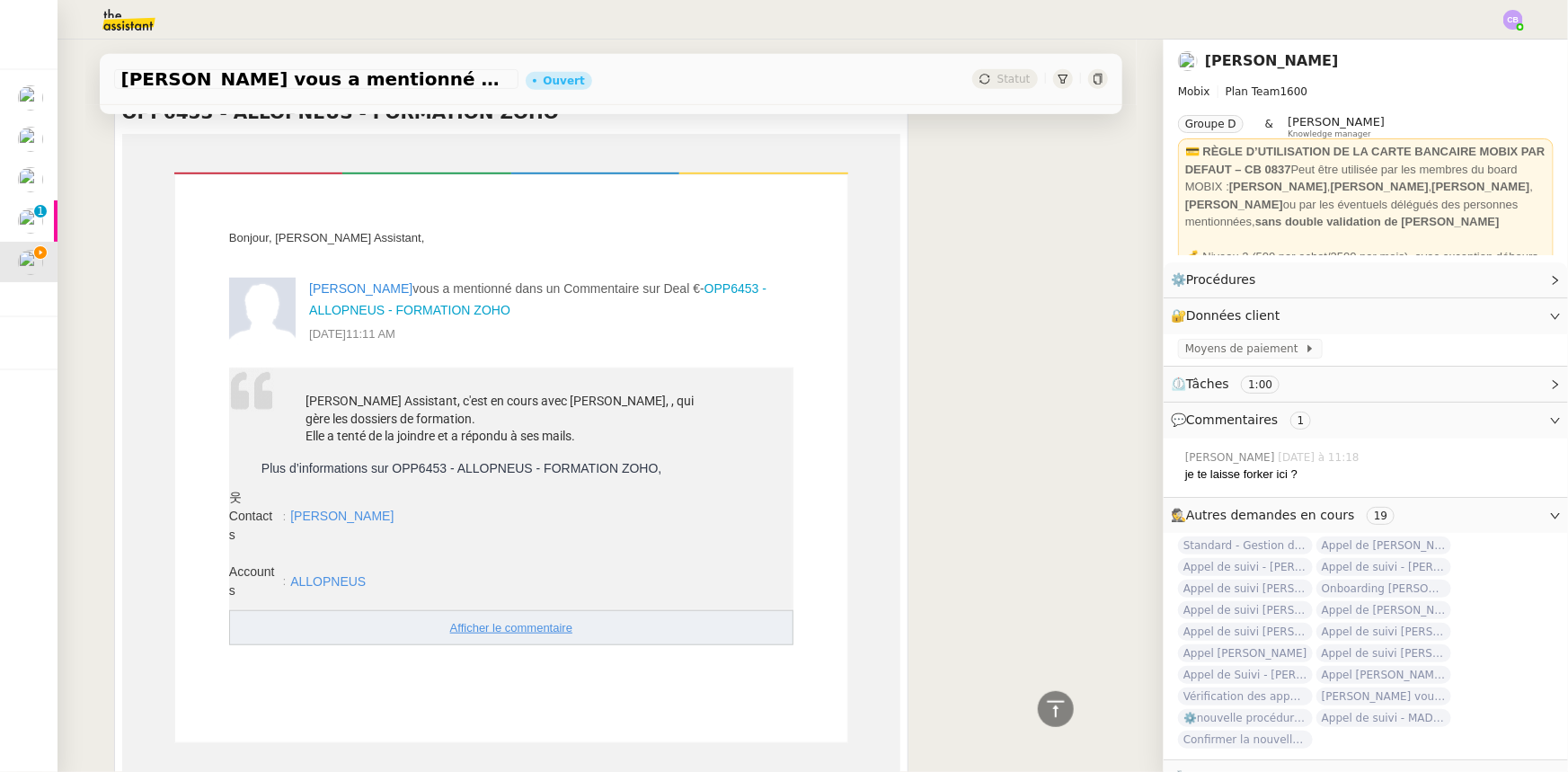
click at [319, 477] on link "ALLOPNEUS" at bounding box center [328, 581] width 76 height 15
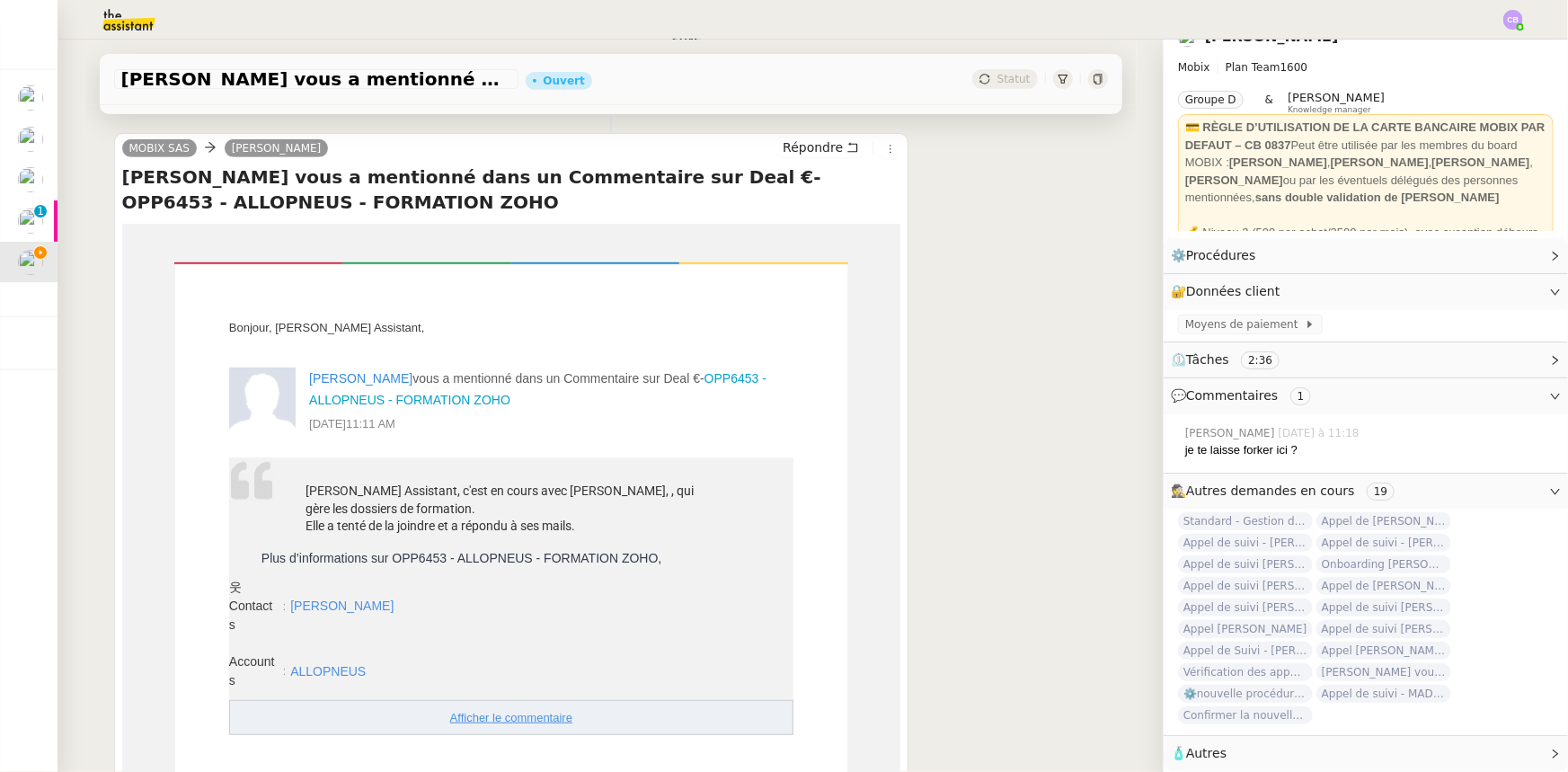
scroll to position [408, 0]
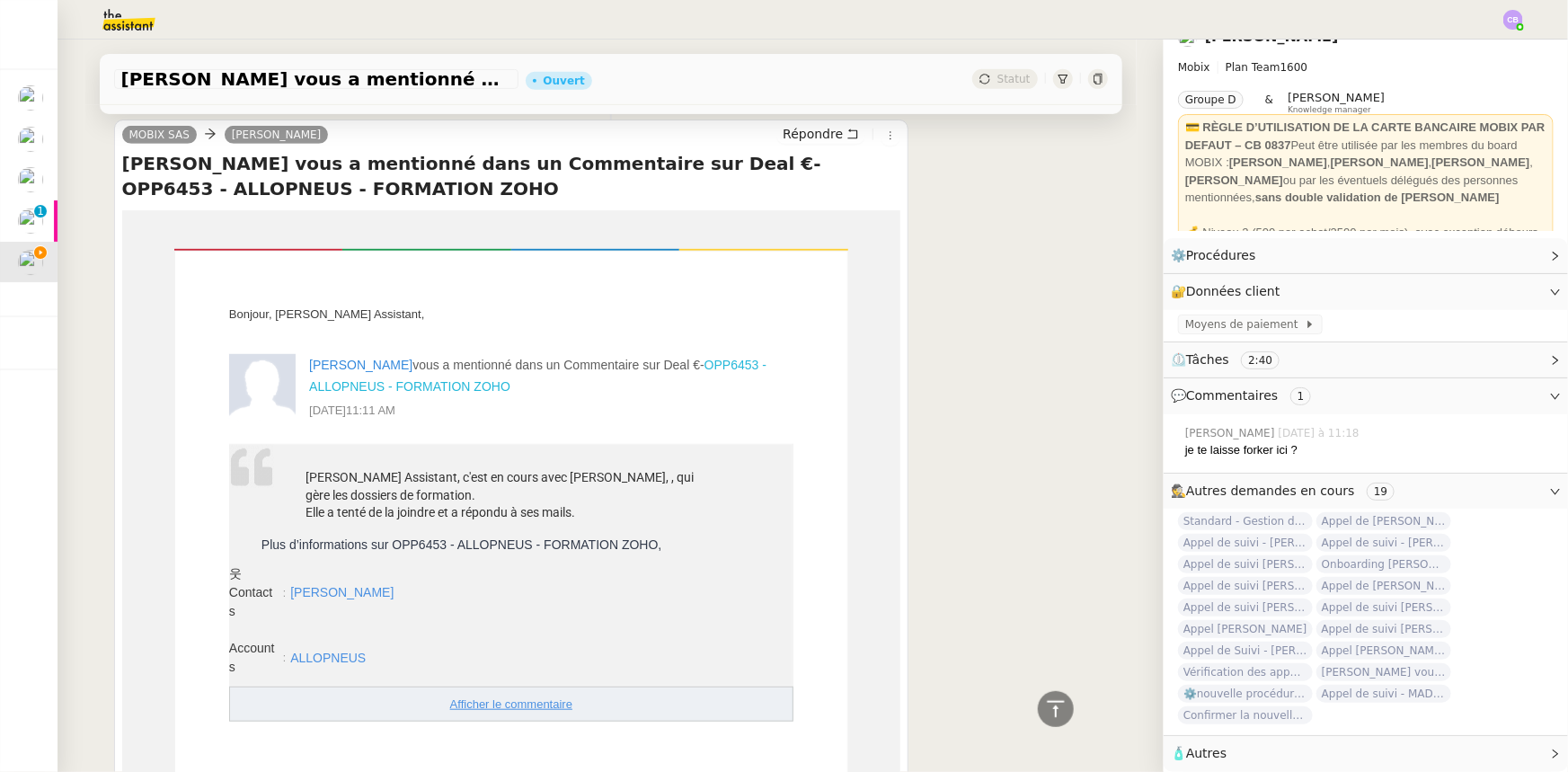
click at [737, 365] on link "OPP6453 - ALLOPNEUS - FORMATION ZOHO" at bounding box center [538, 375] width 457 height 36
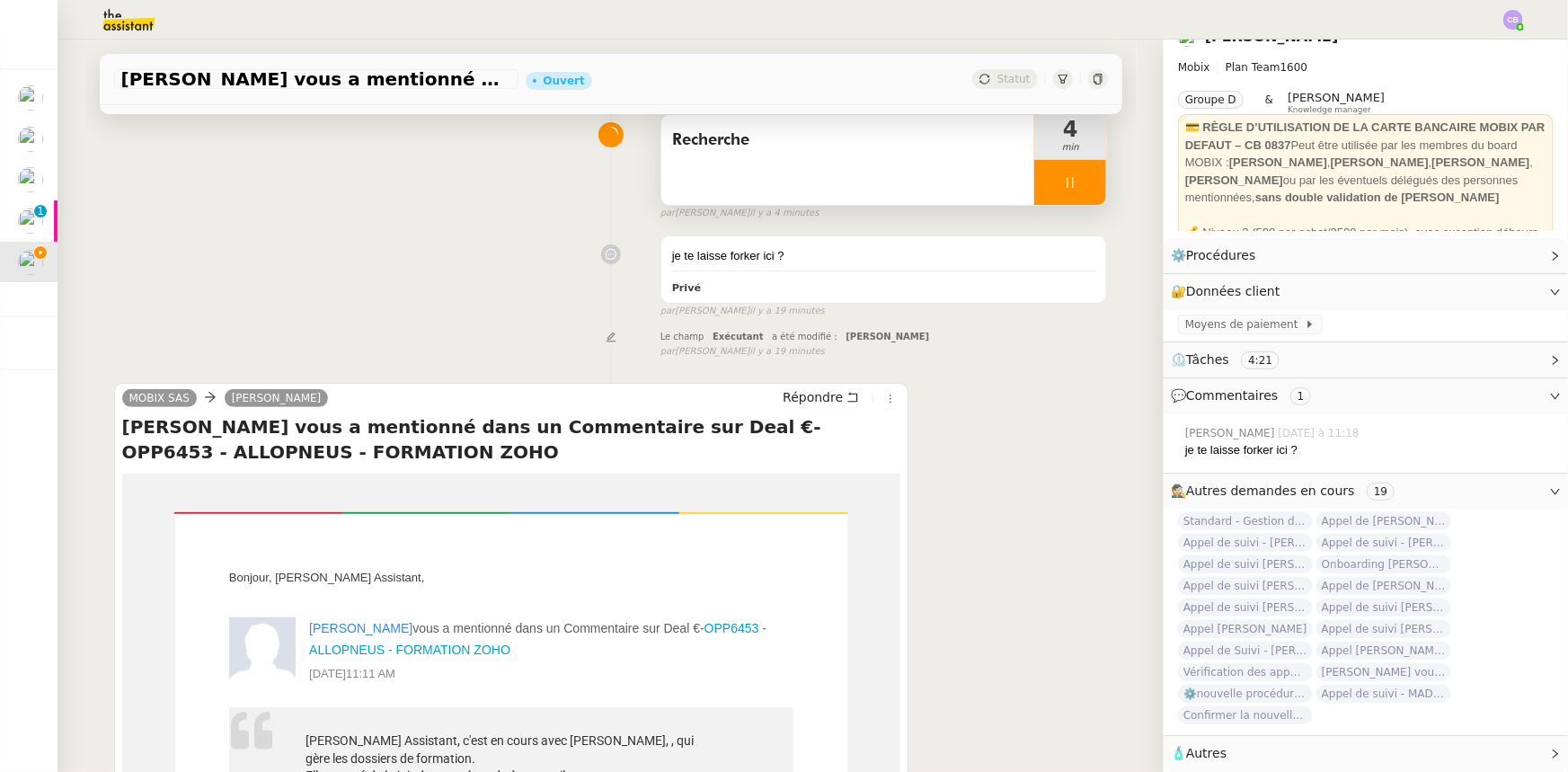
scroll to position [0, 0]
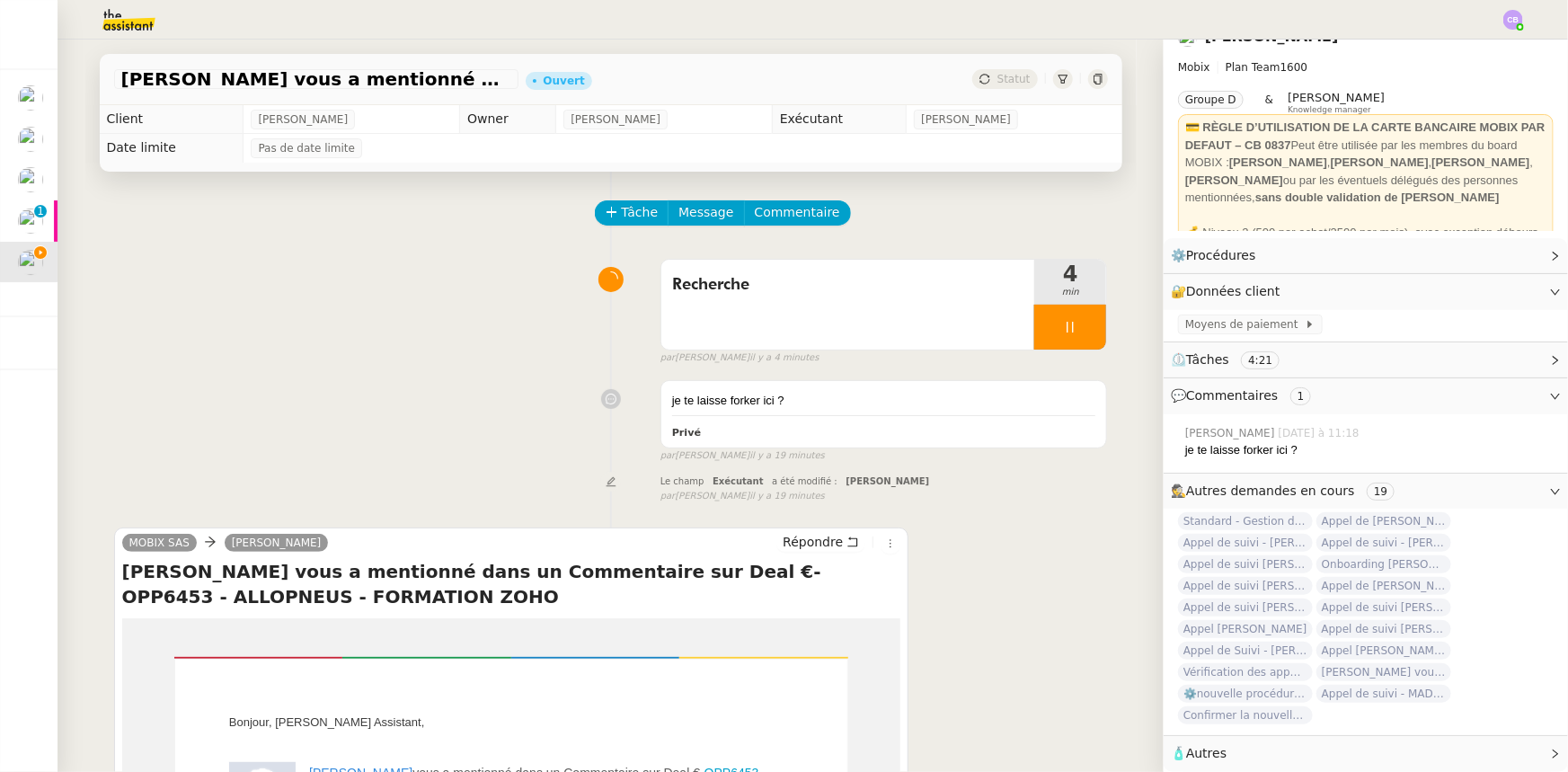
click at [1034, 332] on div at bounding box center [1070, 327] width 72 height 45
click at [1043, 323] on icon at bounding box center [1051, 327] width 15 height 15
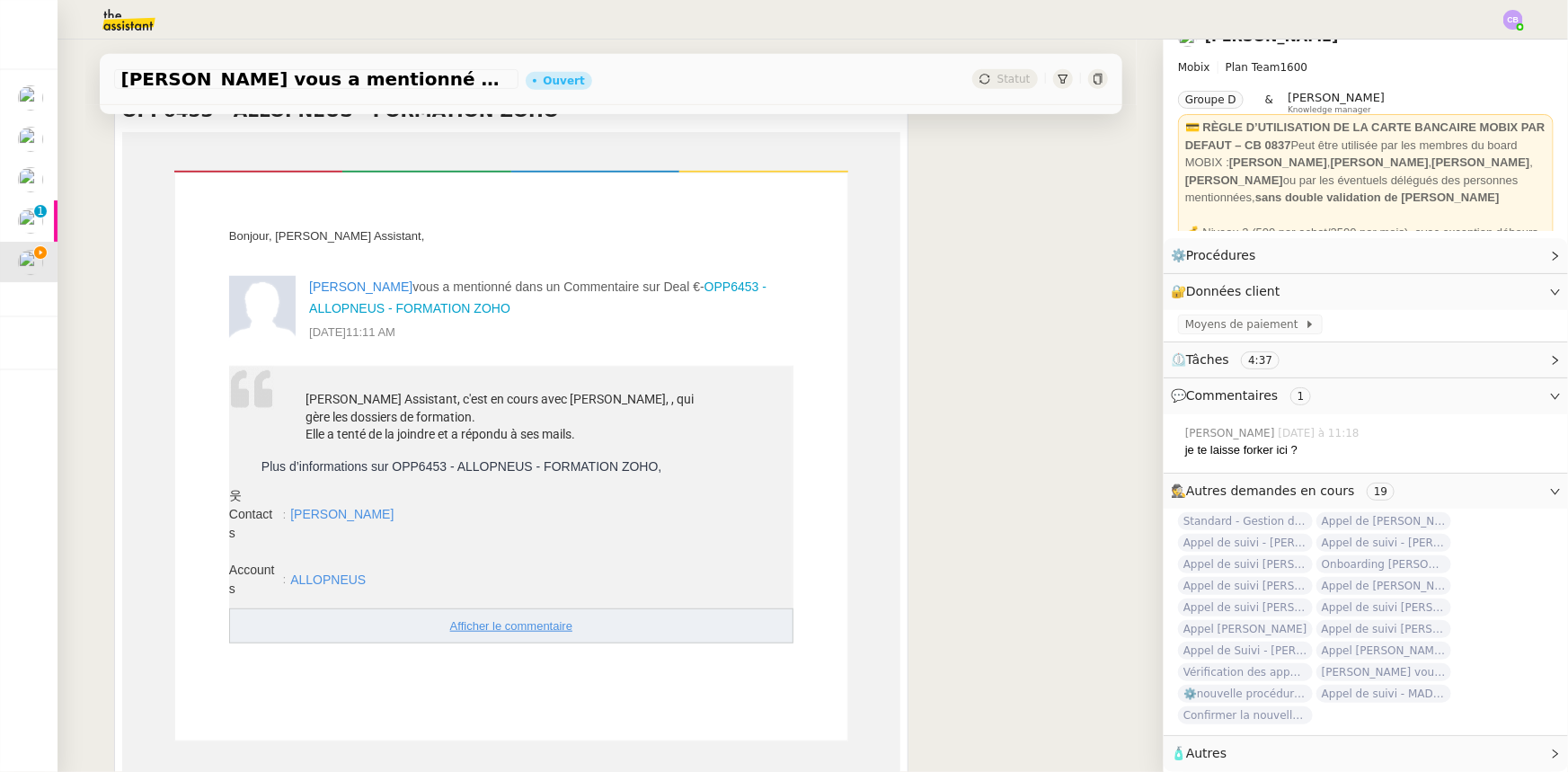
scroll to position [490, 0]
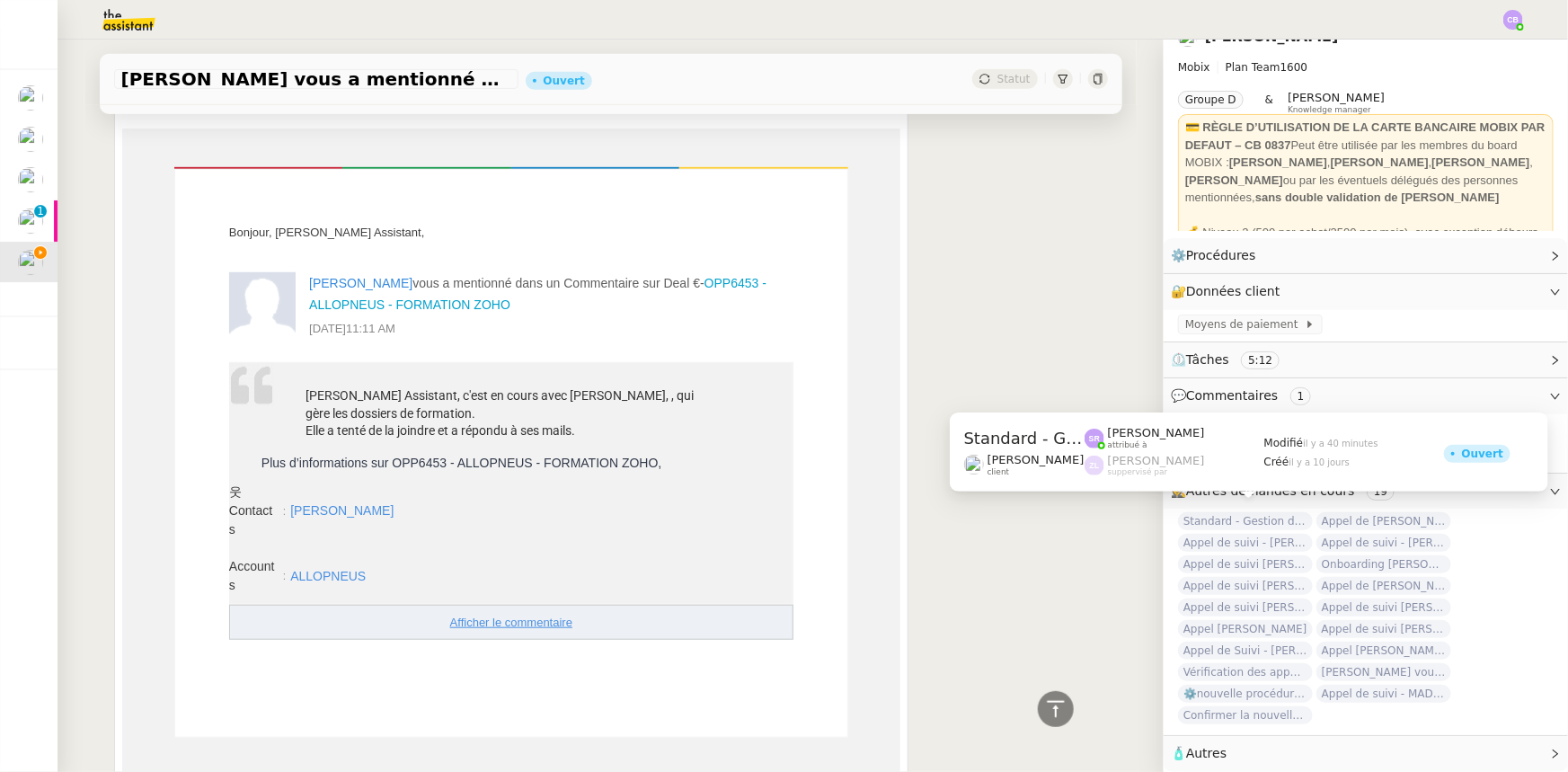
click at [1043, 477] on span "Standard - Gestion des appels entrants - septembre 2025" at bounding box center [1245, 521] width 134 height 18
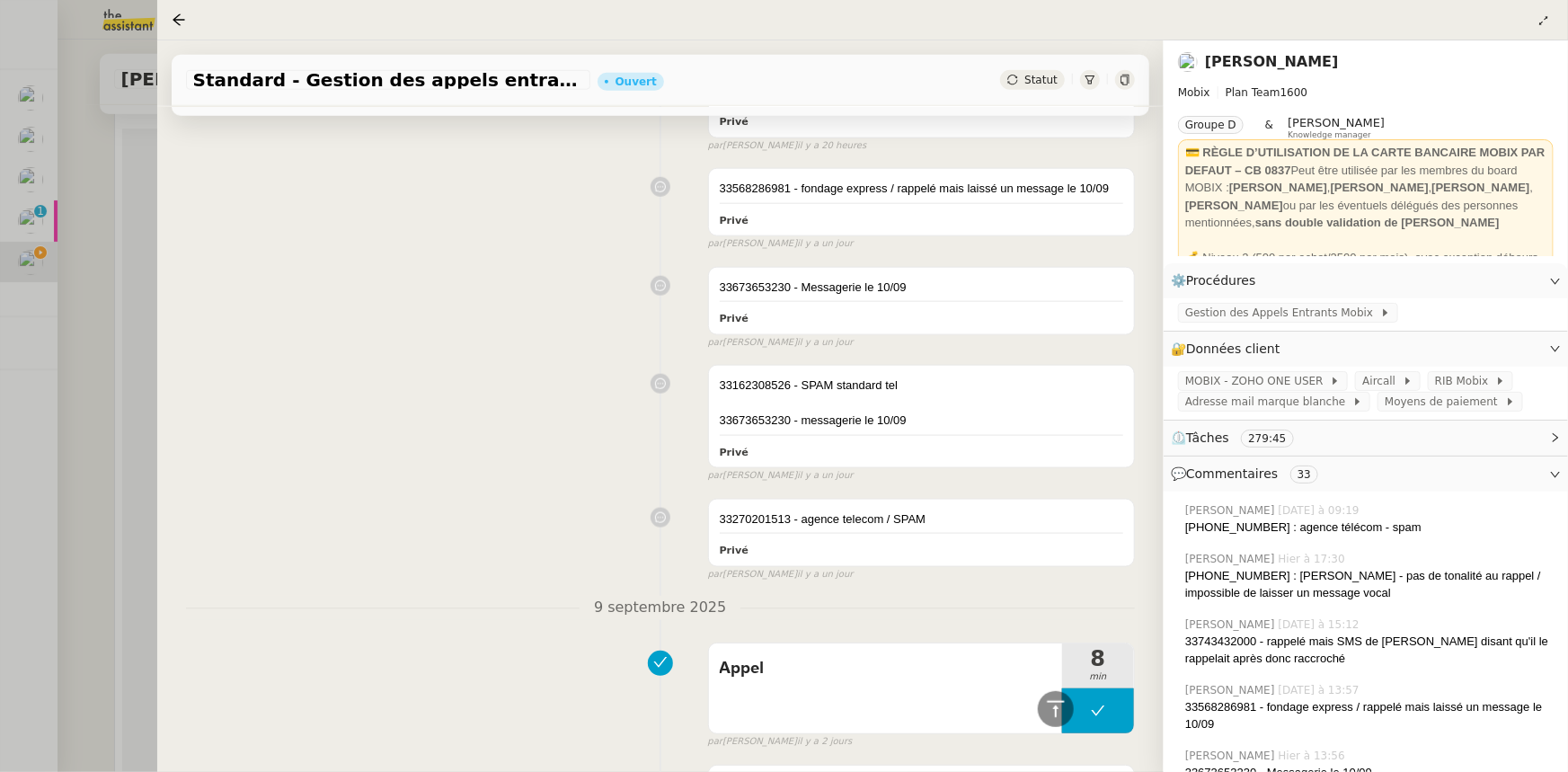
scroll to position [1061, 0]
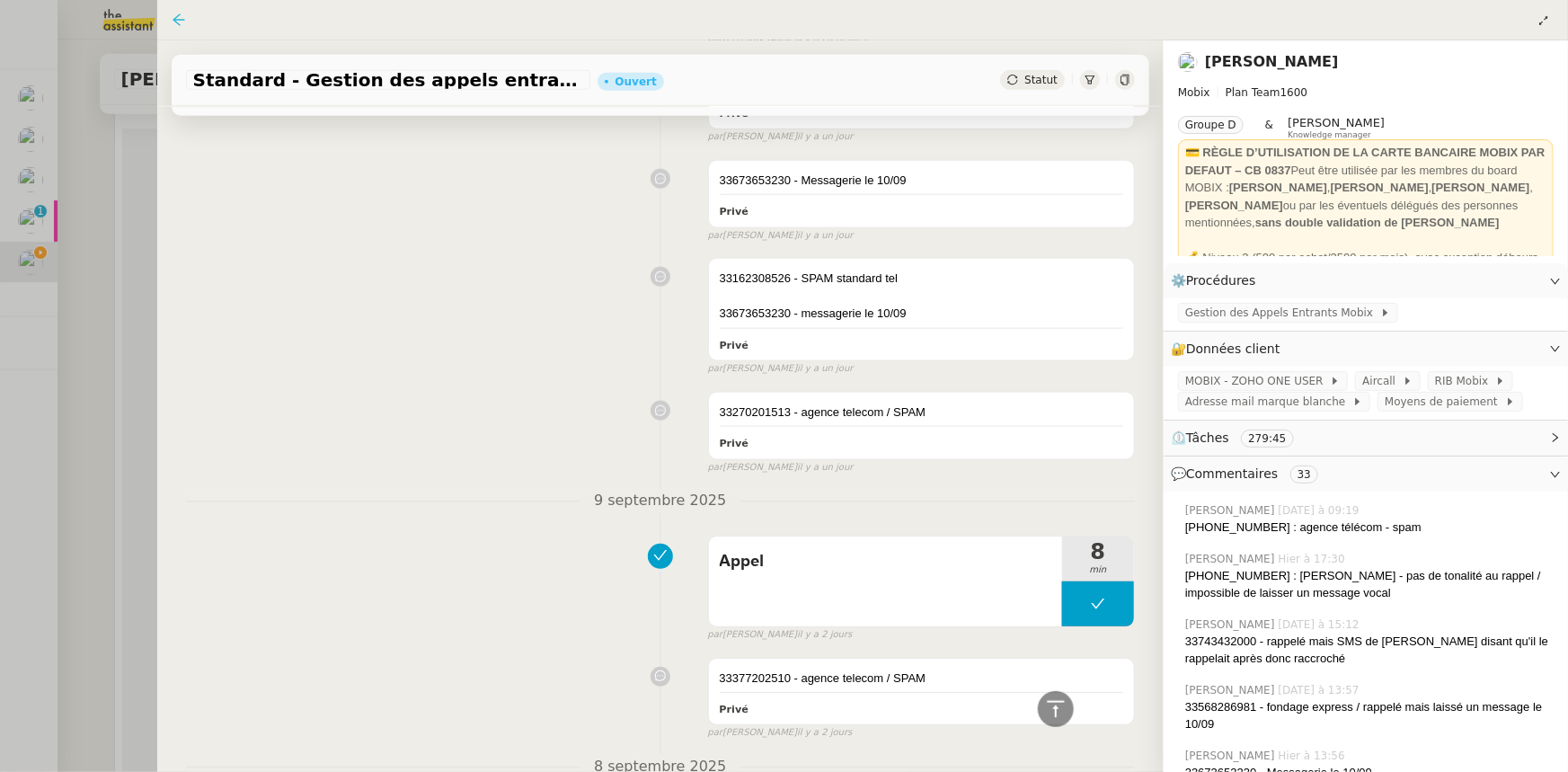
click at [178, 18] on icon at bounding box center [178, 19] width 15 height 15
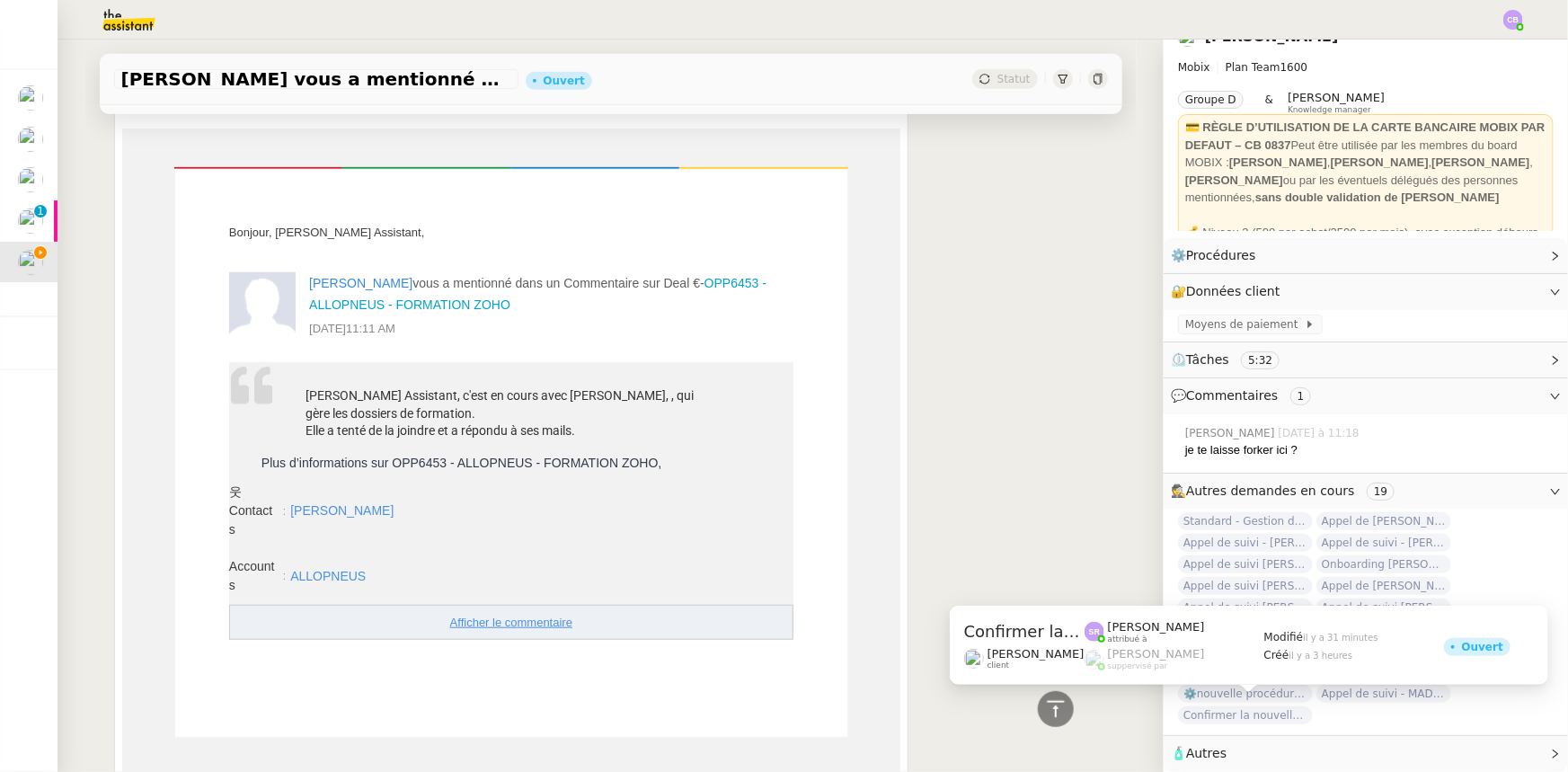
click at [1043, 477] on span "Confirmer la nouvelle procédure" at bounding box center [1245, 715] width 134 height 18
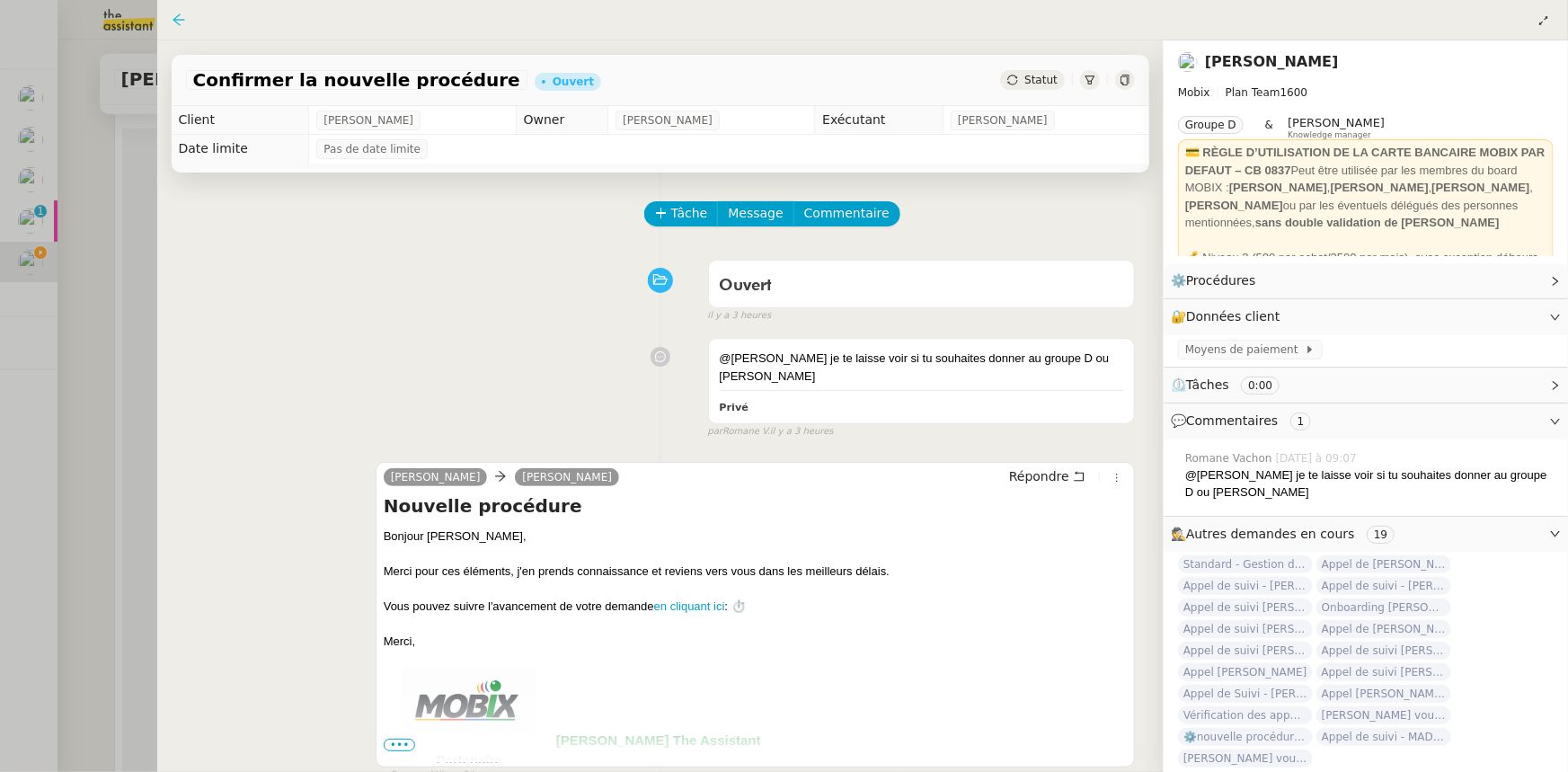
click at [176, 18] on icon at bounding box center [178, 19] width 15 height 15
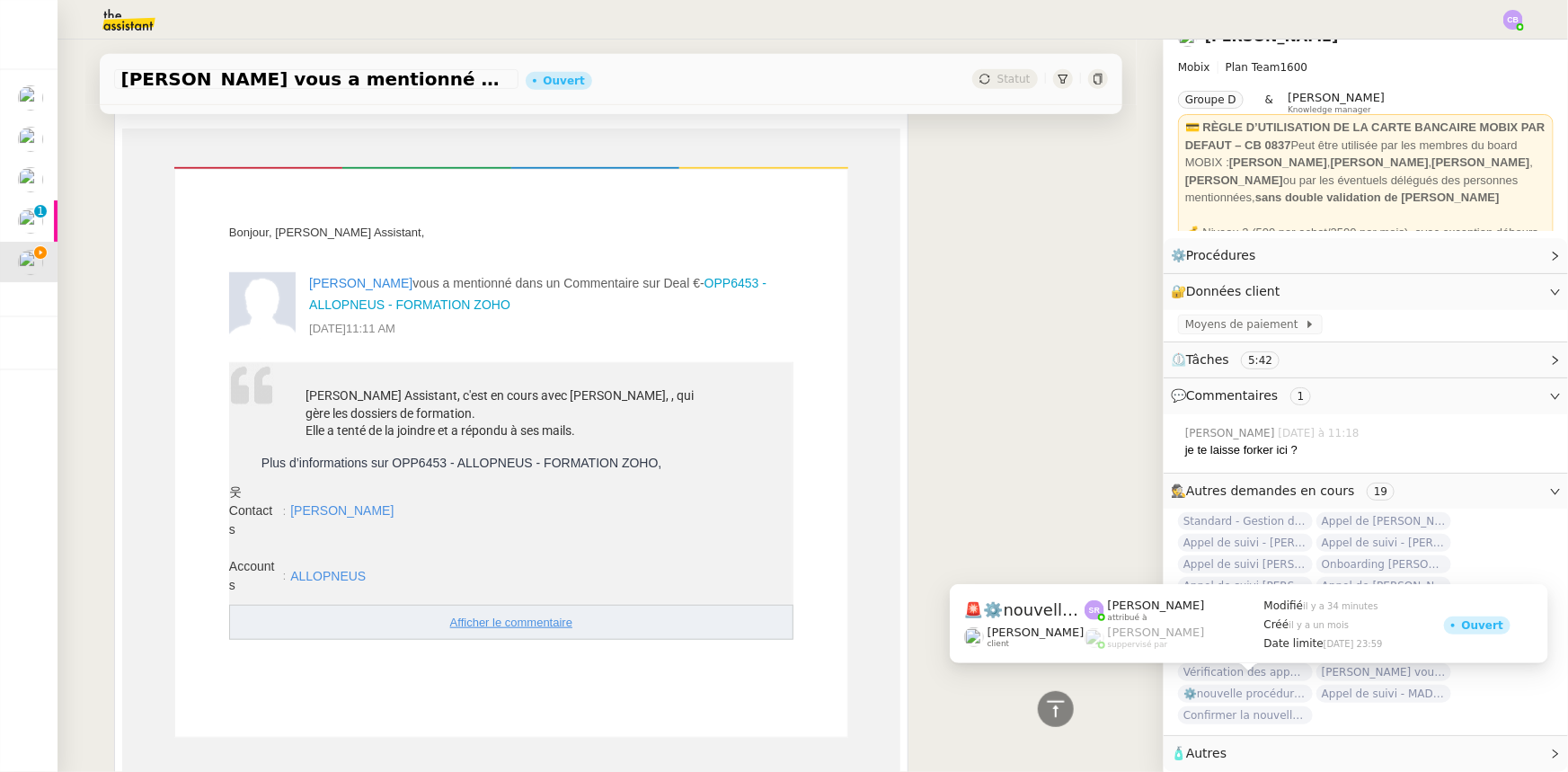
click at [1043, 477] on span "⚙️nouvelle procédure d'onboarding" at bounding box center [1245, 693] width 134 height 18
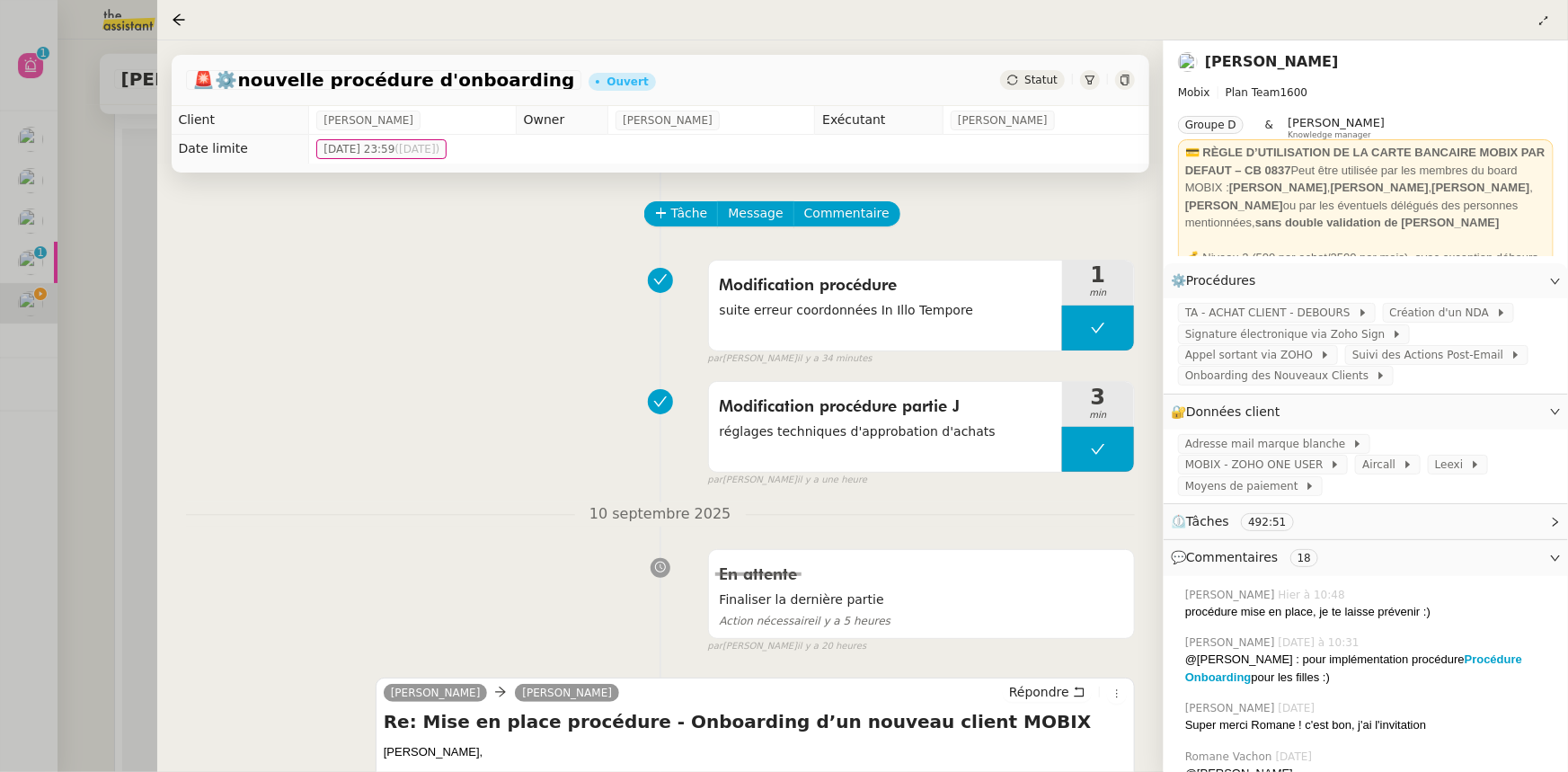
scroll to position [244, 0]
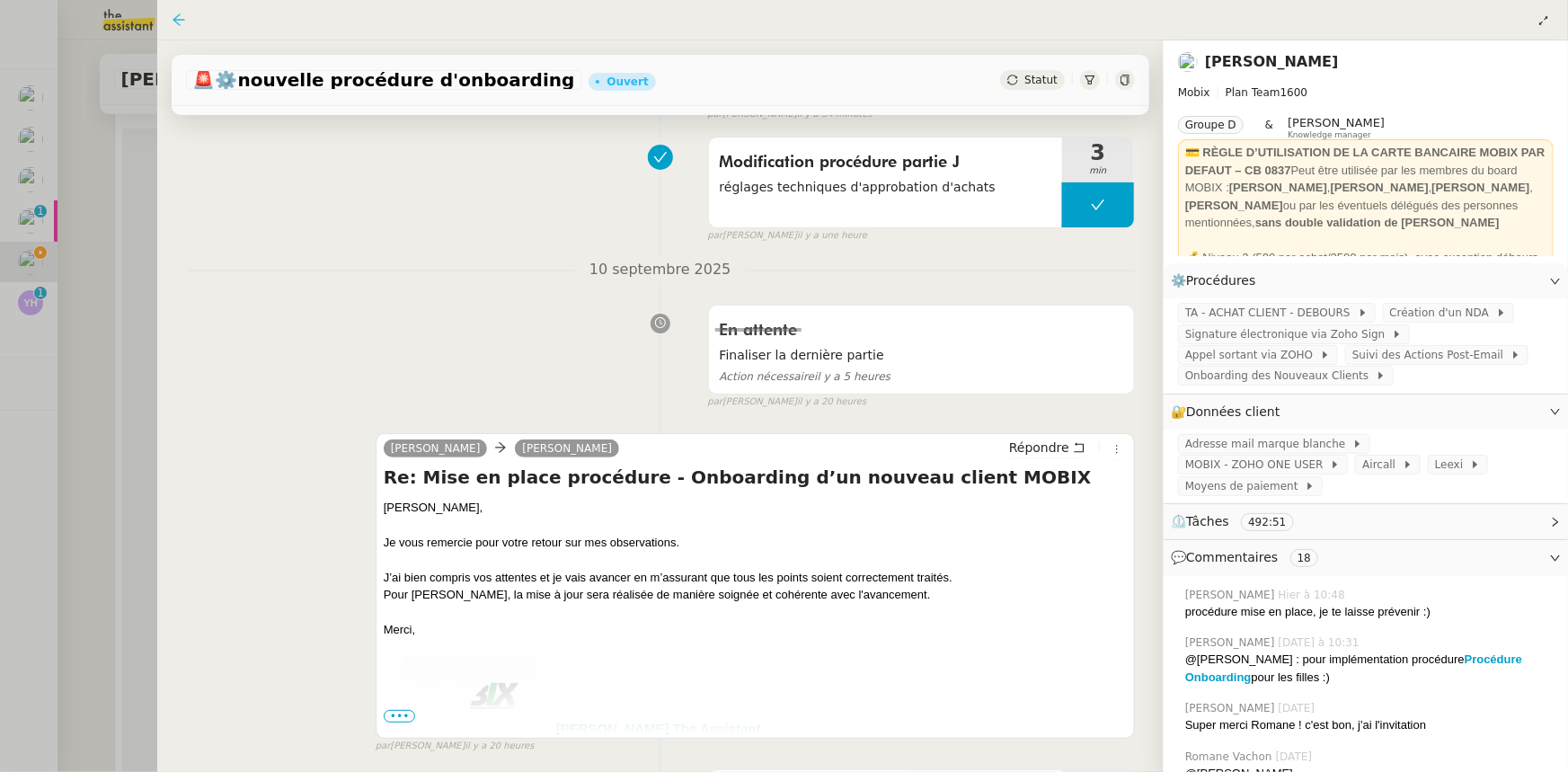
click at [179, 23] on icon at bounding box center [178, 19] width 15 height 15
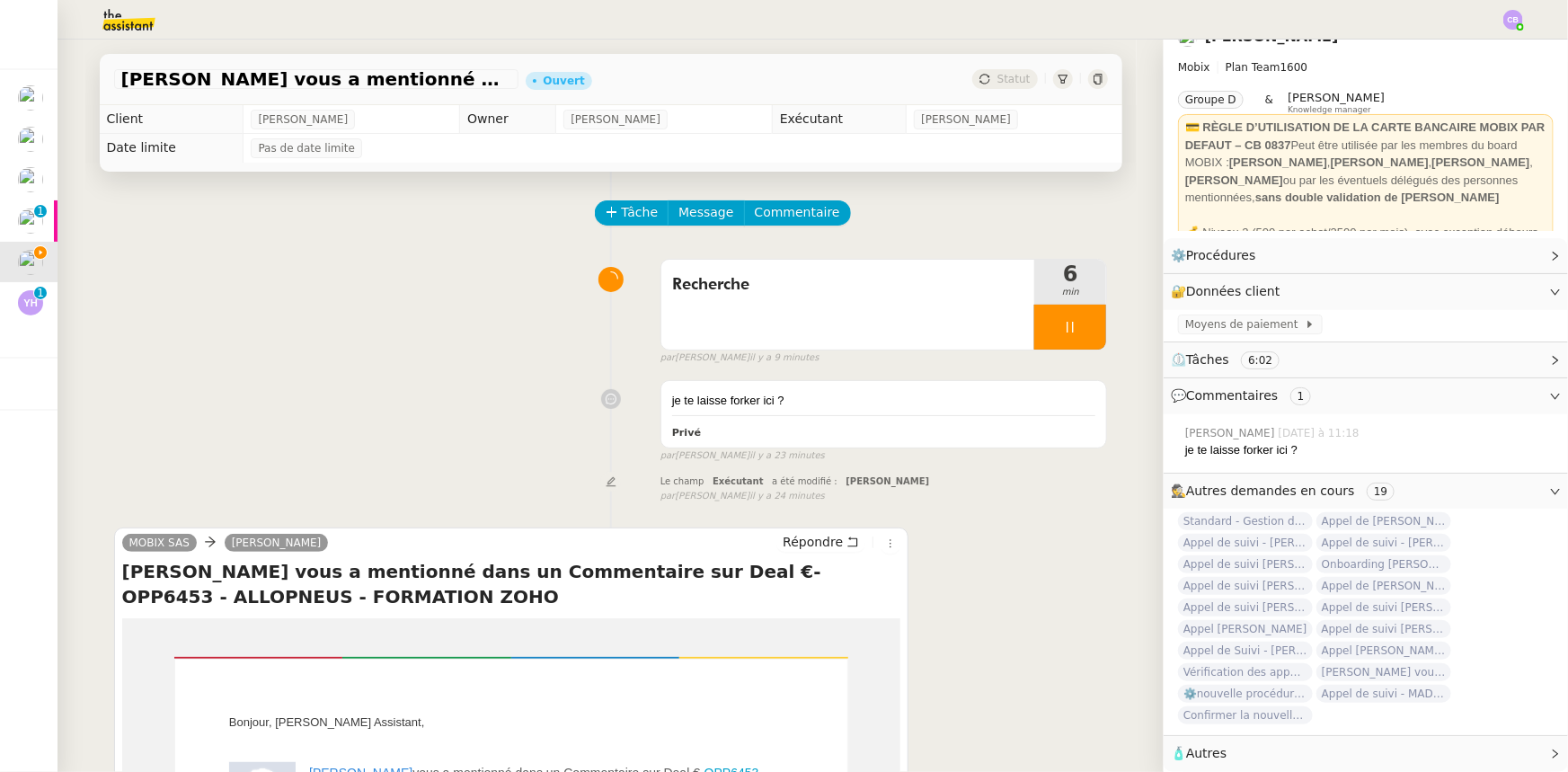
click at [1034, 326] on div at bounding box center [1070, 327] width 72 height 45
click at [1043, 332] on icon at bounding box center [1087, 327] width 15 height 15
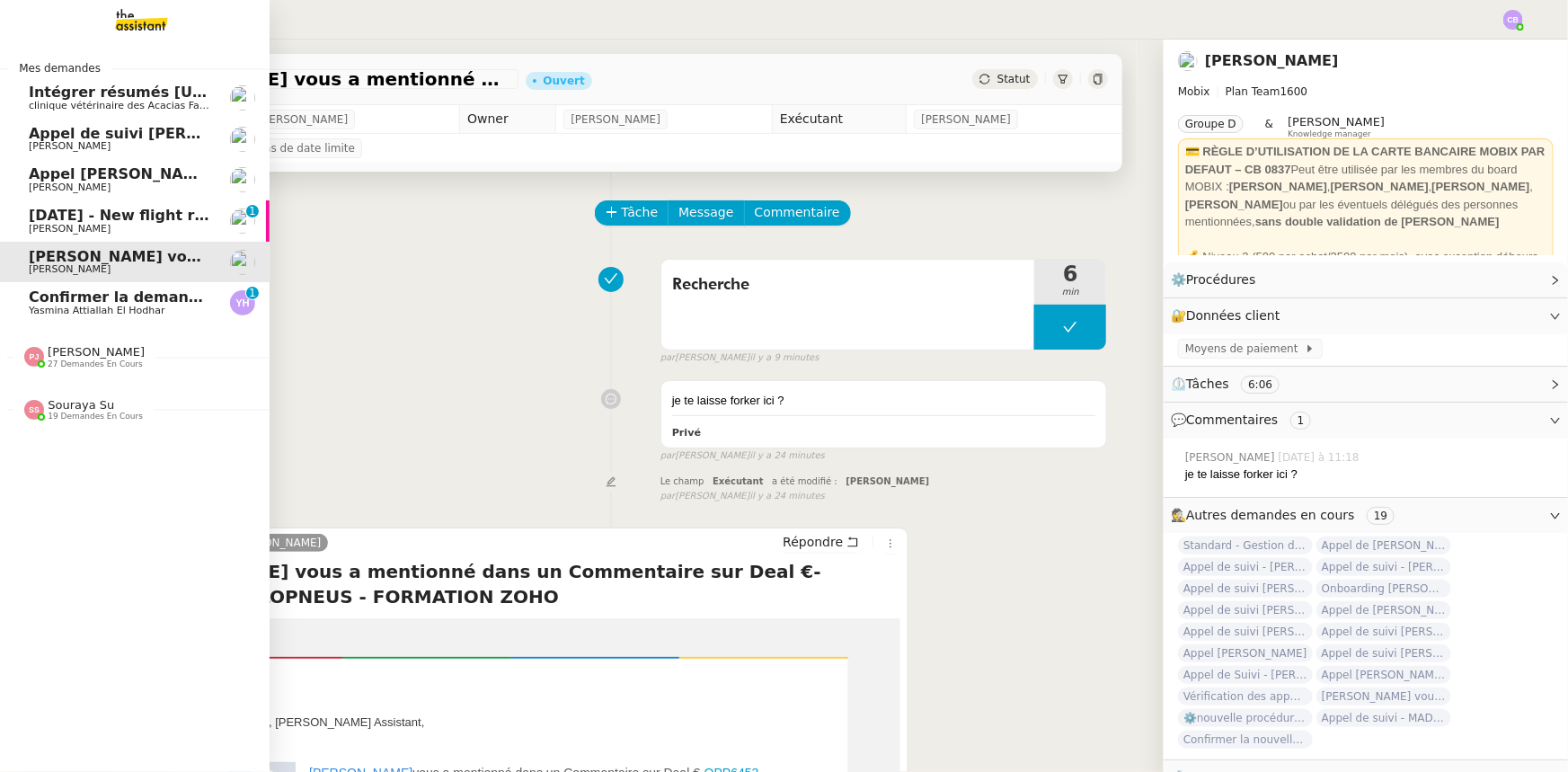
scroll to position [32, 0]
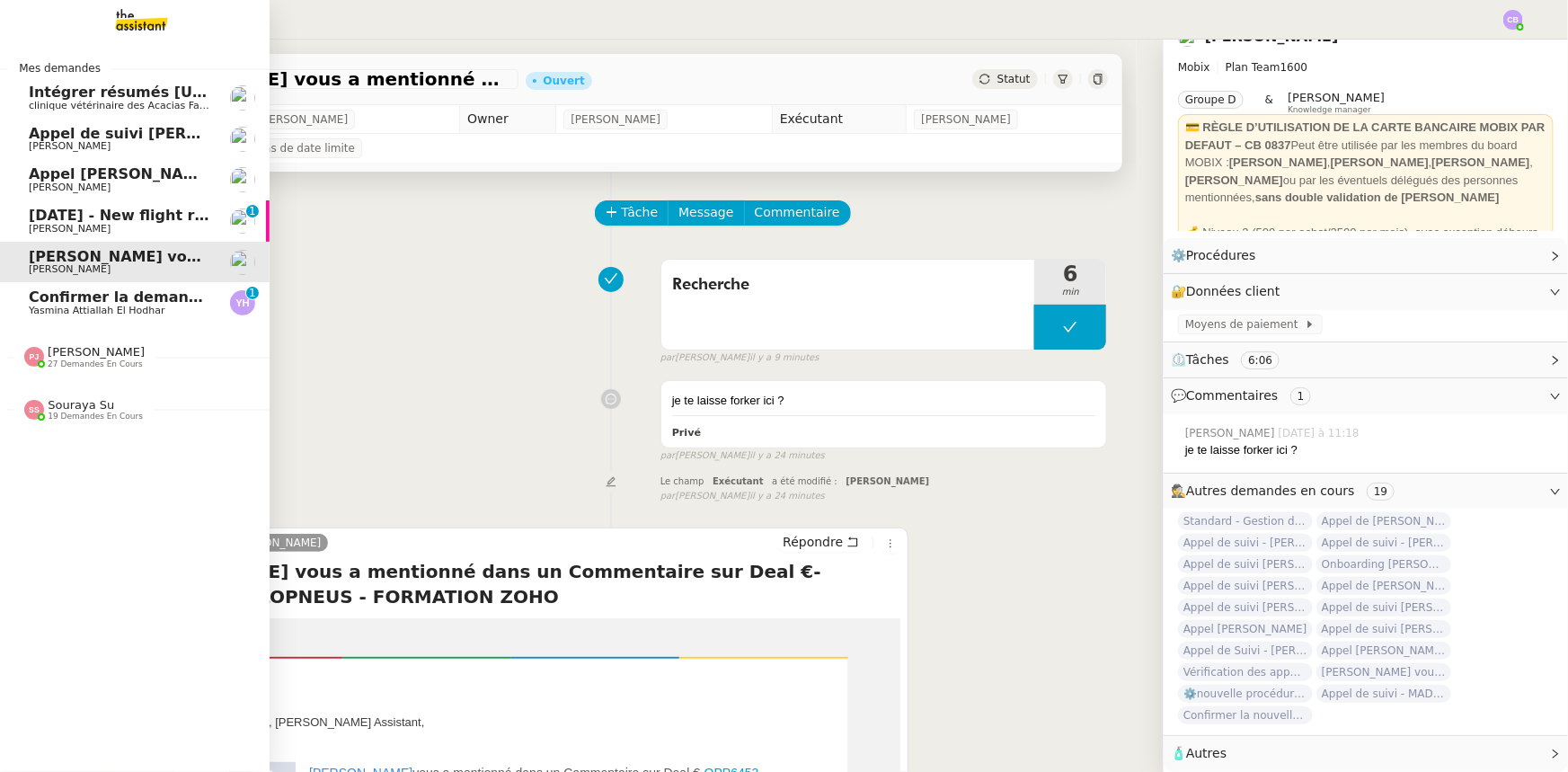
click at [134, 182] on span "[PERSON_NAME]" at bounding box center [120, 187] width 181 height 11
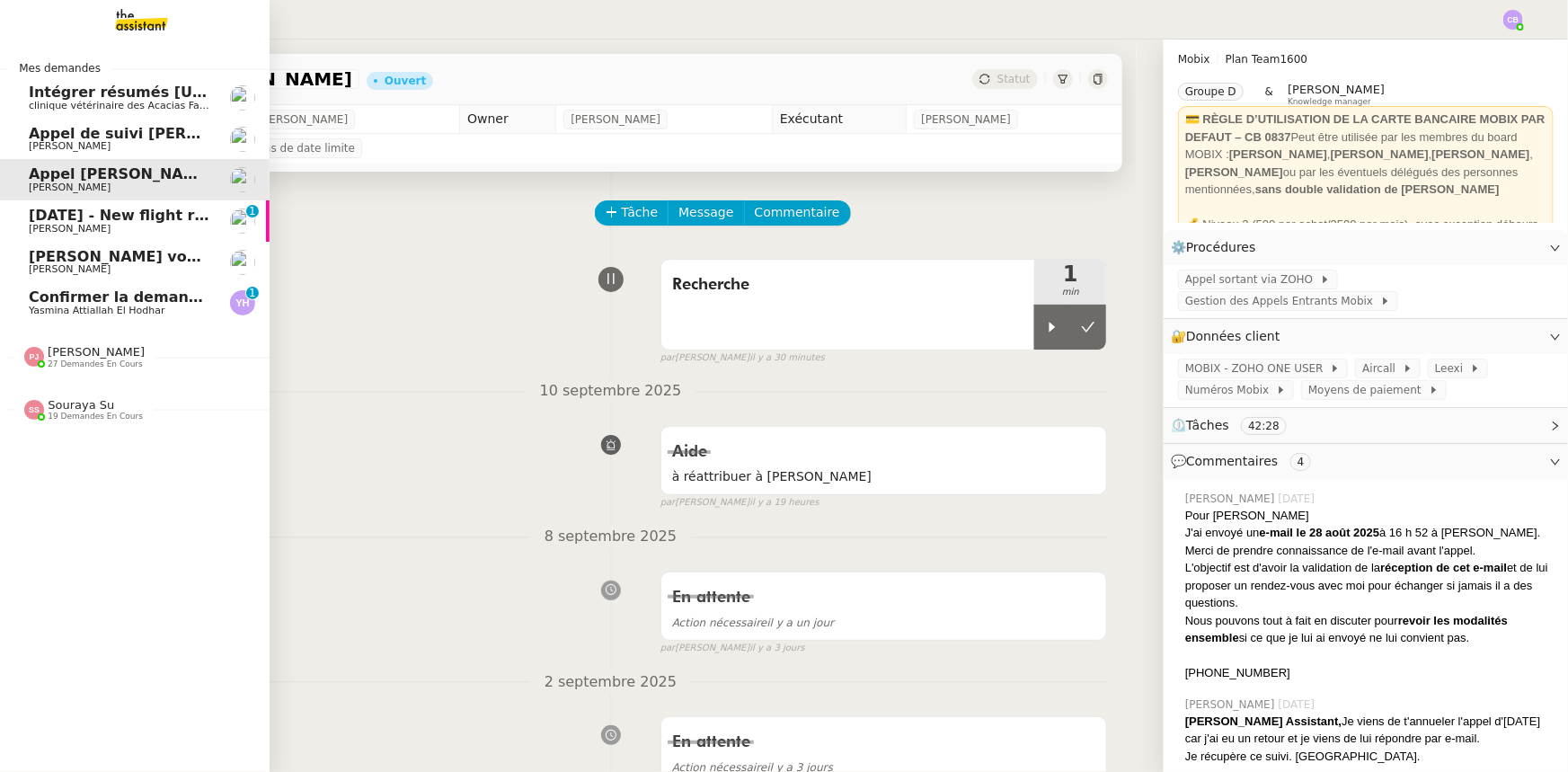
click at [62, 305] on span "Confirmer la demande de raccordement à la fibre" at bounding box center [229, 297] width 400 height 18
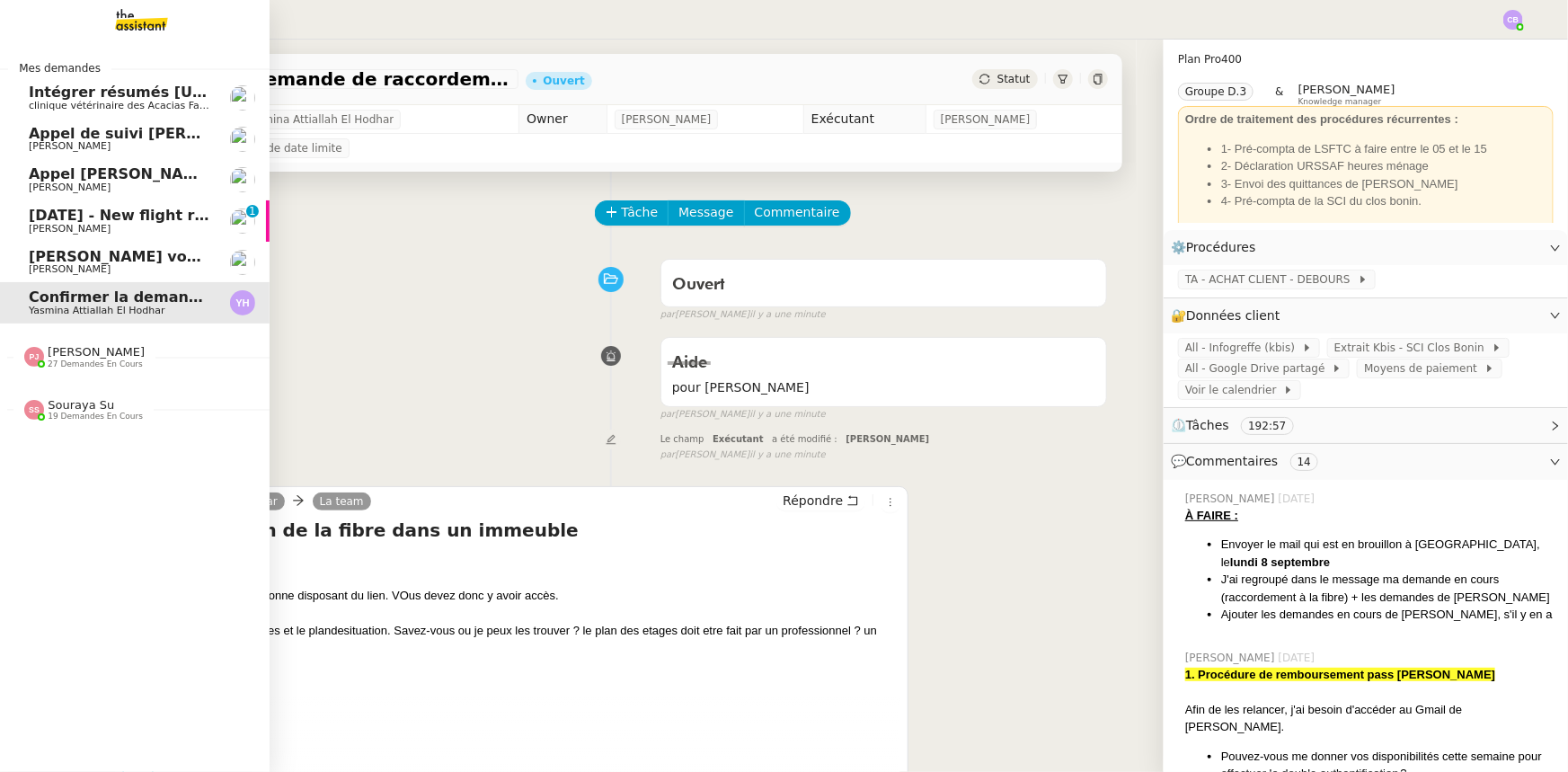
click at [71, 170] on span "Appel [PERSON_NAME]" at bounding box center [122, 174] width 185 height 18
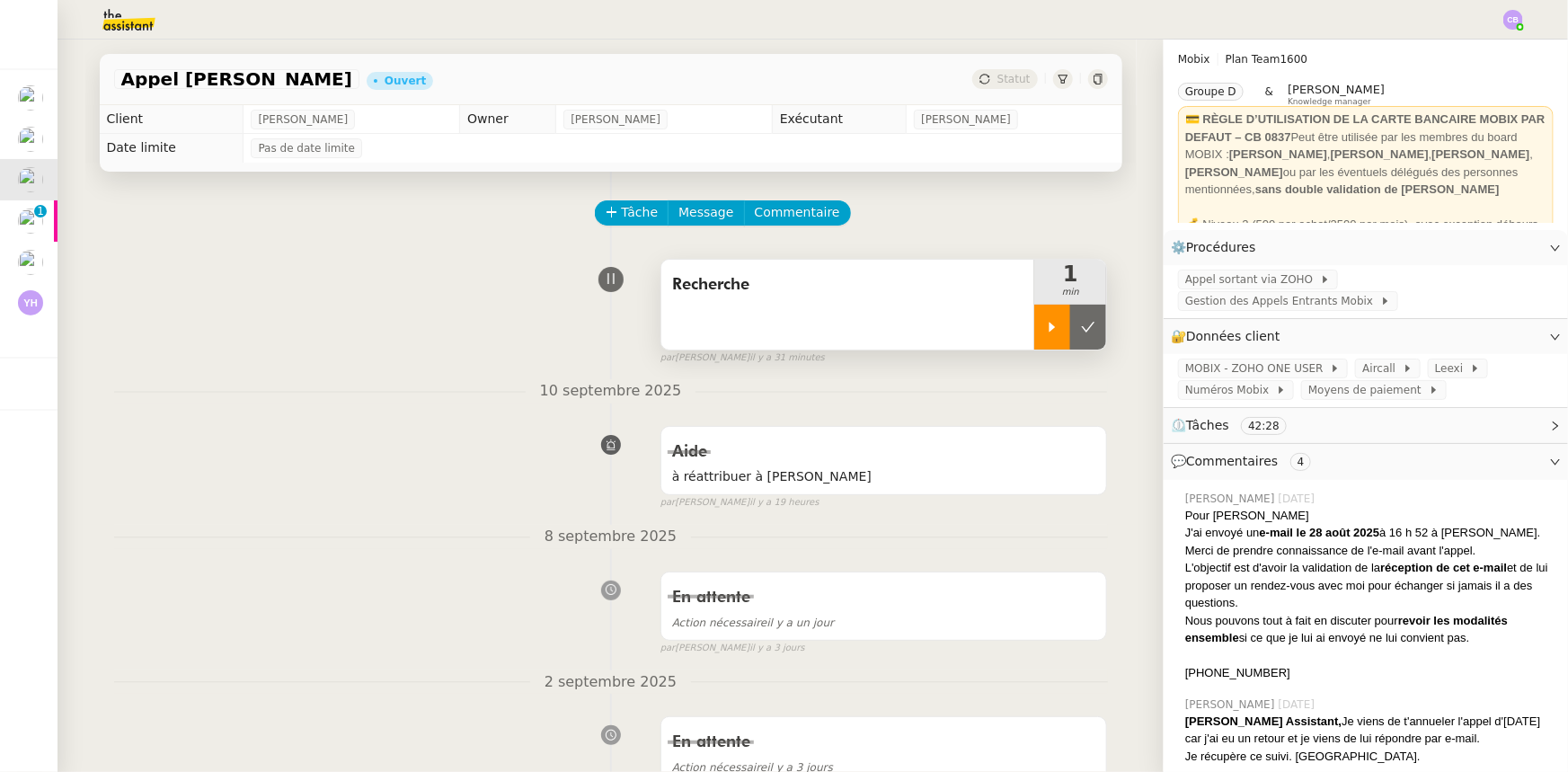
click at [1044, 329] on icon at bounding box center [1051, 327] width 15 height 15
click at [780, 210] on span "Commentaire" at bounding box center [797, 212] width 86 height 20
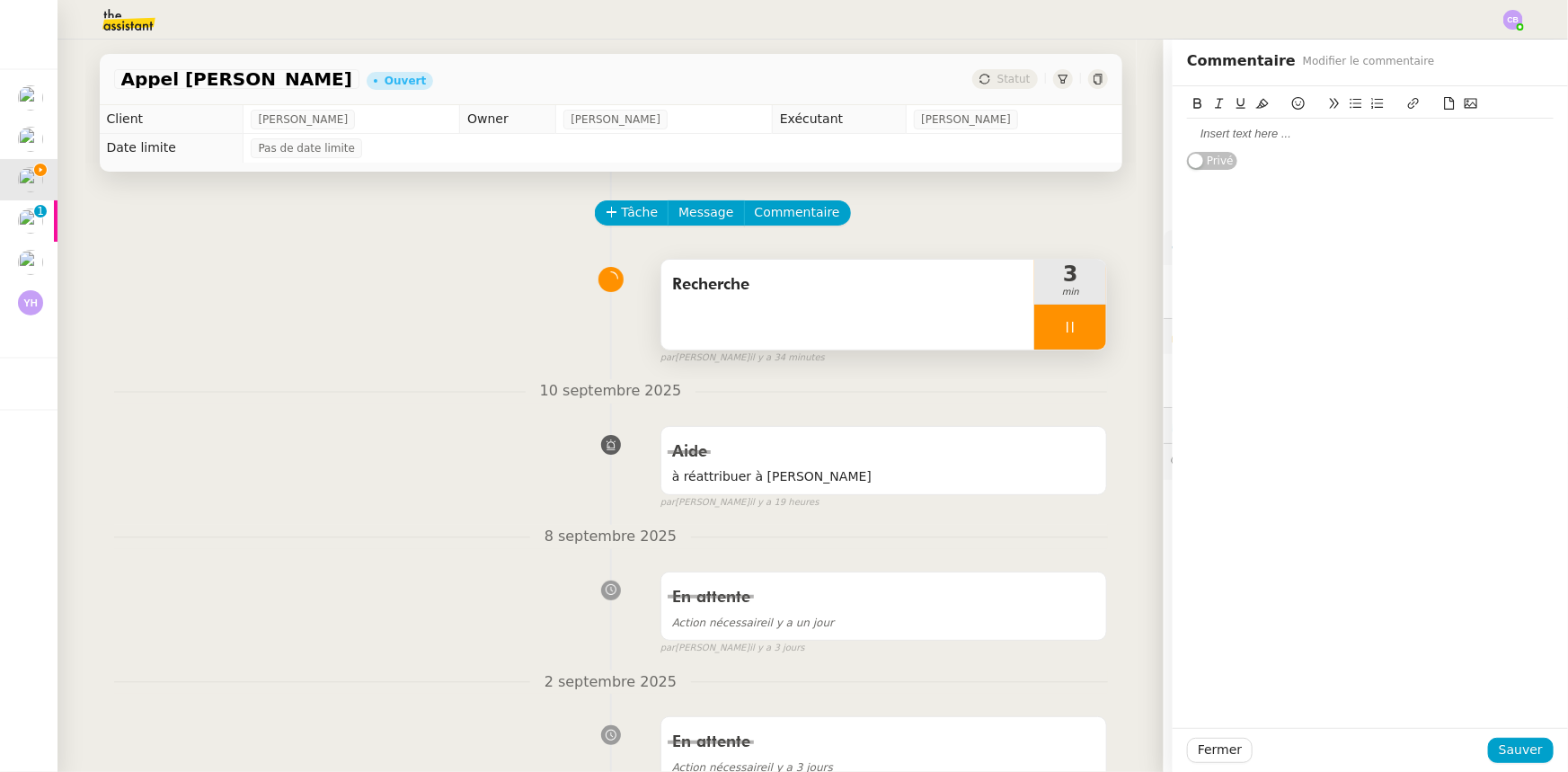
click at [1230, 136] on div at bounding box center [1369, 133] width 367 height 17
click at [1517, 754] on span "Sauver" at bounding box center [1520, 750] width 44 height 20
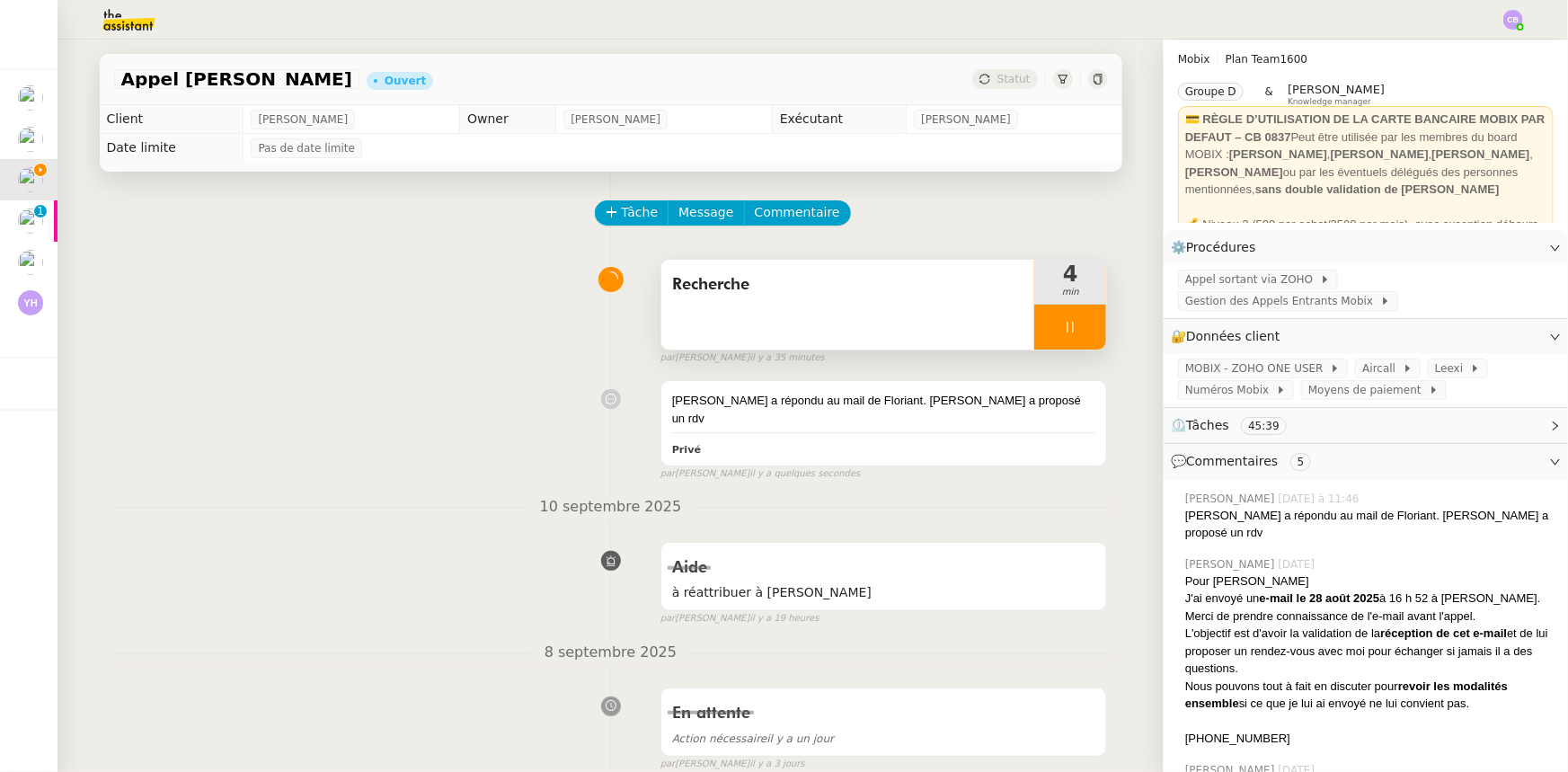
click at [1043, 326] on div at bounding box center [1070, 327] width 72 height 45
click at [1018, 323] on div "Recherche" at bounding box center [848, 305] width 374 height 90
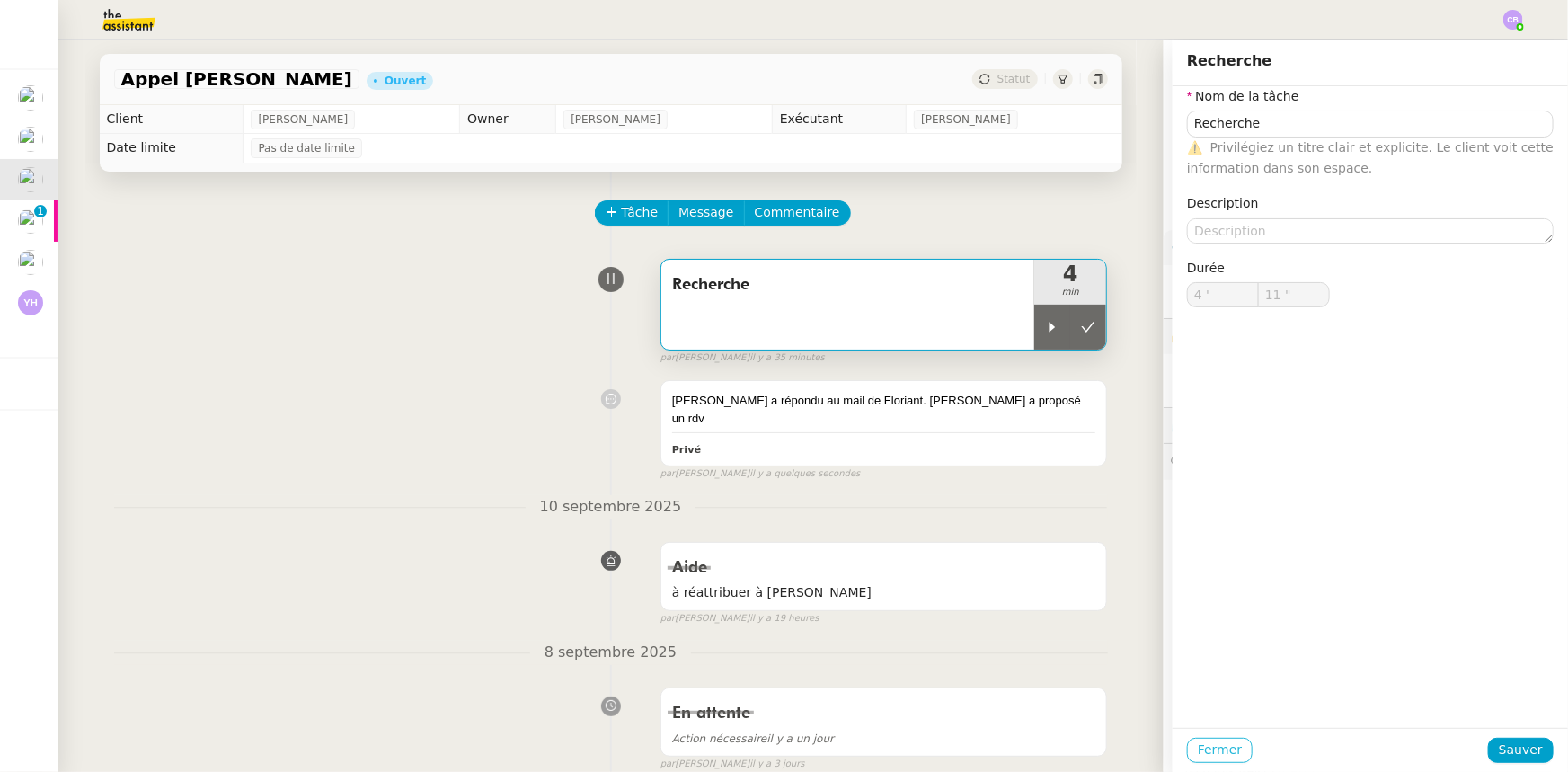
click at [1220, 754] on span "Fermer" at bounding box center [1219, 750] width 44 height 20
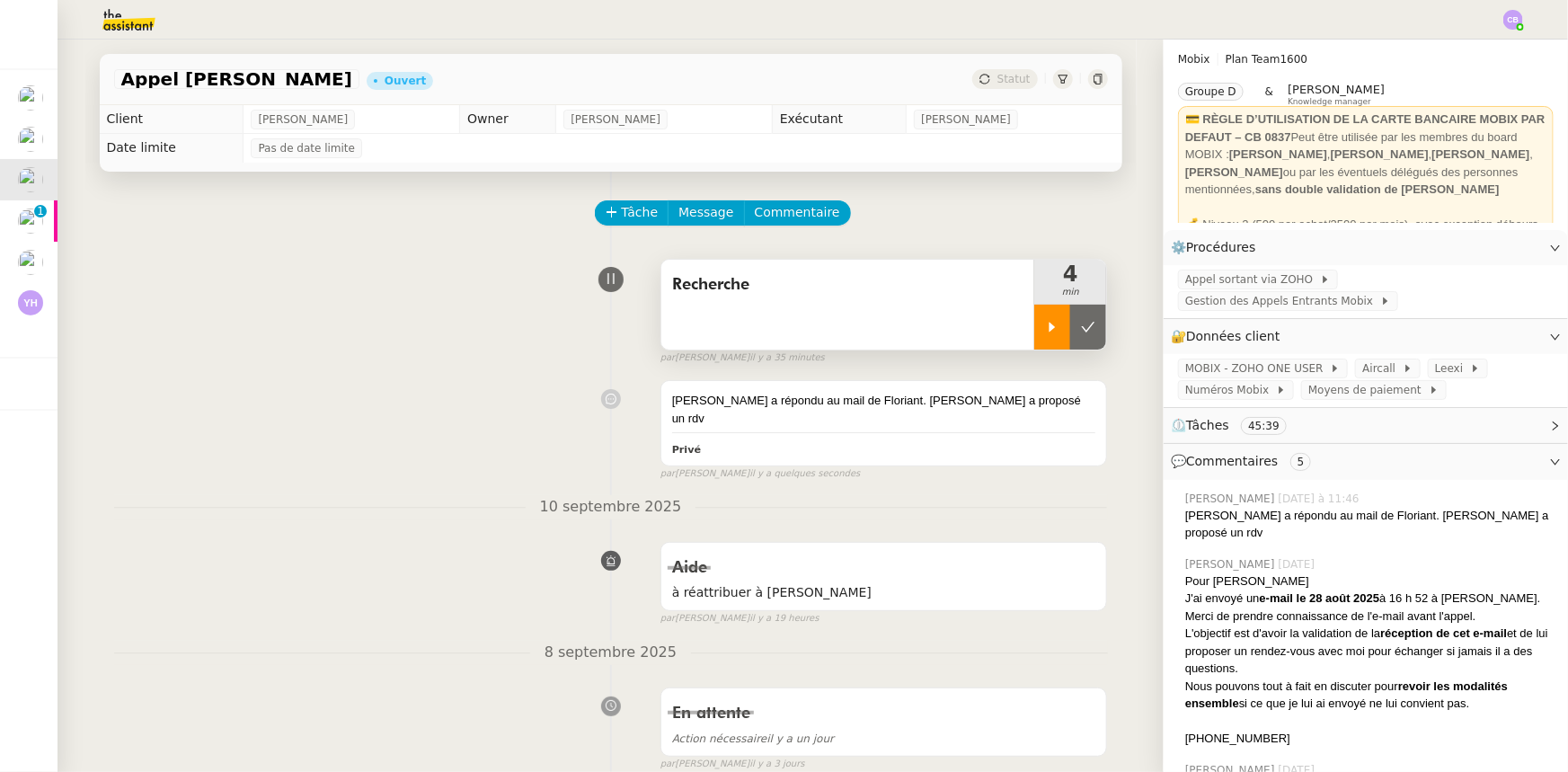
click at [1044, 332] on icon at bounding box center [1051, 327] width 15 height 15
click at [1042, 333] on div at bounding box center [1070, 327] width 72 height 45
click at [995, 402] on div "Yann Jauouin a répondu au mail de Floriant. Florian a proposé un rdv" at bounding box center [884, 409] width 424 height 35
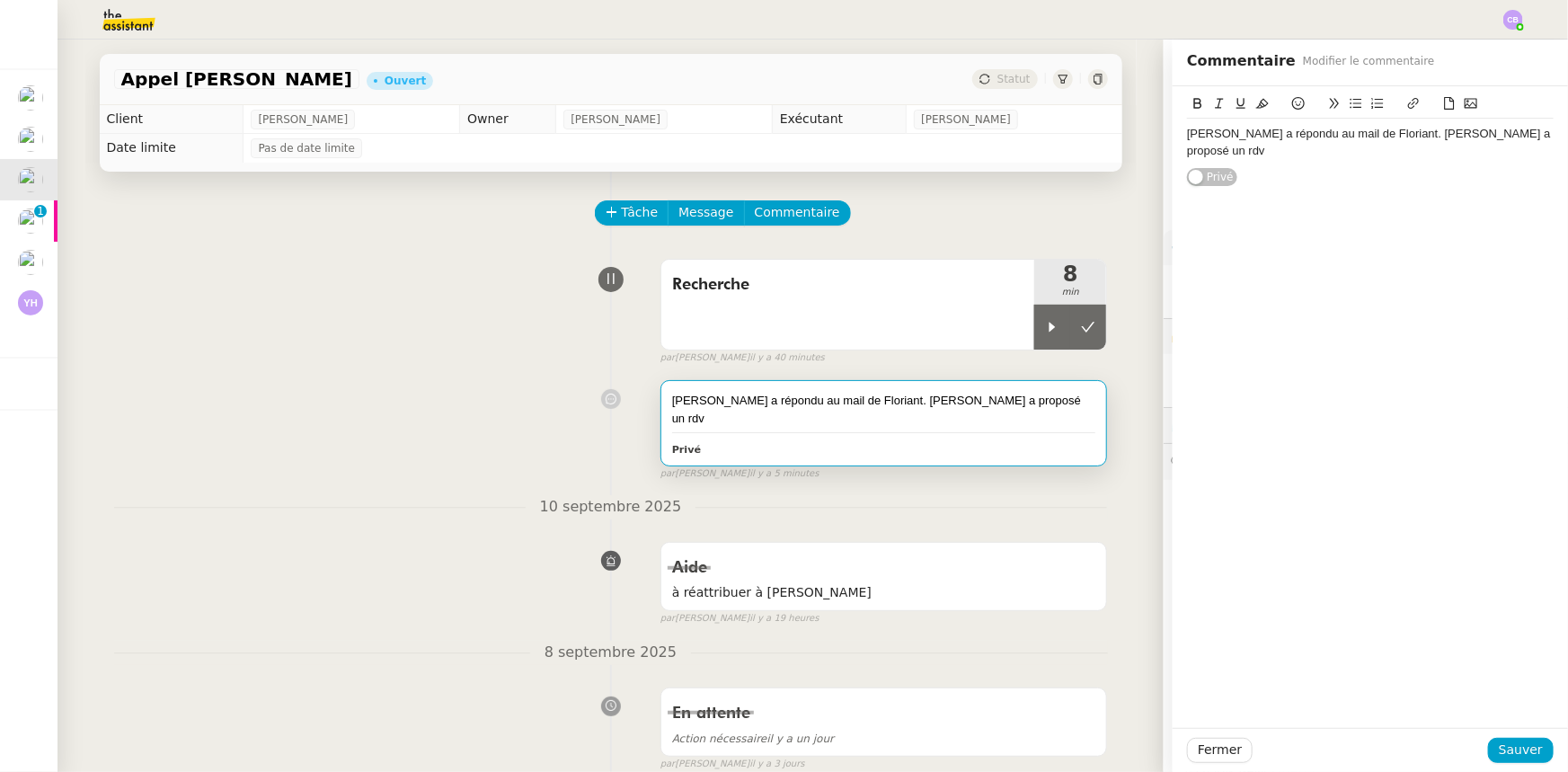
click at [1535, 133] on div "Yann Jauouin a répondu au mail de Floriant. Florian a proposé un rdv" at bounding box center [1369, 142] width 367 height 33
click at [1504, 749] on span "Sauver" at bounding box center [1520, 750] width 44 height 20
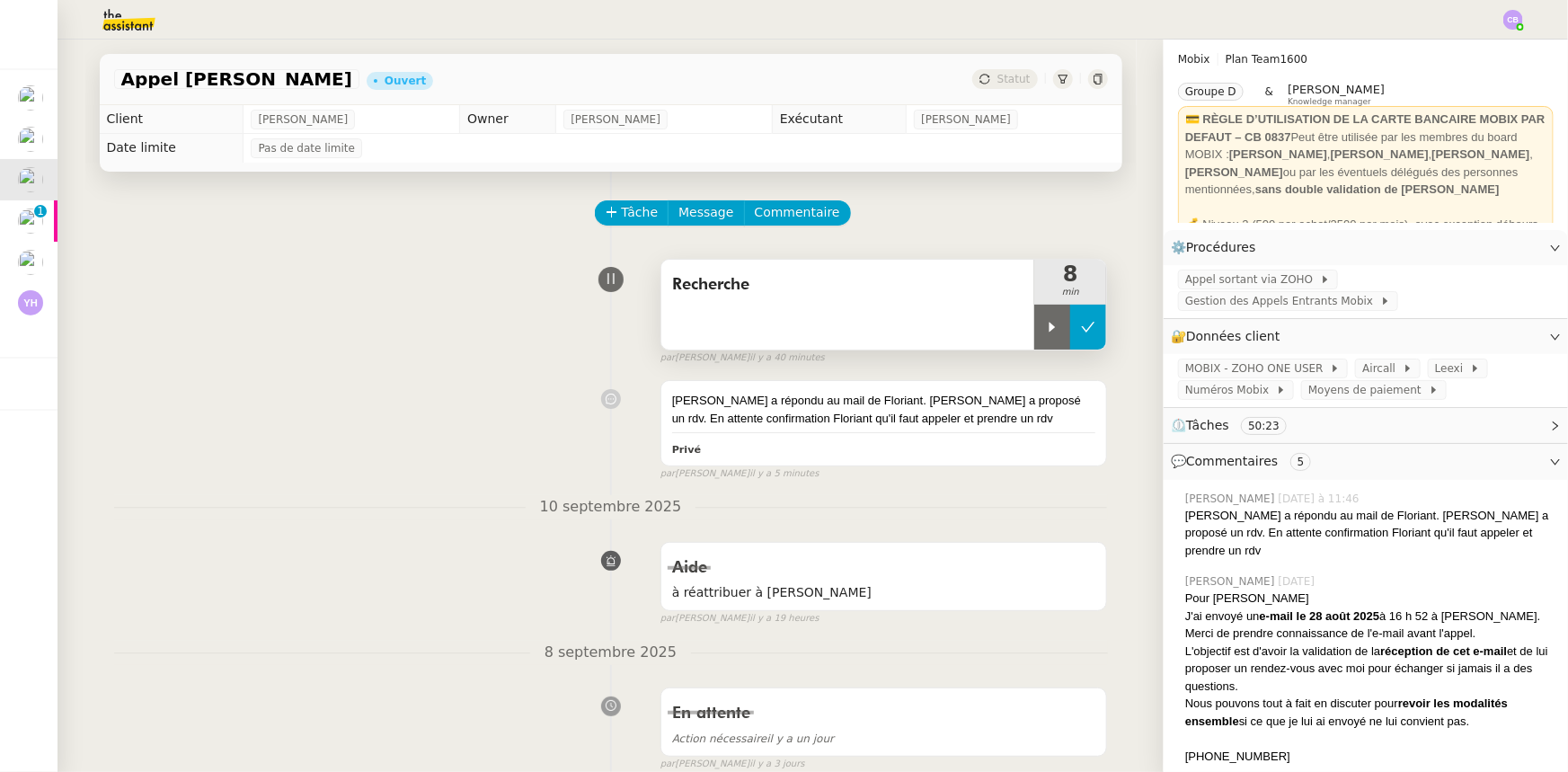
click at [1080, 334] on icon at bounding box center [1087, 327] width 15 height 15
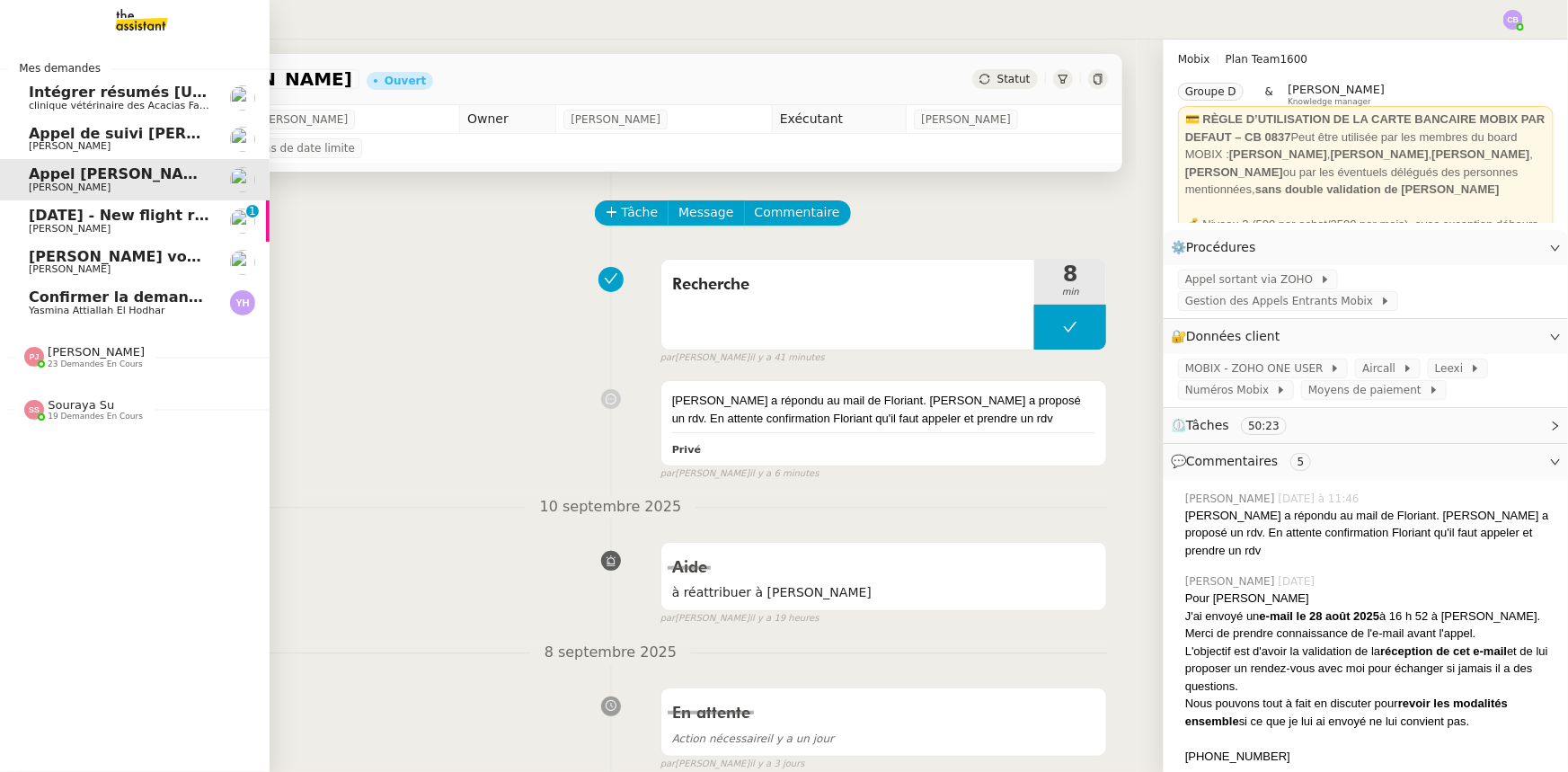
drag, startPoint x: 83, startPoint y: 256, endPoint x: 102, endPoint y: 263, distance: 20.2
click at [83, 256] on span "[PERSON_NAME] vous a mentionné dans un Commentaire sur Deal €- OPP6453 - ALLOPN…" at bounding box center [486, 257] width 914 height 18
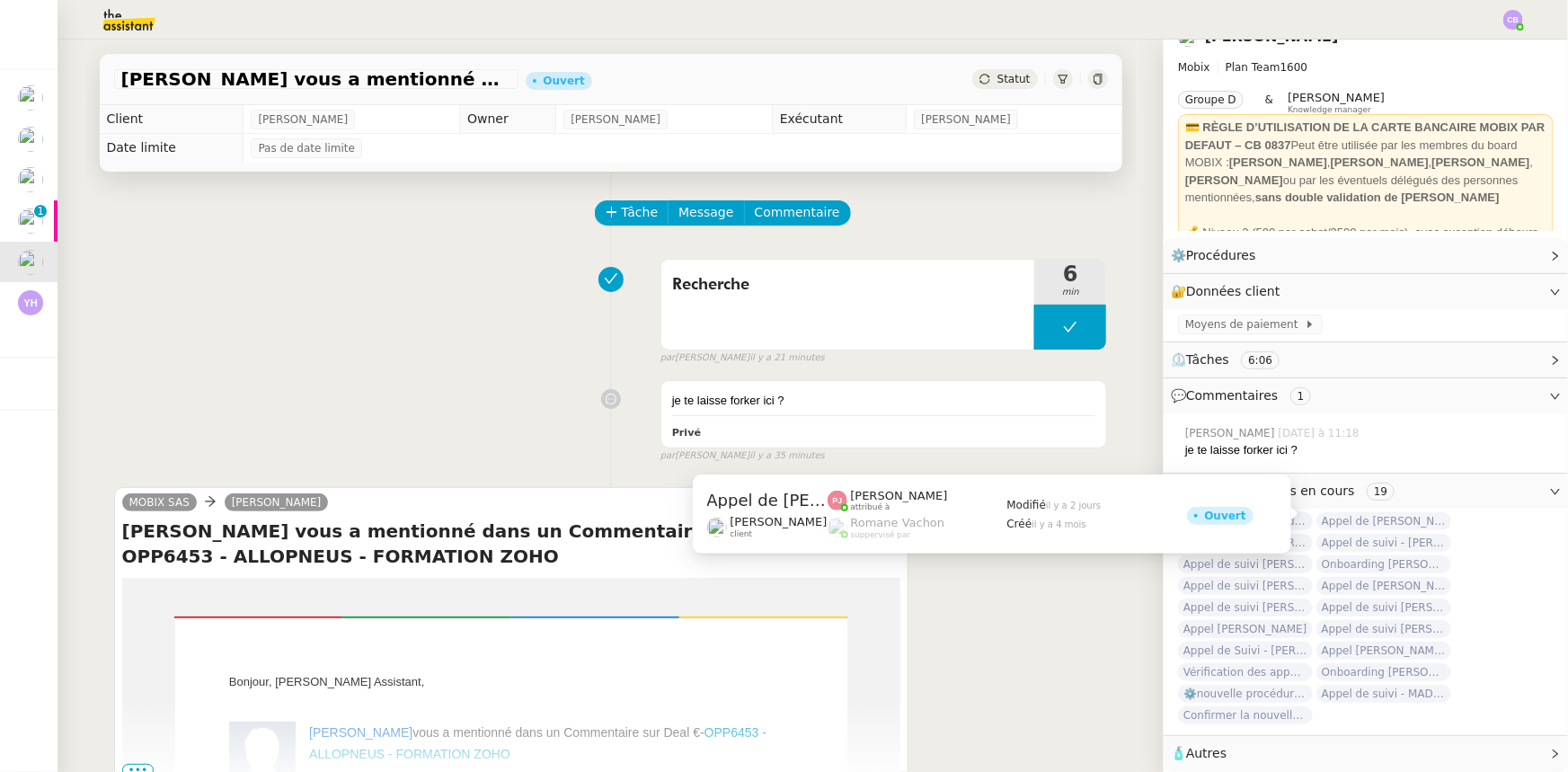
click at [1351, 512] on span "Appel de [PERSON_NAME] TRANSIT" at bounding box center [1383, 521] width 134 height 18
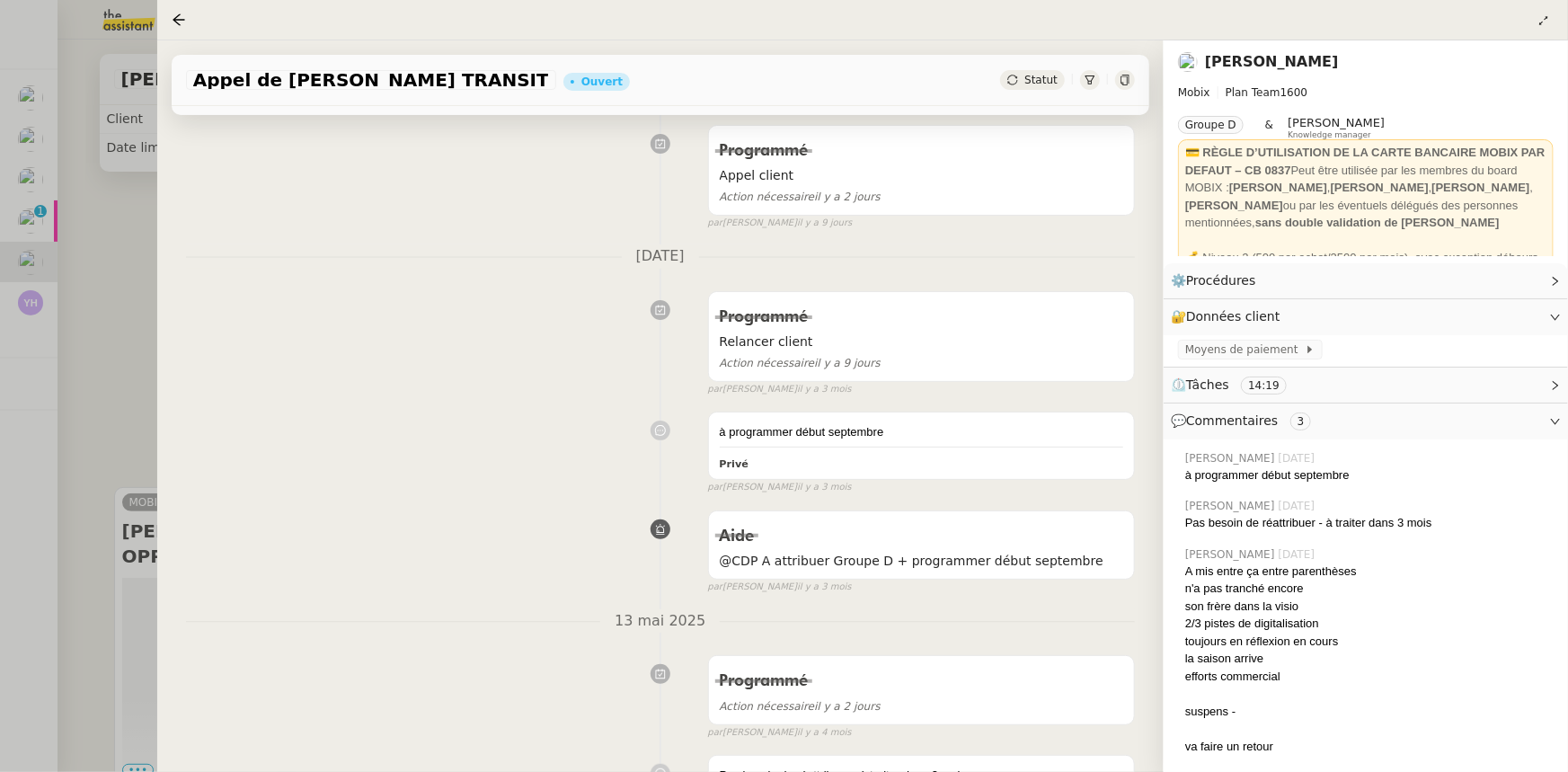
scroll to position [408, 0]
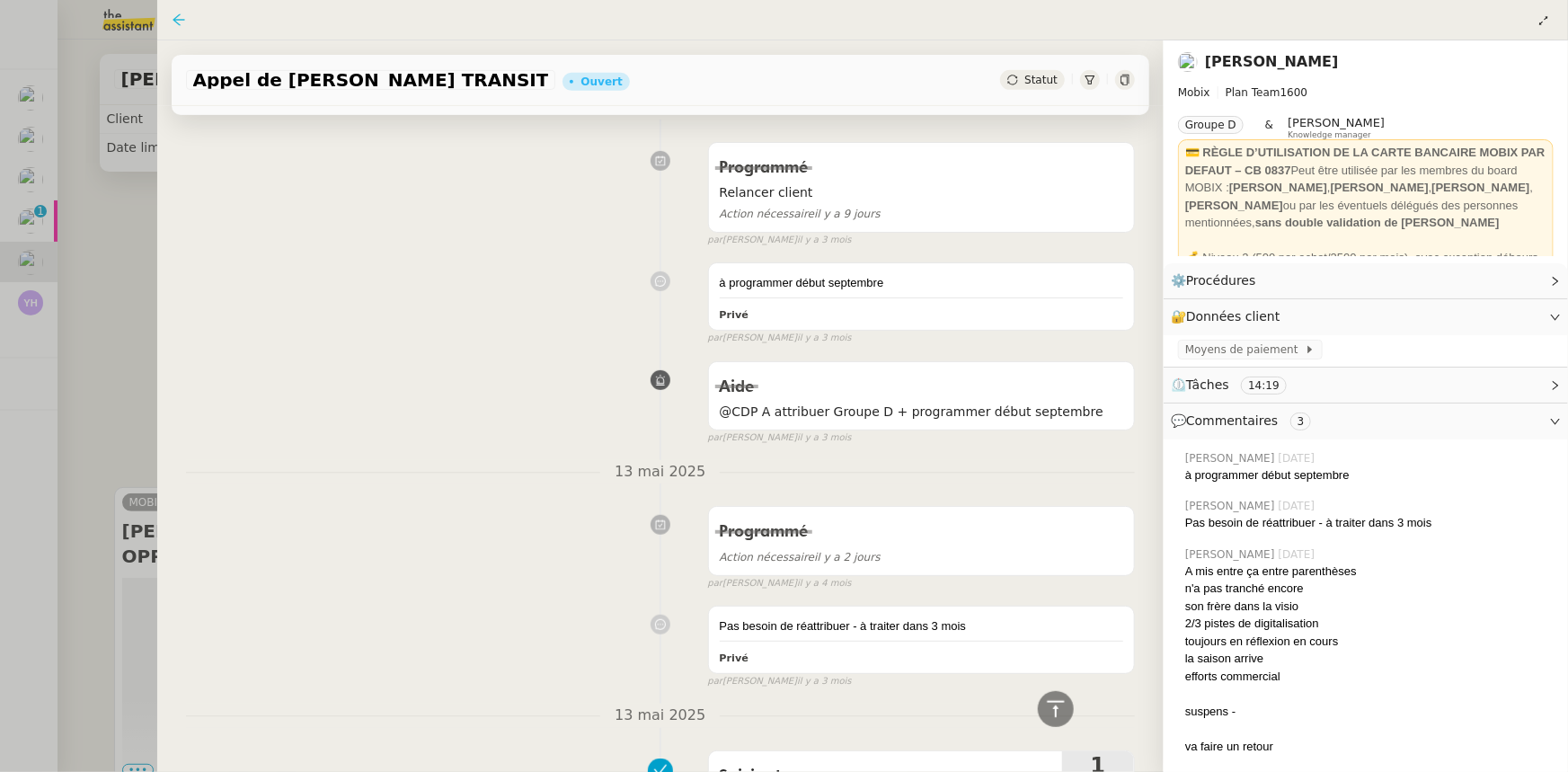
click at [180, 22] on icon at bounding box center [178, 19] width 15 height 15
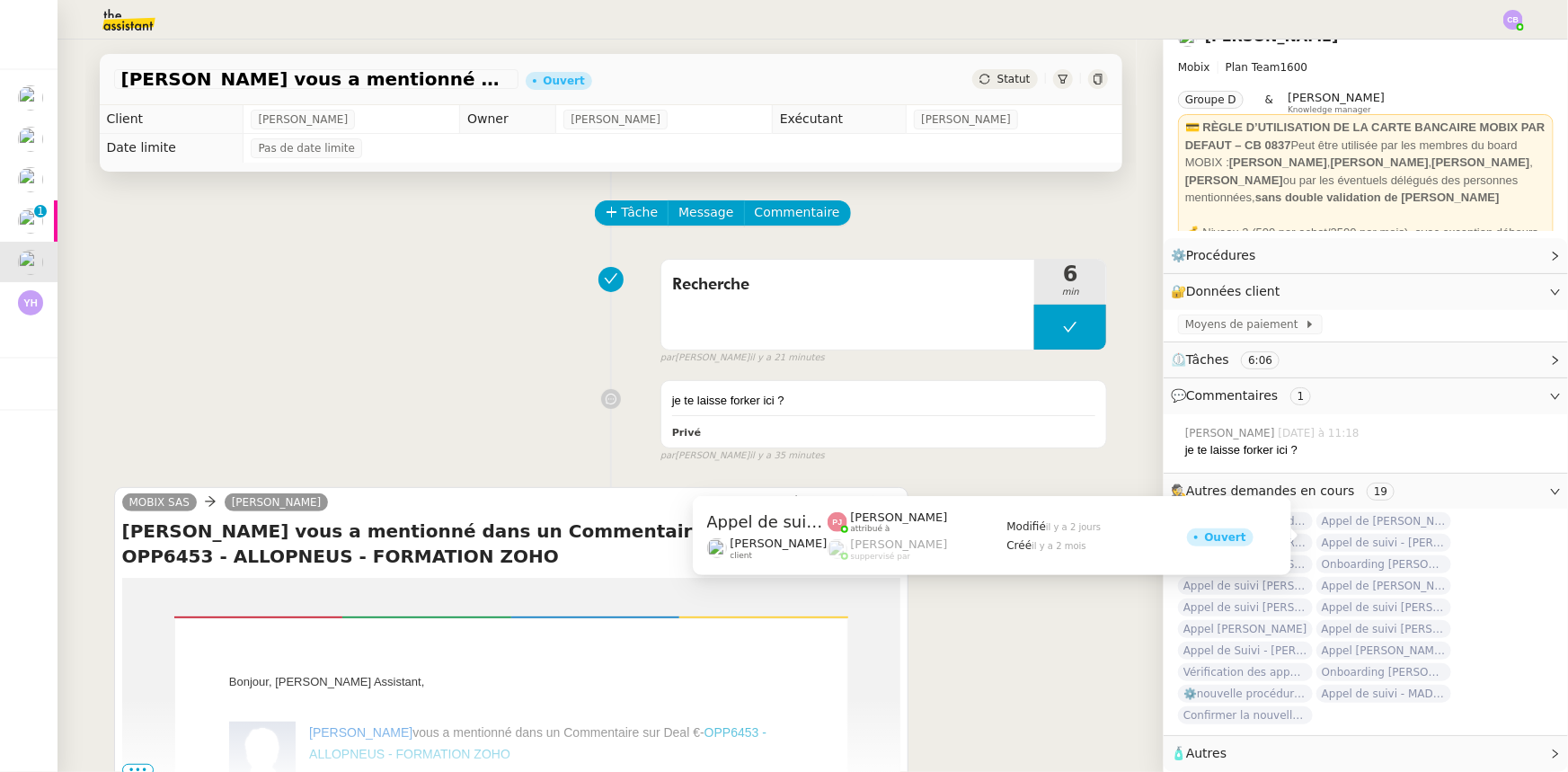
click at [1363, 534] on span "Appel de suivi - [PERSON_NAME]" at bounding box center [1383, 542] width 134 height 18
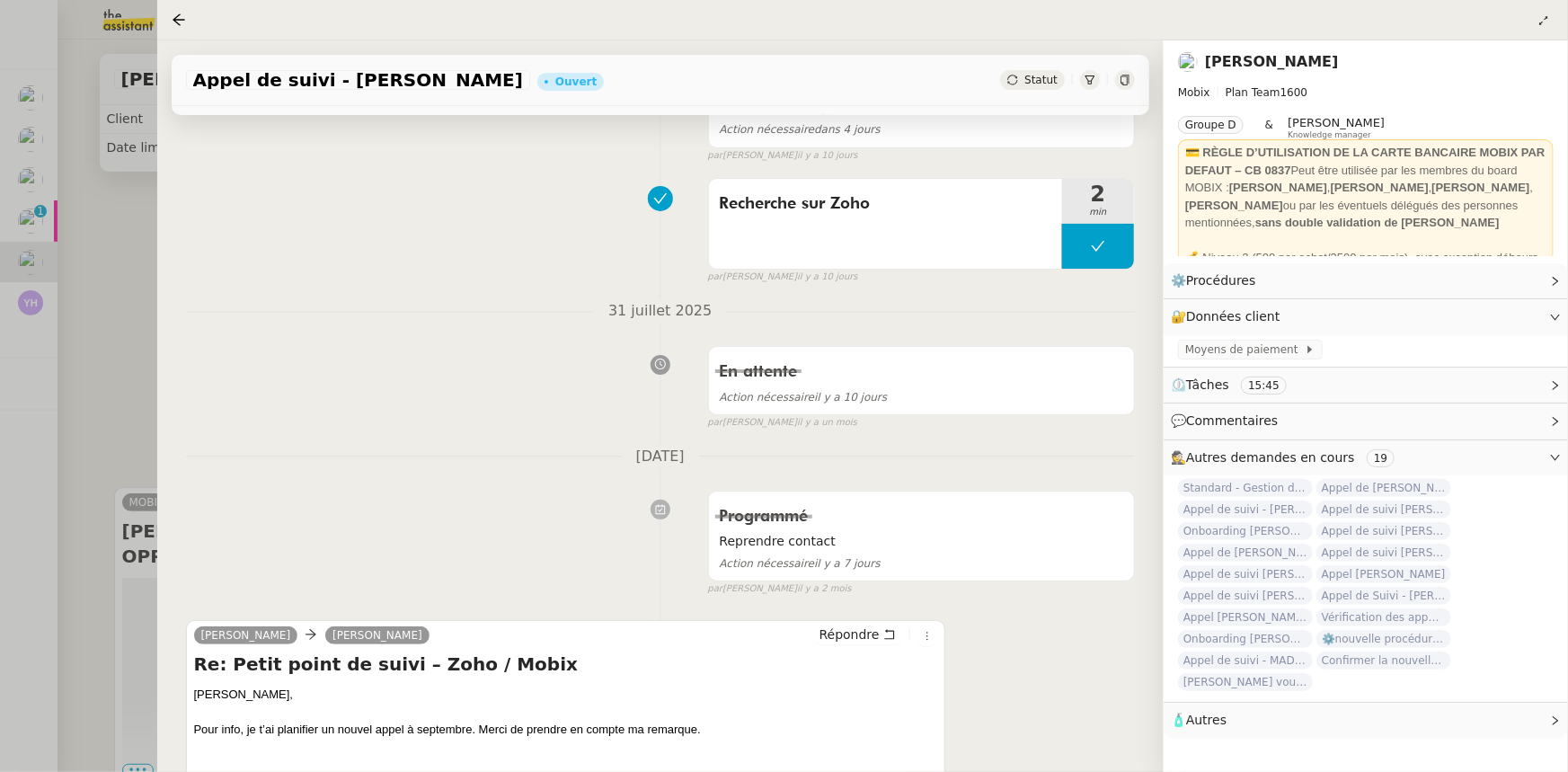
scroll to position [653, 0]
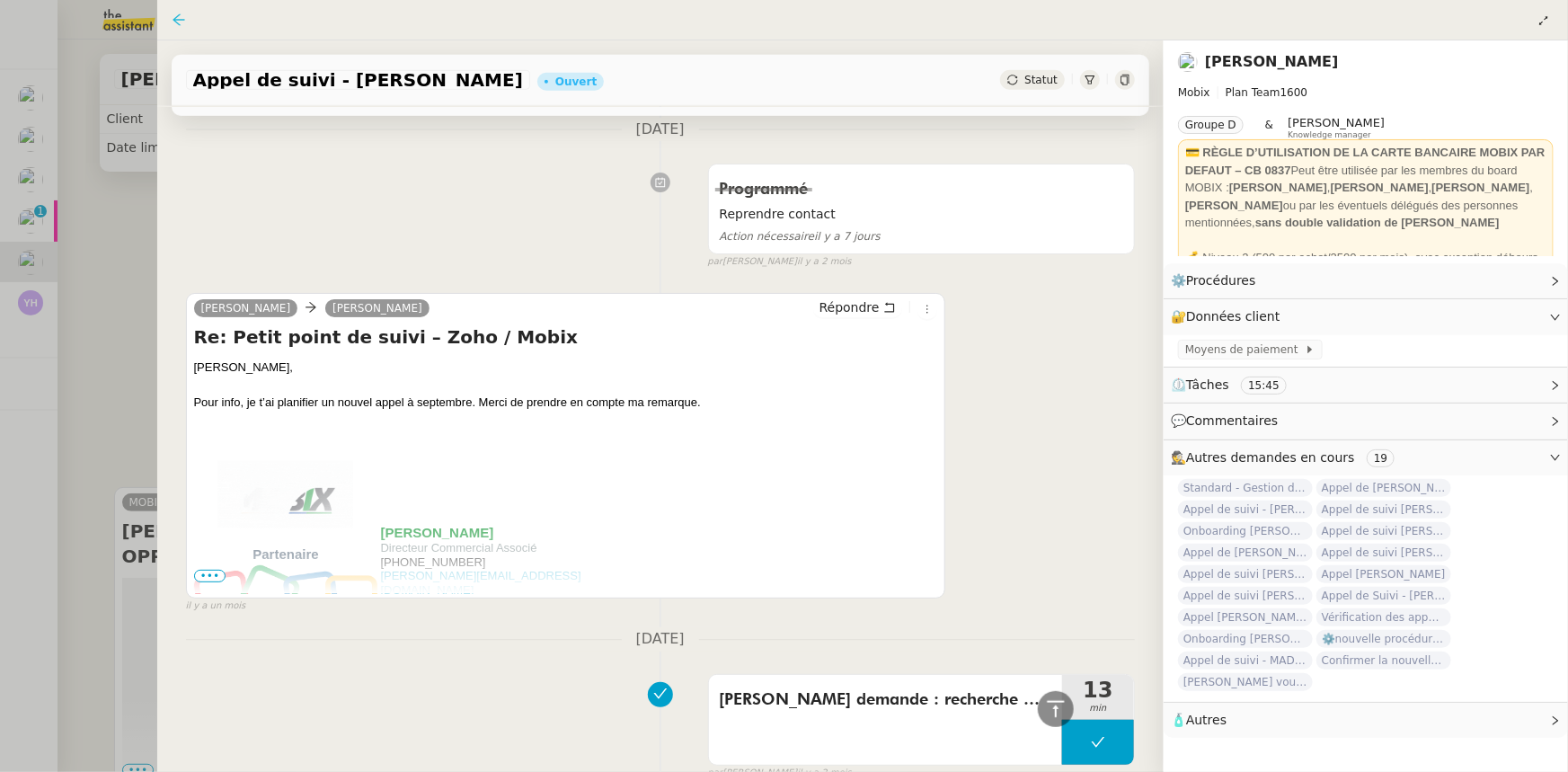
click at [178, 20] on icon at bounding box center [178, 19] width 12 height 12
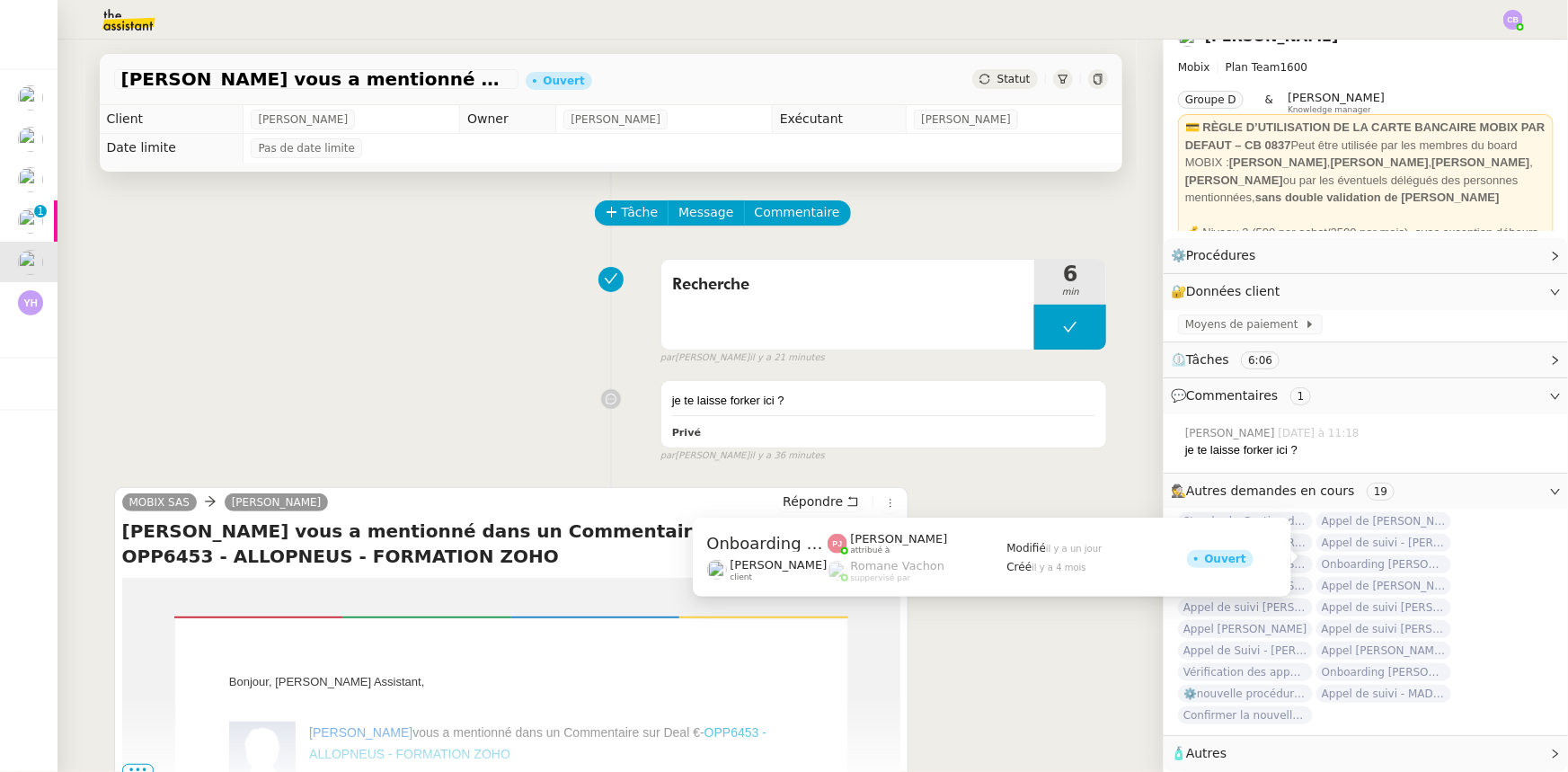
click at [1388, 556] on span "Onboarding [PERSON_NAME] - WE INVEST" at bounding box center [1383, 564] width 134 height 18
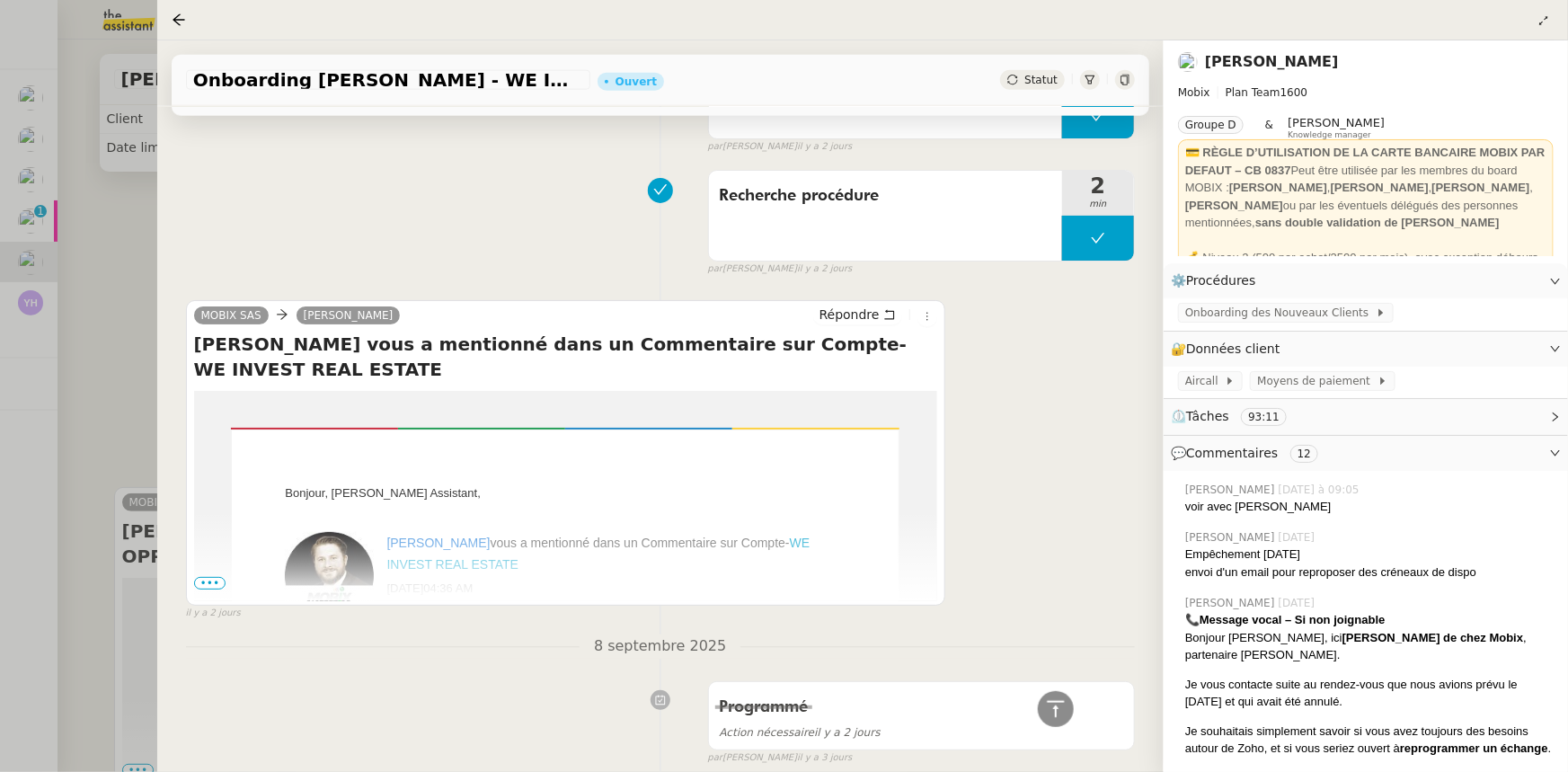
scroll to position [1143, 0]
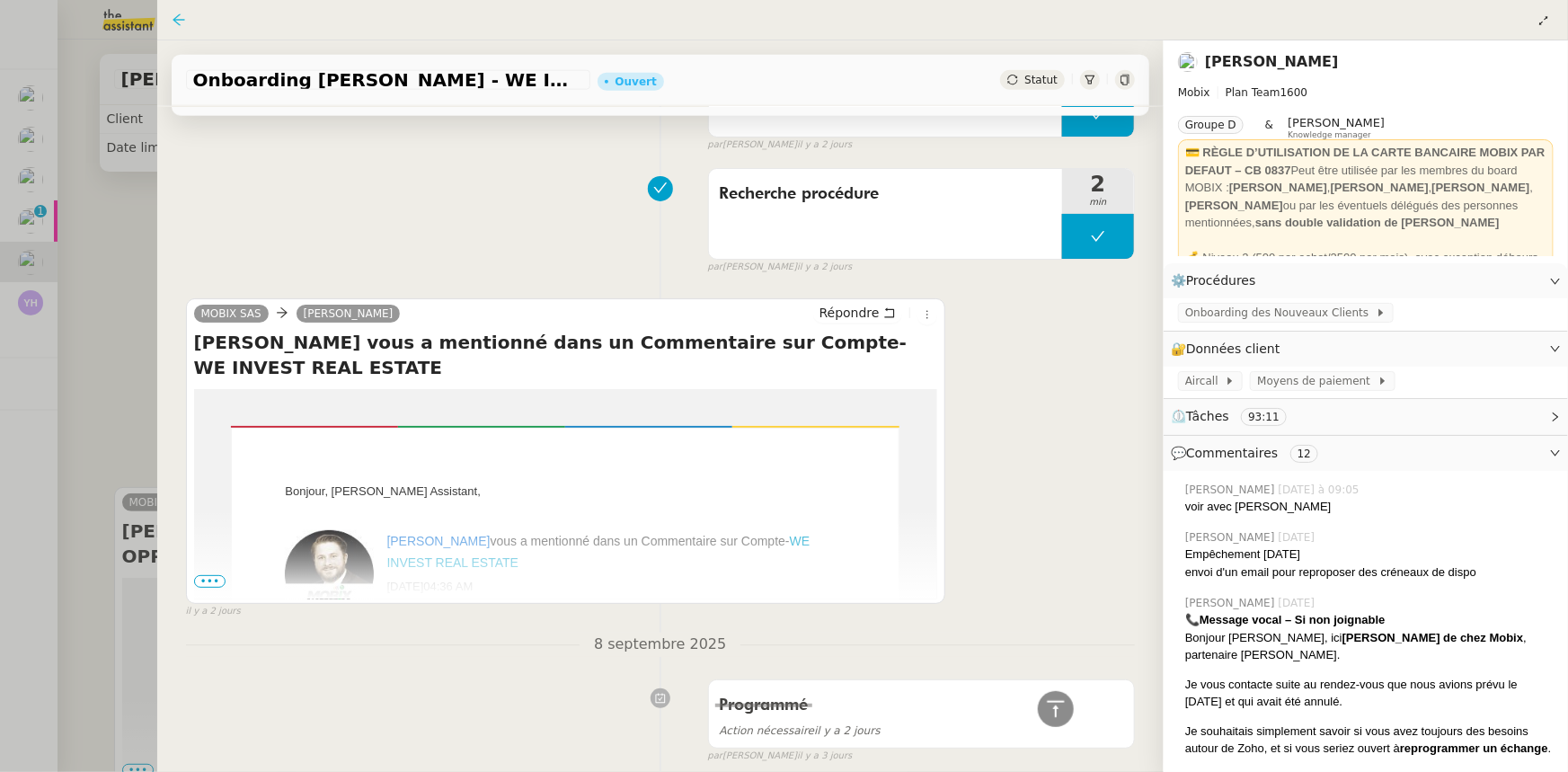
click at [180, 21] on icon at bounding box center [178, 19] width 15 height 15
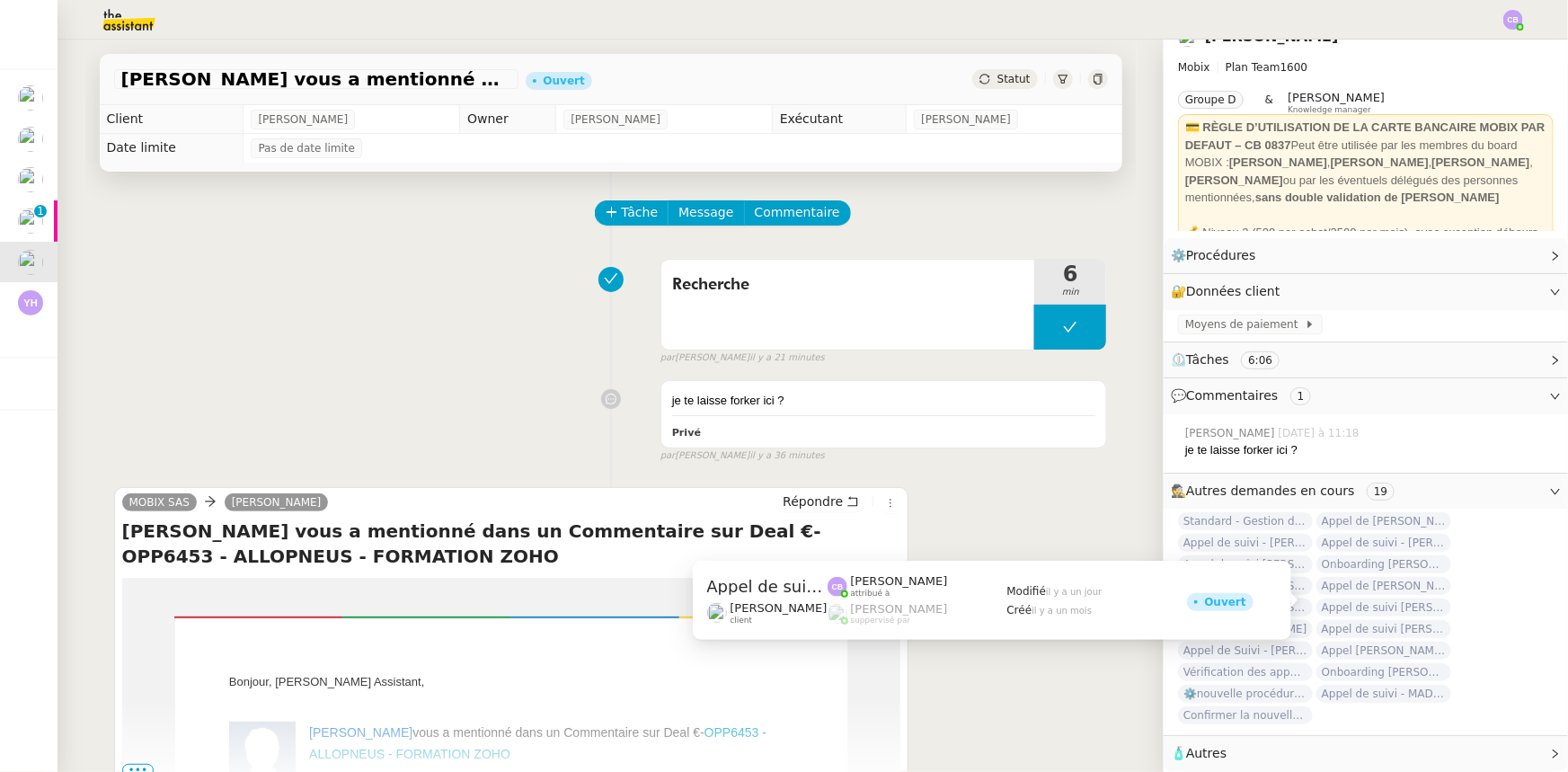
click at [1352, 601] on span "Appel de suivi [PERSON_NAME] - OPP7174 AIMS INDUSTRIE" at bounding box center [1383, 607] width 134 height 18
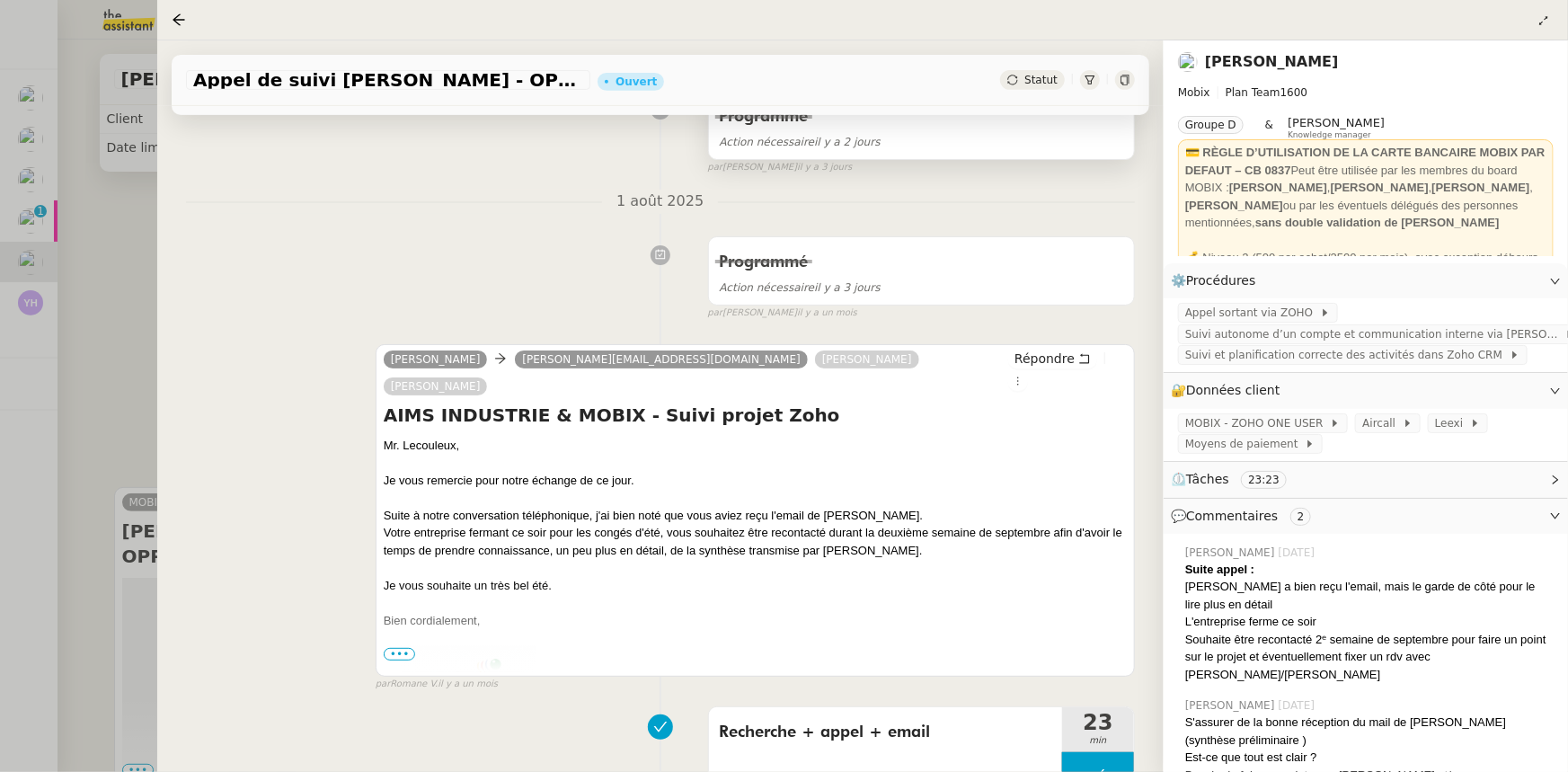
scroll to position [408, 0]
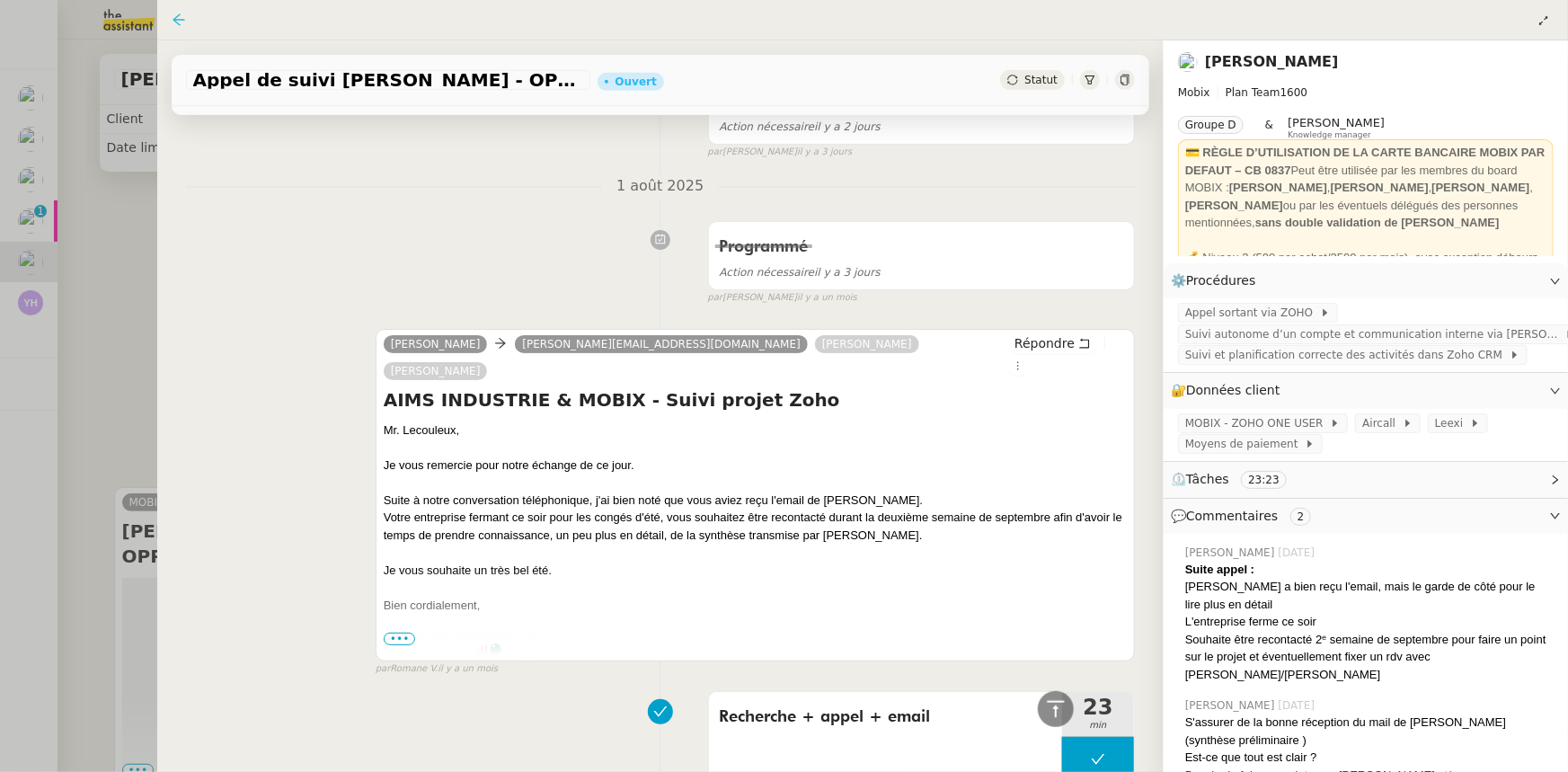
click at [180, 21] on icon at bounding box center [178, 19] width 15 height 15
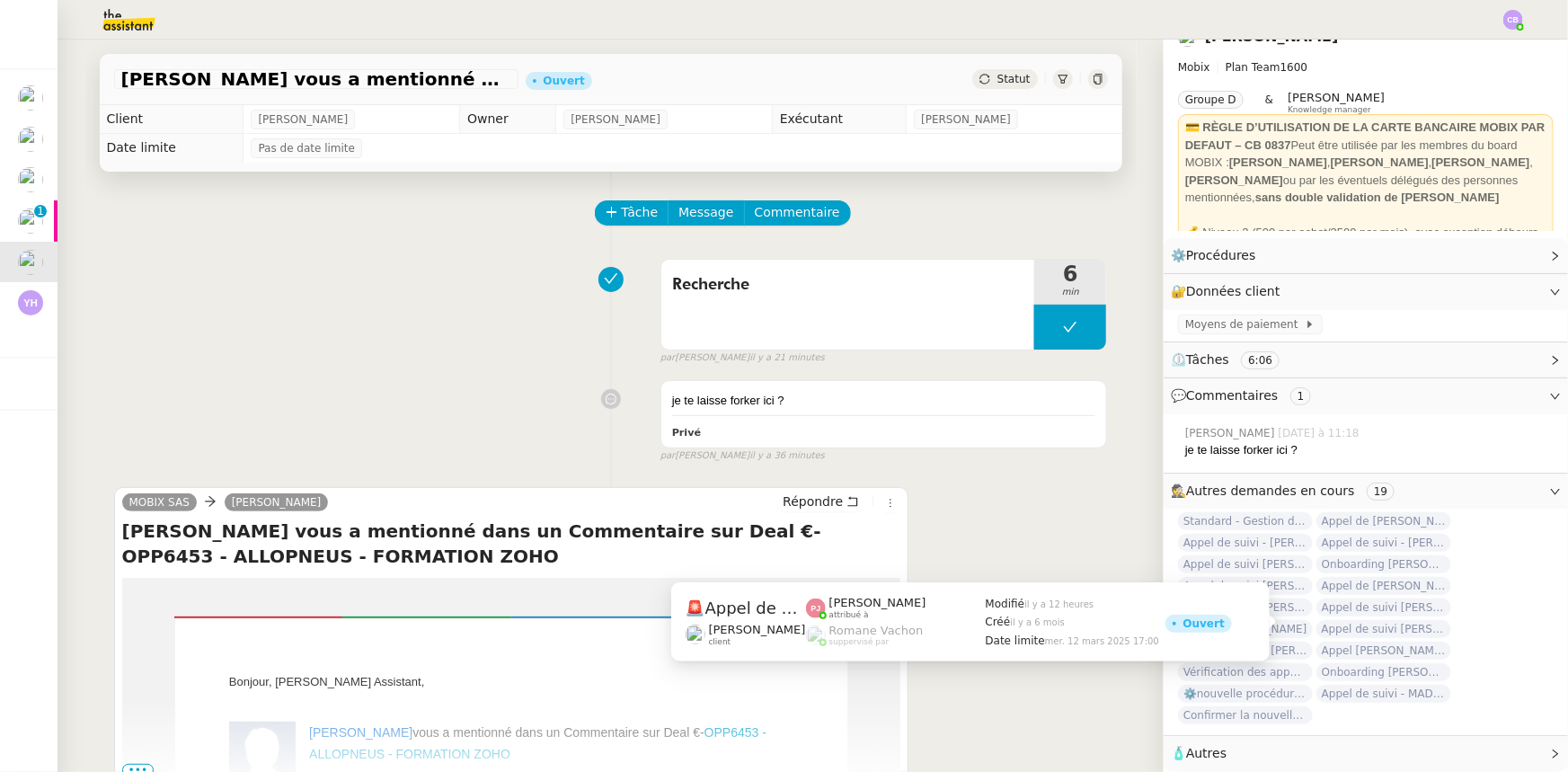
click at [1357, 624] on span "Appel de suivi [PERSON_NAME] - TEAMRESA" at bounding box center [1383, 629] width 134 height 18
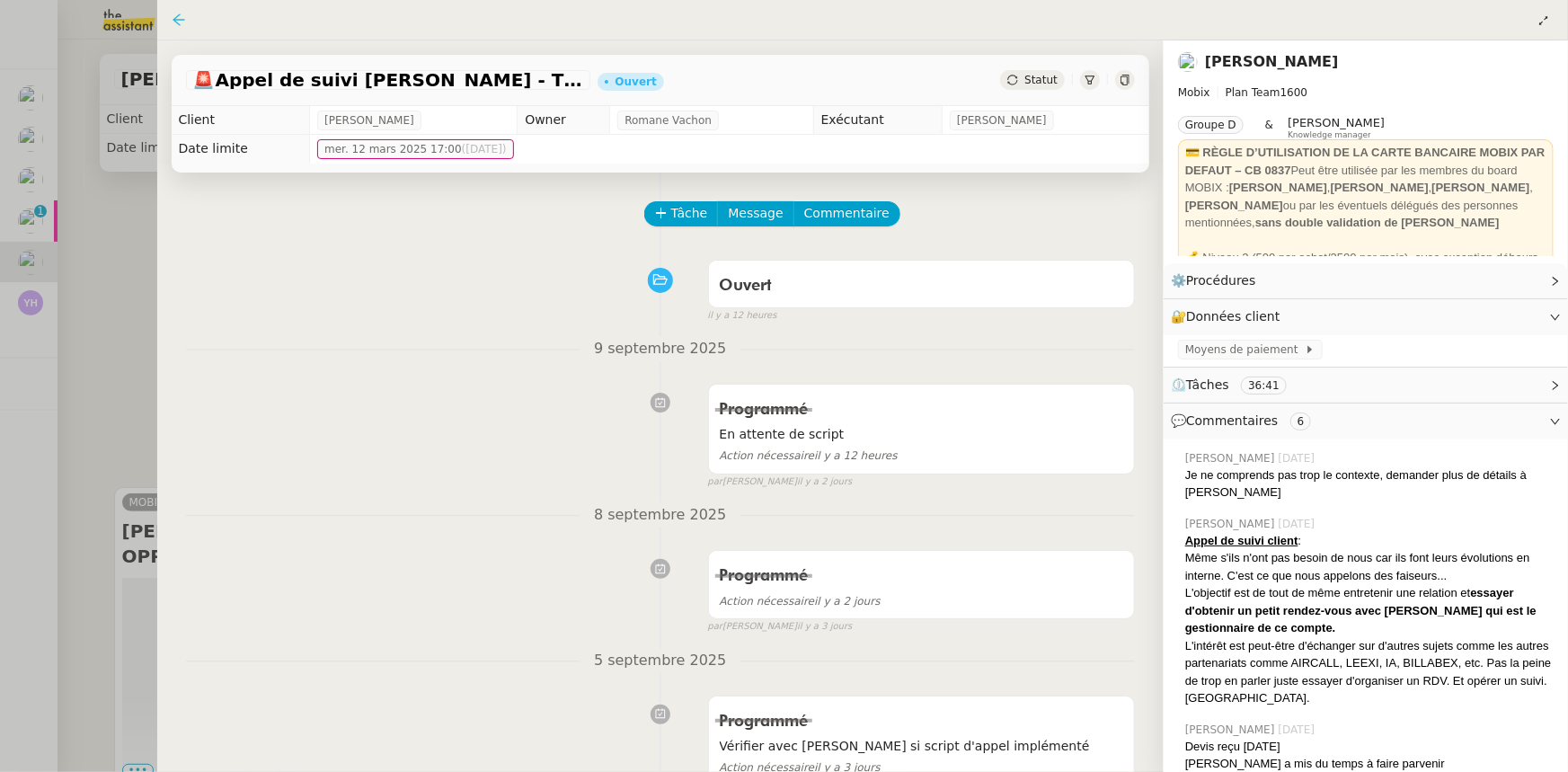
click at [180, 22] on icon at bounding box center [178, 19] width 15 height 15
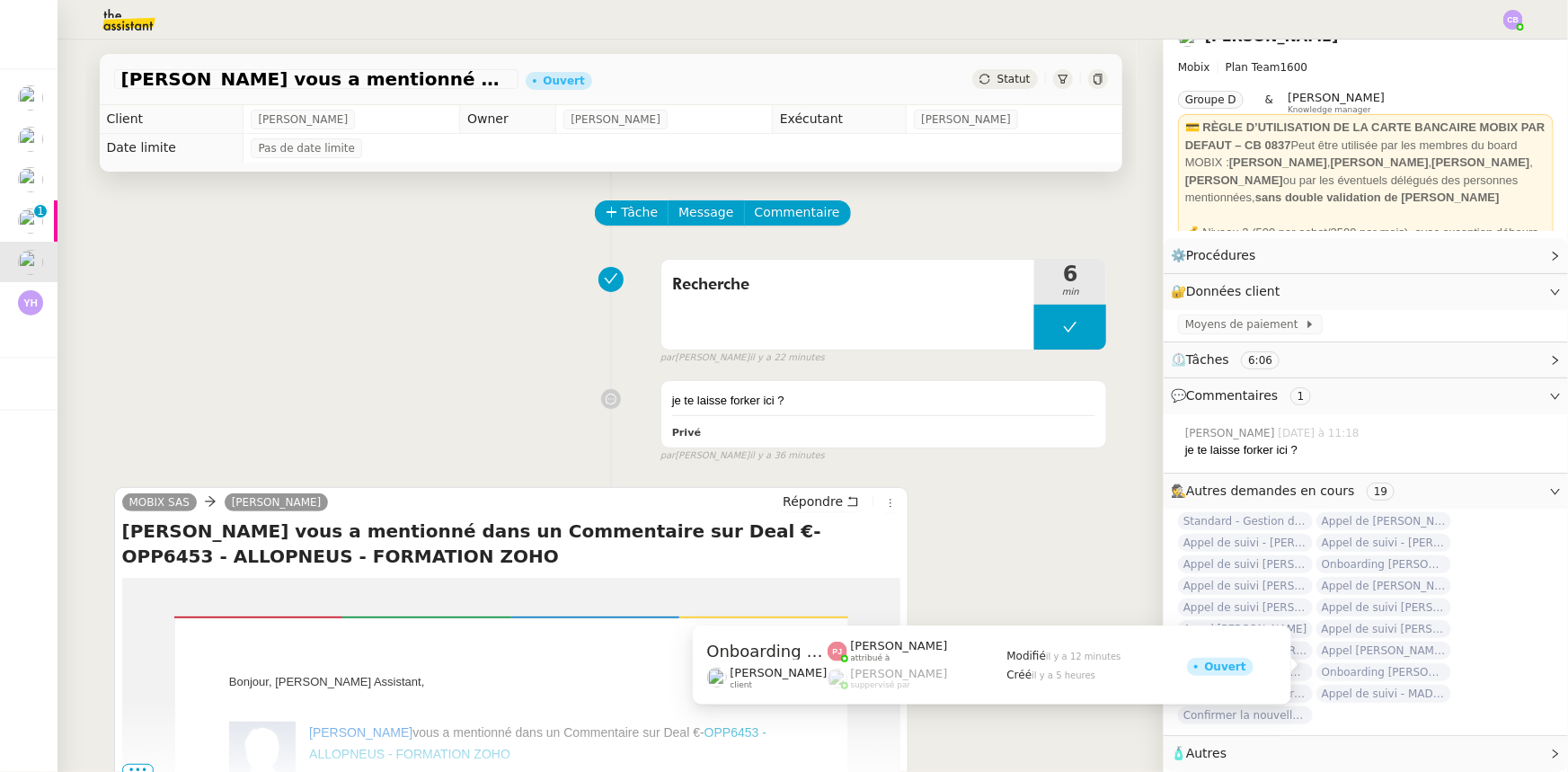
click at [1349, 665] on span "Onboarding Yann Maillot - EVOCORP" at bounding box center [1383, 672] width 134 height 18
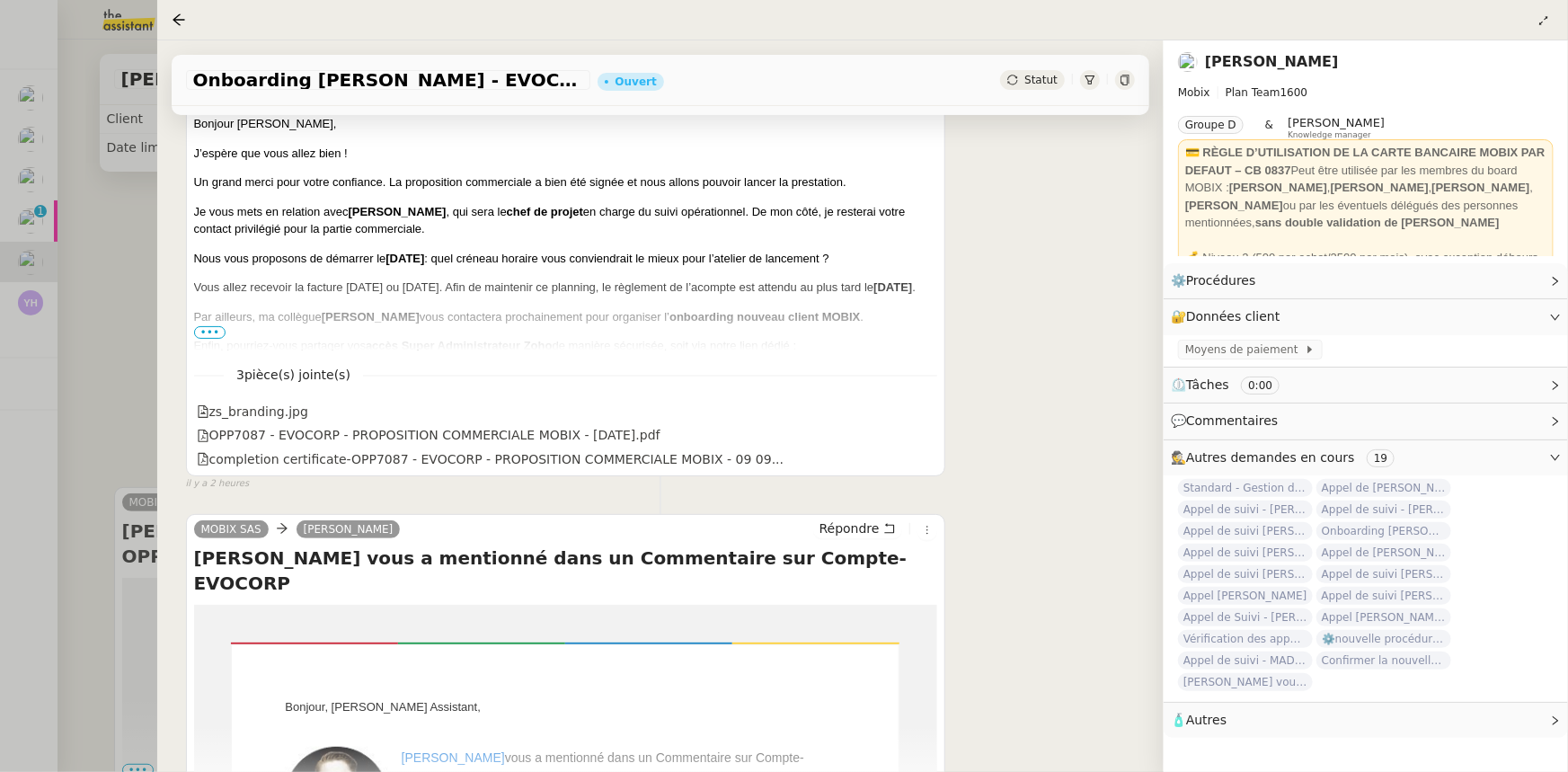
scroll to position [326, 0]
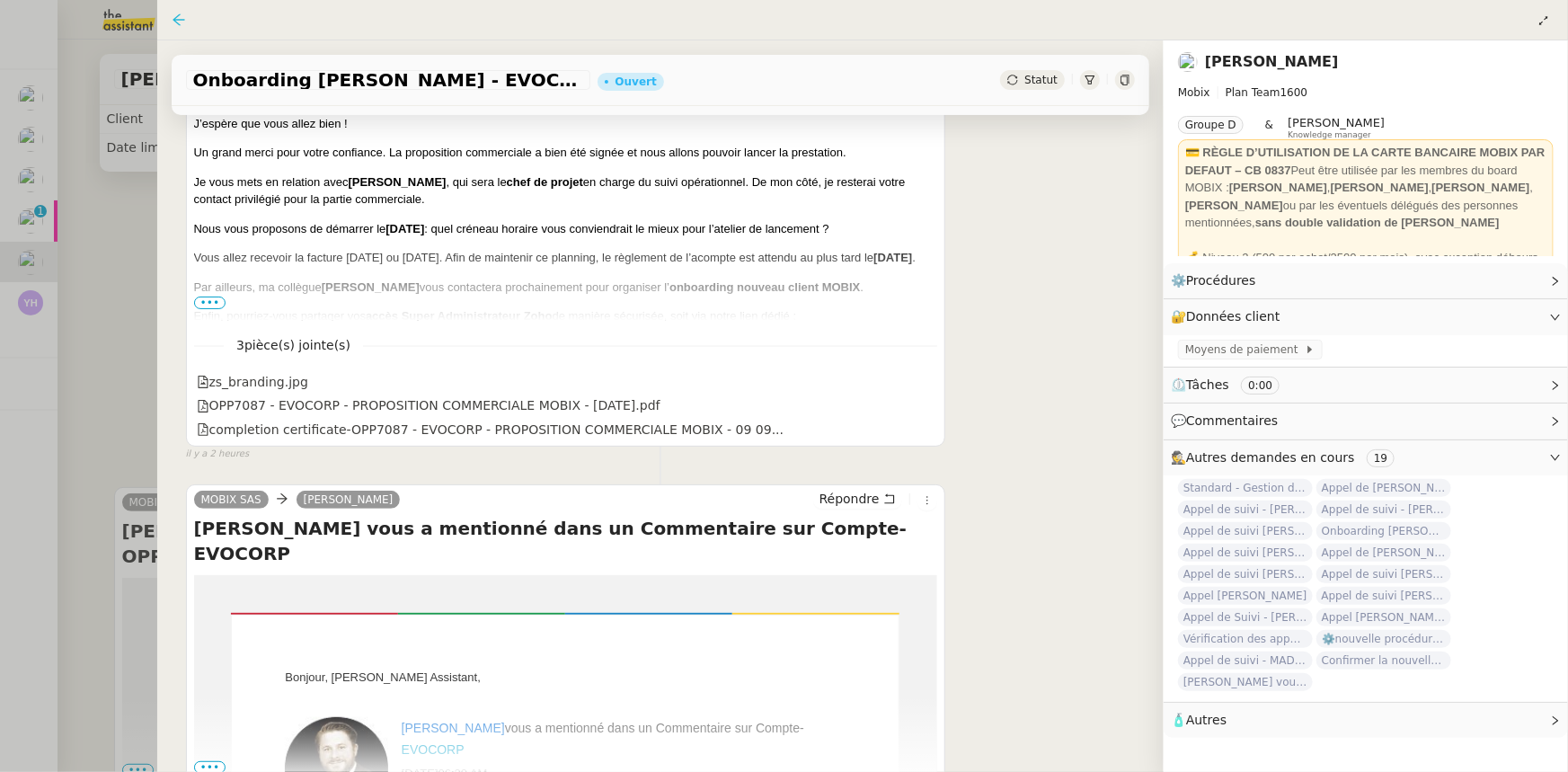
click at [184, 20] on icon at bounding box center [178, 19] width 15 height 15
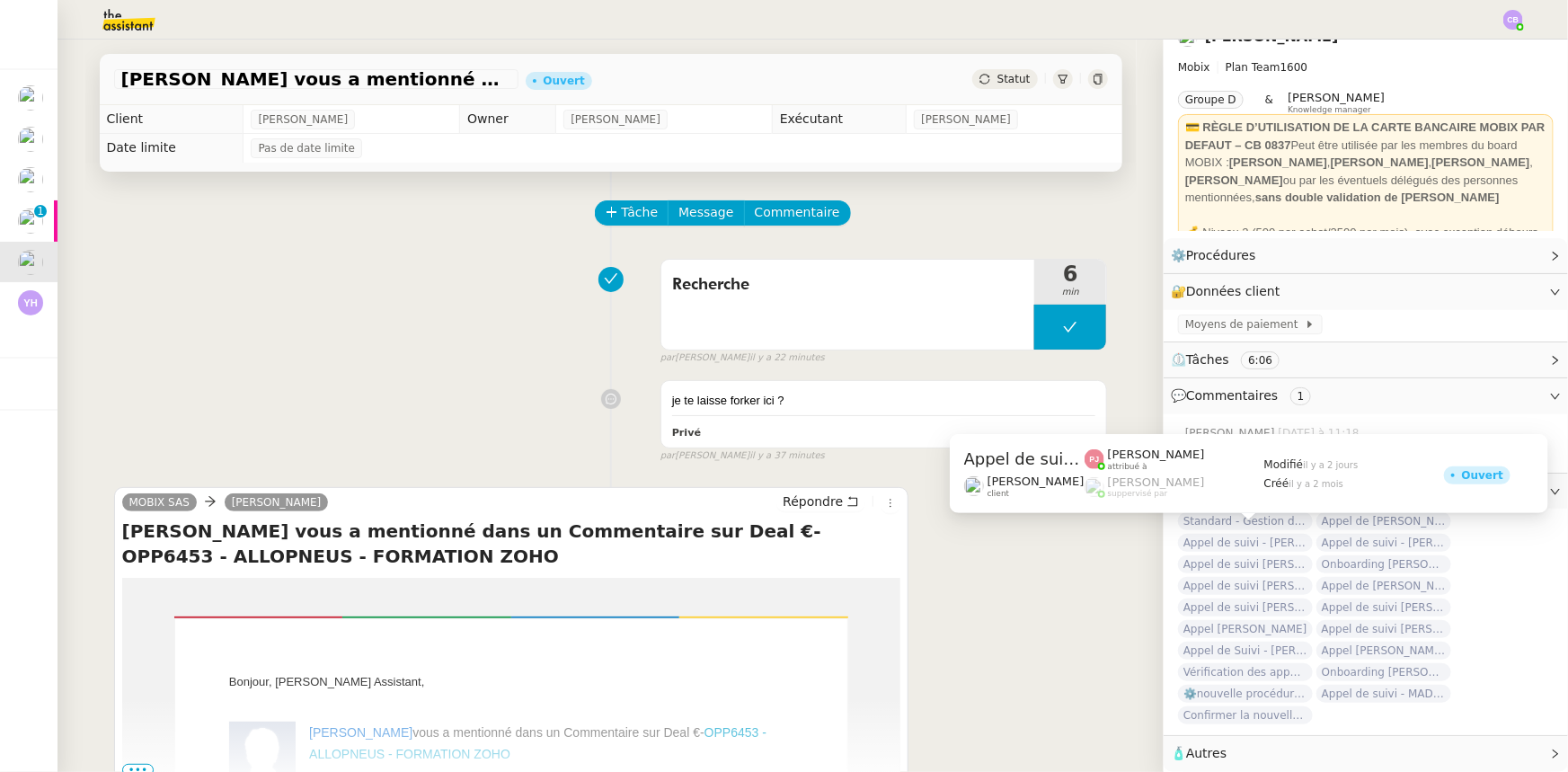
click at [1250, 535] on span "Appel de suivi - [PERSON_NAME] - ADN NORD" at bounding box center [1245, 542] width 134 height 18
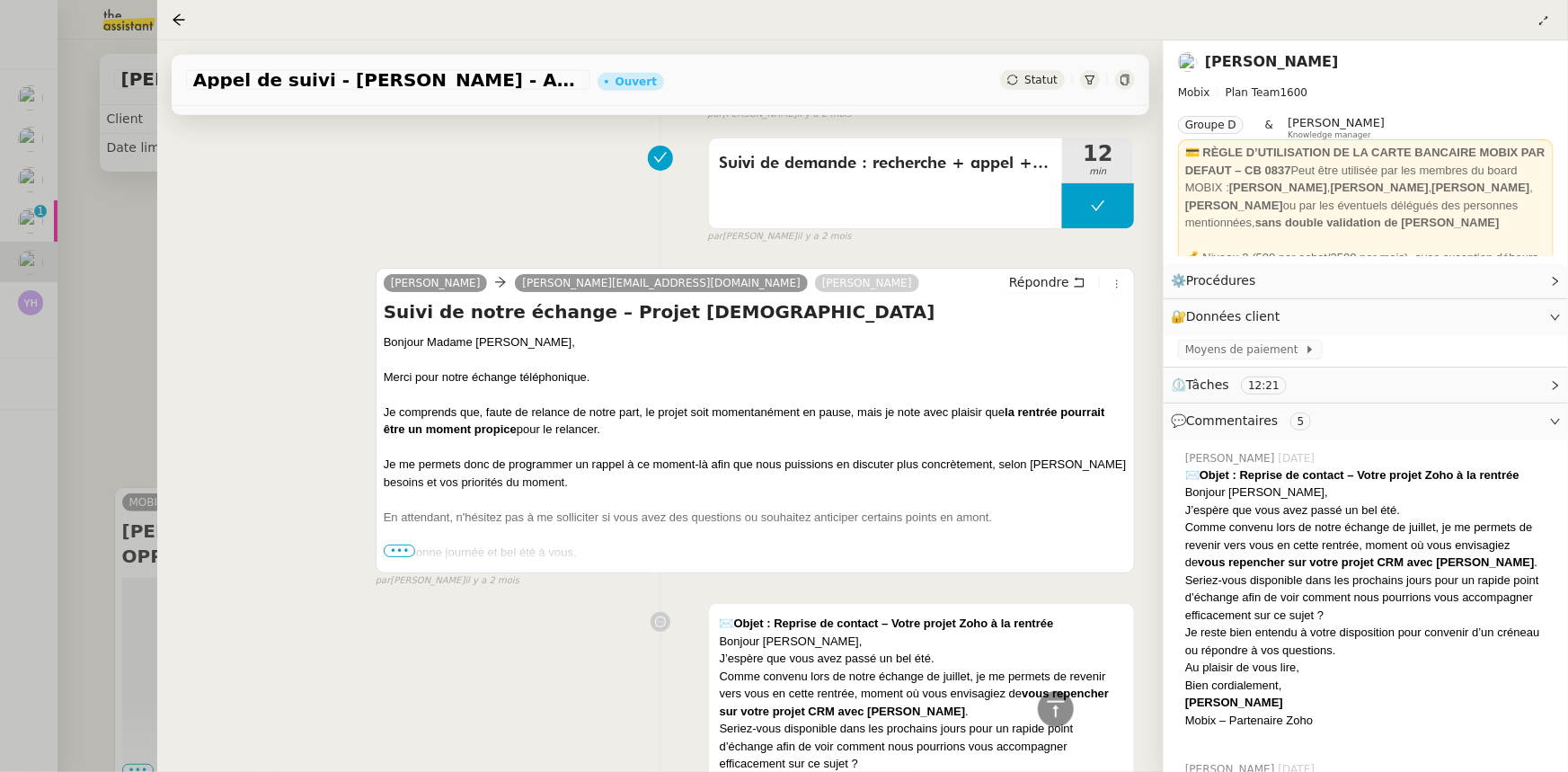
scroll to position [571, 0]
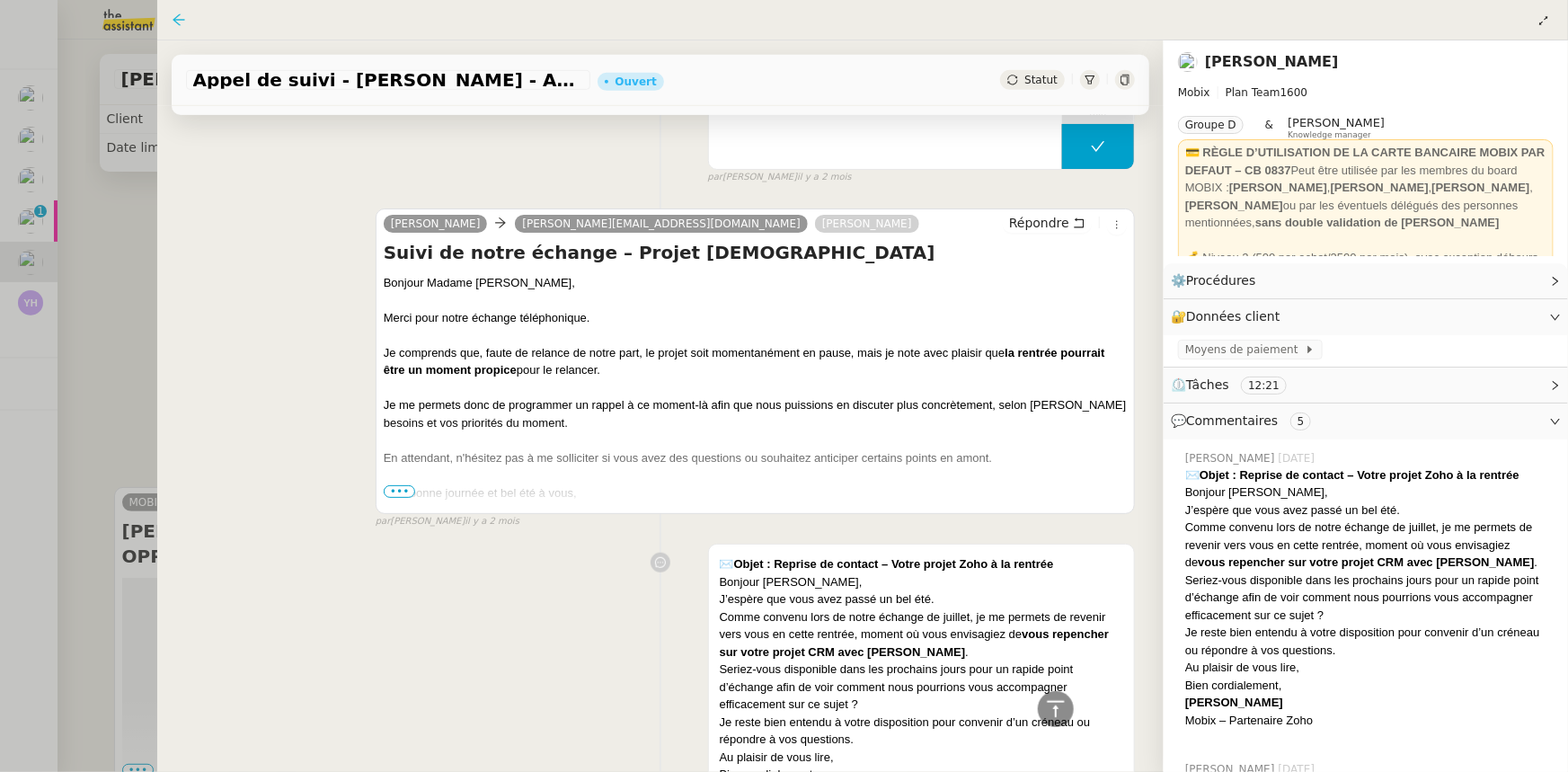
click at [183, 18] on icon at bounding box center [178, 19] width 15 height 15
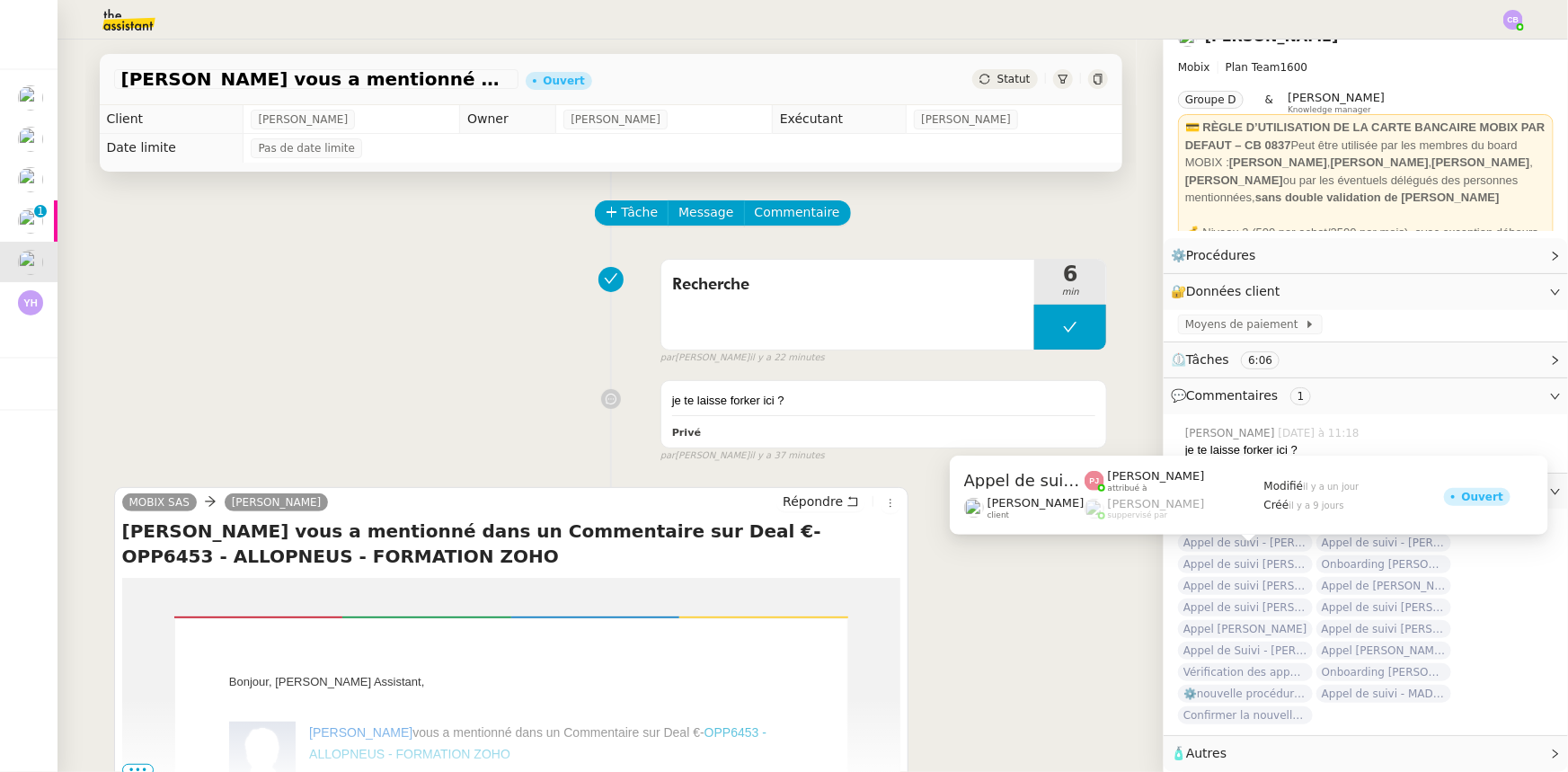
click at [1250, 555] on span "Appel de suivi [PERSON_NAME] - SOLAR PARTNERS" at bounding box center [1245, 564] width 134 height 18
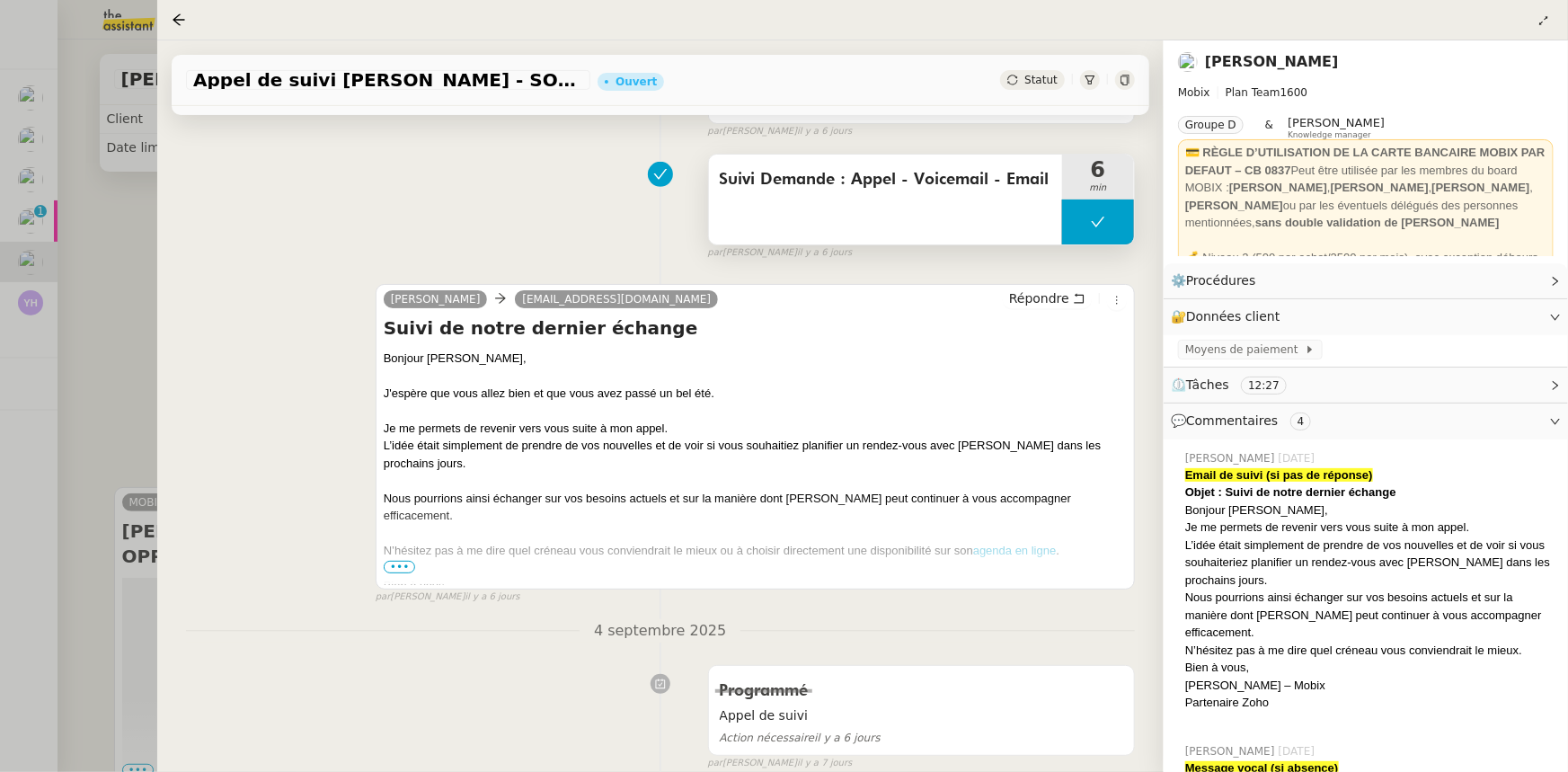
scroll to position [408, 0]
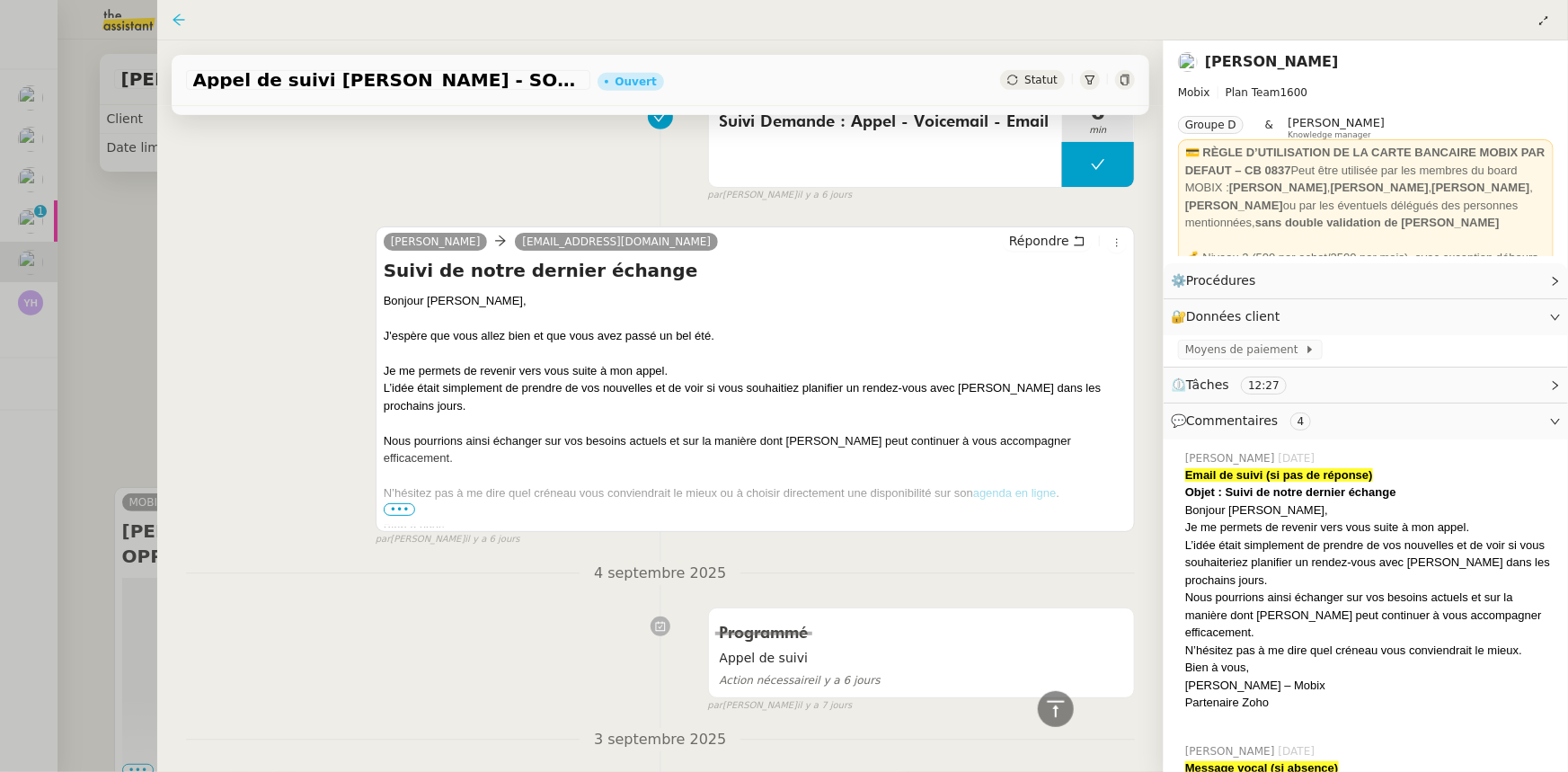
click at [181, 19] on icon at bounding box center [178, 19] width 12 height 12
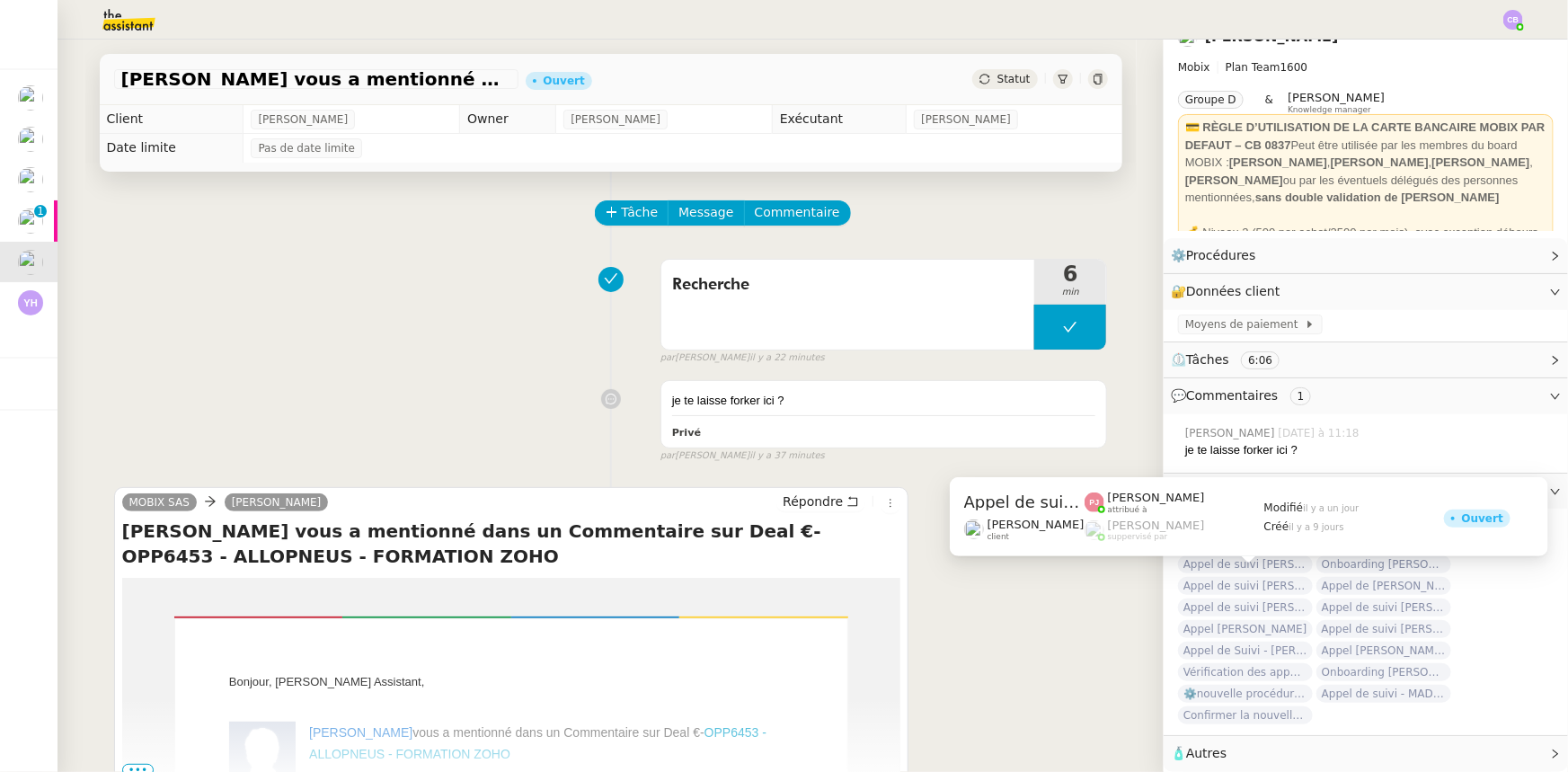
click at [1258, 579] on span "Appel de suivi [PERSON_NAME] GESTION" at bounding box center [1245, 586] width 134 height 18
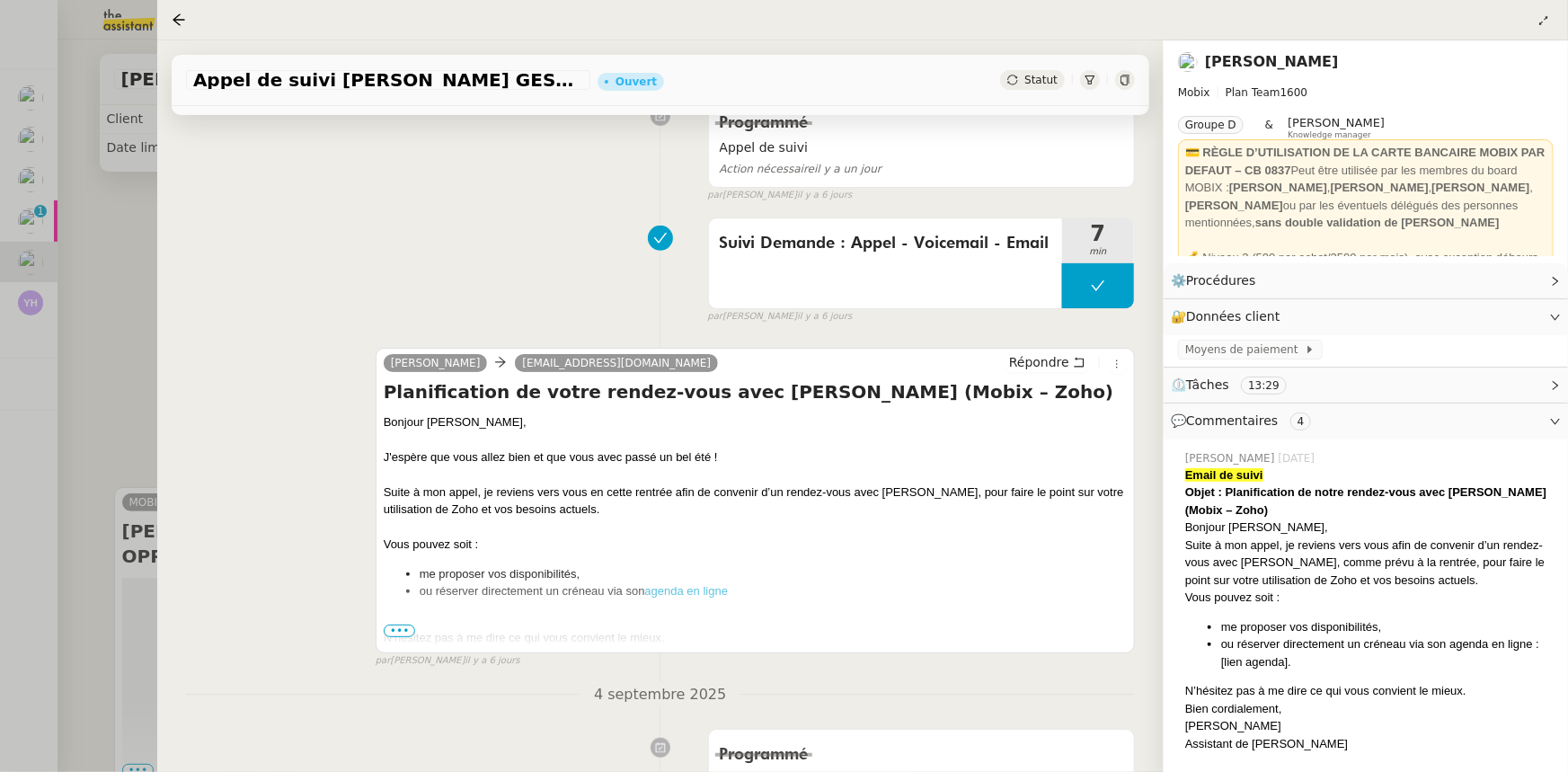
scroll to position [408, 0]
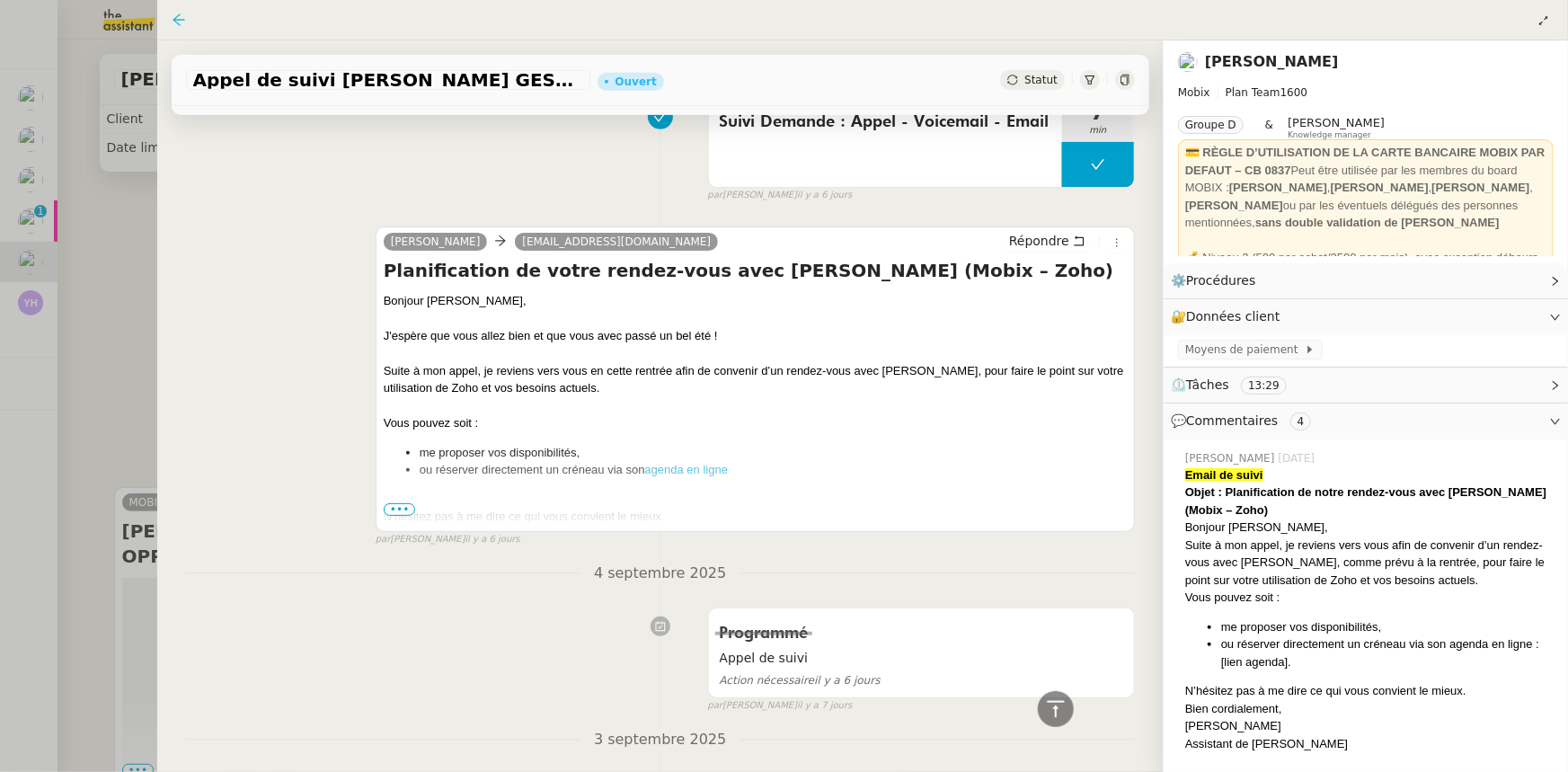
click at [184, 23] on icon at bounding box center [178, 19] width 15 height 15
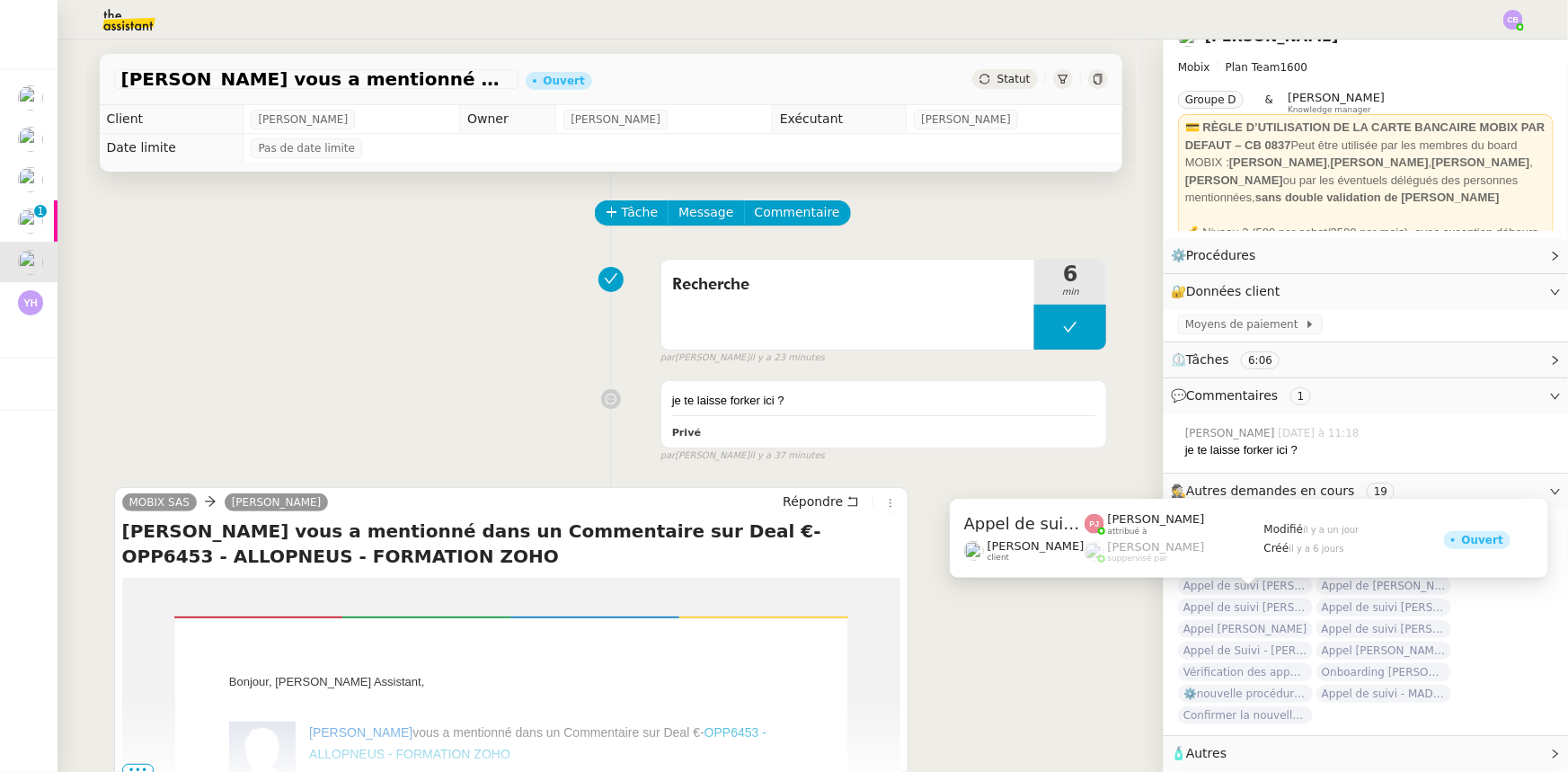
click at [1224, 603] on span "Appel de suivi [PERSON_NAME] - IZI SAFETY" at bounding box center [1245, 607] width 134 height 18
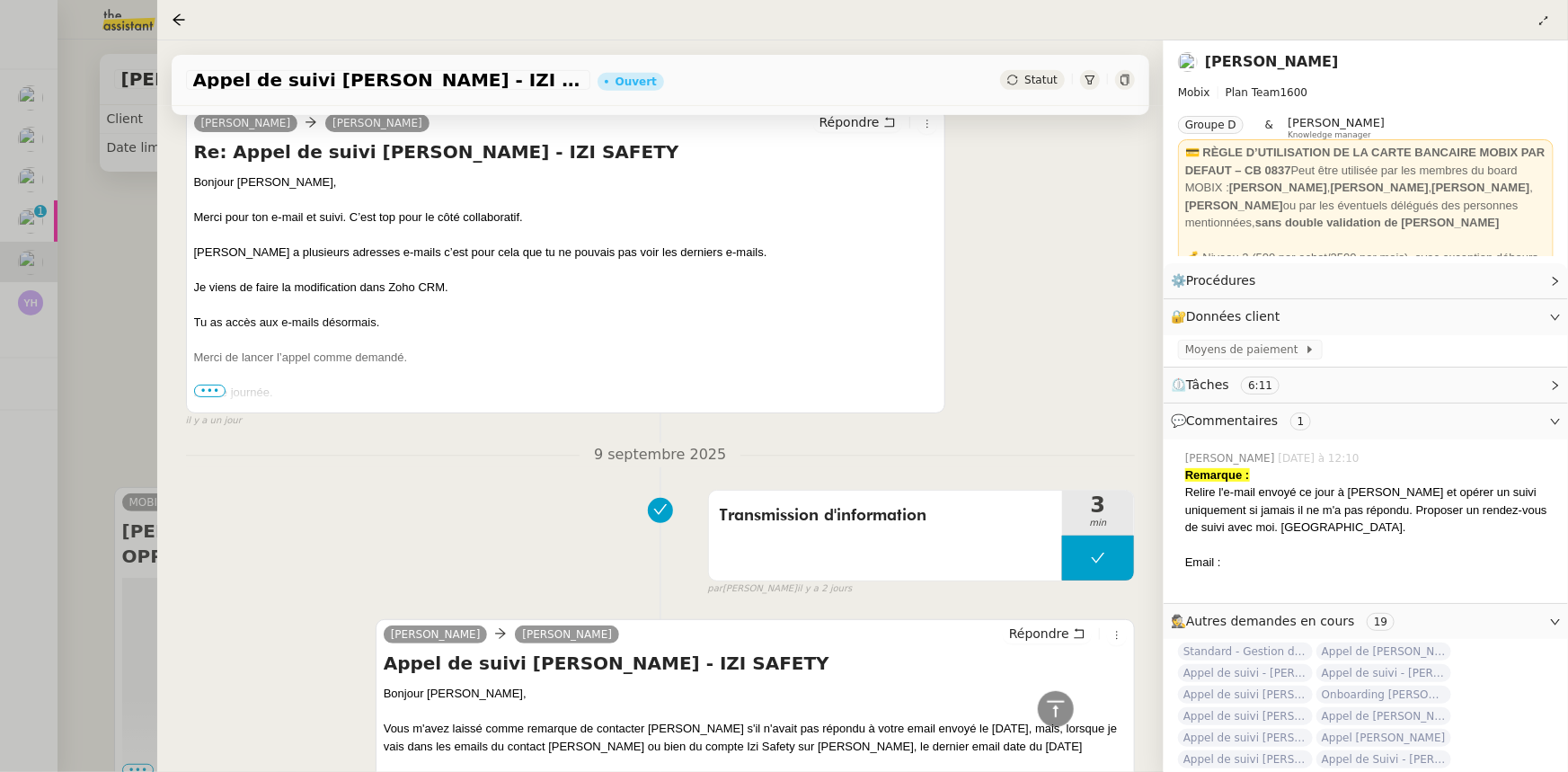
scroll to position [408, 0]
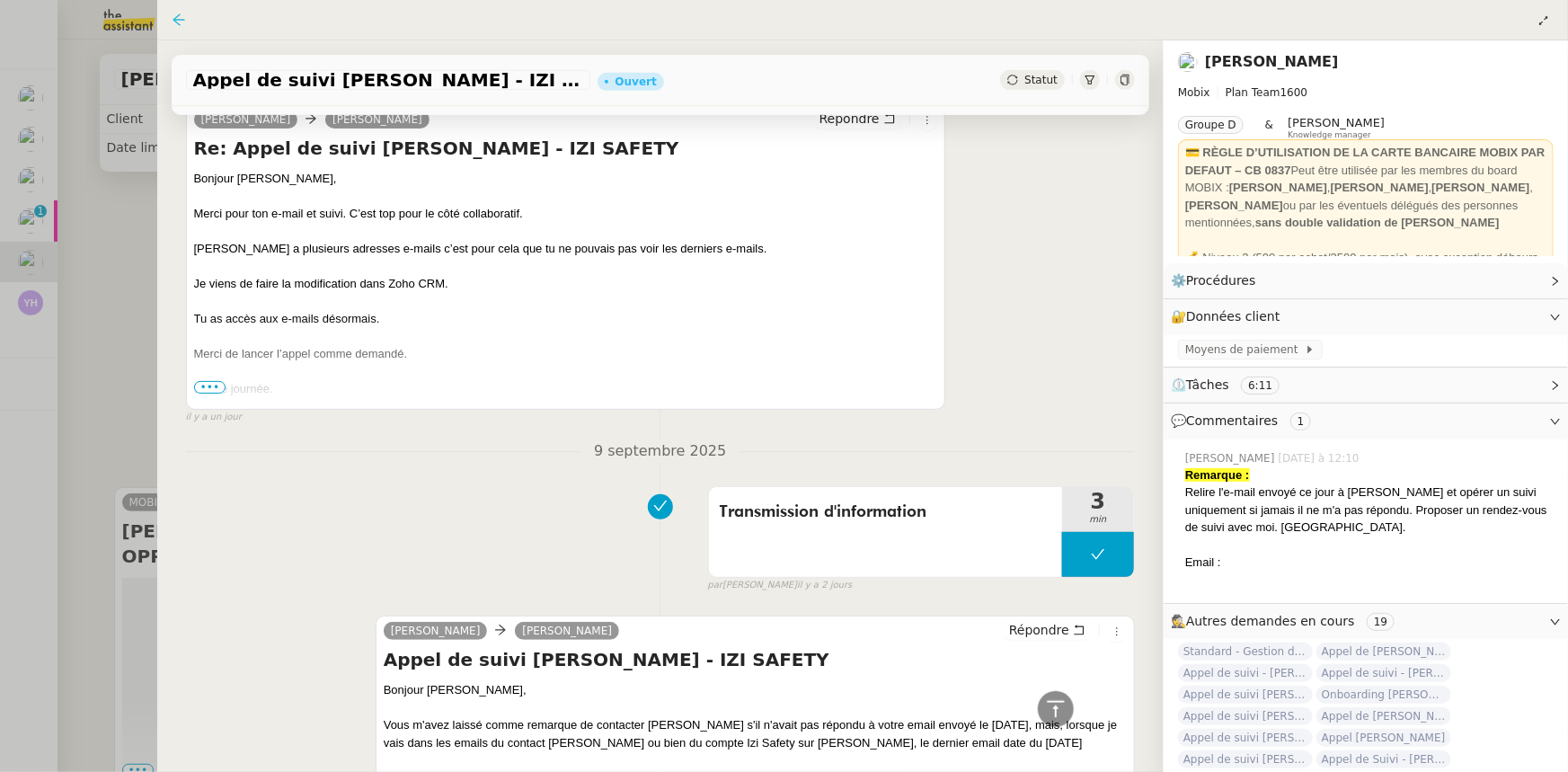
click at [181, 19] on icon at bounding box center [178, 19] width 12 height 12
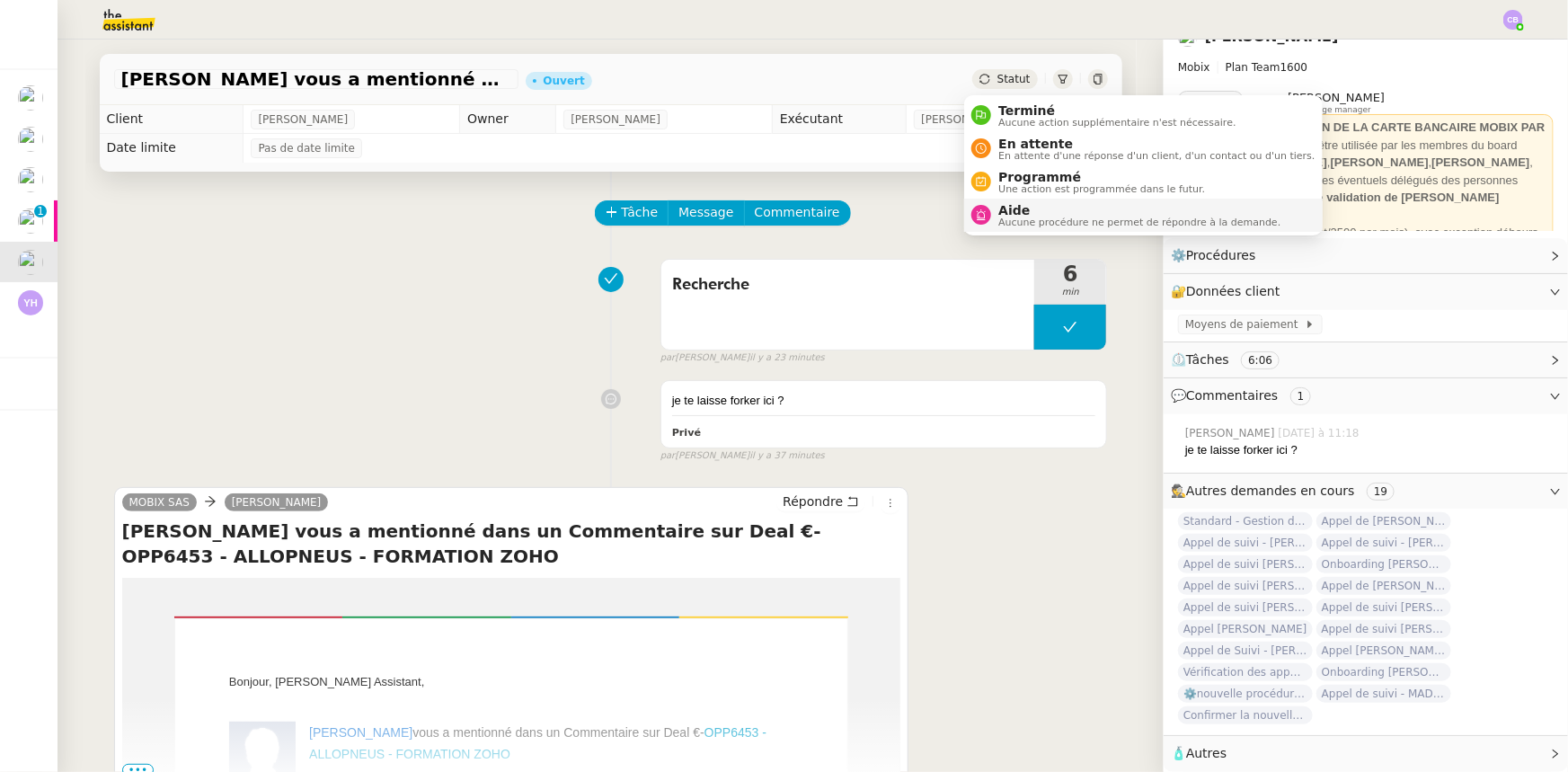
click at [1025, 217] on span "Aucune procédure ne permet de répondre à la demande." at bounding box center [1139, 222] width 282 height 10
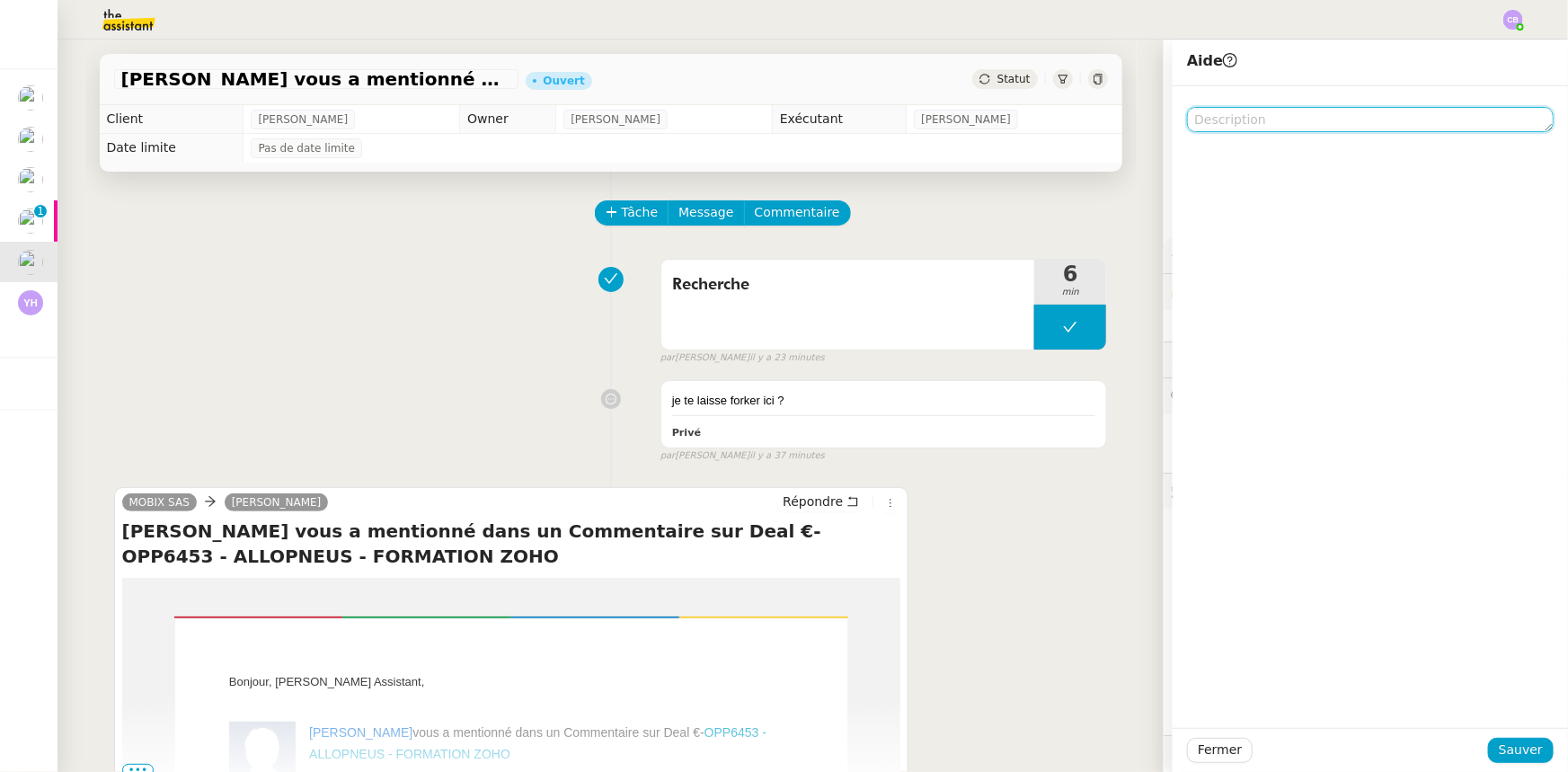
click at [1332, 123] on textarea at bounding box center [1369, 120] width 367 height 25
drag, startPoint x: 1249, startPoint y: 120, endPoint x: 1182, endPoint y: 111, distance: 67.6
click at [1186, 111] on textarea "Suite Slack" at bounding box center [1369, 120] width 367 height 25
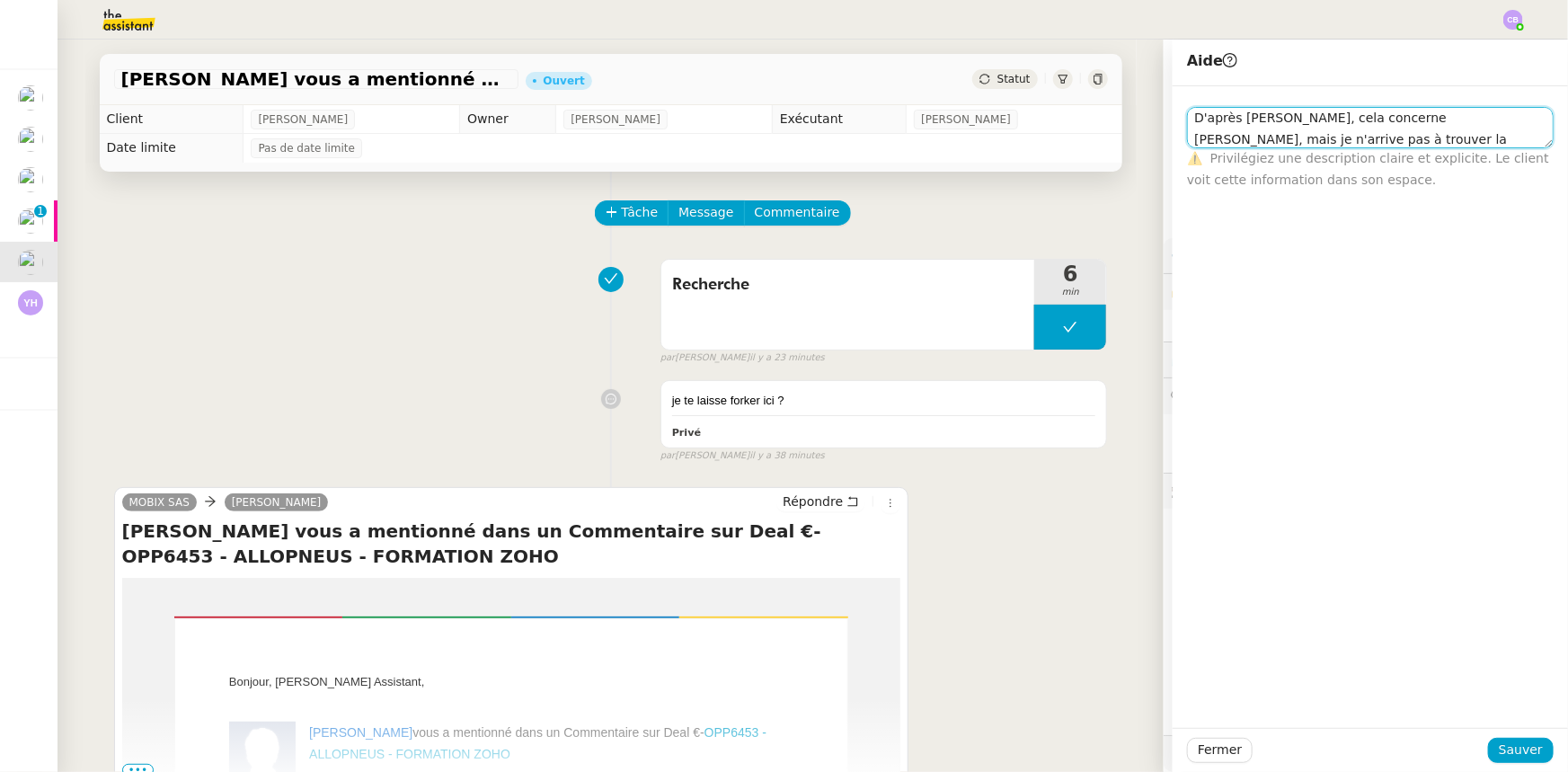
scroll to position [22, 0]
type textarea "D'après Stéphanie, cela concerne Pauline J, mais je n'arrive pas à trouver la d…"
click at [1510, 746] on span "Sauver" at bounding box center [1520, 750] width 44 height 20
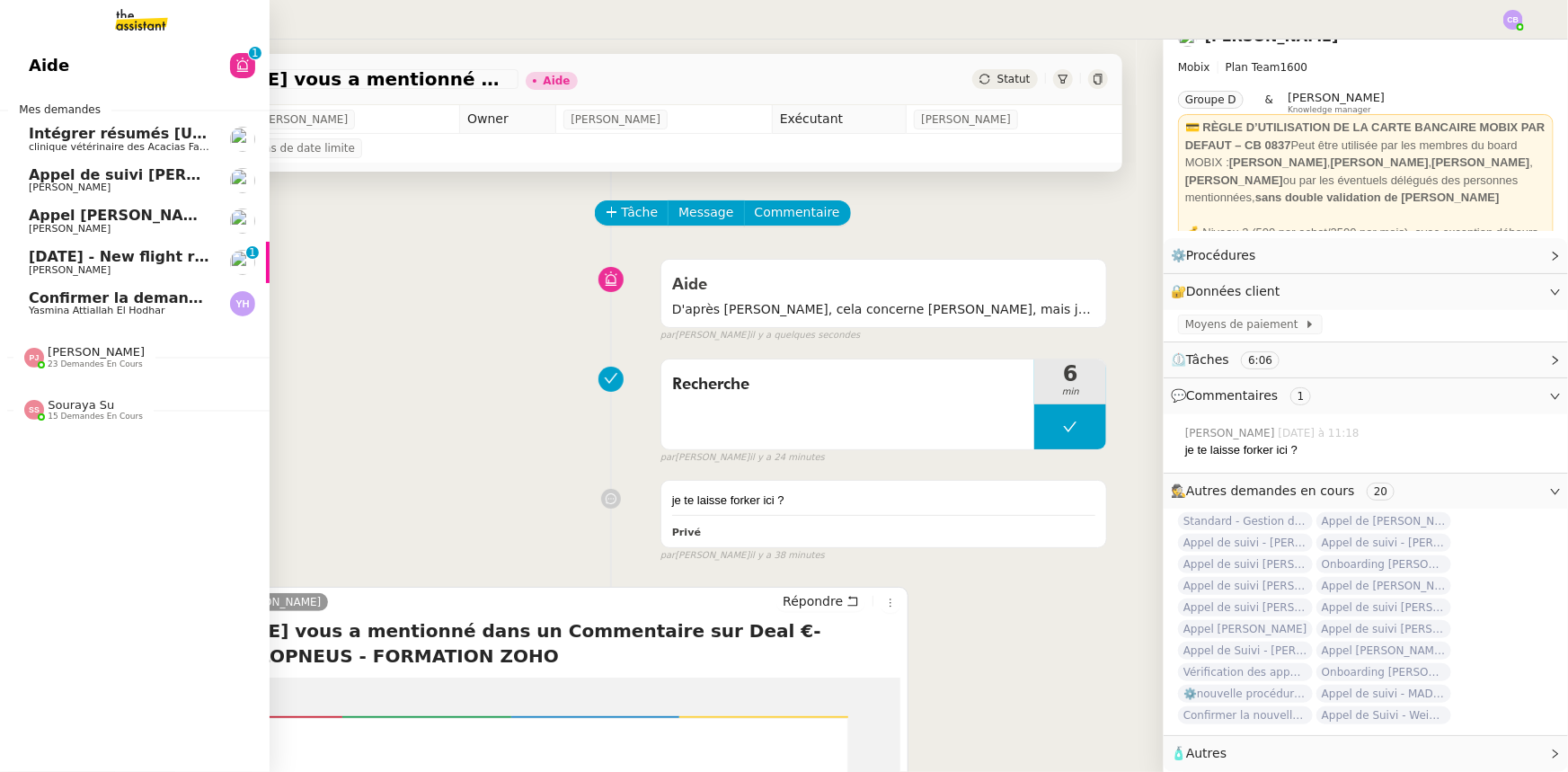
click at [102, 219] on span "Appel [PERSON_NAME]" at bounding box center [122, 215] width 185 height 18
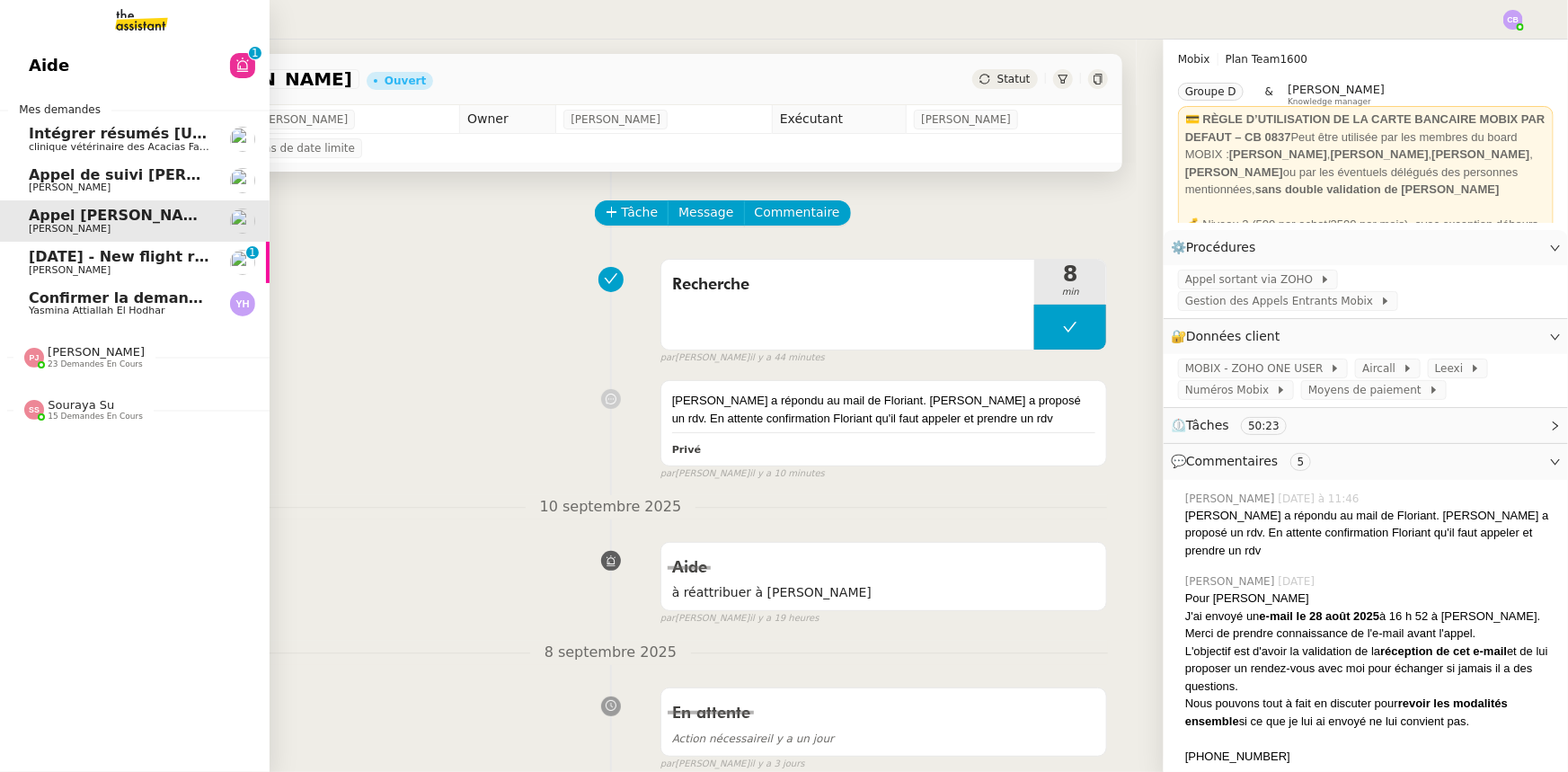
drag, startPoint x: 106, startPoint y: 179, endPoint x: 128, endPoint y: 189, distance: 24.2
click at [106, 179] on span "Appel de suivi [PERSON_NAME] - OPP7174 AIMS INDUSTRIE" at bounding box center [270, 175] width 481 height 18
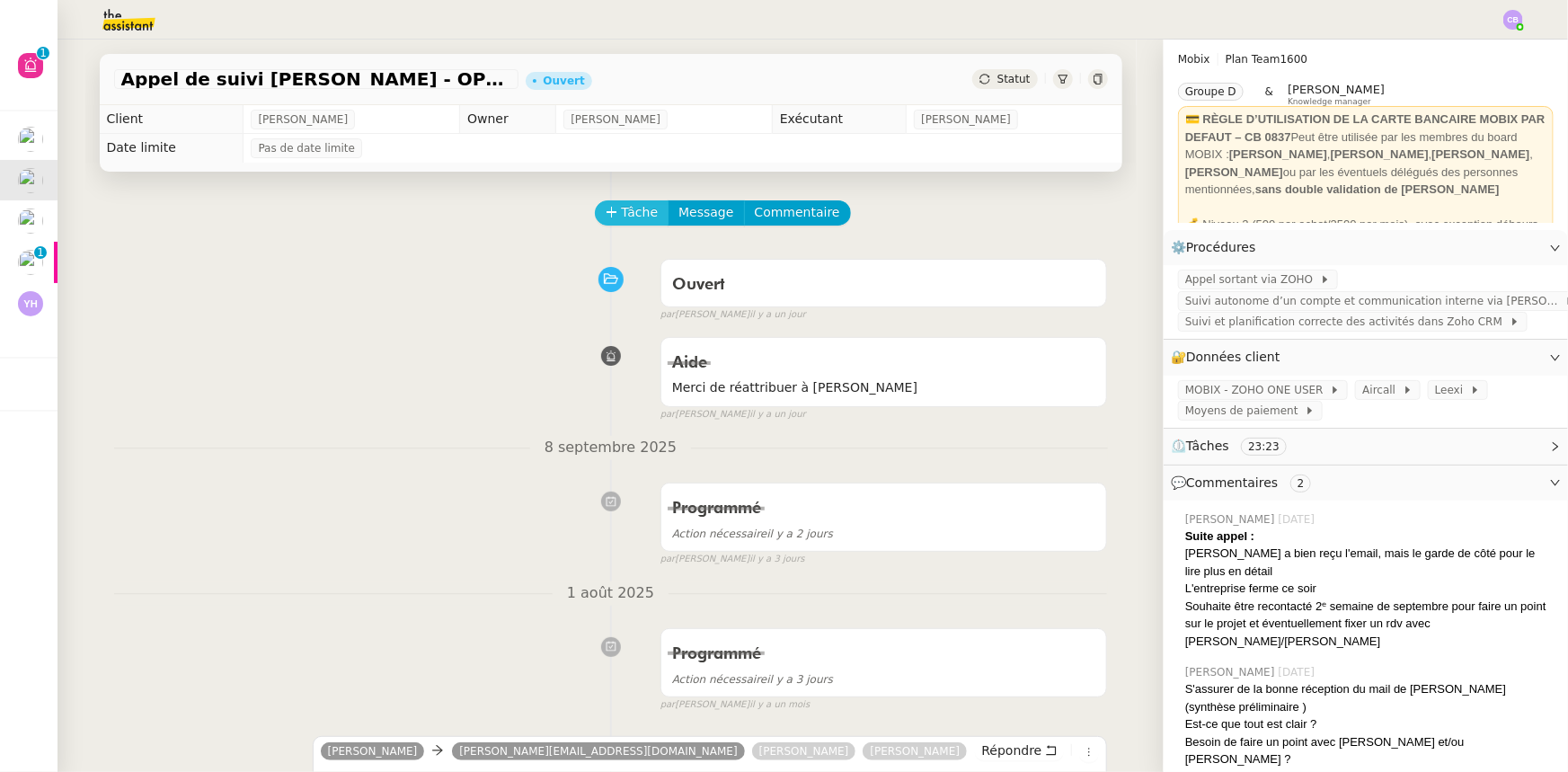
click at [622, 216] on span "Tâche" at bounding box center [640, 212] width 37 height 20
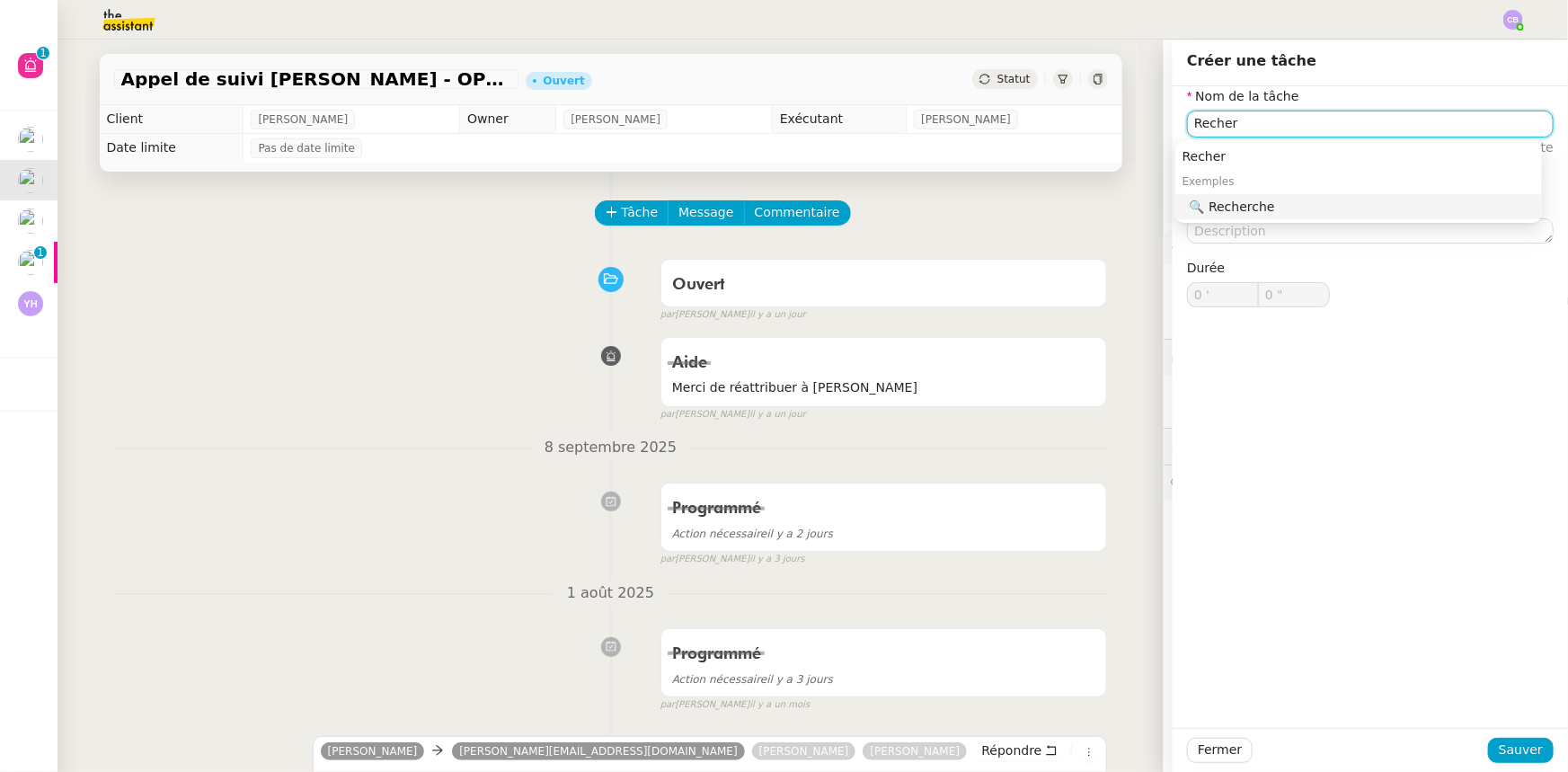
click at [1250, 210] on div "🔍 Recherche" at bounding box center [1362, 206] width 345 height 17
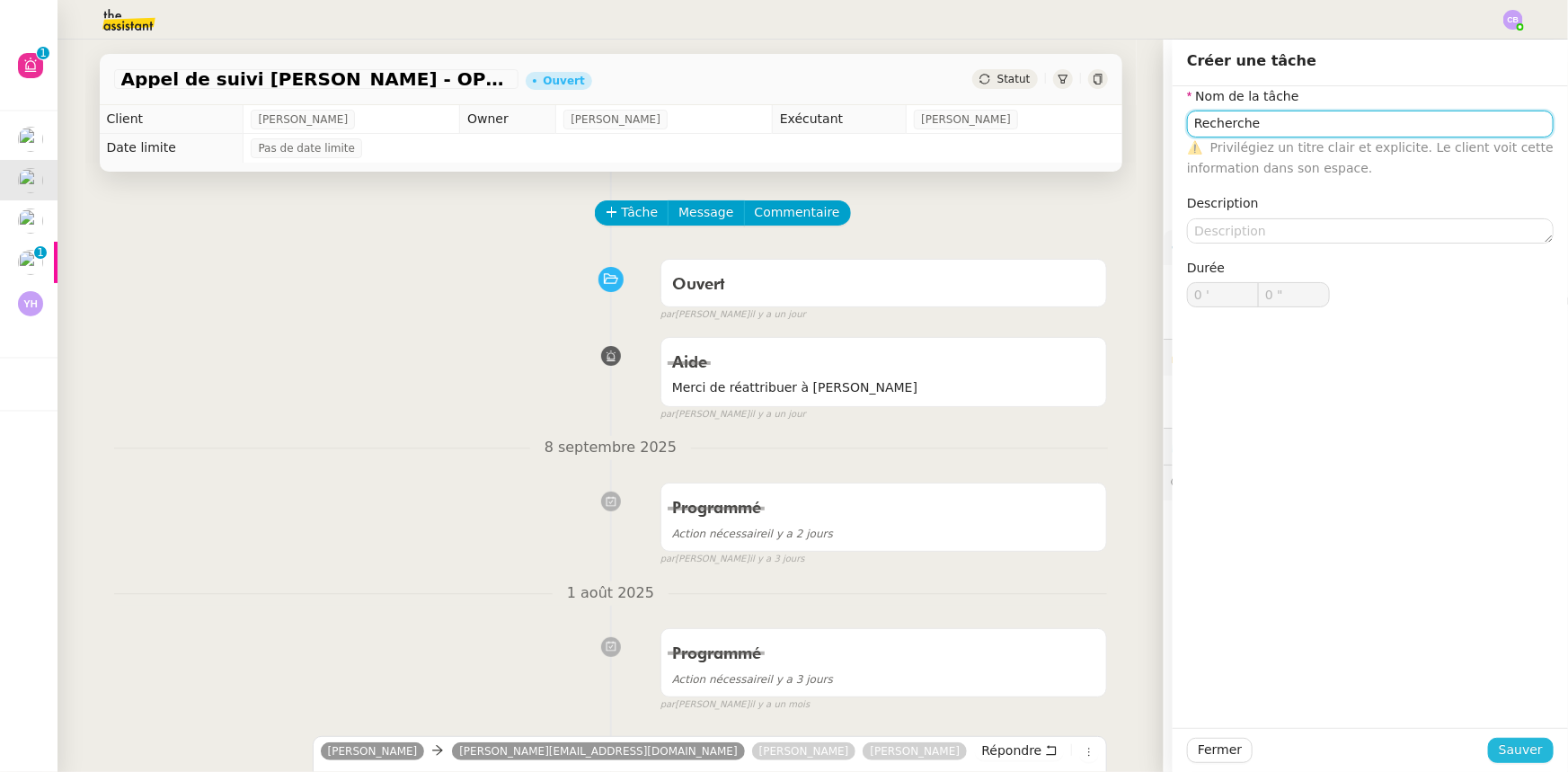
type input "Recherche"
click at [1512, 750] on span "Sauver" at bounding box center [1520, 750] width 44 height 20
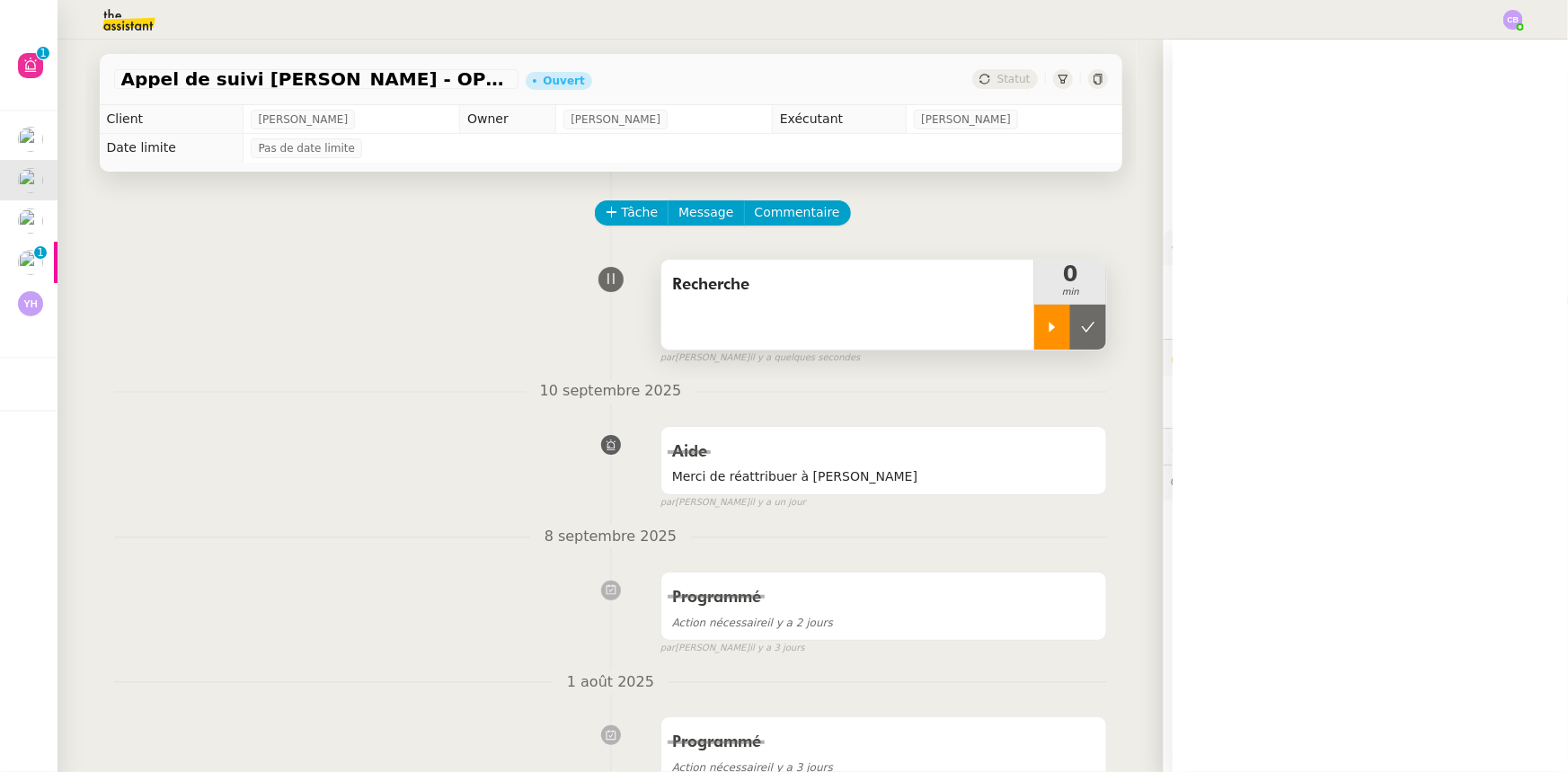
click at [1038, 342] on div at bounding box center [1051, 327] width 36 height 45
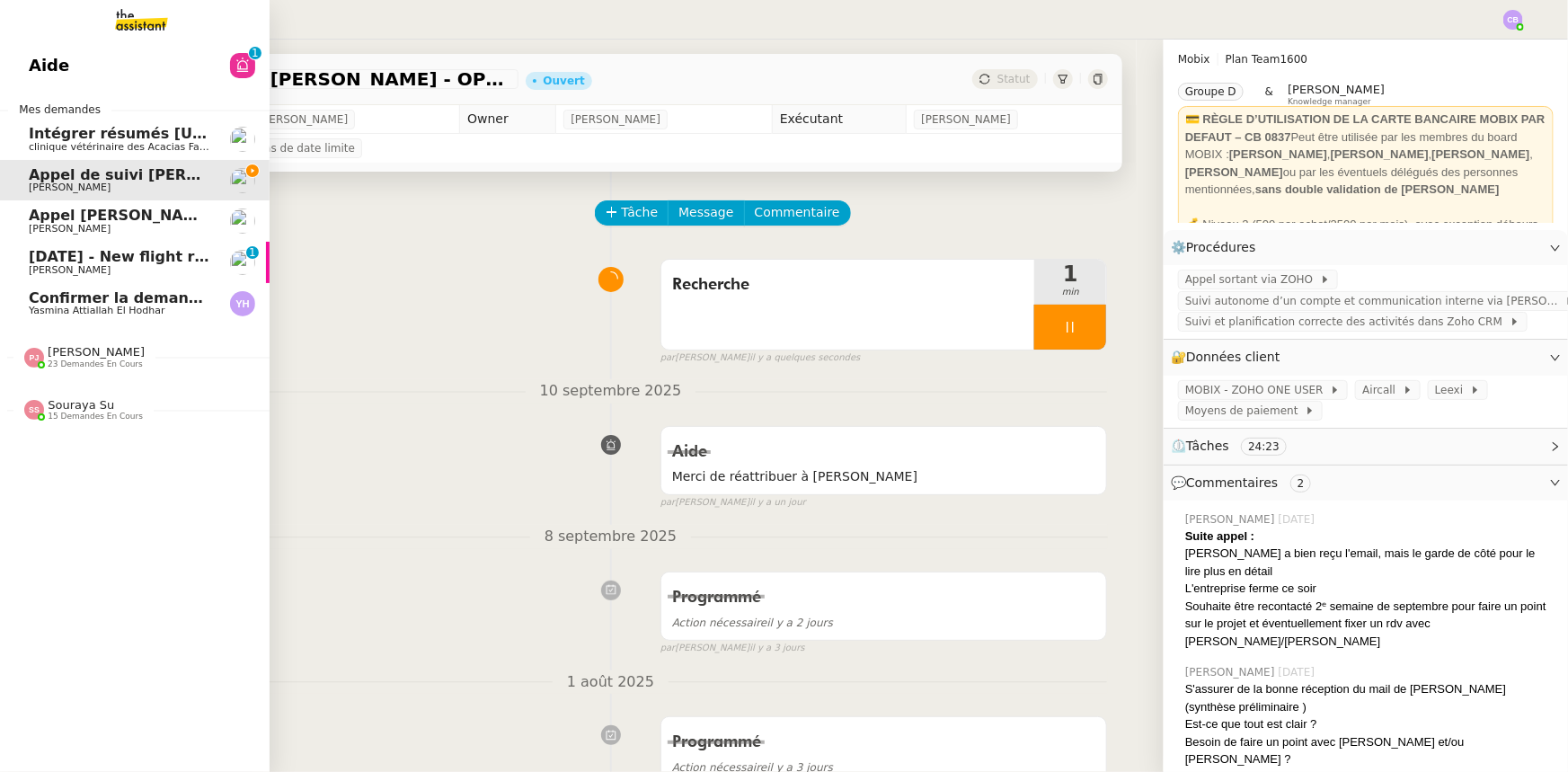
click at [32, 221] on span "Appel [PERSON_NAME]" at bounding box center [122, 215] width 185 height 18
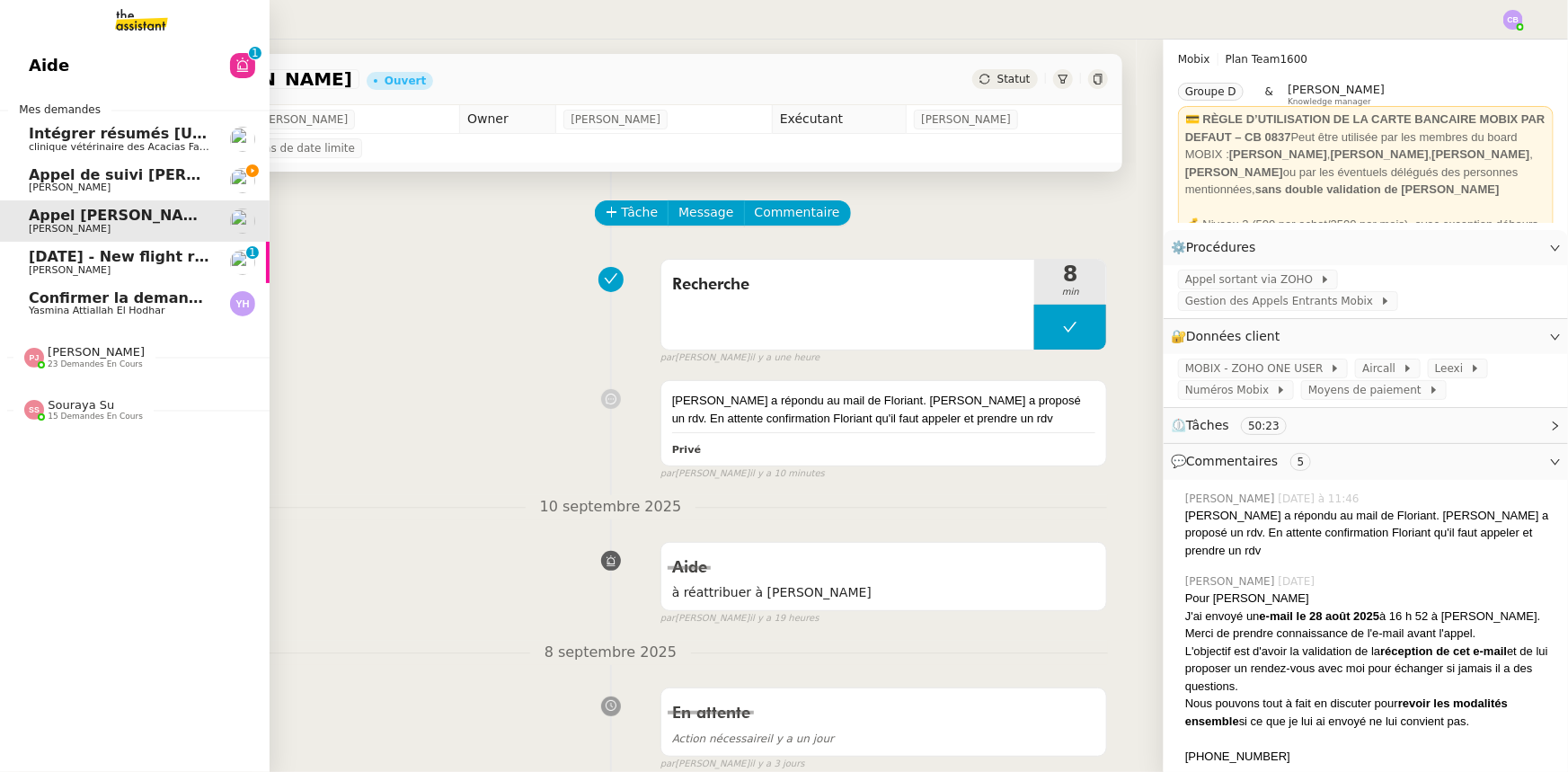
drag, startPoint x: 100, startPoint y: 175, endPoint x: 266, endPoint y: 242, distance: 179.0
click at [100, 175] on span "Appel de suivi [PERSON_NAME] - OPP7174 AIMS INDUSTRIE" at bounding box center [270, 175] width 481 height 18
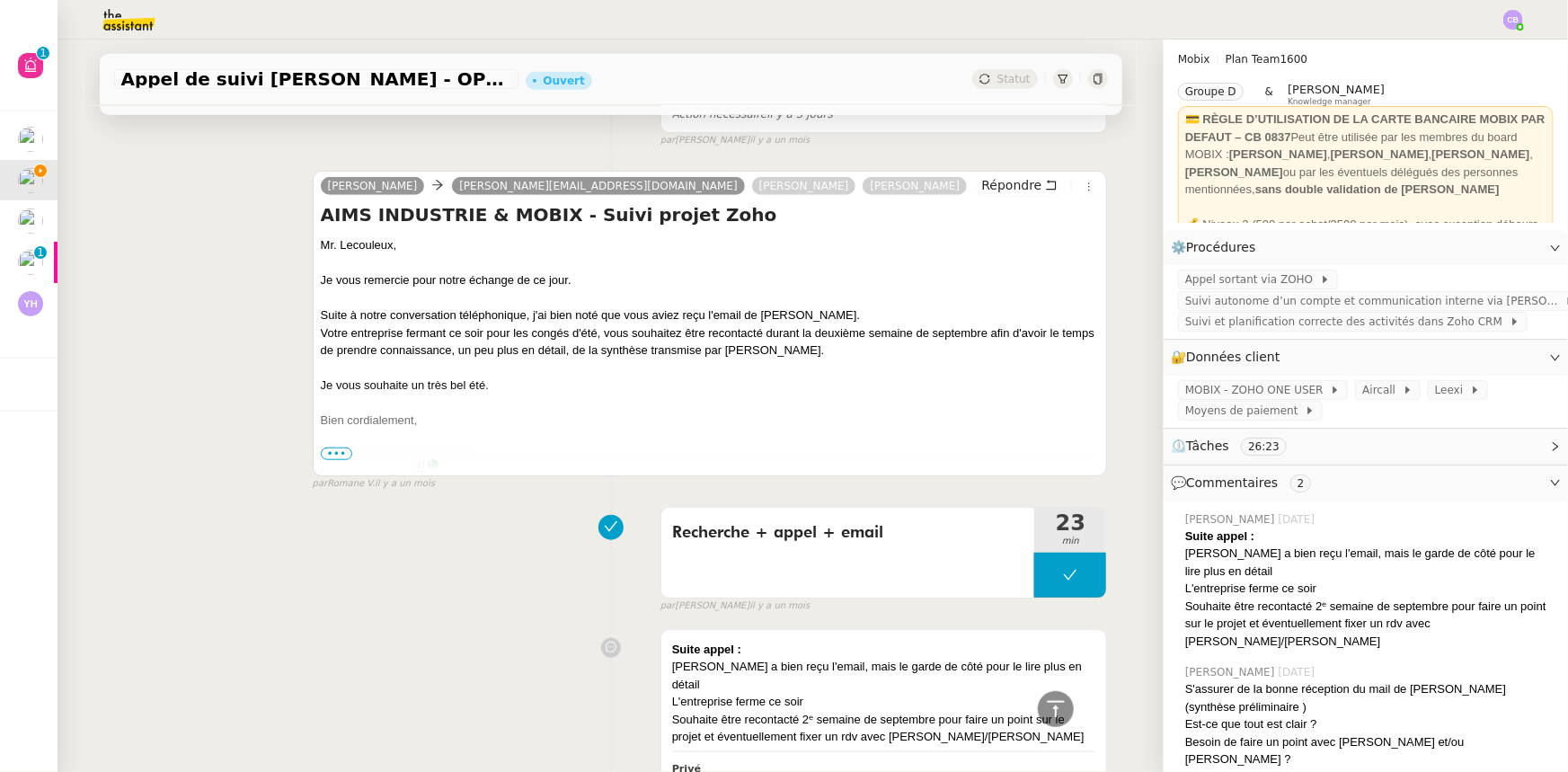
scroll to position [163, 0]
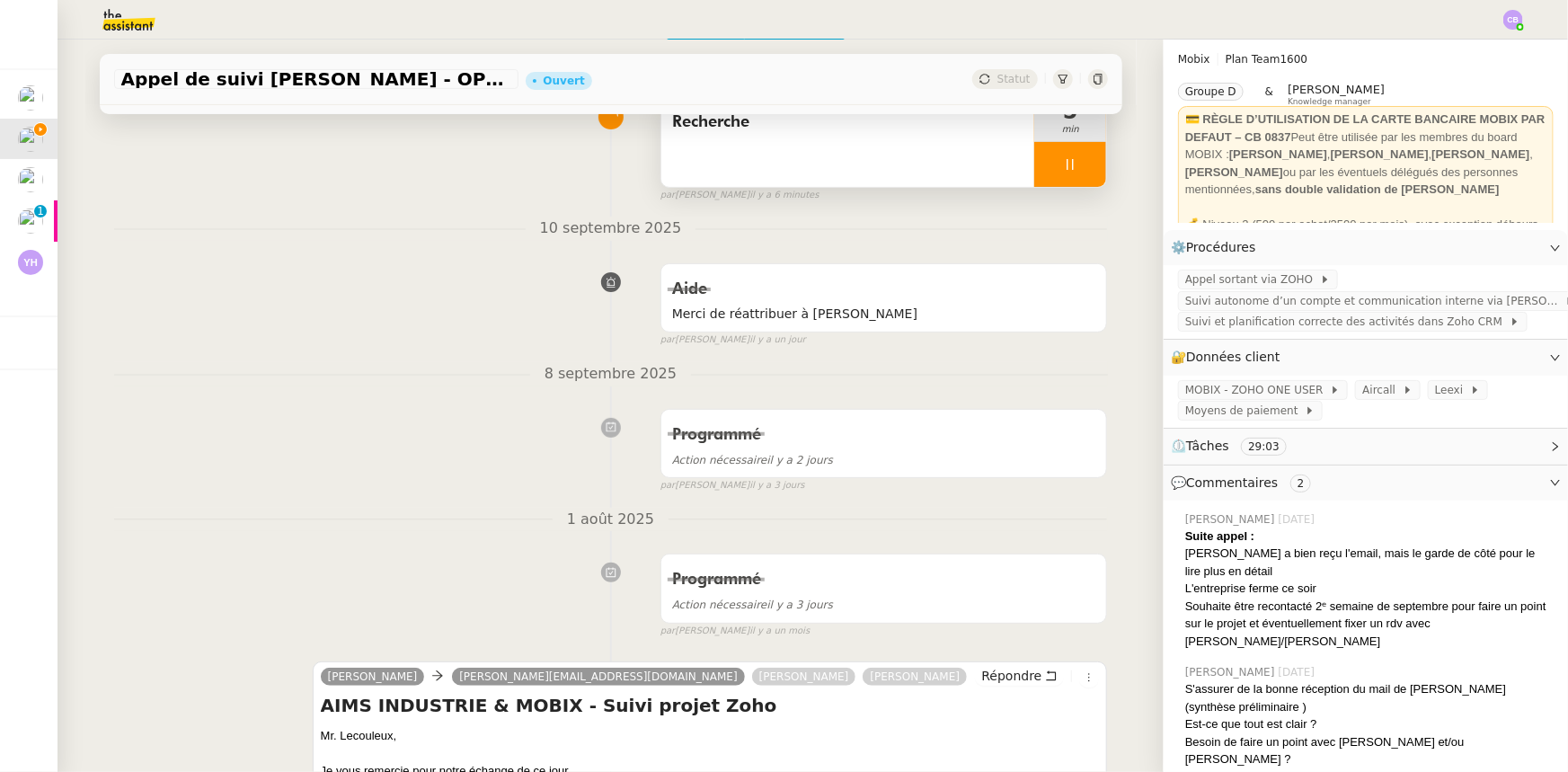
click at [1034, 165] on div at bounding box center [1070, 165] width 72 height 45
click at [1044, 169] on icon at bounding box center [1051, 165] width 15 height 15
click at [1039, 169] on div at bounding box center [1070, 165] width 72 height 45
click at [411, 325] on div "Aide Merci de réattribuer à Camille B false par Pauline J. il y a un jour" at bounding box center [610, 301] width 994 height 92
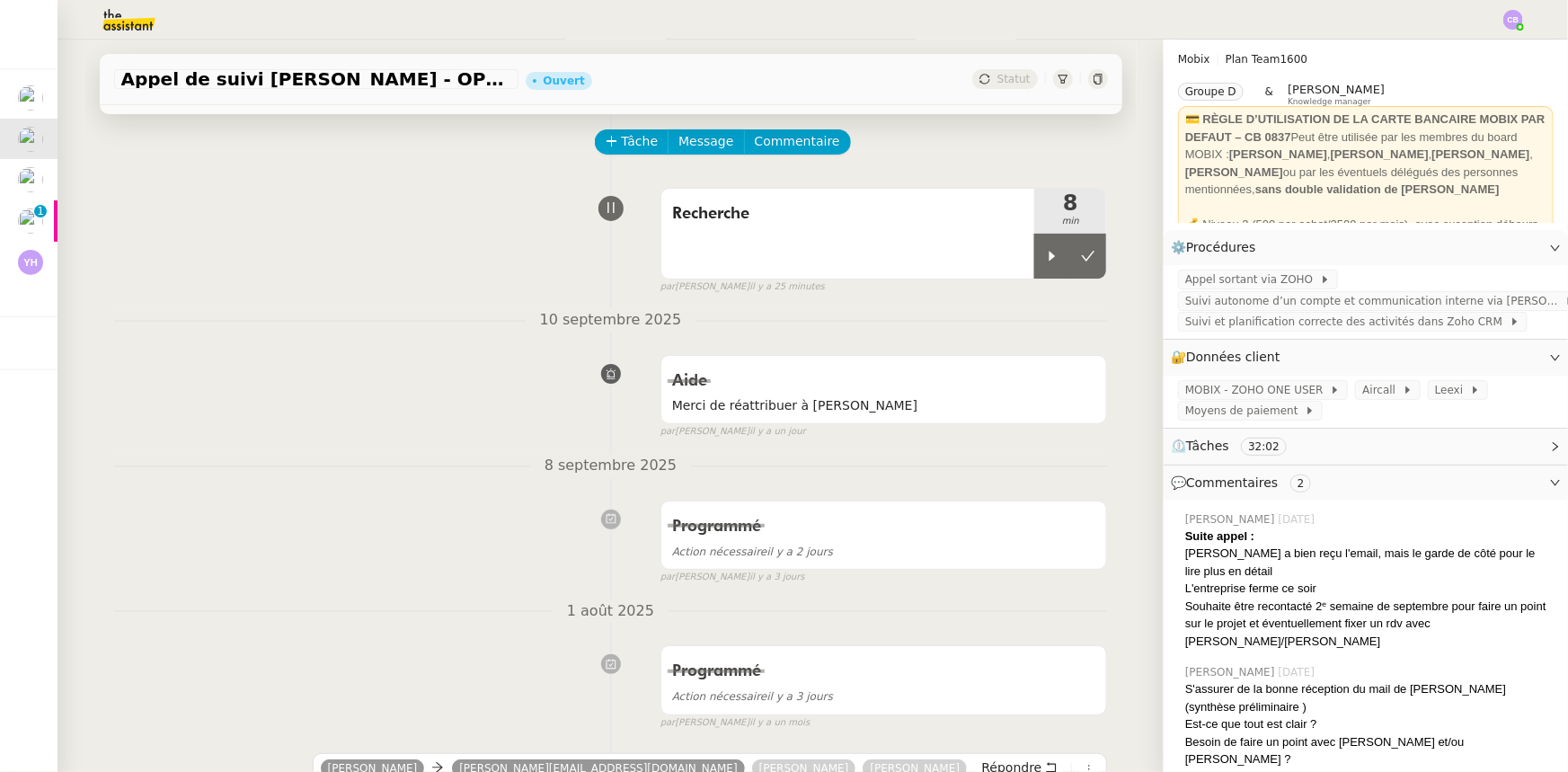
scroll to position [0, 0]
